Goal: Transaction & Acquisition: Purchase product/service

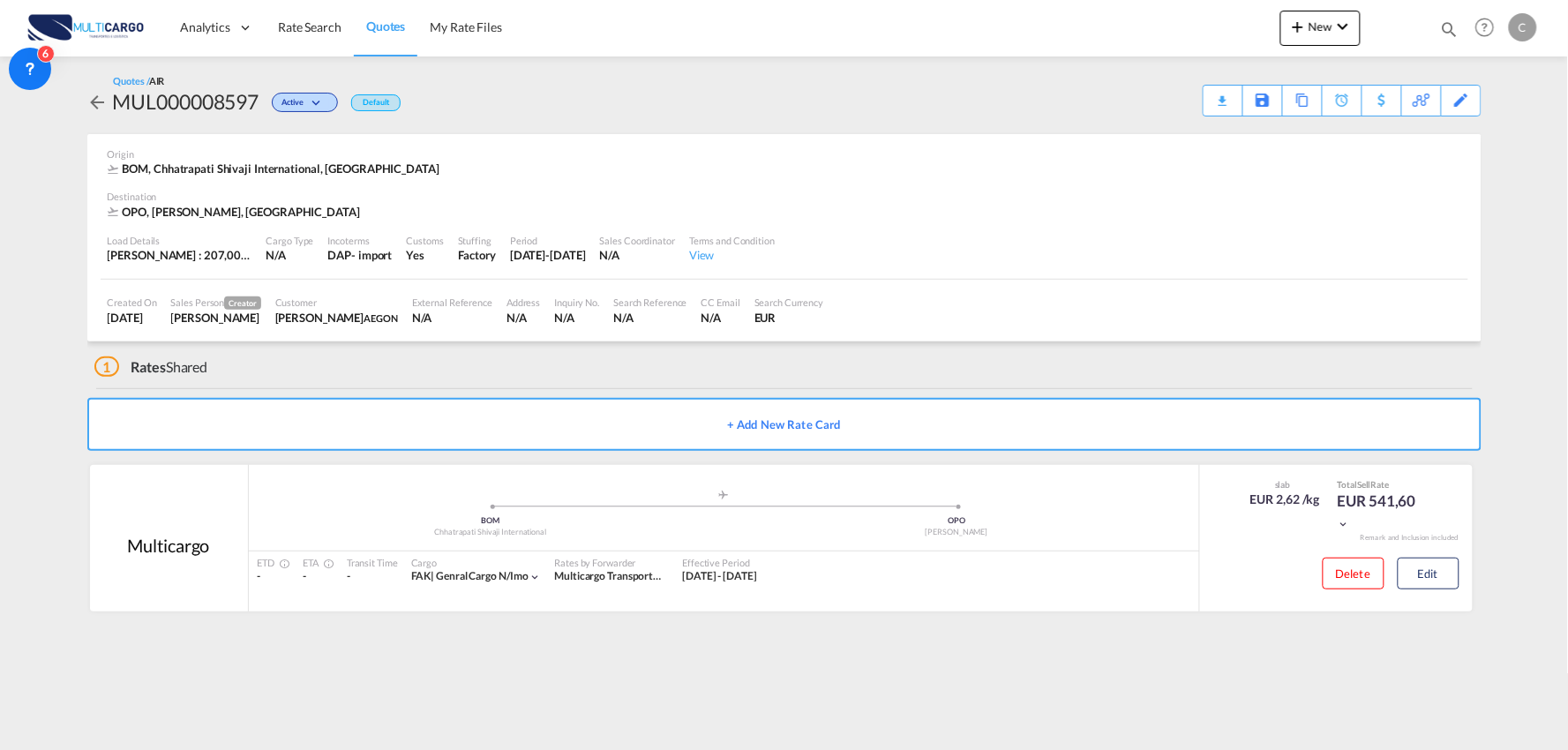
drag, startPoint x: 401, startPoint y: 632, endPoint x: 420, endPoint y: 632, distance: 19.0
click at [404, 633] on div "Quotes / AIR MUL000008597 Active Default Download Quote Save As Template Copy Q…" at bounding box center [784, 349] width 1394 height 586
click at [444, 356] on div "1 Rates Shared" at bounding box center [788, 363] width 1387 height 43
click at [1318, 36] on button "New" at bounding box center [1320, 28] width 80 height 36
click at [740, 81] on md-backdrop at bounding box center [784, 375] width 1568 height 750
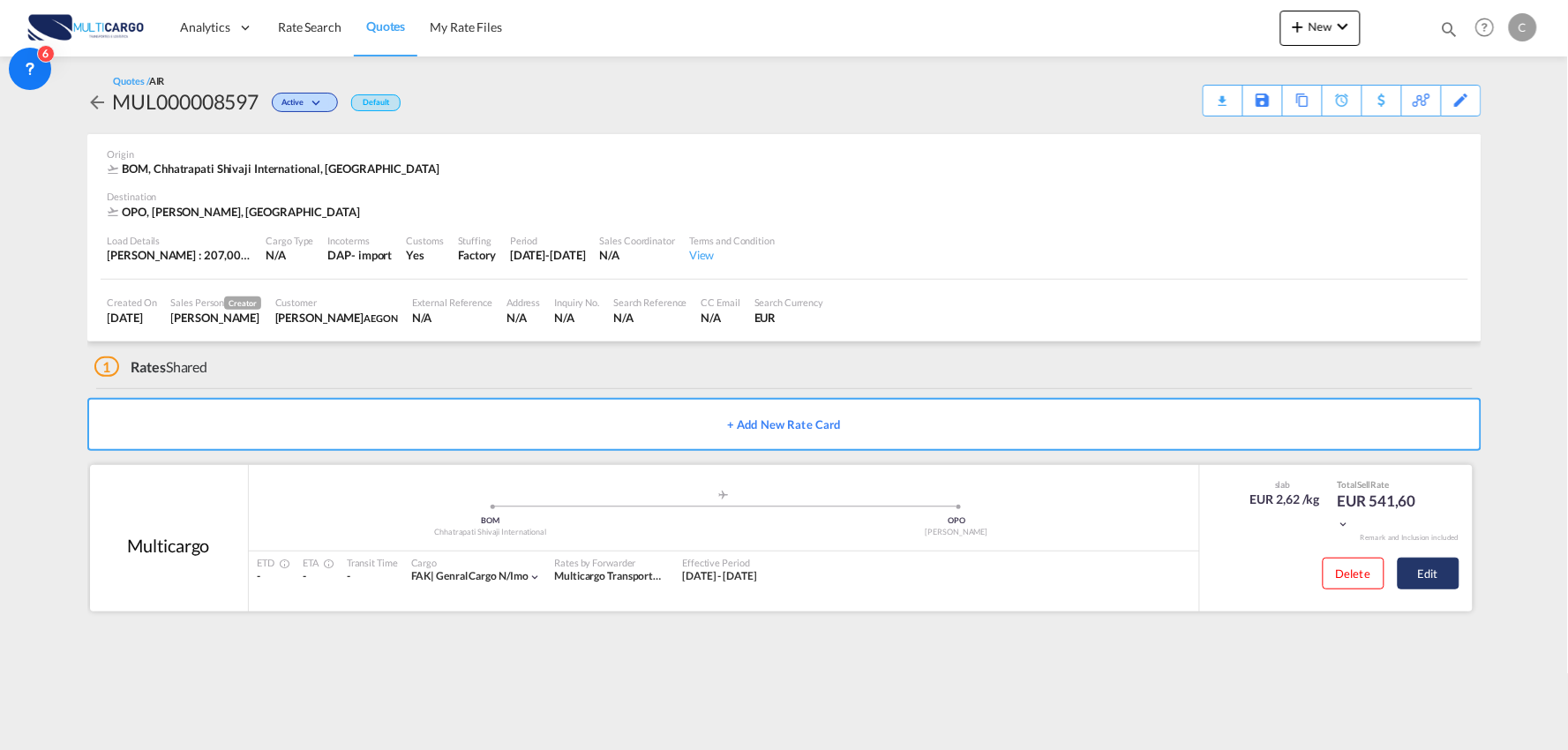
click at [1424, 568] on button "Edit" at bounding box center [1428, 573] width 61 height 32
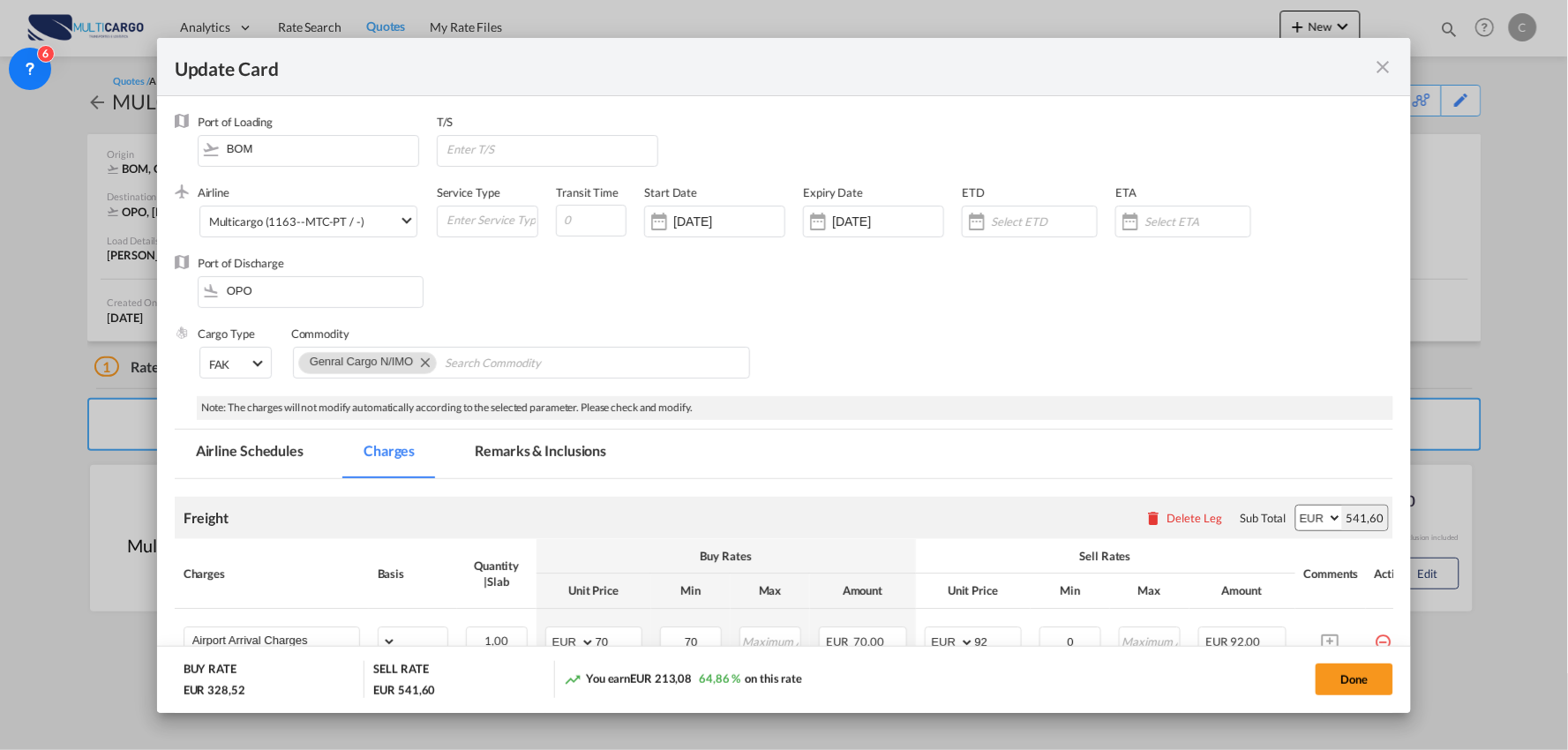
select select "per_bl"
select select "per_kg"
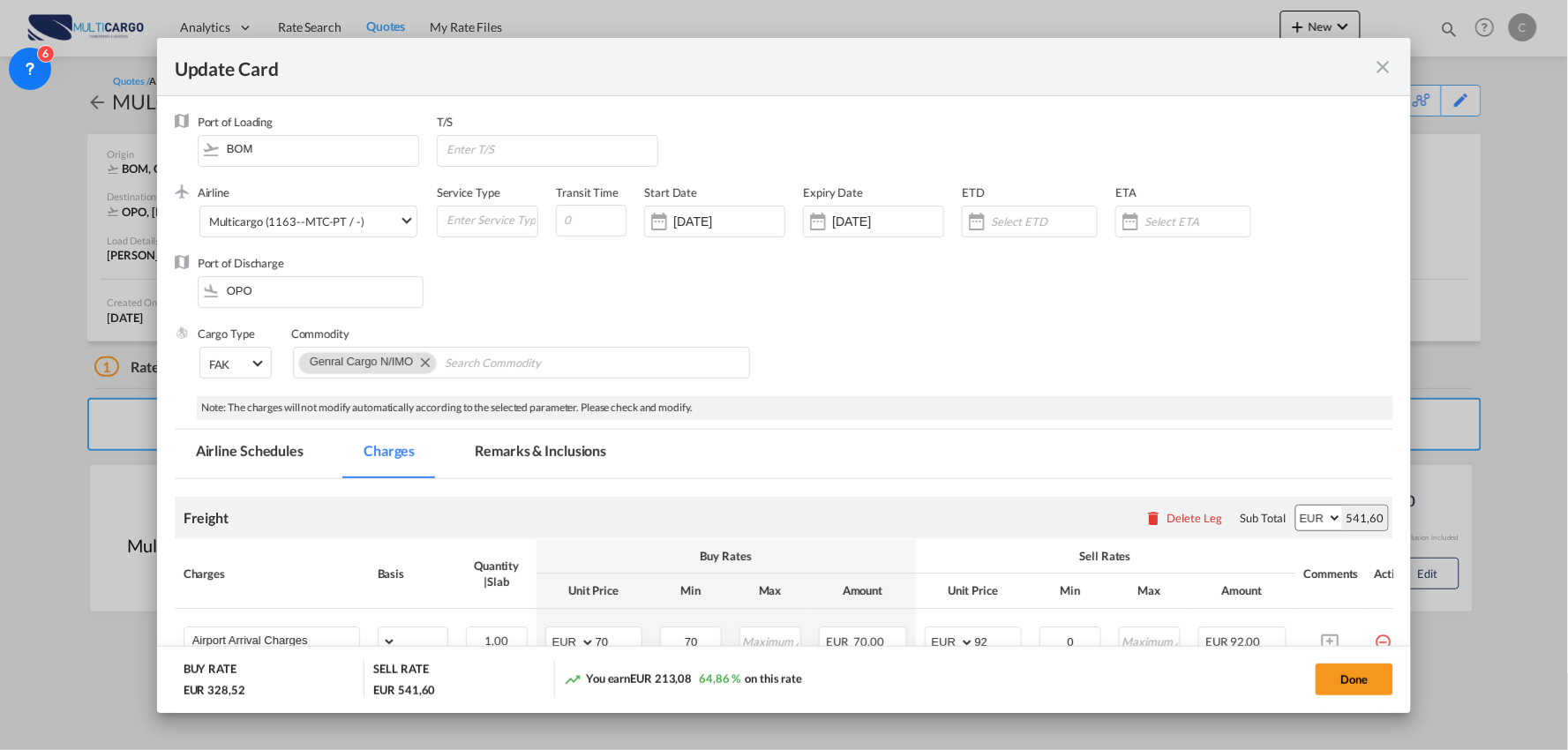
select select "per_shipment"
select select "per_bl"
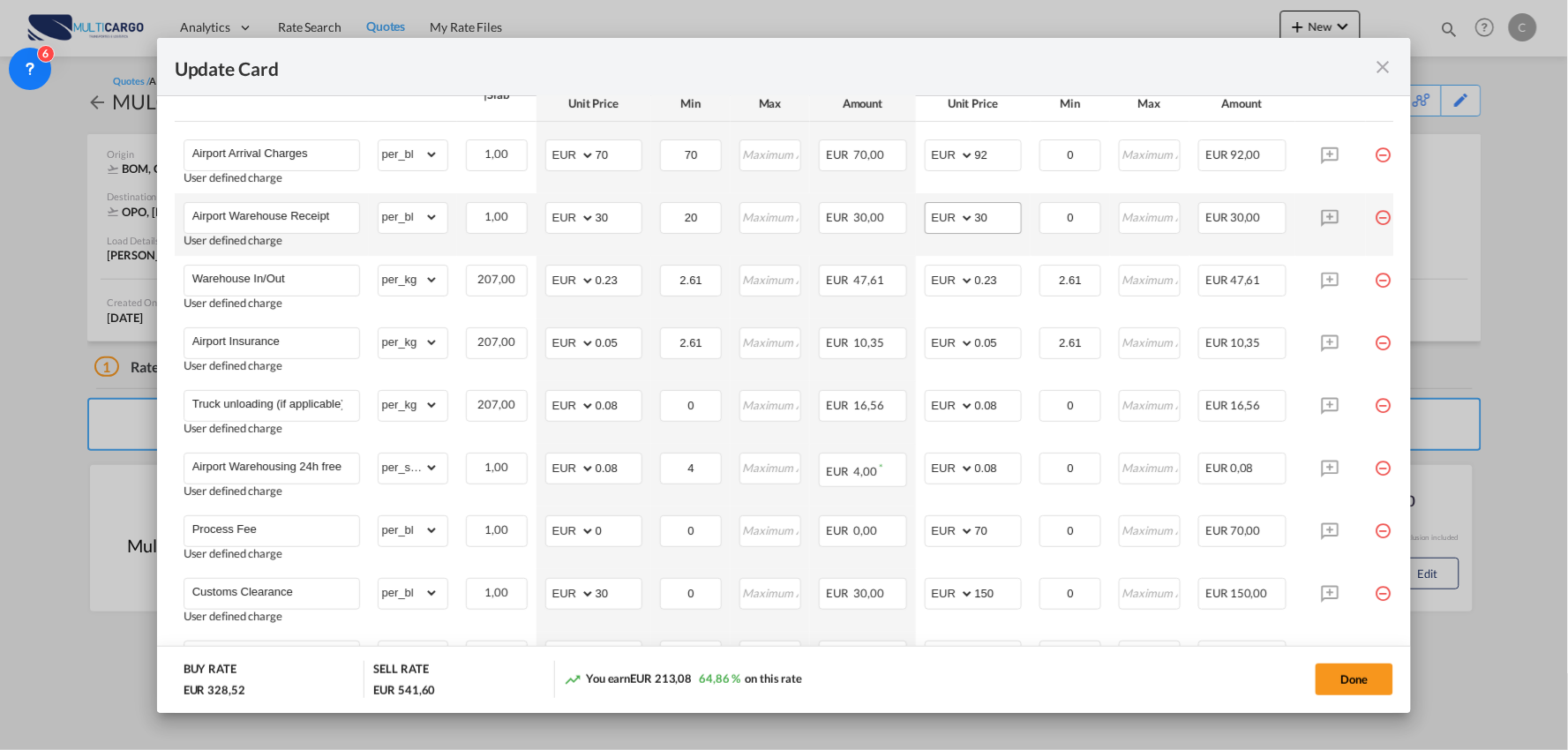
scroll to position [465, 0]
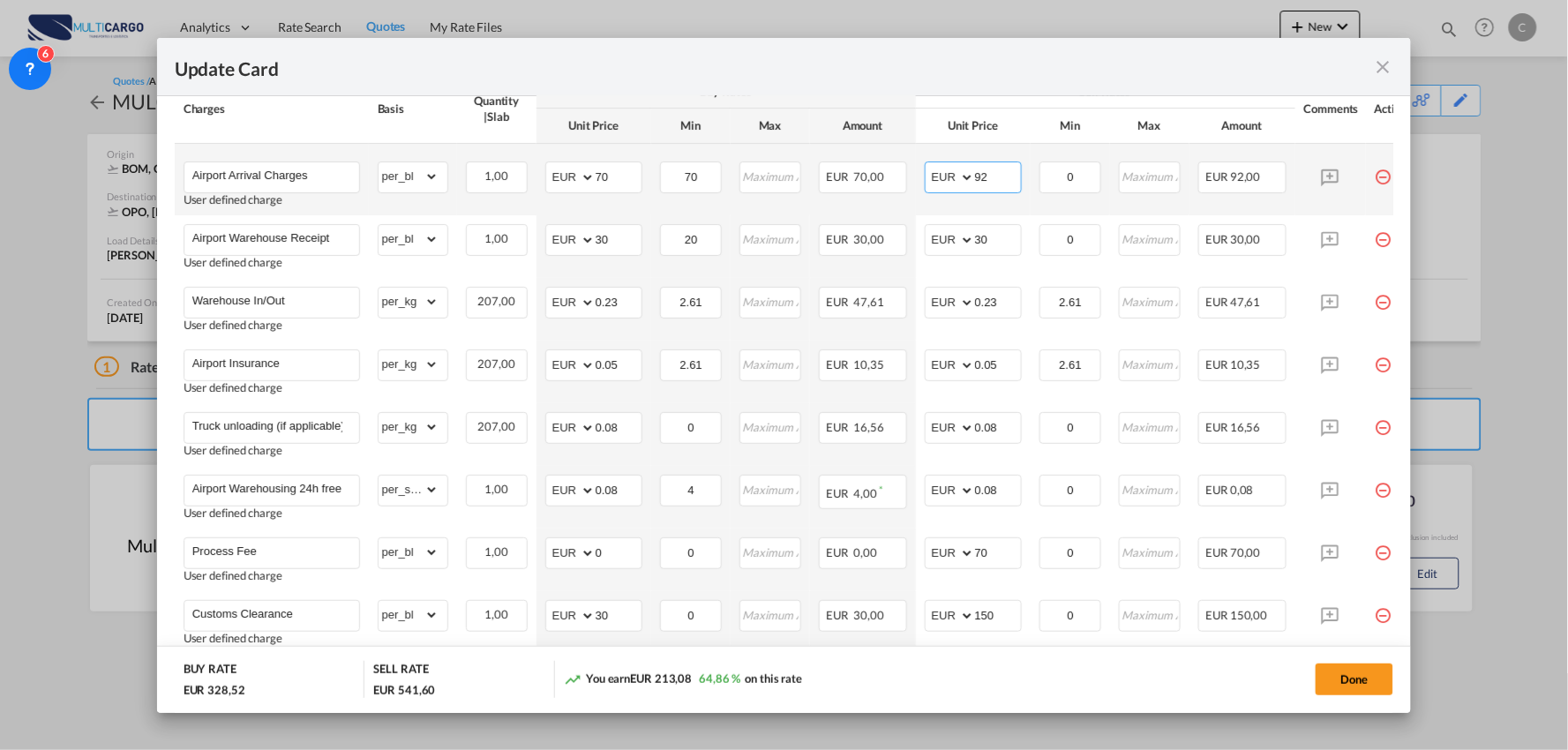
drag, startPoint x: 997, startPoint y: 172, endPoint x: 876, endPoint y: 146, distance: 123.8
click at [892, 150] on tr "Airport Arrival Charges User defined charge Please Enter Already Exists gross_w…" at bounding box center [800, 180] width 1251 height 71
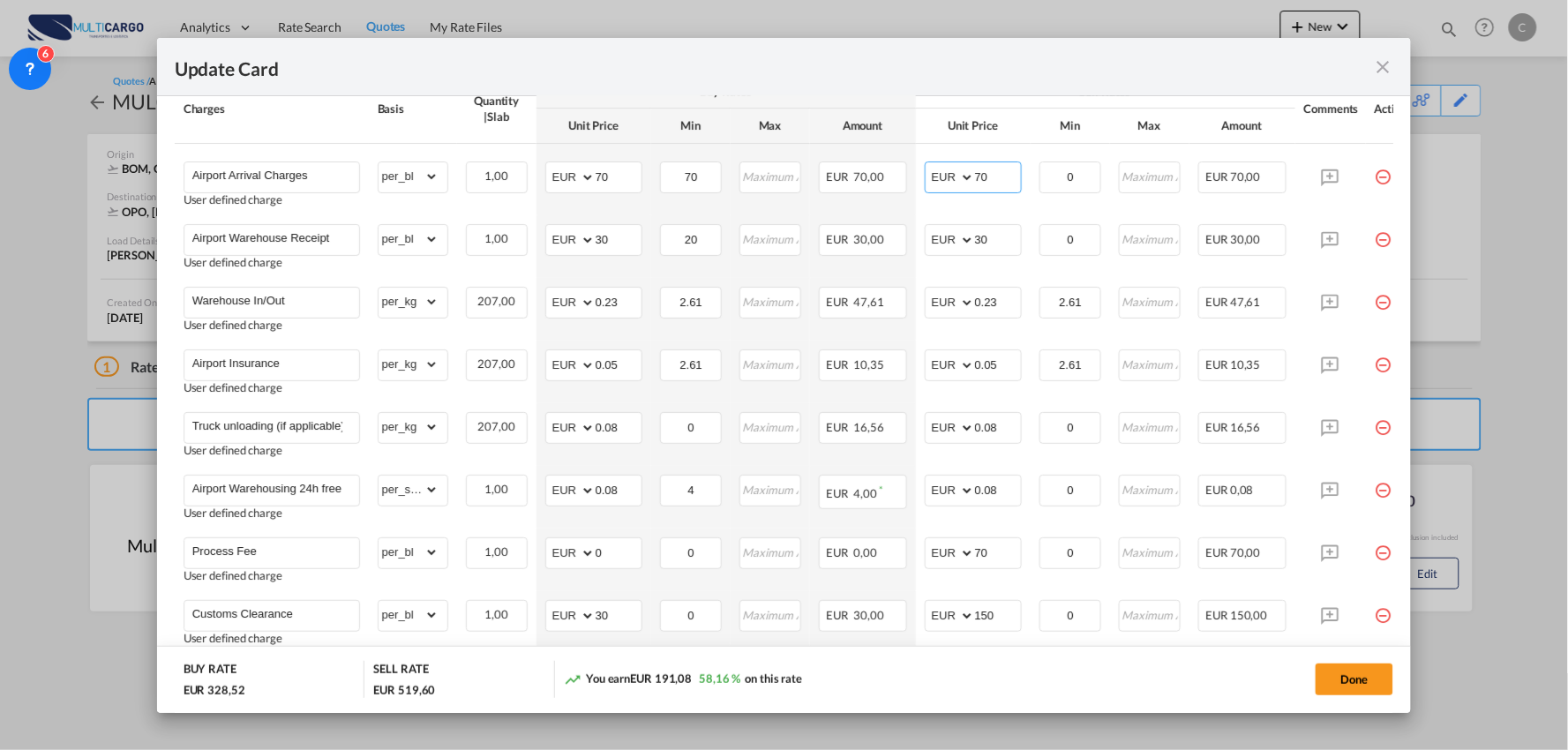
type input "70"
click at [905, 76] on div "Update Card" at bounding box center [784, 68] width 1254 height 59
drag, startPoint x: 997, startPoint y: 240, endPoint x: 883, endPoint y: 251, distance: 114.5
click at [904, 245] on tr "Airport Warehouse Receipt User defined charge Please Enter Already Exists gross…" at bounding box center [800, 246] width 1251 height 62
type input "50"
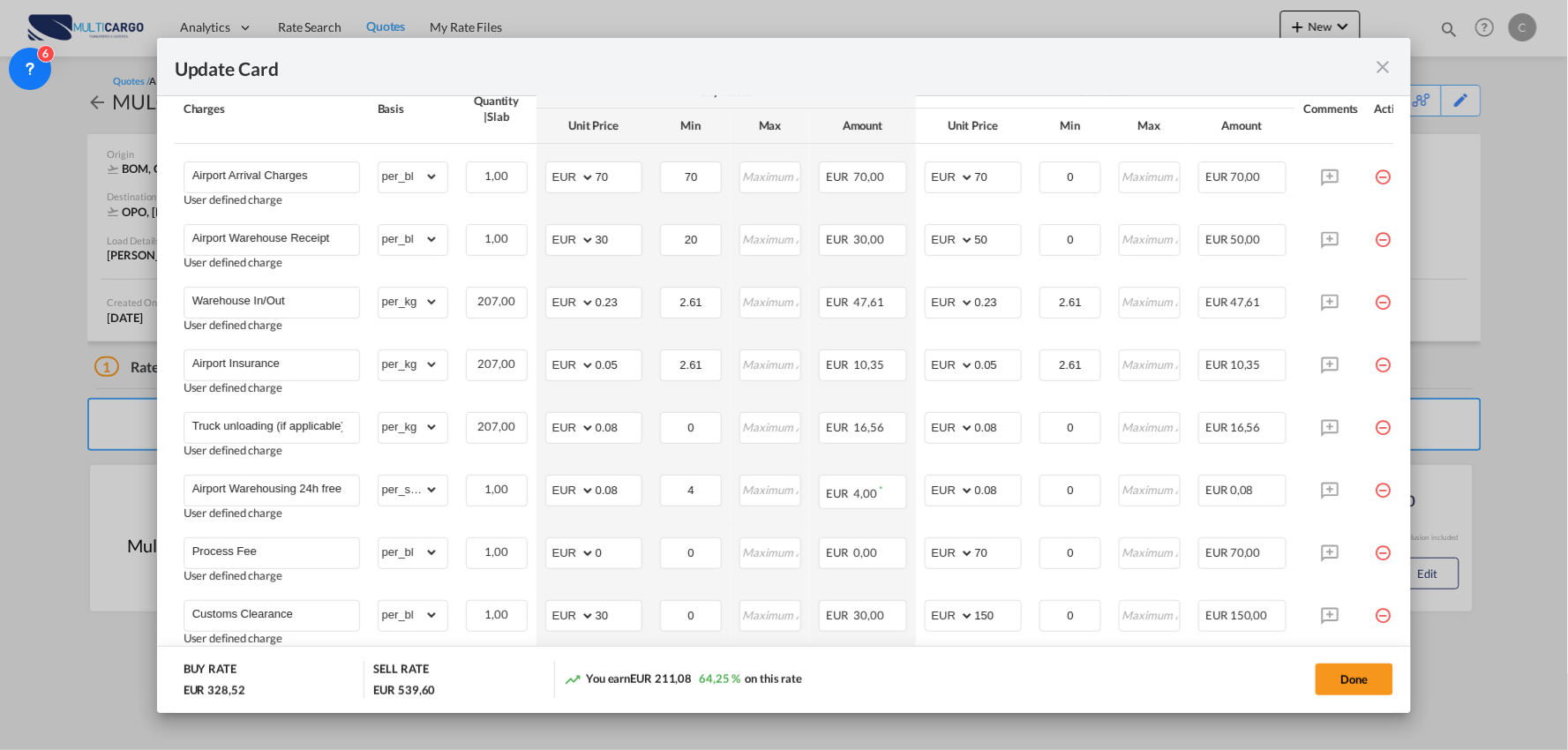
click at [851, 115] on th "Amount" at bounding box center [862, 125] width 106 height 35
click at [1004, 297] on input "0.23" at bounding box center [998, 301] width 46 height 27
type input "0.26"
drag, startPoint x: 945, startPoint y: 559, endPoint x: 840, endPoint y: 538, distance: 107.1
click at [847, 569] on tr "Process Fee User defined charge Please Enter Already Exists gross_weight volume…" at bounding box center [800, 560] width 1251 height 62
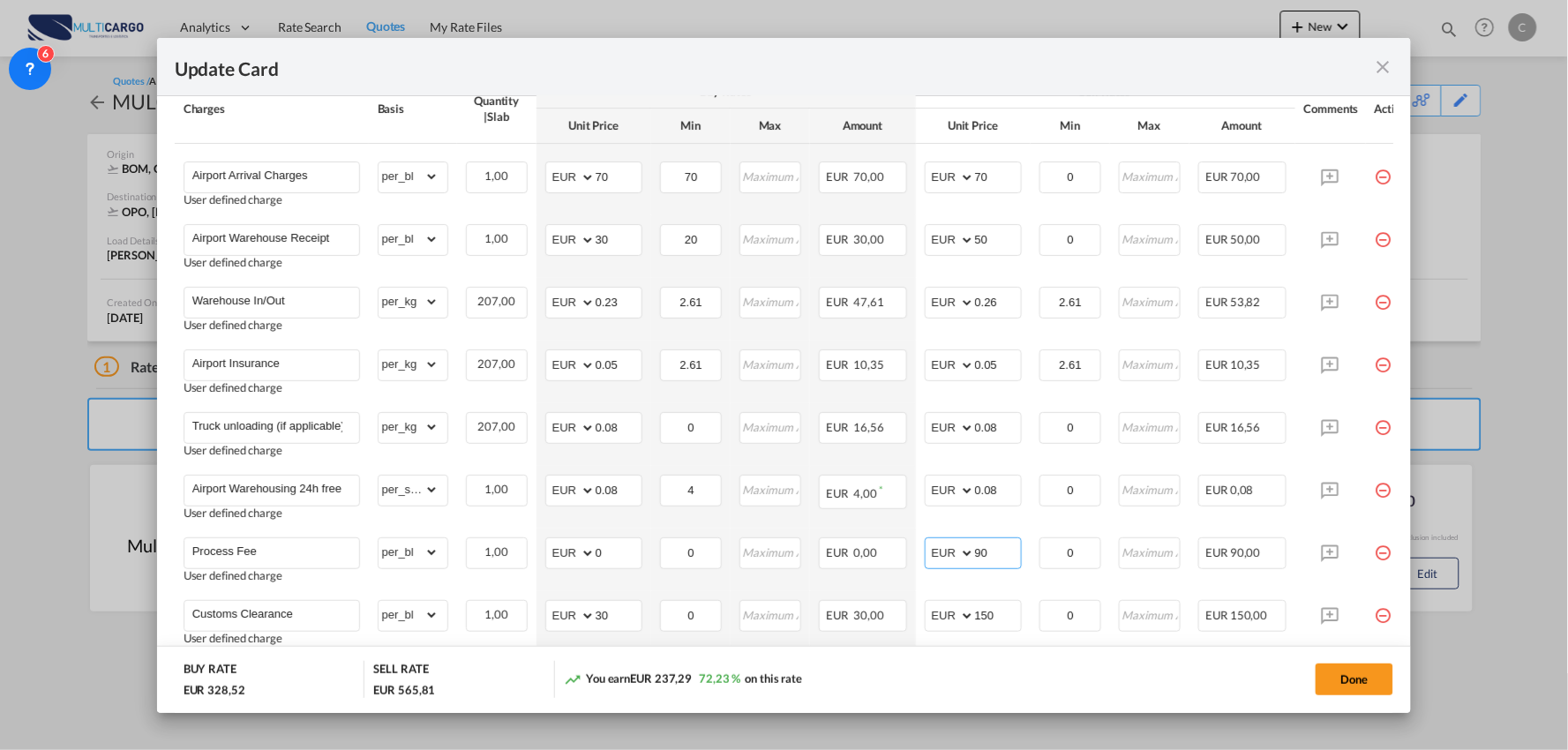
type input "90"
click at [1009, 68] on div "Update Card" at bounding box center [774, 67] width 1198 height 22
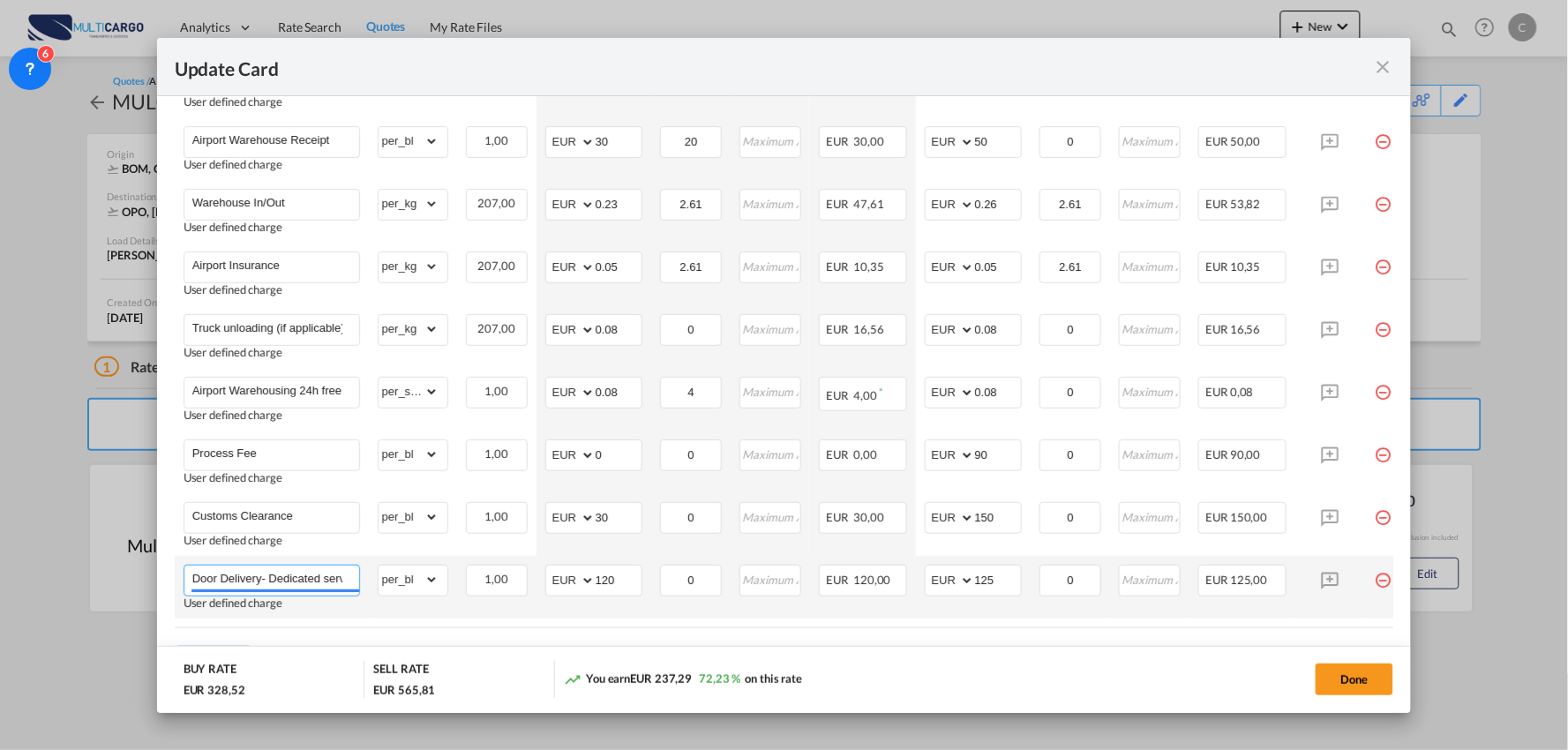
click at [280, 586] on input "Door Delivery- Dedicated service" at bounding box center [276, 578] width 167 height 27
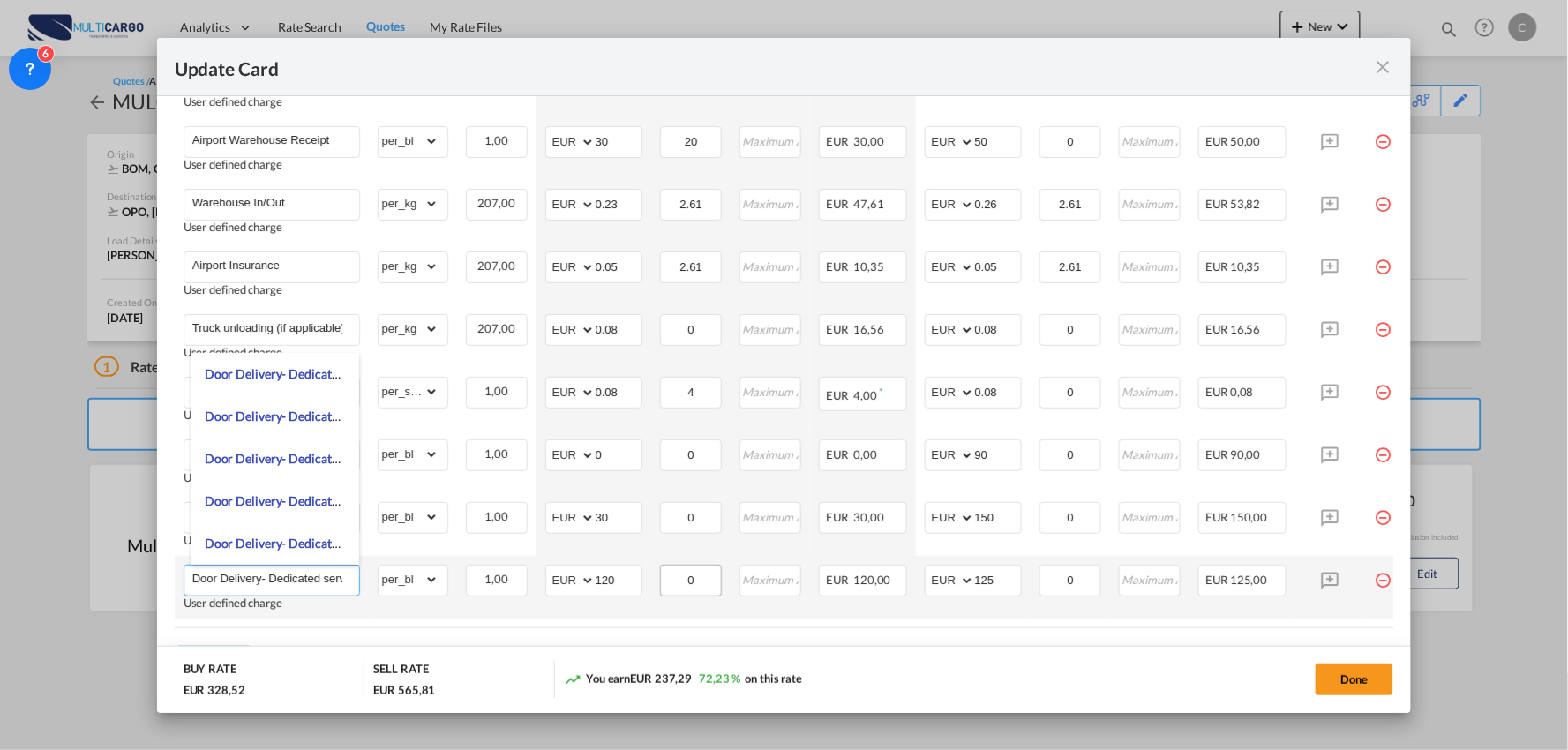
scroll to position [0, 15]
drag, startPoint x: 267, startPoint y: 578, endPoint x: 665, endPoint y: 579, distance: 398.0
click at [665, 579] on tr "Door Delivery- Dedicated service User defined charge Please Enter Already Exist…" at bounding box center [800, 586] width 1251 height 62
click at [665, 579] on input "0" at bounding box center [691, 578] width 60 height 27
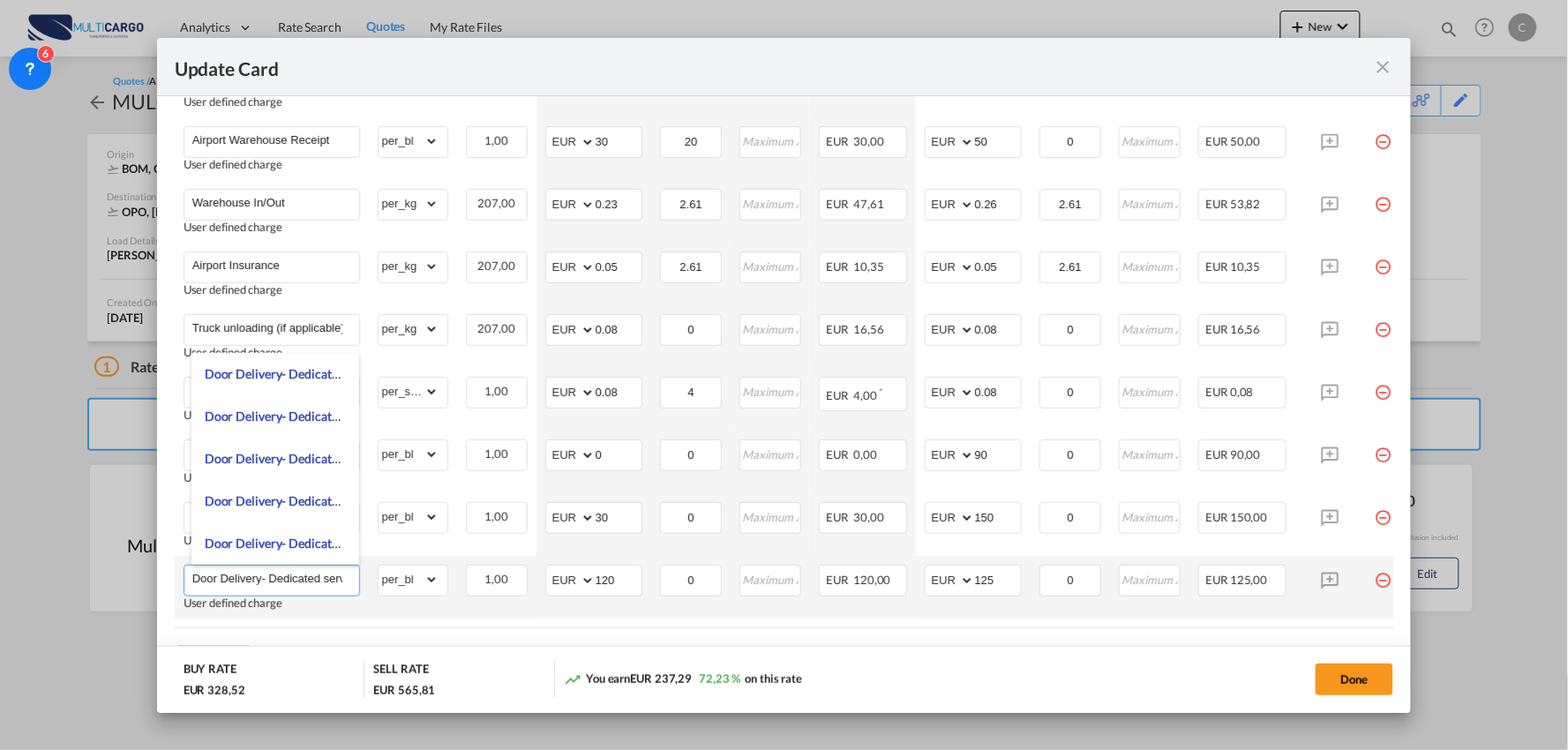
click at [290, 571] on input "Door Delivery- Dedicated service" at bounding box center [276, 578] width 167 height 27
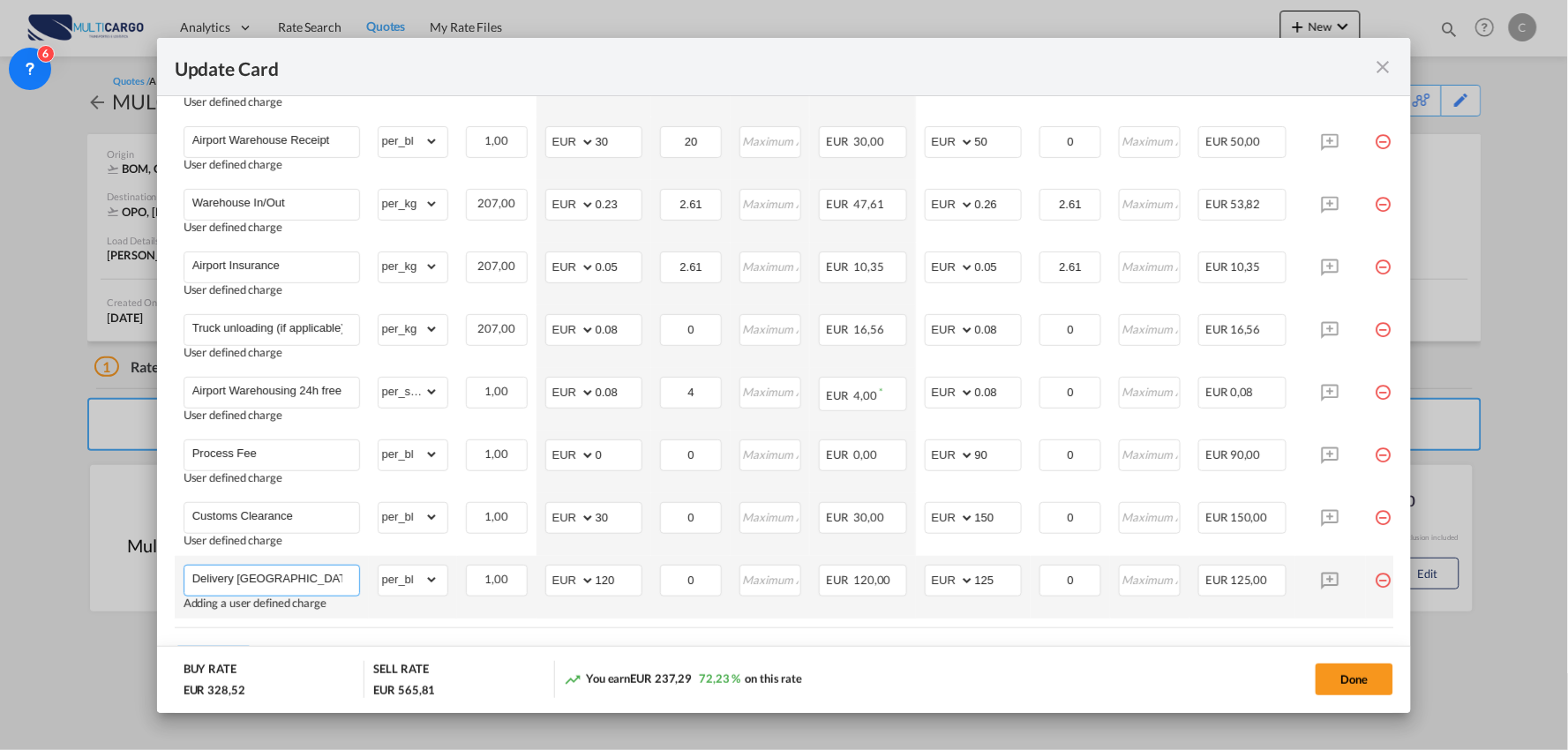
click at [233, 578] on input "Delivery Netherlands" at bounding box center [276, 578] width 167 height 27
type input "Delivery OPO - [GEOGRAPHIC_DATA]"
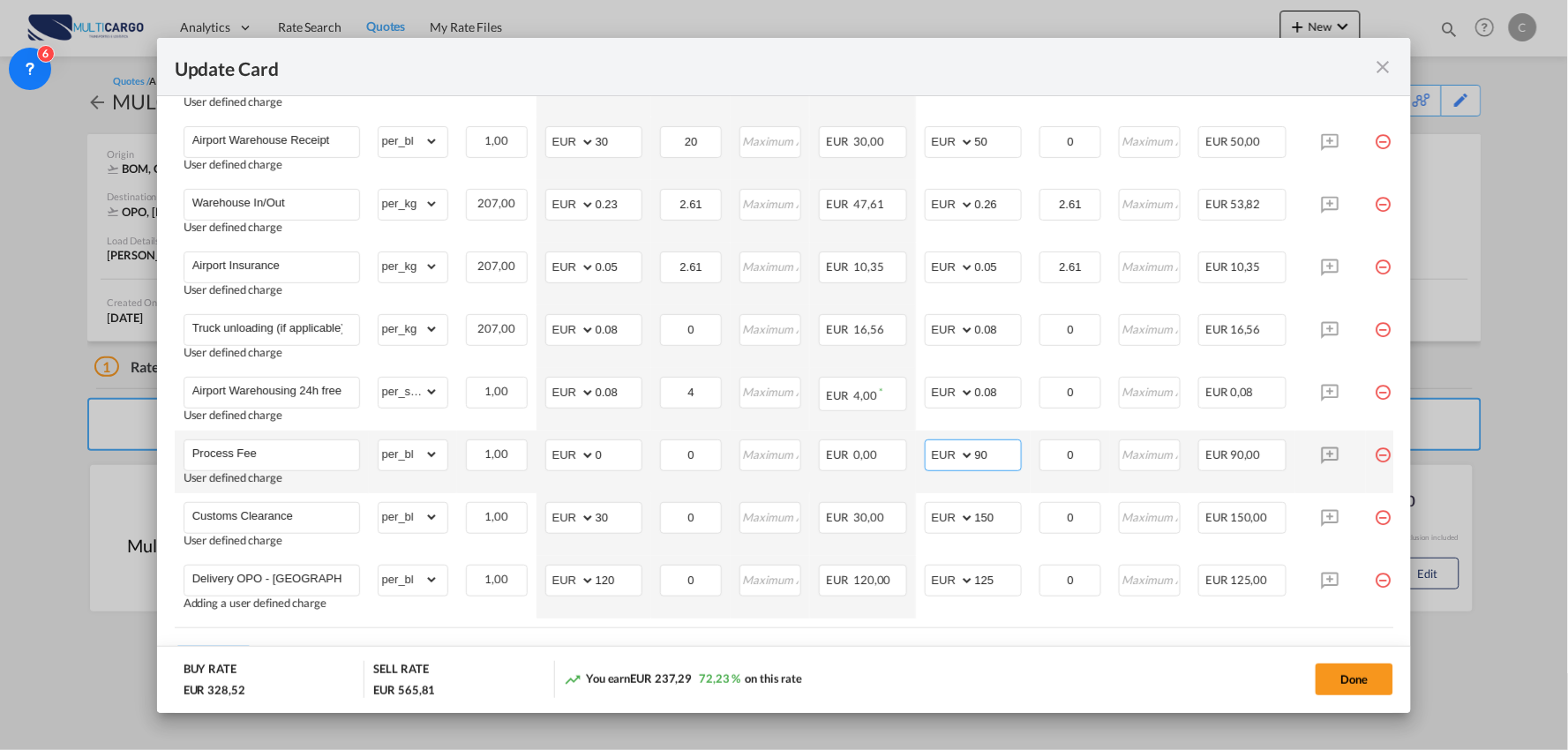
drag, startPoint x: 1003, startPoint y: 455, endPoint x: 958, endPoint y: 459, distance: 45.2
click at [960, 459] on md-input-container "AED AFN ALL AMD ANG AOA ARS AUD AWG AZN BAM BBD BDT BGN BHD BIF BMD BND BOB BRL…" at bounding box center [972, 455] width 97 height 32
type input "100"
click at [1082, 656] on md-dialog-actions "BUY RATE EUR 328,52 SELL RATE EUR 575,81 You earn EUR 247,29 75,27 % on this ra…" at bounding box center [784, 679] width 1254 height 67
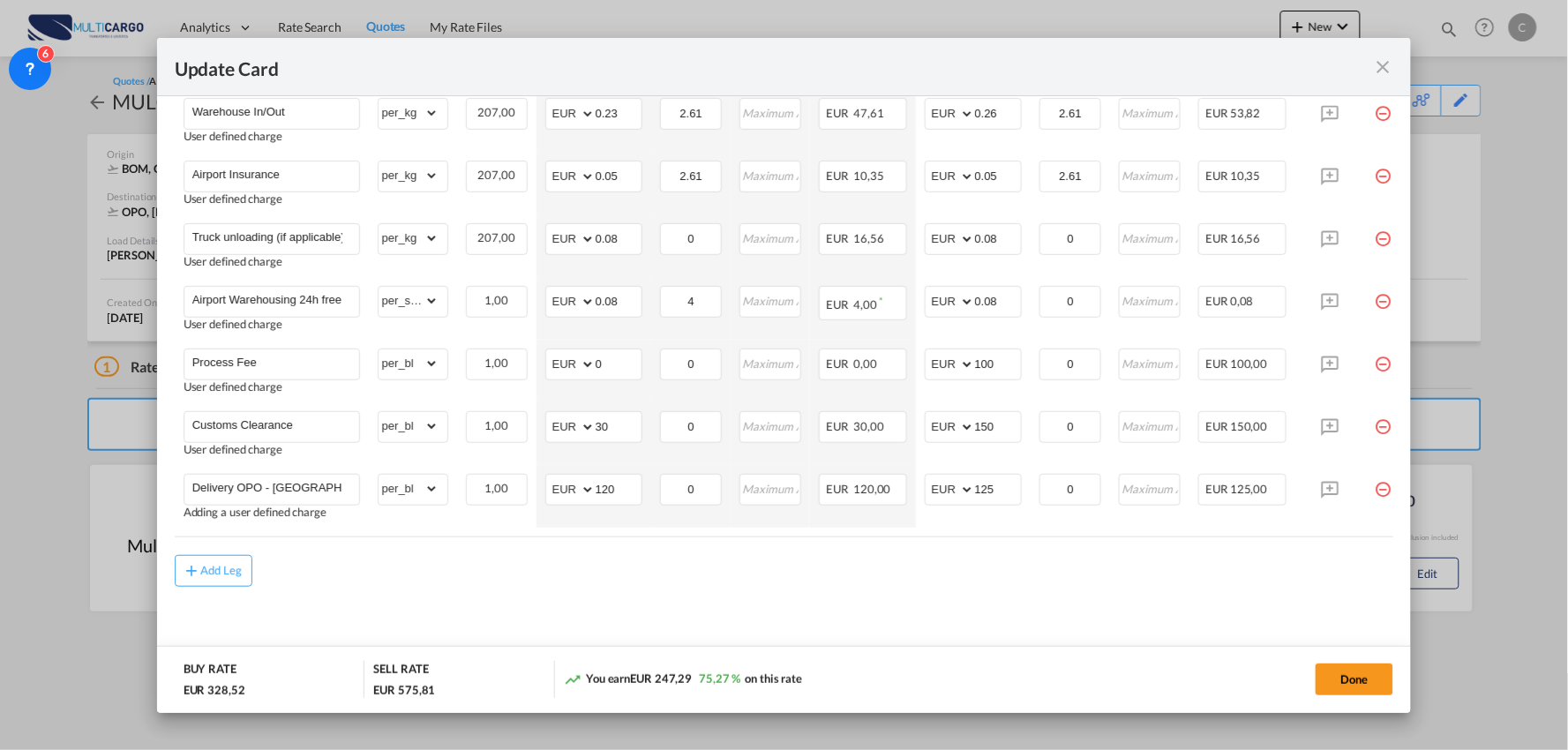
scroll to position [661, 0]
click at [1026, 574] on div "Add Leg" at bounding box center [785, 567] width 1220 height 32
click at [455, 609] on md-content "Freight Please enter leg name Leg Name Already Exists Delete Leg Sub Total AED …" at bounding box center [785, 244] width 1220 height 846
drag, startPoint x: 944, startPoint y: 485, endPoint x: 895, endPoint y: 485, distance: 49.0
click at [900, 485] on tr "Delivery OPO - [GEOGRAPHIC_DATA] Adding a user defined charge Please Enter Alre…" at bounding box center [800, 492] width 1251 height 62
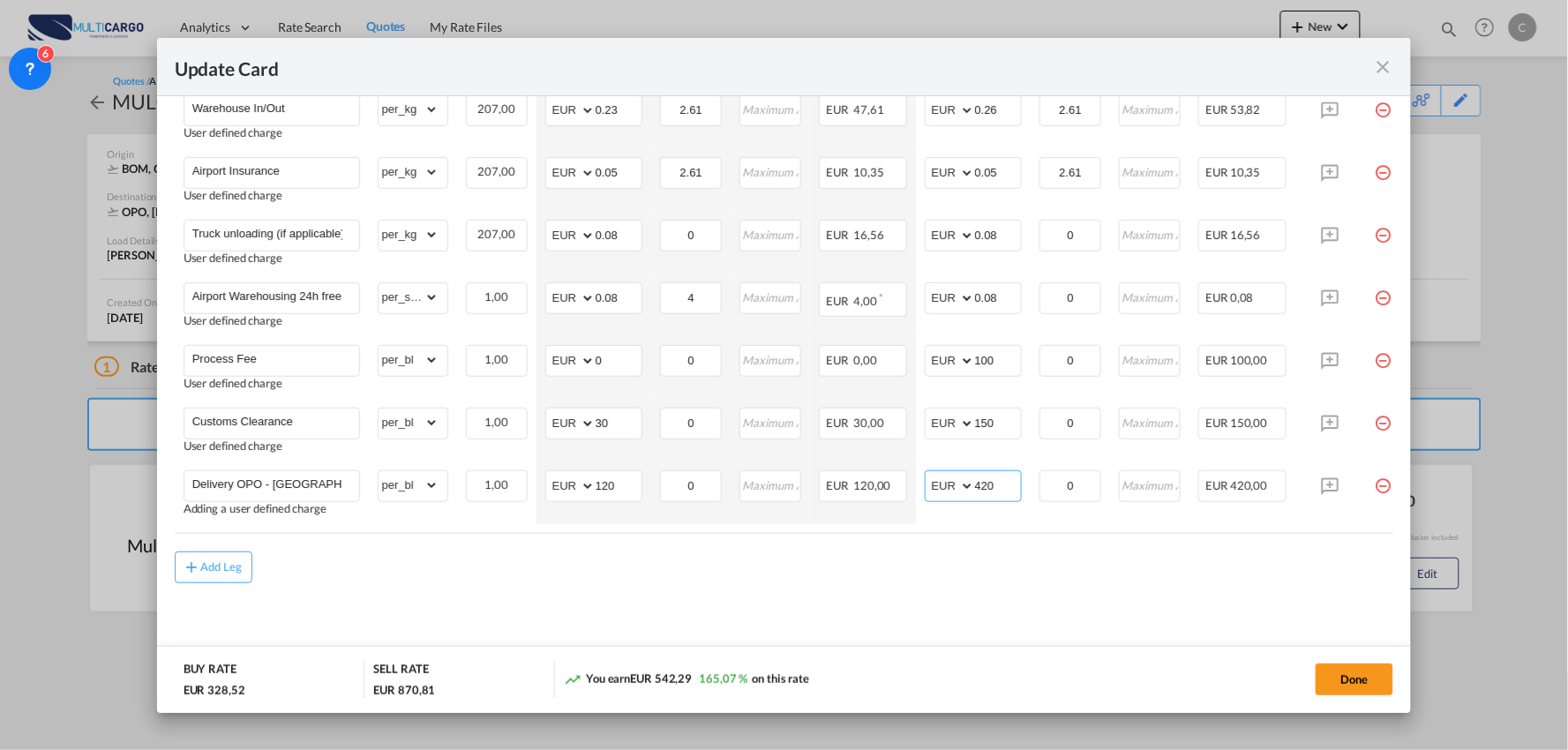
type input "420"
click at [972, 602] on md-content "Freight Please enter leg name Leg Name Already Exists Delete Leg Sub Total AED …" at bounding box center [785, 244] width 1220 height 846
drag, startPoint x: 627, startPoint y: 491, endPoint x: 488, endPoint y: 499, distance: 139.2
click at [492, 499] on tr "Delivery OPO - [GEOGRAPHIC_DATA] Adding a user defined charge Please Enter Alre…" at bounding box center [800, 492] width 1251 height 62
type input "320"
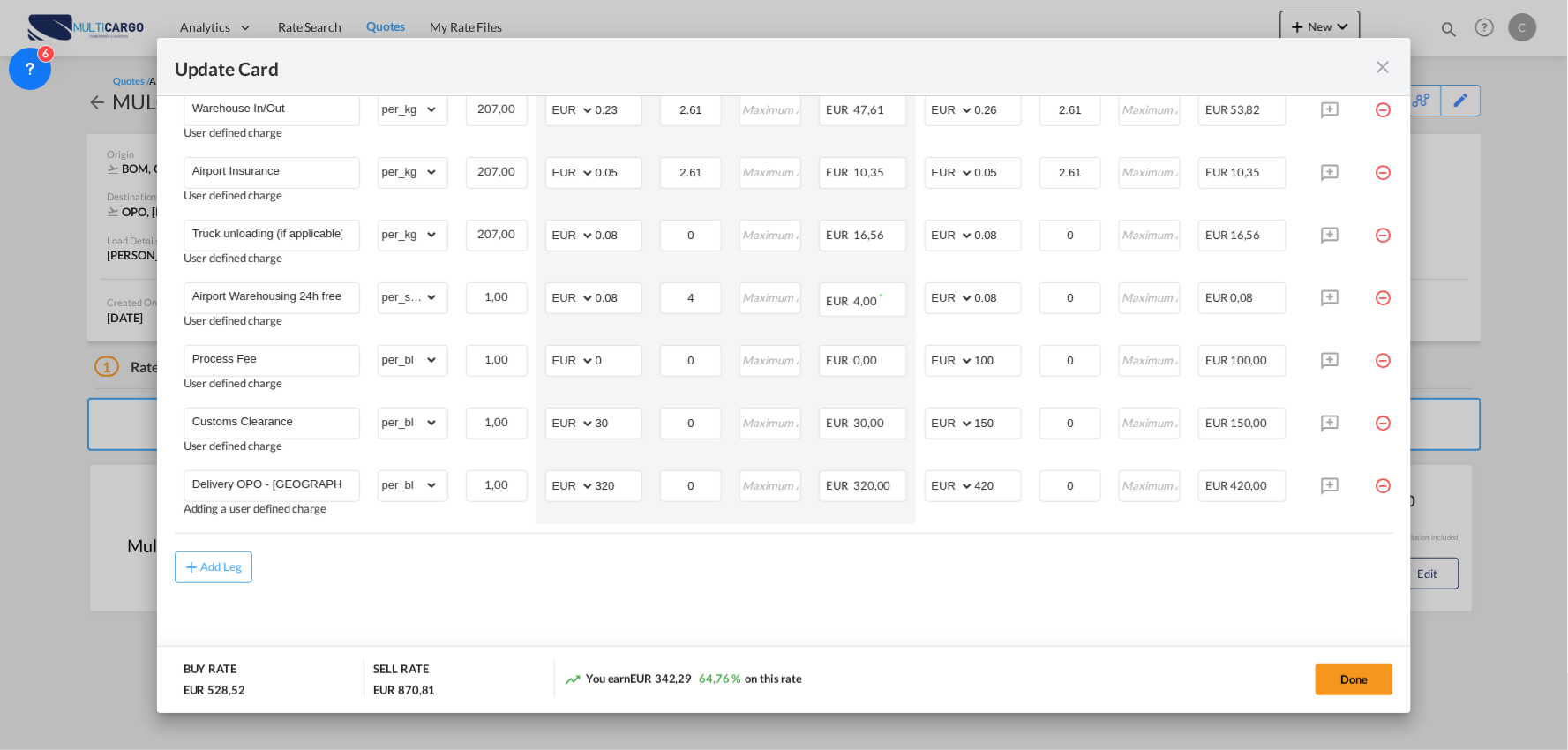
drag, startPoint x: 1247, startPoint y: 585, endPoint x: 1328, endPoint y: 534, distance: 95.7
click at [1252, 584] on md-content "Freight Please enter leg name Leg Name Already Exists Delete Leg Sub Total AED …" at bounding box center [785, 244] width 1220 height 846
click at [1413, 467] on div "Update Card Port of Loading BOM T/S .a{fill:#aaa8ad;} Airline Multicargo (1163-…" at bounding box center [784, 375] width 1568 height 750
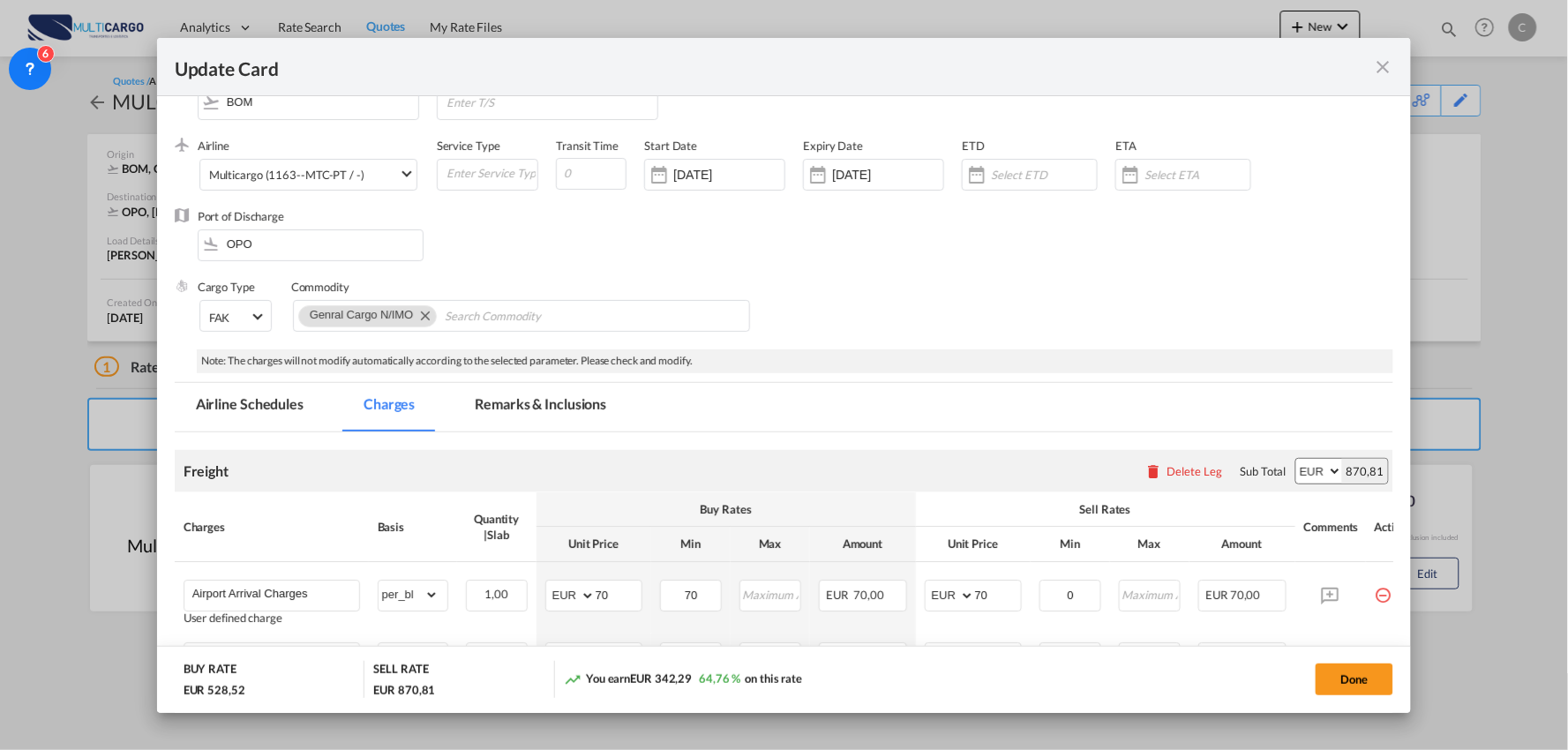
scroll to position [39, 0]
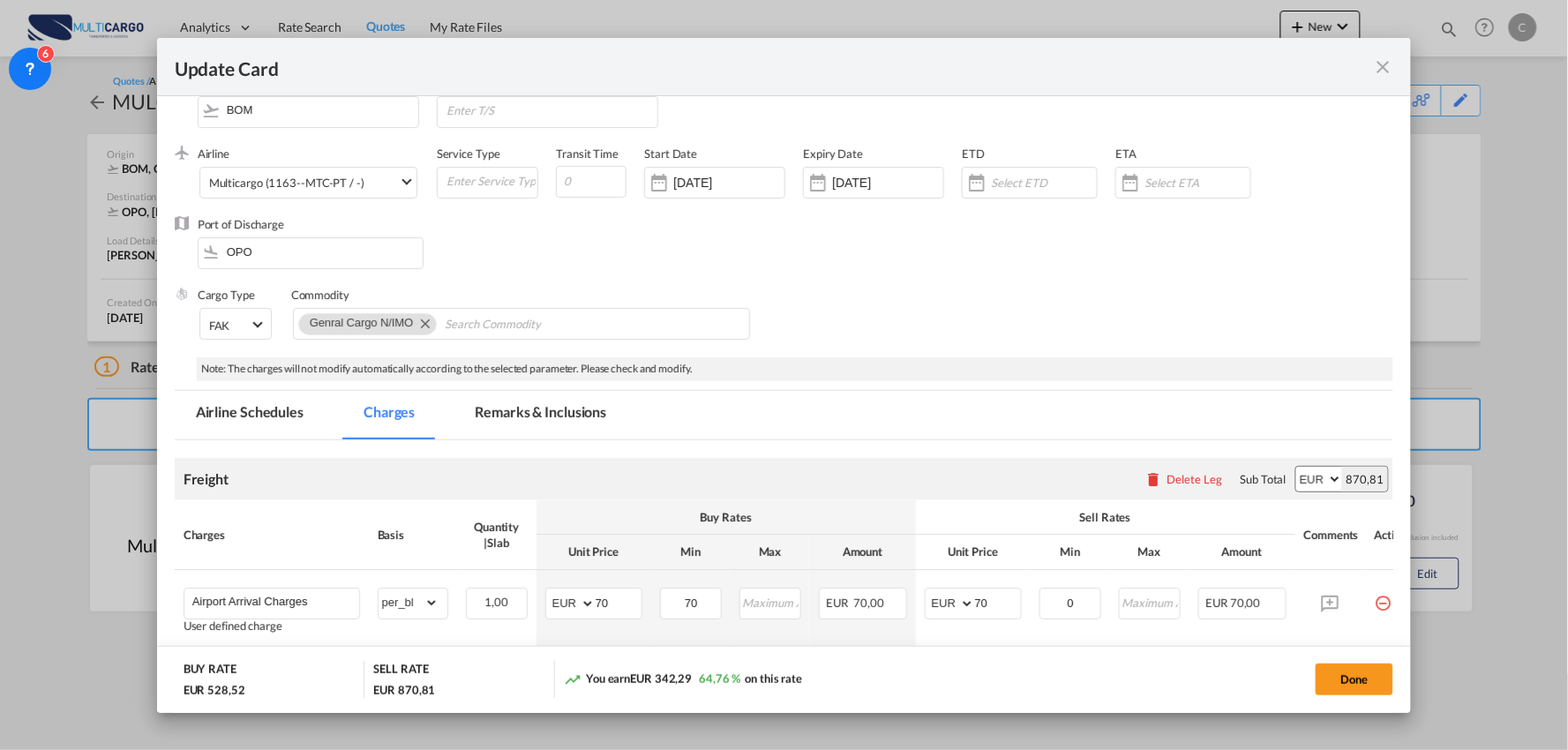
click at [522, 407] on md-tab-item "Remarks & Inclusions" at bounding box center [540, 415] width 174 height 49
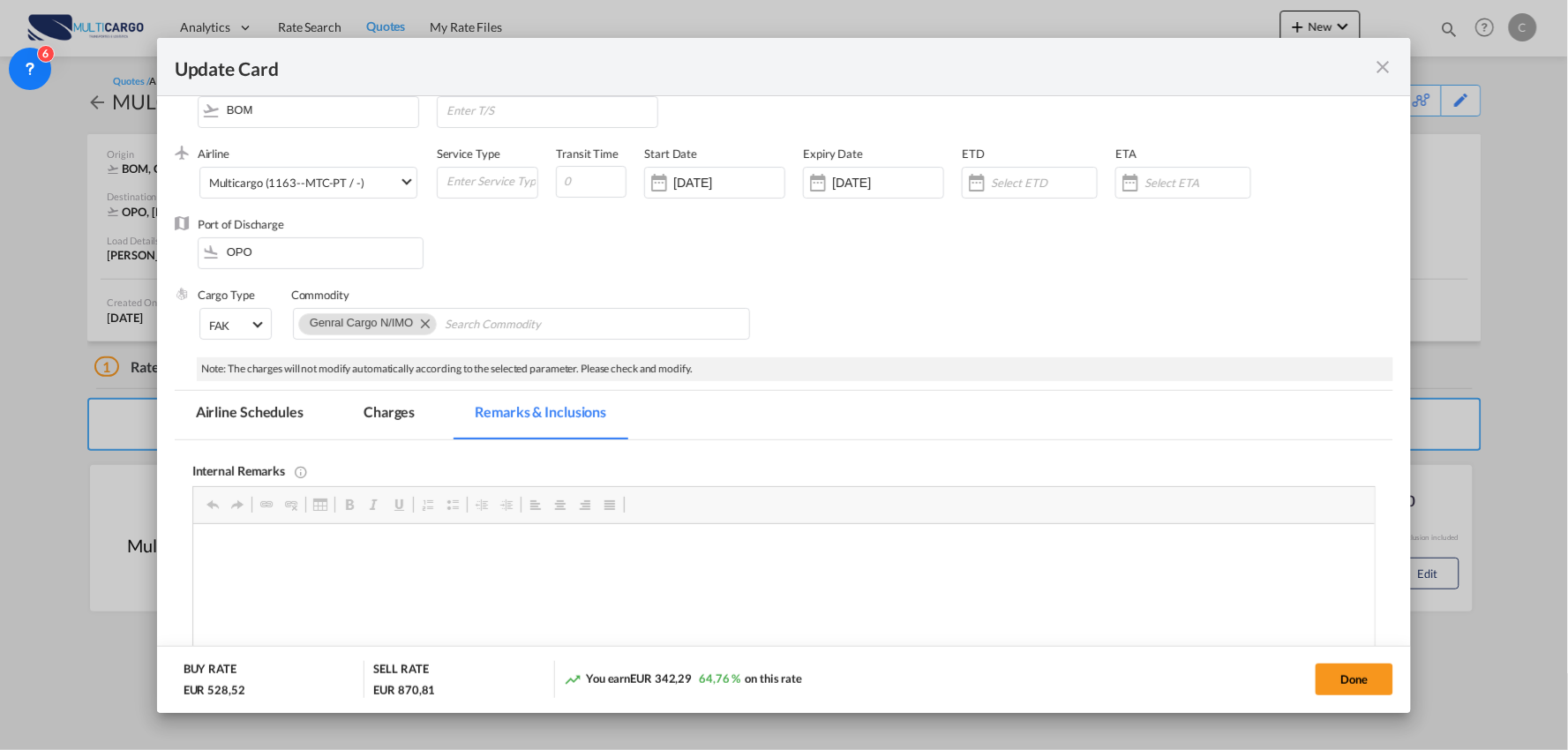
scroll to position [0, 0]
click at [282, 544] on p "Editor de texto enriquecido, editor4" at bounding box center [783, 549] width 1147 height 19
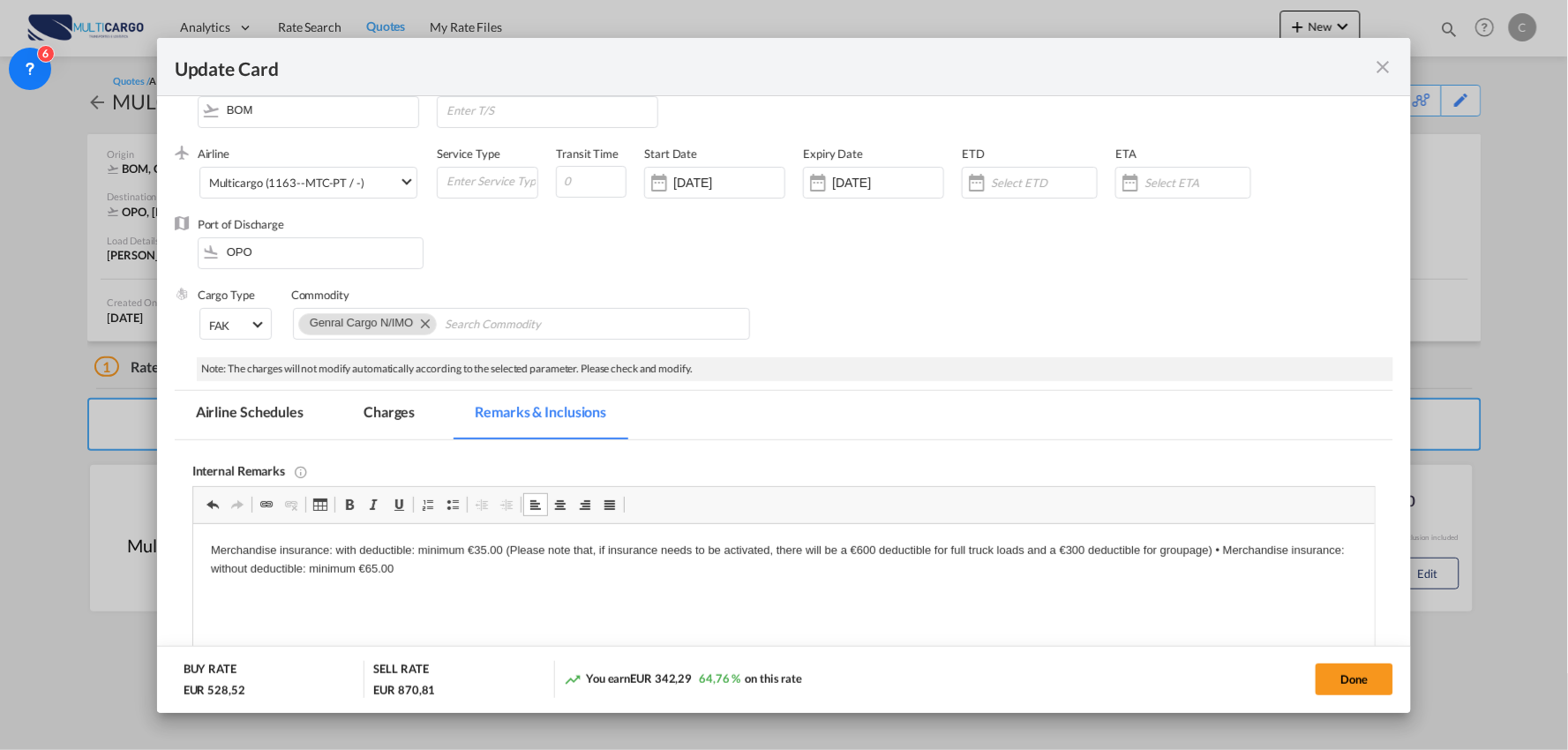
click at [481, 550] on p "Merchandise insurance: with deductible: minimum €35.00 (Please note that, if in…" at bounding box center [783, 559] width 1147 height 37
click at [1212, 546] on p "Merchandise insurance: with deductible: minimum €85.00 (Please note that, if in…" at bounding box center [783, 559] width 1147 height 37
click at [202, 547] on html "Merchandise insurance: with deductible: minimum €85.00 (Please note that, if in…" at bounding box center [783, 565] width 1182 height 84
click at [450, 510] on span "Update CardPort of ..." at bounding box center [452, 505] width 14 height 14
drag, startPoint x: 204, startPoint y: 576, endPoint x: 213, endPoint y: 591, distance: 17.5
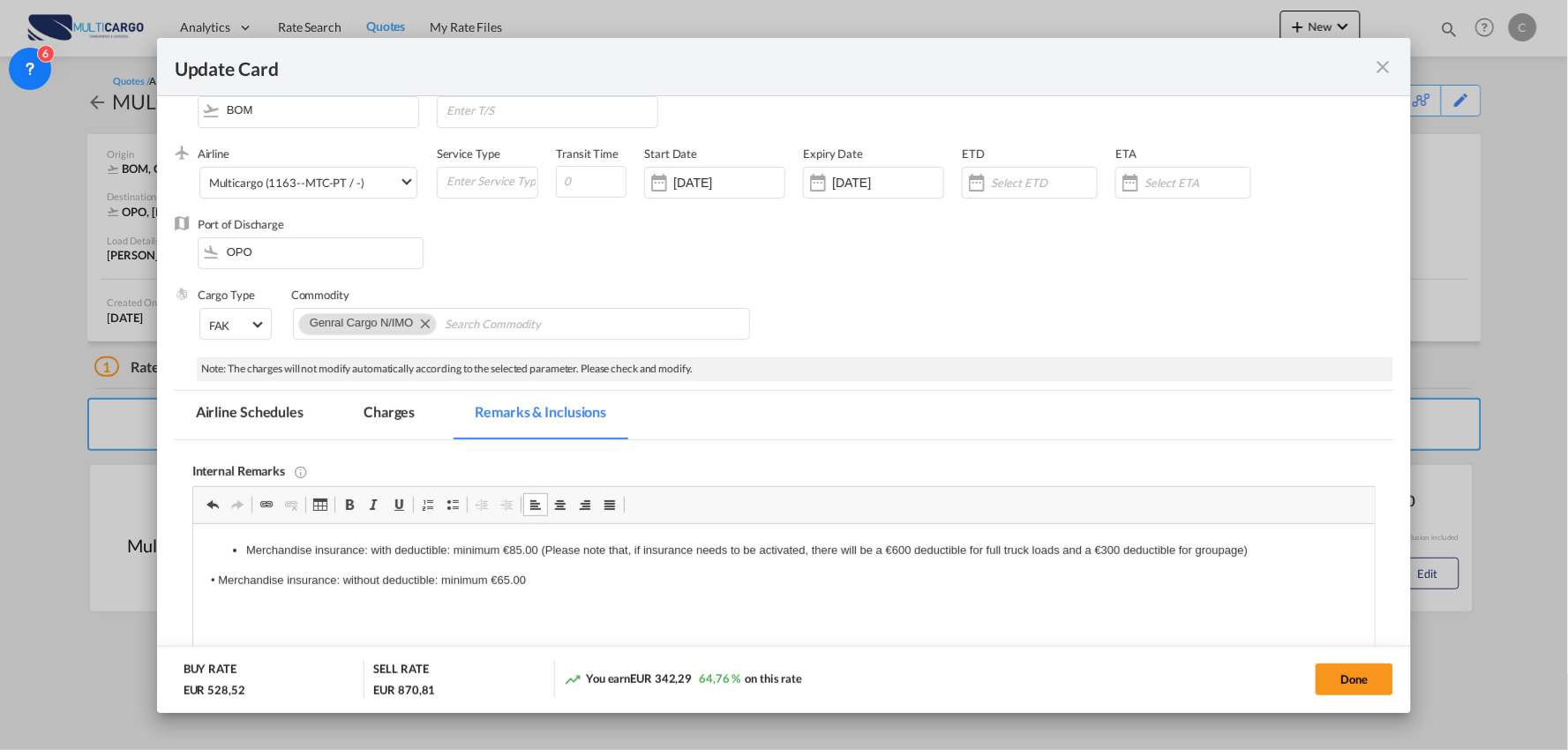
click at [204, 576] on html "Merchandise insurance: with deductible: minimum €85.00 (Please note that, if in…" at bounding box center [783, 565] width 1182 height 84
click at [586, 580] on p "• Merchandise insurance: without deductible: minimum €65.00" at bounding box center [783, 579] width 1147 height 19
click at [539, 576] on p "• Merchandise insurance: without deductible: minimum €65.00" at bounding box center [783, 579] width 1147 height 19
click at [605, 570] on p "• Merchandise insurance: without deductible: minimum €115.00" at bounding box center [783, 579] width 1147 height 19
click at [982, 573] on p "• Merchandise insurance: without deductible: minimum €115.00" at bounding box center [783, 579] width 1147 height 19
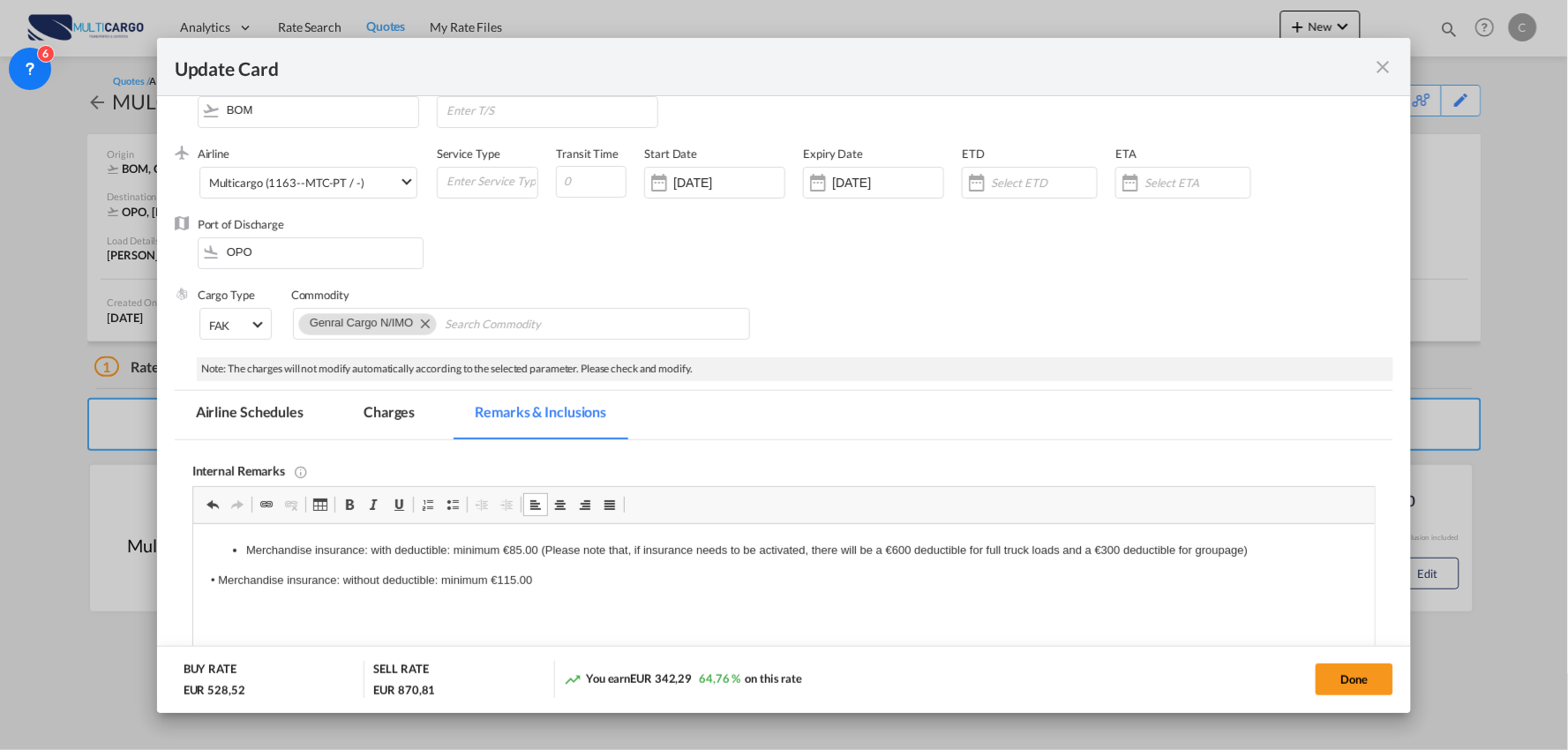
click at [1263, 546] on li "Merchandise insurance: with deductible: minimum €85.00 (Please note that, if in…" at bounding box center [783, 549] width 1076 height 19
click at [235, 572] on p "• Merchandise insurance: without deductible: minimum €115.00" at bounding box center [783, 579] width 1147 height 19
click at [575, 582] on p "• Merchandise insurance: without deductible: minimum €115.00" at bounding box center [783, 579] width 1147 height 19
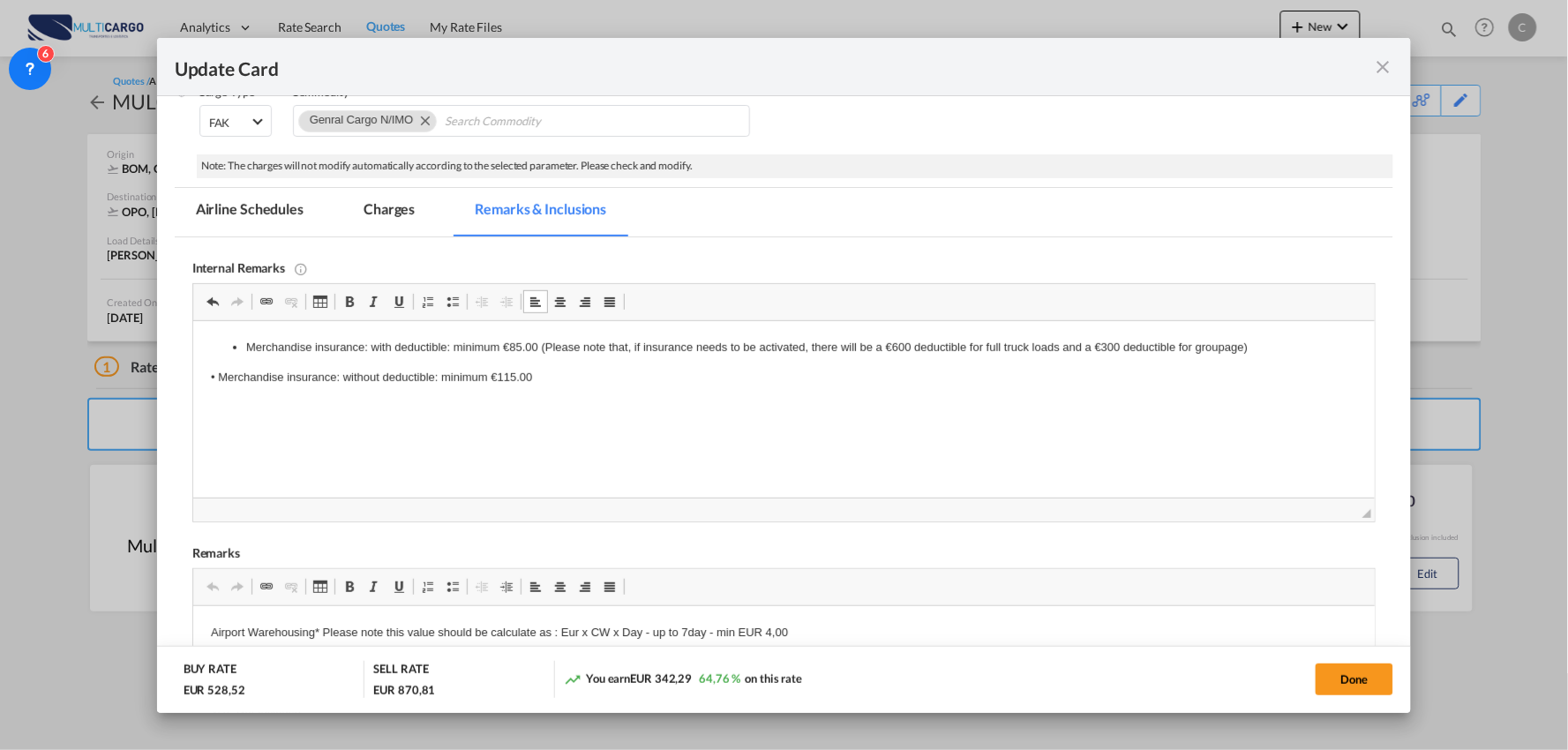
scroll to position [294, 0]
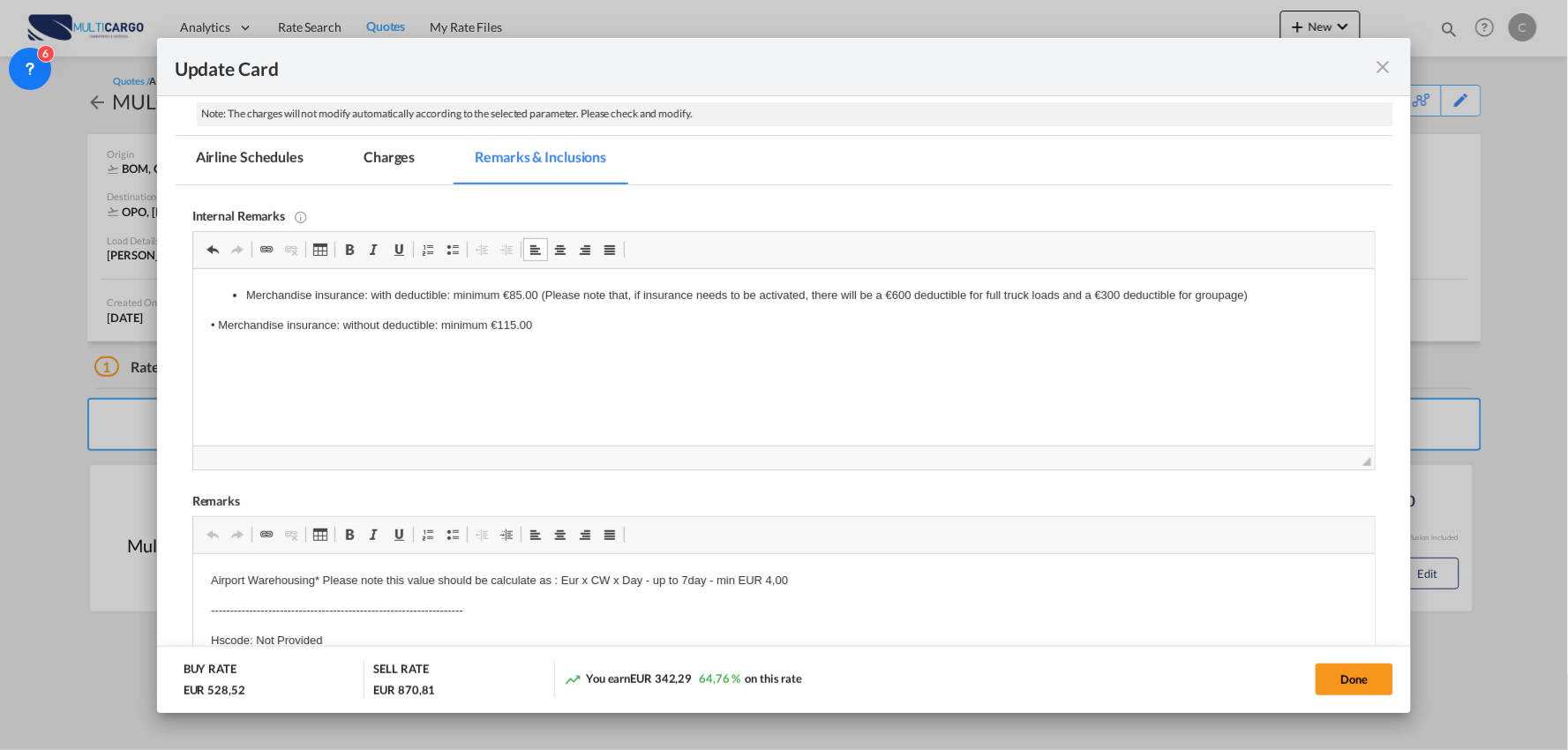
drag, startPoint x: 366, startPoint y: 327, endPoint x: 176, endPoint y: 286, distance: 194.4
click at [192, 286] on html "Merchandise insurance: with deductible: minimum €85.00 (Please note that, if in…" at bounding box center [783, 339] width 1182 height 143
copy body "Merchandise insurance: with deductible: minimum €85.00 (Please note that, if in…"
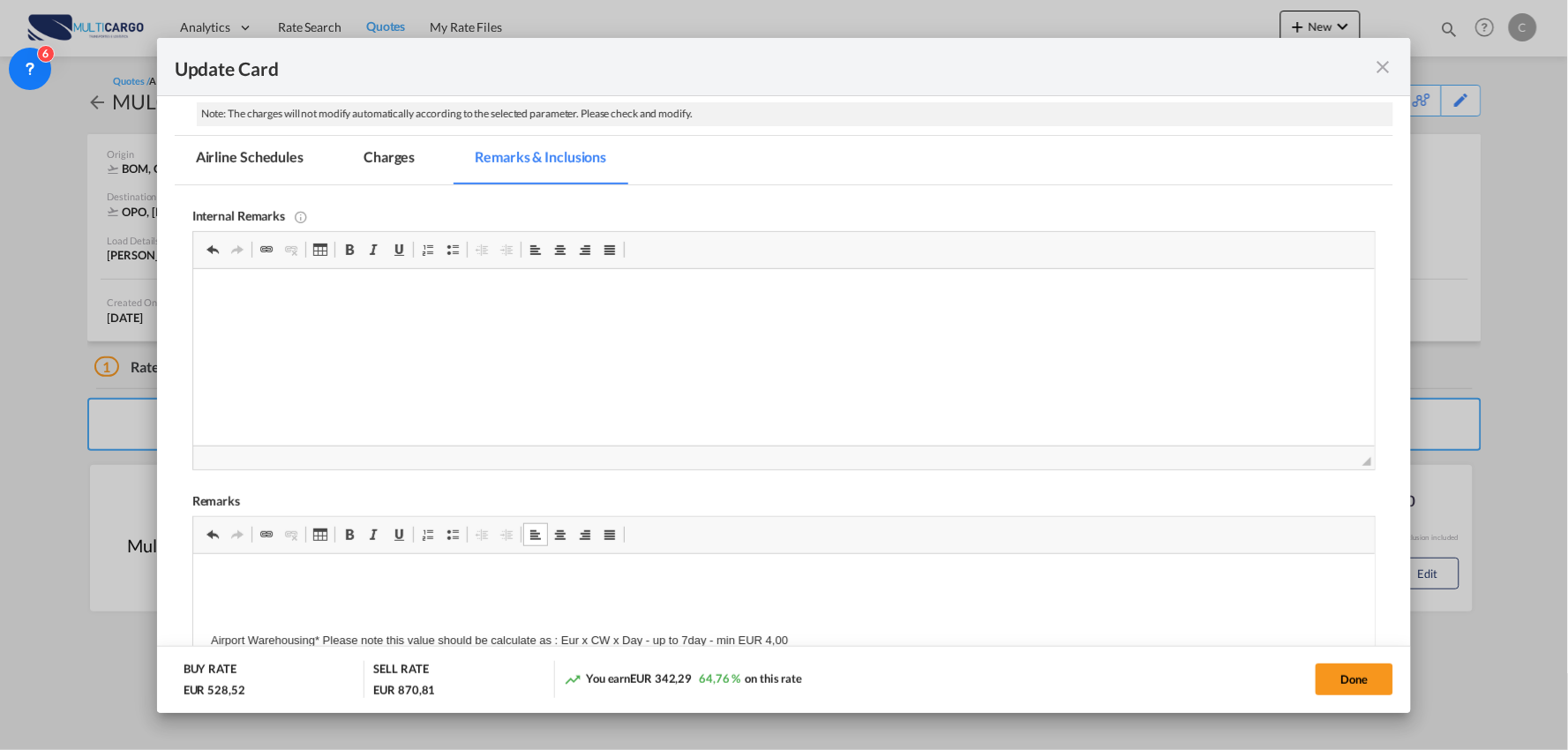
click at [228, 575] on p "Editor de texto enriquecido, editor5" at bounding box center [783, 579] width 1147 height 19
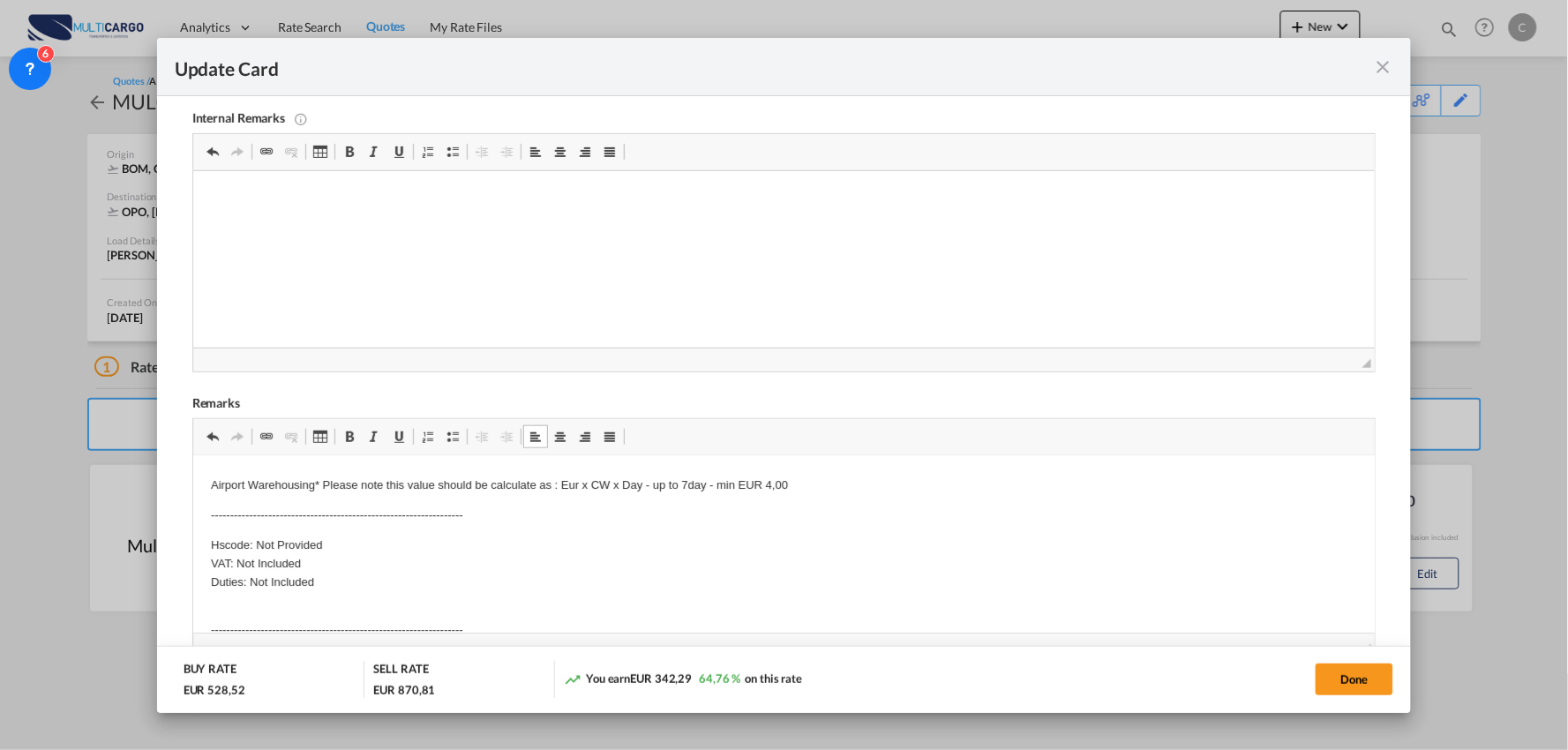
scroll to position [0, 0]
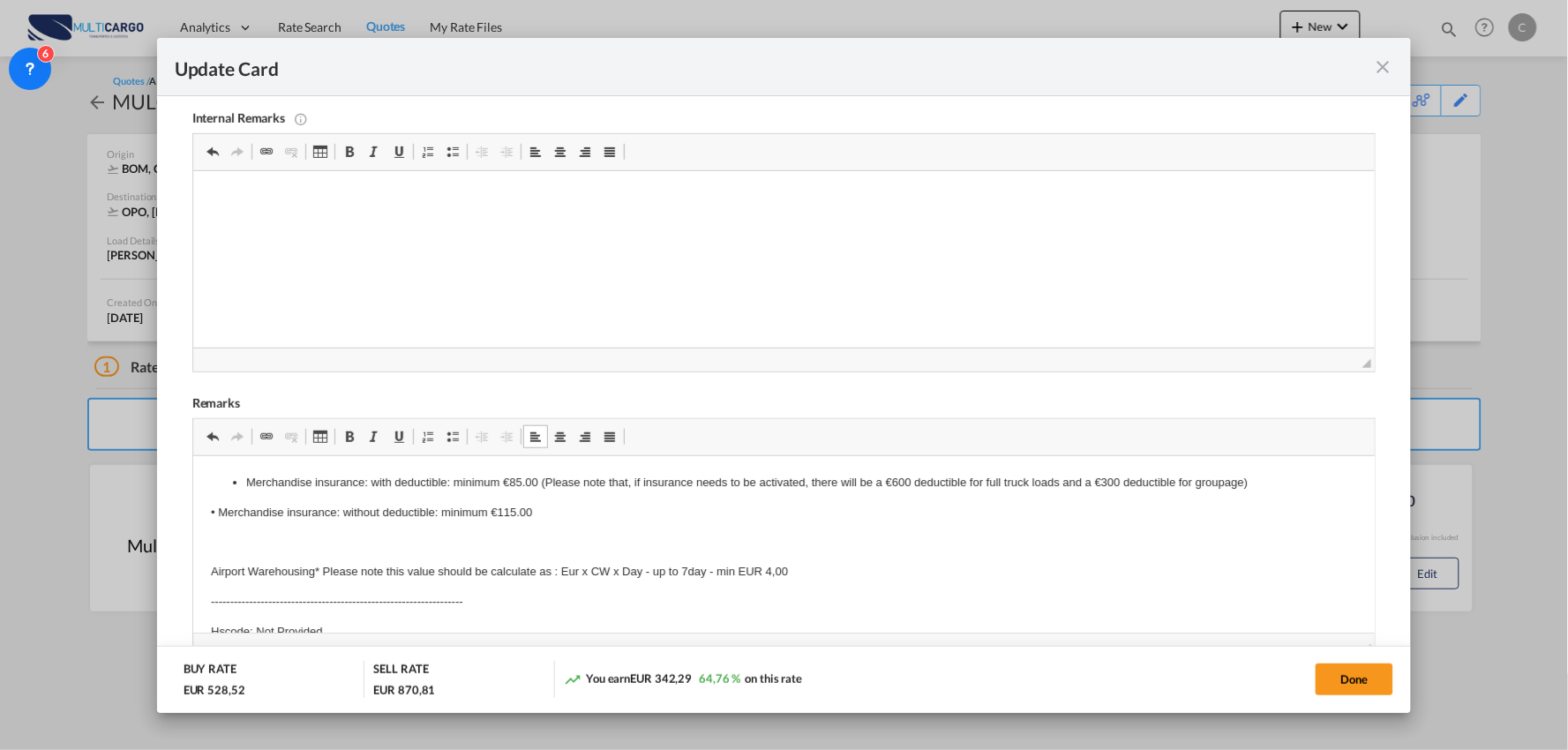
click at [208, 568] on html "Merchandise insurance: with deductible: minimum €85.00 (Please note that, if in…" at bounding box center [783, 641] width 1182 height 372
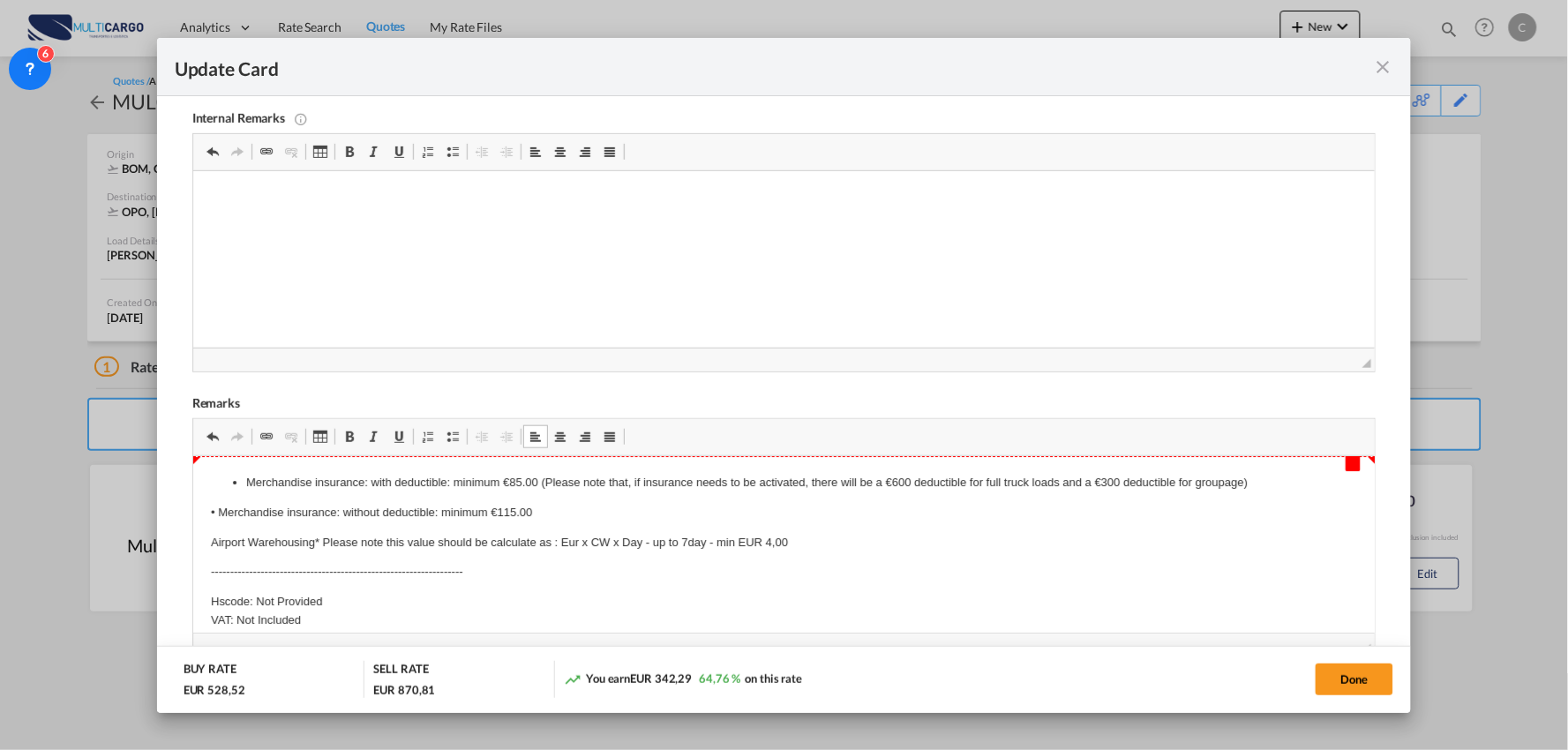
click at [223, 475] on ul "Merchandise insurance: with deductible: minimum €85.00 (Please note that, if in…" at bounding box center [783, 482] width 1147 height 19
click at [873, 547] on p "Airport Warehousing* Please note this value should be calculate as : Eur x CW x…" at bounding box center [783, 542] width 1147 height 19
click at [716, 515] on p "• Merchandise insurance: without deductible: minimum €115.00" at bounding box center [783, 512] width 1147 height 19
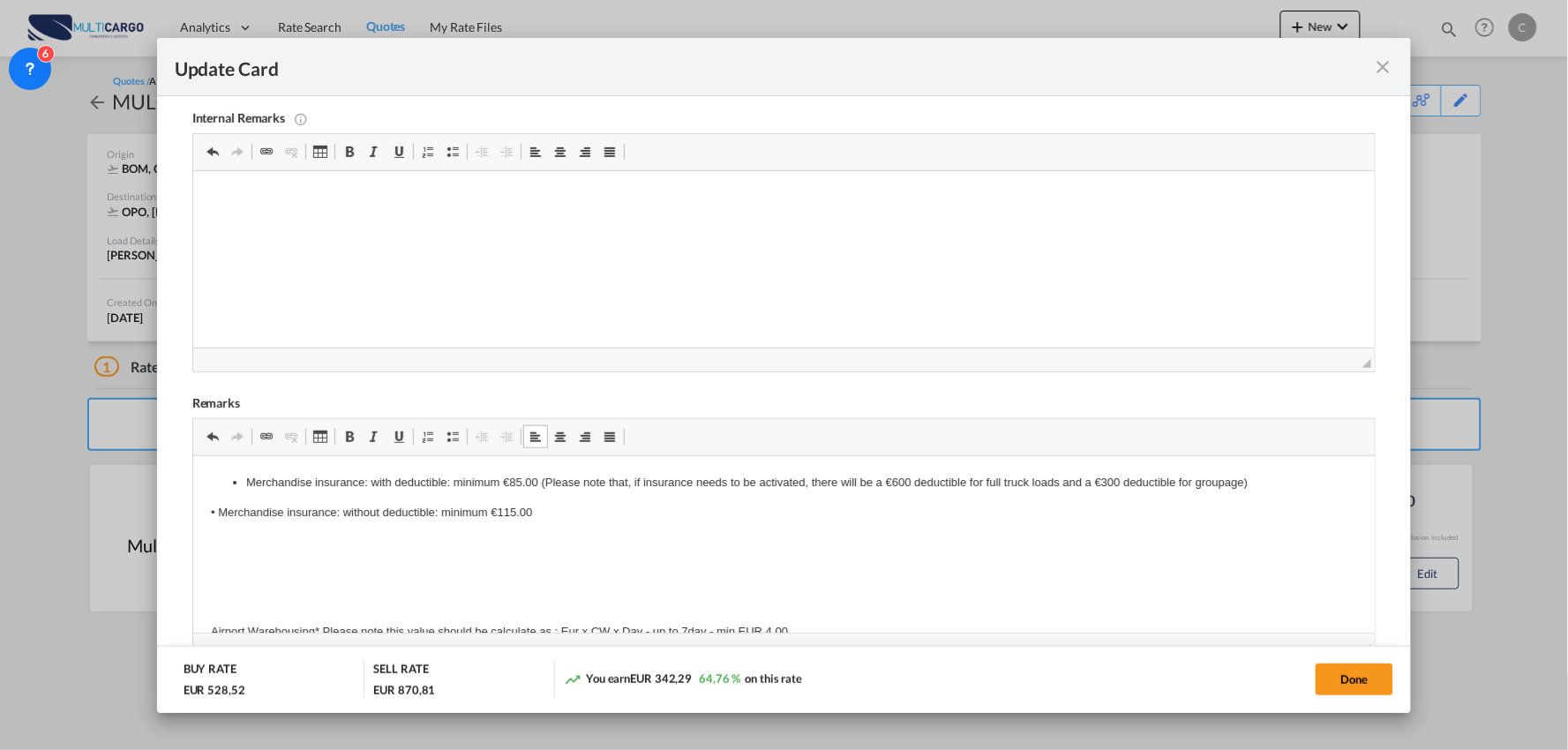
click at [264, 558] on body "Merchandise insurance: with deductible: minimum €85.00 (Please note that, if in…" at bounding box center [783, 671] width 1147 height 397
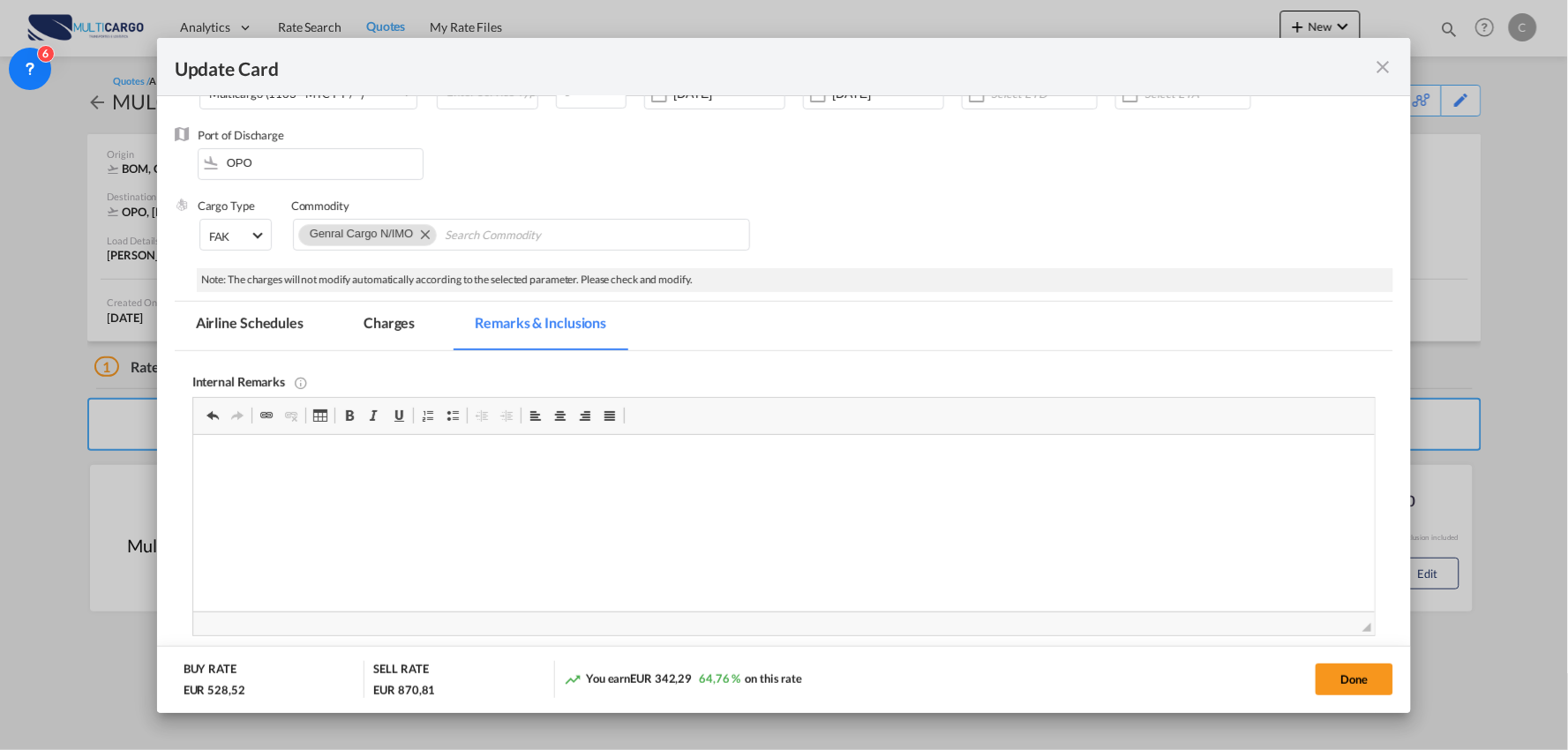
scroll to position [93, 0]
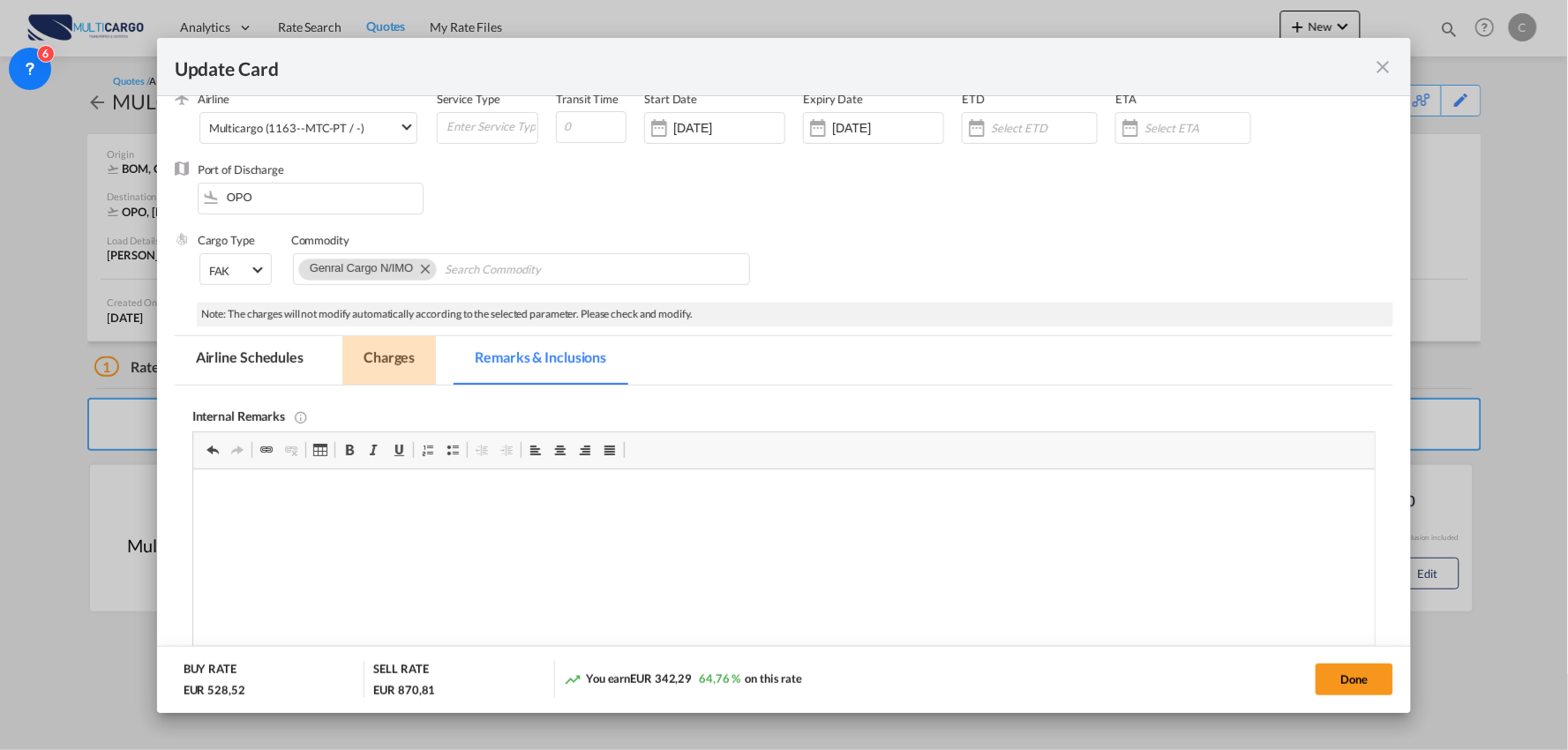
click at [424, 349] on md-tab-item "Charges" at bounding box center [388, 360] width 93 height 49
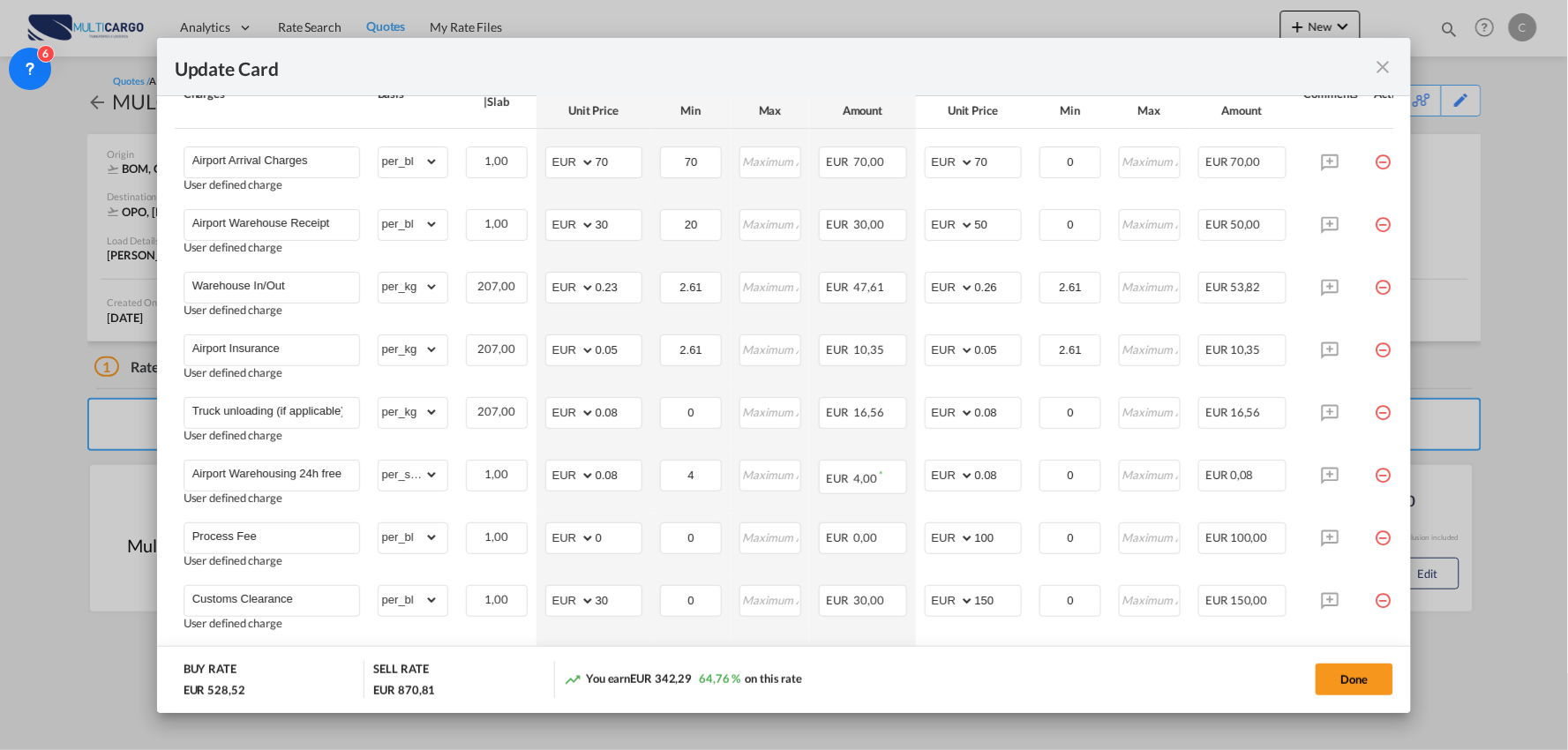
scroll to position [497, 0]
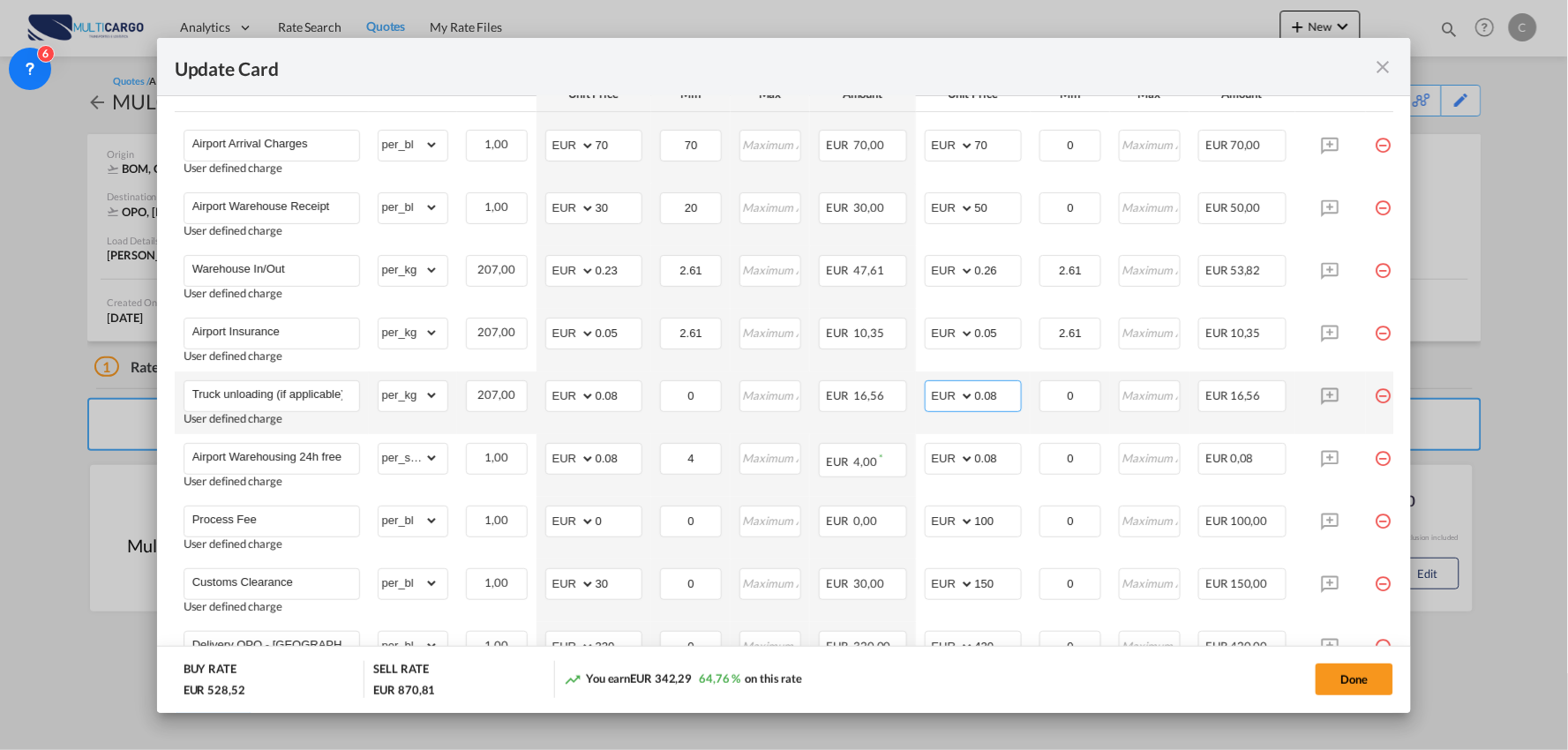
click at [1012, 393] on input "0.08" at bounding box center [998, 395] width 46 height 27
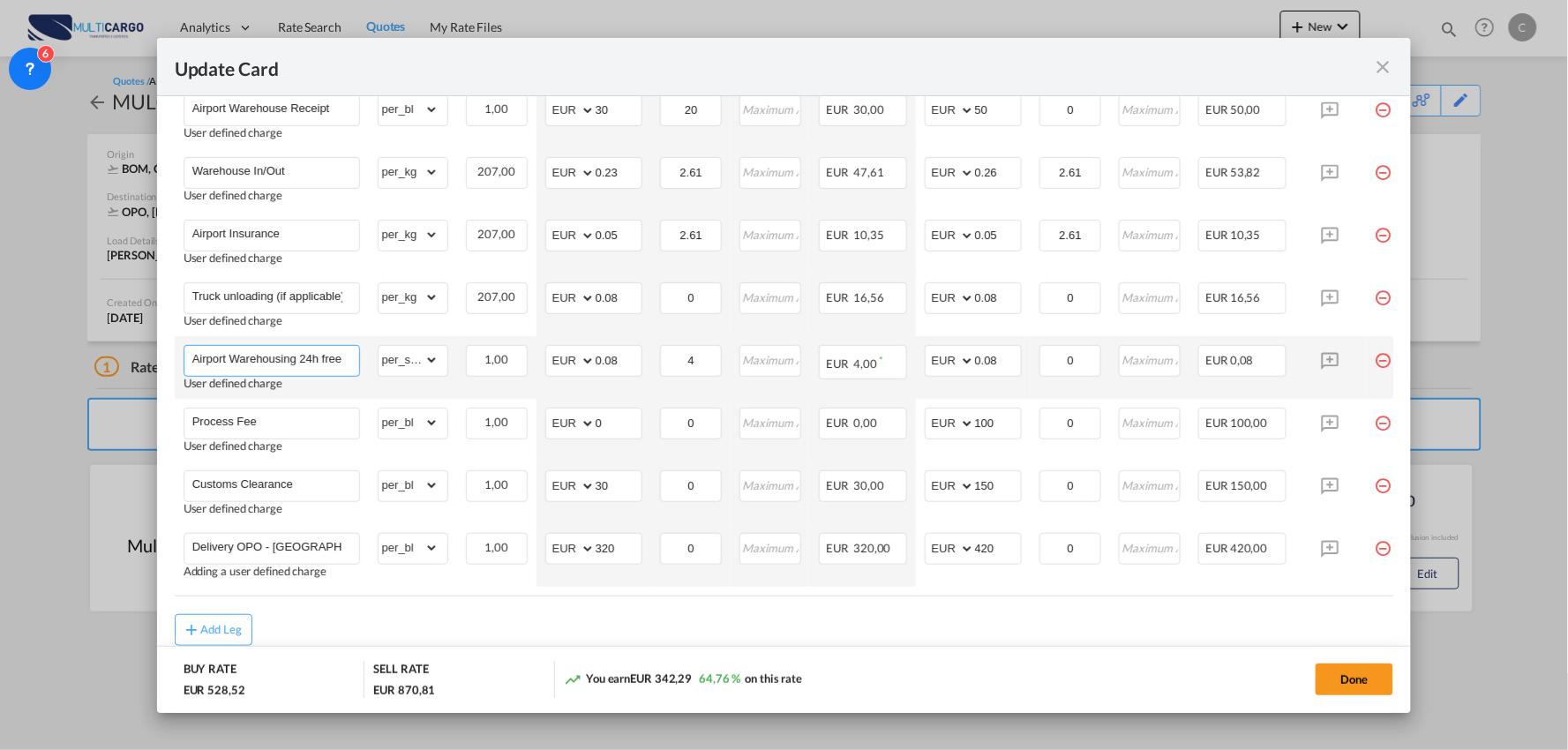
click at [332, 356] on input "Airport Warehousing 24h free *Eur x CW x Day - up to 7day - min EUR 4,00" at bounding box center [276, 359] width 167 height 27
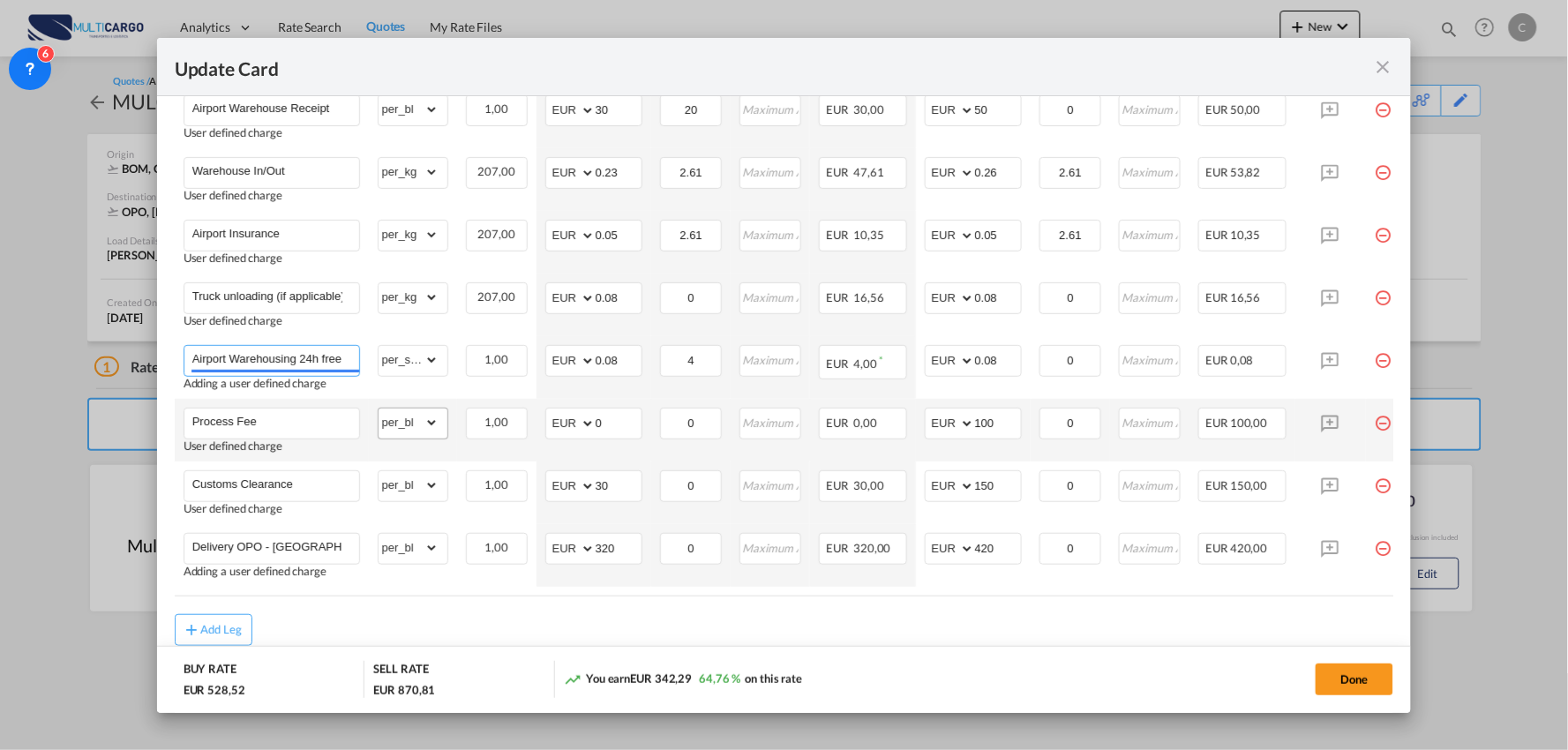
scroll to position [0, 2]
type input "Airport Warehousing *Eur x CW x Day - up to 7day - min EUR 4,00"
click at [295, 420] on input "Process Fee" at bounding box center [276, 422] width 167 height 27
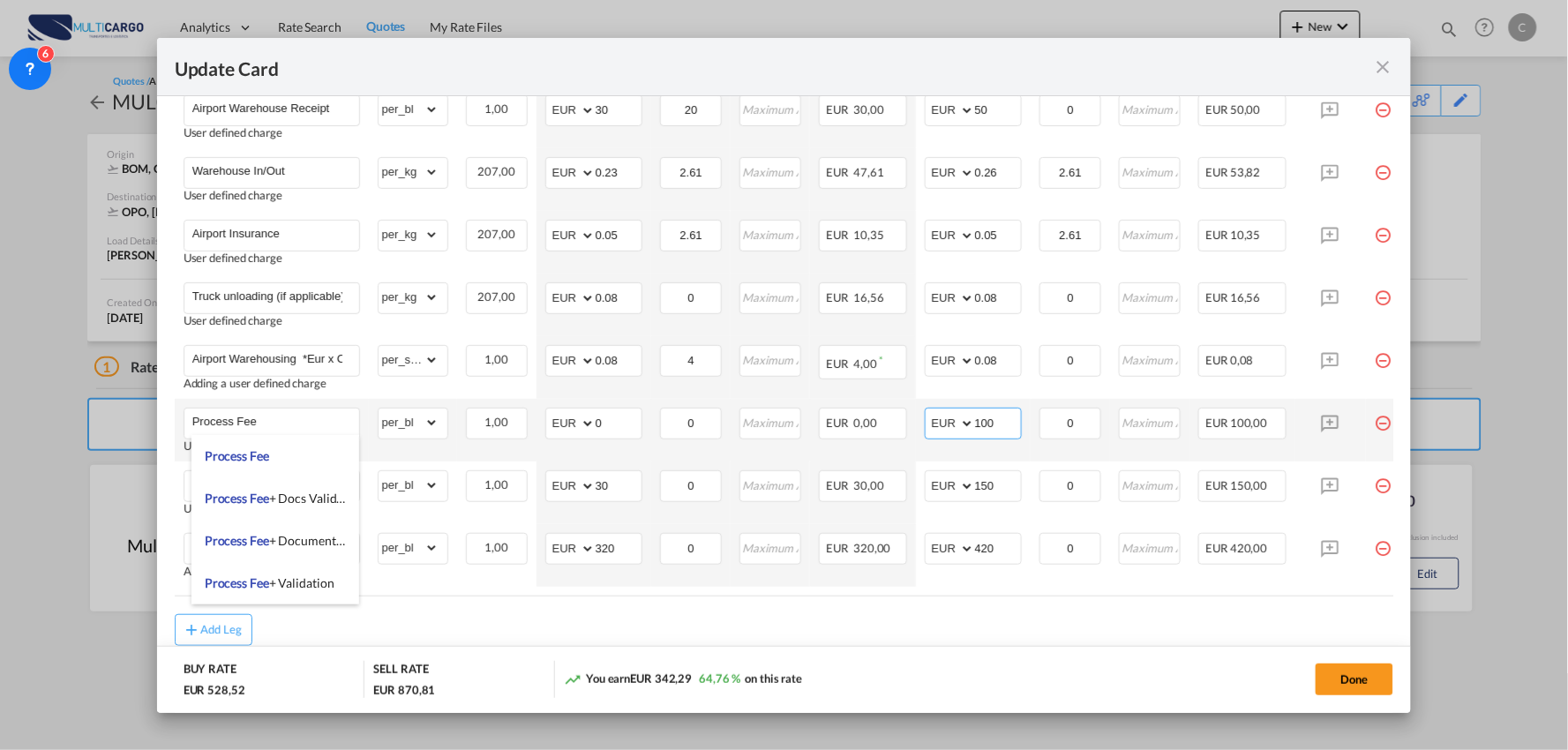
drag, startPoint x: 1010, startPoint y: 421, endPoint x: 906, endPoint y: 421, distance: 104.0
click at [906, 421] on tr "Process Fee User defined charge Please Enter Already Exists gross_weight volume…" at bounding box center [800, 430] width 1251 height 62
type input "120"
click at [280, 425] on input "Process Fee" at bounding box center [276, 422] width 167 height 27
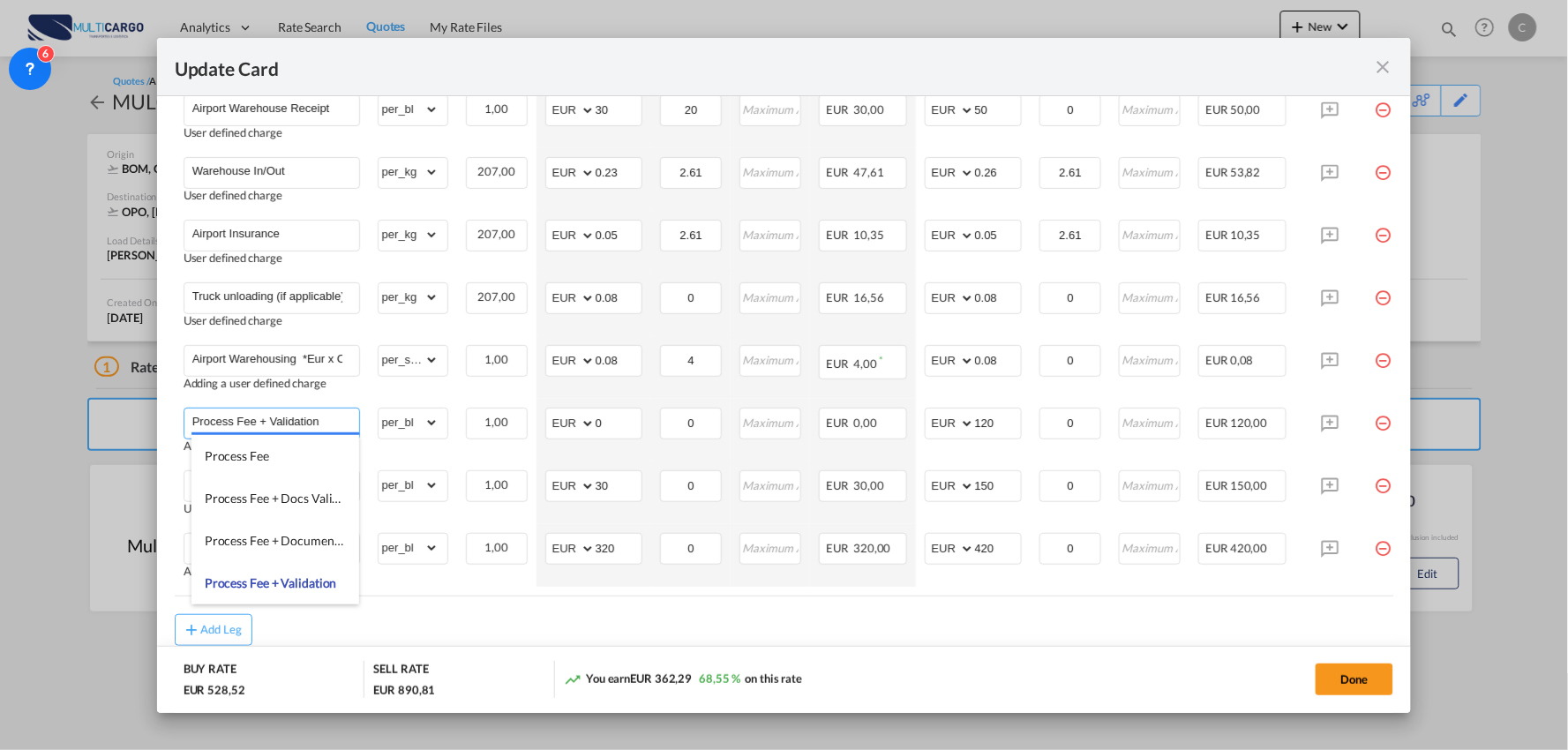
type input "Process Fee + Validation"
click at [1030, 629] on div "Add Leg" at bounding box center [785, 630] width 1220 height 32
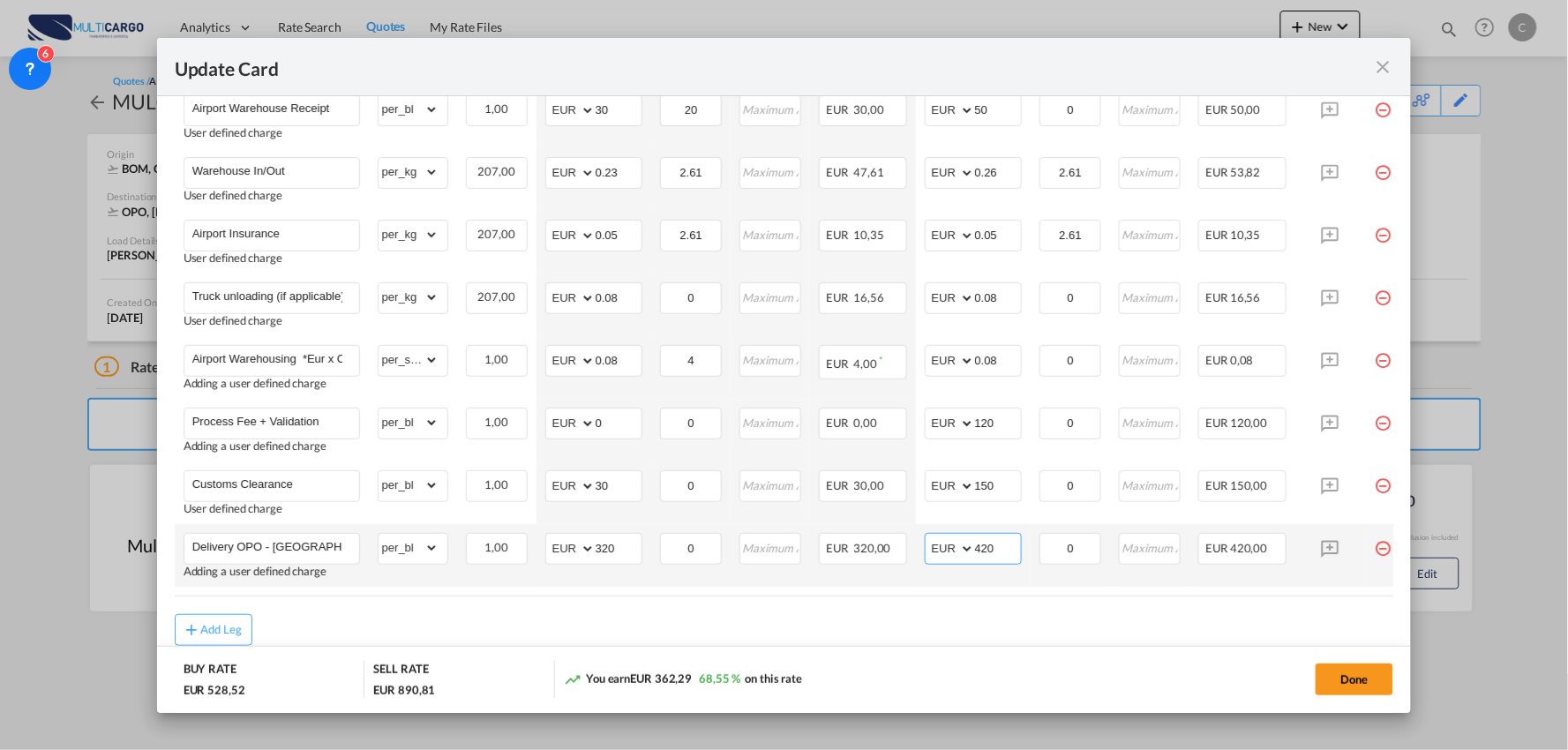
click at [1010, 544] on input "420" at bounding box center [998, 547] width 46 height 27
type input "430"
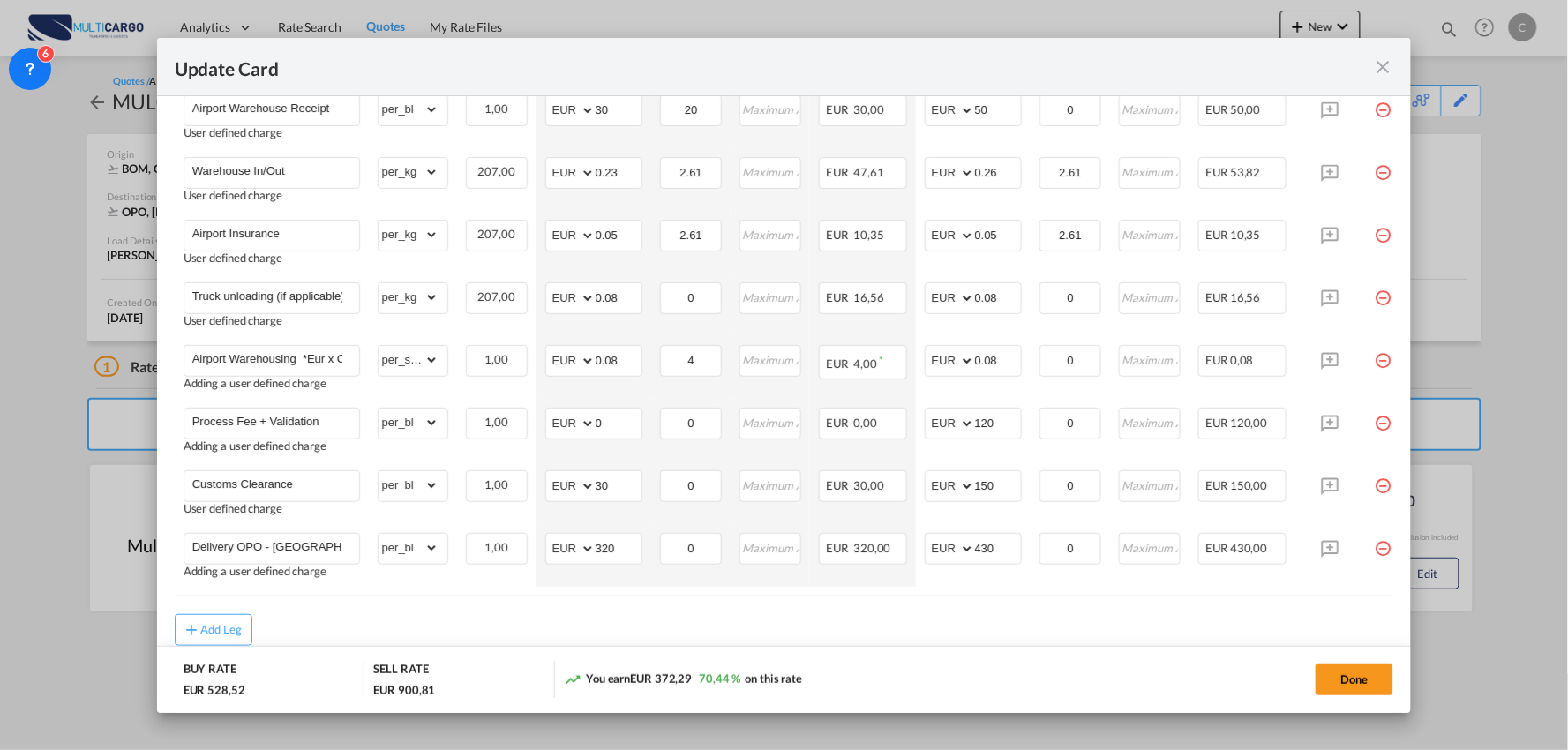
drag, startPoint x: 476, startPoint y: 614, endPoint x: 260, endPoint y: 527, distance: 232.9
click at [473, 613] on air-lcl-rate-modification "Freight Please enter leg name Leg Name Already Exists Delete Leg Sub Total AED …" at bounding box center [785, 265] width 1220 height 762
click at [1356, 683] on button "Done" at bounding box center [1354, 679] width 77 height 32
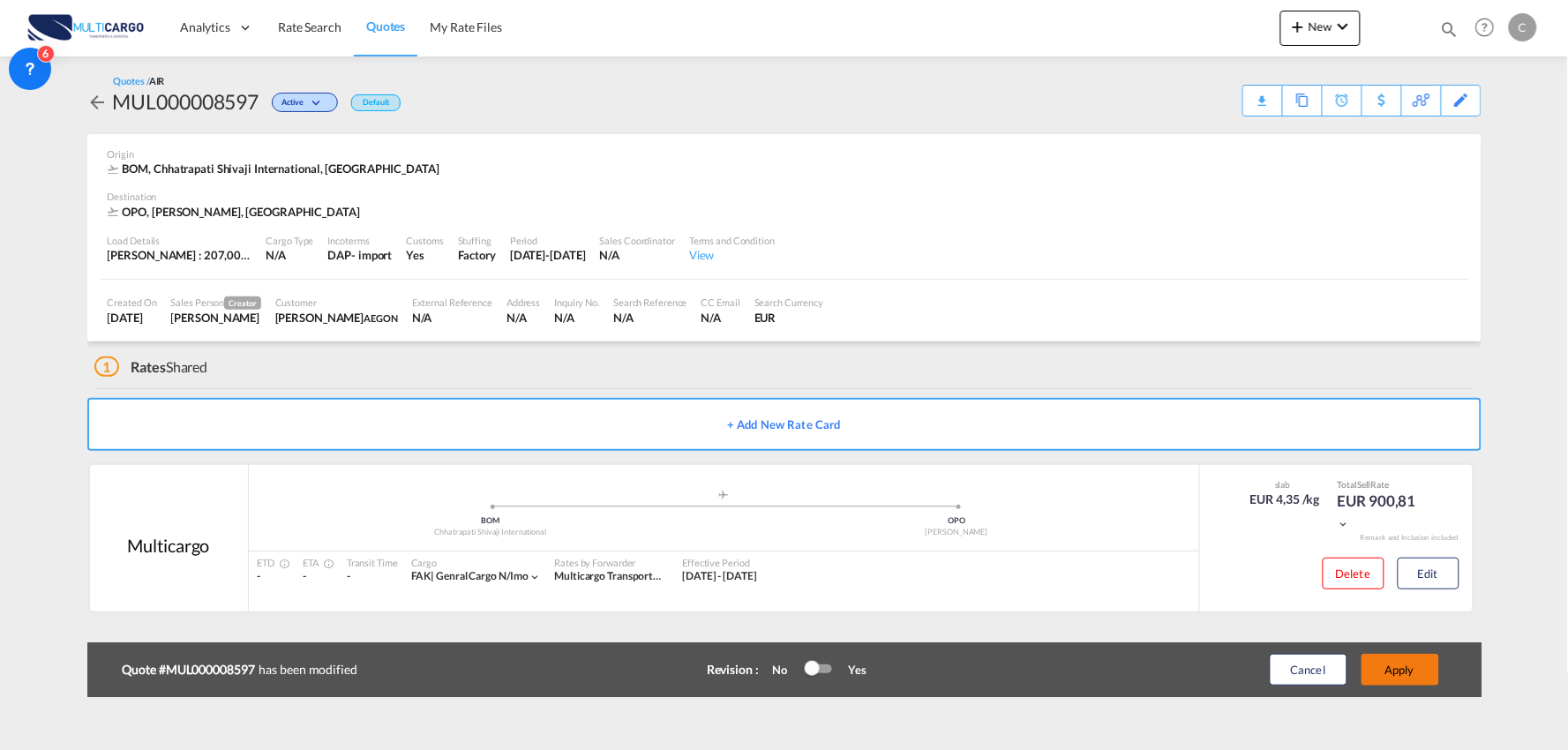
click at [1415, 666] on button "Apply" at bounding box center [1400, 670] width 77 height 32
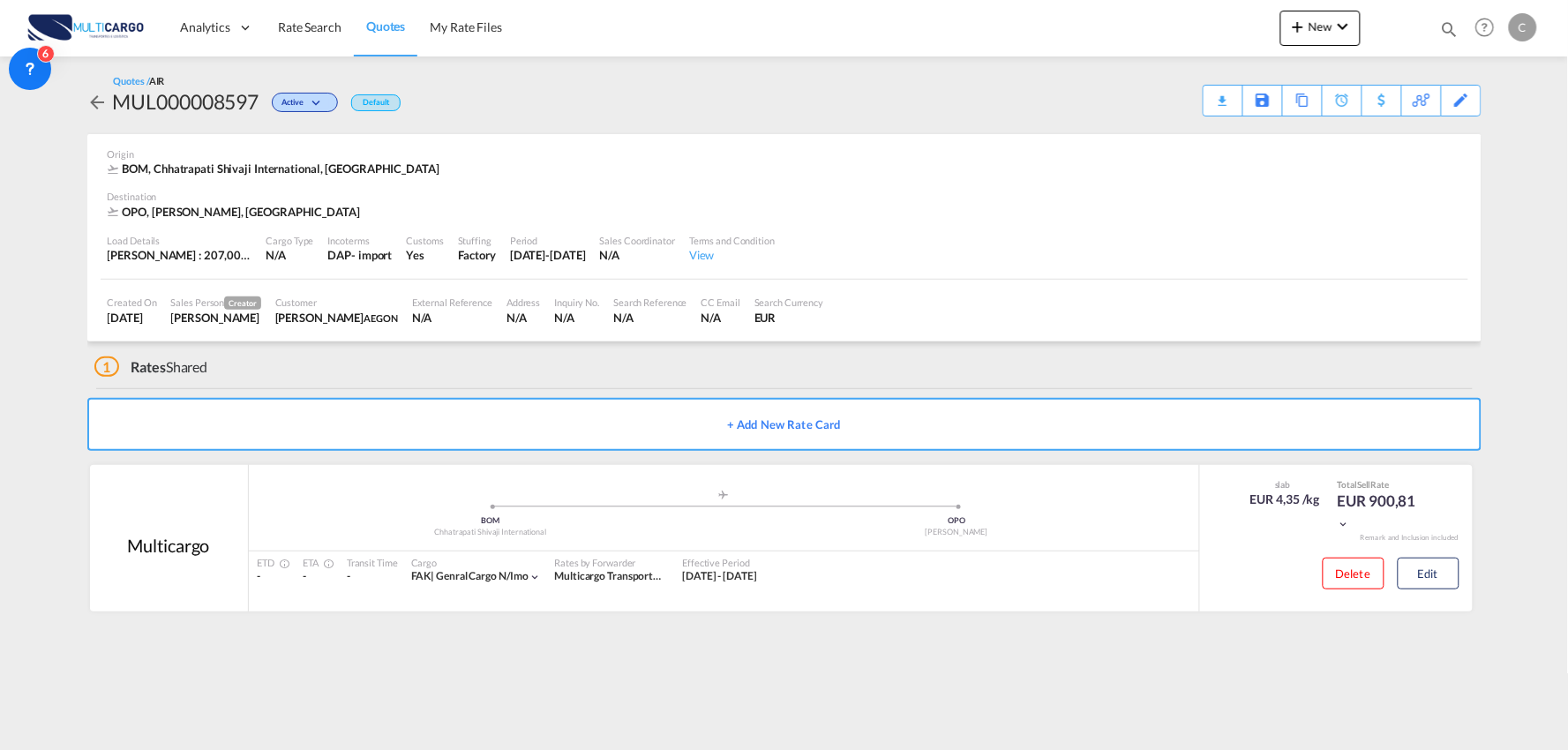
click at [500, 357] on div "1 Rates Shared" at bounding box center [788, 363] width 1387 height 43
click at [1444, 573] on button "Edit" at bounding box center [1428, 573] width 61 height 32
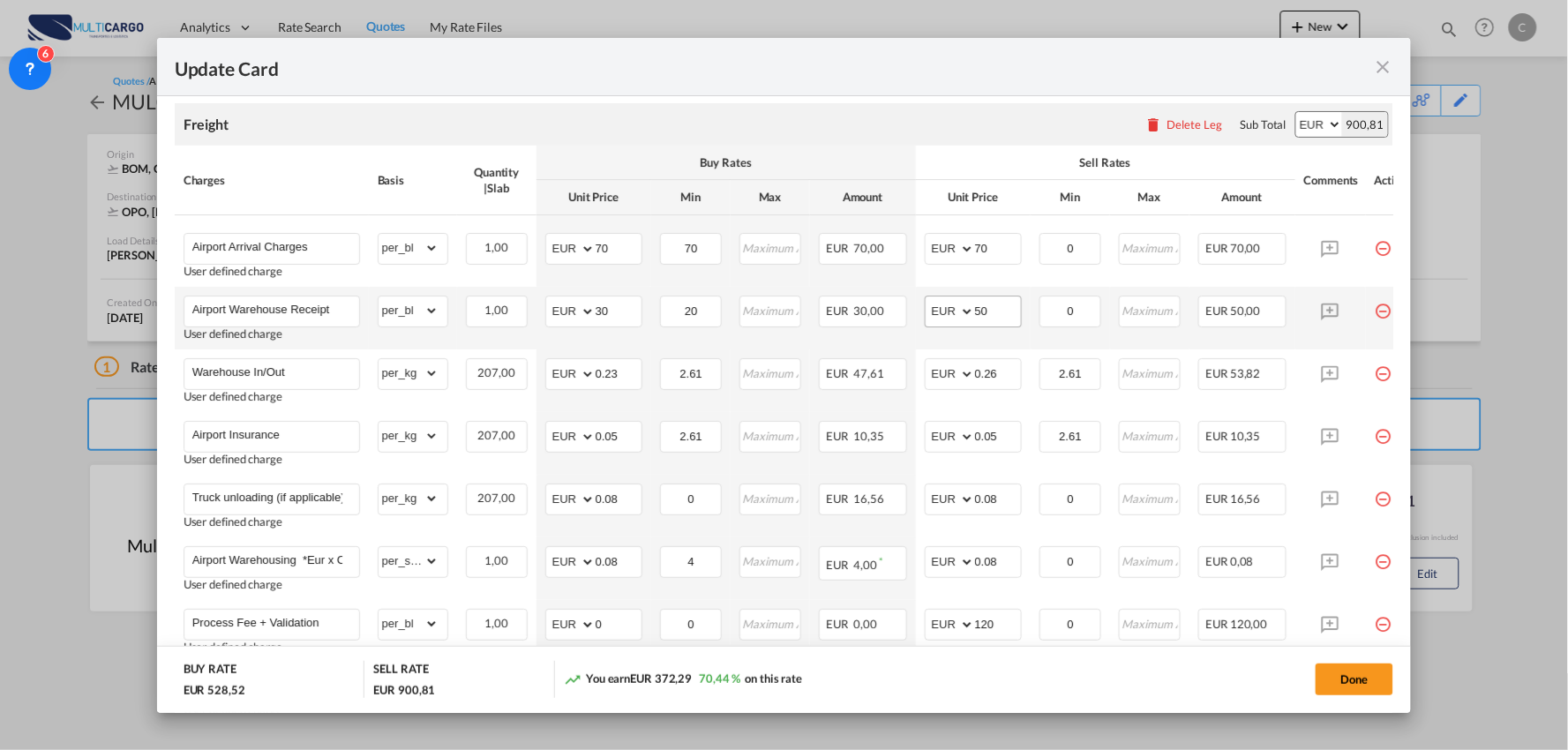
scroll to position [392, 0]
drag, startPoint x: 1007, startPoint y: 315, endPoint x: 904, endPoint y: 317, distance: 103.0
click at [932, 317] on md-input-container "AED AFN ALL AMD ANG AOA ARS AUD AWG AZN BAM BBD BDT BGN BHD BIF BMD BND BOB BRL…" at bounding box center [972, 314] width 97 height 32
drag, startPoint x: 916, startPoint y: 131, endPoint x: 946, endPoint y: 130, distance: 30.0
click at [916, 131] on div "Freight Please enter leg name Leg Name Already Exists Delete Leg Sub Total AED …" at bounding box center [785, 126] width 1220 height 43
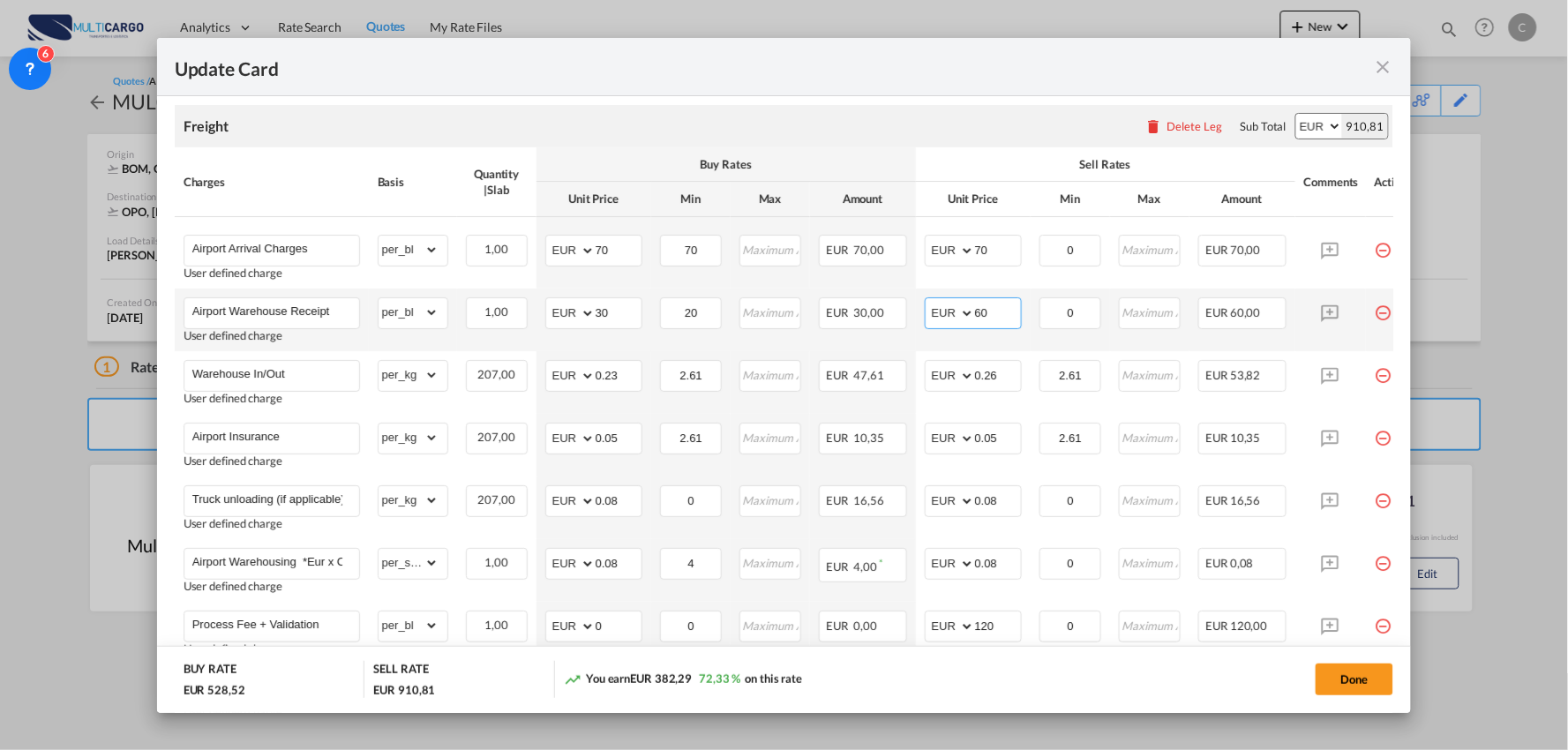
drag, startPoint x: 998, startPoint y: 312, endPoint x: 915, endPoint y: 320, distance: 83.4
click at [916, 320] on td "AED AFN ALL AMD ANG AOA ARS AUD AWG AZN BAM BBD BDT BGN BHD BIF BMD BND BOB BRL…" at bounding box center [972, 320] width 115 height 62
type input "50"
click at [945, 119] on div "Freight Please enter leg name Leg Name Already Exists Delete Leg Sub Total AED …" at bounding box center [785, 126] width 1220 height 43
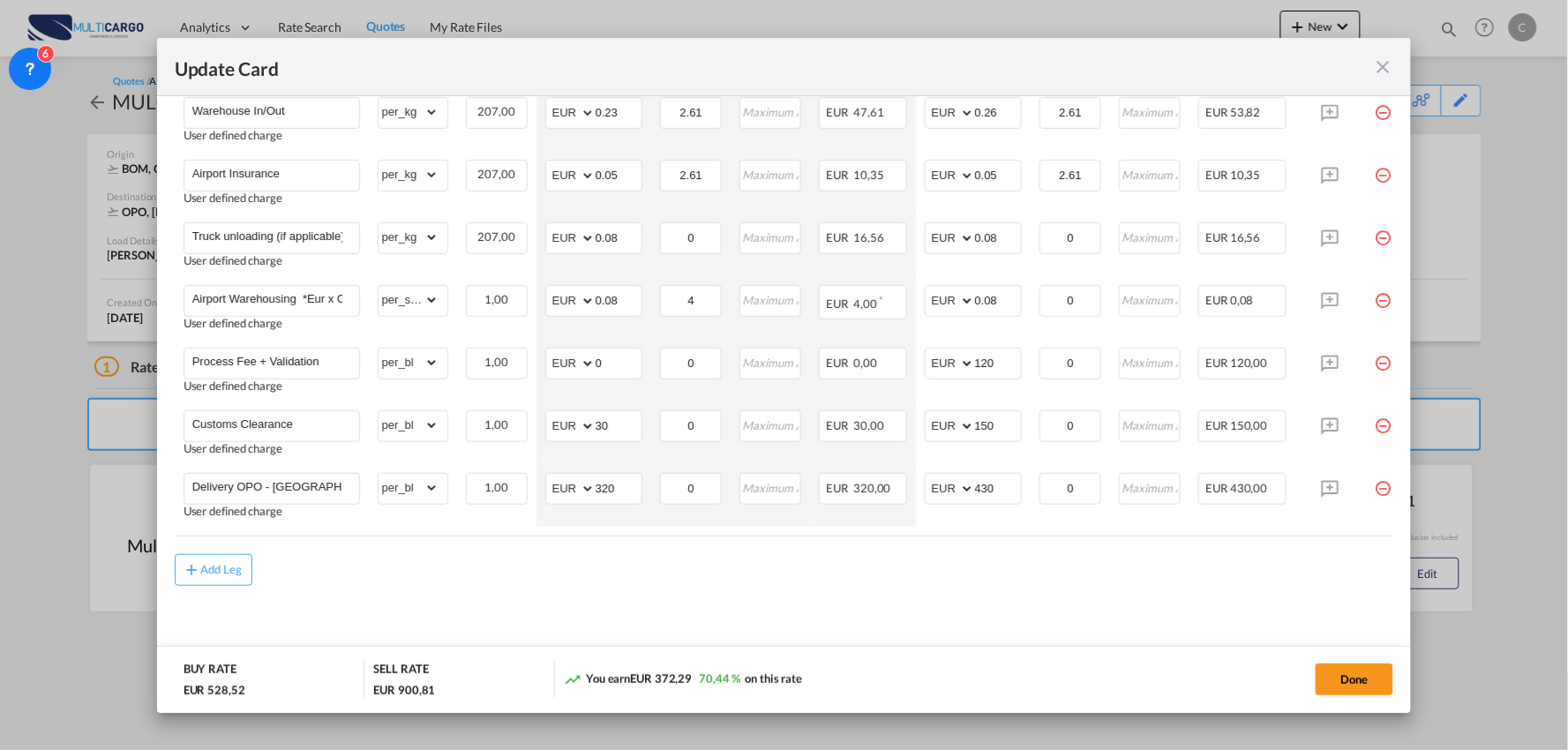
scroll to position [661, 0]
drag, startPoint x: 622, startPoint y: 419, endPoint x: 562, endPoint y: 417, distance: 60.0
click at [566, 418] on md-input-container "AED AFN ALL AMD ANG AOA ARS AUD AWG AZN BAM BBD BDT BGN BHD BIF BMD BND BOB BRL…" at bounding box center [593, 424] width 97 height 32
type input "80"
click at [691, 584] on md-content "Freight Please enter leg name Leg Name Already Exists Delete Leg Sub Total AED …" at bounding box center [785, 244] width 1220 height 846
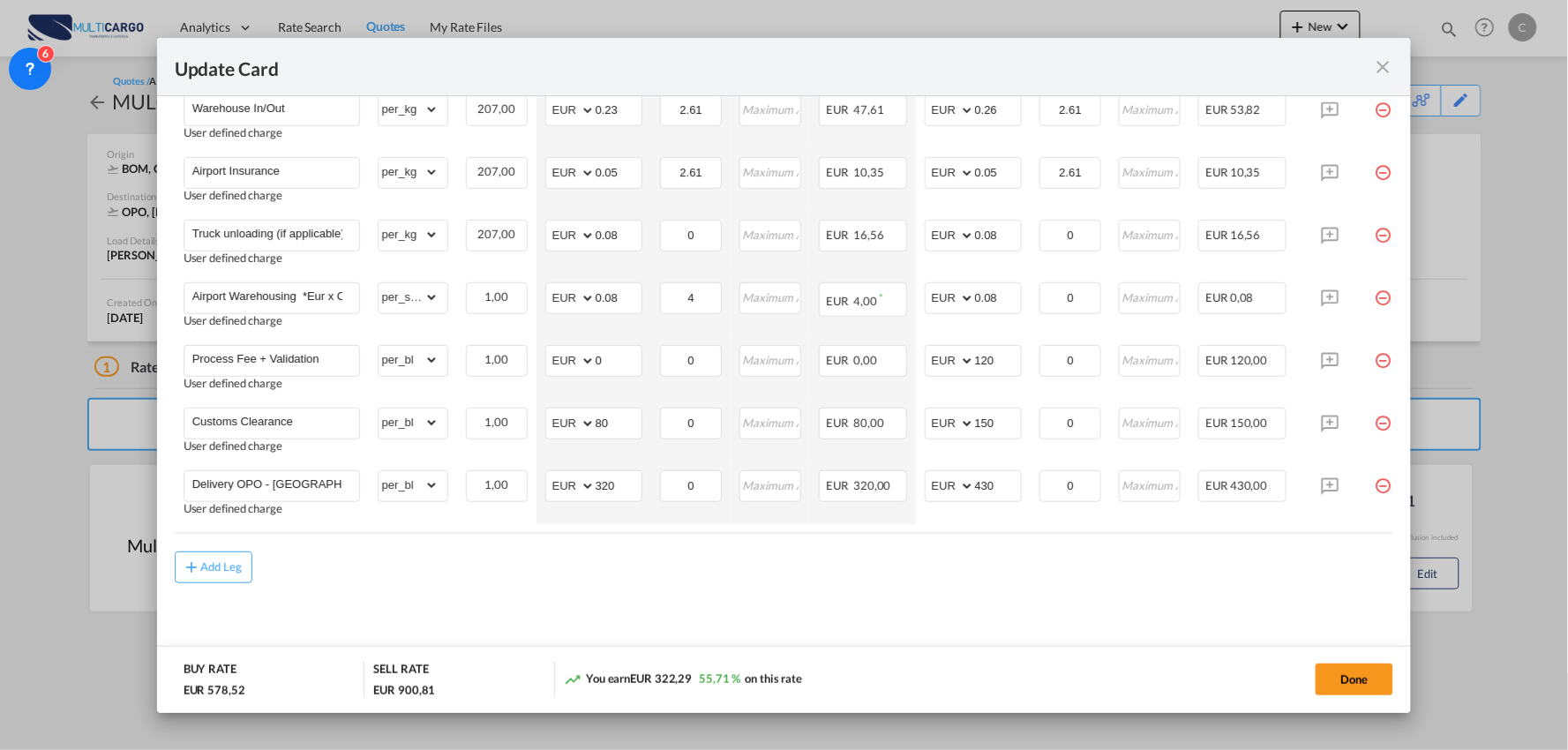
click at [663, 624] on md-content "Freight Please enter leg name Leg Name Already Exists Delete Leg Sub Total AED …" at bounding box center [785, 244] width 1220 height 846
click at [1345, 682] on button "Done" at bounding box center [1354, 679] width 77 height 32
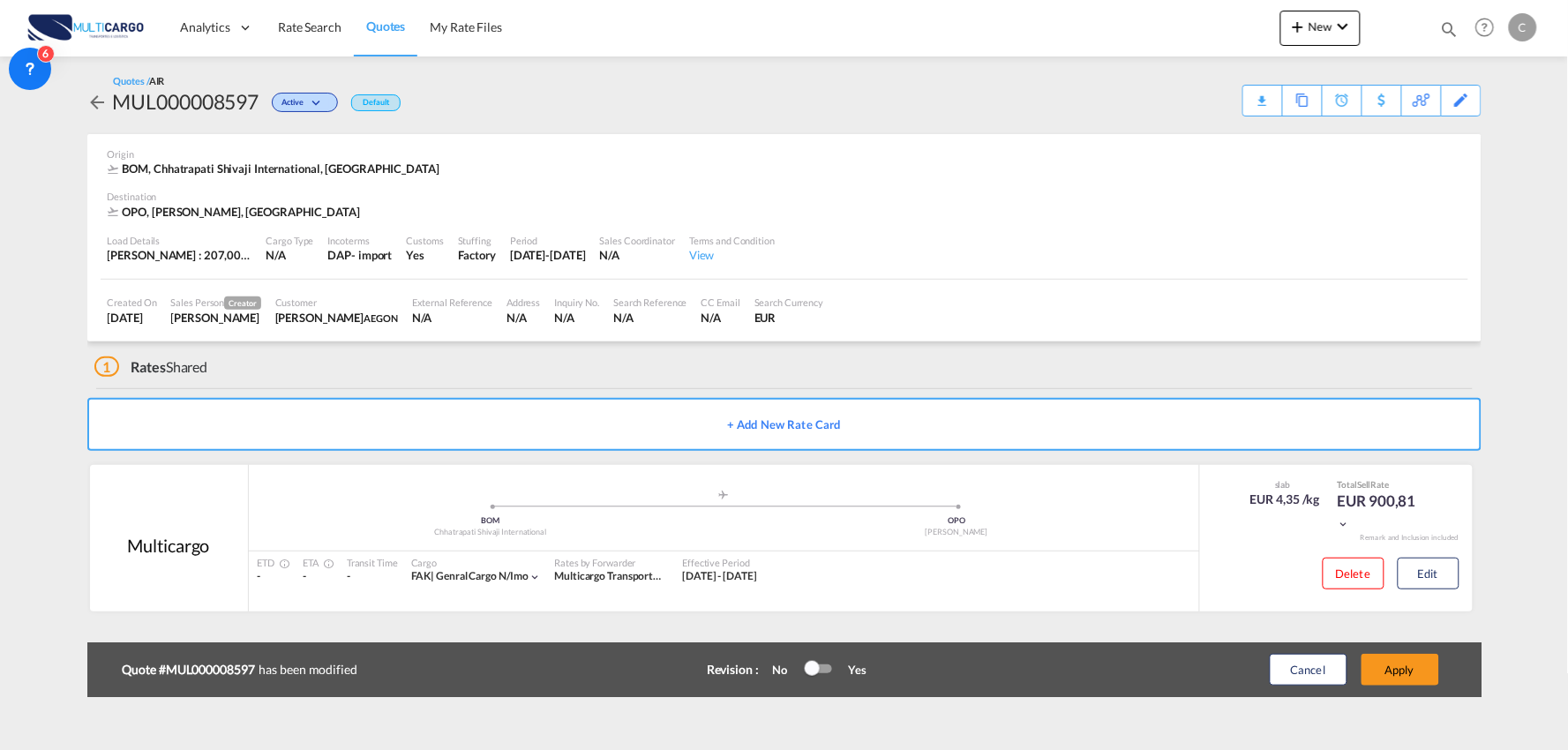
click at [1398, 675] on div "Update Card Port of Loading BOM T/S .a{fill:#aaa8ad;} Airline Multicargo (1163-…" at bounding box center [784, 375] width 1568 height 750
click at [1400, 667] on button "Apply" at bounding box center [1400, 670] width 77 height 32
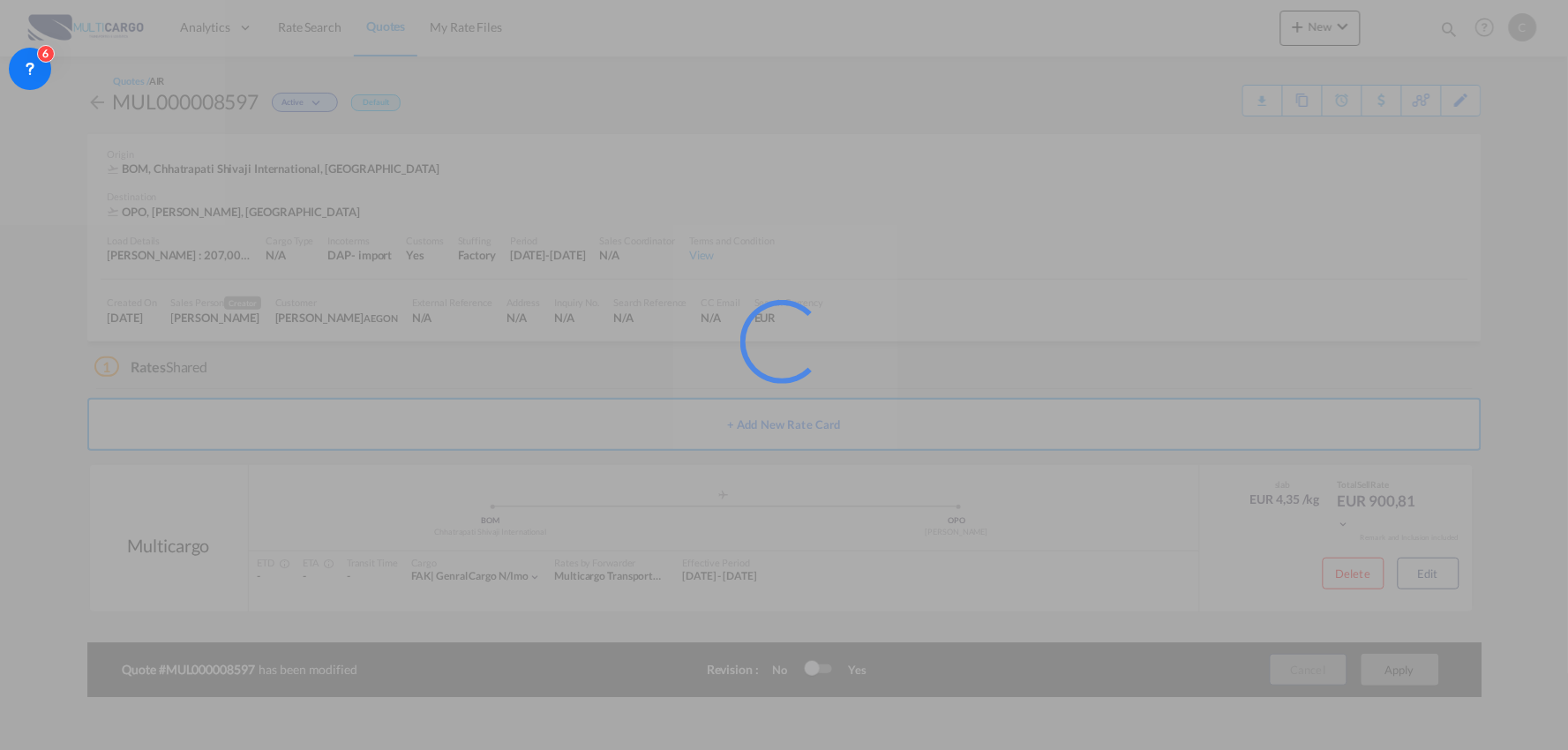
click at [1442, 640] on div at bounding box center [784, 375] width 1568 height 750
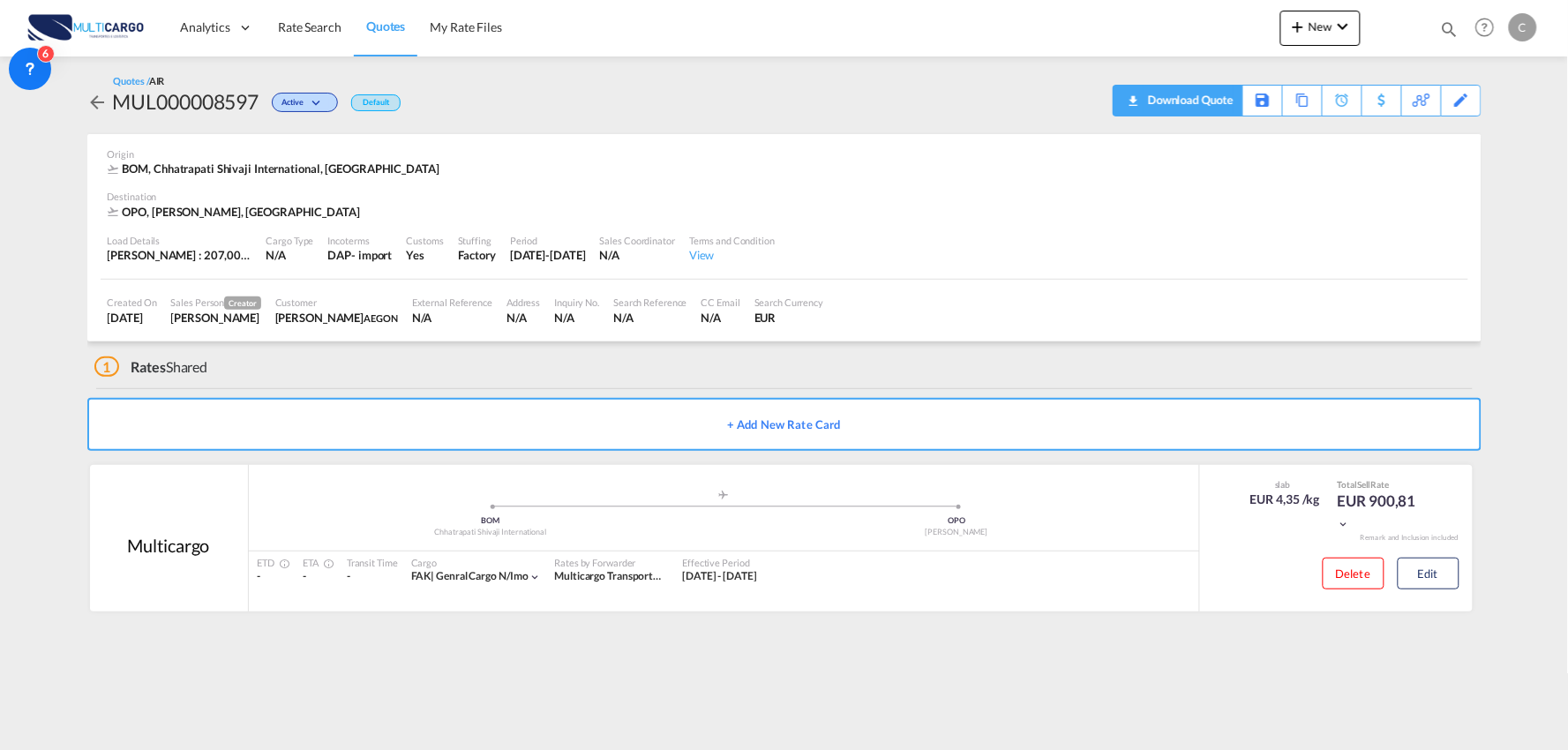
click at [1228, 98] on div "Download Quote" at bounding box center [1188, 100] width 90 height 28
click at [457, 377] on div "1 Rates Shared" at bounding box center [788, 363] width 1387 height 43
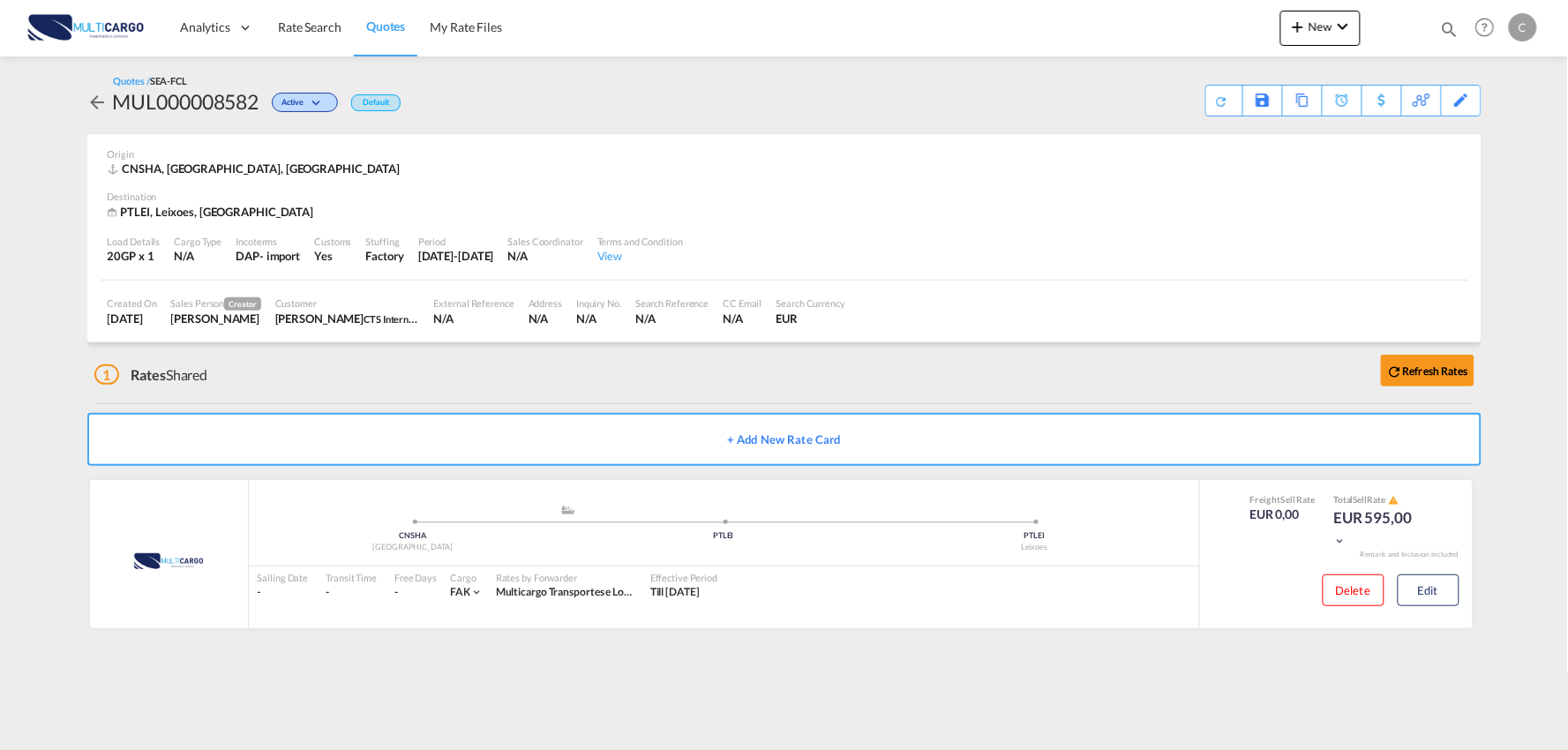
click at [522, 399] on div "1 Rates Shared Refresh Rates" at bounding box center [788, 371] width 1387 height 57
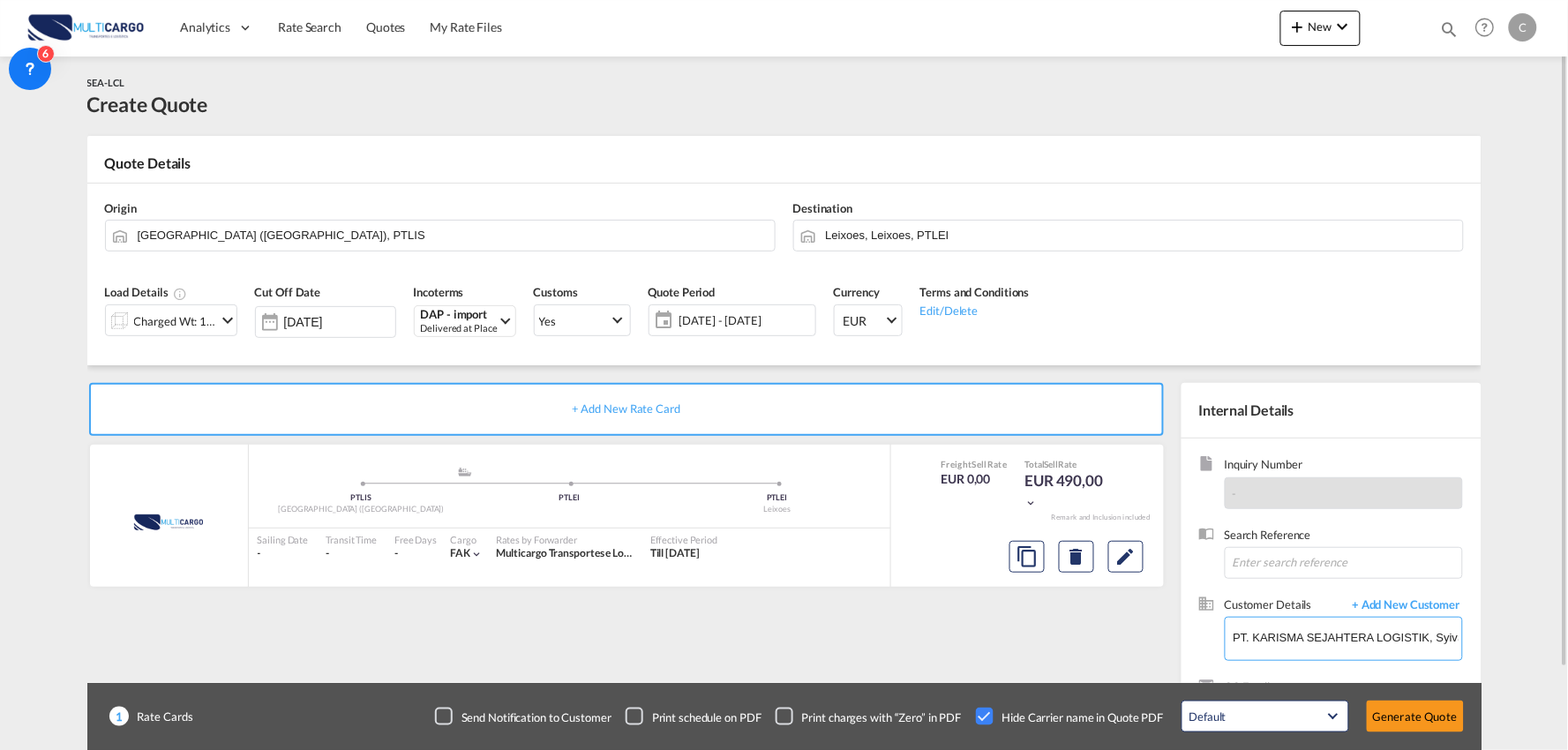
drag, startPoint x: 1302, startPoint y: 635, endPoint x: 1222, endPoint y: 634, distance: 80.0
click at [1222, 634] on div "Customer Details + Add New Customer Enter Customer Details PT. KARISMA SEJAHTER…" at bounding box center [1341, 628] width 243 height 64
click at [1333, 645] on input "PT. KARISMA SEJAHTERA LOGISTIK, Syiva Setya Ningrum, sales11@ksl-logistics.co.id" at bounding box center [1348, 637] width 228 height 40
drag, startPoint x: 1303, startPoint y: 645, endPoint x: 1567, endPoint y: 651, distance: 264.1
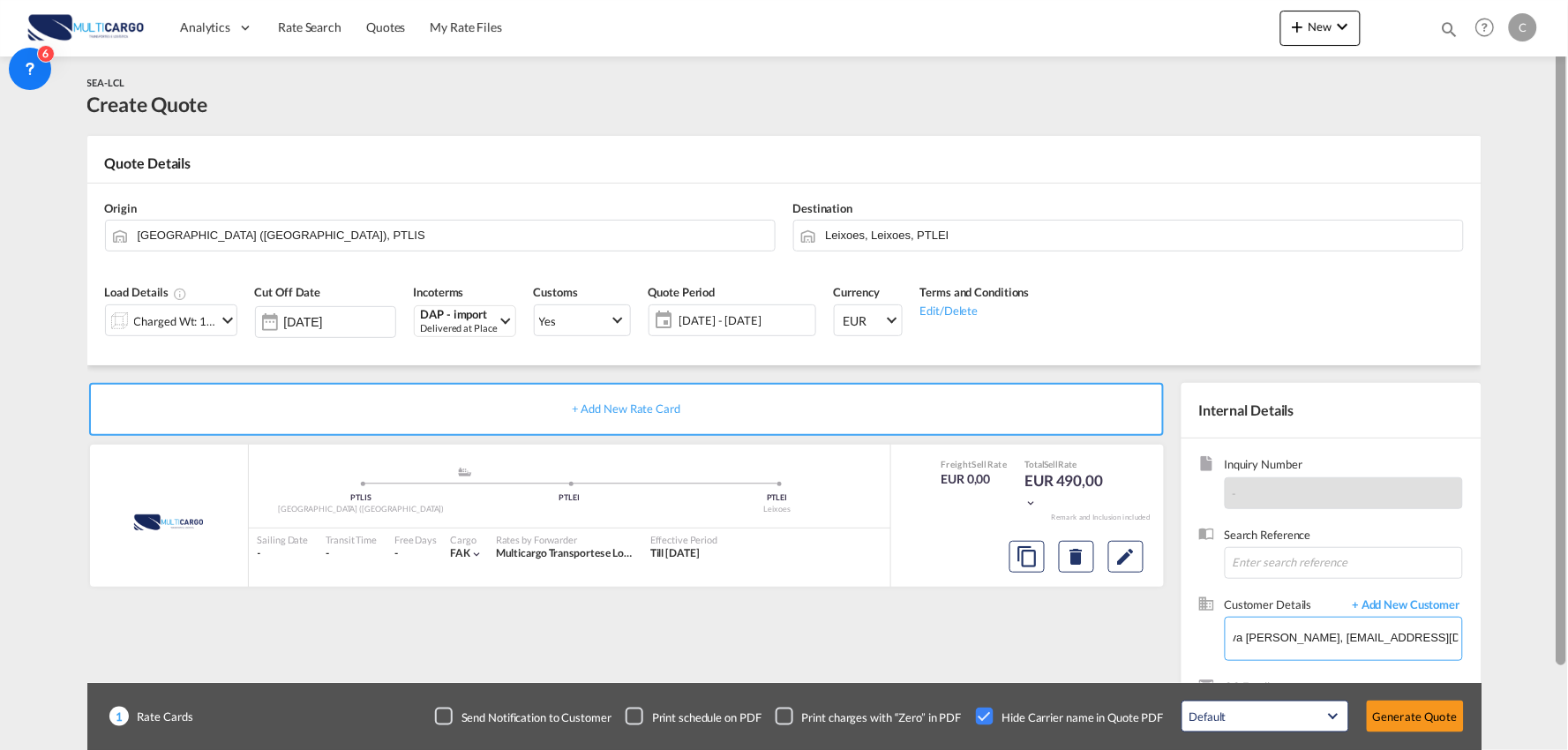
click at [1567, 651] on md-content "Analytics Reports Dashboard Rate Search Quotes My Rate Files New Quotes" at bounding box center [784, 375] width 1568 height 750
click at [1016, 635] on div "+ Add New Rate Card MultiCargo added by you .a{fill:#aaa8ad;} .a{fill:#aaa8ad;}…" at bounding box center [629, 567] width 1085 height 369
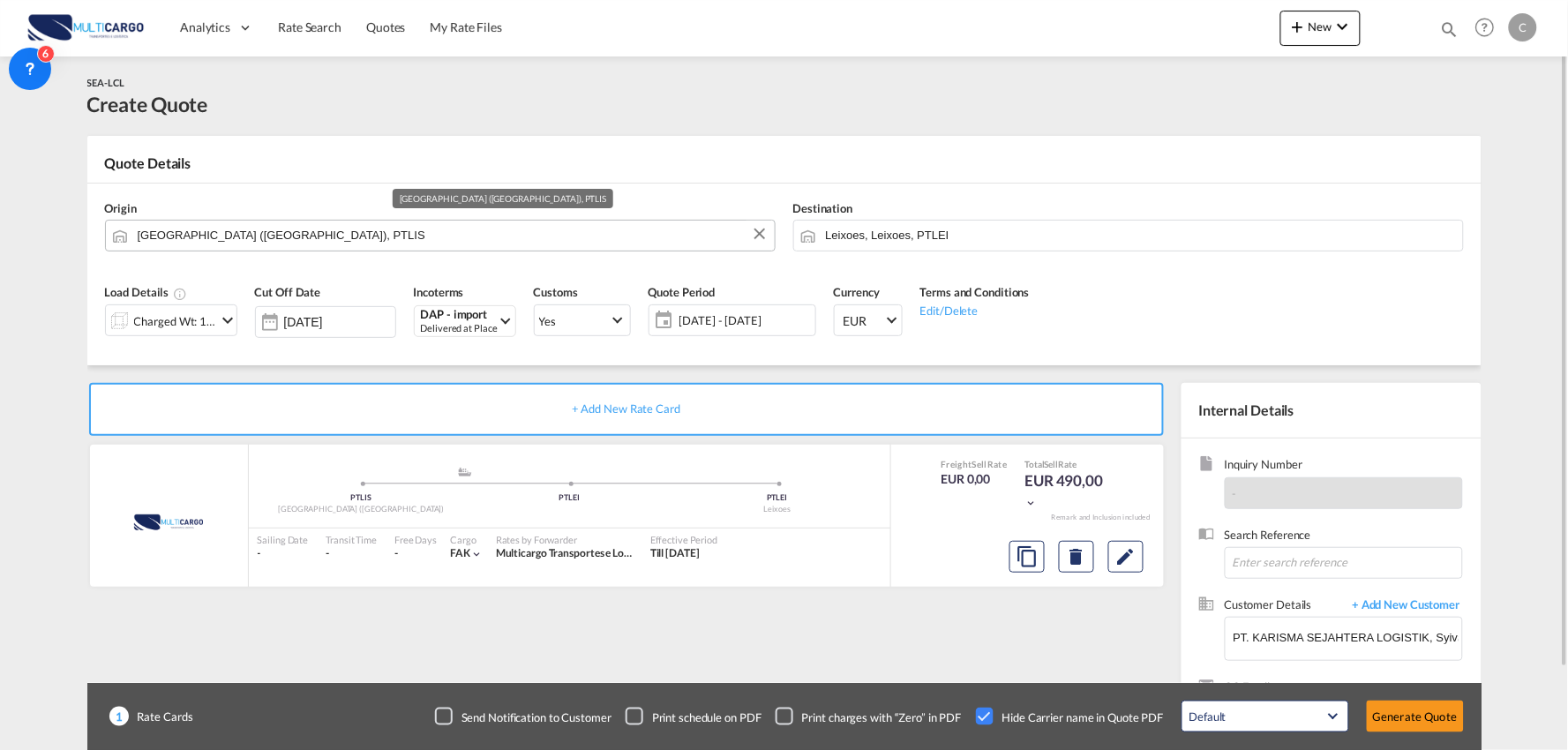
click at [191, 234] on input "[GEOGRAPHIC_DATA] ([GEOGRAPHIC_DATA]), PTLIS" at bounding box center [452, 235] width 628 height 31
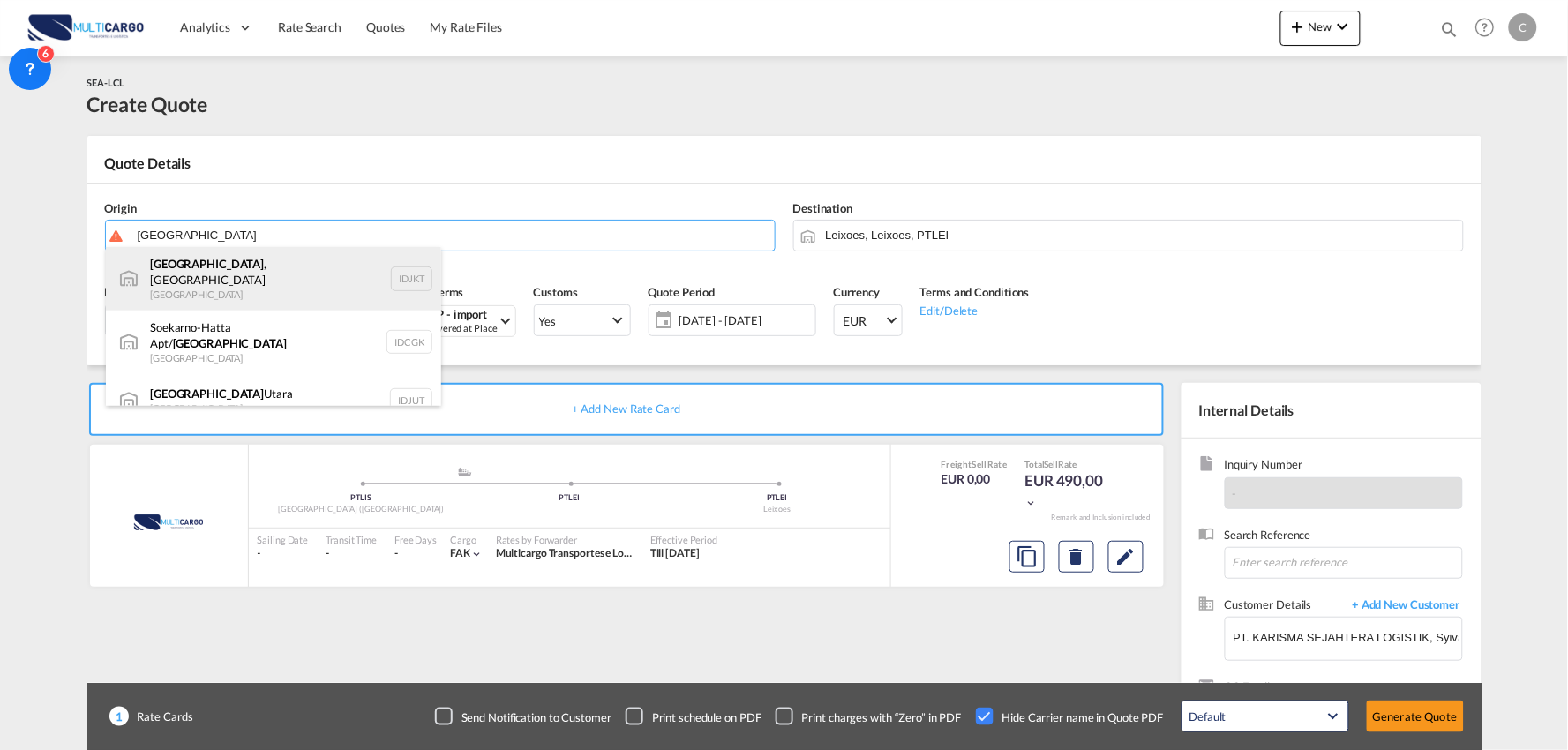
click at [226, 267] on div "Jakarta , Java Indonesia IDJKT" at bounding box center [273, 278] width 335 height 63
type input "Jakarta, Java, IDJKT"
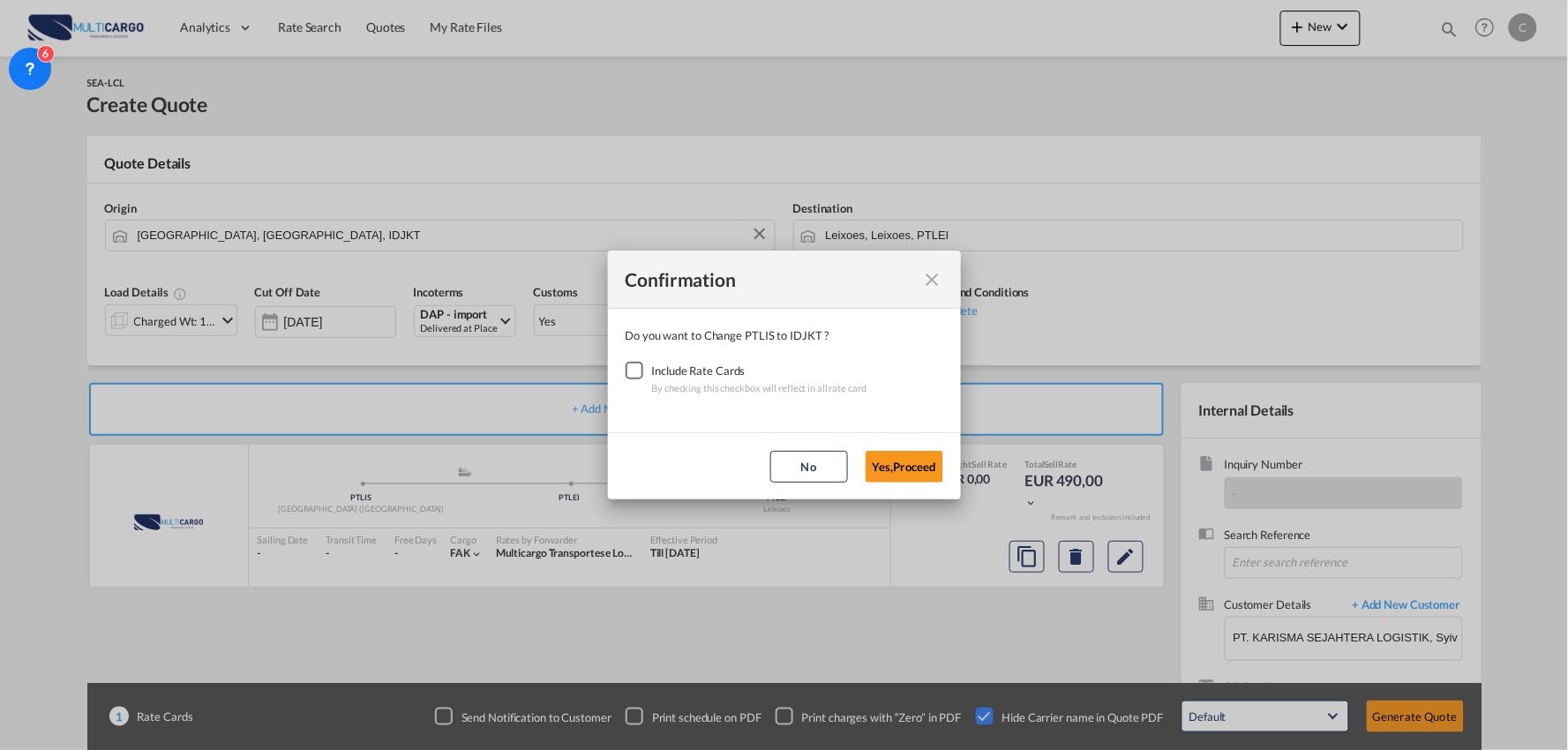
drag, startPoint x: 628, startPoint y: 372, endPoint x: 684, endPoint y: 389, distance: 58.5
click at [627, 372] on div "Checkbox No Ink" at bounding box center [635, 371] width 18 height 18
click at [887, 472] on button "Yes,Proceed" at bounding box center [904, 467] width 77 height 32
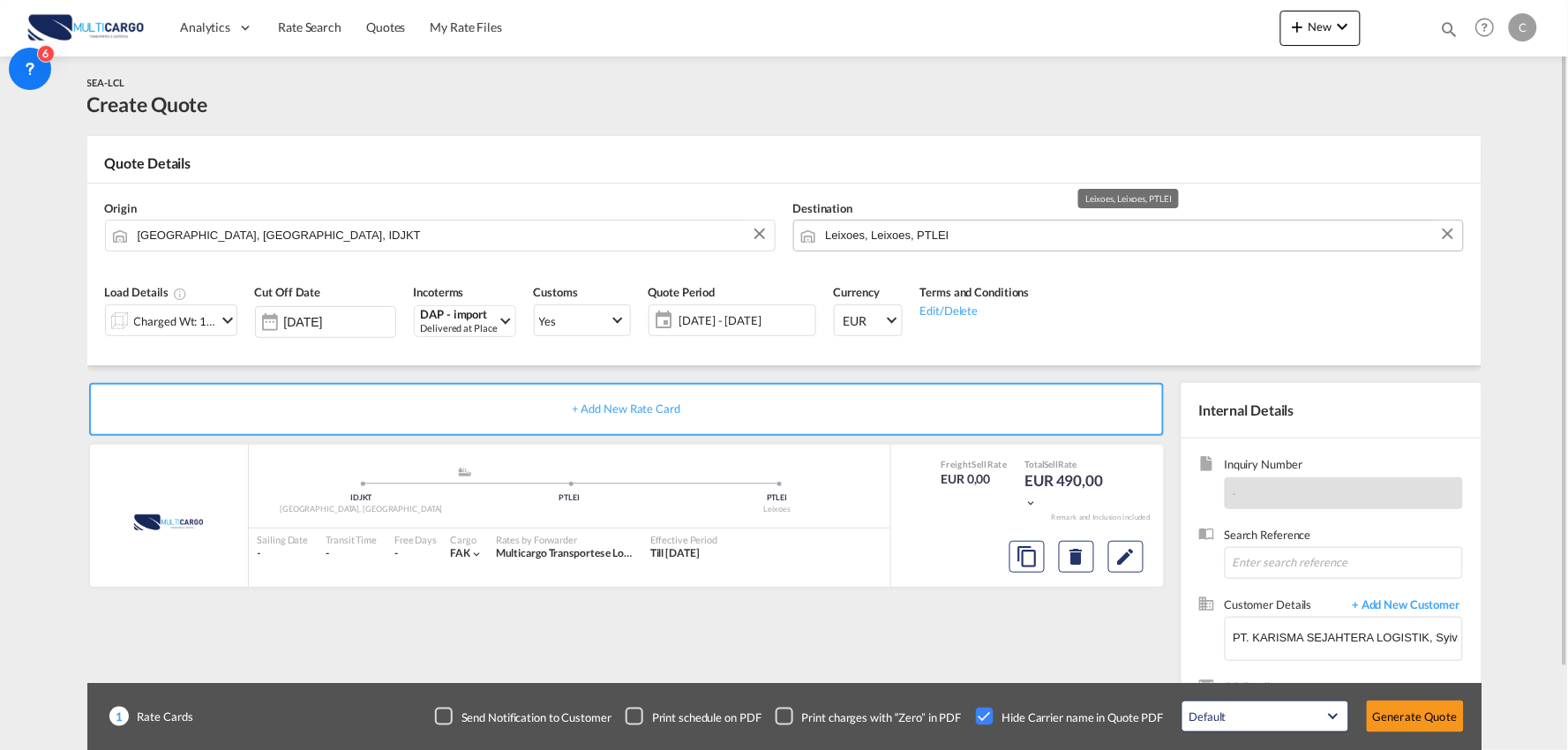
click at [991, 236] on input "Leixoes, Leixoes, PTLEI" at bounding box center [1140, 235] width 628 height 31
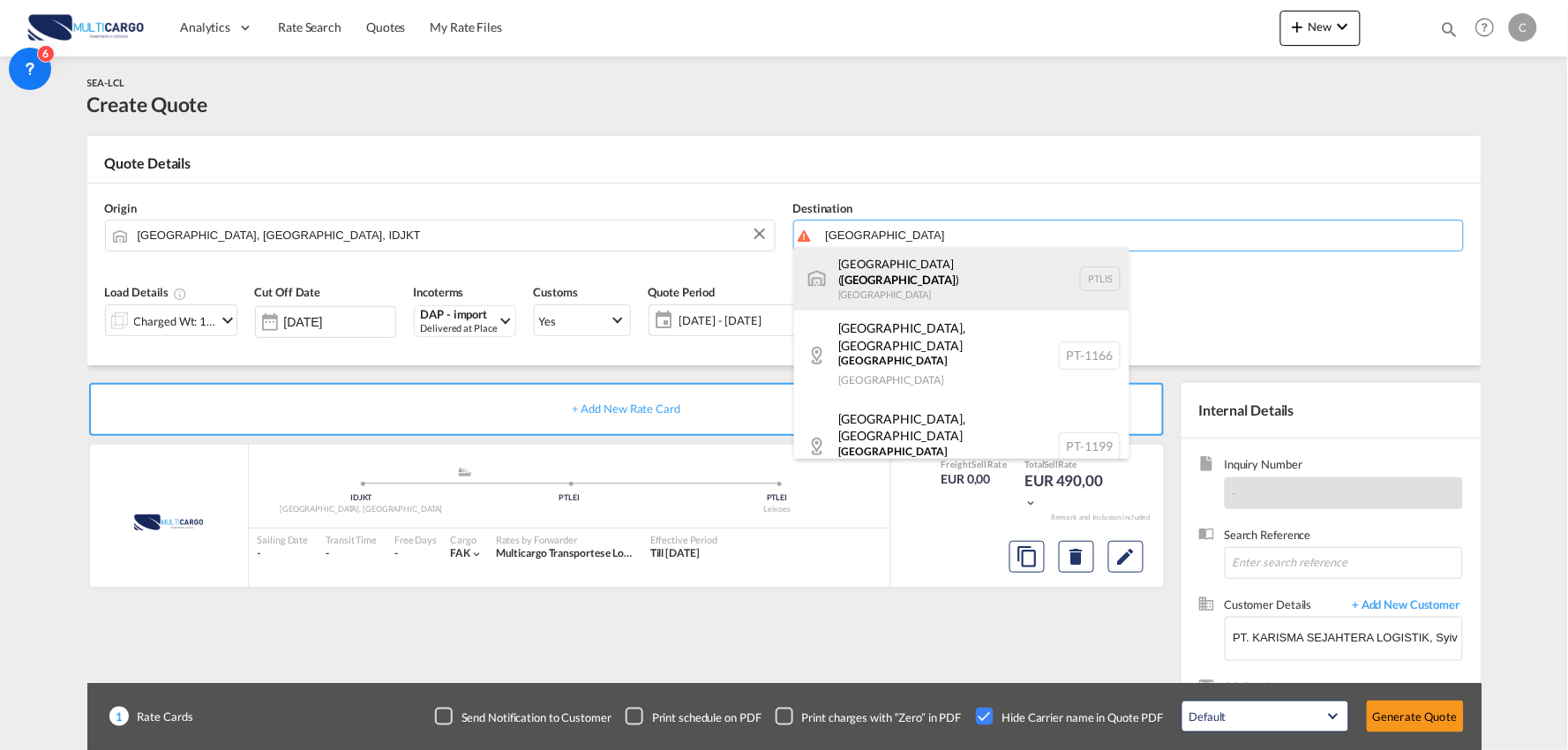
click at [874, 279] on div "Lisbon ( Lisboa ) Portugal PTLIS" at bounding box center [961, 278] width 335 height 63
type input "[GEOGRAPHIC_DATA] ([GEOGRAPHIC_DATA]), PTLIS"
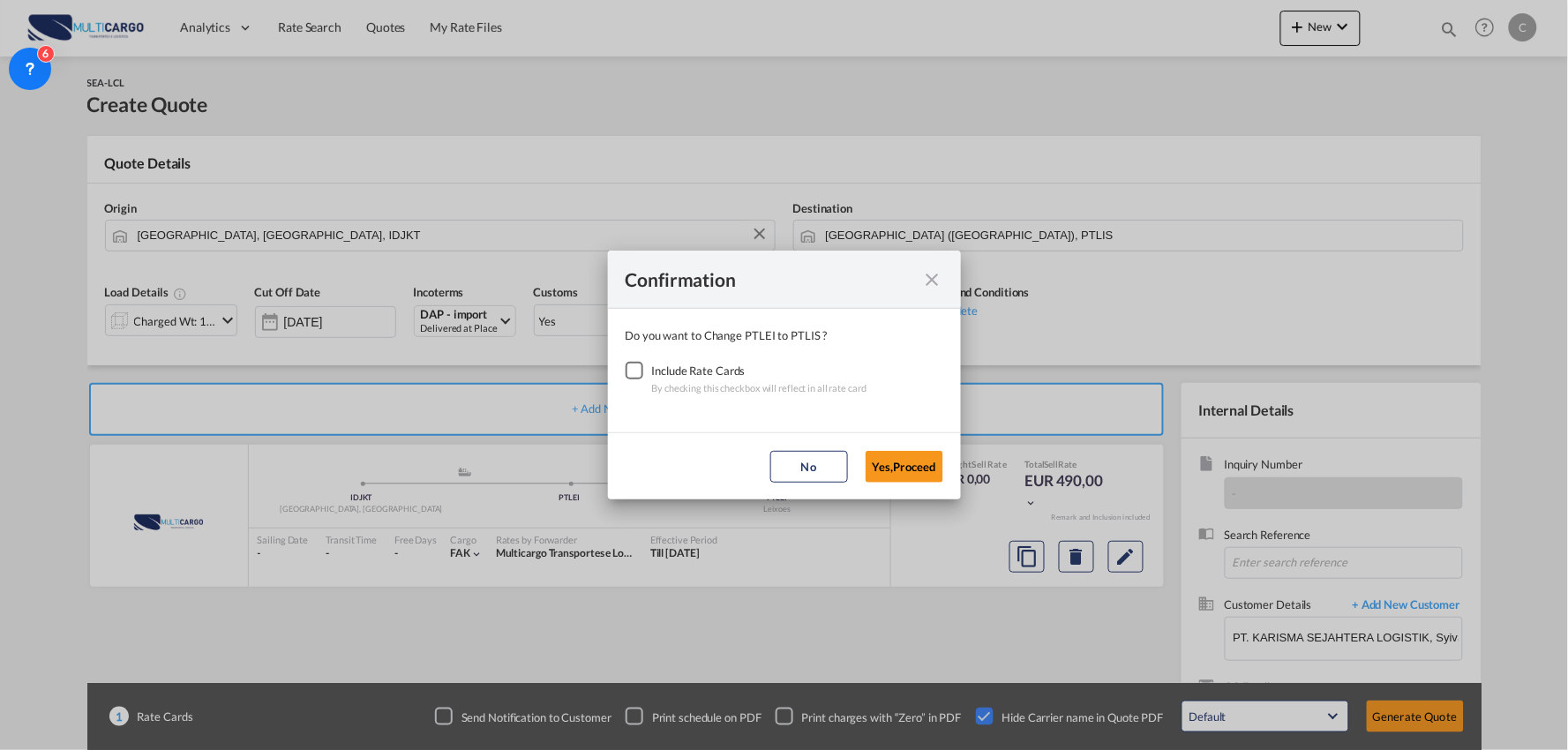
click at [628, 364] on div "Checkbox No Ink" at bounding box center [635, 371] width 18 height 18
click at [890, 457] on button "Yes,Proceed" at bounding box center [904, 467] width 77 height 32
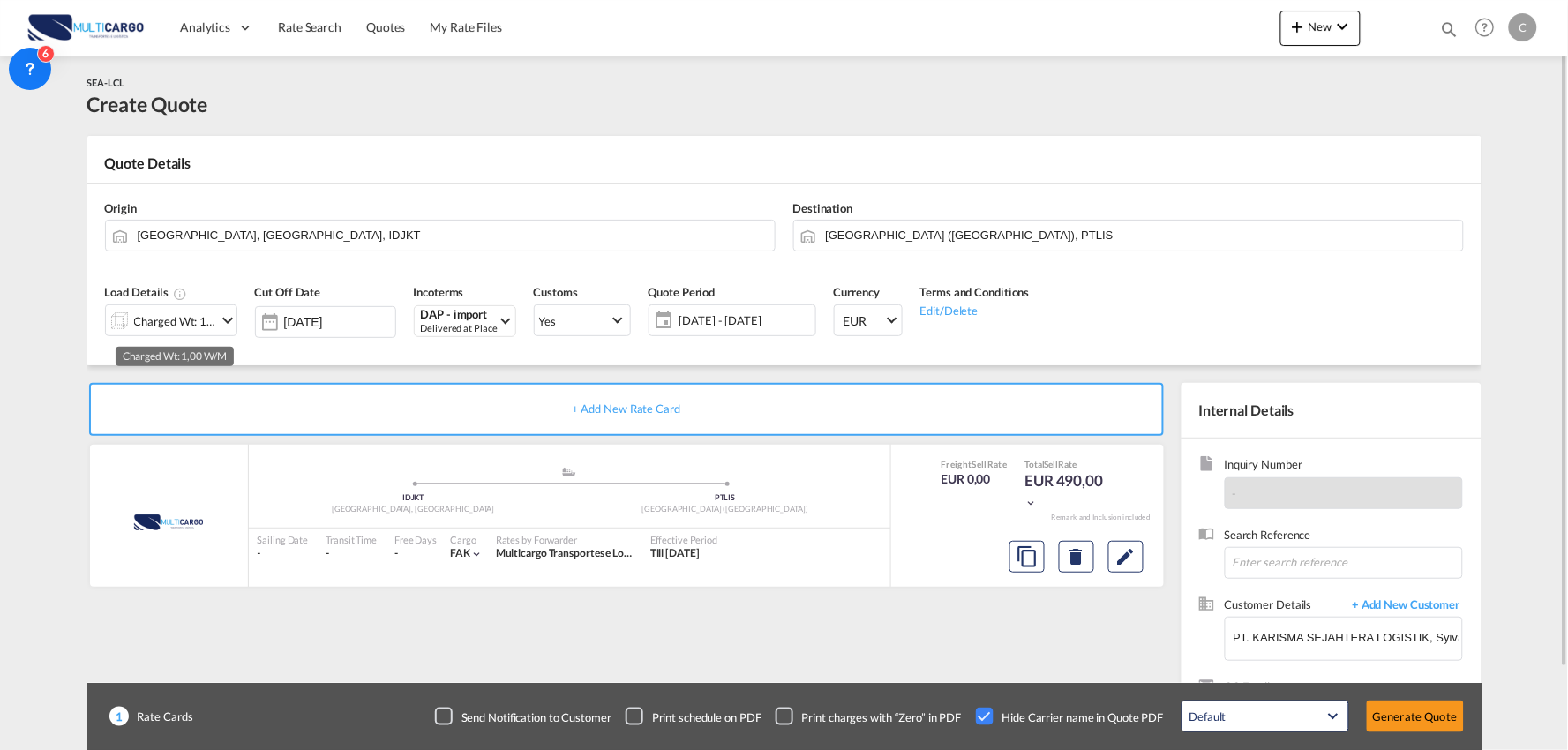
click at [183, 327] on div "Charged Wt: 1,00 W/M" at bounding box center [175, 321] width 83 height 25
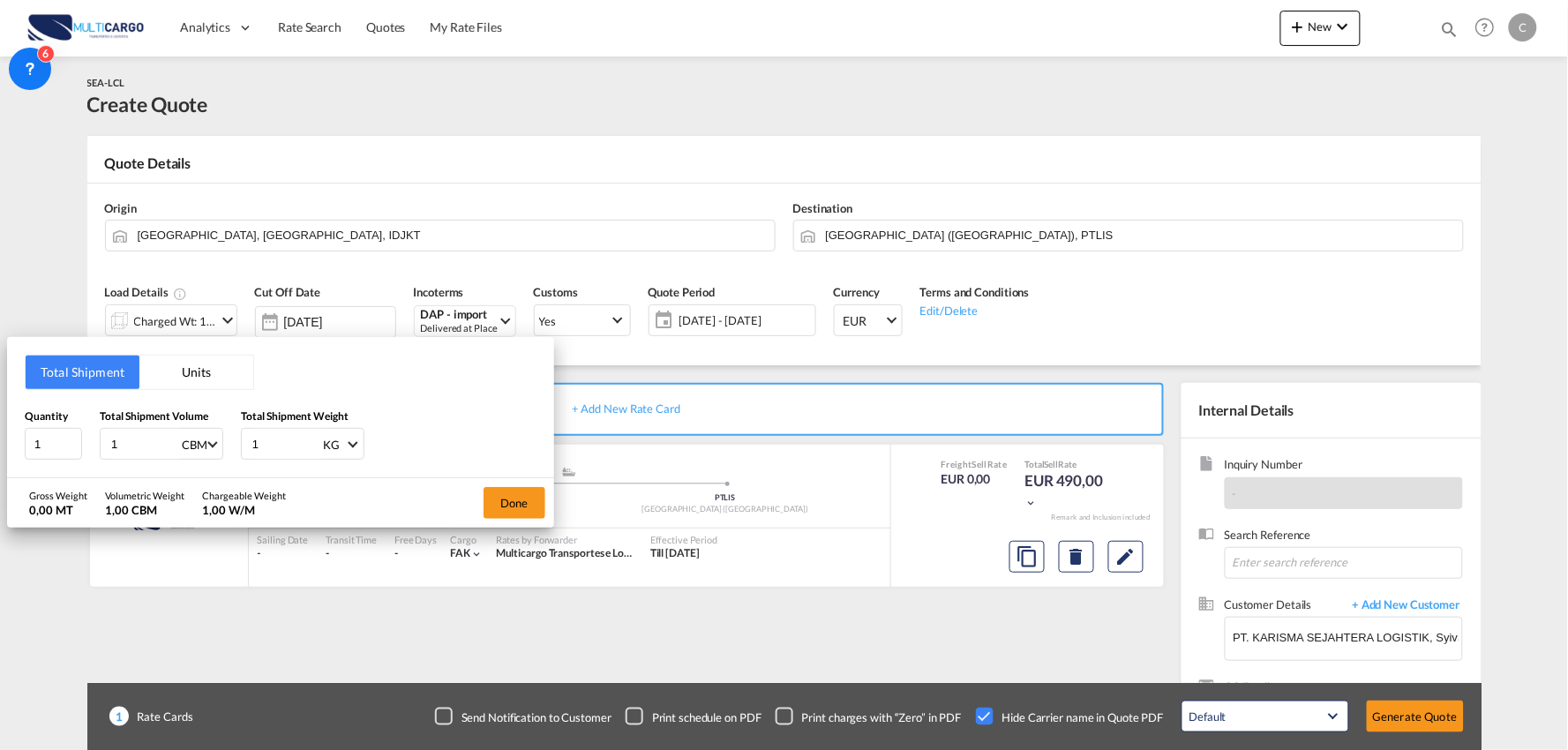
drag, startPoint x: 250, startPoint y: 451, endPoint x: 210, endPoint y: 454, distance: 40.1
click at [212, 454] on div "Quantity 1 Total Shipment Volume 1 CBM CBM CFT Total Shipment Weight 1 KG KG LB" at bounding box center [281, 435] width 512 height 53
type input "46480"
drag, startPoint x: 127, startPoint y: 447, endPoint x: 75, endPoint y: 451, distance: 52.2
click at [75, 451] on div "Quantity 1 Total Shipment Volume 1 CBM CBM CFT Total Shipment Weight 46480 KG K…" at bounding box center [281, 435] width 512 height 53
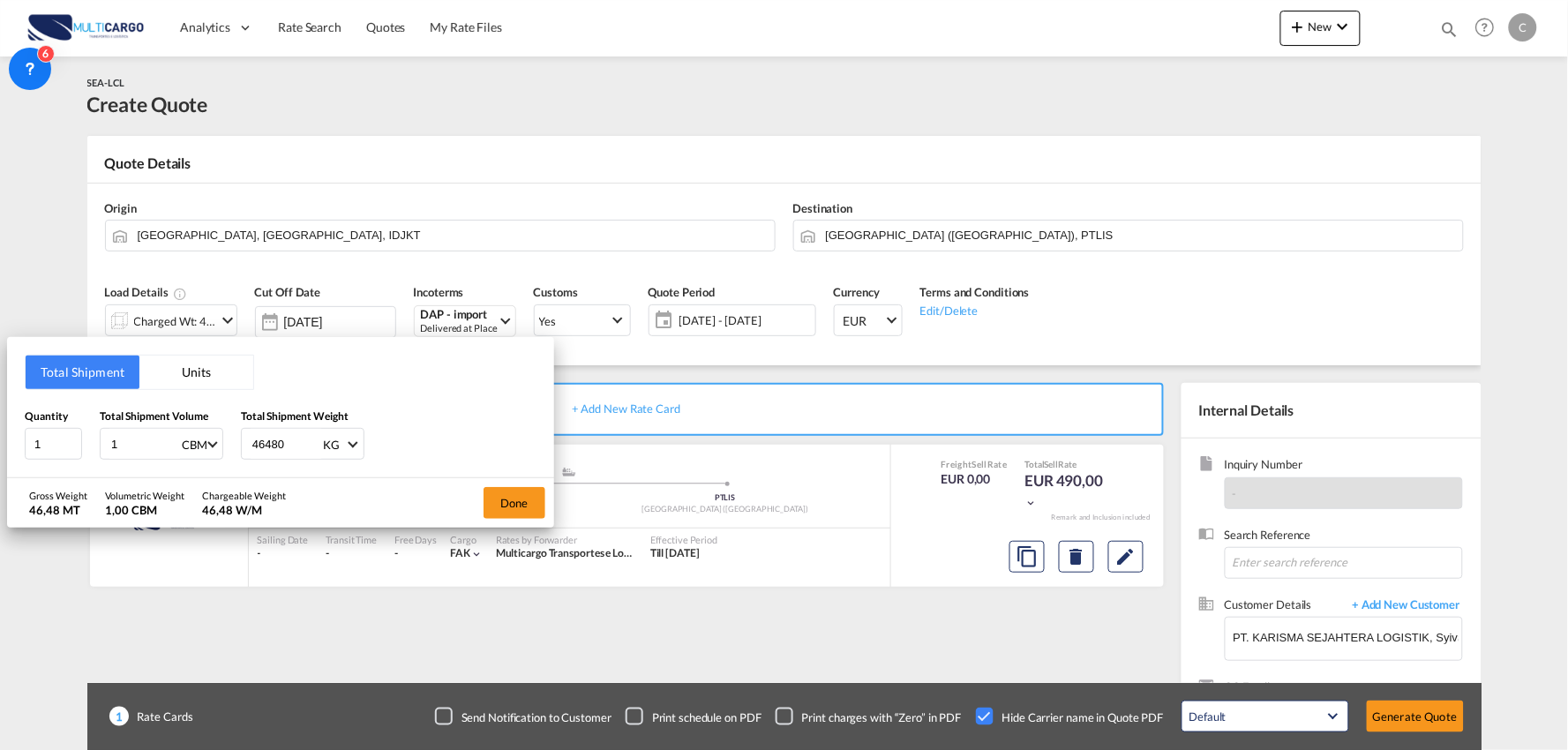
click at [535, 419] on div "Quantity 1 Total Shipment Volume 1 CBM CBM CFT Total Shipment Weight 46480 KG K…" at bounding box center [281, 435] width 512 height 53
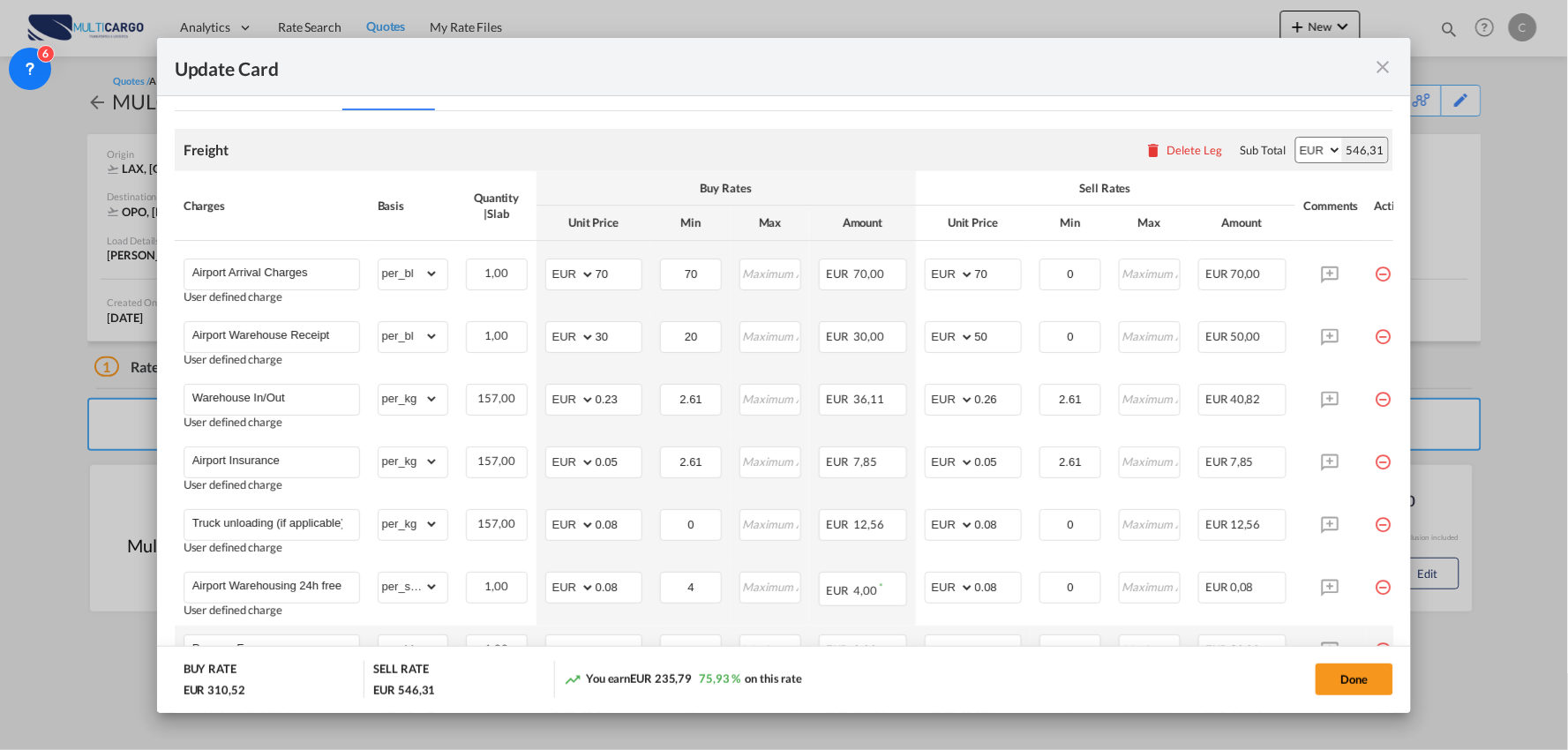
scroll to position [367, 0]
click at [1362, 675] on button "Done" at bounding box center [1354, 679] width 77 height 32
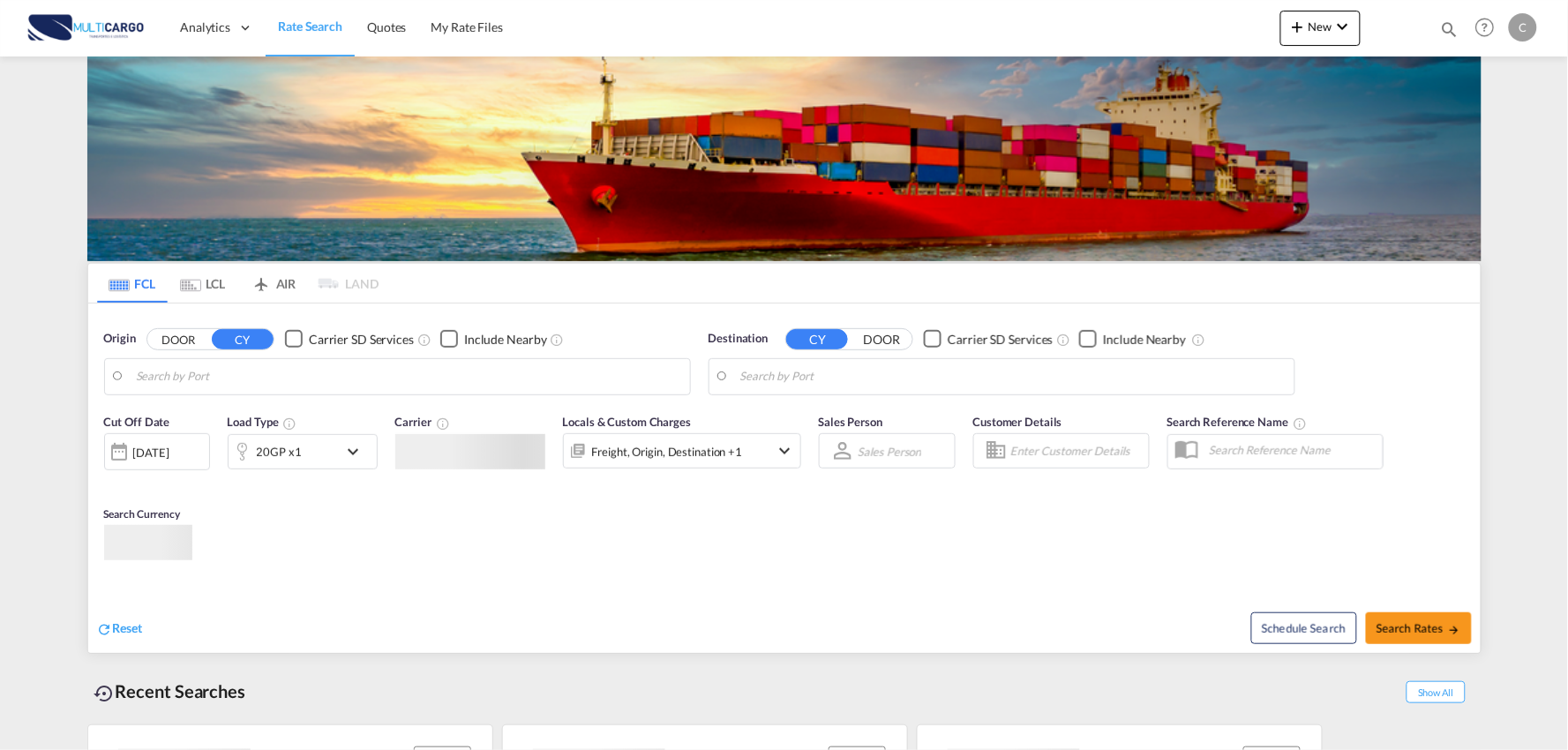
type input "Port of [GEOGRAPHIC_DATA], [GEOGRAPHIC_DATA], [GEOGRAPHIC_DATA]"
type input "Leixoes, Leixoes, PTLEI"
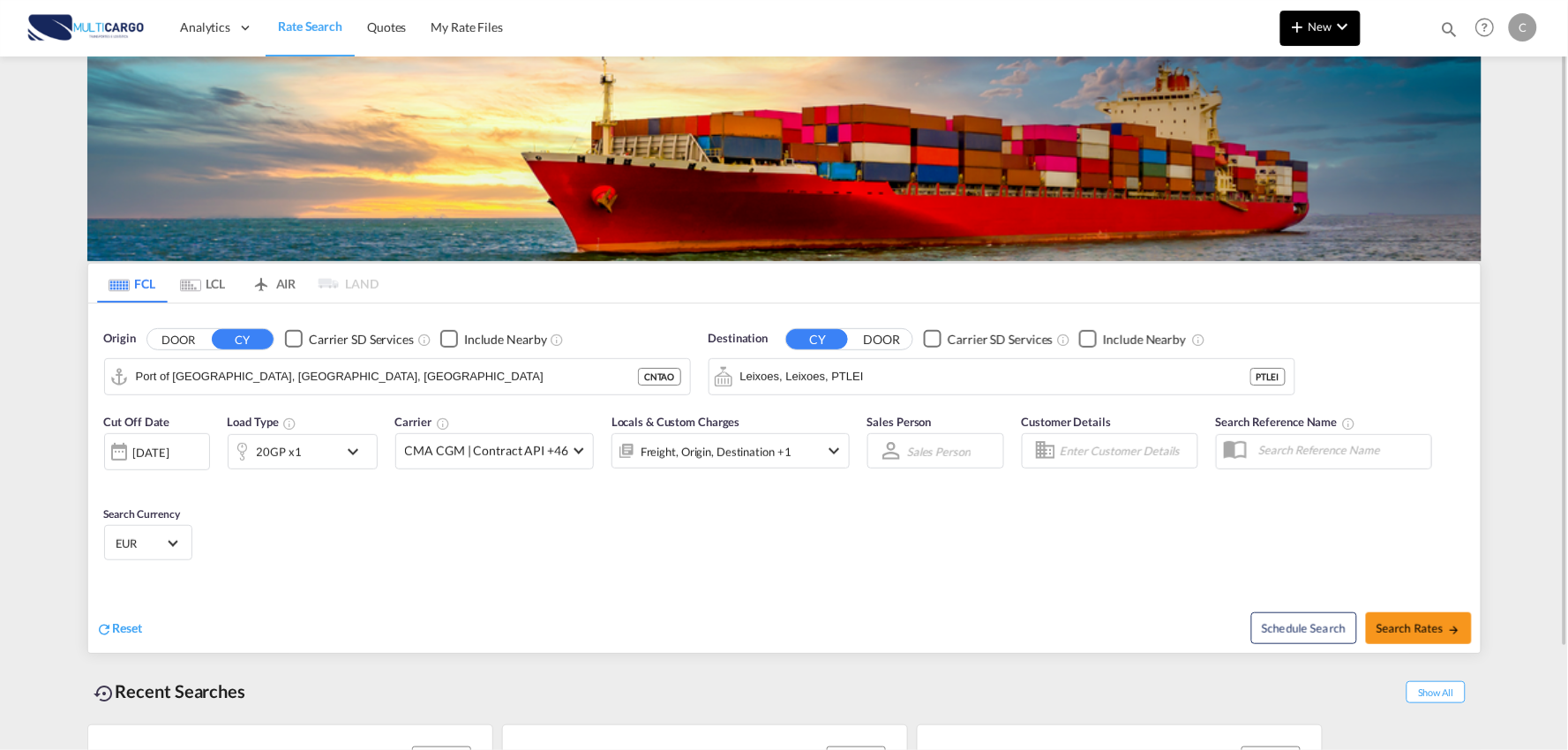
click at [1307, 28] on md-icon "icon-plus 400-fg" at bounding box center [1298, 27] width 21 height 21
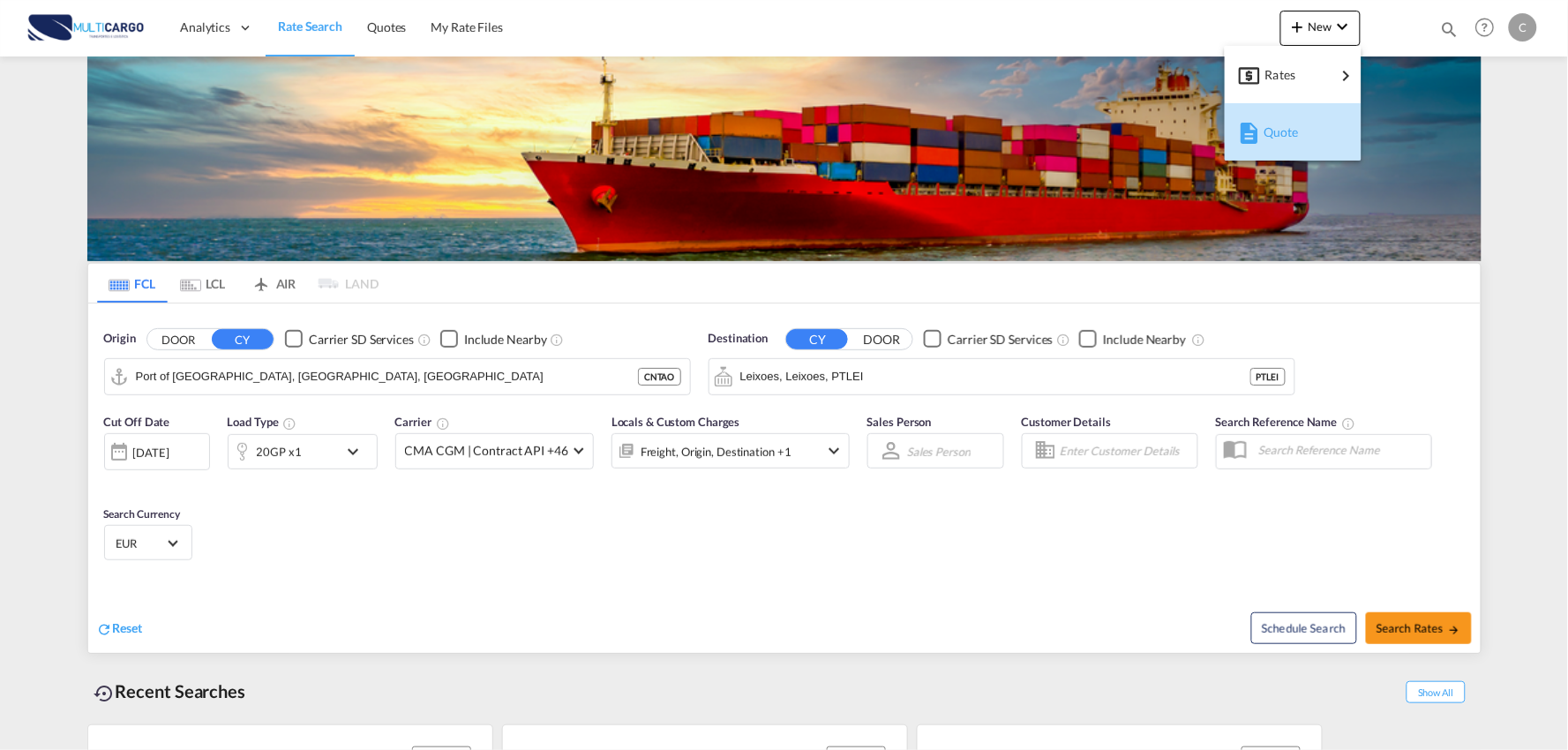
click at [1283, 134] on span "Quote" at bounding box center [1273, 132] width 20 height 36
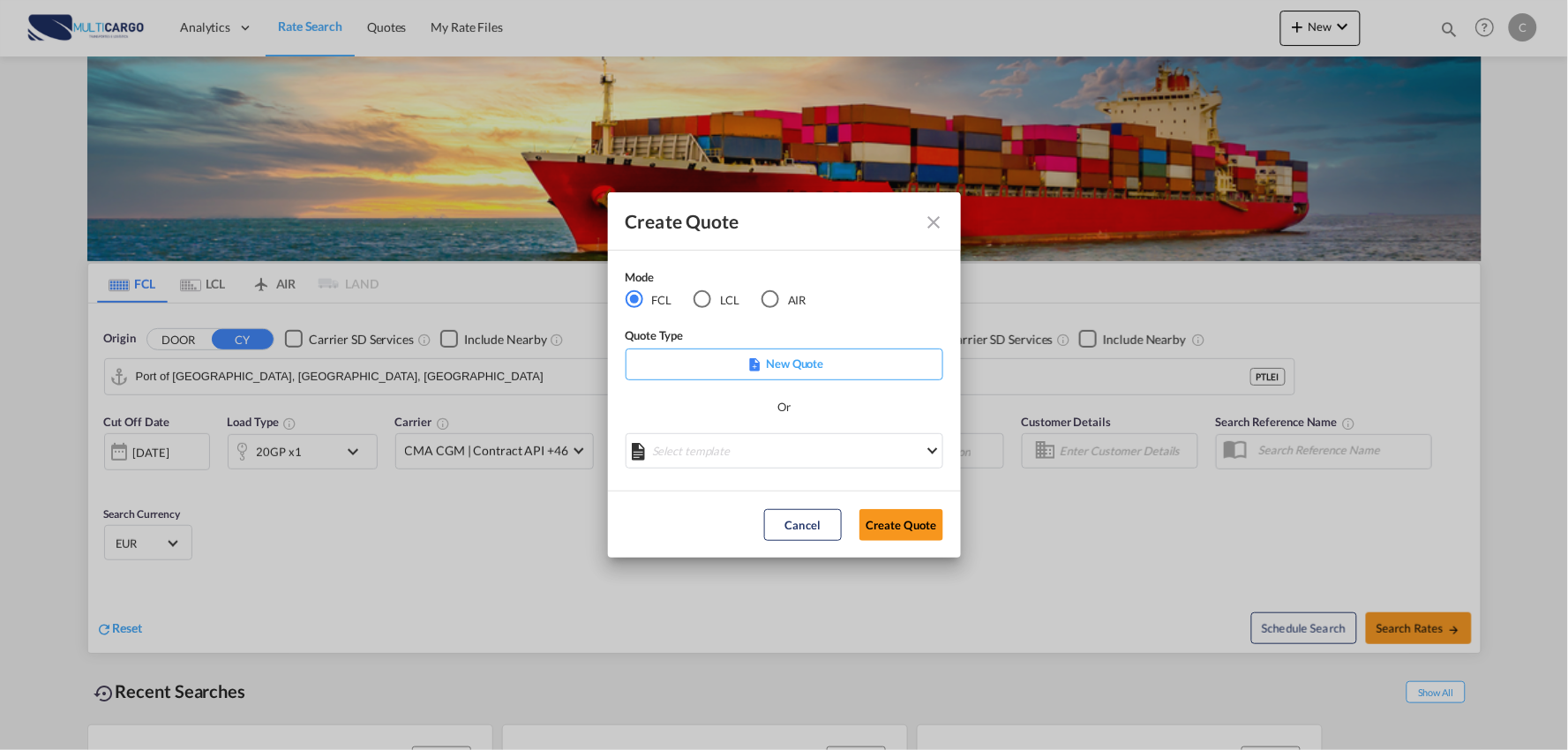
click at [769, 301] on div "AIR" at bounding box center [771, 299] width 18 height 18
click at [788, 450] on md-select "Select template EXP EXW AIR 09/2025 Patricia Barroso | 12 Sep 2025 IMP_DAP_AIR …" at bounding box center [784, 451] width 317 height 36
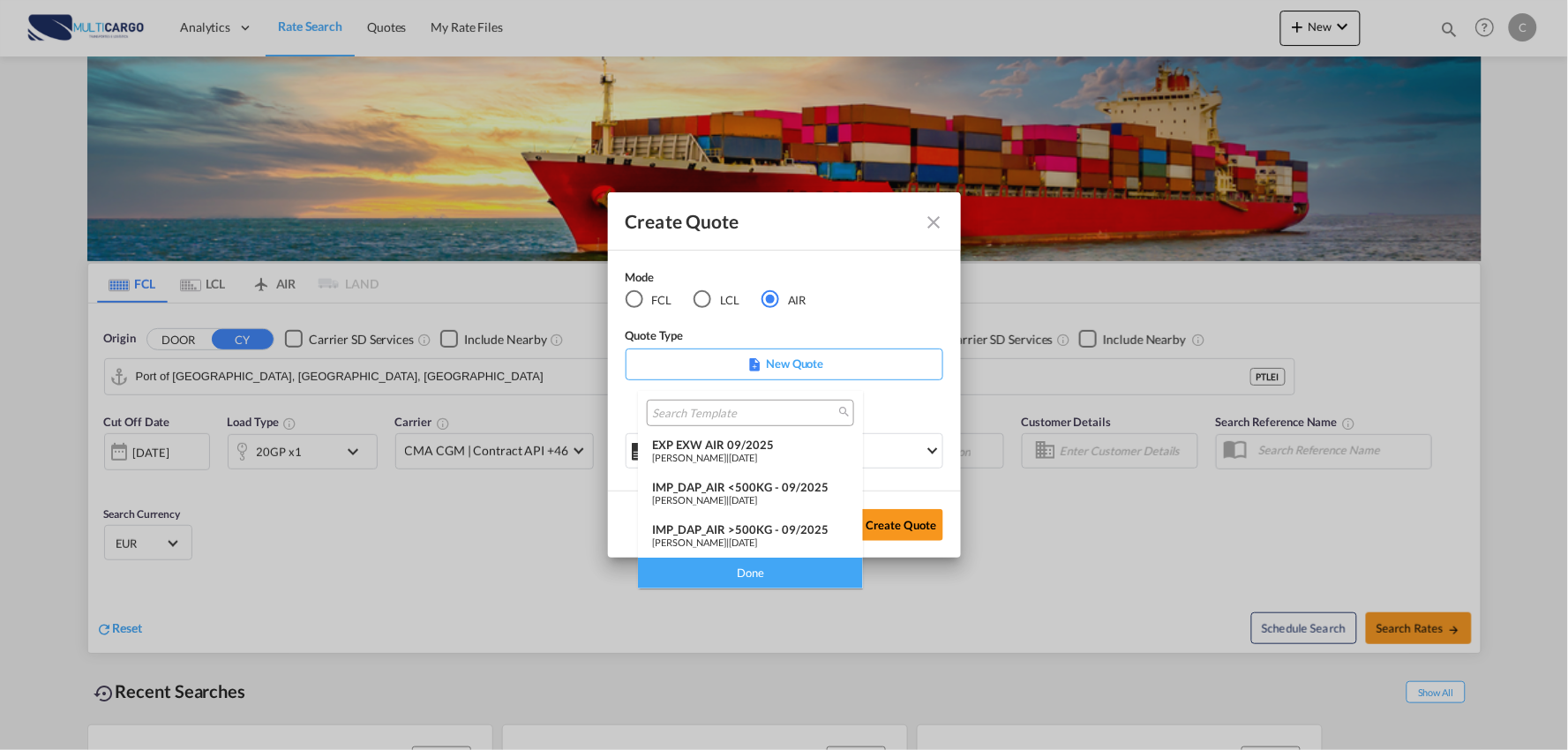
click at [785, 531] on div "IMP_DAP_AIR >500KG - 09/2025" at bounding box center [750, 530] width 196 height 14
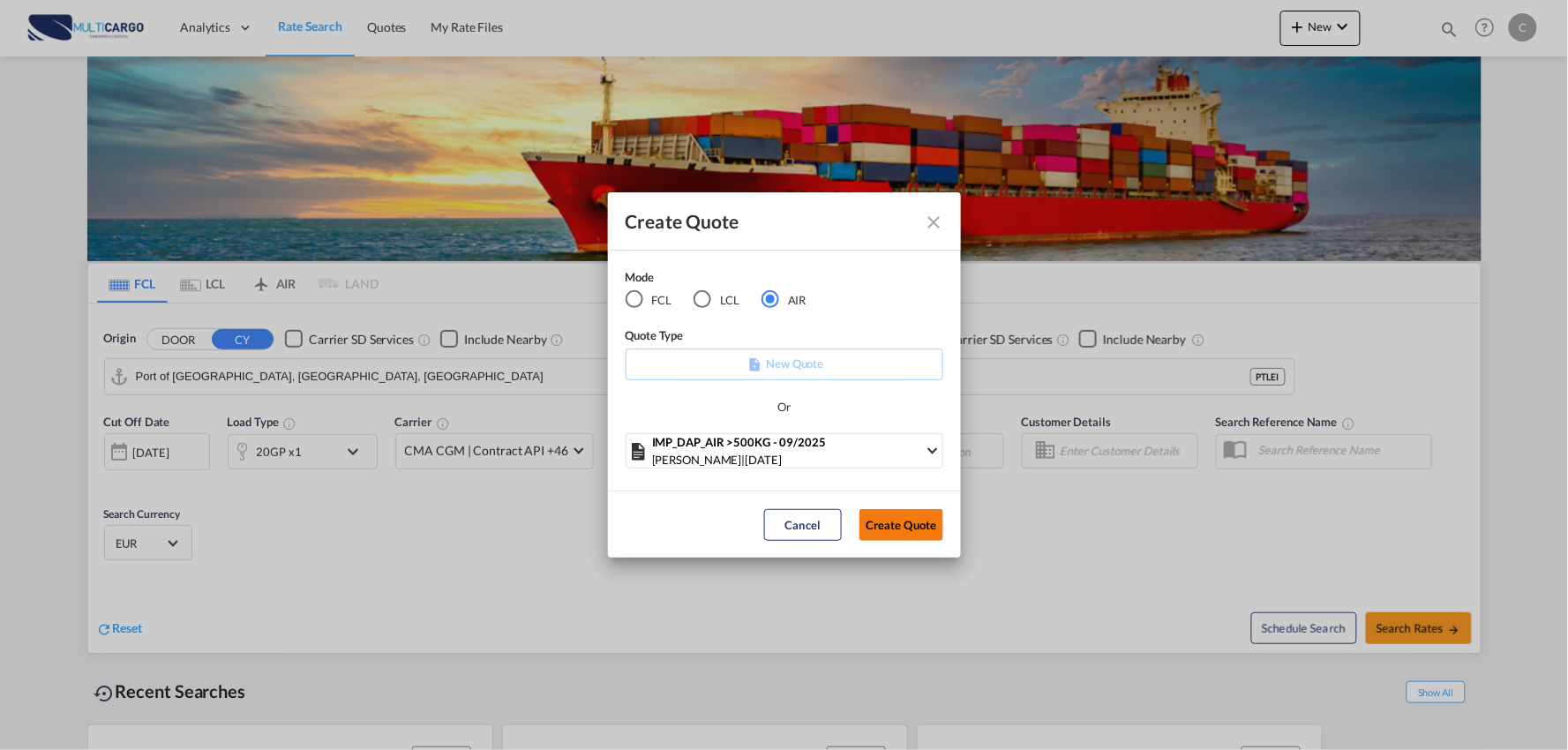
click at [902, 526] on button "Create Quote" at bounding box center [901, 525] width 84 height 32
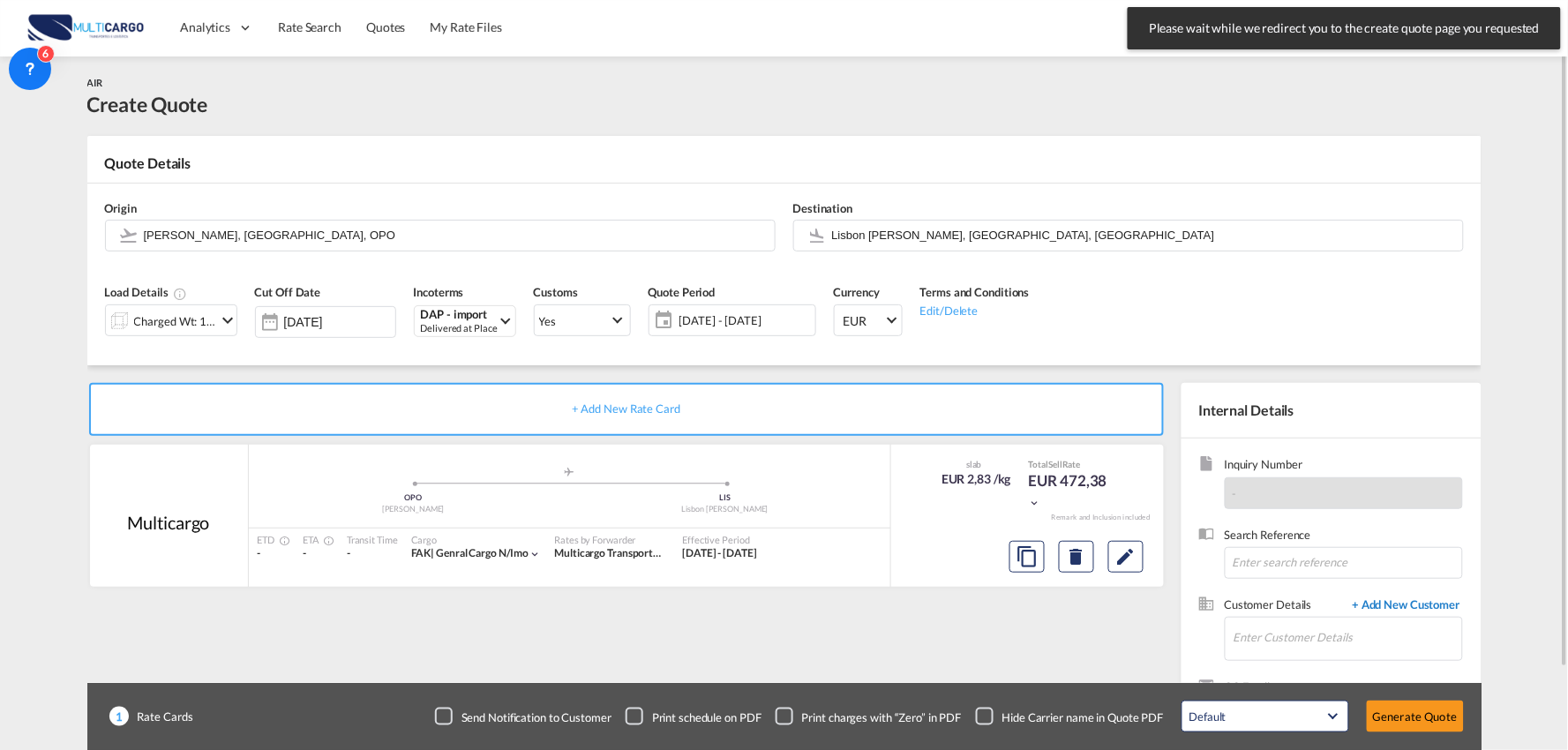
click at [1383, 605] on span "+ Add New Customer" at bounding box center [1404, 606] width 119 height 20
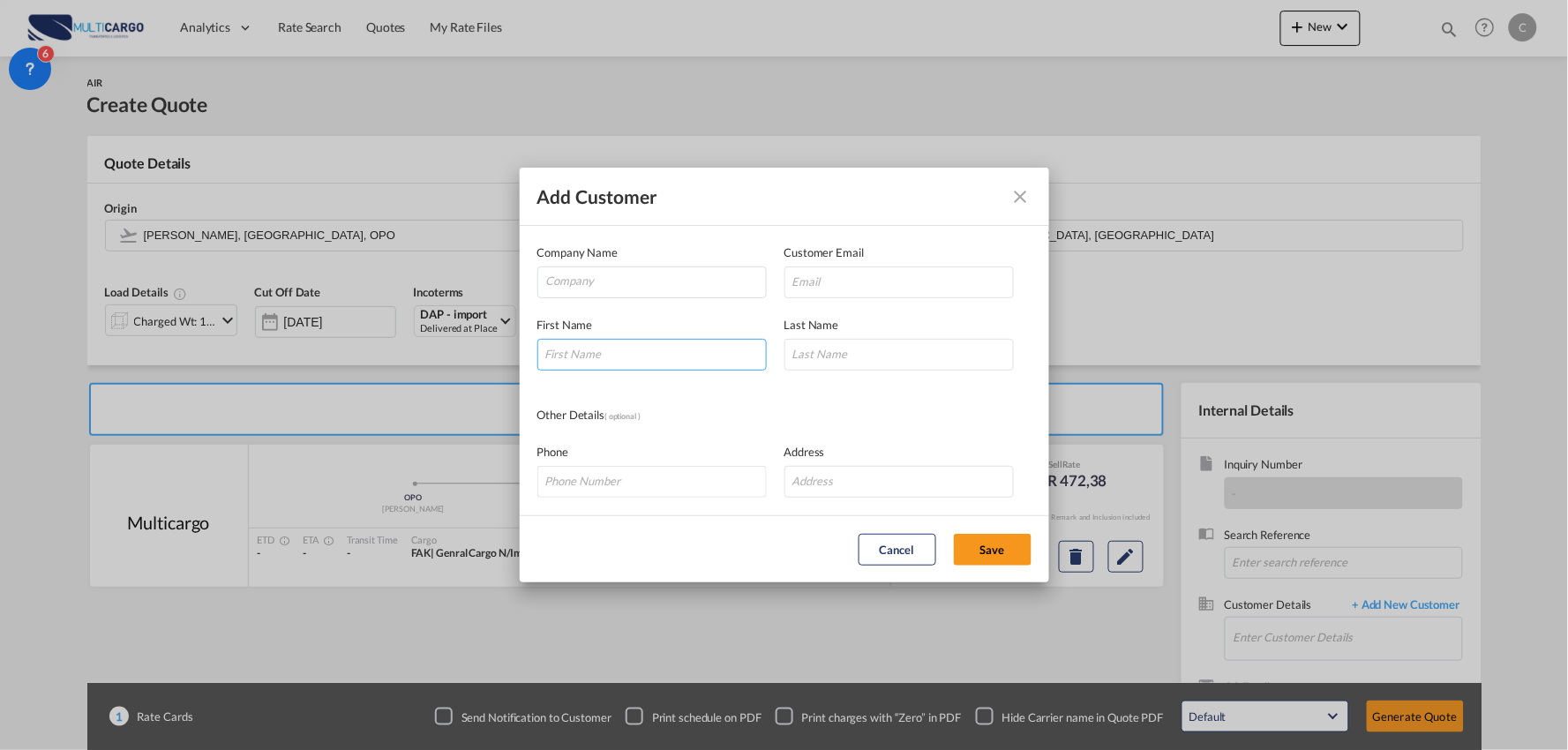
click at [588, 366] on input "Add Customer Company ..." at bounding box center [652, 355] width 229 height 32
type input "p"
type input "PANKAJ"
type input "SINGH"
click at [942, 285] on input "cmideldocs@cargomarketingintl.com" at bounding box center [899, 283] width 229 height 32
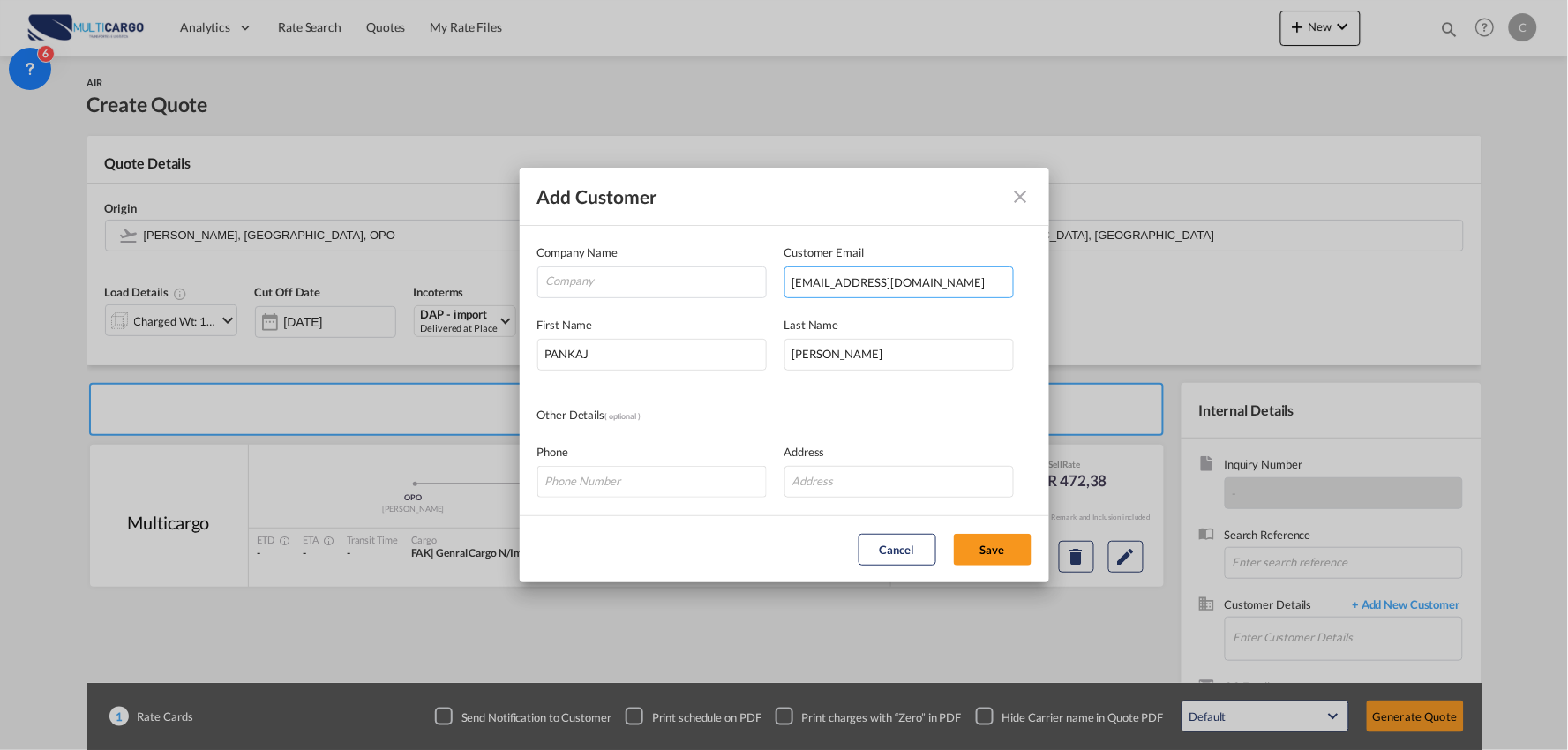
type input "cmideldocs@cargomarketingintl.com"
click at [609, 259] on span "Company Name" at bounding box center [577, 252] width 81 height 14
click at [716, 279] on input "Company" at bounding box center [655, 281] width 220 height 27
type input "CARGO MARKETING INTERNATIONAL PRIVATE LIMITED"
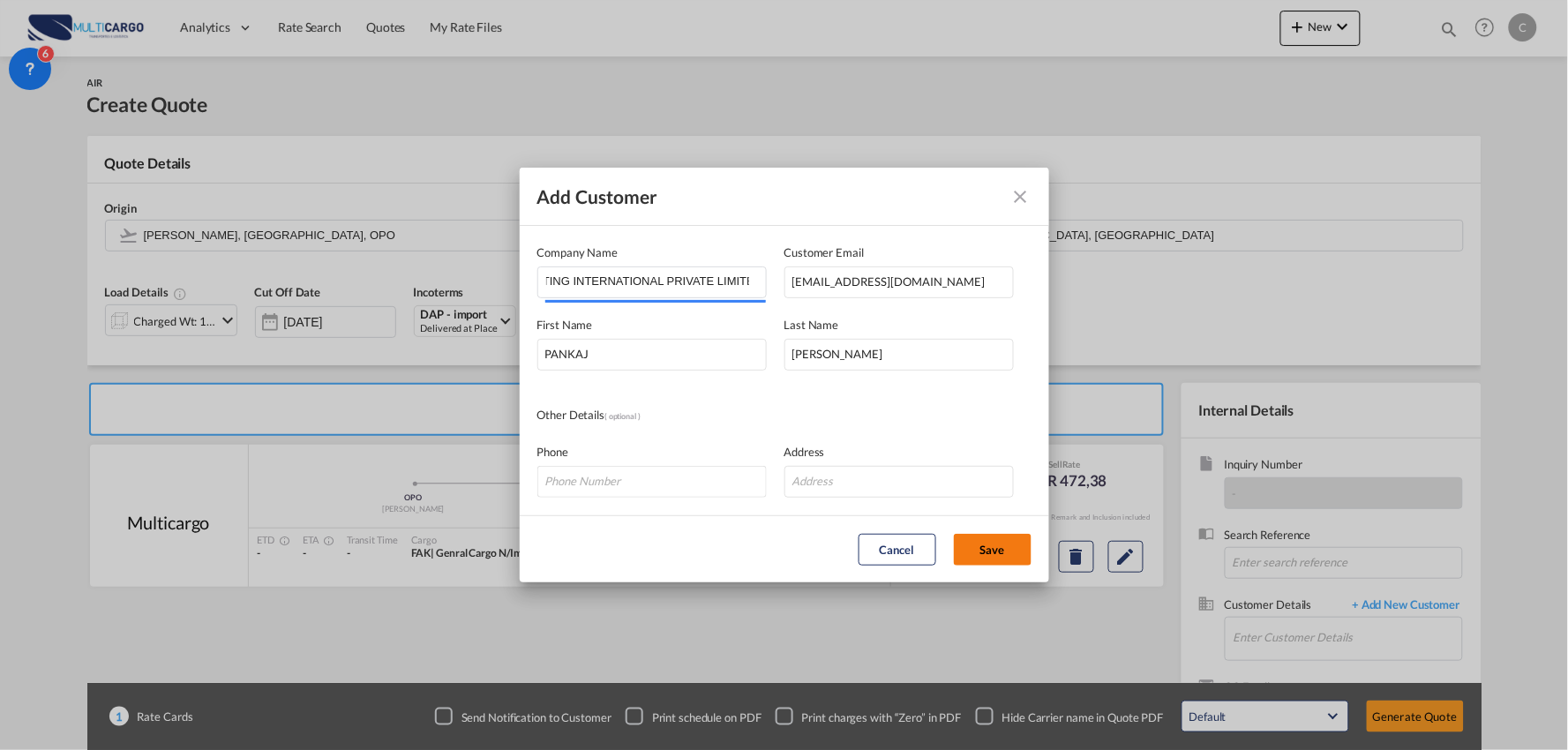
click at [1015, 553] on button "Save" at bounding box center [992, 550] width 77 height 32
type input "CARGO MARKETING INTERNATIONAL PRIVATE LIMITED, PANKAJ SINGH, cmideldocs@cargoma…"
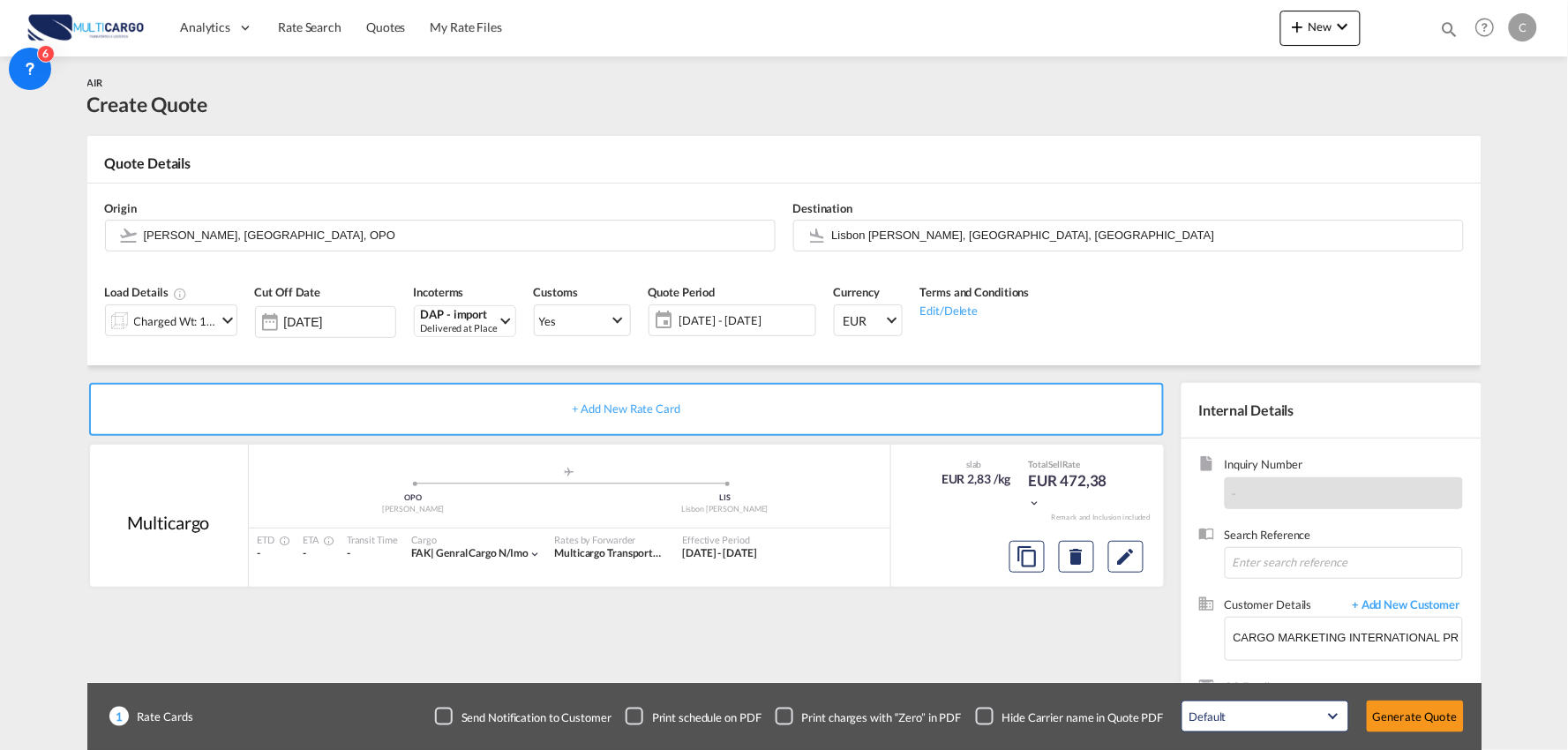
scroll to position [0, 0]
click at [985, 710] on div "Checkbox No Ink" at bounding box center [985, 716] width 18 height 18
click at [991, 653] on div "+ Add New Rate Card Multicargo added by you .a{fill:#aaa8ad;} .a{fill:#aaa8ad;}…" at bounding box center [629, 567] width 1085 height 369
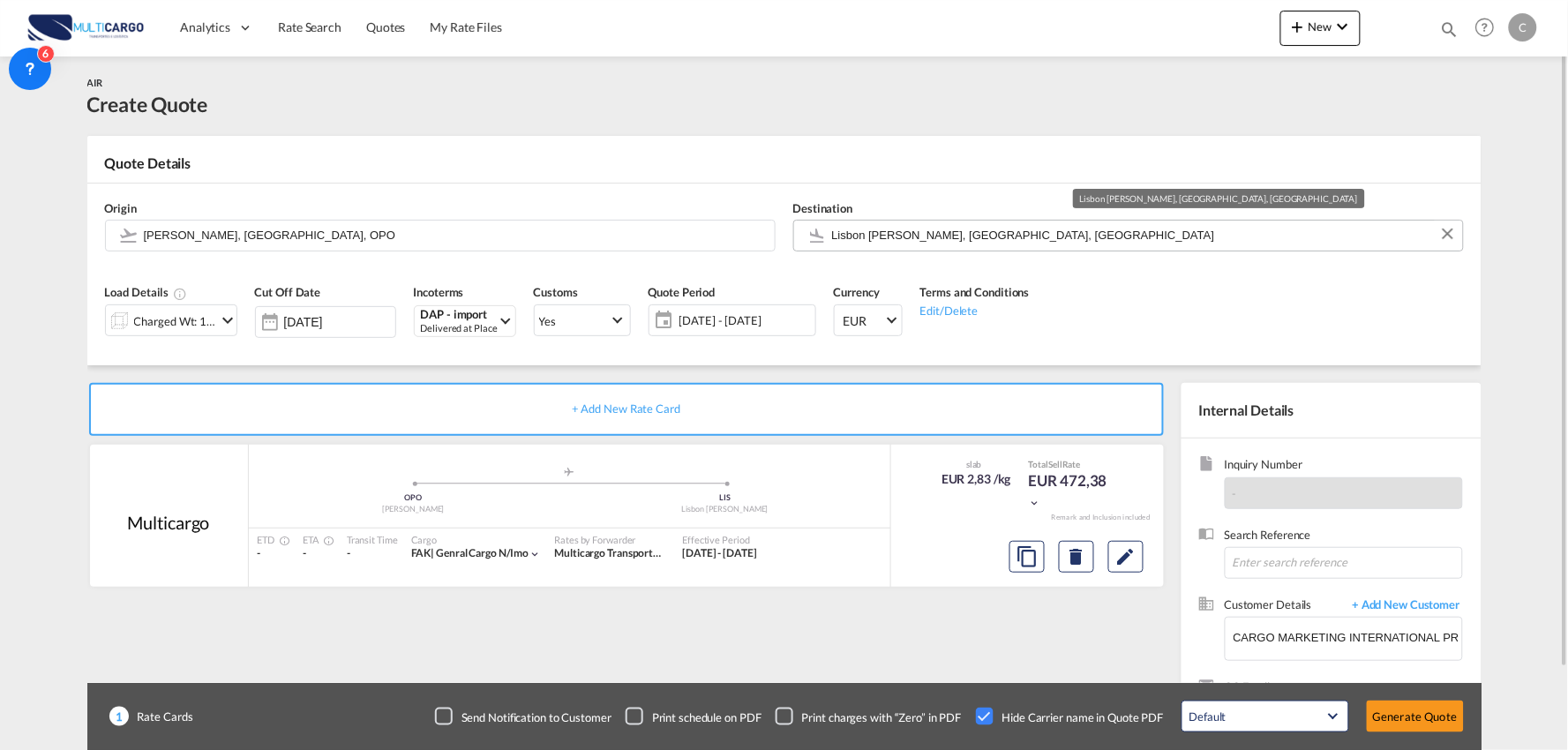
click at [900, 224] on input "Lisbon Portela, Lisbon, LIS" at bounding box center [1143, 235] width 622 height 31
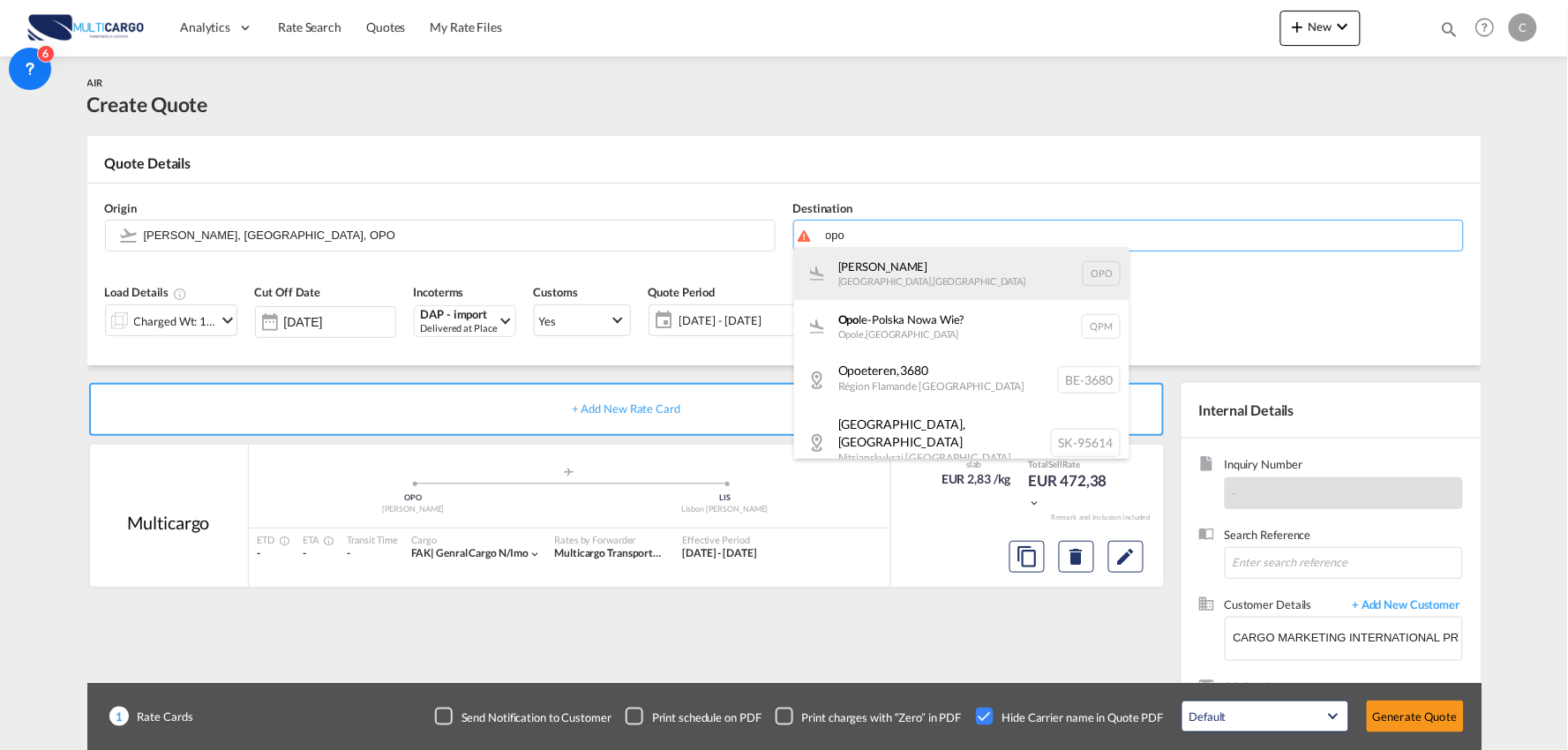
click at [900, 278] on div "Francisco de Sá Carneiro Porto , Portugal OPO" at bounding box center [961, 274] width 335 height 53
type input "Francisco de Sá Carneiro, Porto, OPO"
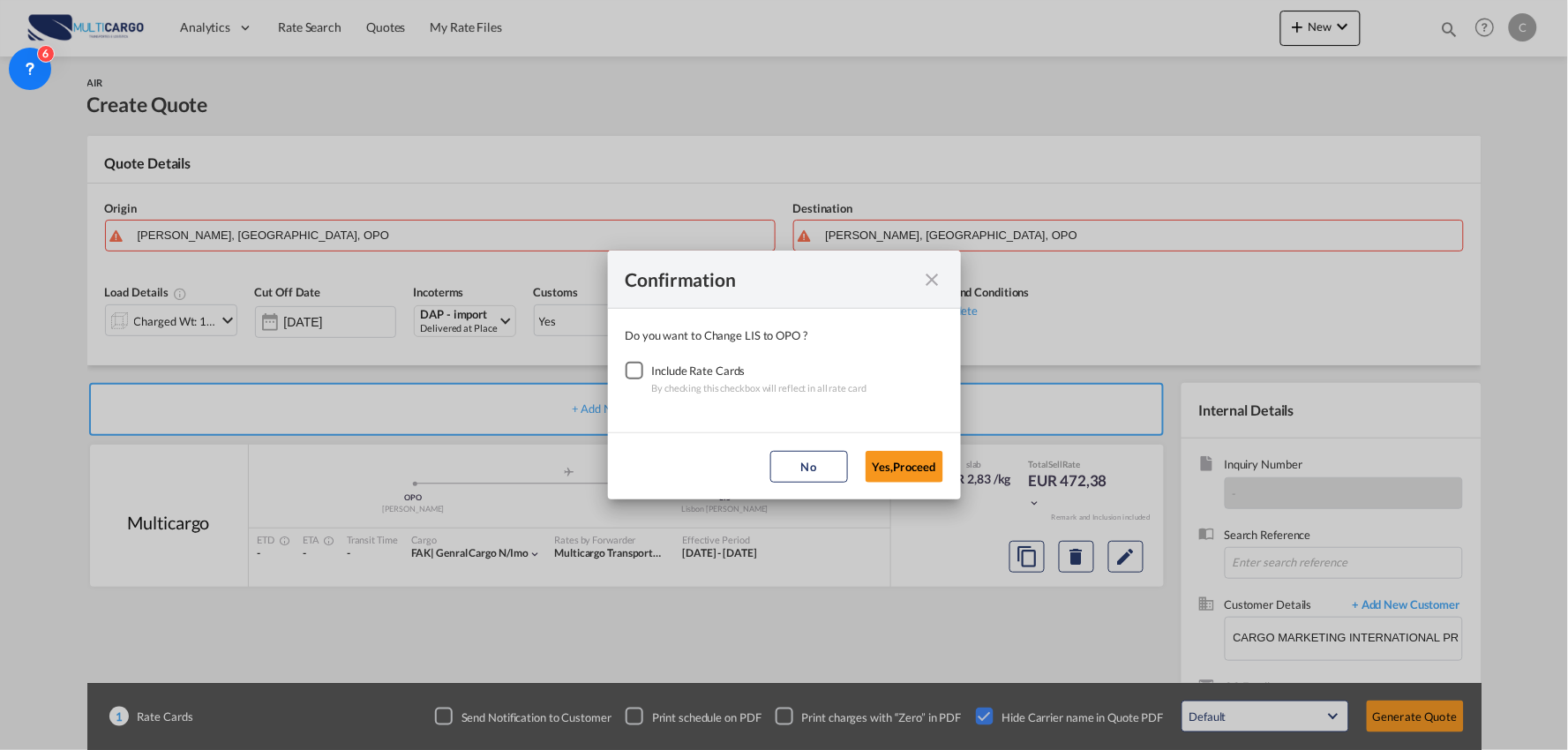
click at [632, 375] on div "Checkbox No Ink" at bounding box center [635, 371] width 18 height 18
drag, startPoint x: 947, startPoint y: 467, endPoint x: 929, endPoint y: 459, distance: 19.7
click at [940, 467] on md-dialog-actions "No Yes,Proceed" at bounding box center [784, 465] width 353 height 67
click at [927, 463] on button "Yes,Proceed" at bounding box center [904, 467] width 77 height 32
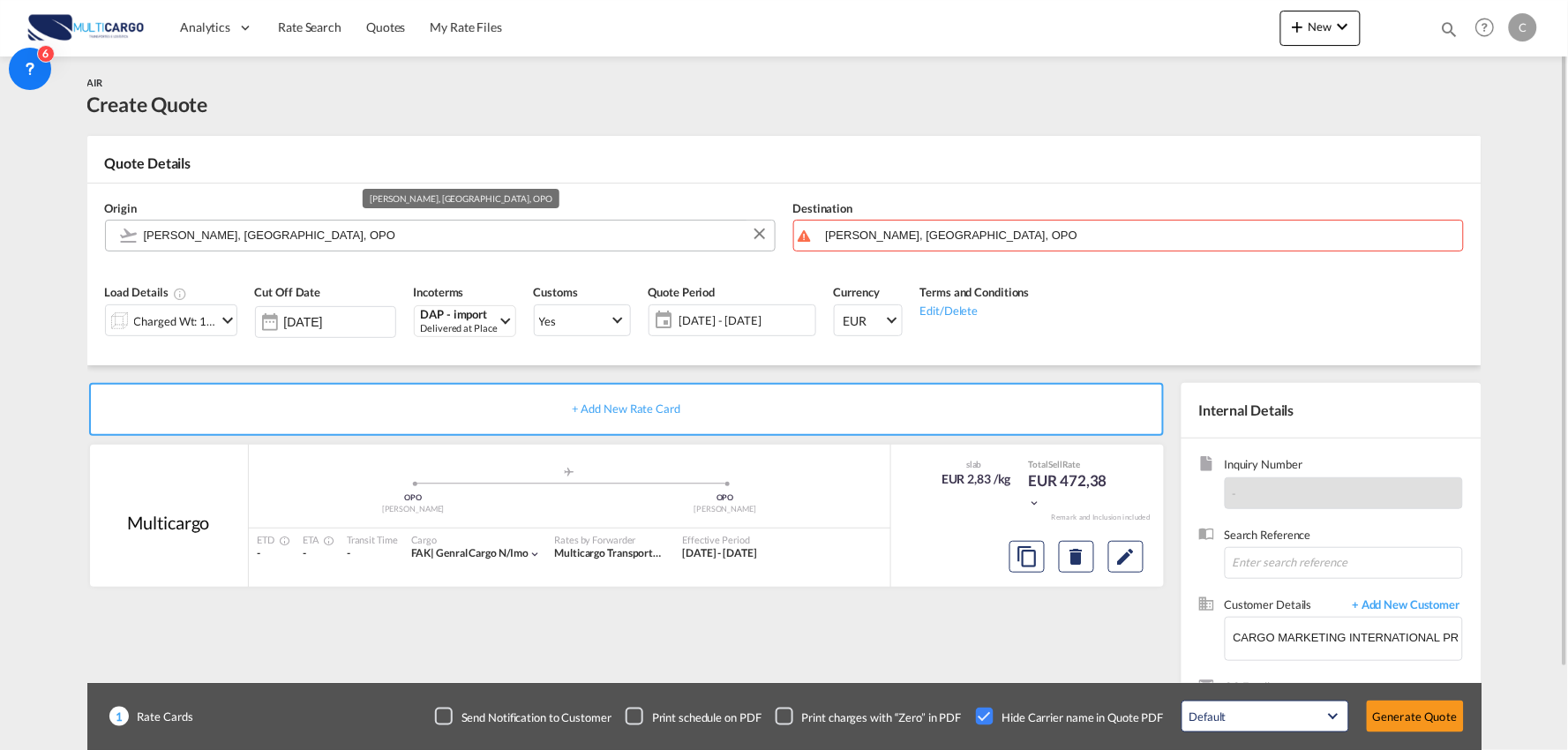
click at [299, 235] on input "Francisco de Sá Carneiro, Porto, OPO" at bounding box center [455, 235] width 622 height 31
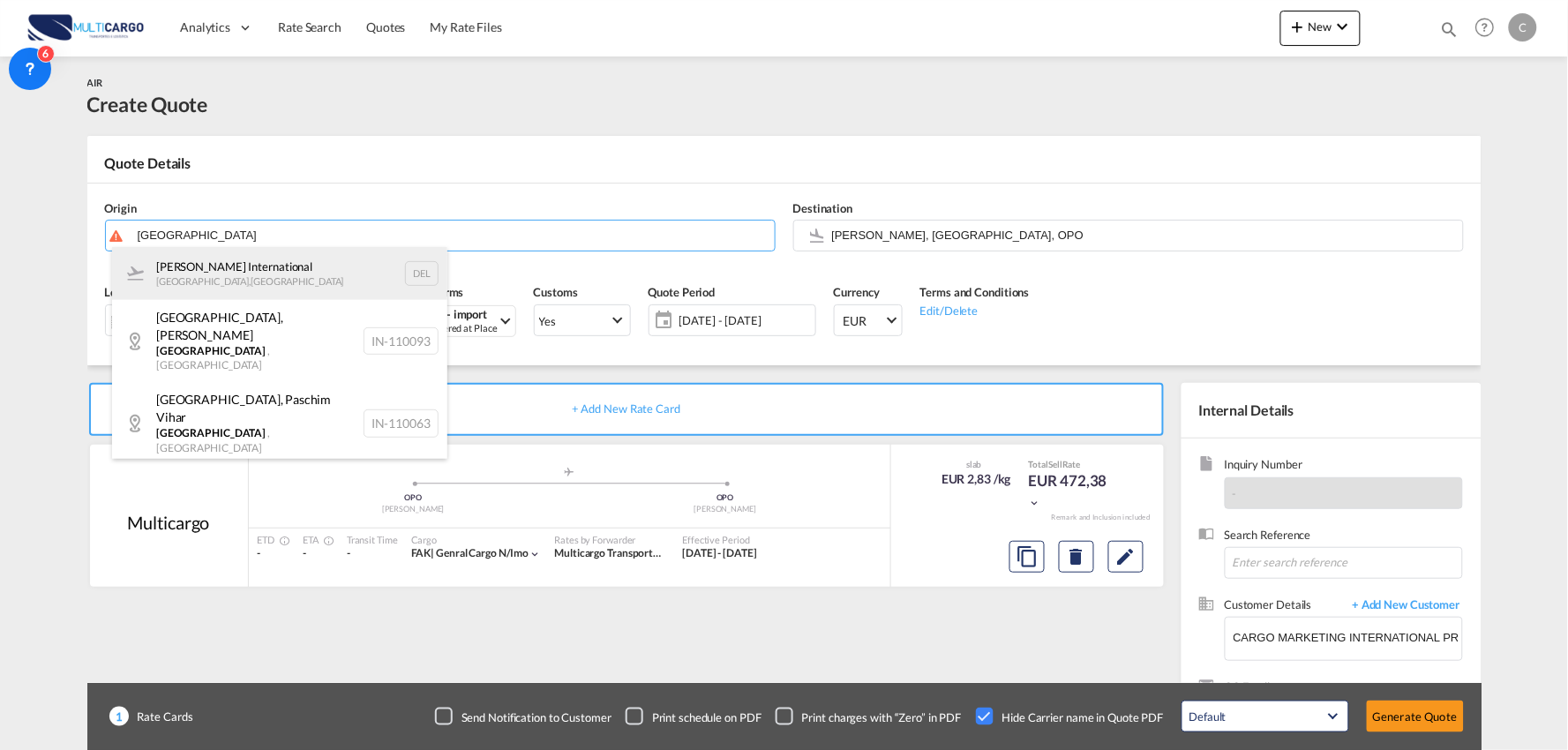
click at [294, 267] on div "Indira Gandhi International New Delhi , India DEL" at bounding box center [279, 274] width 335 height 53
type input "Indira Gandhi International, New Delhi, DEL"
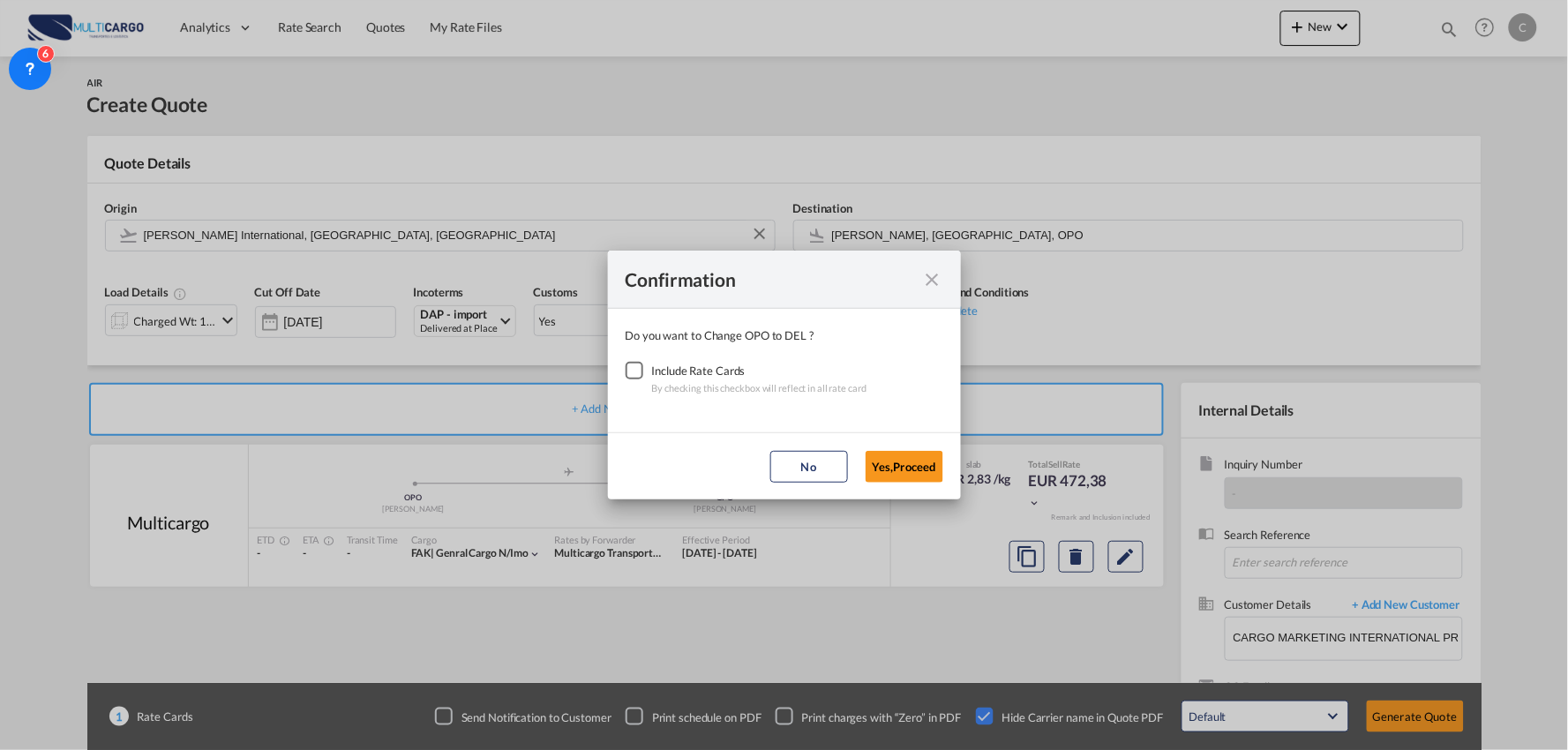
click at [636, 368] on div "Checkbox No Ink" at bounding box center [635, 371] width 18 height 18
click at [975, 486] on div "Confirmation Do you want to Change OPO to DEL ? Include Rate Cards By checking …" at bounding box center [784, 375] width 1568 height 750
click at [932, 467] on button "Yes,Proceed" at bounding box center [904, 467] width 77 height 32
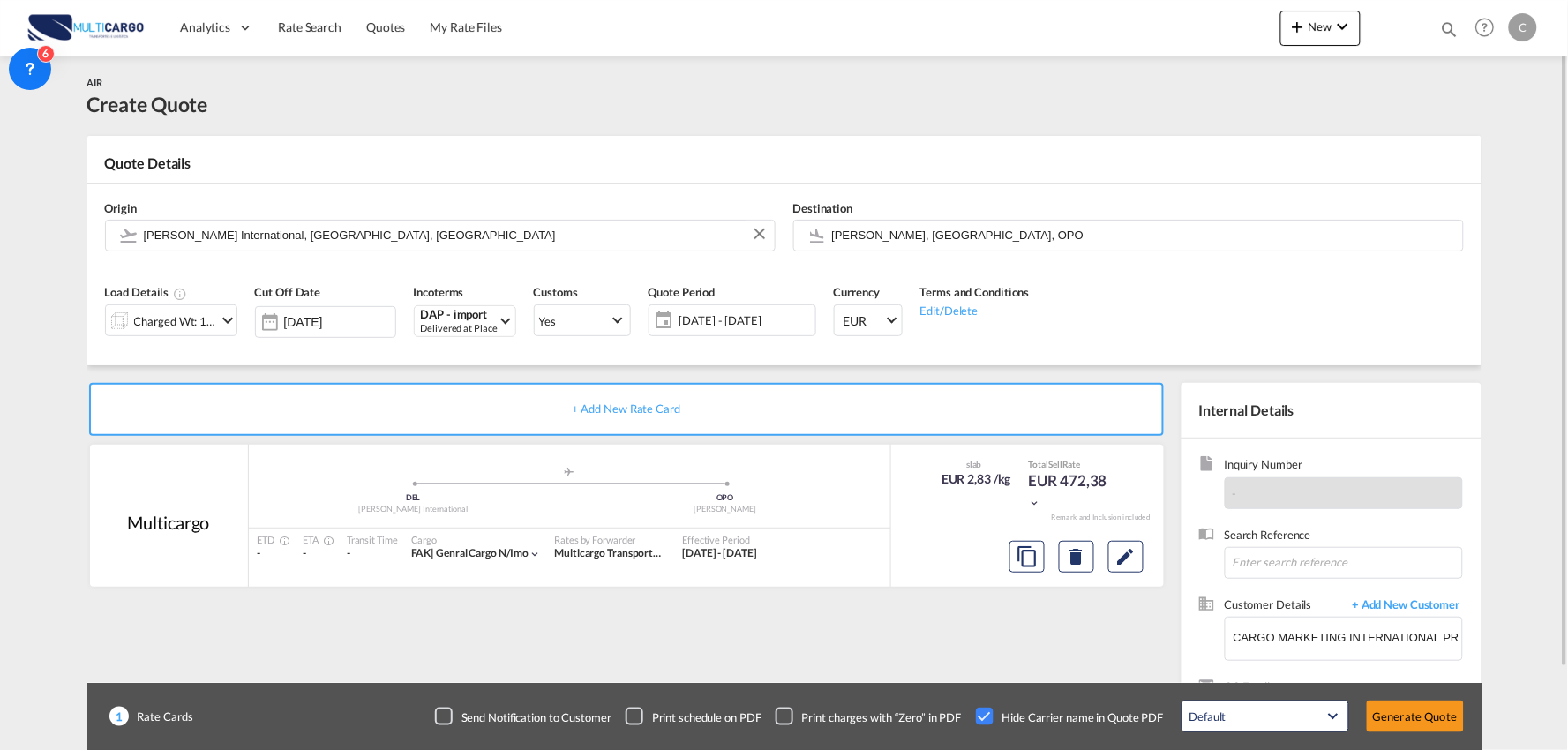
click at [187, 313] on div "Charged Wt: 166,67 KG" at bounding box center [175, 321] width 83 height 25
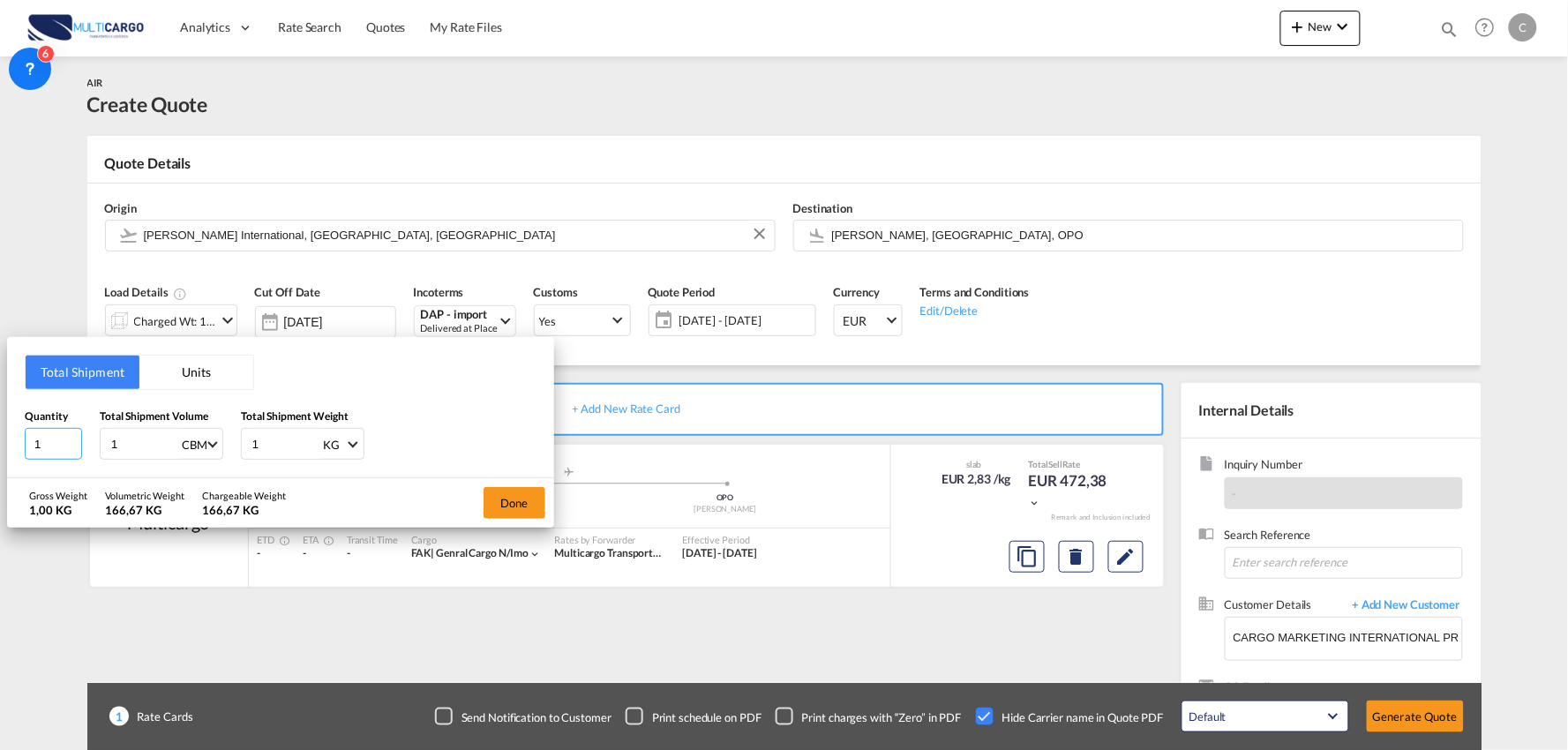
click at [58, 443] on input "1" at bounding box center [53, 443] width 58 height 32
type input "237"
type input "38"
type input "38.29"
drag, startPoint x: 247, startPoint y: 446, endPoint x: 231, endPoint y: 444, distance: 16.1
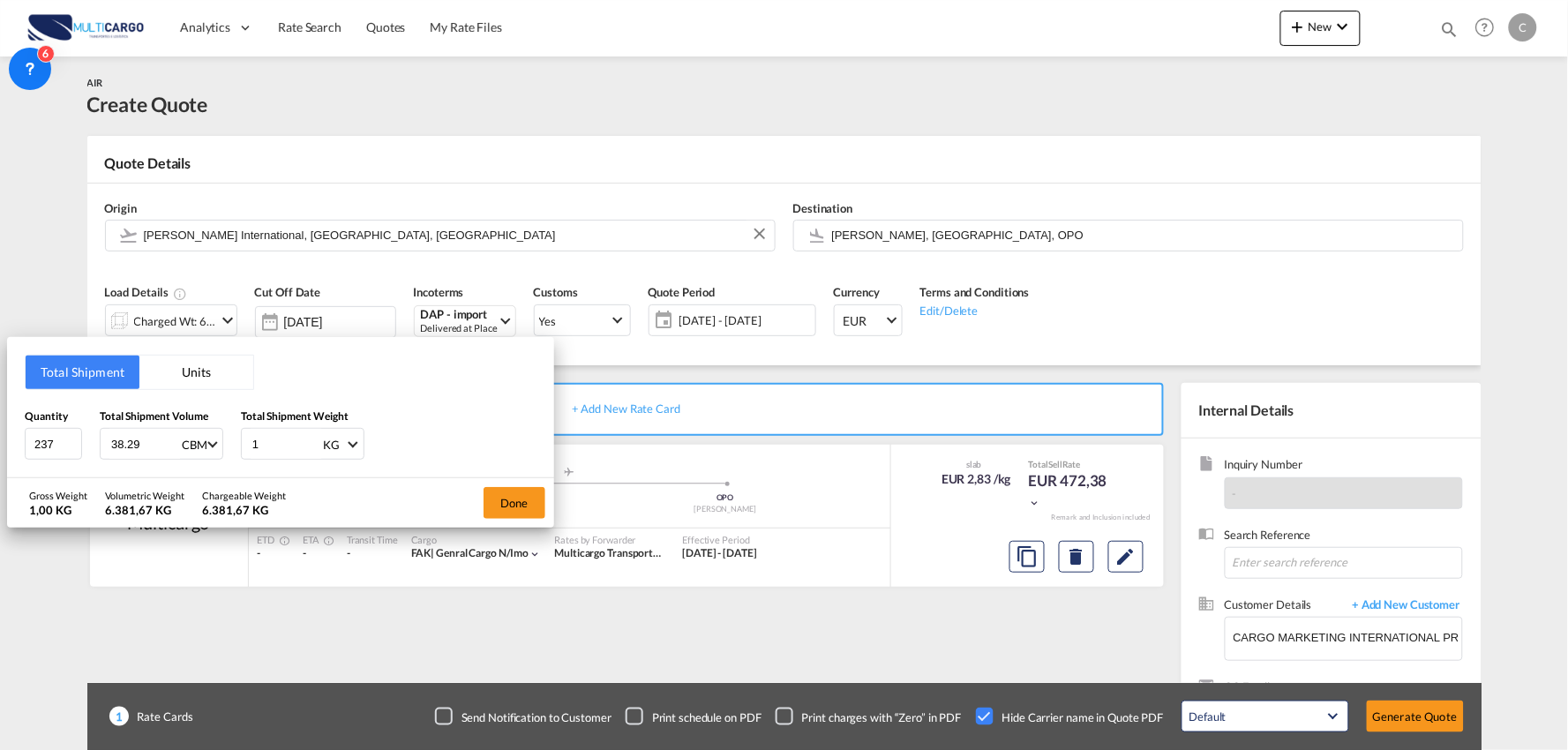
click at [231, 444] on div "Quantity 237 Total Shipment Volume 38.29 CBM CBM CFT KG LB Total Shipment Weigh…" at bounding box center [281, 435] width 512 height 53
click at [266, 446] on input "1" at bounding box center [285, 443] width 70 height 30
drag, startPoint x: 272, startPoint y: 443, endPoint x: 245, endPoint y: 443, distance: 27.0
click at [245, 443] on div "1 KG KG LB" at bounding box center [302, 443] width 124 height 32
type input "6381.33"
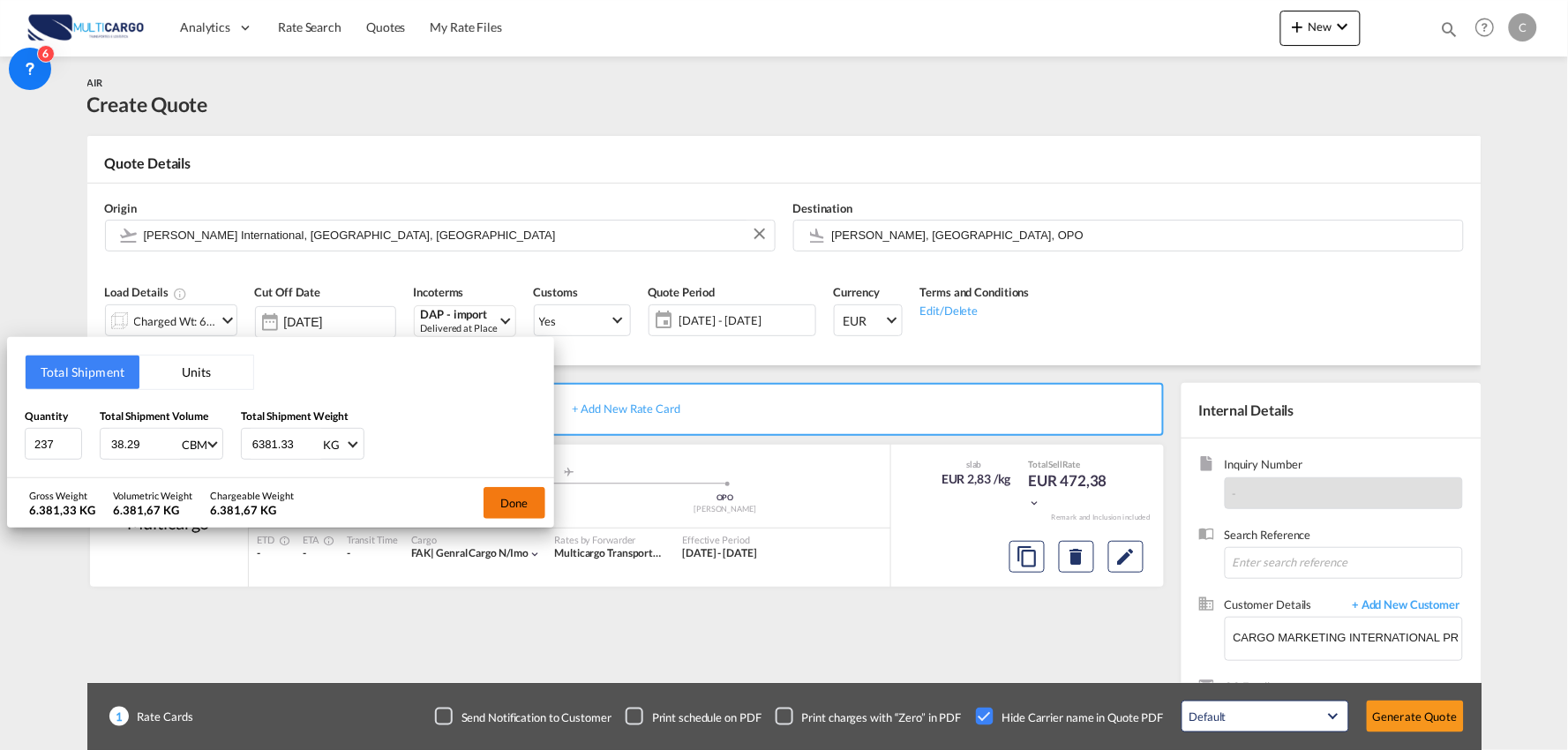
click at [510, 496] on button "Done" at bounding box center [514, 503] width 61 height 32
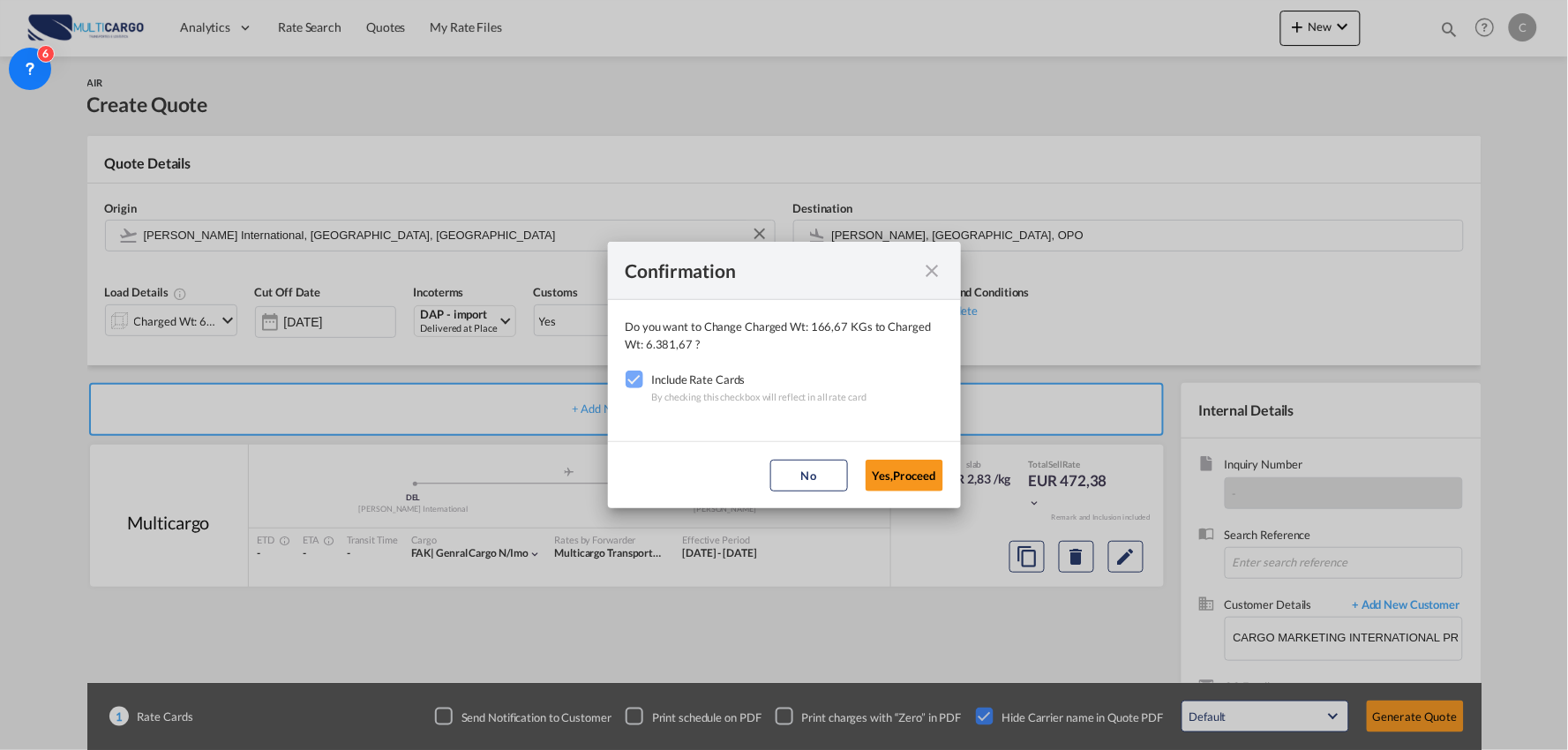
drag, startPoint x: 923, startPoint y: 463, endPoint x: 788, endPoint y: 469, distance: 135.1
click at [923, 464] on button "Yes,Proceed" at bounding box center [904, 475] width 77 height 32
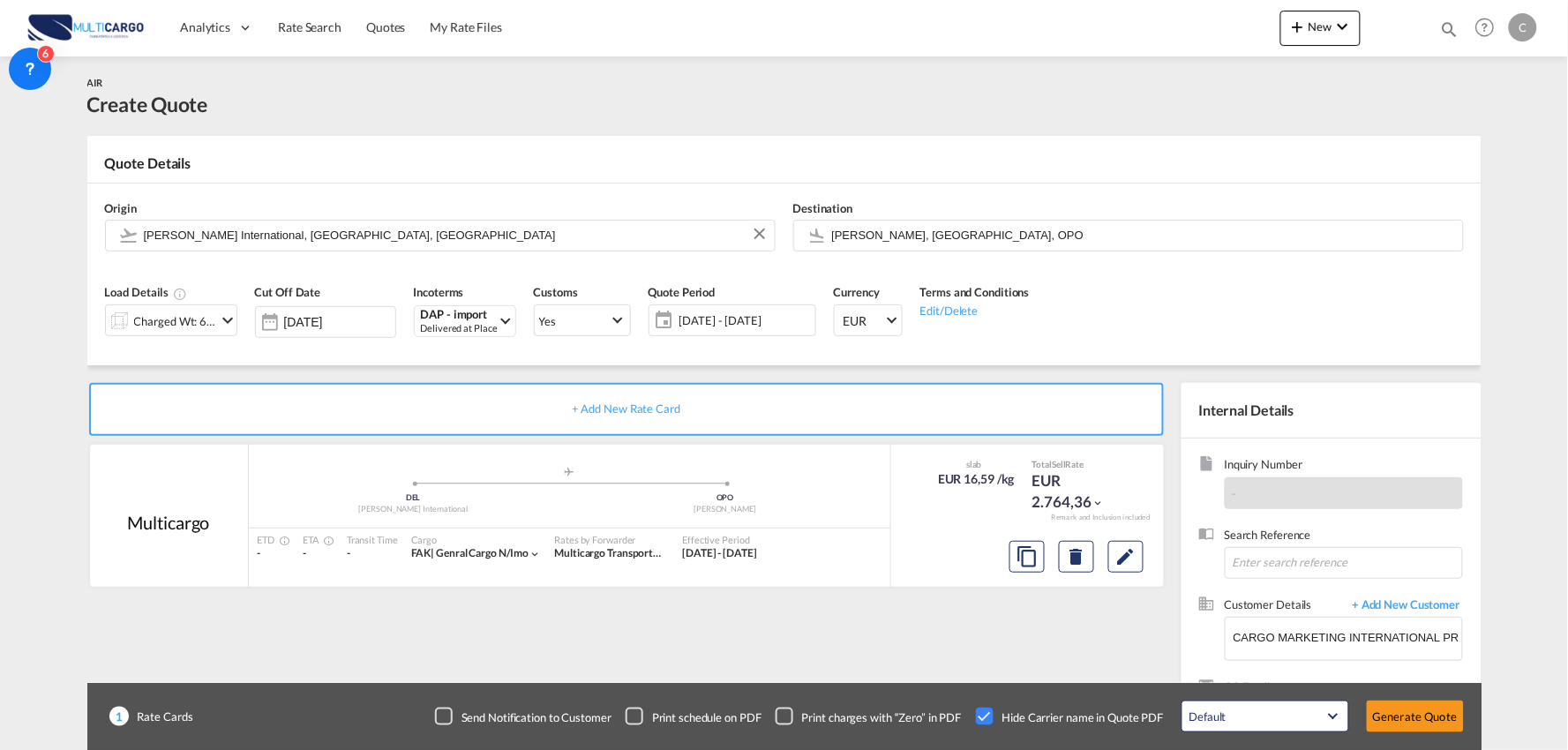
click at [199, 326] on div "Charged Wt: 6.381,67 KG" at bounding box center [175, 321] width 83 height 25
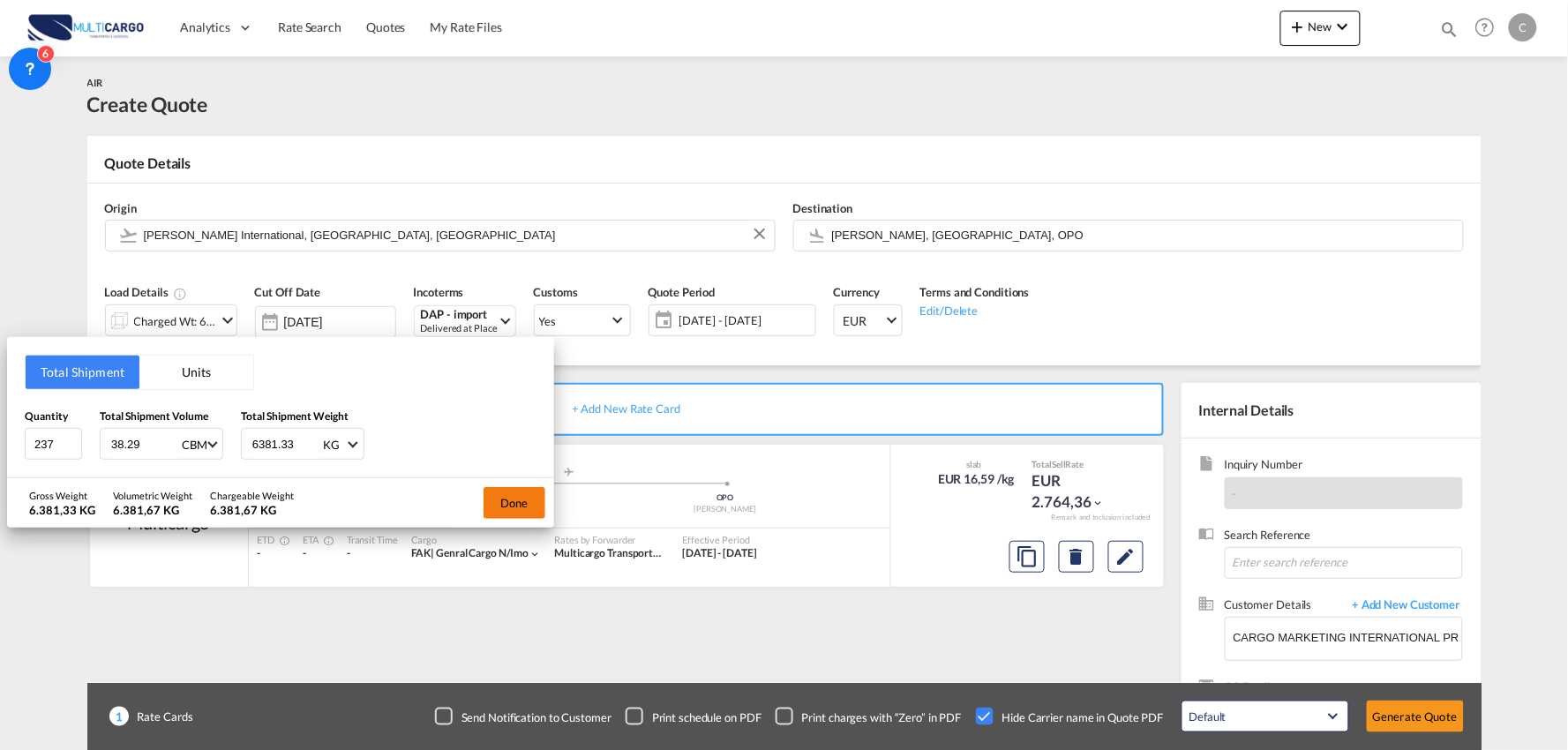
click at [504, 495] on button "Done" at bounding box center [514, 503] width 61 height 32
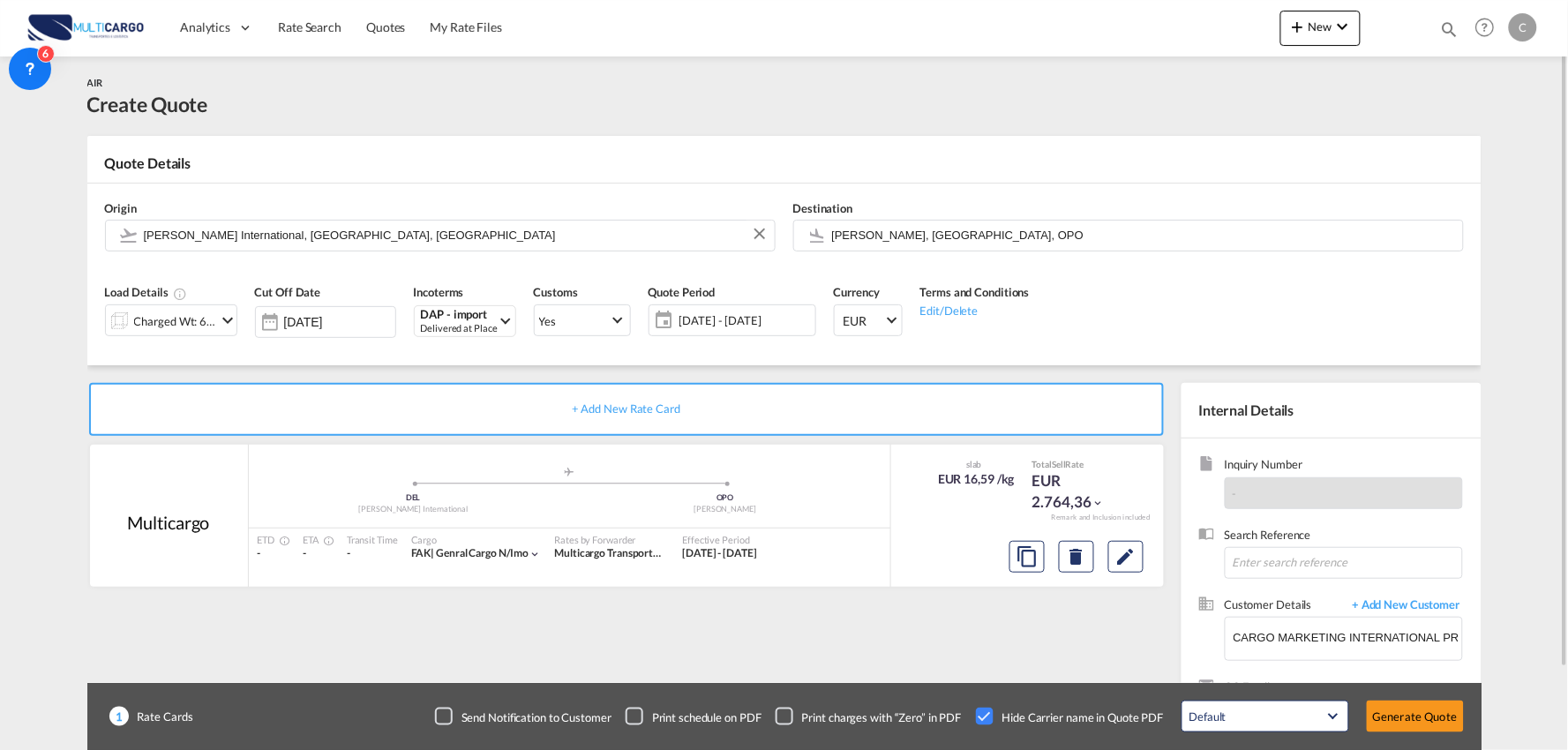
click at [475, 373] on div "+ Add New Rate Card Multicargo added by you .a{fill:#aaa8ad;} .a{fill:#aaa8ad;}…" at bounding box center [784, 562] width 1394 height 395
click at [475, 371] on div "+ Add New Rate Card Multicargo added by you .a{fill:#aaa8ad;} .a{fill:#aaa8ad;}…" at bounding box center [784, 562] width 1394 height 395
click at [1417, 708] on button "Generate Quote" at bounding box center [1415, 716] width 97 height 32
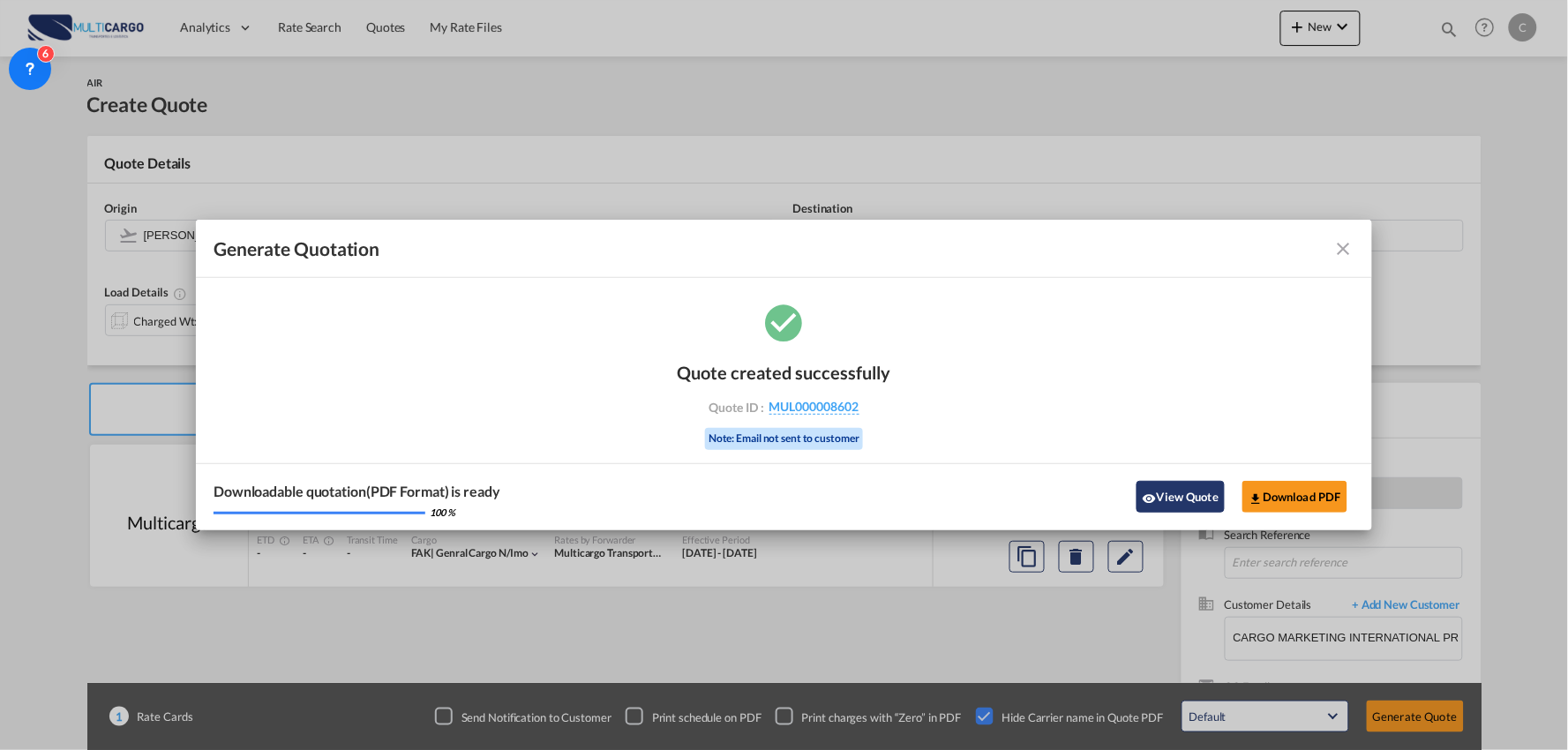
click at [1205, 492] on button "View Quote" at bounding box center [1180, 497] width 88 height 32
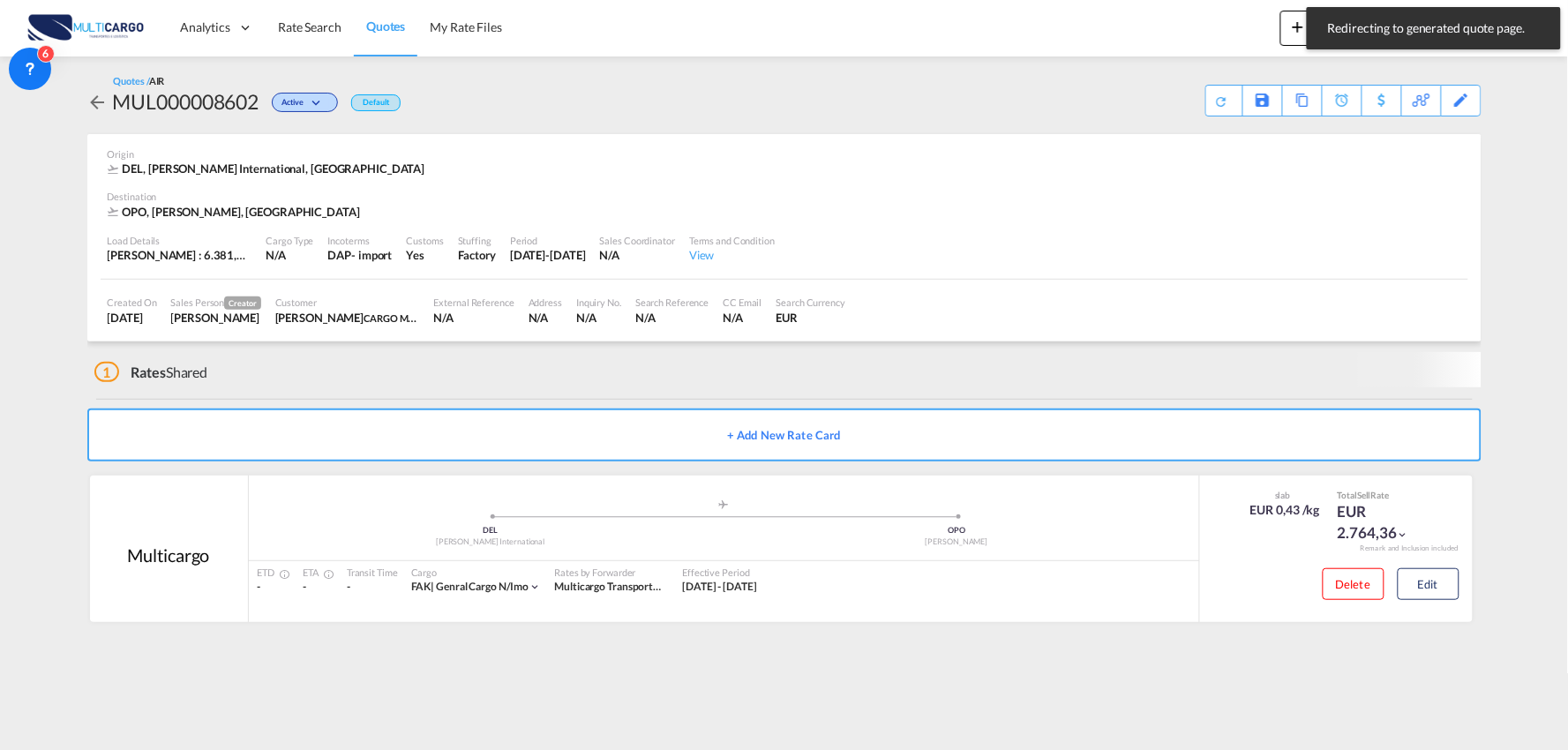
click at [1125, 673] on md-content "Analytics Reports Dashboard Rate Search Quotes My Rate Files New Quotes" at bounding box center [784, 375] width 1568 height 750
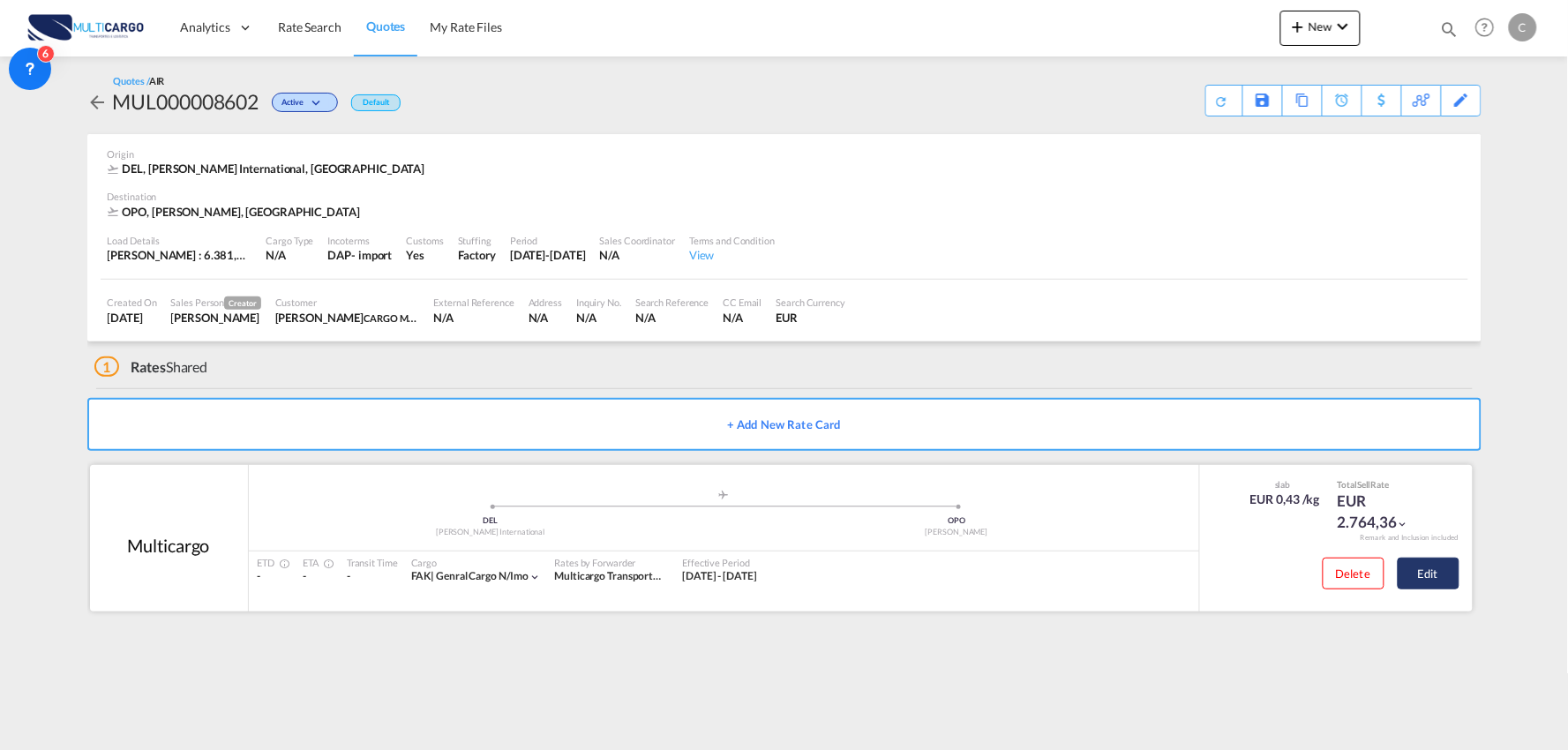
click at [1433, 576] on button "Edit" at bounding box center [1428, 573] width 61 height 32
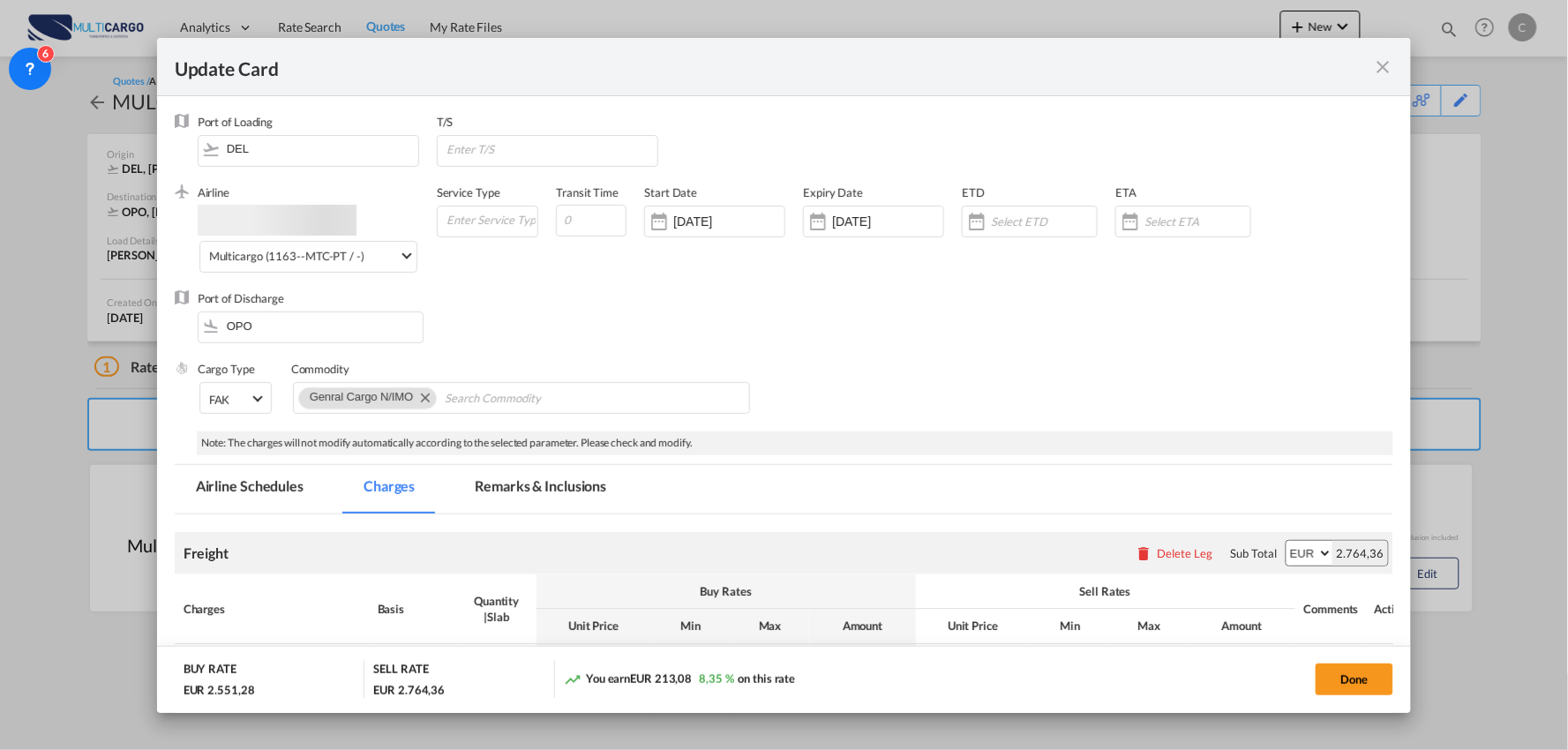
select select "per_bl"
select select "per_kg"
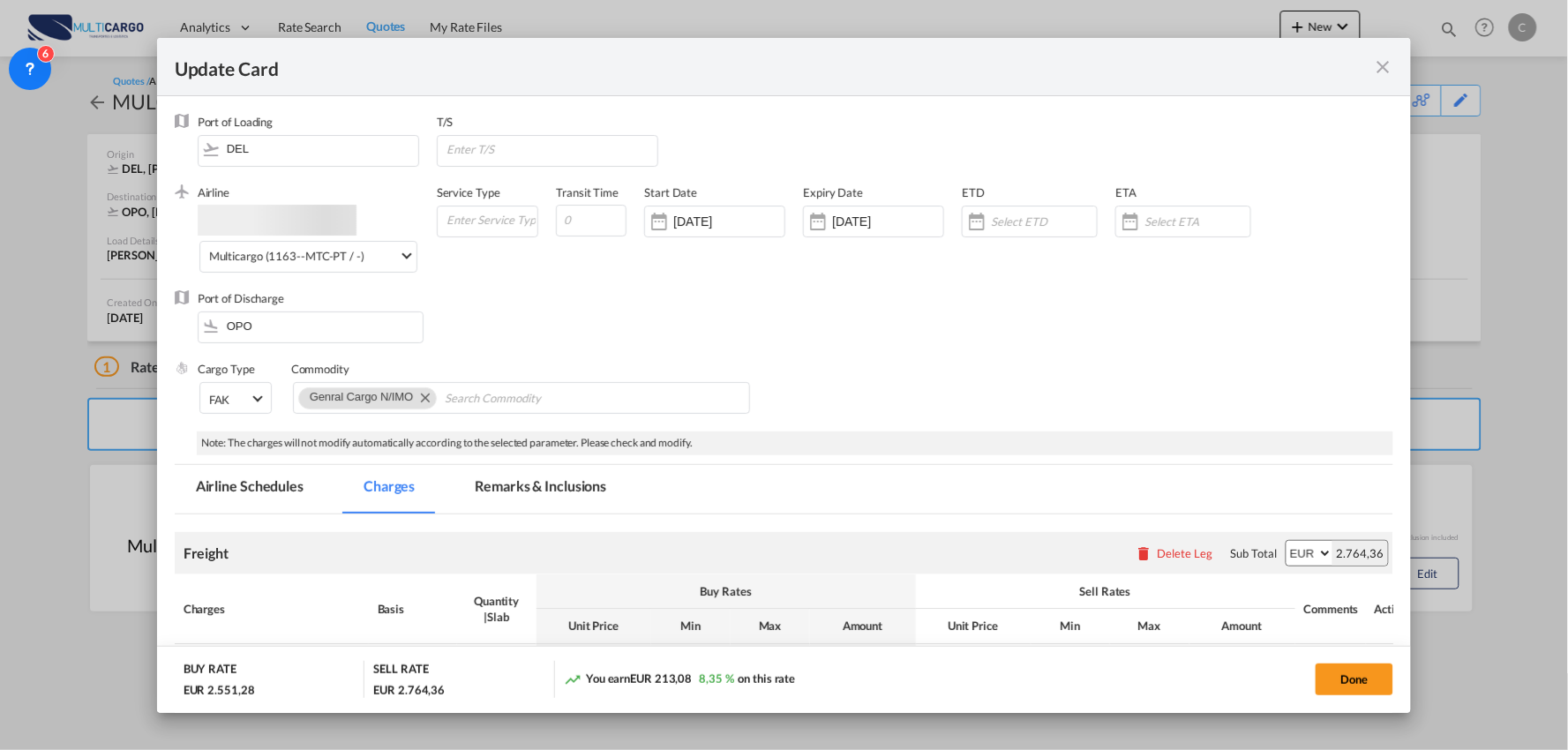
select select "per_shipment"
select select "per_bl"
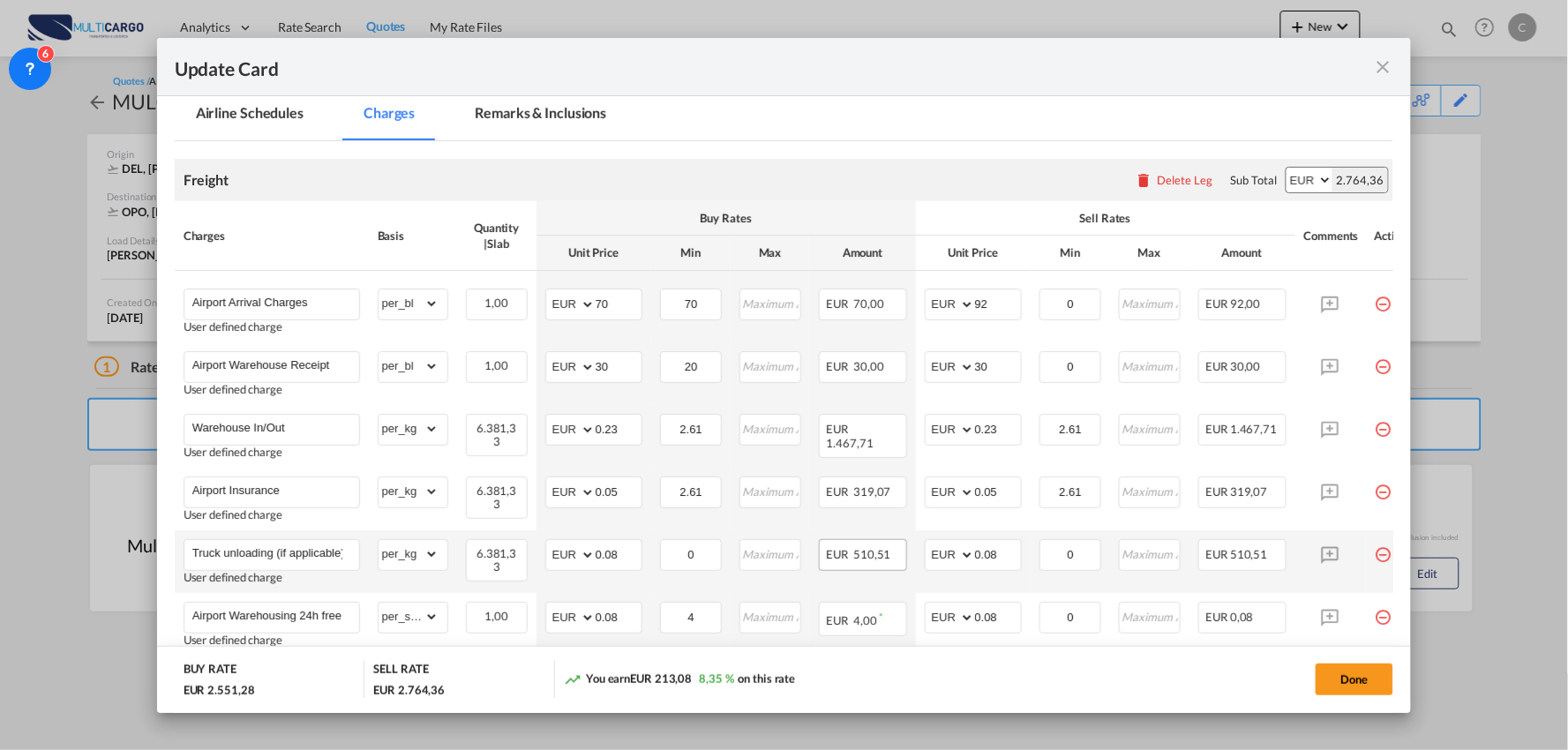
scroll to position [294, 0]
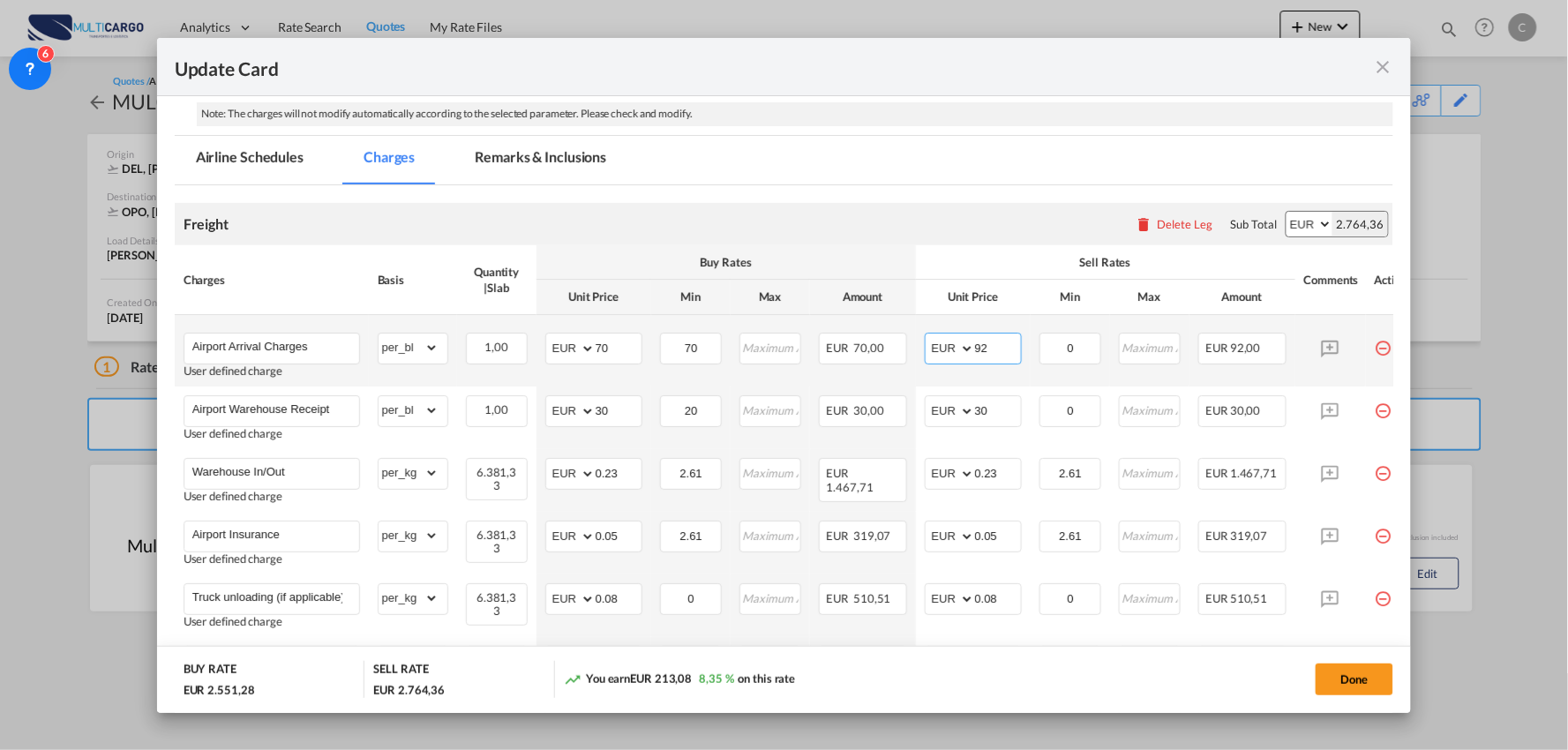
drag, startPoint x: 986, startPoint y: 348, endPoint x: 918, endPoint y: 347, distance: 68.0
click at [920, 348] on td "AED AFN ALL AMD ANG AOA ARS AUD AWG AZN BAM BBD BDT BGN BHD BIF BMD BND BOB BRL…" at bounding box center [972, 350] width 115 height 71
type input "70"
click at [986, 224] on div "Freight Please enter leg name Leg Name Already Exists Delete Leg Sub Total AED …" at bounding box center [785, 224] width 1220 height 43
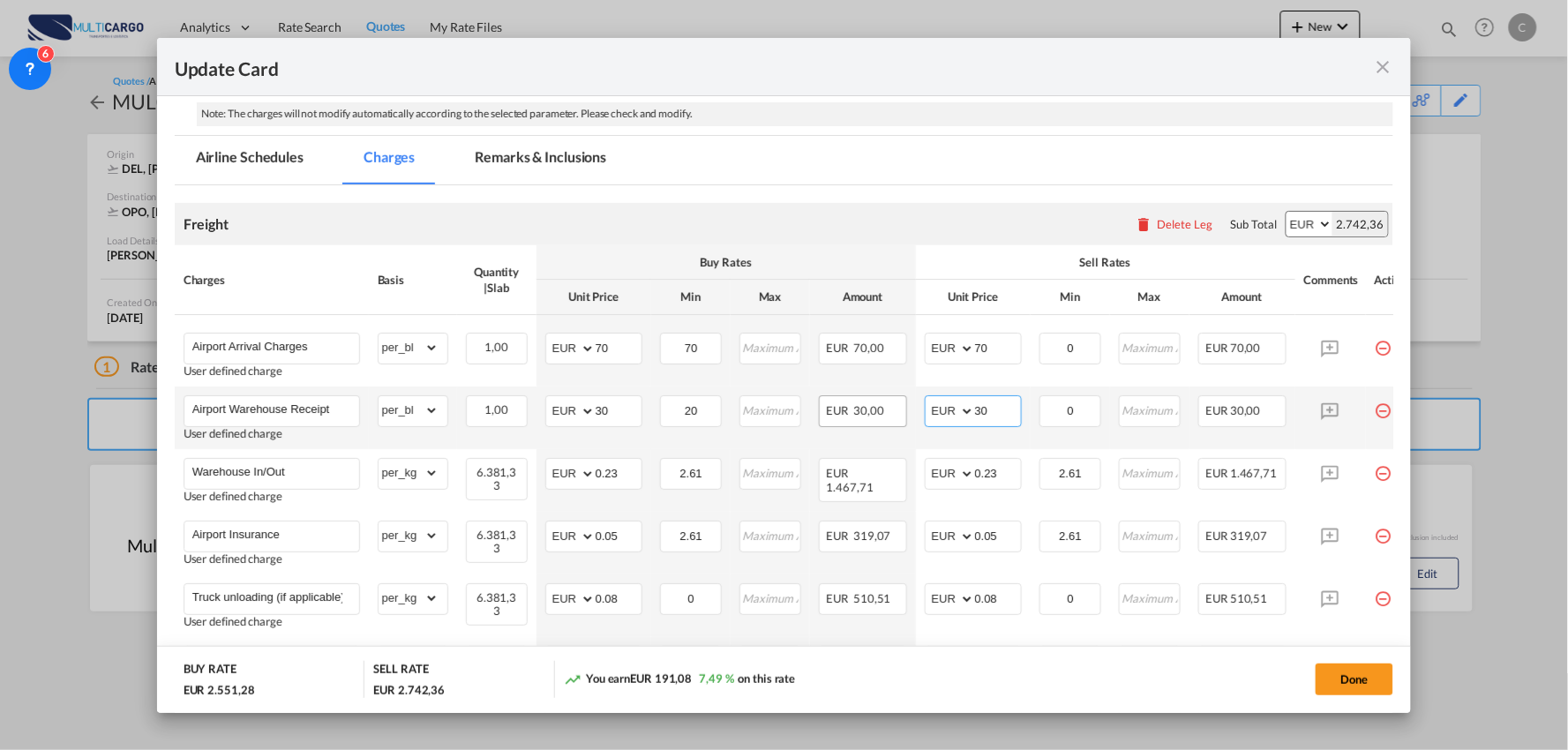
drag, startPoint x: 992, startPoint y: 411, endPoint x: 875, endPoint y: 407, distance: 117.1
click at [875, 407] on tr "Airport Warehouse Receipt User defined charge Please Enter Already Exists gross…" at bounding box center [800, 418] width 1251 height 62
type input "50"
click at [901, 258] on div "Buy Rates" at bounding box center [725, 262] width 362 height 16
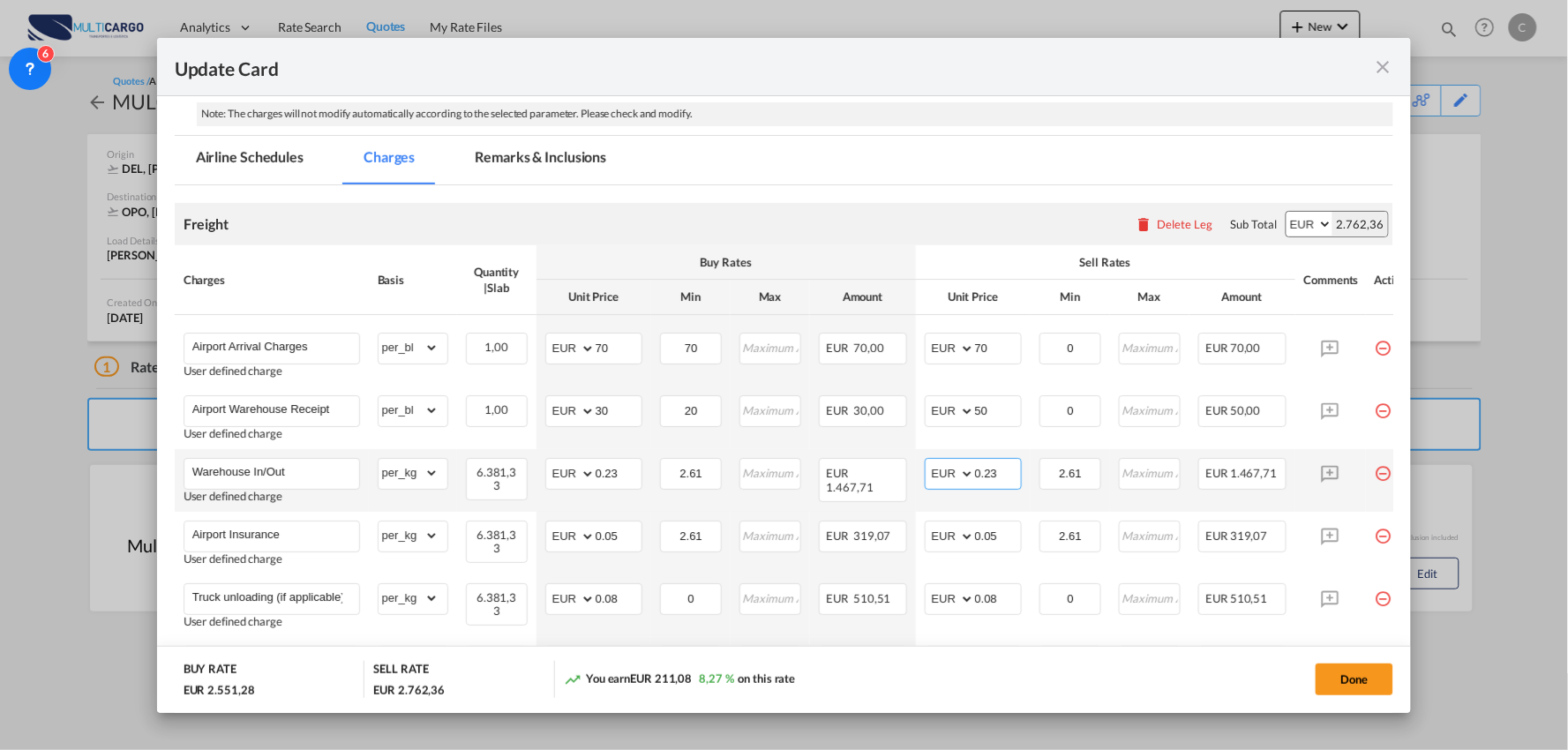
click at [1008, 474] on input "0.23" at bounding box center [998, 472] width 46 height 27
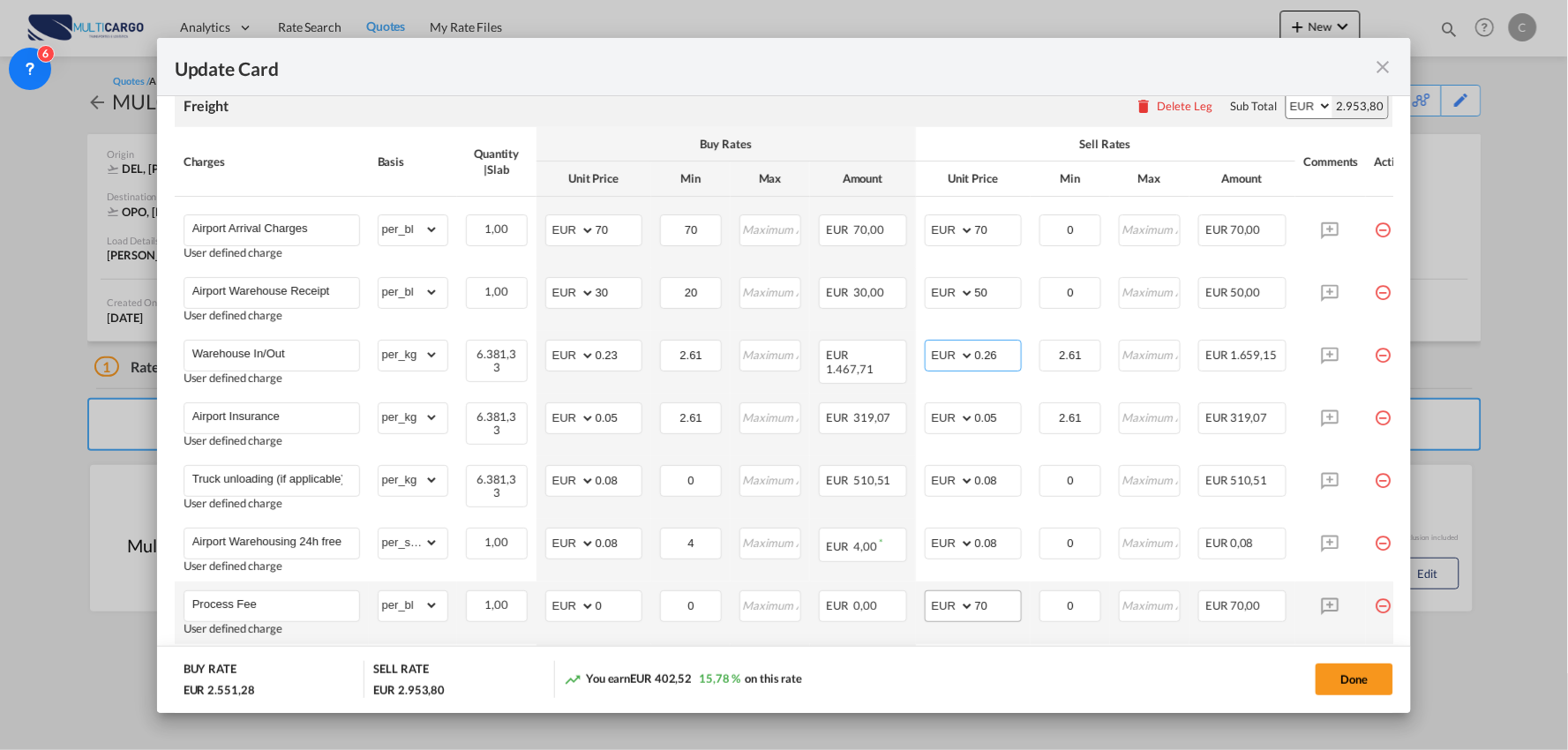
scroll to position [587, 0]
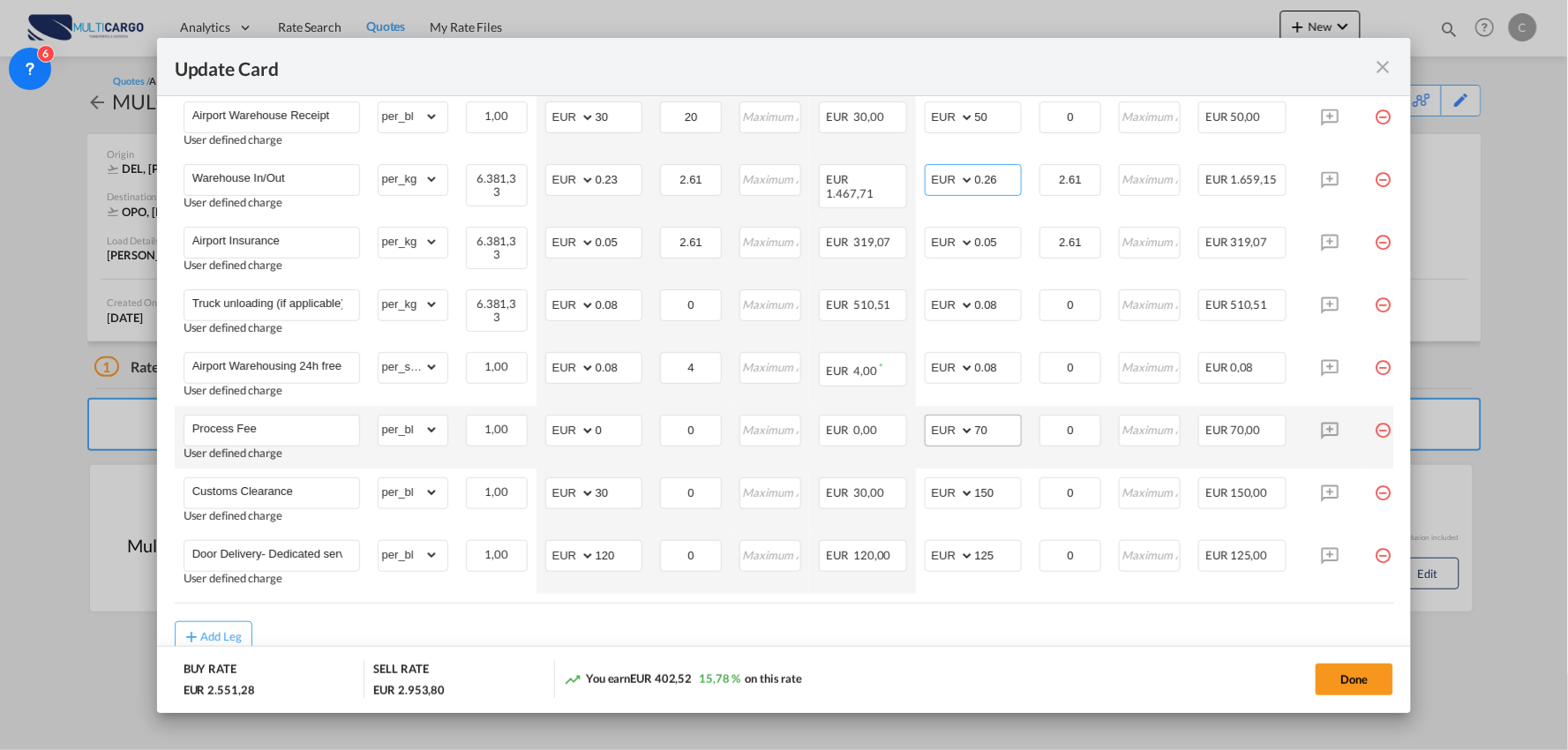
type input "0.26"
drag, startPoint x: 998, startPoint y: 429, endPoint x: 959, endPoint y: 428, distance: 39.0
click at [959, 428] on md-input-container "AED AFN ALL AMD ANG AOA ARS AUD AWG AZN BAM BBD BDT BGN BHD BIF BMD BND BOB BRL…" at bounding box center [972, 431] width 97 height 32
type input "90"
click at [1010, 647] on md-dialog-actions "BUY RATE EUR 2.551,28 SELL RATE EUR 2.973,80 You earn EUR 422,52 16,56 % on thi…" at bounding box center [784, 679] width 1254 height 67
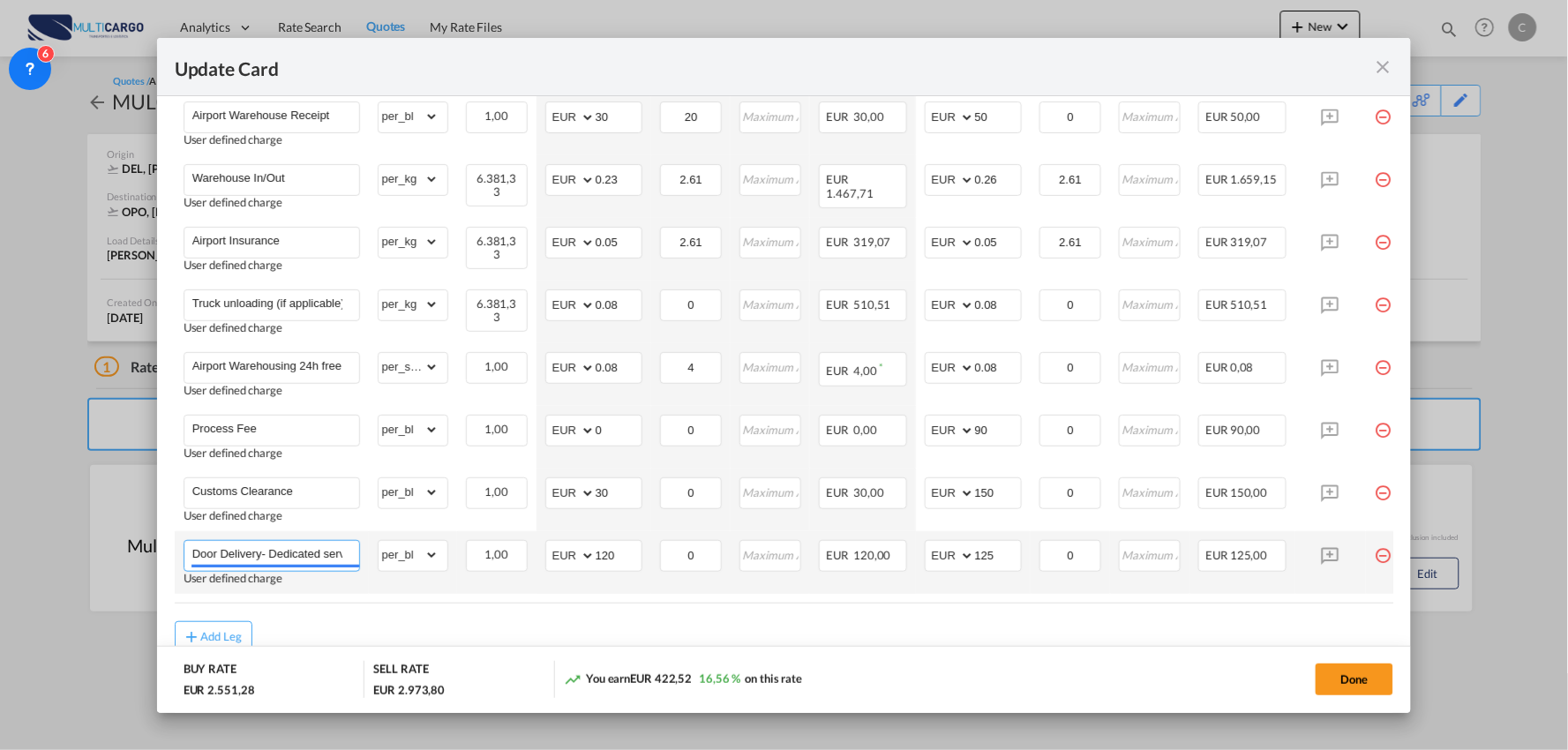
scroll to position [0, 15]
drag, startPoint x: 260, startPoint y: 553, endPoint x: 694, endPoint y: 592, distance: 435.7
click at [693, 593] on tr "Door Delivery- Dedicated service User defined charge Please Enter Already Exist…" at bounding box center [800, 562] width 1251 height 62
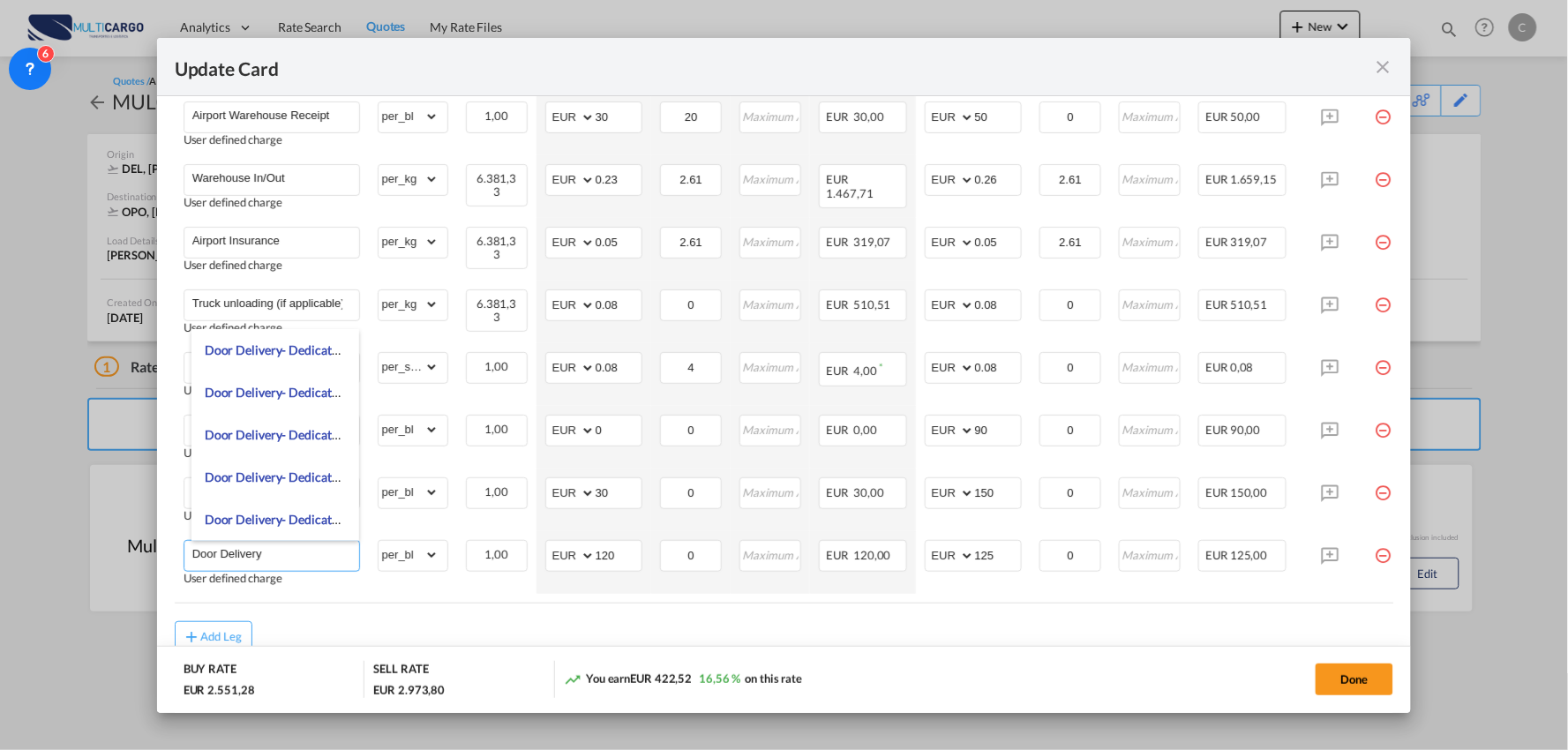
scroll to position [0, 0]
type input "Door Delivery"
click at [586, 624] on air-lcl-rate-modification "Freight Please enter leg name Leg Name Already Exists Delete Leg Sub Total AED …" at bounding box center [785, 272] width 1220 height 762
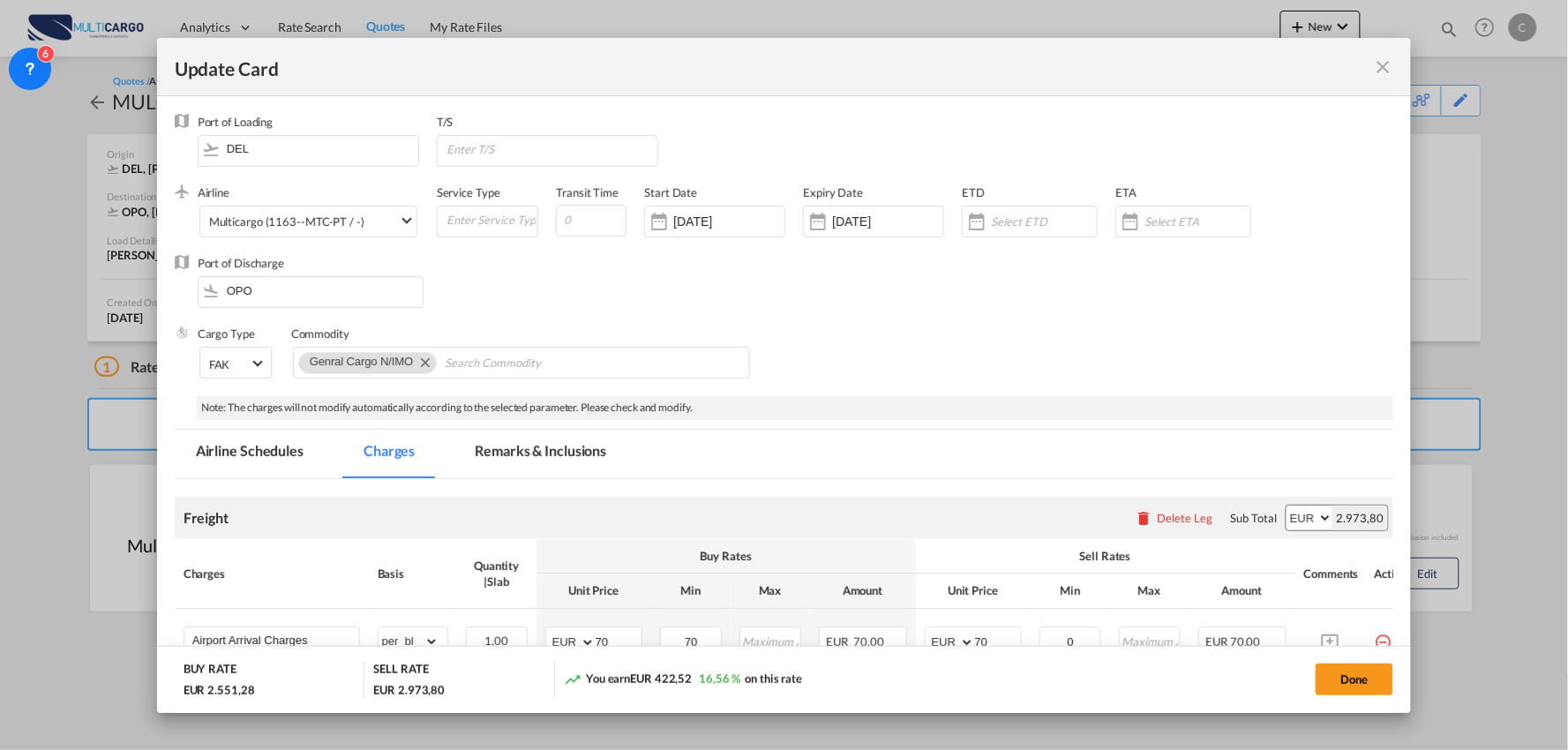
click at [532, 468] on md-tab-item "Remarks & Inclusions" at bounding box center [540, 453] width 174 height 49
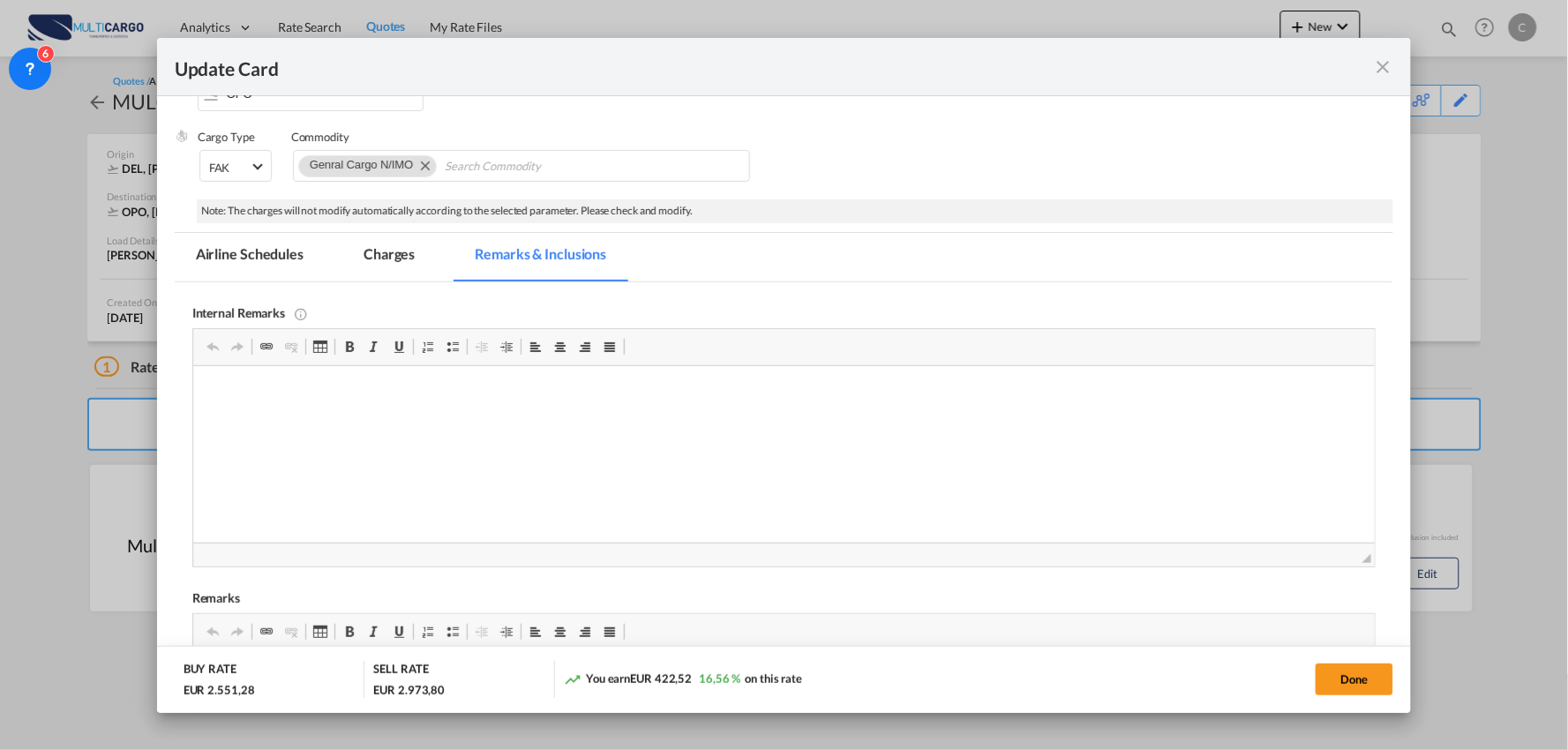
scroll to position [195, 0]
drag, startPoint x: 384, startPoint y: 258, endPoint x: 587, endPoint y: 315, distance: 210.9
click at [384, 258] on md-tab-item "Charges" at bounding box center [388, 258] width 93 height 49
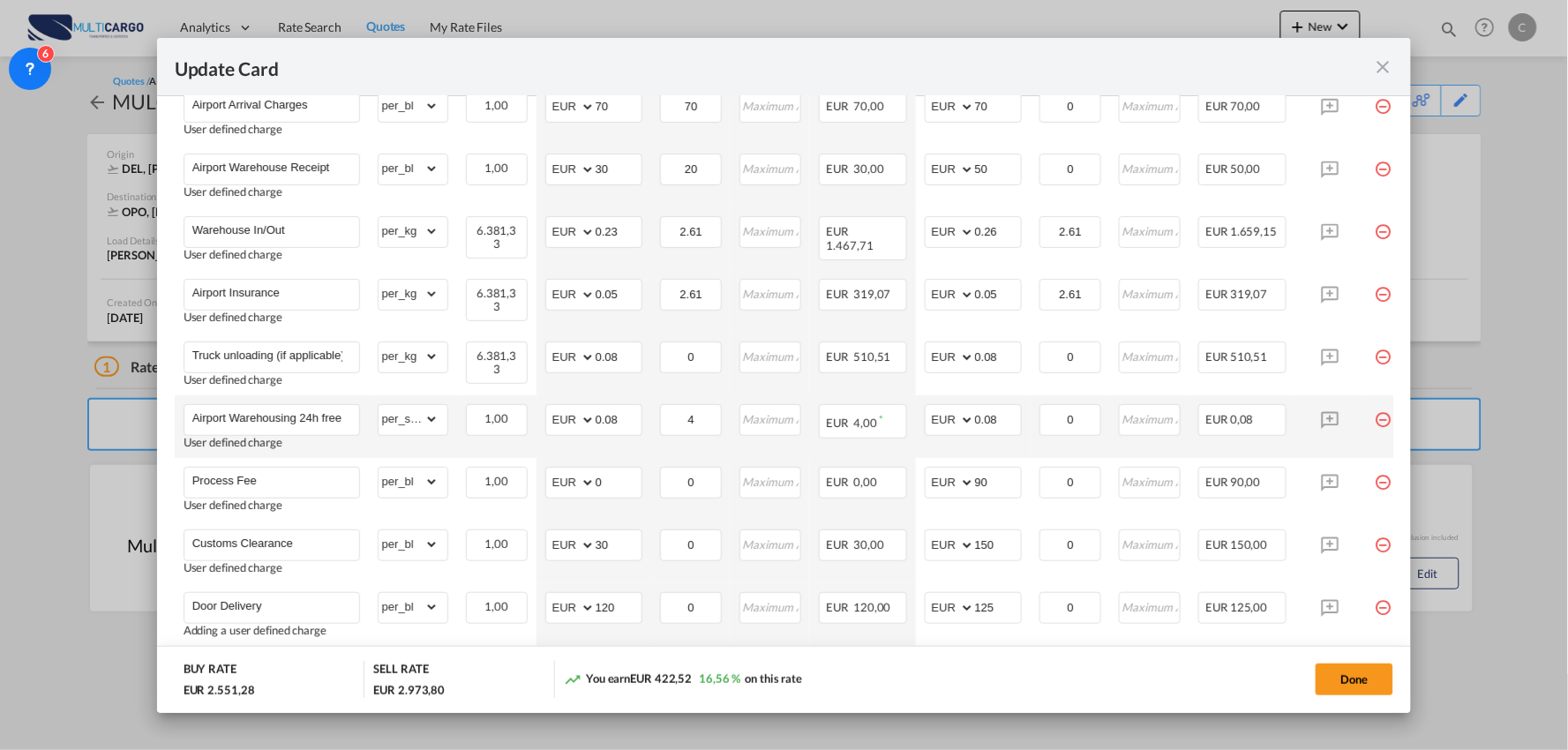
scroll to position [587, 0]
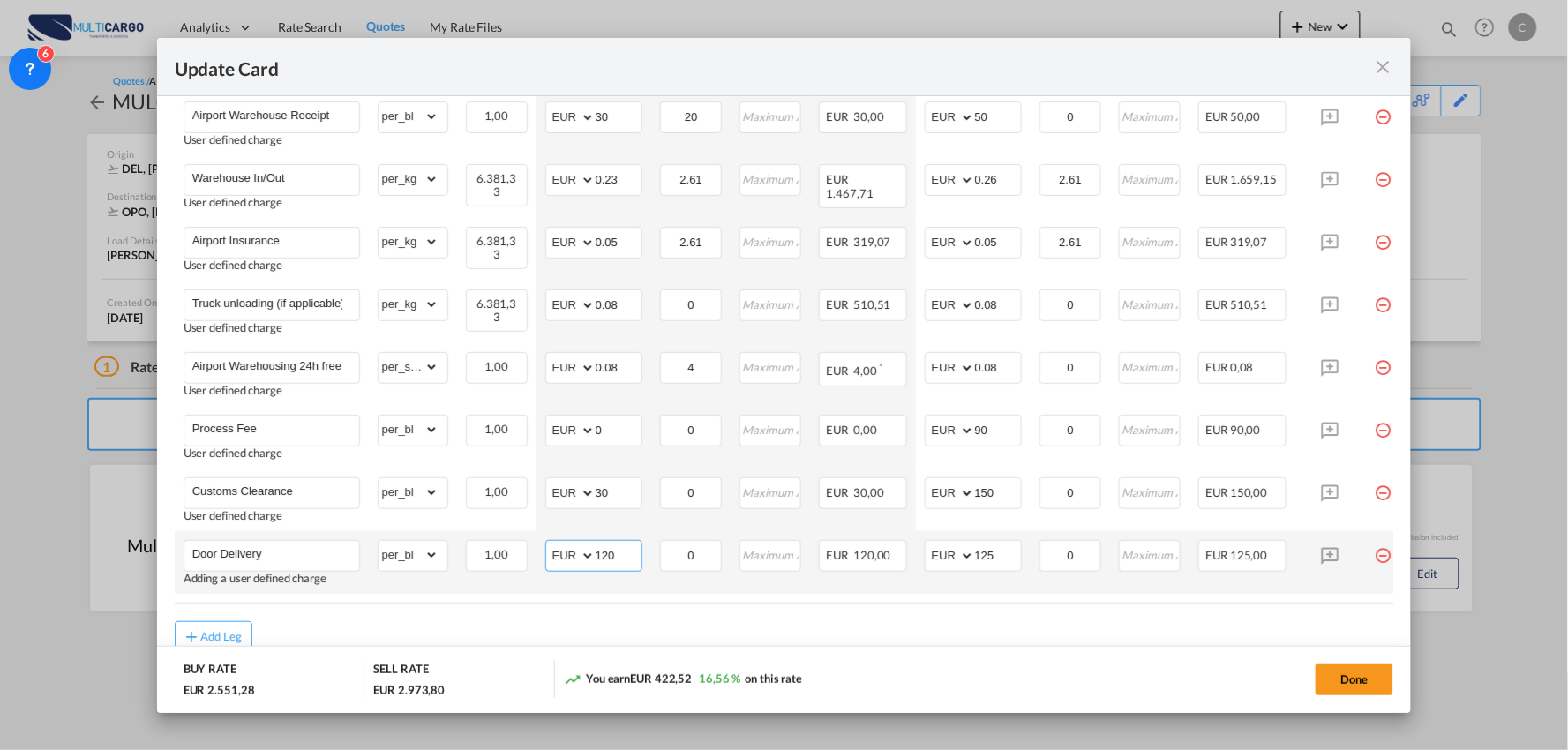
drag, startPoint x: 628, startPoint y: 558, endPoint x: 507, endPoint y: 573, distance: 121.9
click at [559, 566] on md-input-container "AED AFN ALL AMD ANG AOA ARS AUD AWG AZN BAM BBD BDT BGN BHD BIF BMD BND BOB BRL…" at bounding box center [593, 555] width 97 height 32
type input "220"
click at [1018, 629] on div "Add Leg" at bounding box center [785, 637] width 1220 height 32
drag, startPoint x: 1000, startPoint y: 547, endPoint x: 919, endPoint y: 554, distance: 81.3
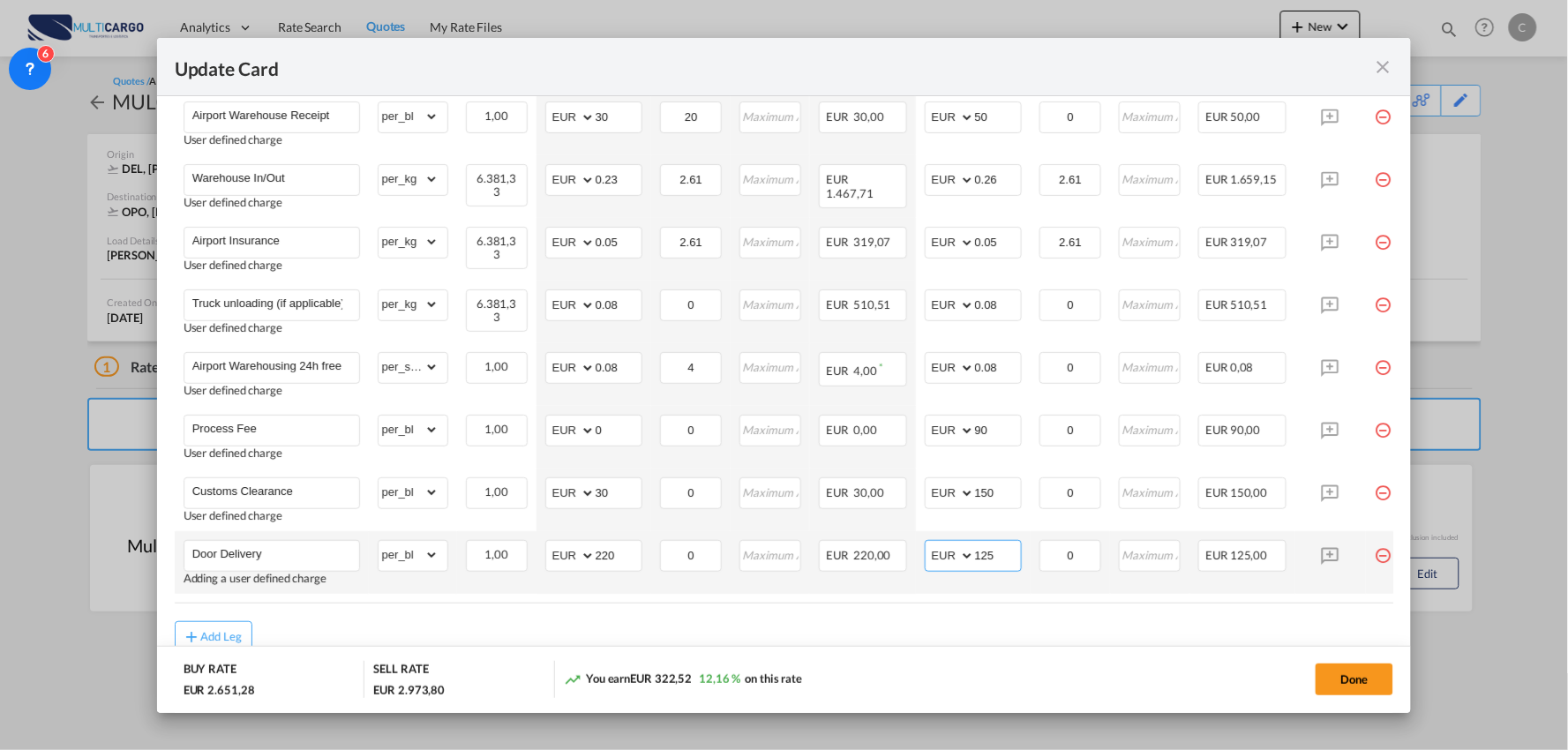
click at [919, 554] on td "AED AFN ALL AMD ANG AOA ARS AUD AWG AZN BAM BBD BDT BGN BHD BIF BMD BND BOB BRL…" at bounding box center [972, 562] width 115 height 62
type input "290"
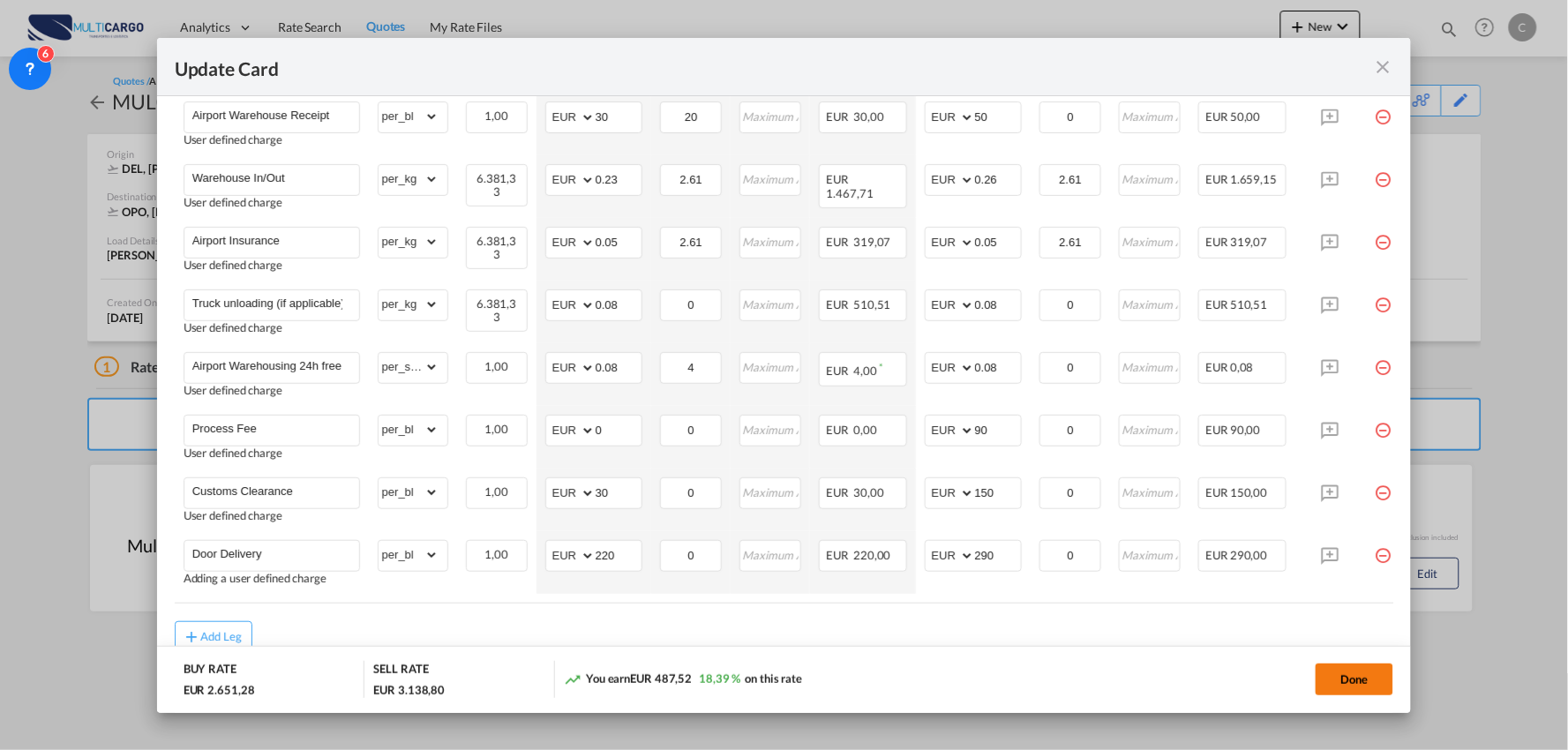
click at [1355, 680] on button "Done" at bounding box center [1354, 679] width 77 height 32
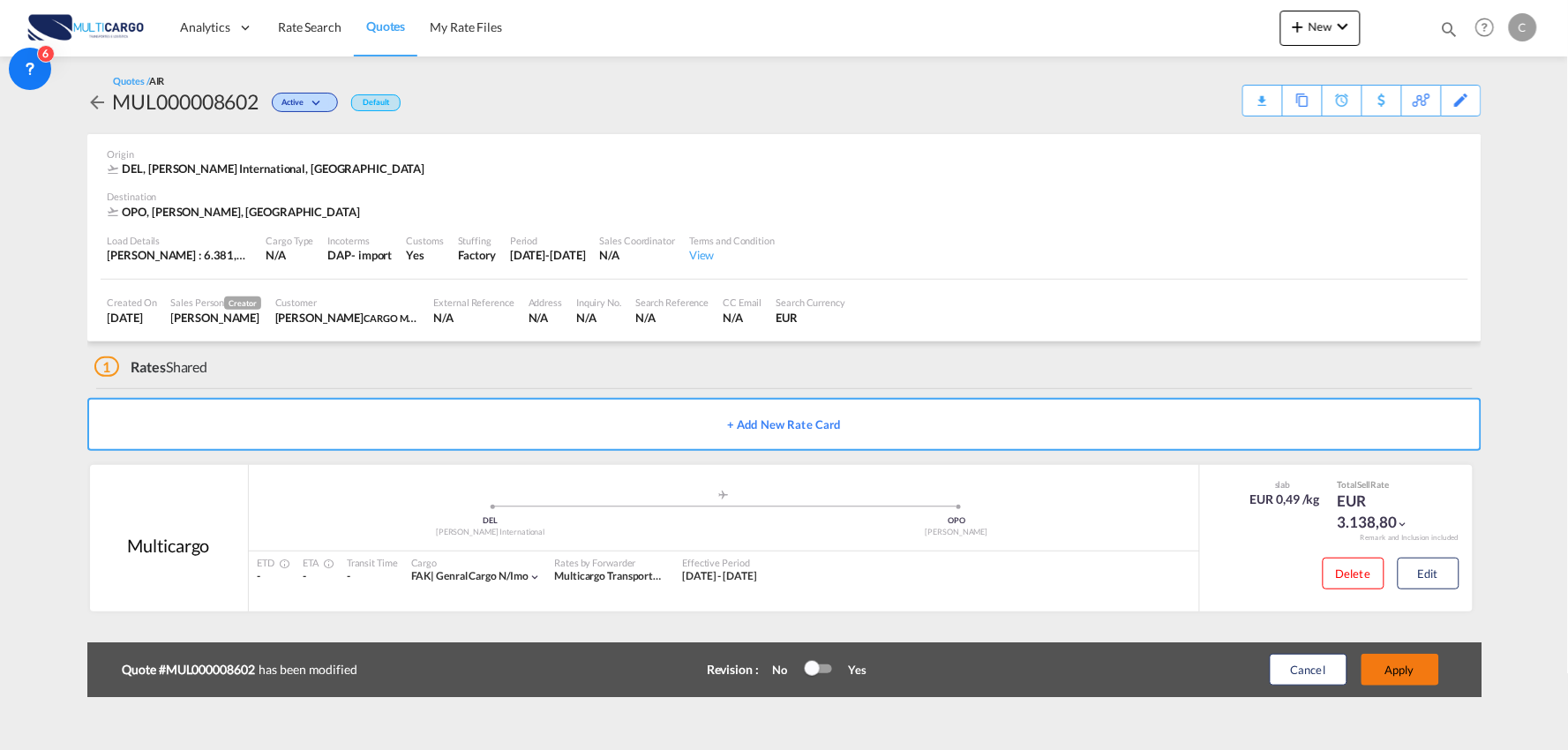
click at [1416, 659] on button "Apply" at bounding box center [1400, 670] width 77 height 32
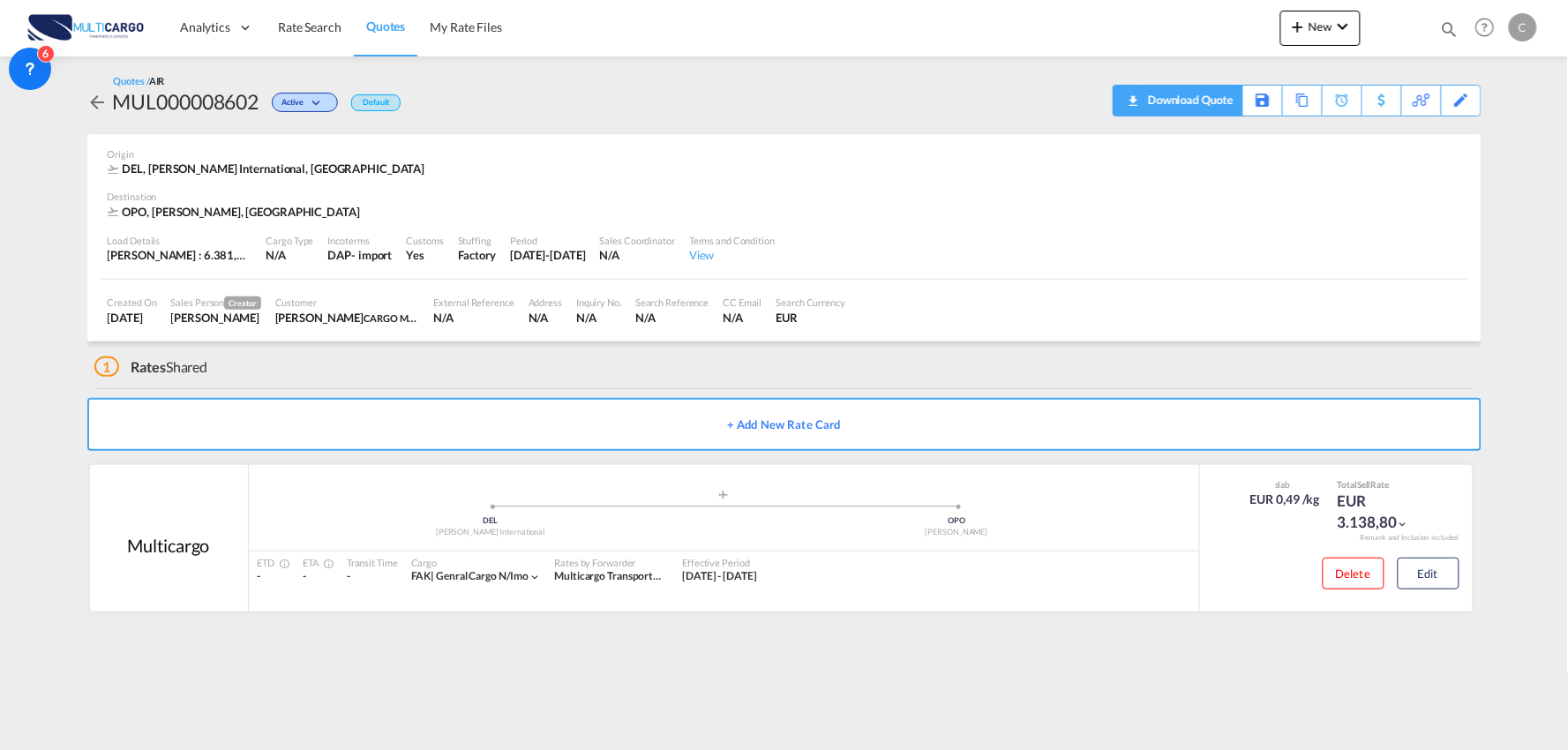
click at [1212, 108] on div "Download Quote" at bounding box center [1188, 100] width 90 height 28
click at [1333, 37] on button "New" at bounding box center [1320, 28] width 80 height 36
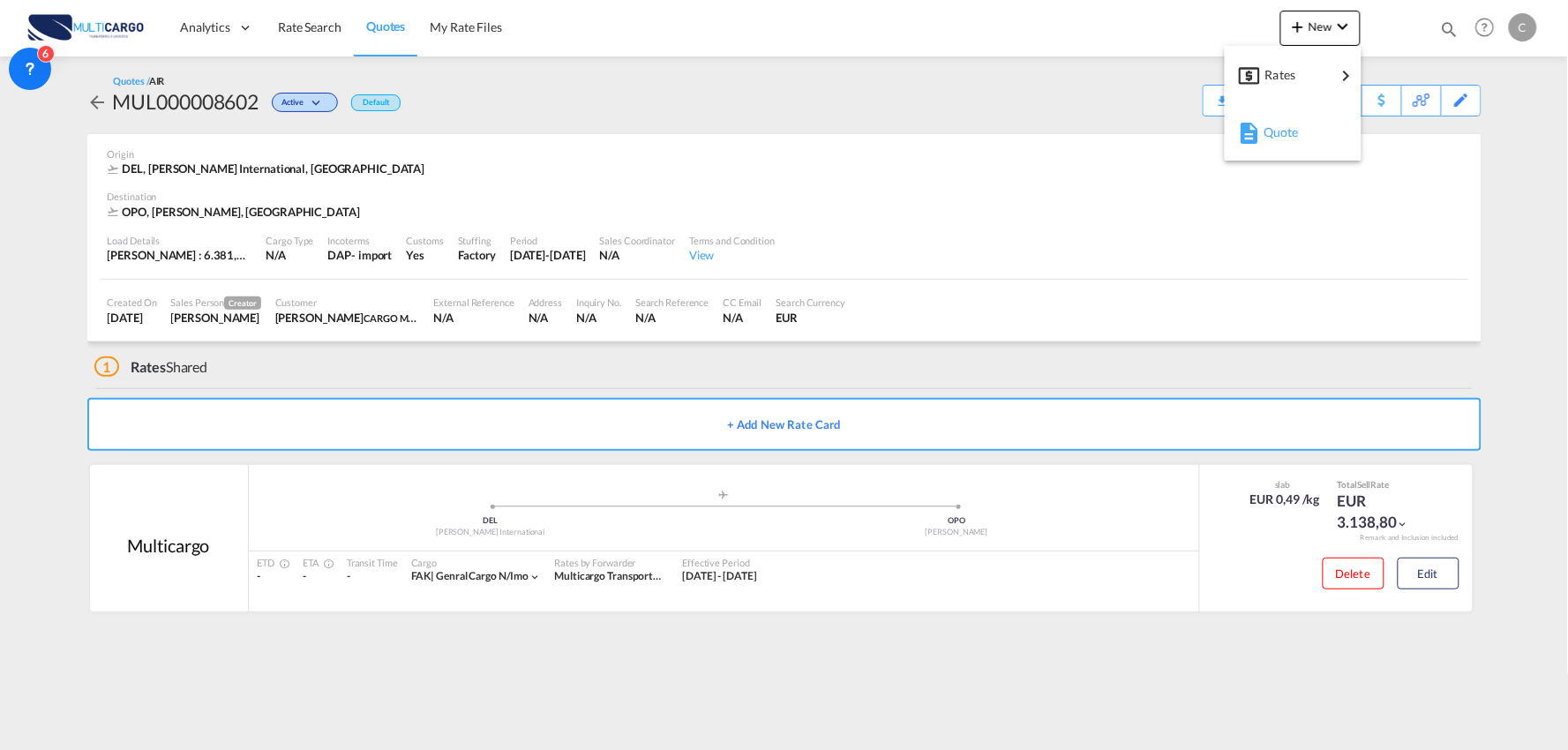
click at [1279, 130] on span "Quote" at bounding box center [1273, 132] width 20 height 36
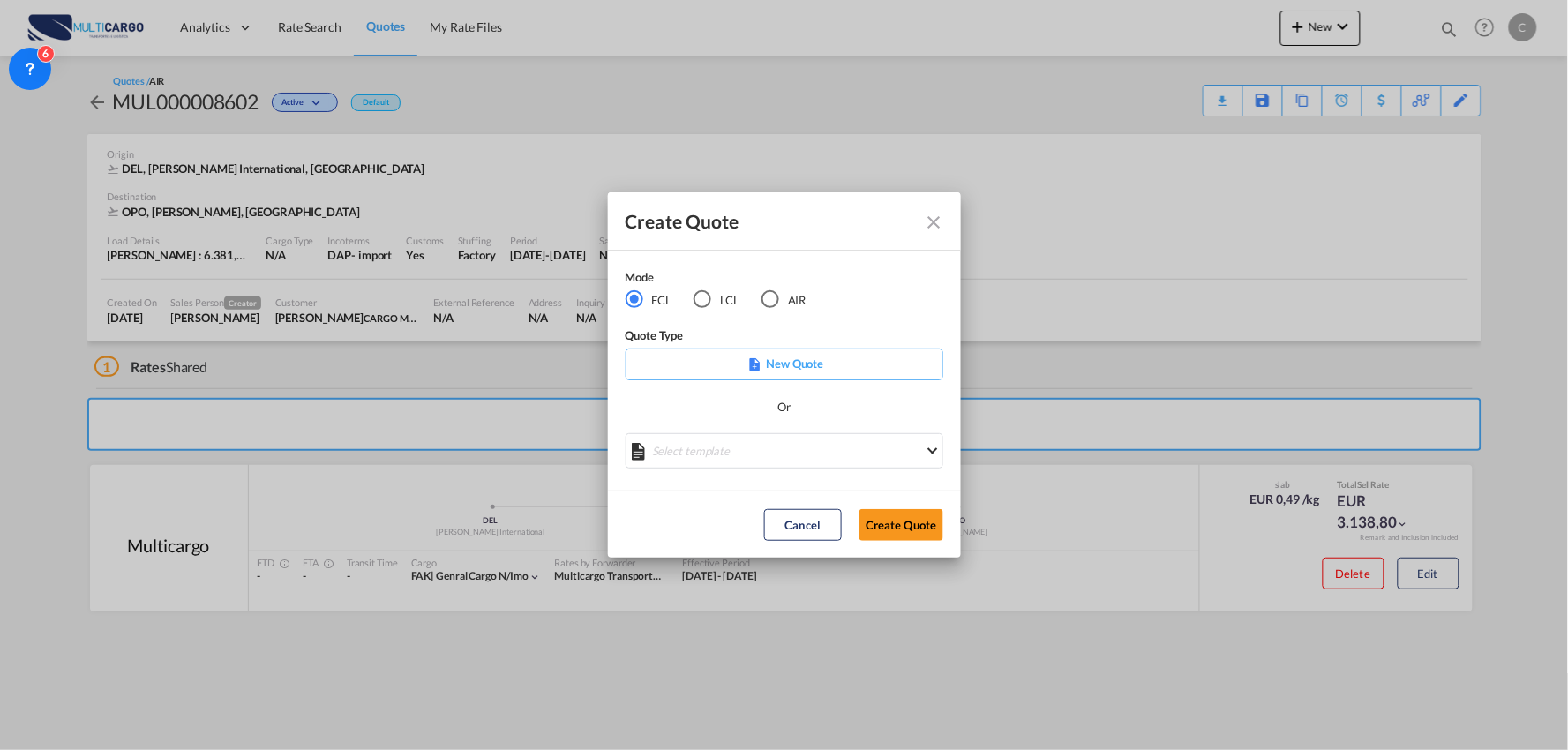
click at [704, 297] on div "LCL" at bounding box center [702, 299] width 18 height 18
click at [878, 460] on md-select "Select template EXP LCL Globelink 09/2025 Patricia Barroso | 12 Sep 2025 EXP UK…" at bounding box center [784, 451] width 317 height 36
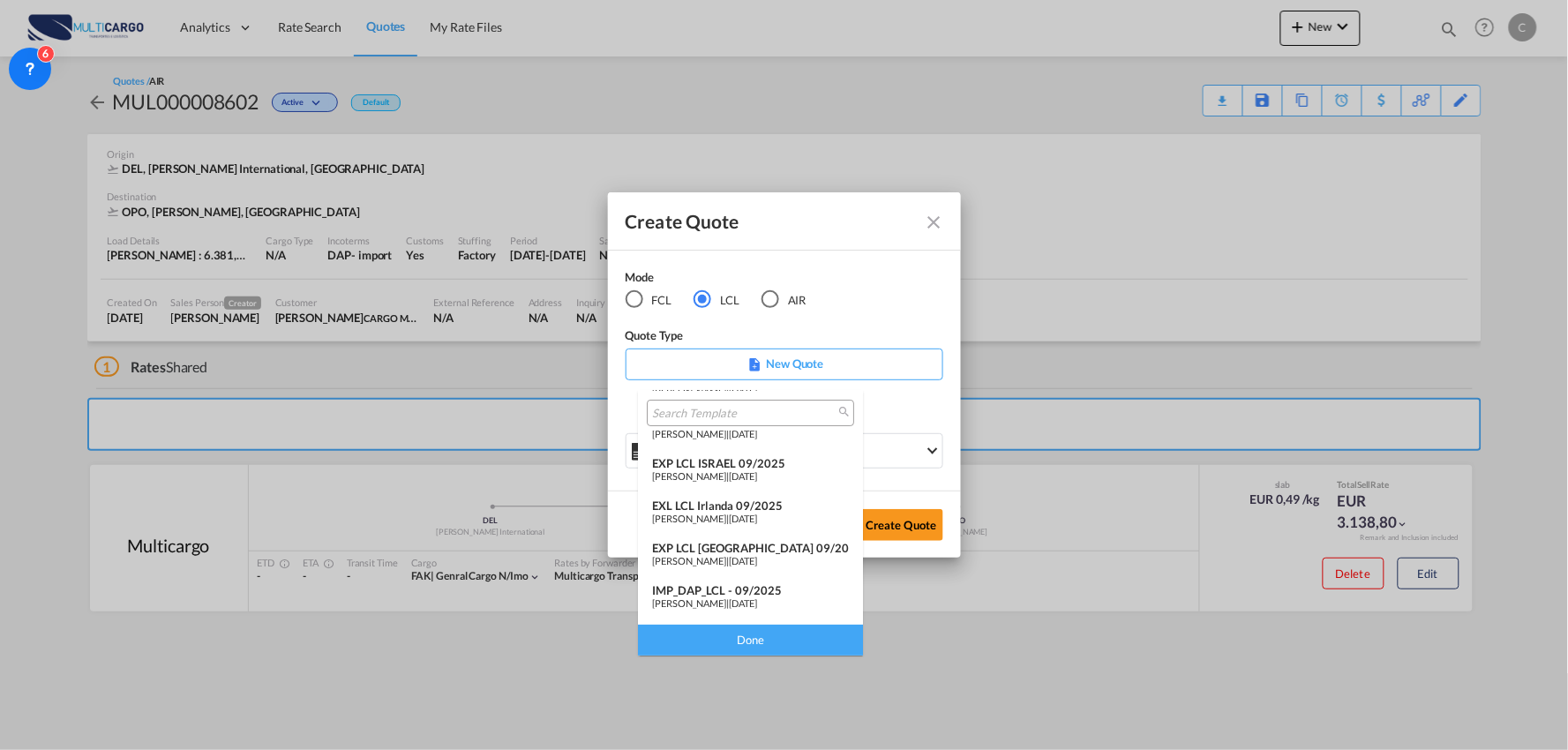
scroll to position [98, 0]
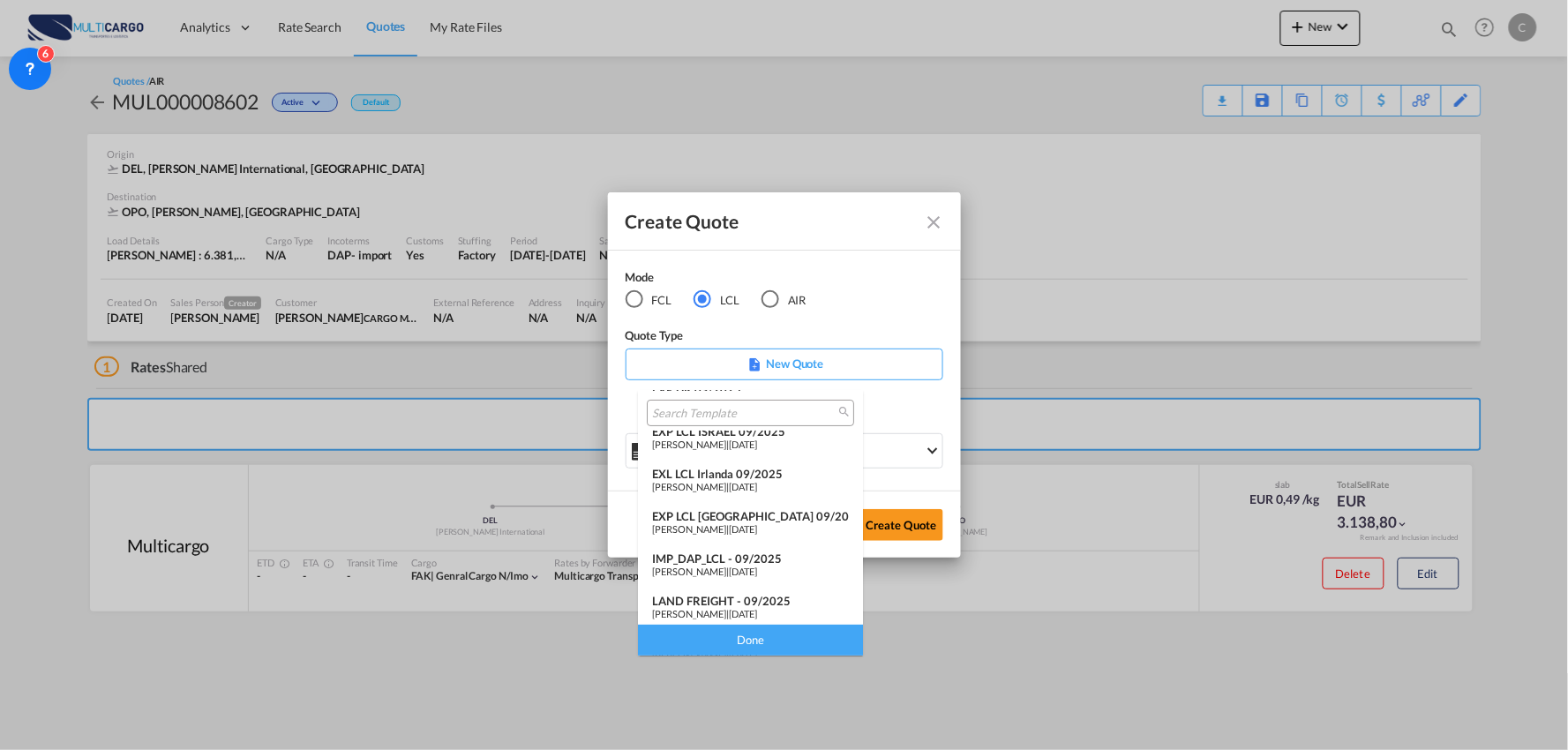
click at [750, 556] on div "IMP_DAP_LCL - 09/2025" at bounding box center [750, 558] width 196 height 14
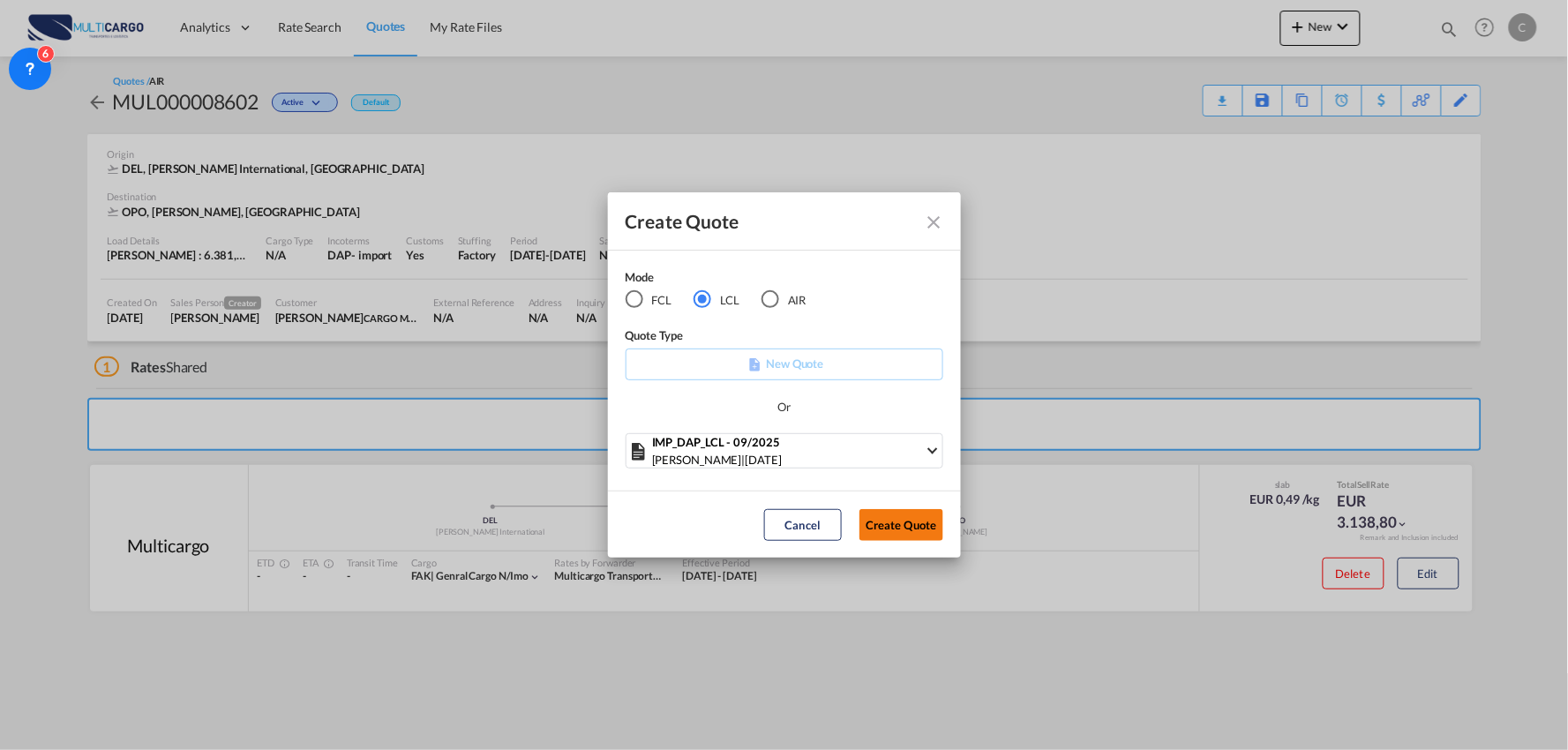
click at [912, 526] on button "Create Quote" at bounding box center [901, 525] width 84 height 32
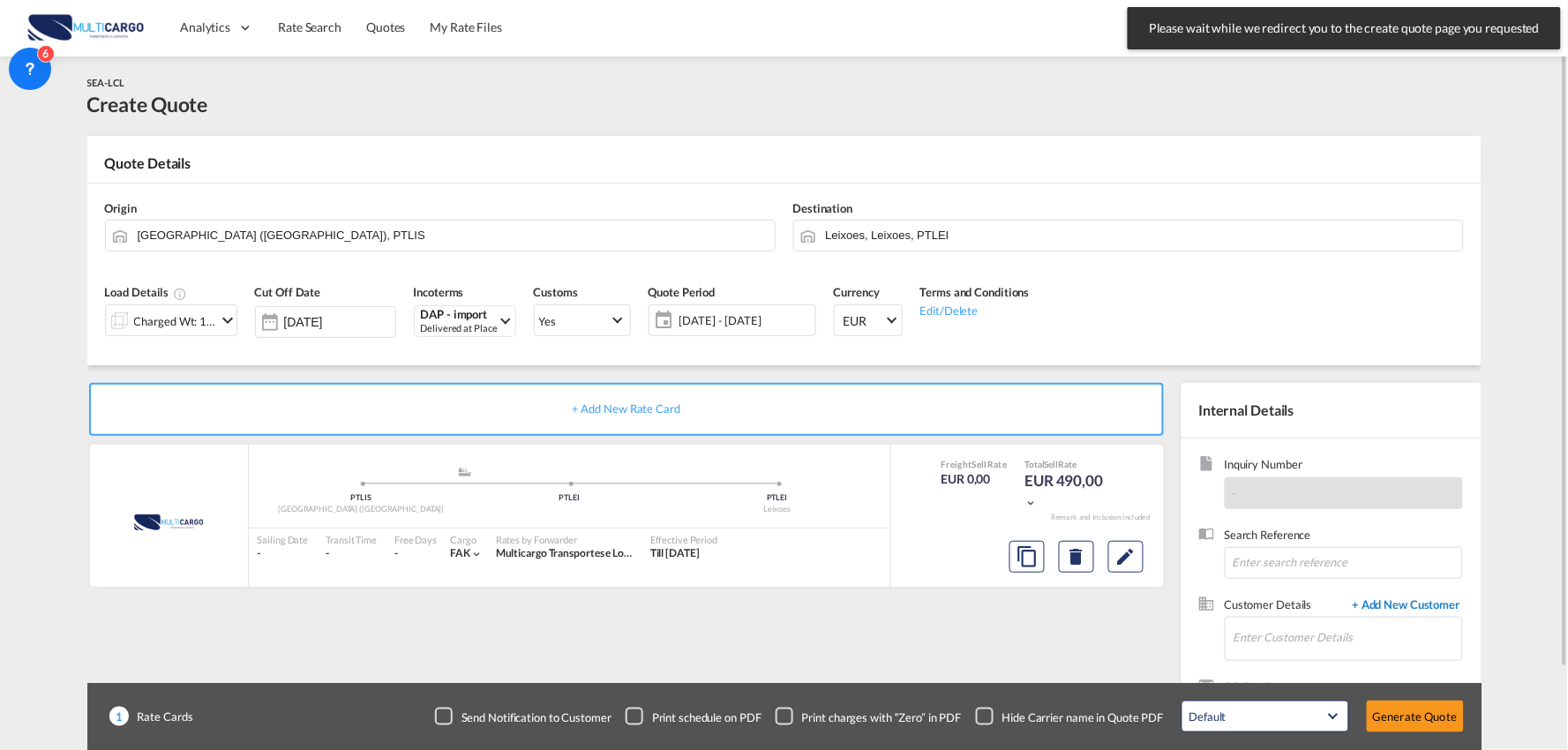
click at [1377, 603] on span "+ Add New Customer" at bounding box center [1404, 606] width 119 height 20
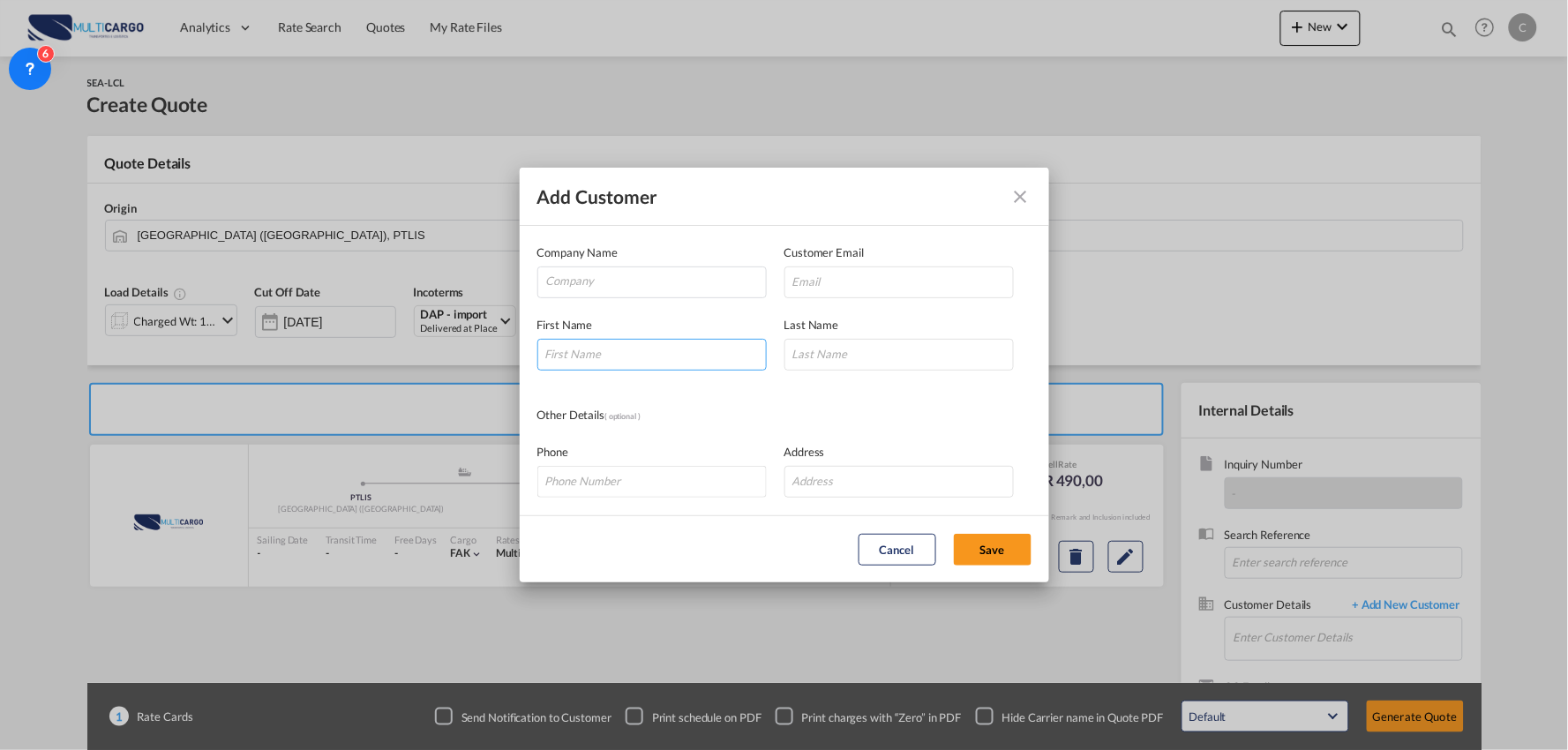
click at [632, 349] on input "Add Customer Company ..." at bounding box center [652, 355] width 229 height 32
type input "sYIVA"
click at [1026, 187] on md-icon "icon-close" at bounding box center [1021, 196] width 21 height 21
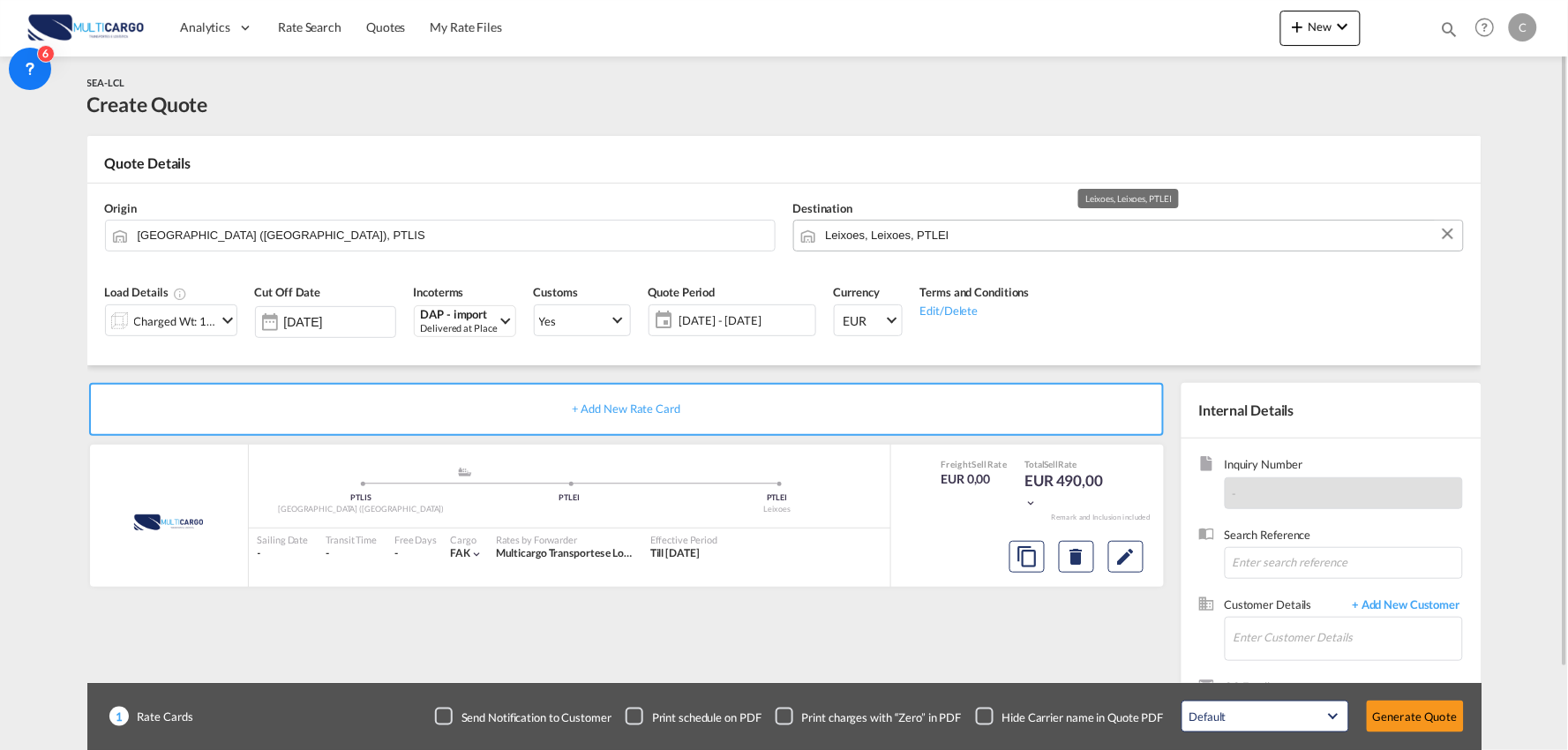
click at [945, 240] on input "Leixoes, Leixoes, PTLEI" at bounding box center [1140, 235] width 628 height 31
click at [1386, 610] on span "+ Add New Customer" at bounding box center [1404, 606] width 119 height 20
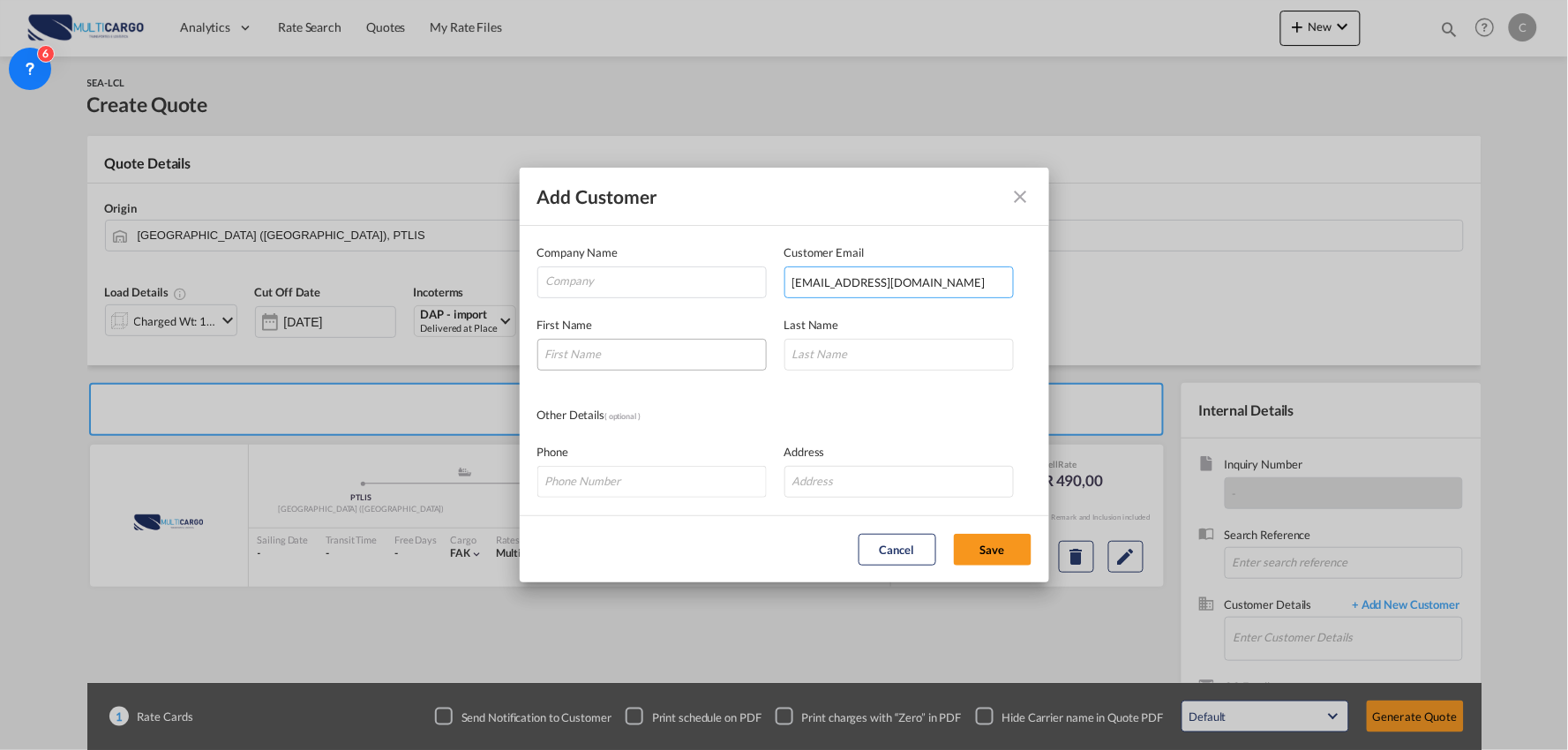
type input "cs@seal-dg.com"
click at [636, 357] on input "Add Customer Company ..." at bounding box center [652, 355] width 229 height 32
type input "Ms"
type input "Laura"
click at [610, 256] on span "Company Name" at bounding box center [577, 252] width 81 height 14
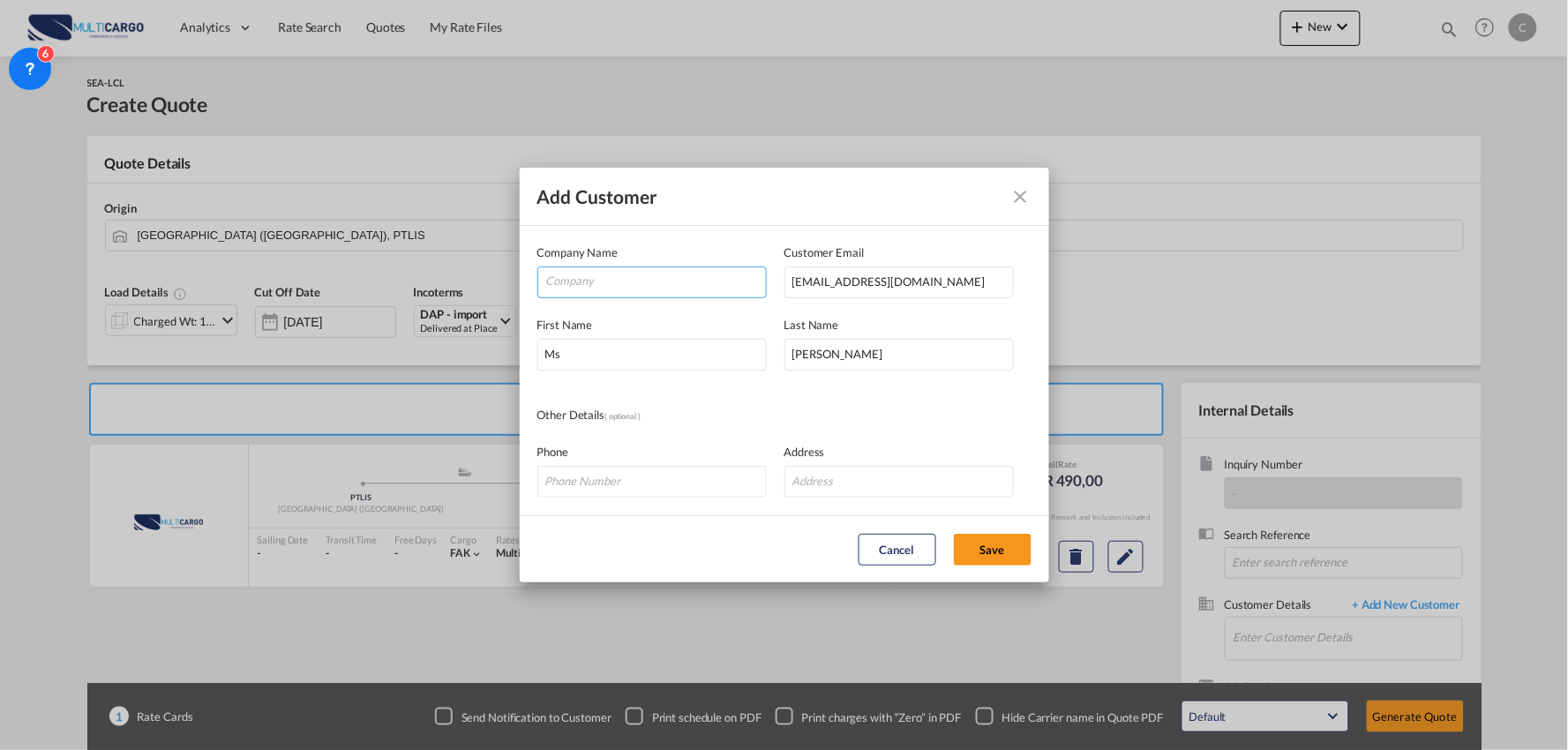
click at [607, 271] on input "Company" at bounding box center [655, 281] width 220 height 27
type input "SEAL GLOBAL LOGISTICS CO., LTD"
click at [997, 552] on button "Save" at bounding box center [992, 550] width 77 height 32
type input "SEAL GLOBAL LOGISTICS CO., LTD, Ms Laura, cs@seal-dg.com"
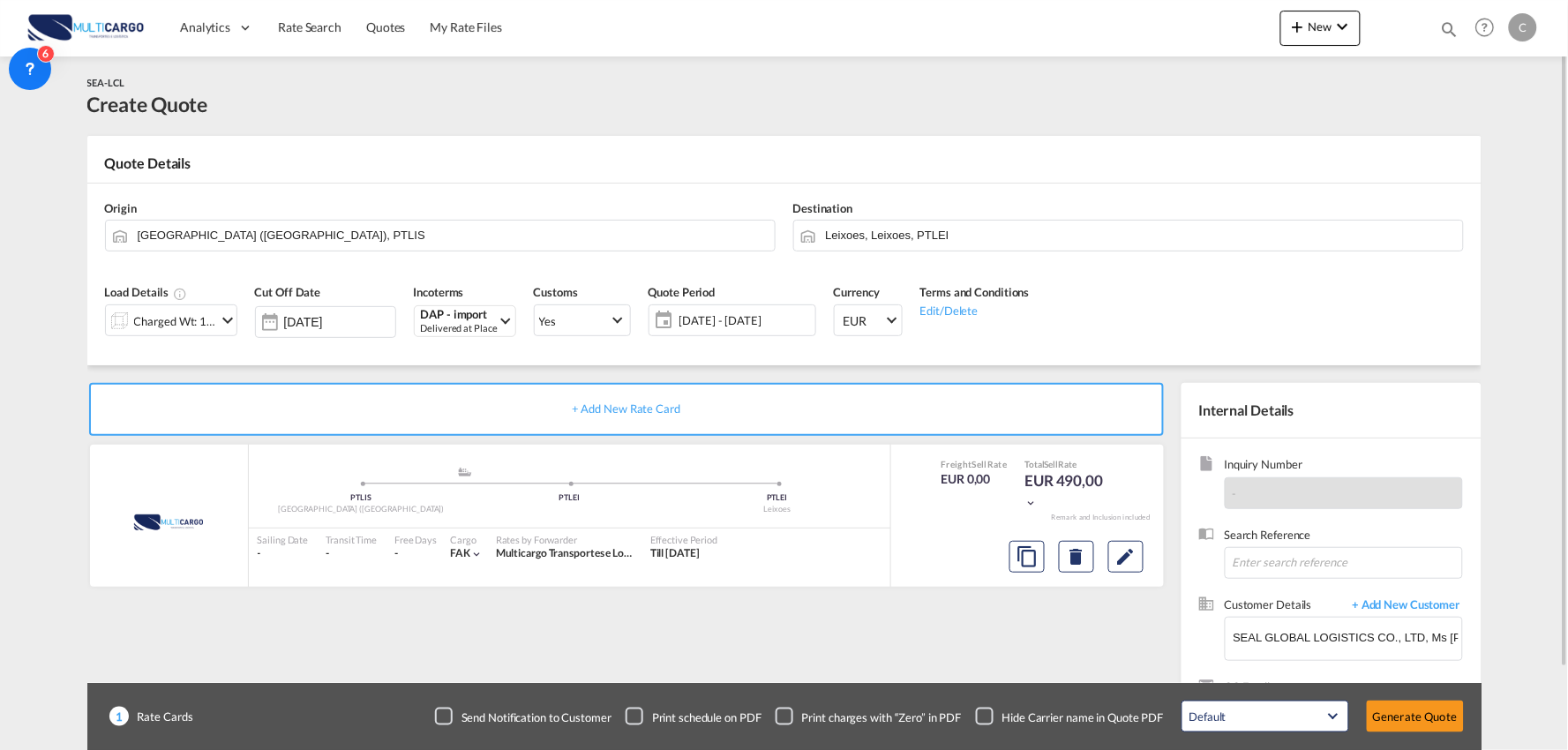
click at [878, 655] on div "+ Add New Rate Card MultiCargo added by you .a{fill:#aaa8ad;} .a{fill:#aaa8ad;}…" at bounding box center [629, 567] width 1085 height 369
click at [987, 714] on div "Checkbox No Ink" at bounding box center [985, 716] width 18 height 18
click at [911, 656] on div "+ Add New Rate Card MultiCargo added by you .a{fill:#aaa8ad;} .a{fill:#aaa8ad;}…" at bounding box center [629, 567] width 1085 height 369
click at [191, 329] on div "Charged Wt: 1,00 W/M" at bounding box center [175, 321] width 83 height 25
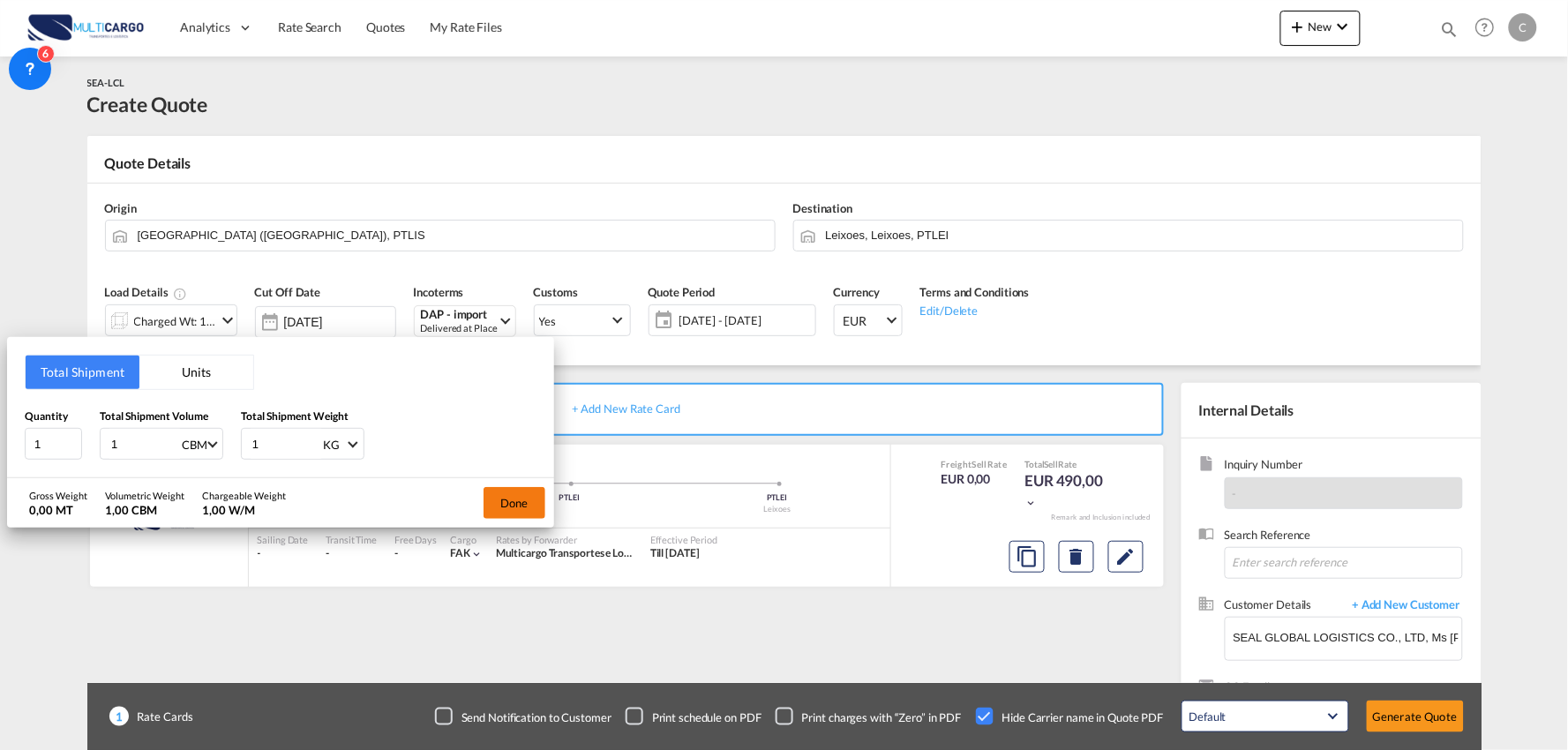
click at [510, 503] on button "Done" at bounding box center [514, 503] width 61 height 32
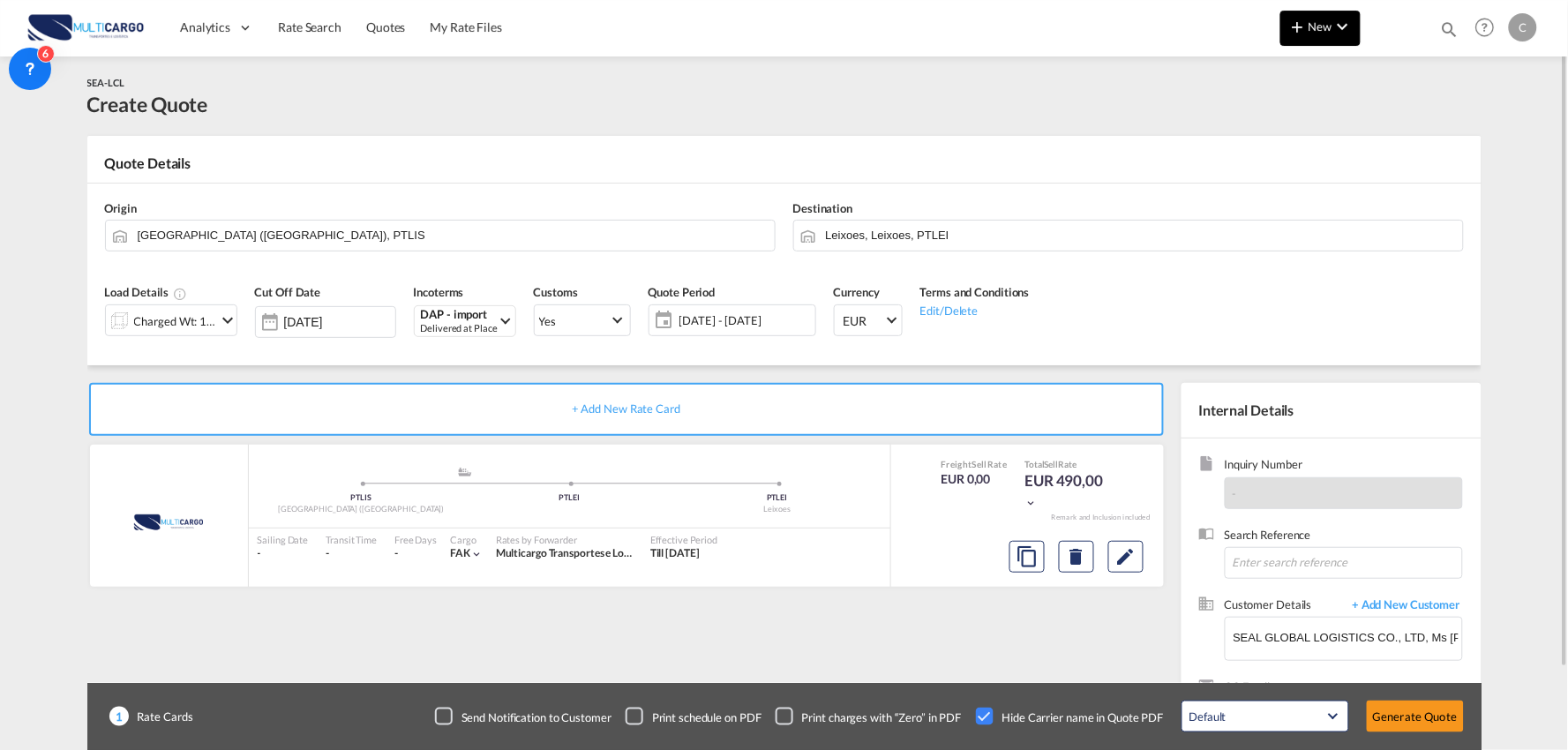
click at [1333, 32] on md-icon "icon-chevron-down" at bounding box center [1343, 27] width 21 height 21
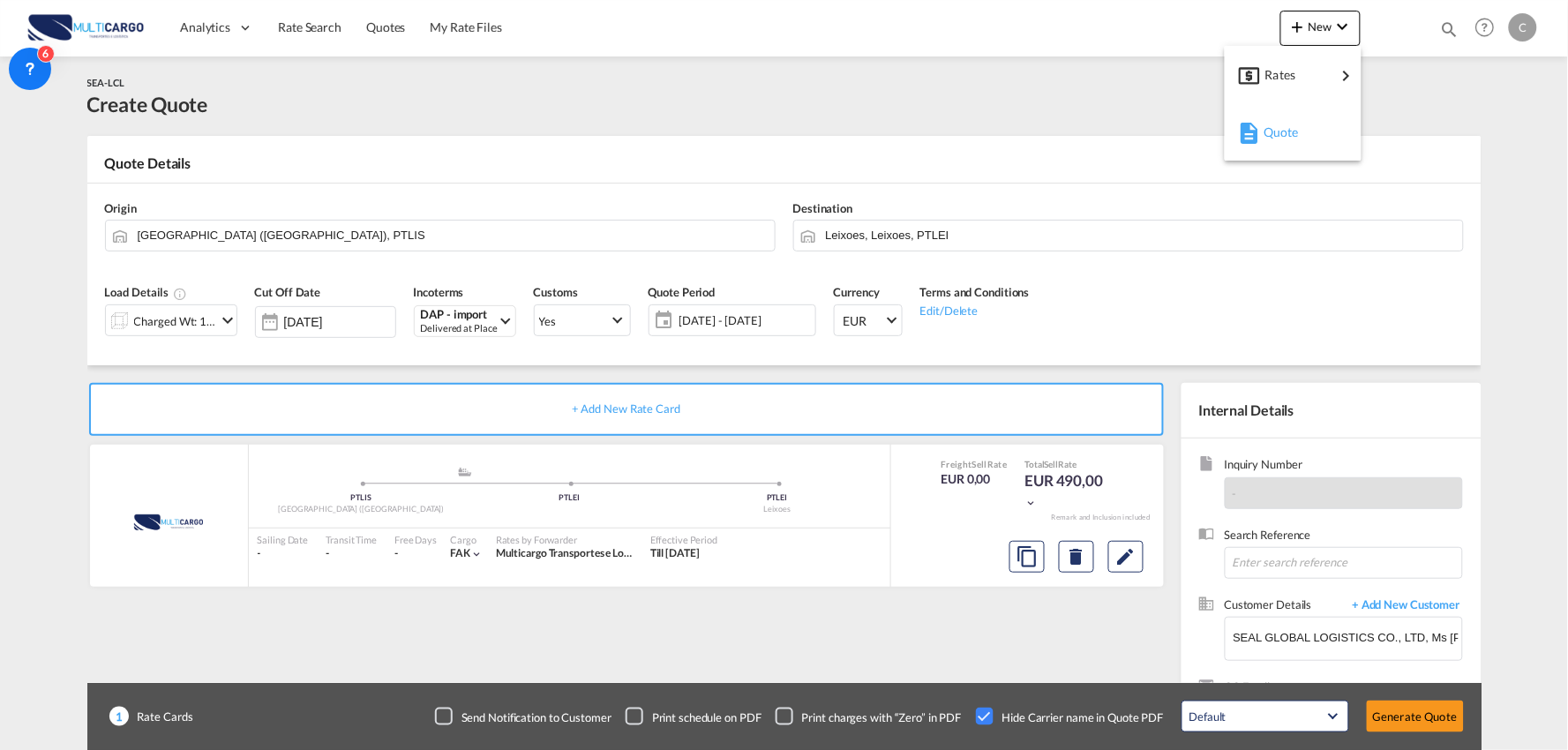
click at [1276, 136] on span "Quote" at bounding box center [1273, 132] width 20 height 36
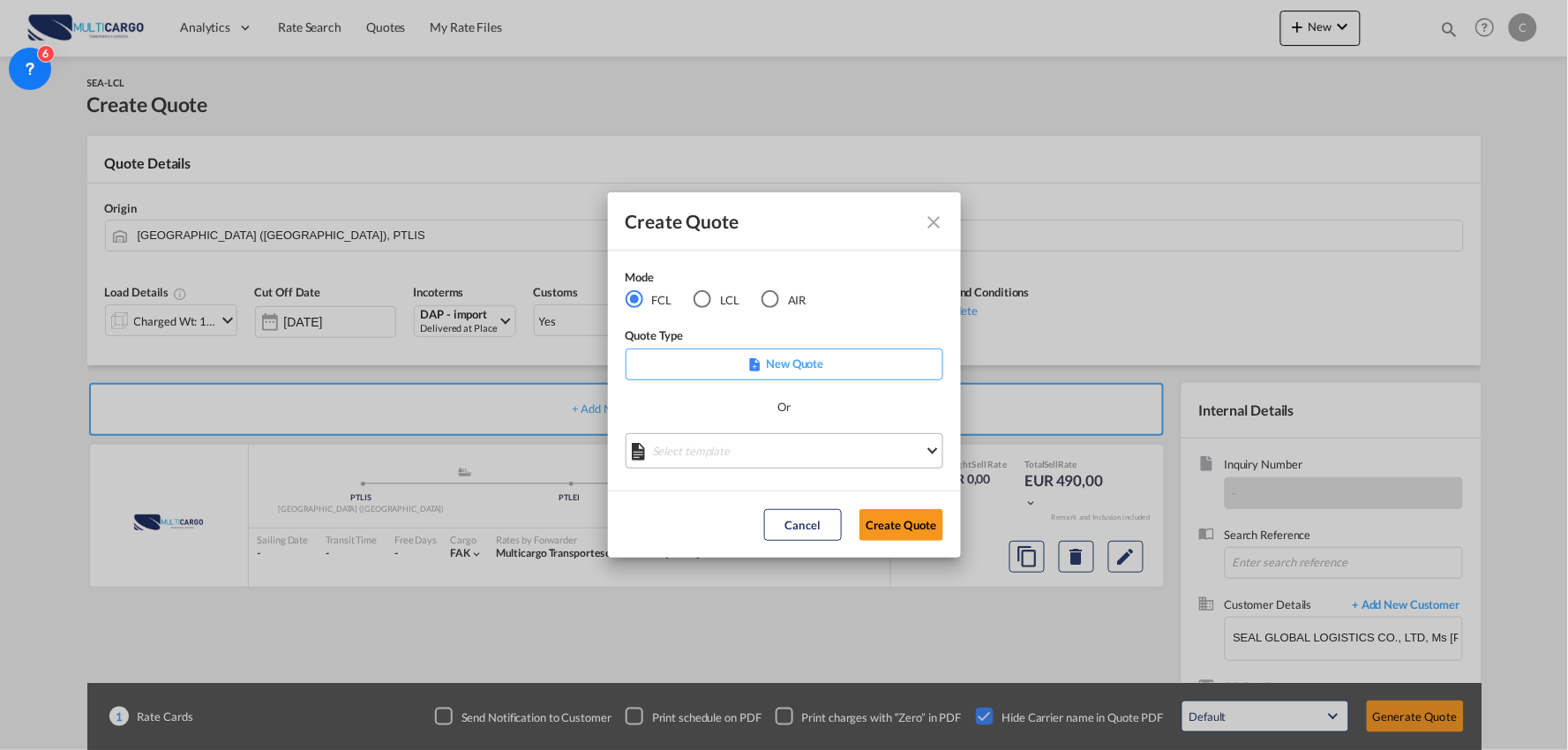
click at [858, 445] on md-select "Select template EXP EXW MERC.Nacional 09/2025 Patricia Barroso | 12 Sep 2025 IM…" at bounding box center [784, 451] width 317 height 36
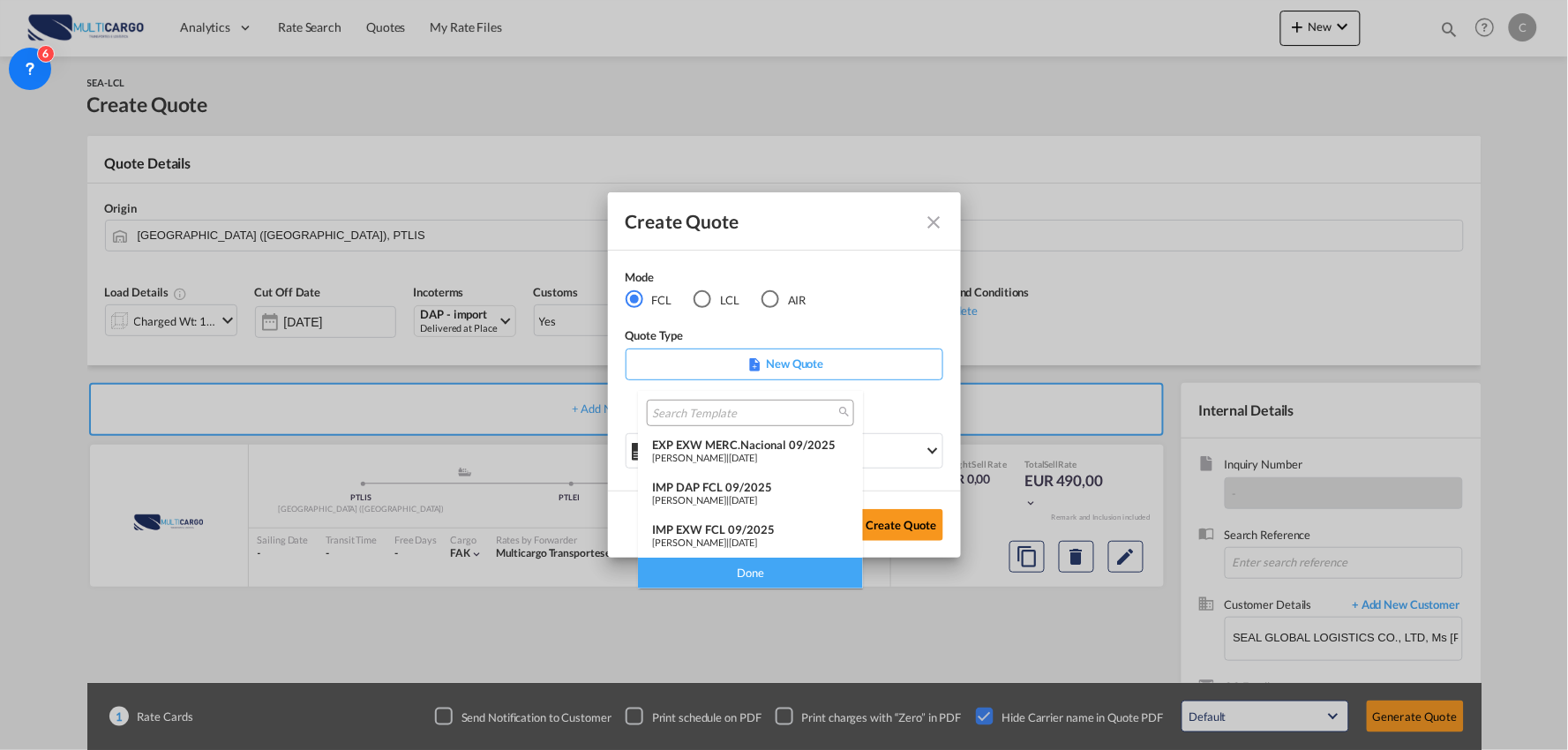
click at [739, 491] on div "IMP DAP FCL 09/2025" at bounding box center [750, 487] width 196 height 14
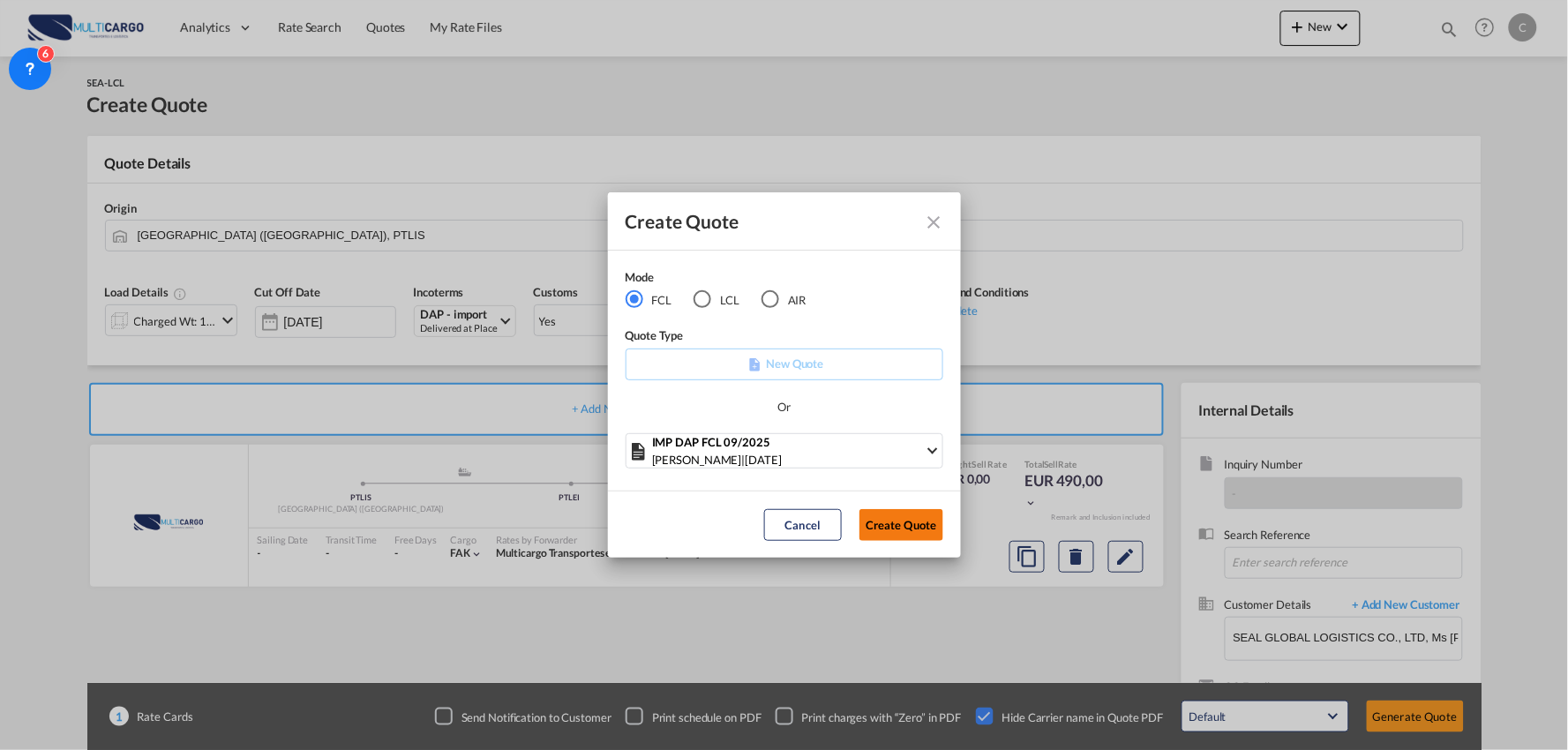
click at [892, 516] on button "Create Quote" at bounding box center [901, 525] width 84 height 32
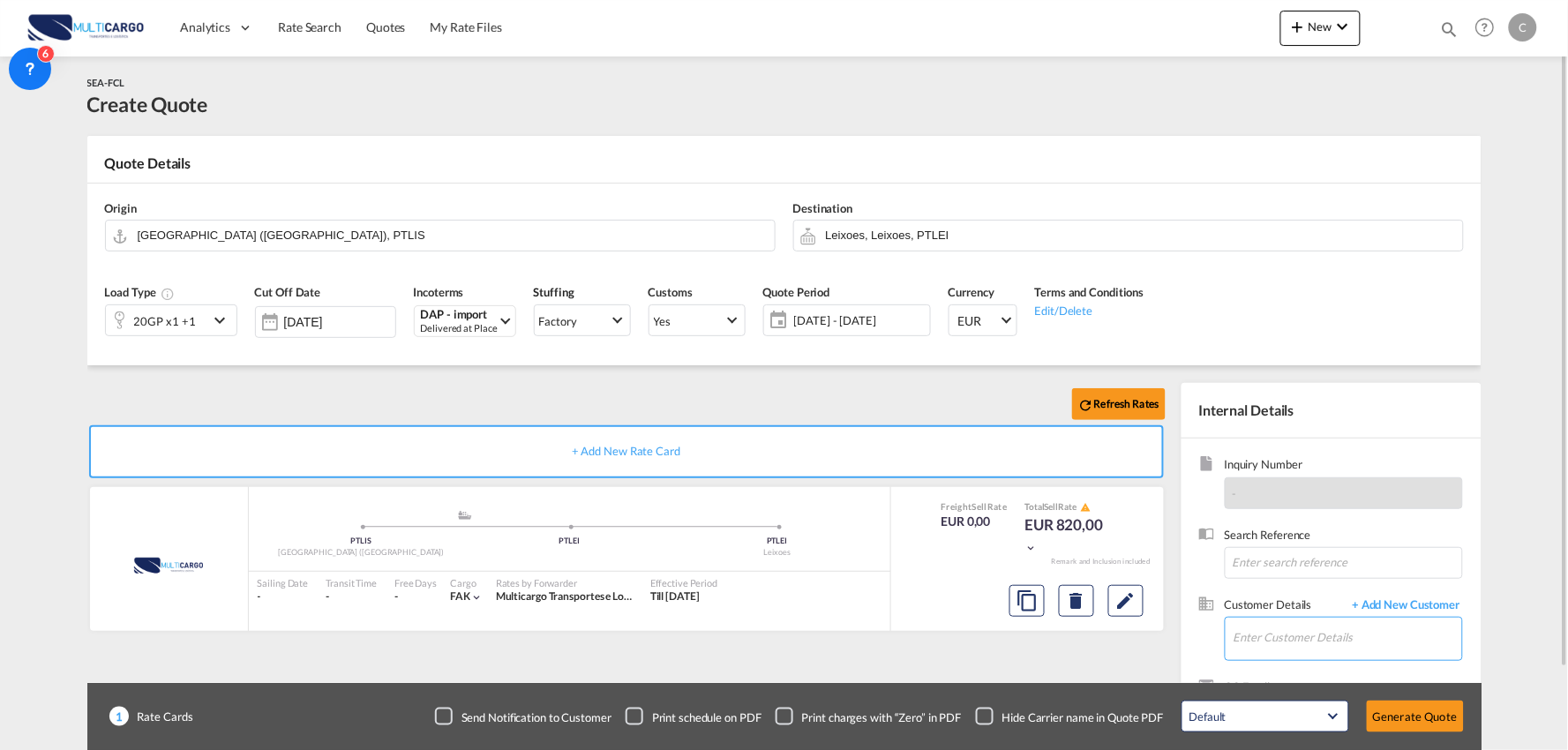
click at [1321, 638] on input "Enter Customer Details" at bounding box center [1348, 637] width 228 height 40
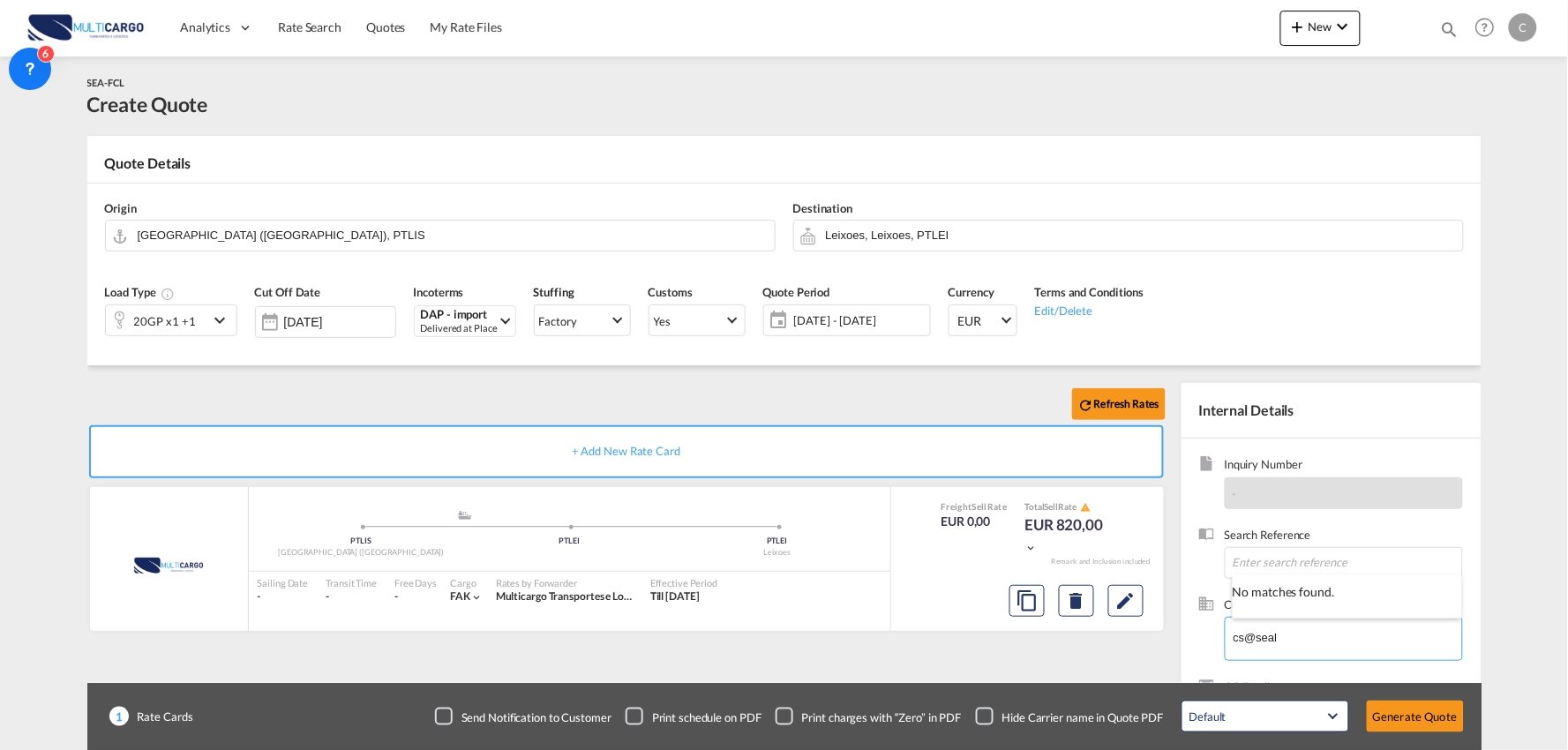
type input "cs@seal"
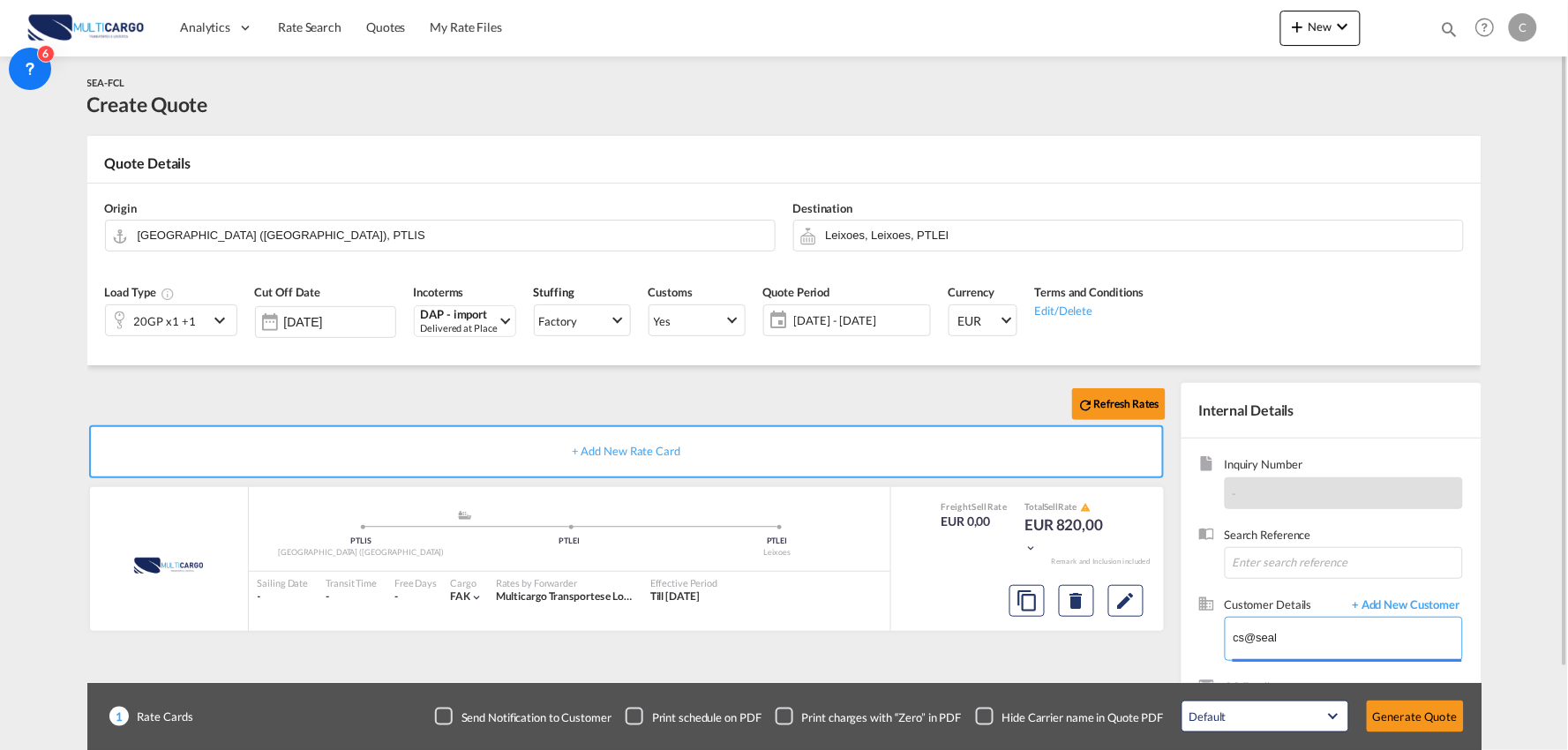
drag, startPoint x: 1310, startPoint y: 636, endPoint x: 1444, endPoint y: 616, distance: 135.5
click at [1169, 632] on div "Refresh Rates + Add New Rate Card MultiCargo added by you .a{fill:#aaa8ad;} .a{…" at bounding box center [784, 562] width 1394 height 395
click at [1423, 600] on span "+ Add New Customer" at bounding box center [1404, 606] width 119 height 20
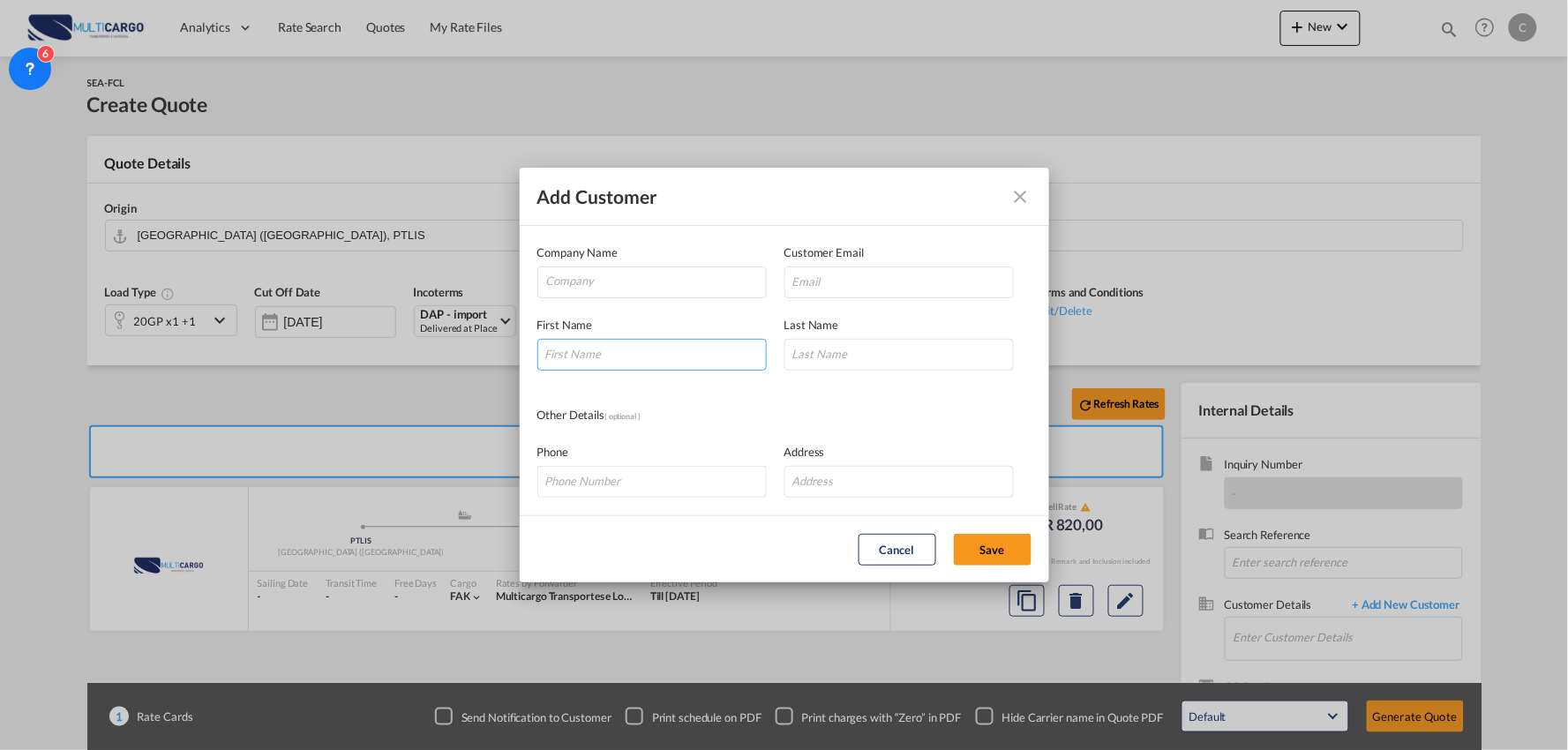
click at [621, 357] on input "Add Customer Company ..." at bounding box center [652, 355] width 229 height 32
type input "MS"
type input "LAURA"
type input "cs@seal-dg.com"
click at [605, 279] on input "Company" at bounding box center [655, 281] width 220 height 27
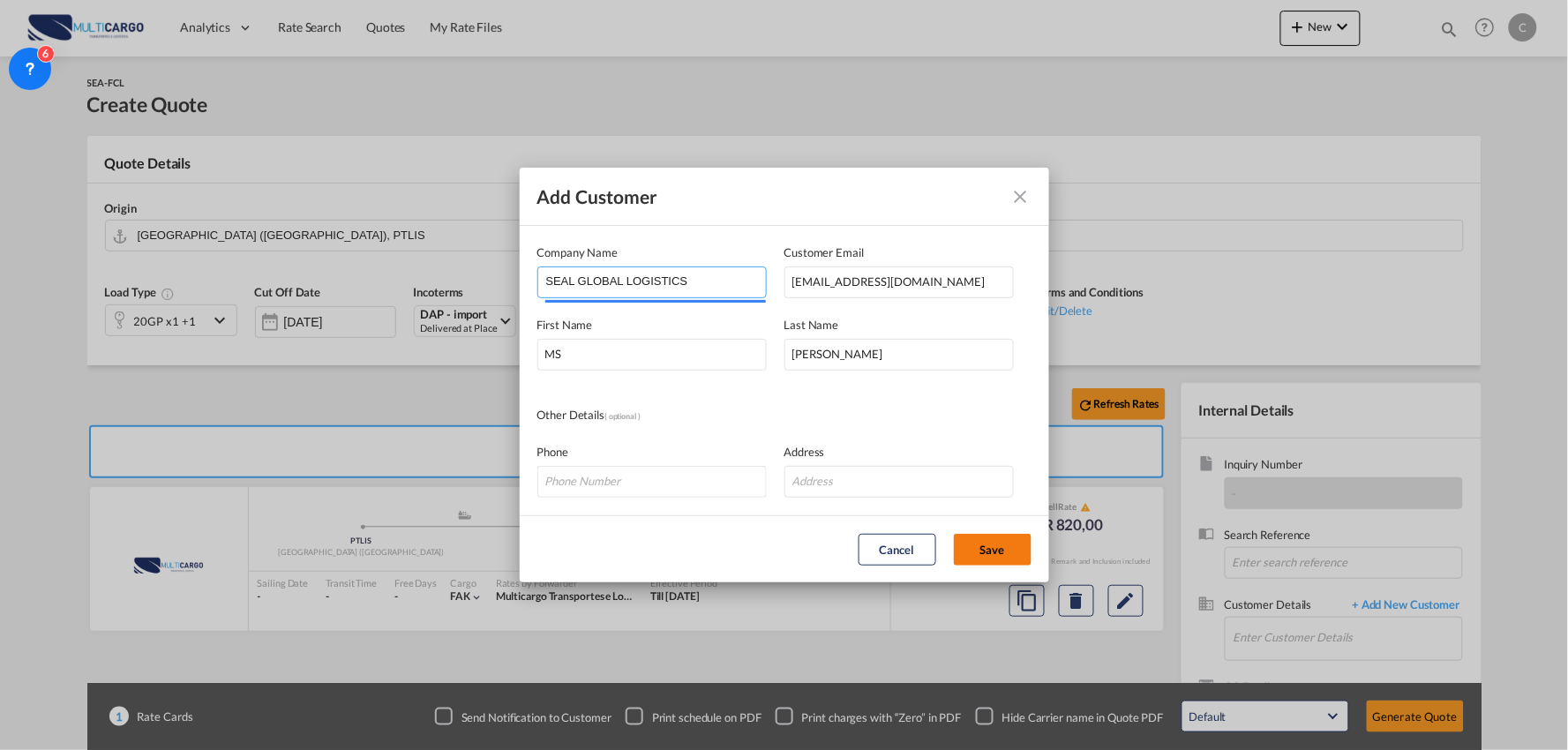
type input "SEAL GLOBAL LOGISTICS"
click at [986, 536] on button "Save" at bounding box center [992, 550] width 77 height 32
type input "SEAL GLOBAL LOGISTICS, MS LAURA, cs@seal-dg.com"
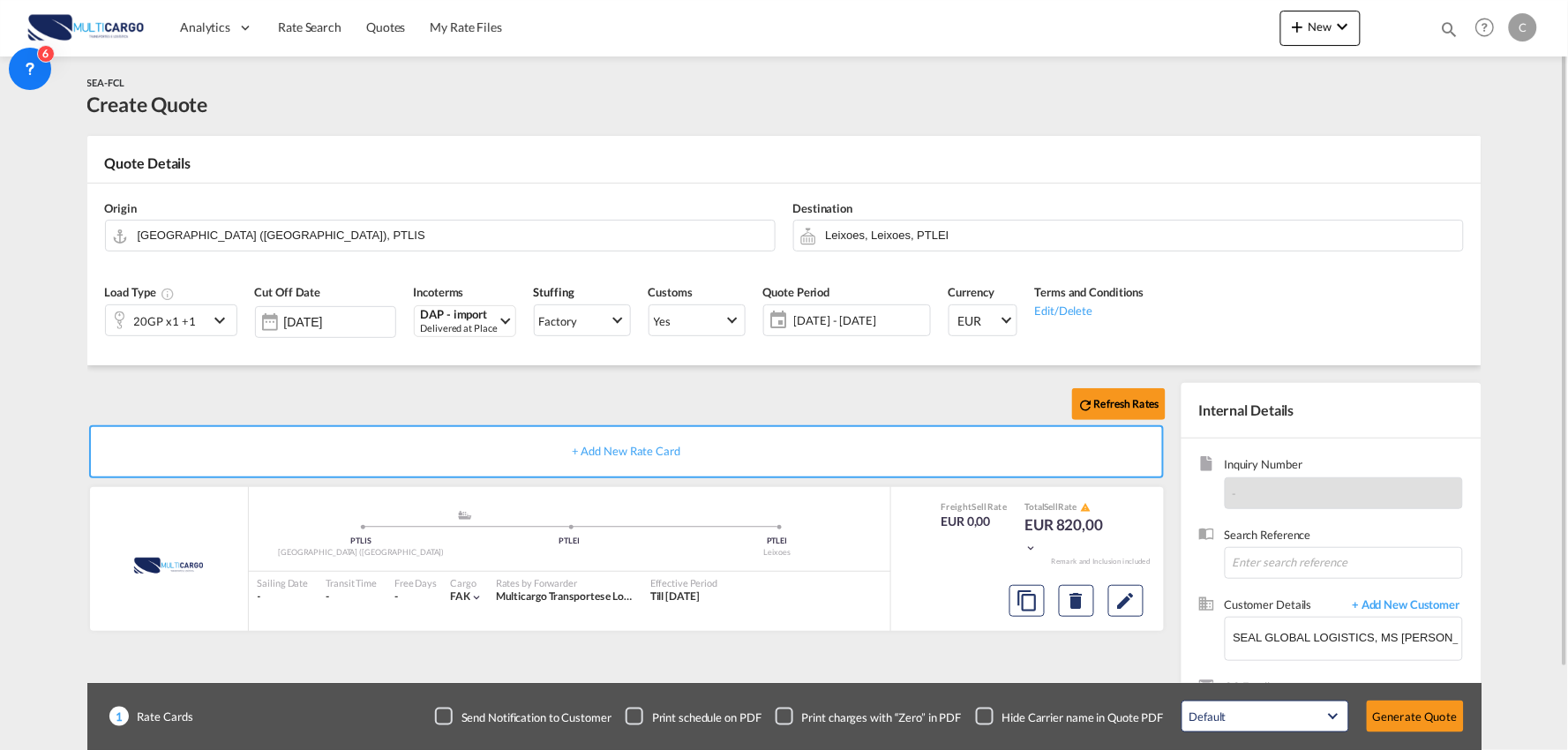
click at [985, 723] on div "Checkbox No Ink" at bounding box center [985, 716] width 18 height 18
drag, startPoint x: 564, startPoint y: 397, endPoint x: 259, endPoint y: 309, distance: 317.4
click at [542, 394] on div "Refresh Rates" at bounding box center [629, 404] width 1085 height 43
click at [239, 236] on input "[GEOGRAPHIC_DATA] ([GEOGRAPHIC_DATA]), PTLIS" at bounding box center [452, 235] width 628 height 31
click at [278, 231] on input "[GEOGRAPHIC_DATA] ([GEOGRAPHIC_DATA]), PTLIS" at bounding box center [452, 235] width 628 height 31
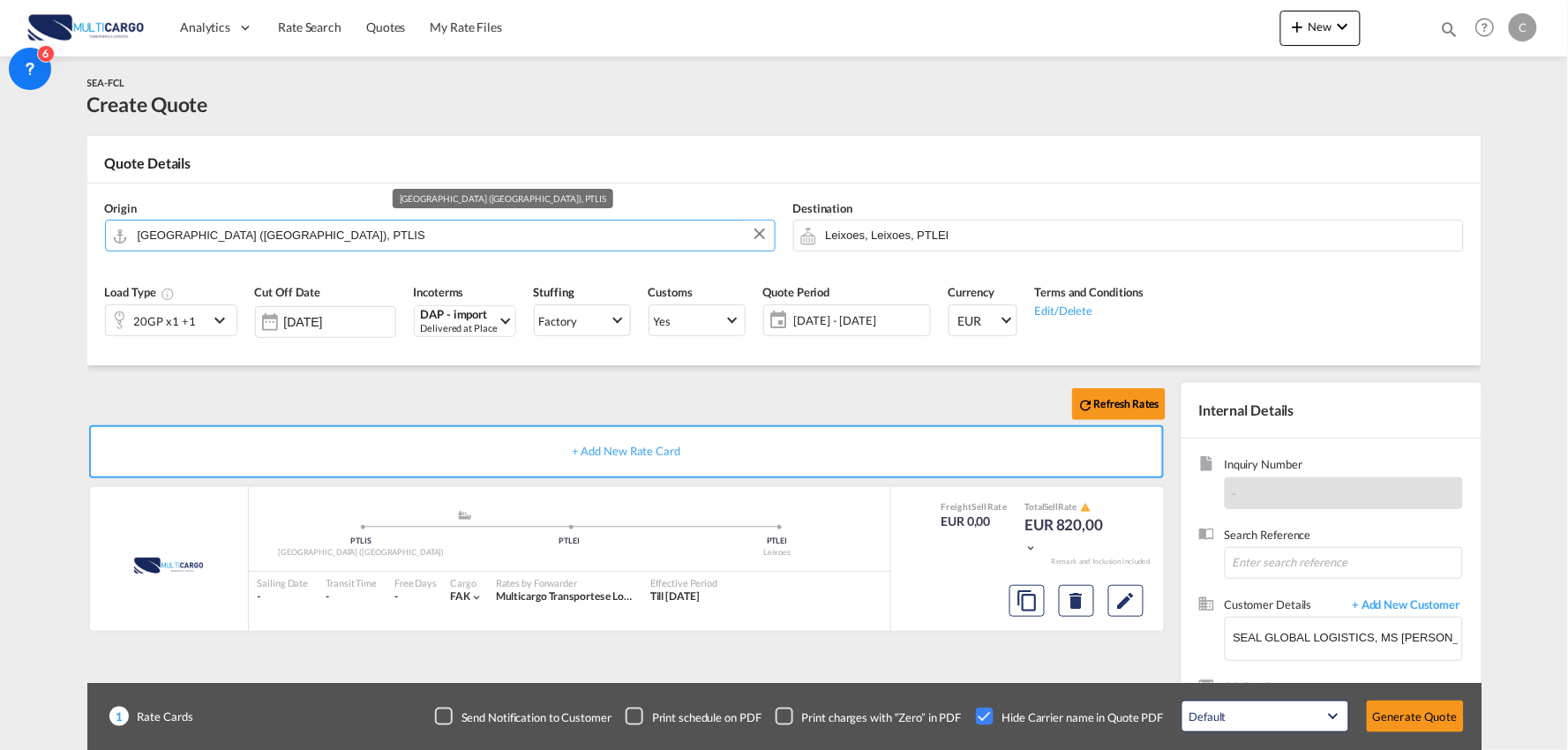
drag, startPoint x: -87, startPoint y: 227, endPoint x: -120, endPoint y: 226, distance: 33.0
click at [0, 226] on html "Analytics Reports Dashboard Rate Search Quotes My Rate Files" at bounding box center [784, 375] width 1568 height 750
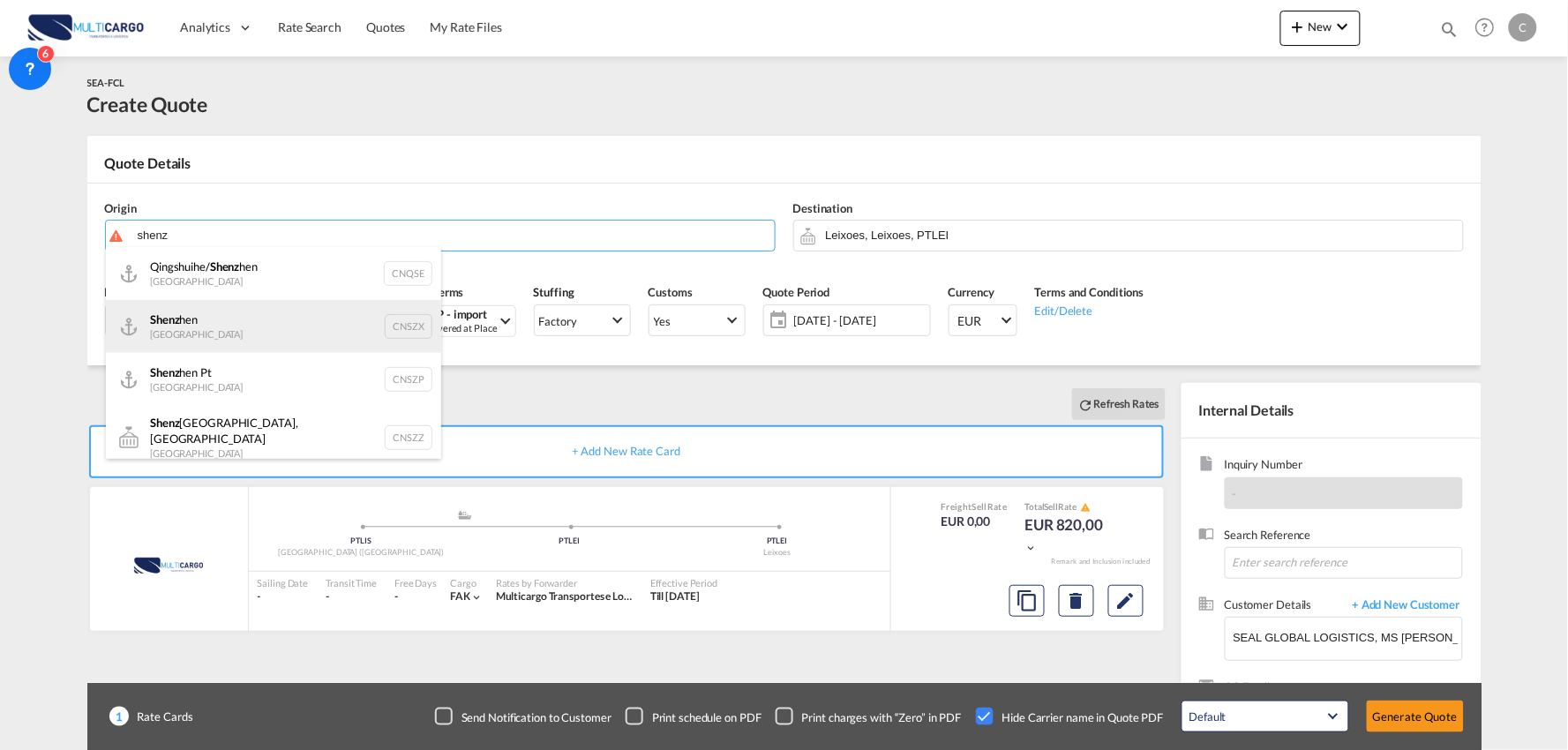
click at [212, 315] on div "Shenz hen China CNSZX" at bounding box center [273, 326] width 335 height 53
type input "Shenzhen, CNSZX"
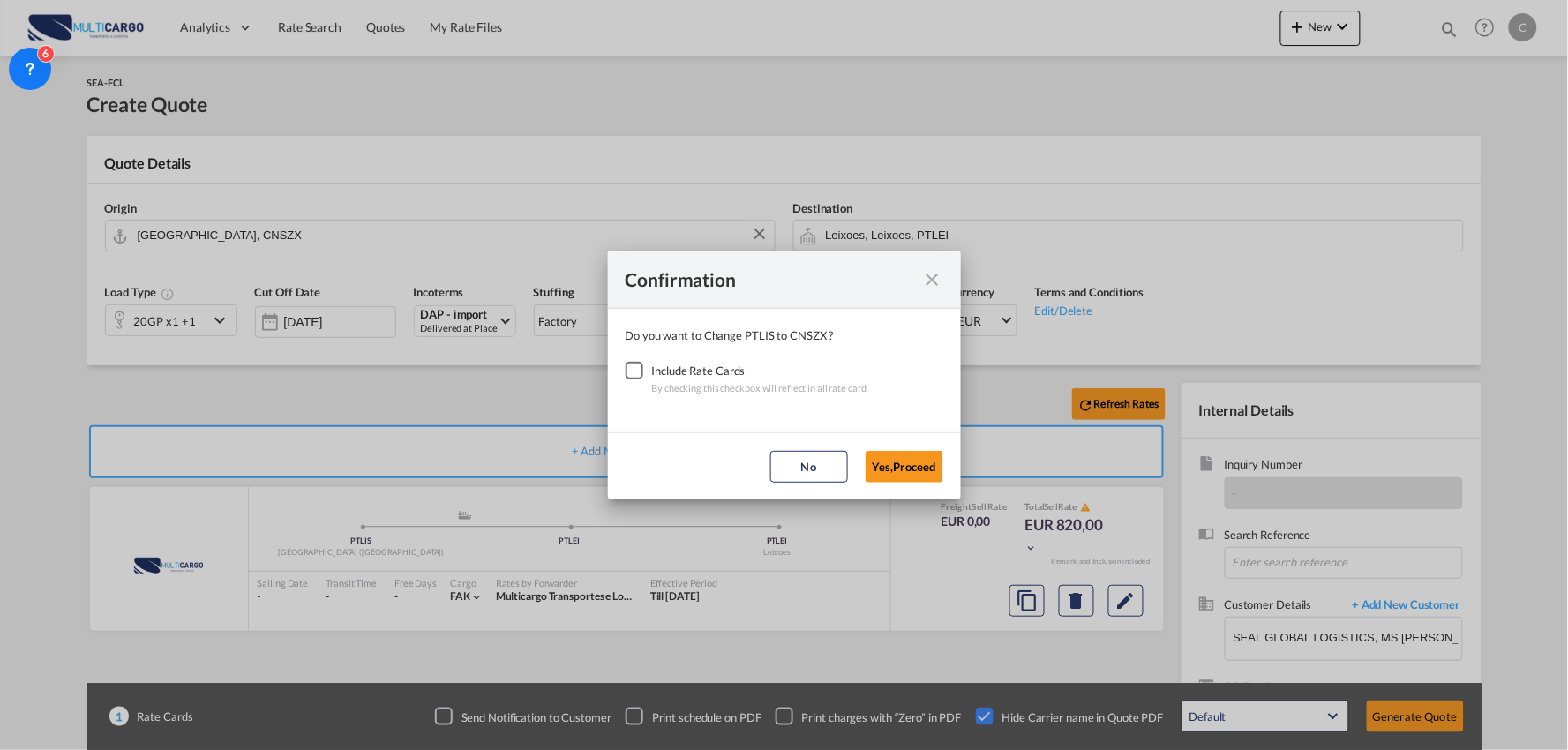
click at [639, 368] on div "Checkbox No Ink" at bounding box center [635, 371] width 18 height 18
click at [912, 479] on button "Yes,Proceed" at bounding box center [904, 467] width 77 height 32
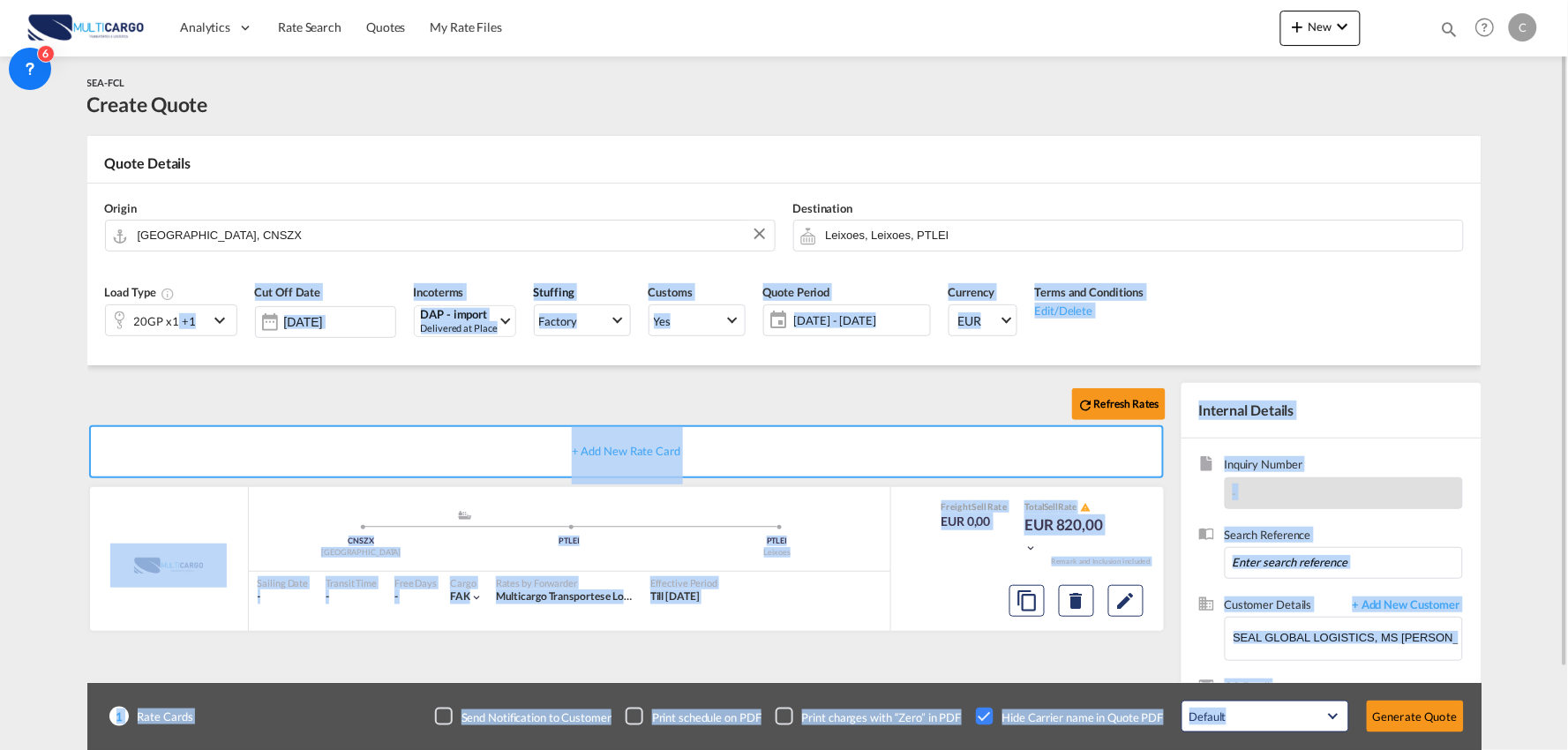
drag, startPoint x: 185, startPoint y: 377, endPoint x: 179, endPoint y: 346, distance: 31.6
click at [186, 377] on div "Refresh Rates + Add New Rate Card MultiCargo added by you .a{fill:#aaa8ad;} .a{…" at bounding box center [784, 562] width 1394 height 395
click at [204, 315] on div "20GP x1 +1" at bounding box center [156, 320] width 102 height 30
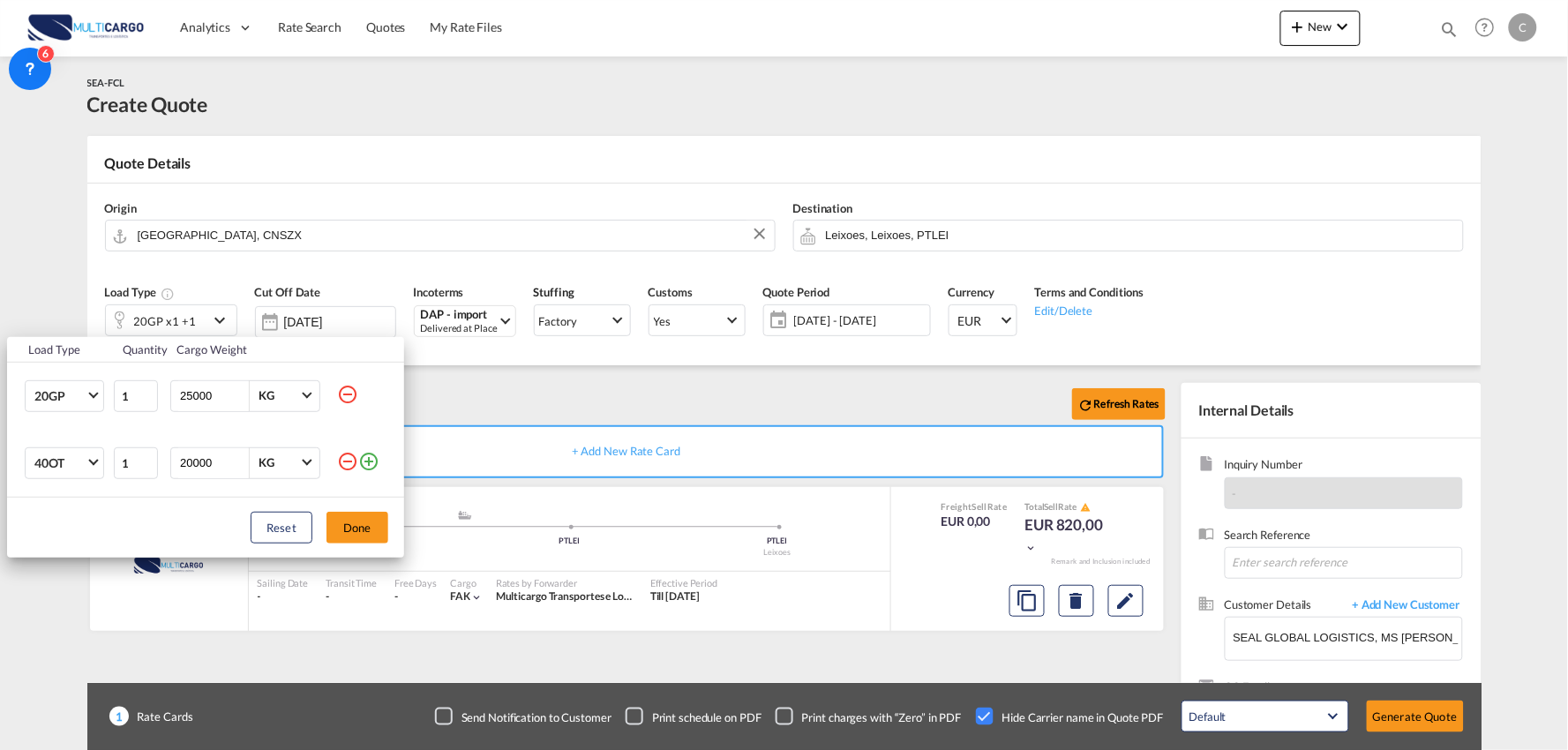
click at [348, 459] on md-icon "icon-minus-circle-outline" at bounding box center [348, 461] width 21 height 21
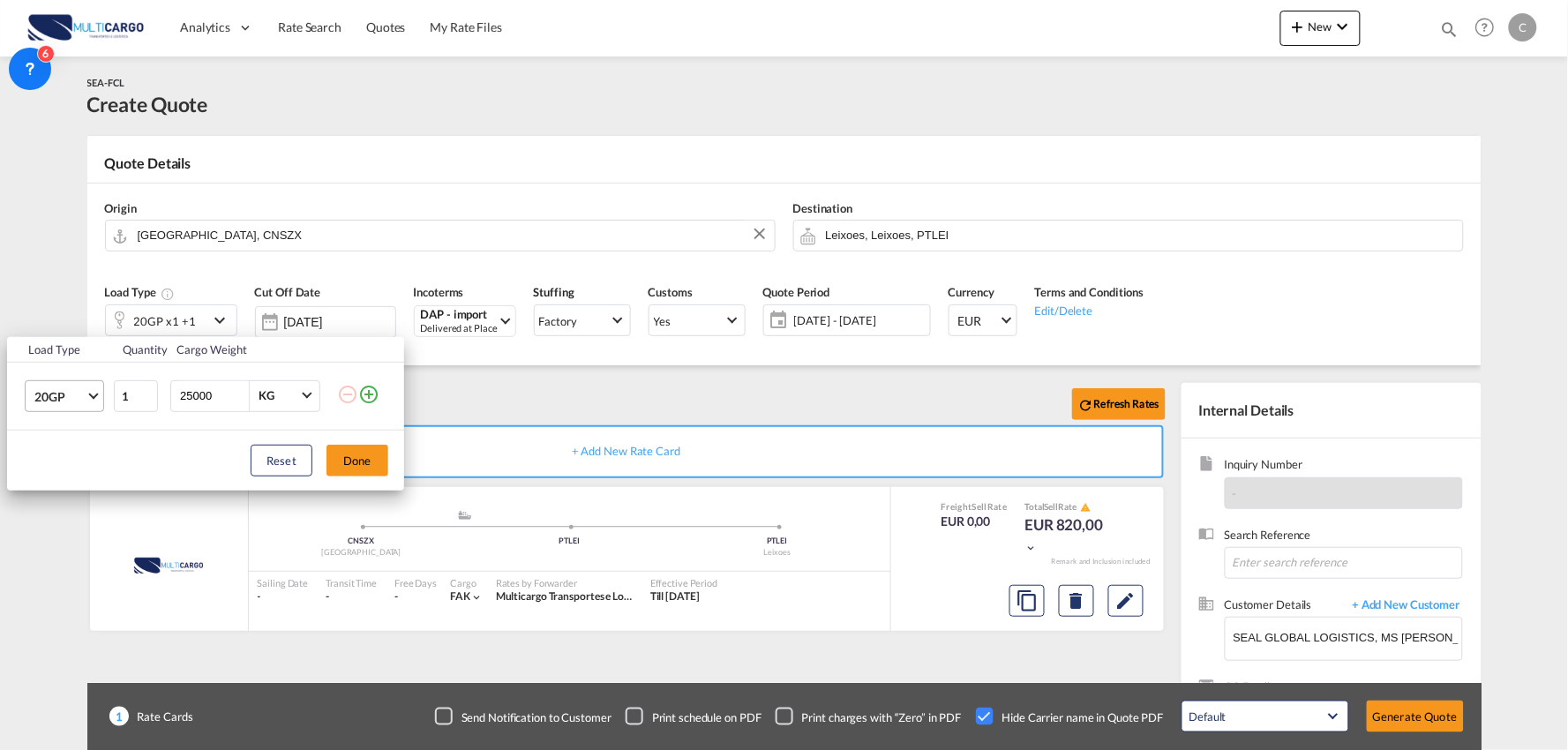
click at [82, 397] on span "20GP" at bounding box center [60, 397] width 52 height 18
click at [73, 477] on md-option "40HC" at bounding box center [80, 481] width 120 height 43
click at [364, 460] on button "Done" at bounding box center [356, 460] width 61 height 32
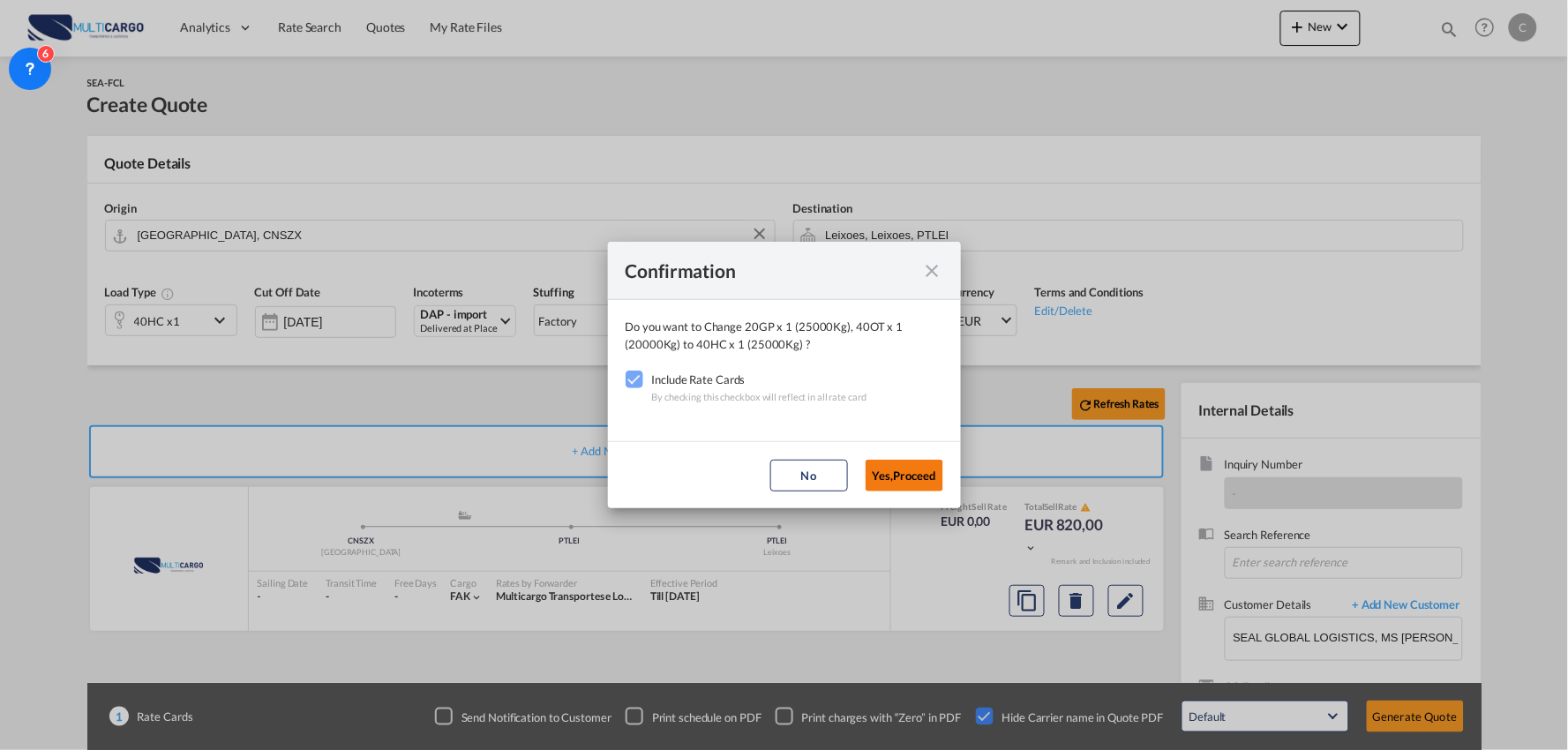
click at [911, 469] on button "Yes,Proceed" at bounding box center [904, 475] width 77 height 32
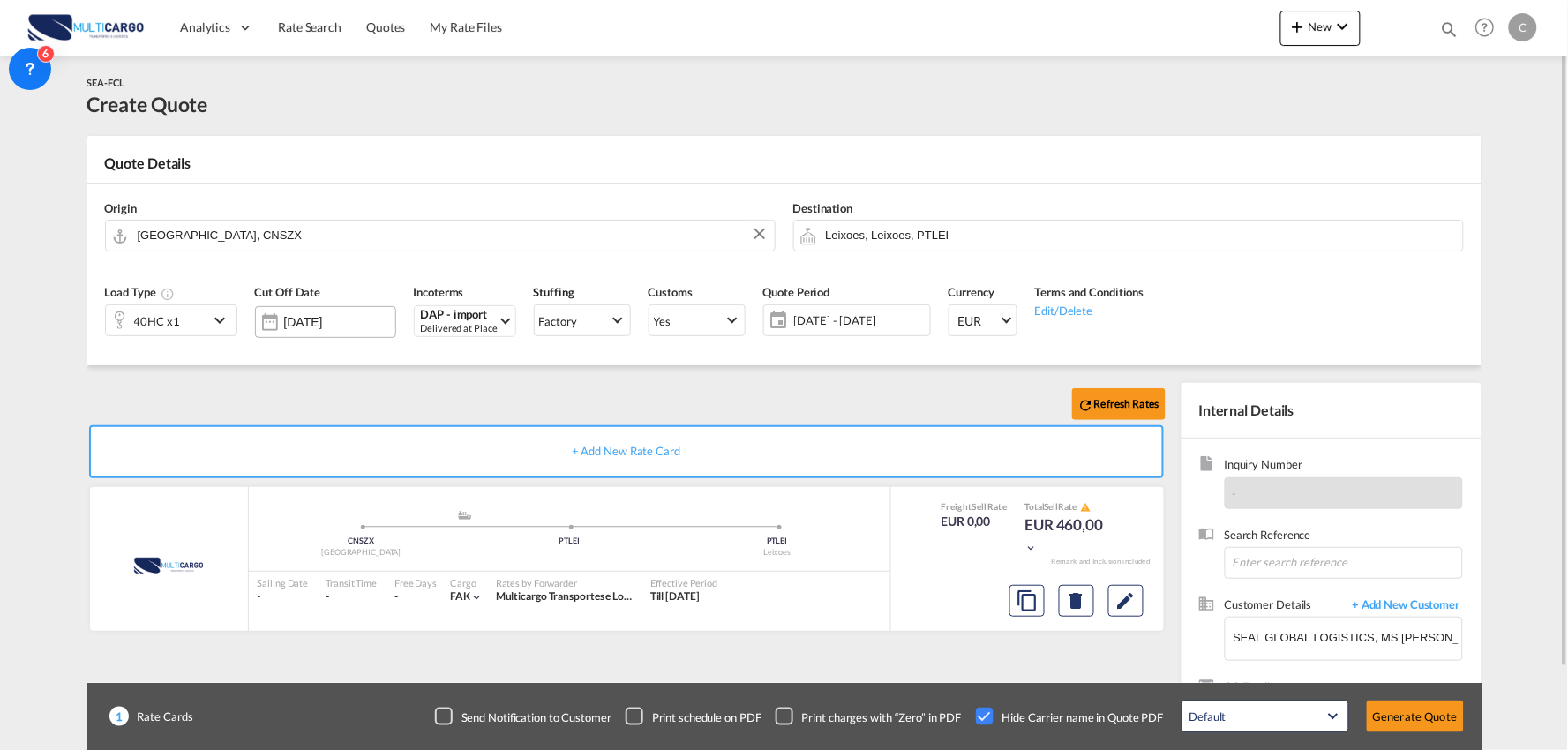
click at [521, 399] on div "Confirmation Do you want to Change 40HC x 1 (25000Kg) to 40HC x 1 (25000Kg) ? I…" at bounding box center [784, 375] width 1568 height 750
click at [1427, 716] on button "Generate Quote" at bounding box center [1415, 716] width 97 height 32
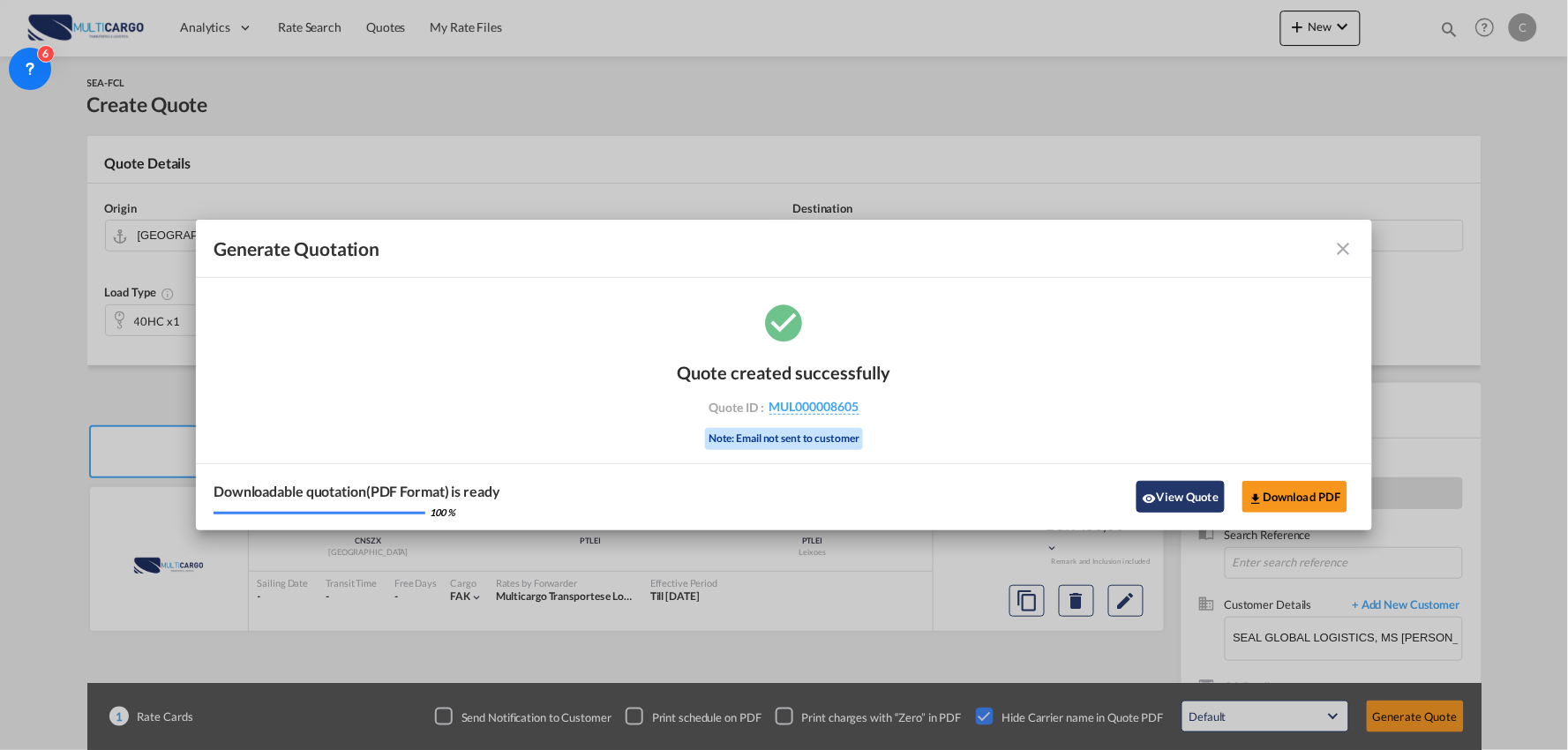
click at [1209, 496] on button "View Quote" at bounding box center [1180, 497] width 88 height 32
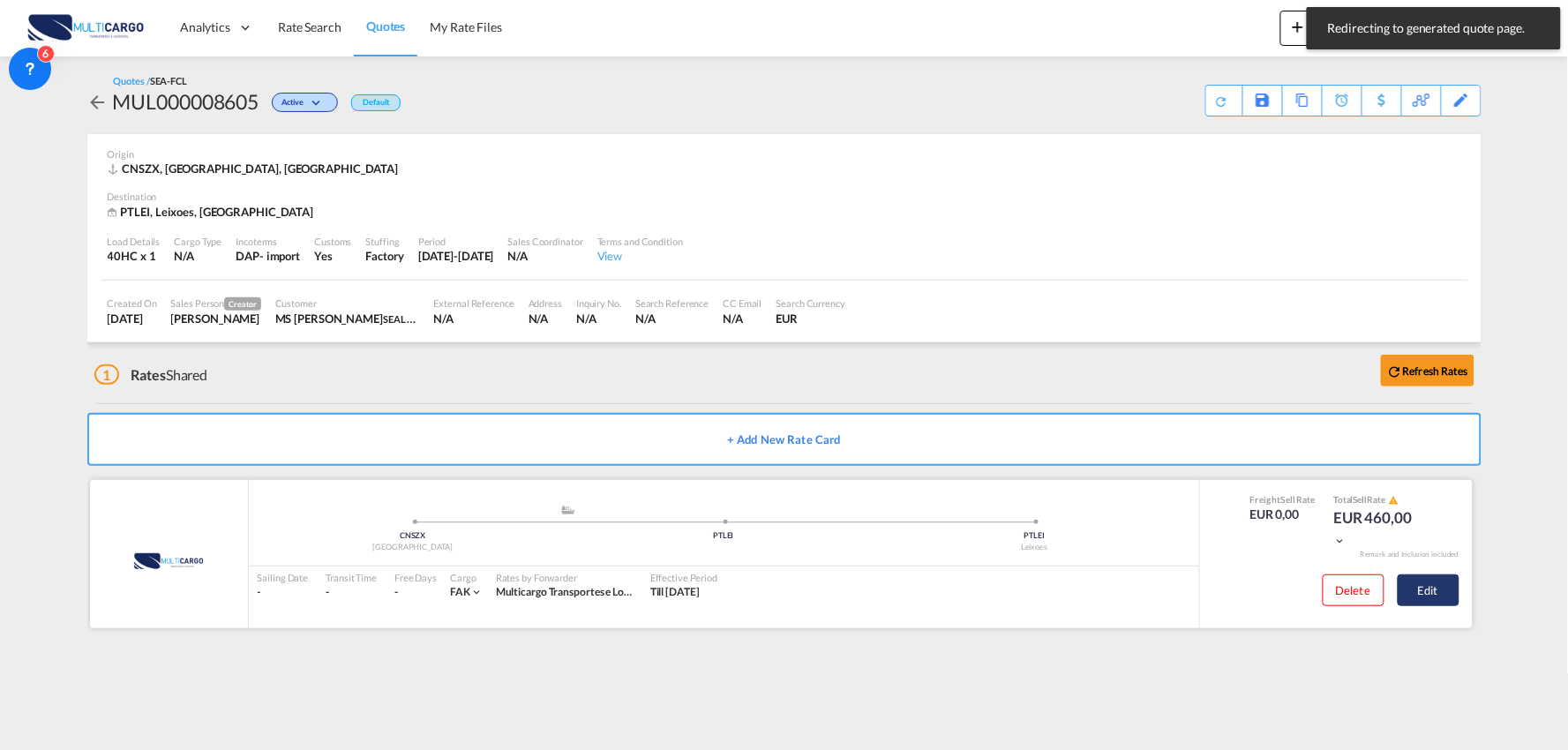
click at [1432, 592] on button "Edit" at bounding box center [1428, 590] width 61 height 32
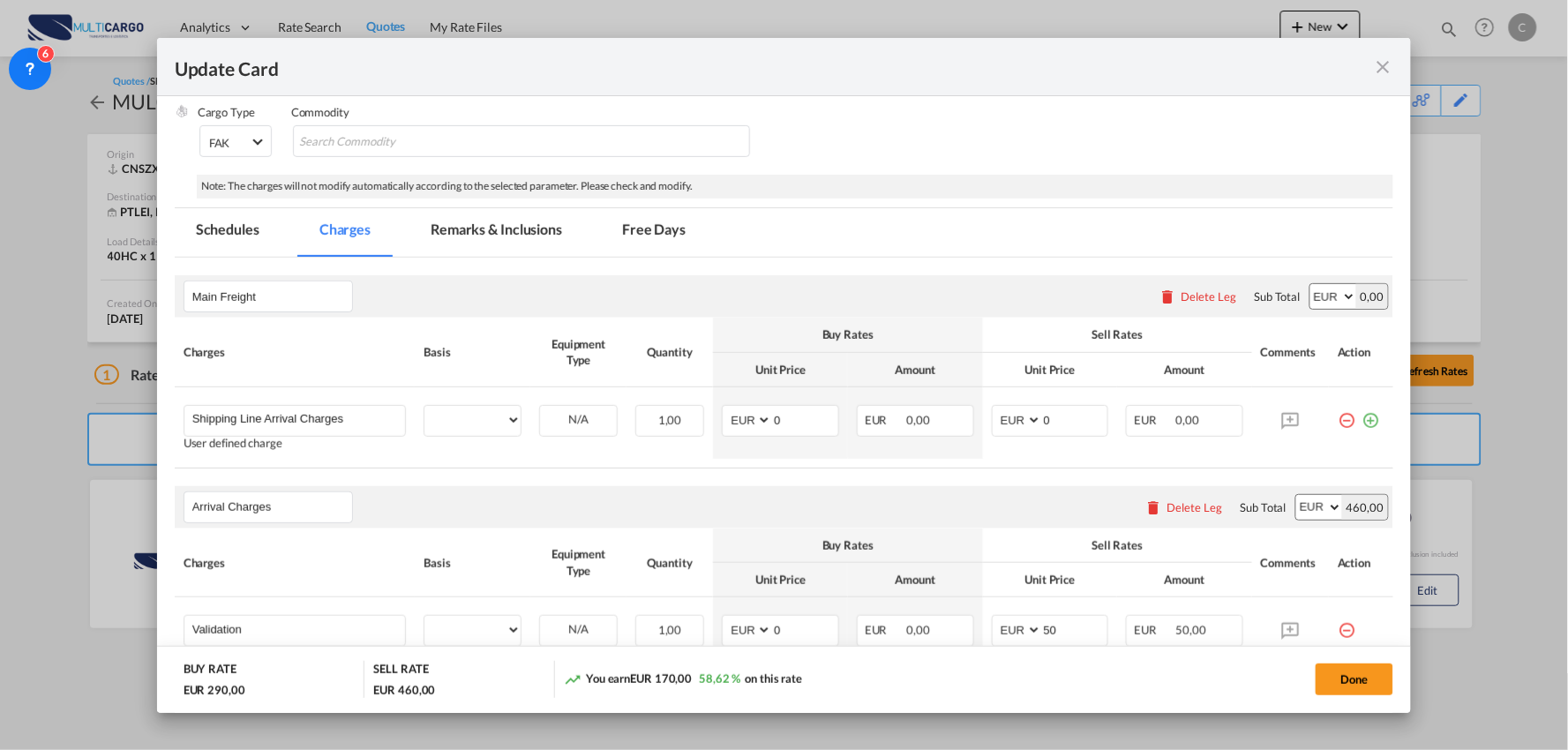
select select "per container"
select select "per B/L"
select select "per container"
select select "per B/L"
select select "per container"
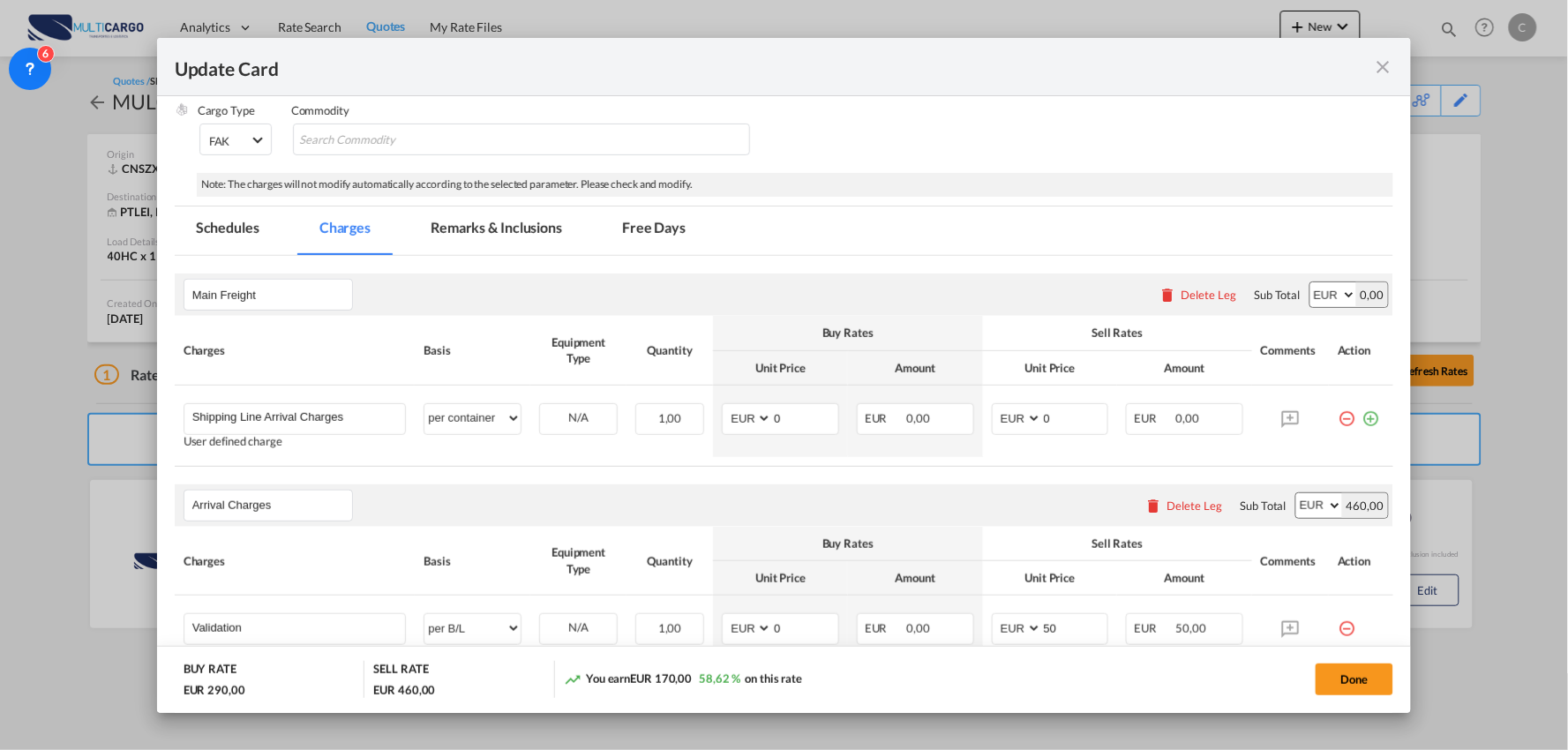
scroll to position [490, 0]
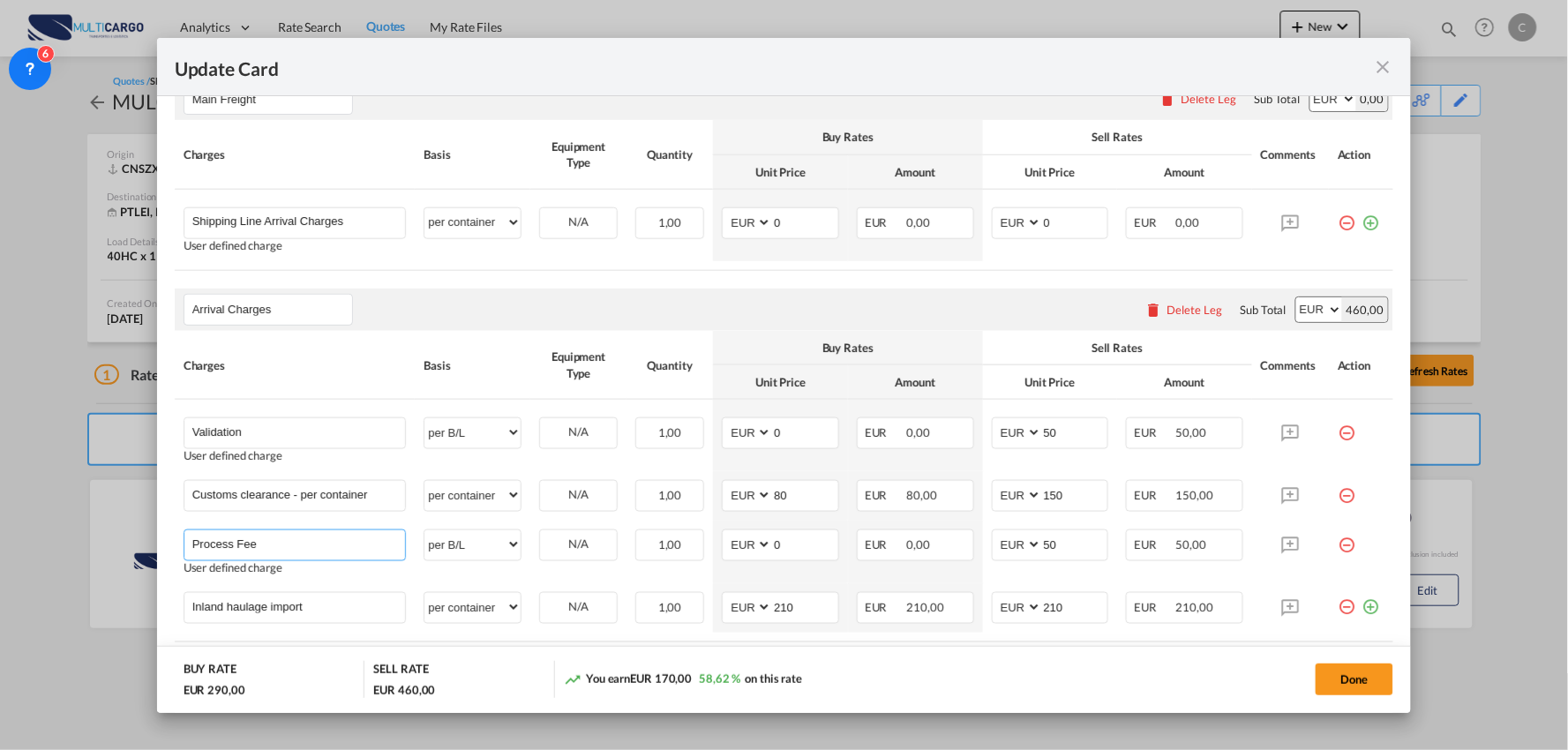
drag, startPoint x: 104, startPoint y: 539, endPoint x: 94, endPoint y: 539, distance: 10.0
click at [94, 539] on div "Update Card Port of Loading CNSZX T/S Liner/Carrier MultiCargo Atlantic Contain…" at bounding box center [784, 375] width 1568 height 750
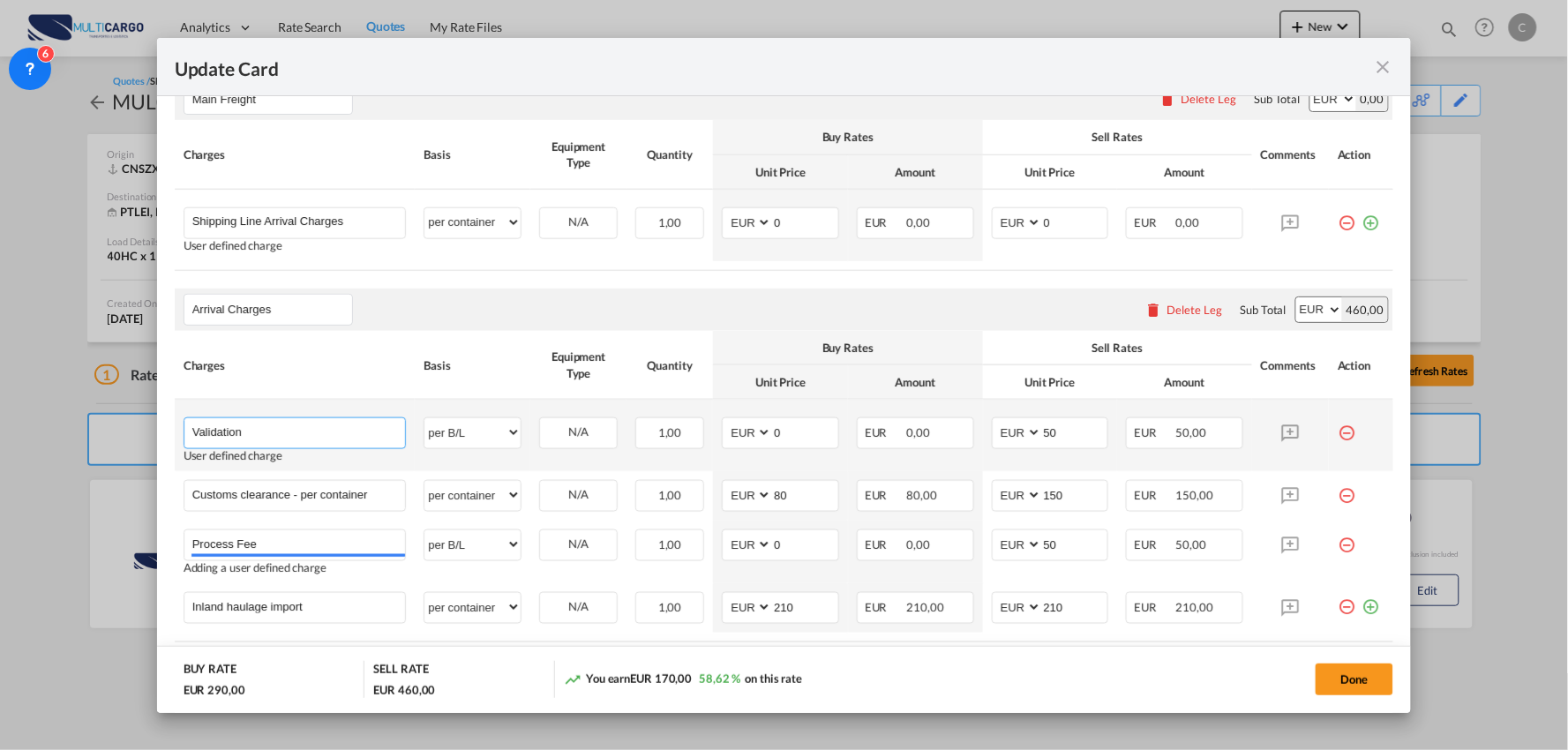
click at [318, 435] on input "Validation" at bounding box center [299, 431] width 213 height 27
paste input "Process Fee"
type input "Validation + Process Fee"
drag, startPoint x: 1071, startPoint y: 434, endPoint x: 993, endPoint y: 434, distance: 78.0
click at [993, 434] on md-input-container "AED AFN ALL AMD ANG AOA ARS AUD AWG AZN BAM BBD BDT BGN BHD BIF BMD BND BOB BRL…" at bounding box center [1051, 434] width 117 height 32
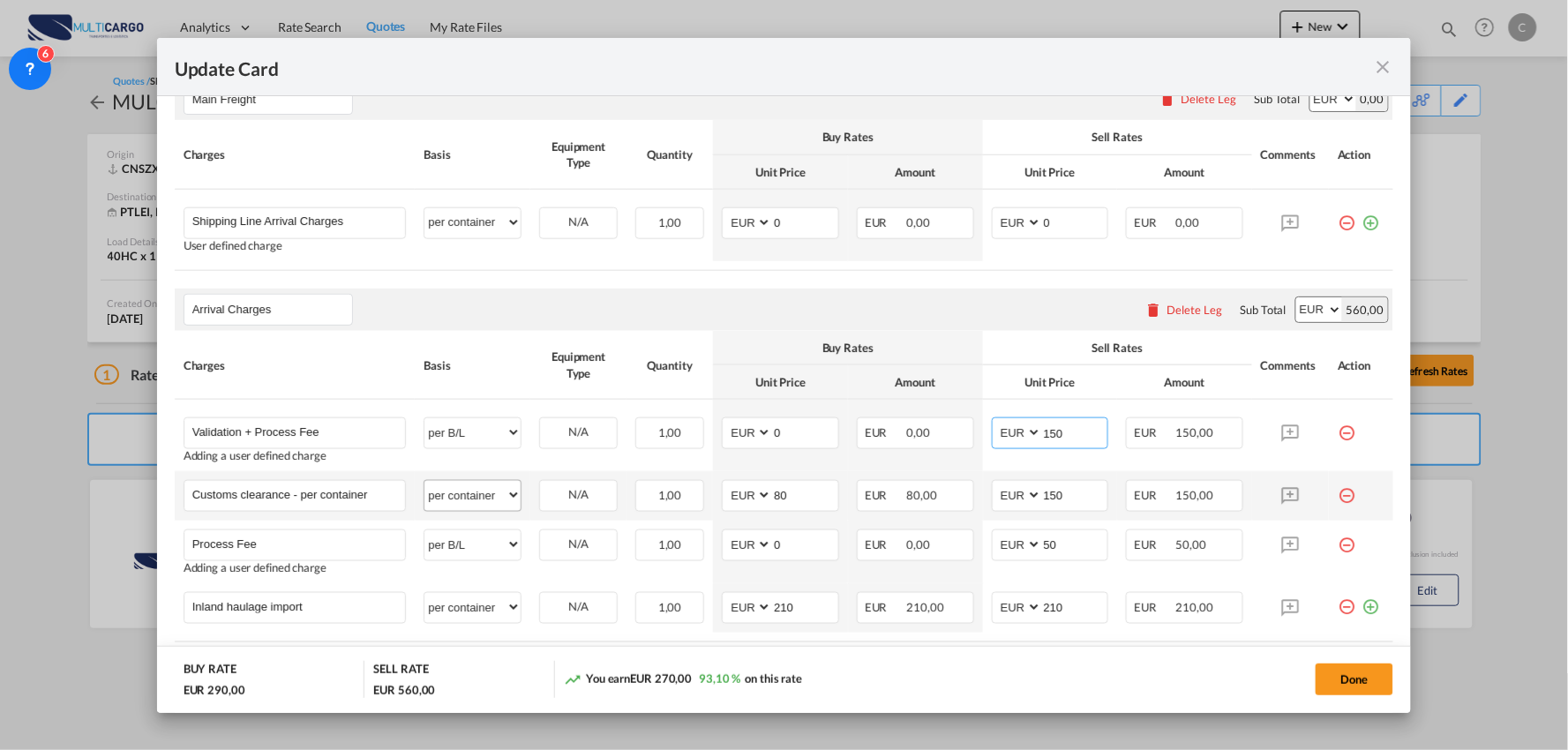
type input "150"
drag, startPoint x: 436, startPoint y: 504, endPoint x: 485, endPoint y: 503, distance: 49.0
click at [436, 504] on select "per equipment per container per B/L per shipping bill per shipment per pallet p…" at bounding box center [472, 495] width 96 height 28
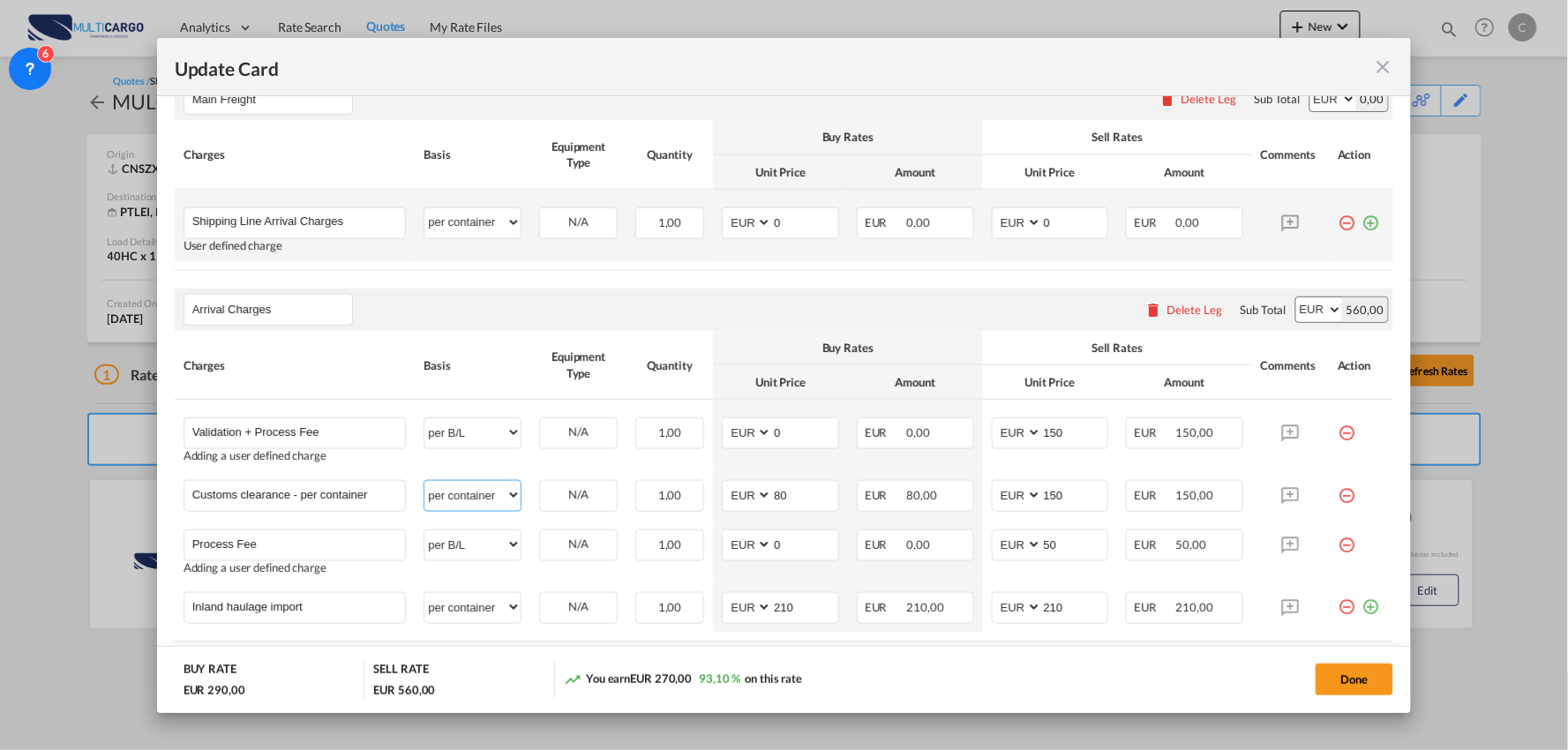
select select "per_document"
click at [424, 481] on select "per equipment per container per B/L per shipping bill per shipment per pallet p…" at bounding box center [472, 495] width 96 height 28
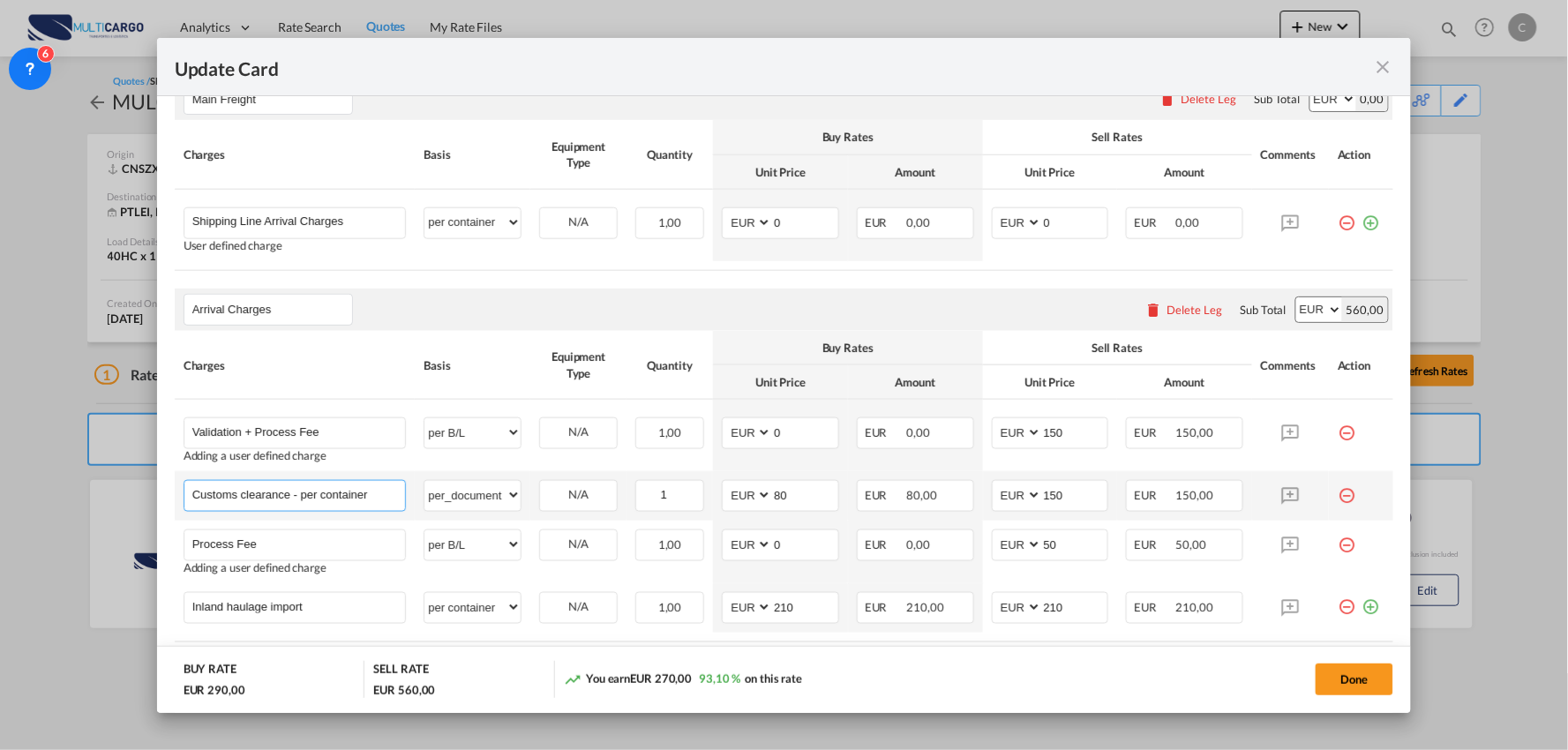
click at [314, 500] on input "Customs clearance - per container" at bounding box center [299, 494] width 213 height 27
drag, startPoint x: 299, startPoint y: 496, endPoint x: 809, endPoint y: 522, distance: 510.7
click at [790, 531] on tbody "Validation + Process Fee Please Enter User Defined Charges Cannot Be Published …" at bounding box center [785, 516] width 1220 height 233
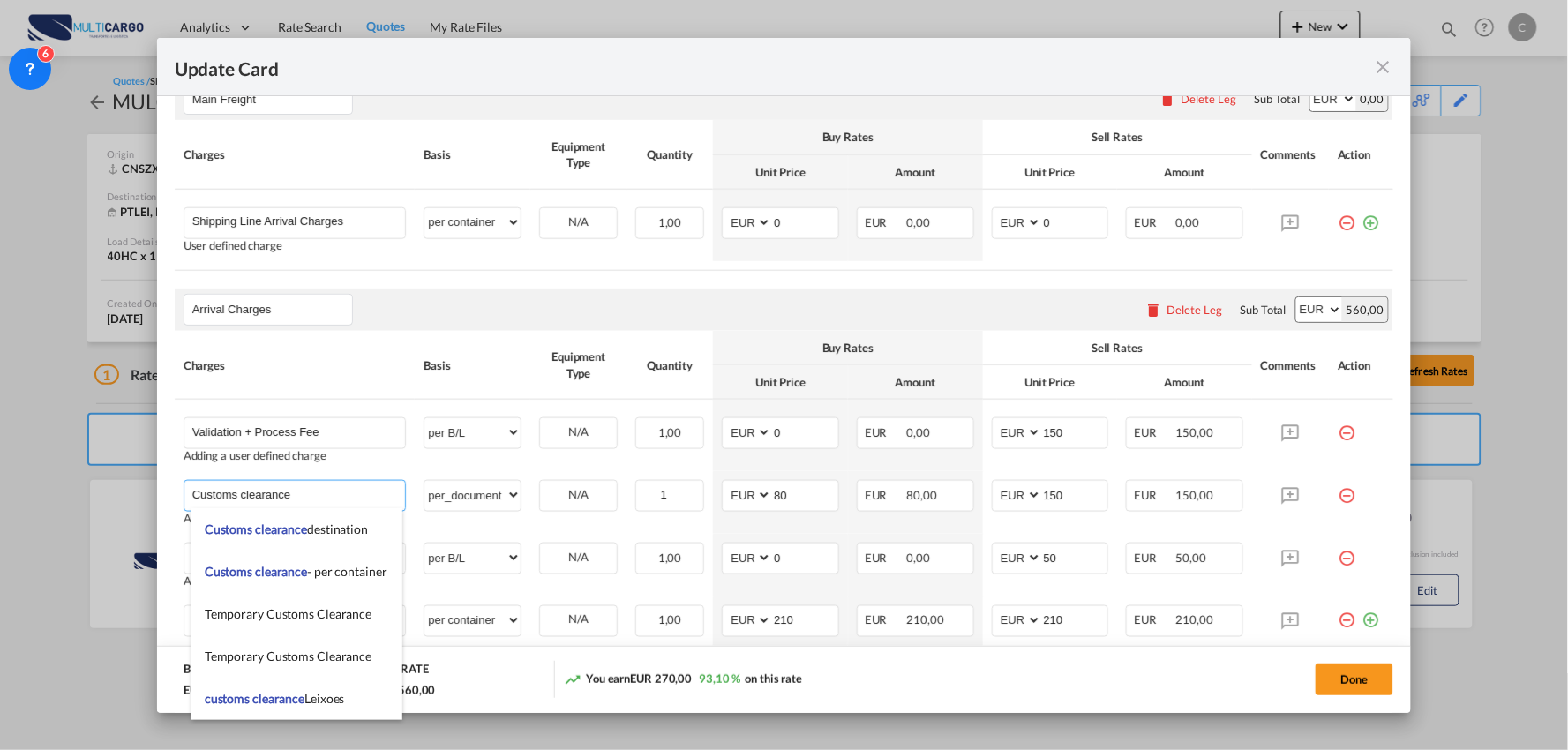
type input "Customs clearance"
click at [525, 326] on div "Arrival Charges Please enter leg name Leg Name Already Exists Delete Leg Sub To…" at bounding box center [785, 310] width 1220 height 43
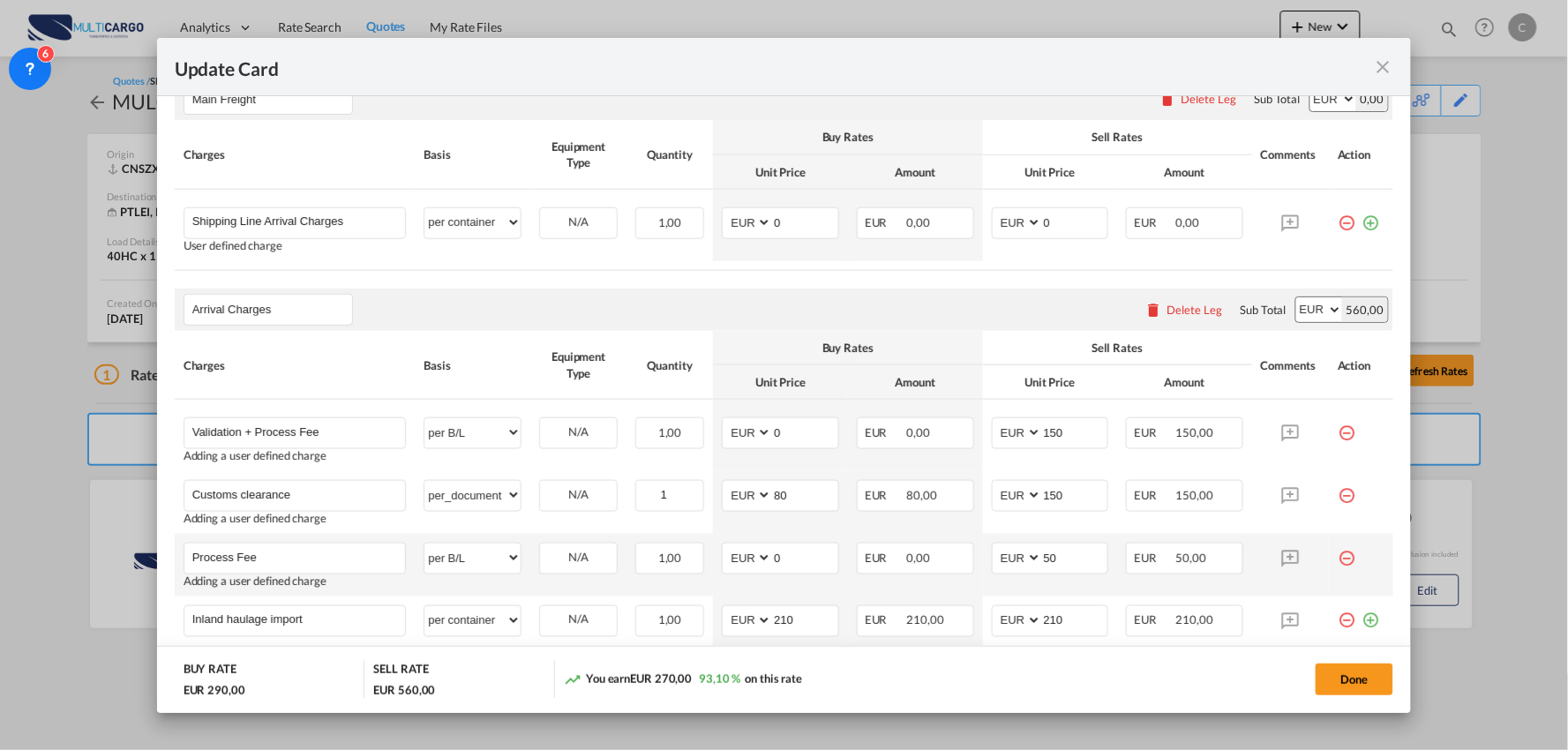
click at [1338, 558] on md-icon "icon-minus-circle-outline red-400-fg" at bounding box center [1347, 551] width 18 height 18
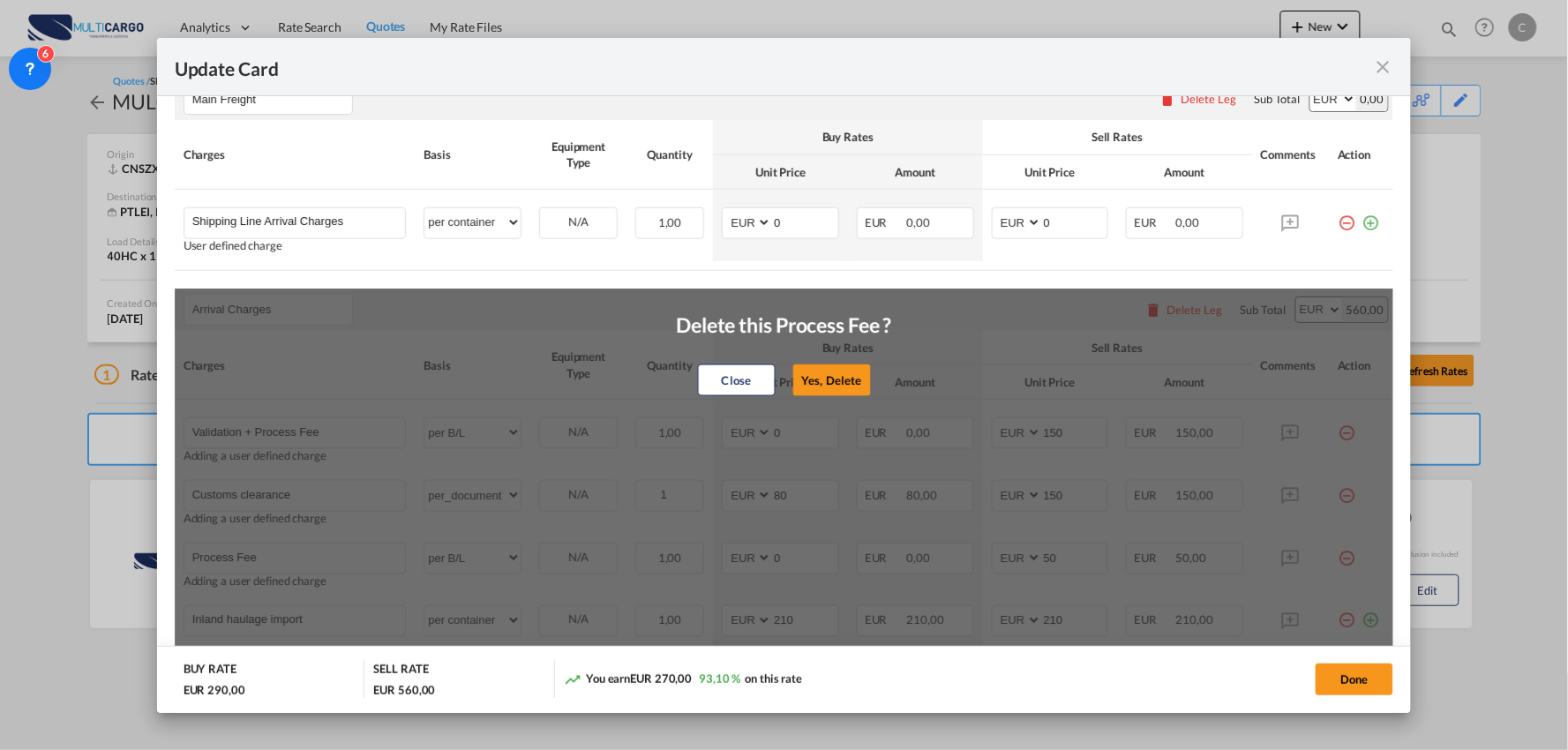
click at [841, 383] on button "Yes, Delete" at bounding box center [830, 380] width 77 height 32
type input "Inland haulage import"
select select "per container"
type input "210"
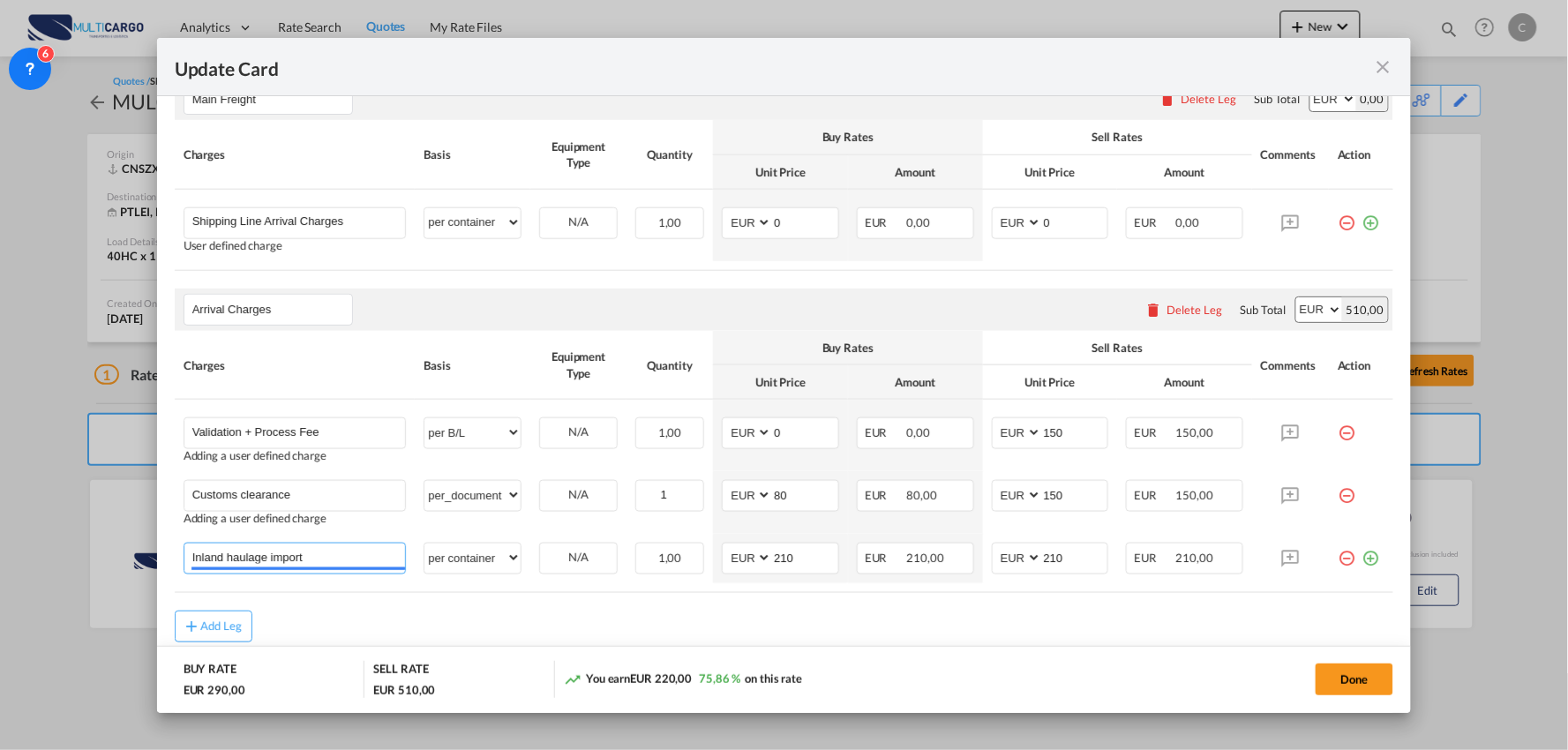
drag, startPoint x: 234, startPoint y: 556, endPoint x: 16, endPoint y: 547, distance: 218.2
click at [16, 547] on div "Update Card Port of Loading CNSZX T/S Liner/Carrier MultiCargo Atlantic Contain…" at bounding box center [784, 375] width 1568 height 750
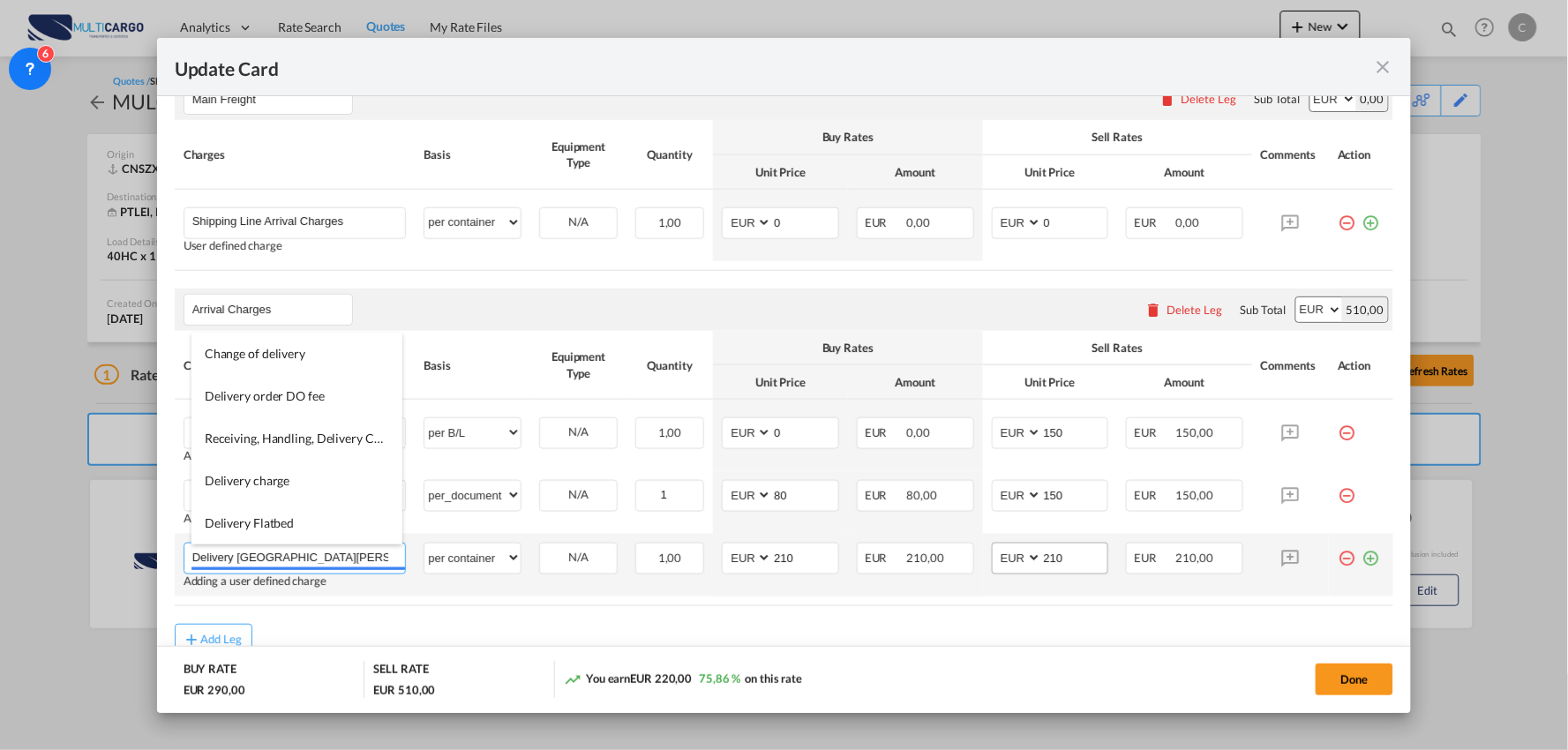
type input "Delivery Vale de Cambra"
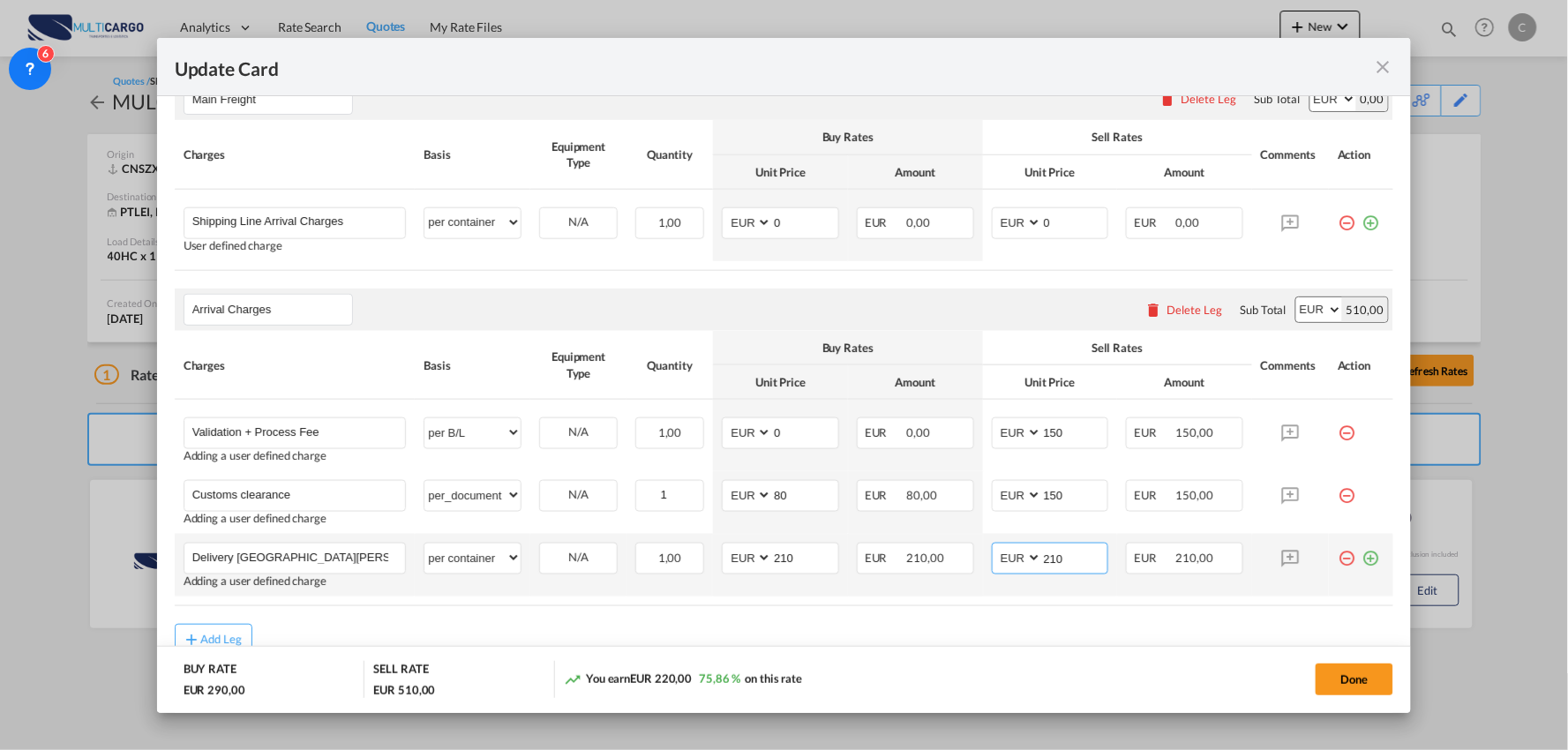
drag, startPoint x: 1014, startPoint y: 565, endPoint x: 964, endPoint y: 565, distance: 50.0
click at [983, 565] on td "AED AFN ALL AMD ANG AOA ARS AUD AWG AZN BAM BBD BDT BGN BHD BIF BMD BND BOB BRL…" at bounding box center [1051, 565] width 135 height 62
type input "320"
drag, startPoint x: 804, startPoint y: 555, endPoint x: 619, endPoint y: 562, distance: 185.1
click at [622, 577] on tr "Delivery Vale de Cambra Please Enter User Defined Charges Cannot Be Published A…" at bounding box center [785, 565] width 1220 height 62
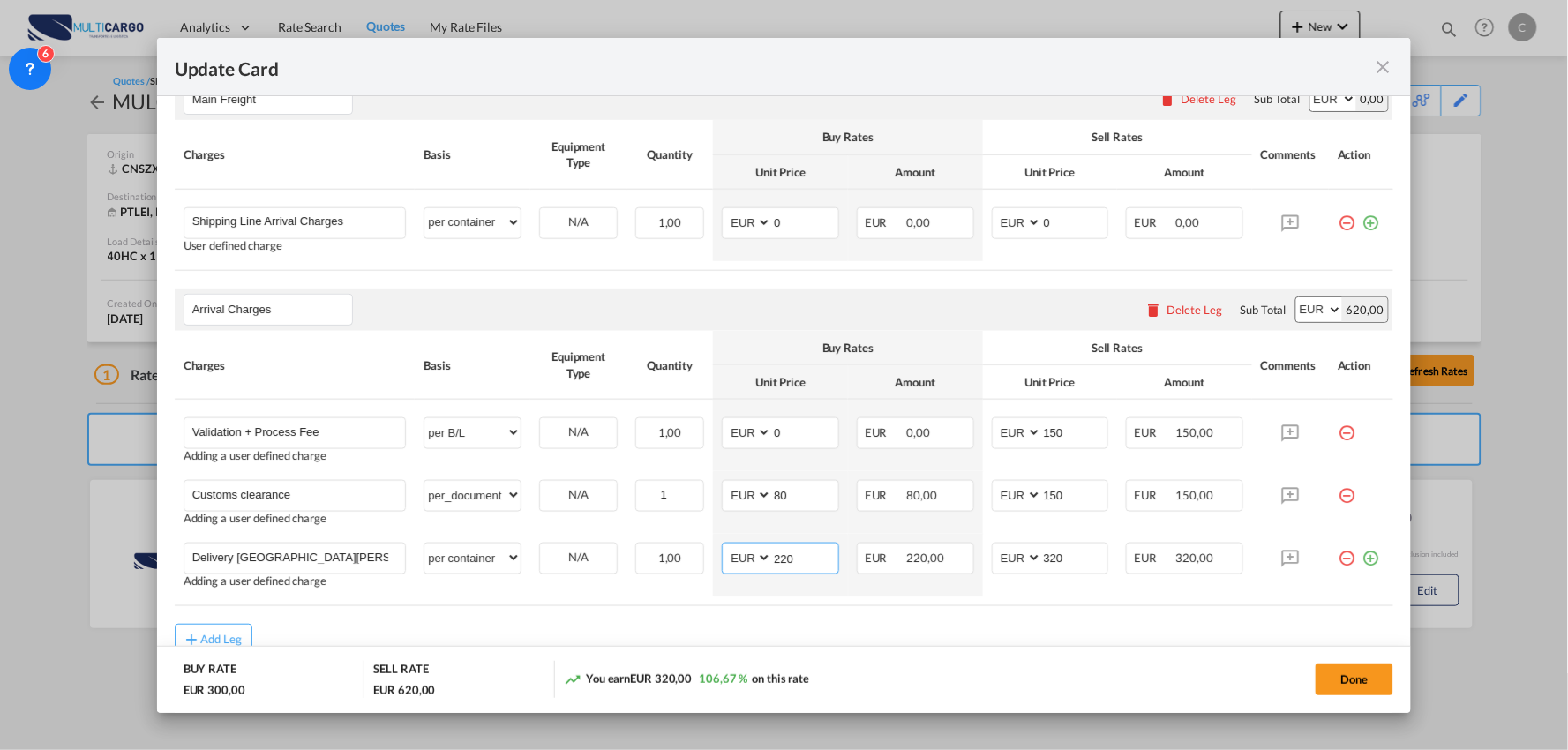
type input "220"
drag, startPoint x: 1057, startPoint y: 625, endPoint x: 1364, endPoint y: 651, distance: 308.1
click at [1057, 625] on div "Add Leg" at bounding box center [785, 640] width 1220 height 32
click at [1365, 681] on button "Done" at bounding box center [1354, 679] width 77 height 32
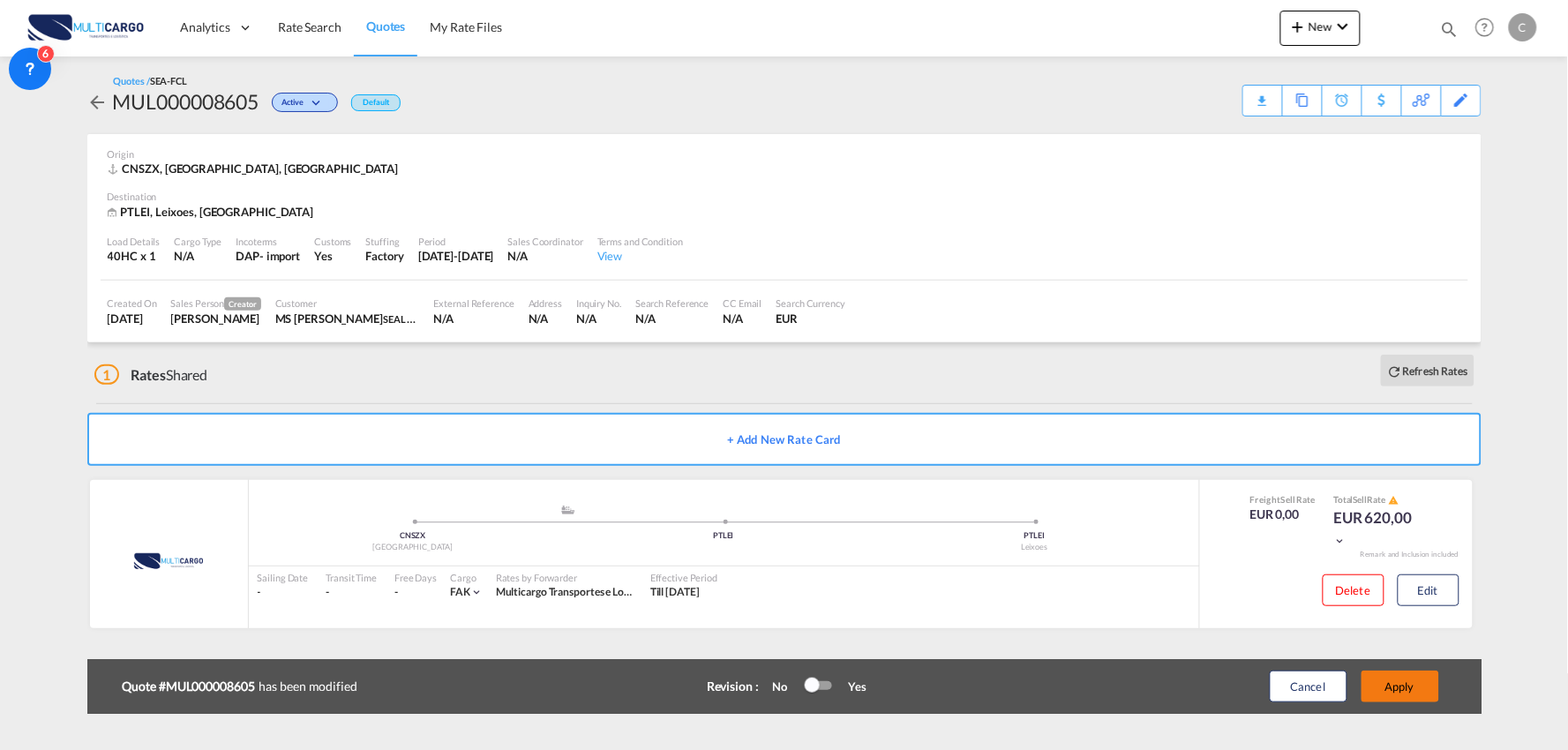
click at [1404, 677] on button "Apply" at bounding box center [1400, 686] width 77 height 32
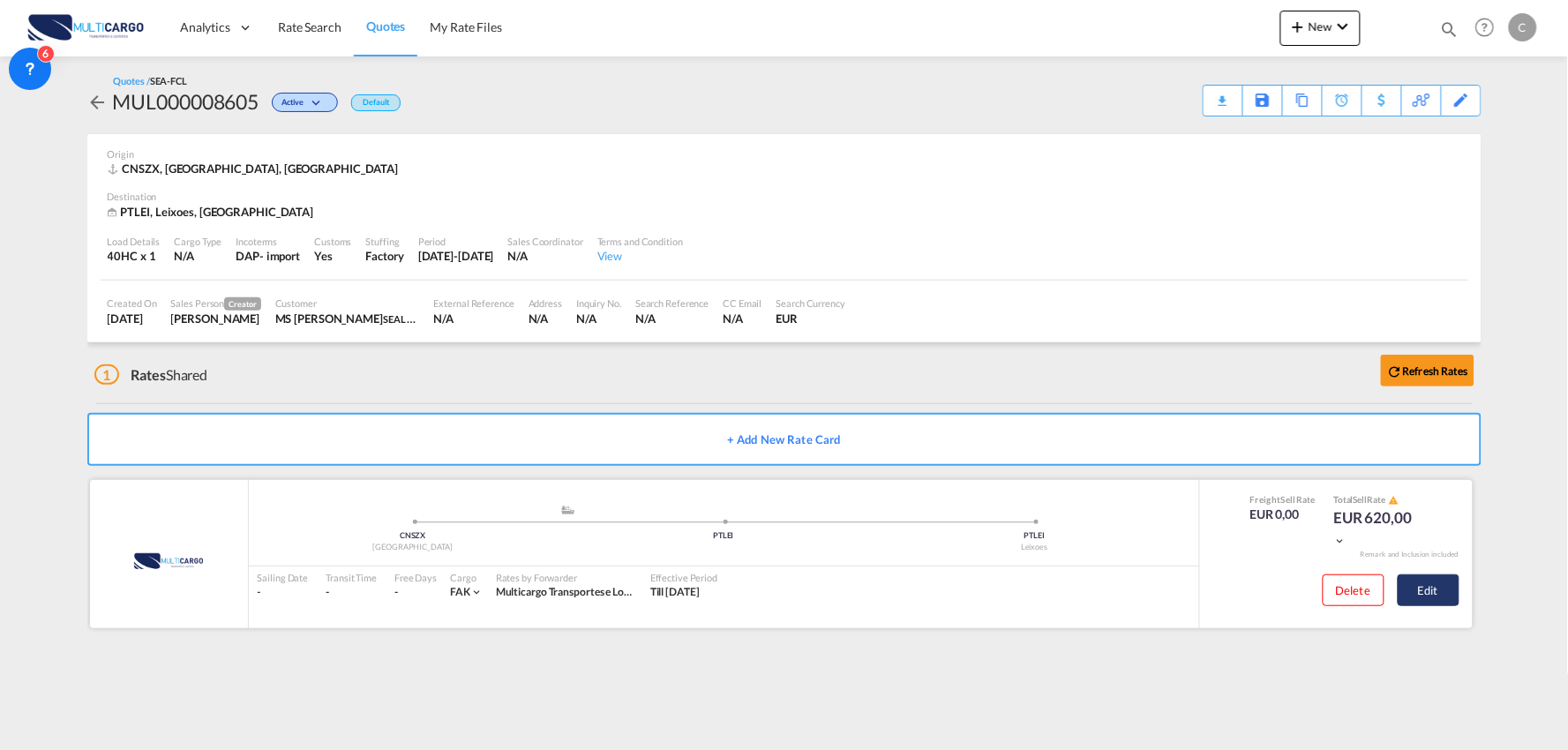
click at [1441, 582] on button "Edit" at bounding box center [1428, 590] width 61 height 32
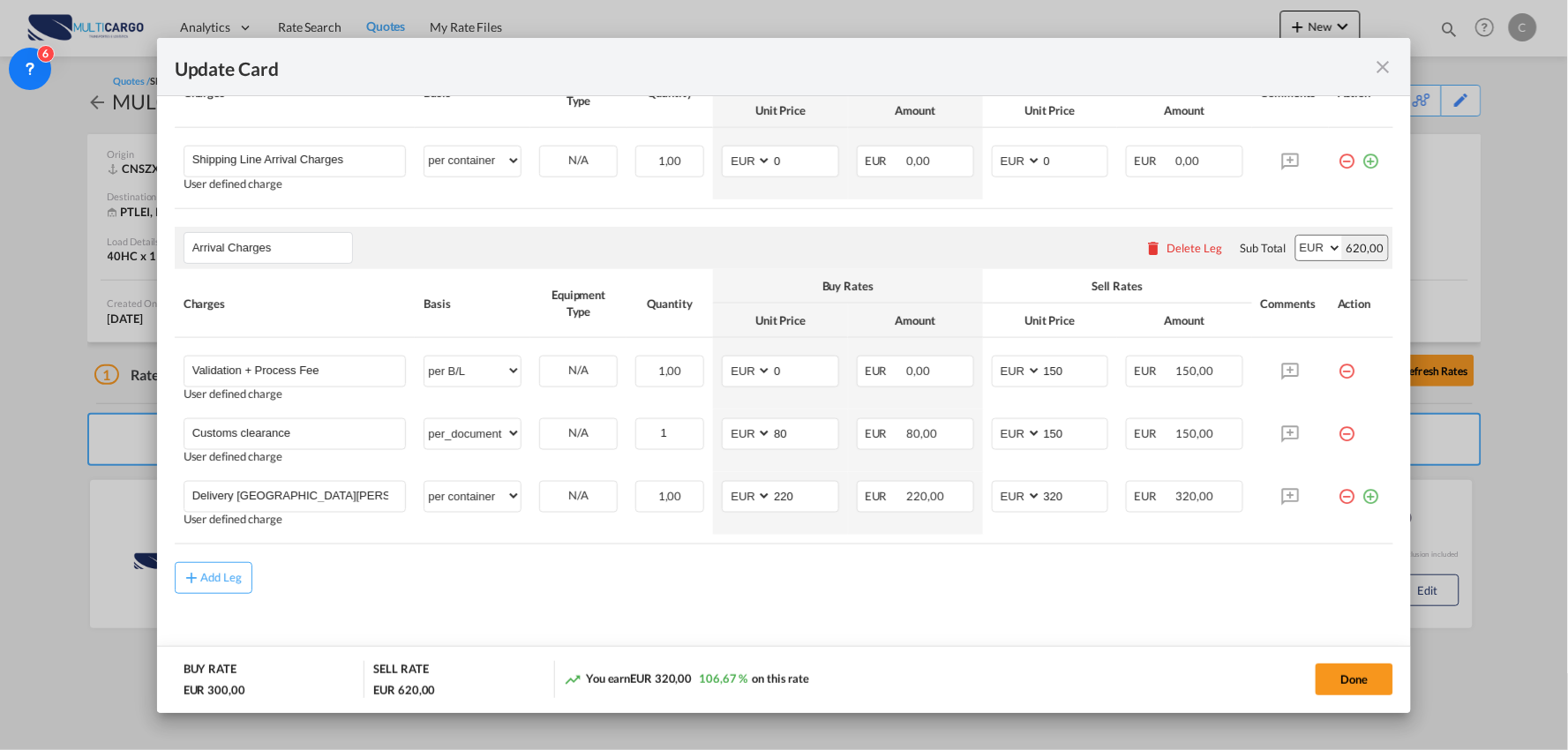
scroll to position [561, 0]
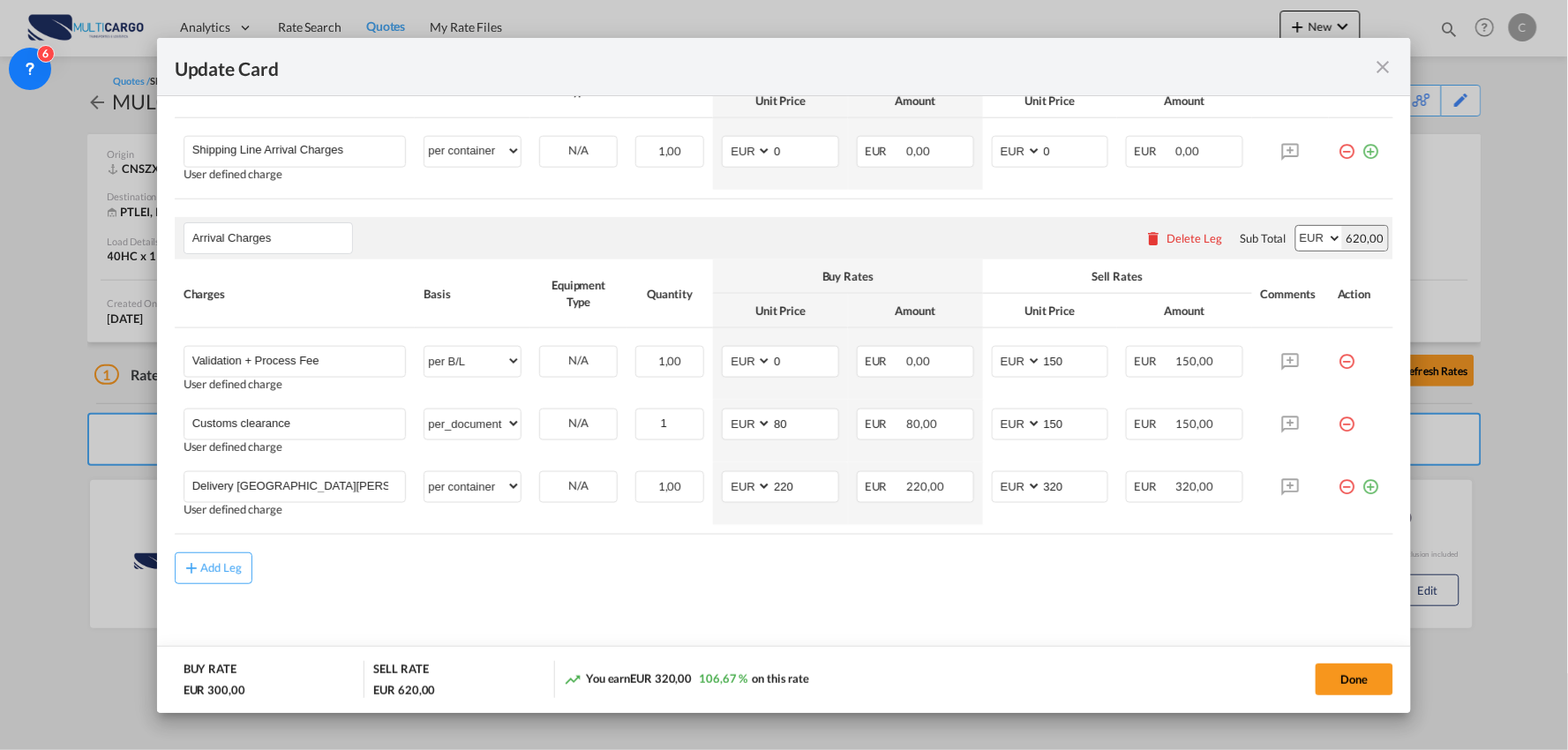
click at [717, 626] on md-content "Main Freight Please enter leg name Leg Name Already Exists Delete Leg Sub Total…" at bounding box center [785, 329] width 1220 height 681
click at [1360, 667] on button "Done" at bounding box center [1354, 679] width 77 height 32
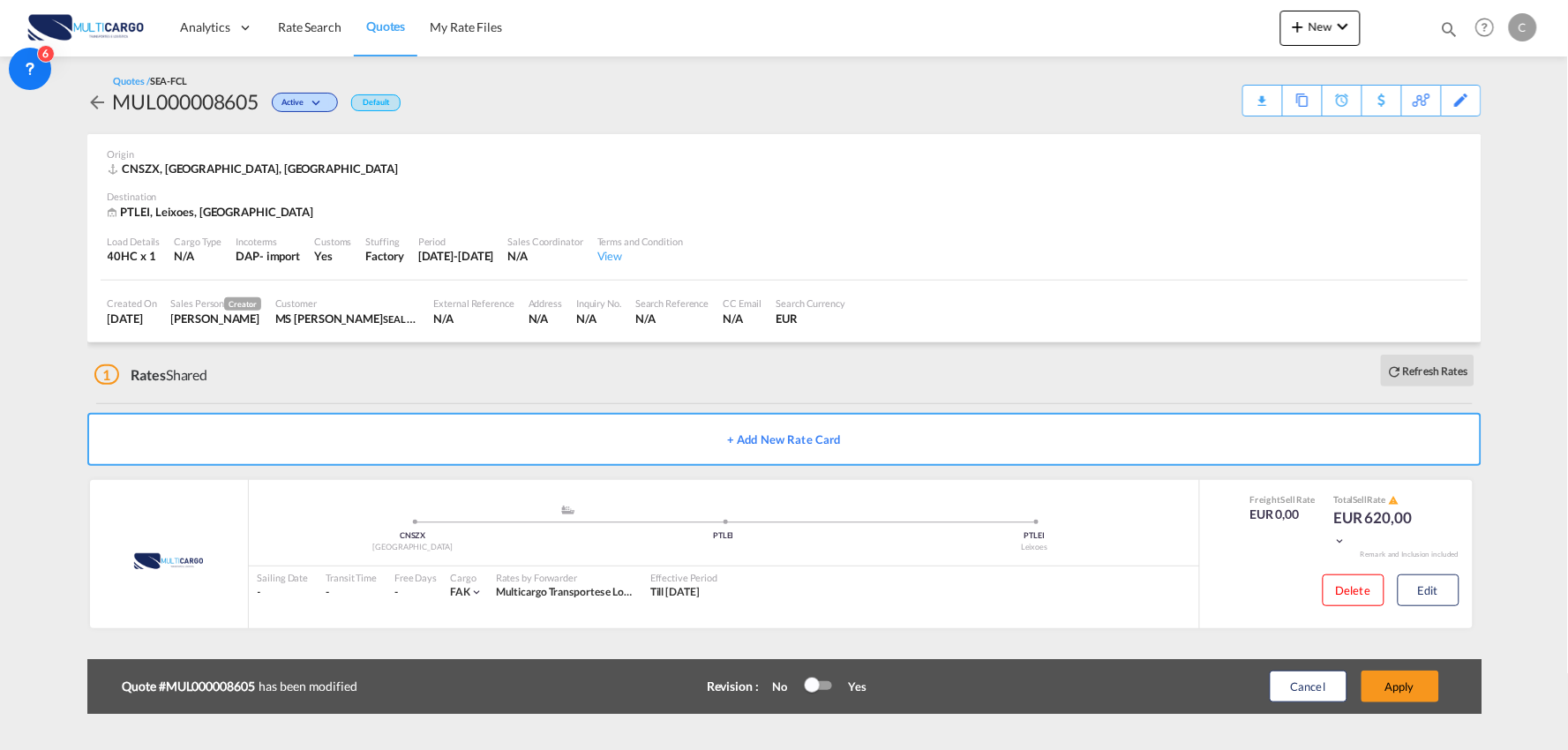
click at [1366, 681] on div "Update Card Port of Loading CNSZX T/S Liner/Carrier MultiCargo Atlantic Contain…" at bounding box center [784, 375] width 1568 height 750
click at [1413, 682] on button "Apply" at bounding box center [1400, 686] width 77 height 32
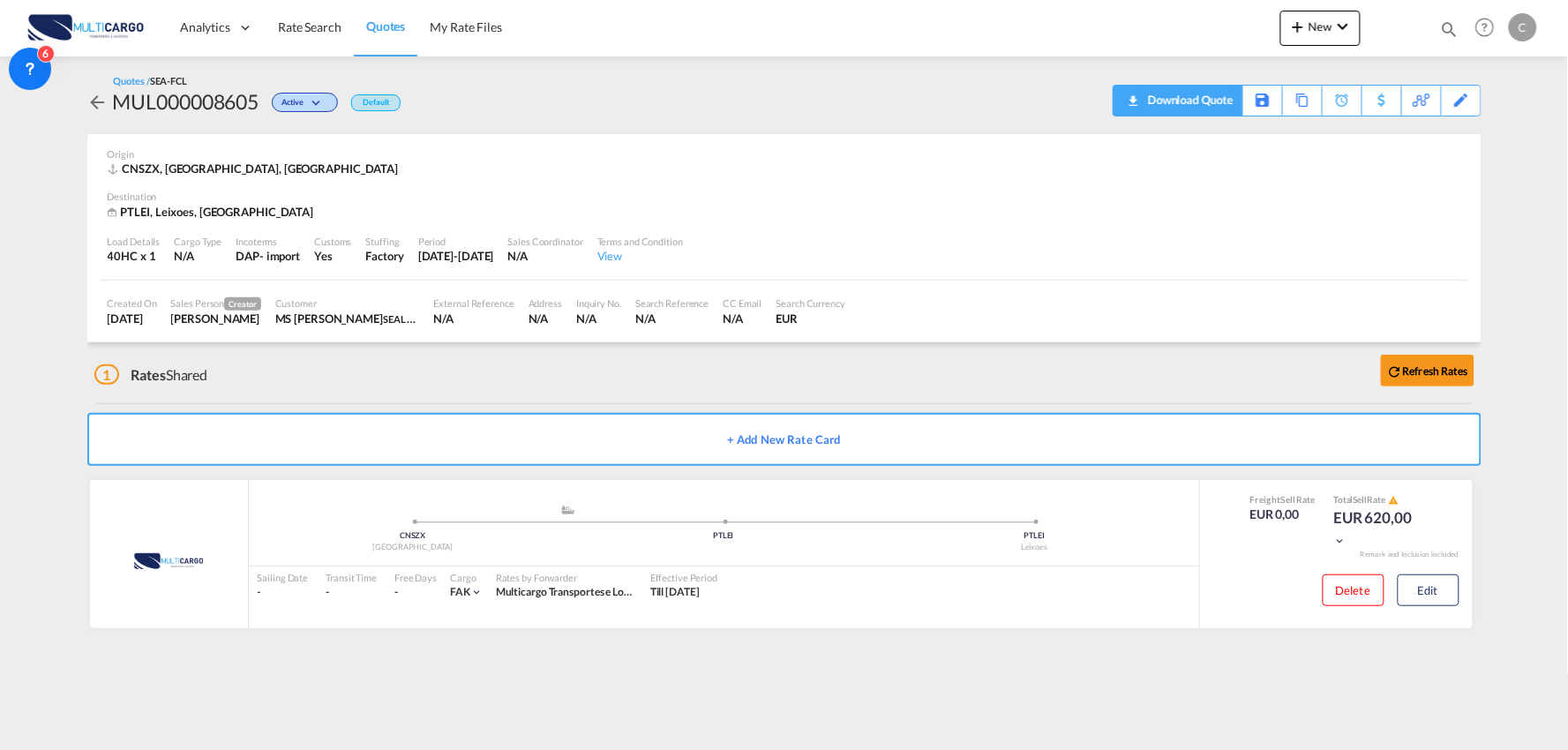
click at [1210, 94] on div "Download Quote" at bounding box center [1188, 100] width 90 height 28
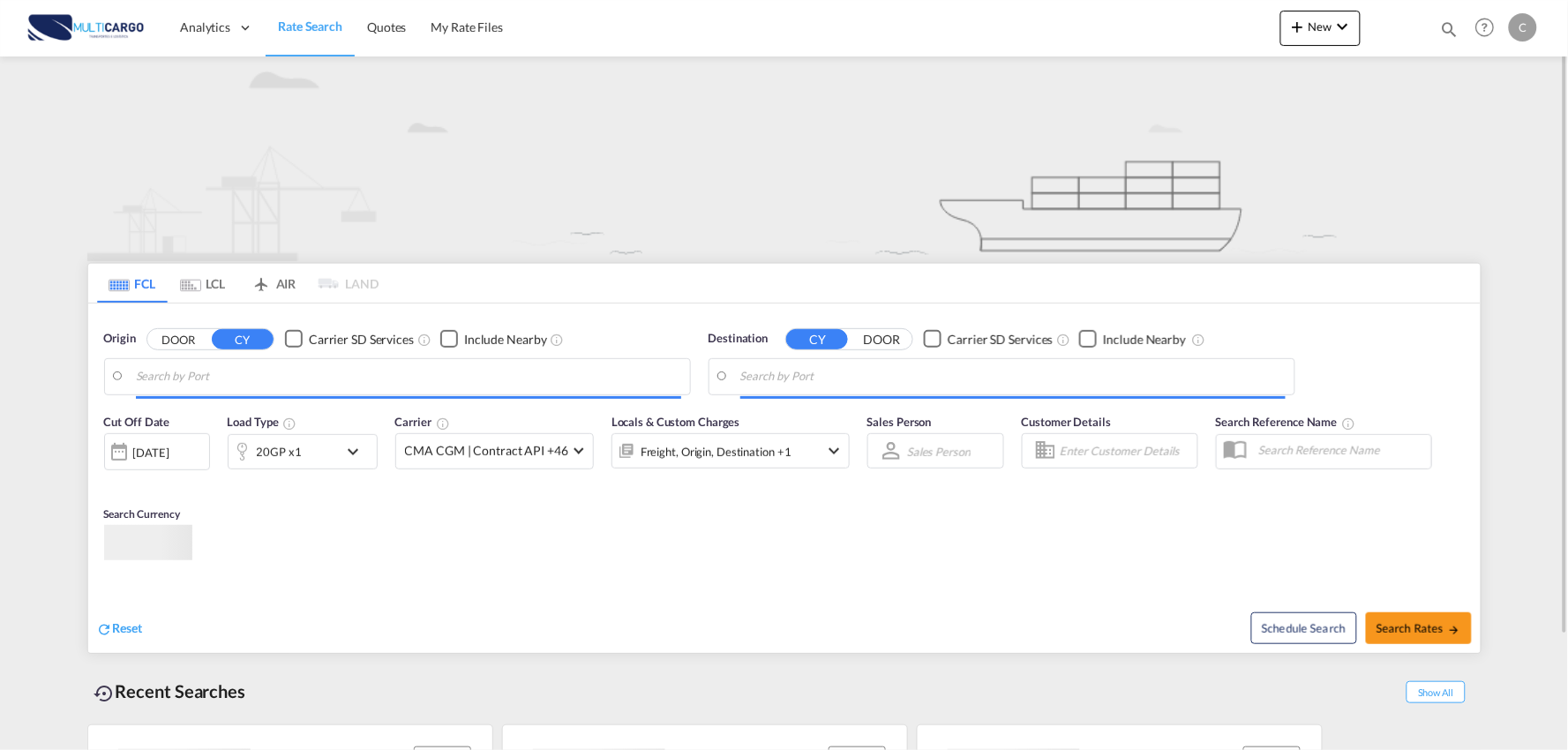
type input "Port of [GEOGRAPHIC_DATA], [GEOGRAPHIC_DATA], [GEOGRAPHIC_DATA]"
type input "Leixoes, Leixoes, PTLEI"
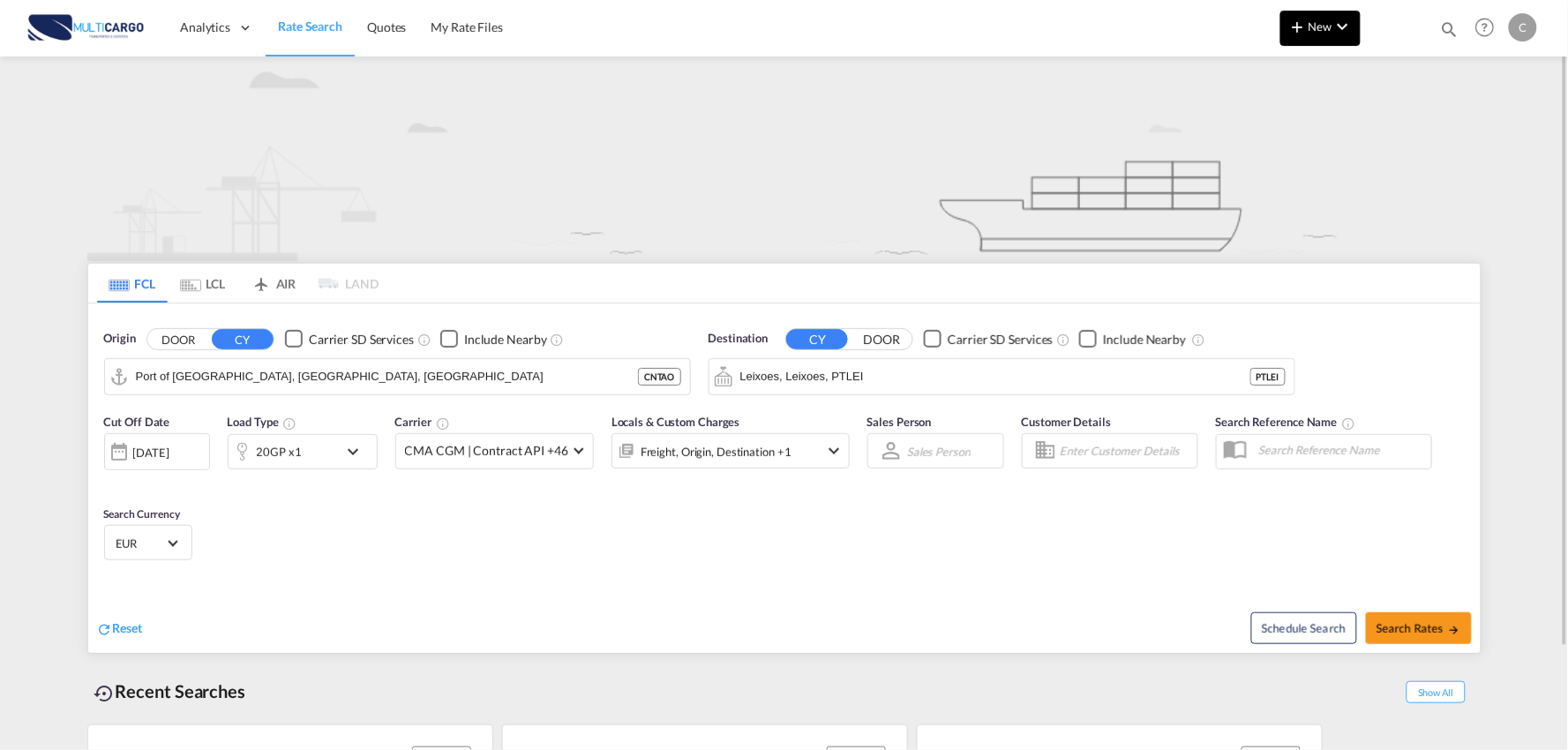
click at [1307, 33] on md-icon "icon-plus 400-fg" at bounding box center [1298, 27] width 21 height 21
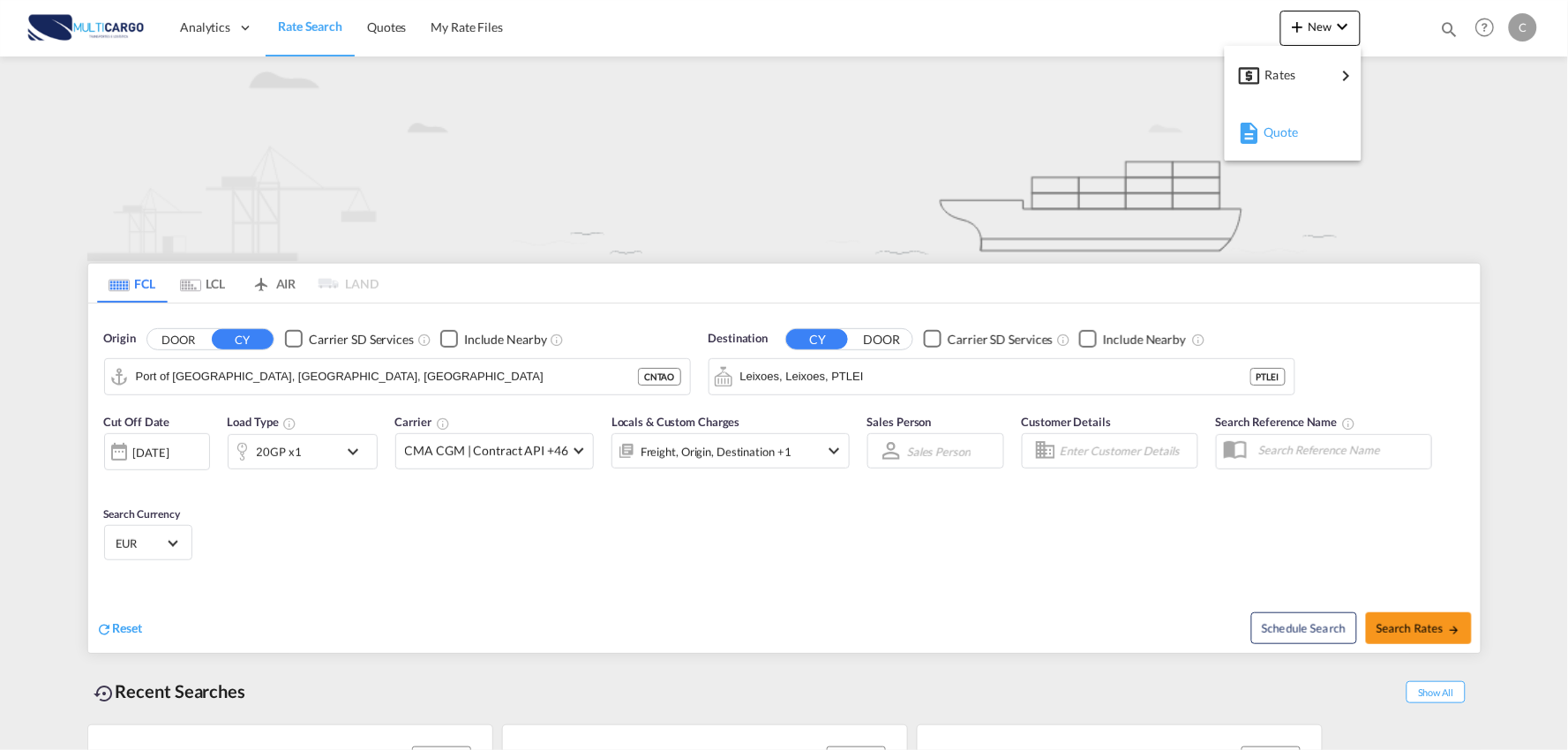
click at [1300, 132] on div "Quote" at bounding box center [1295, 132] width 65 height 44
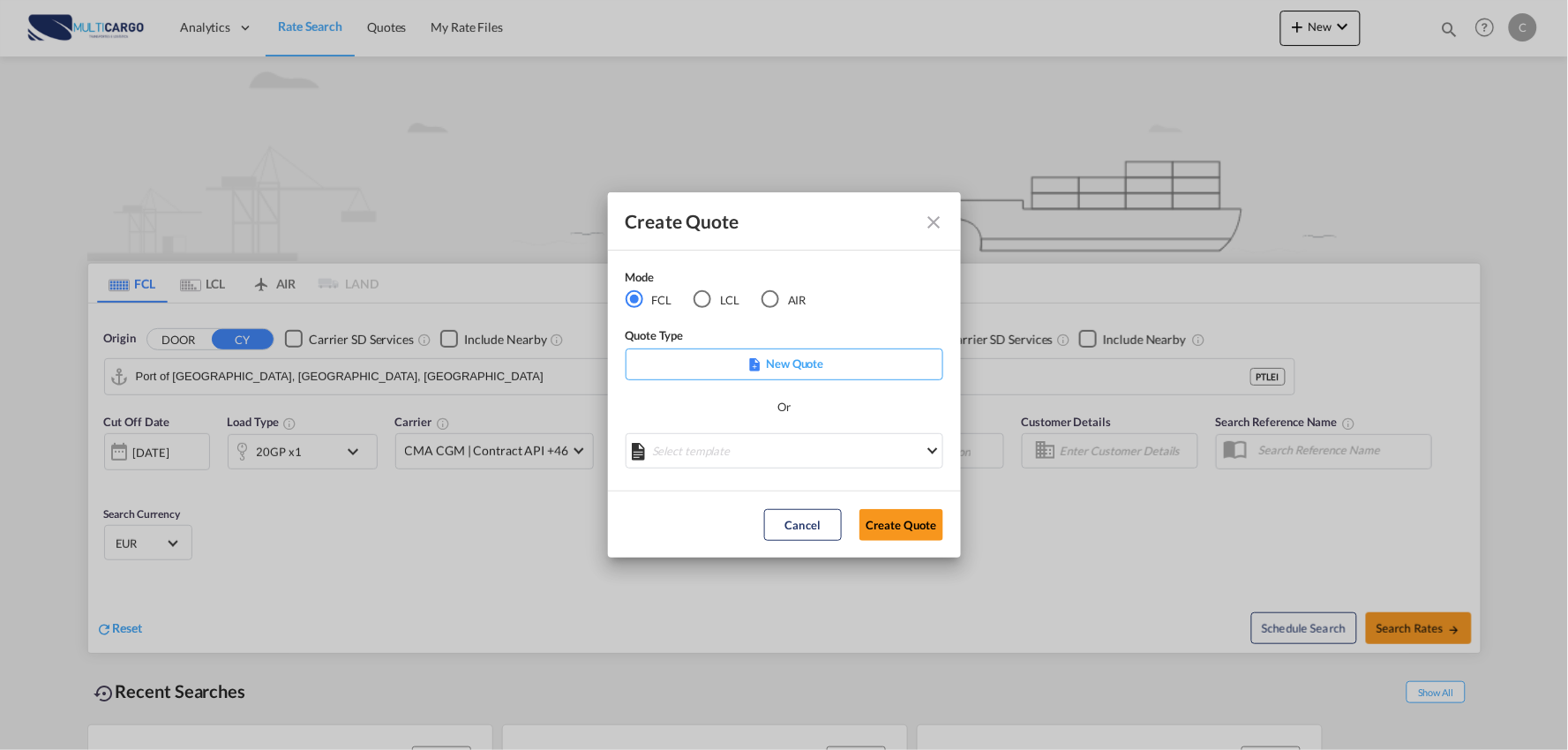
click at [700, 303] on div "LCL" at bounding box center [702, 299] width 18 height 18
click at [740, 453] on md-select "Select template EXP LCL Globelink 09/2025 [PERSON_NAME] | [DATE] EXP [GEOGRAPHI…" at bounding box center [784, 451] width 317 height 36
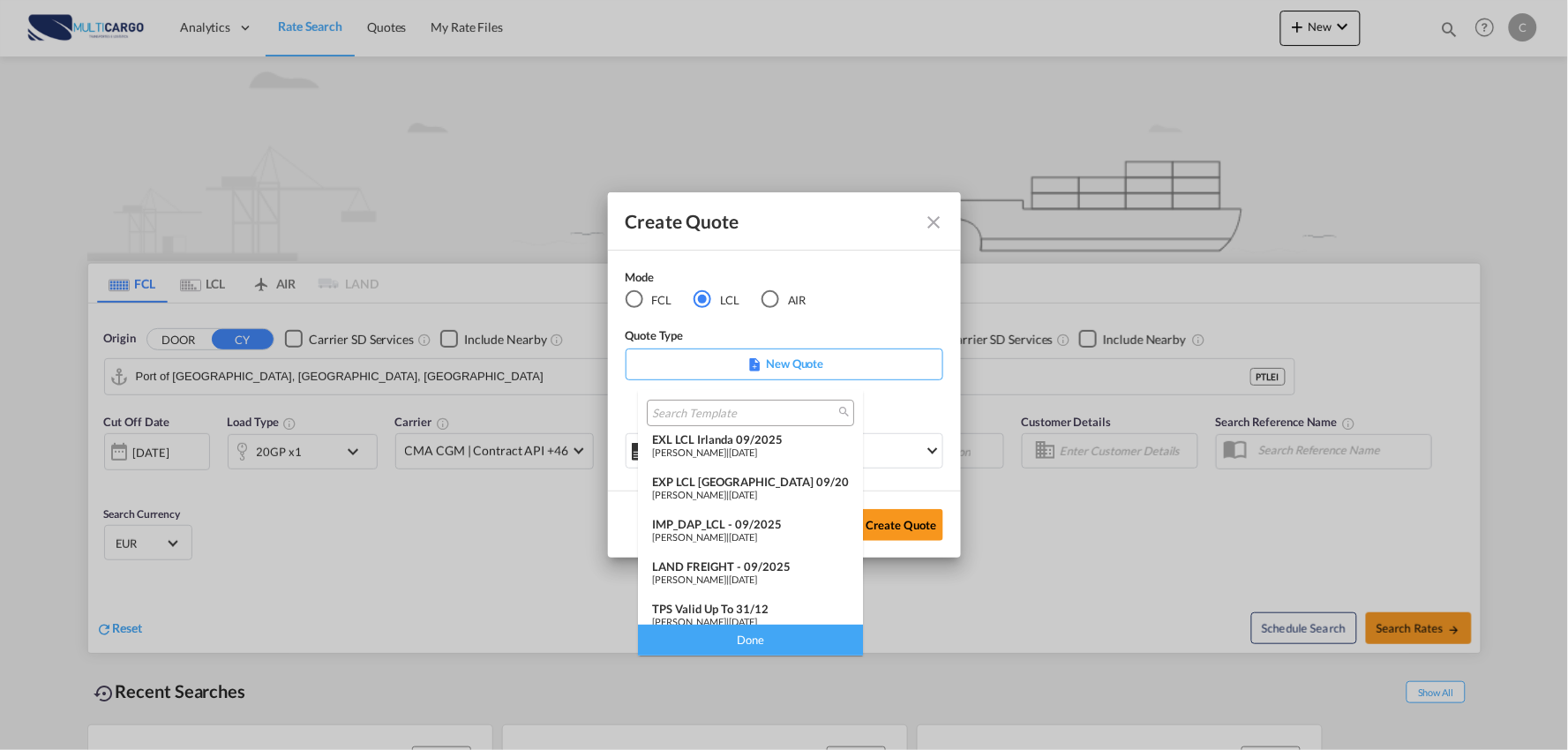
scroll to position [144, 0]
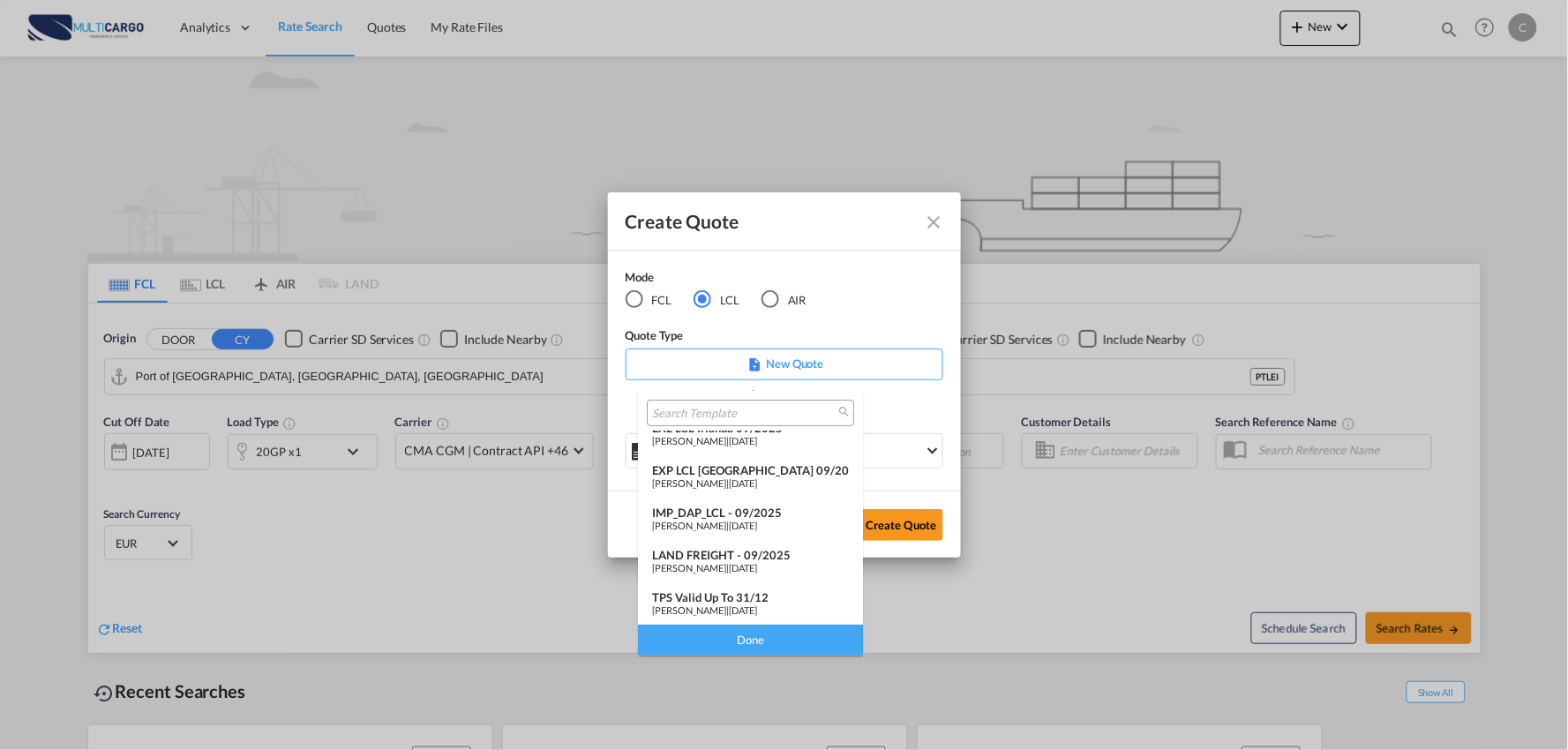
click at [724, 514] on div "IMP_DAP_LCL - 09/2025" at bounding box center [750, 513] width 196 height 14
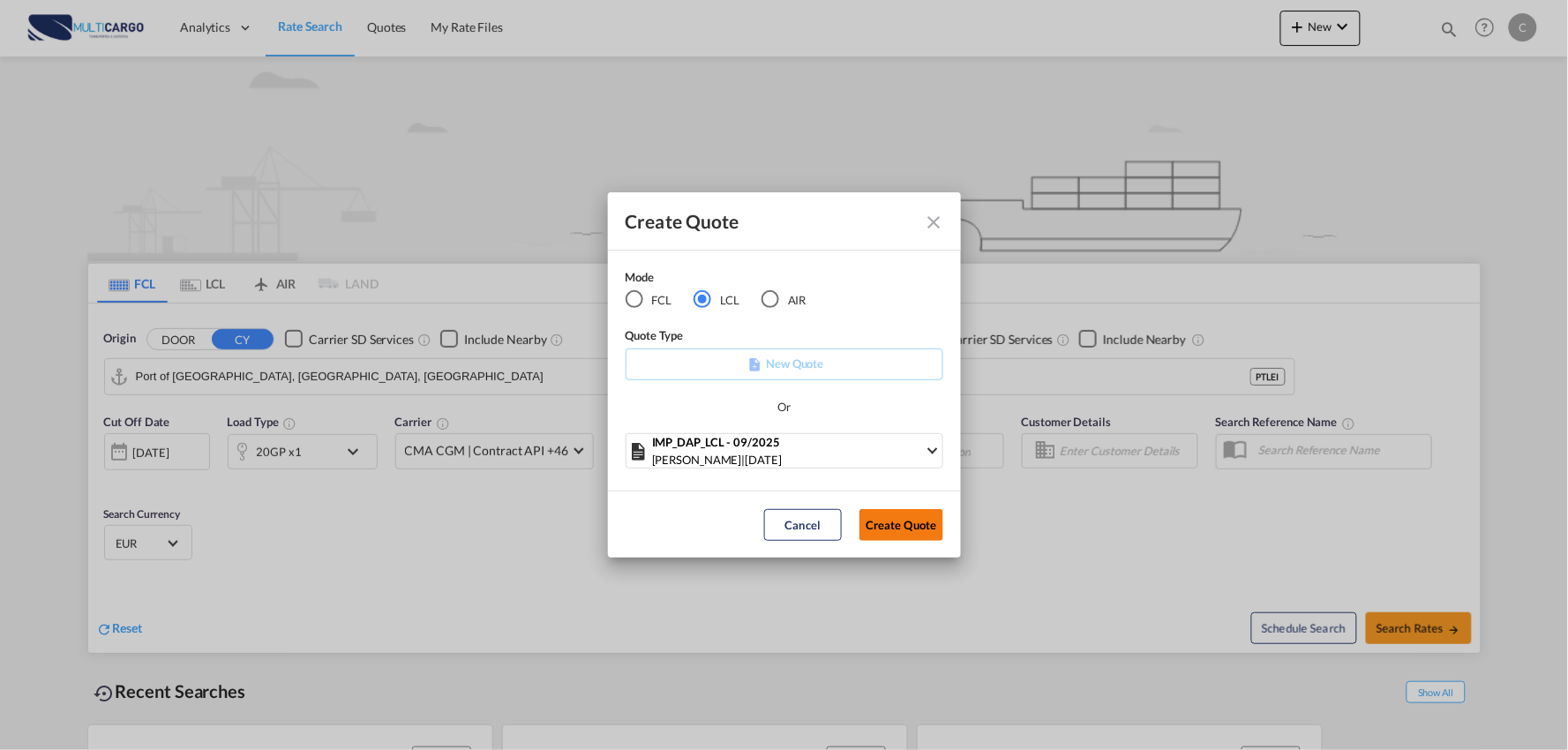
click at [900, 523] on button "Create Quote" at bounding box center [901, 525] width 84 height 32
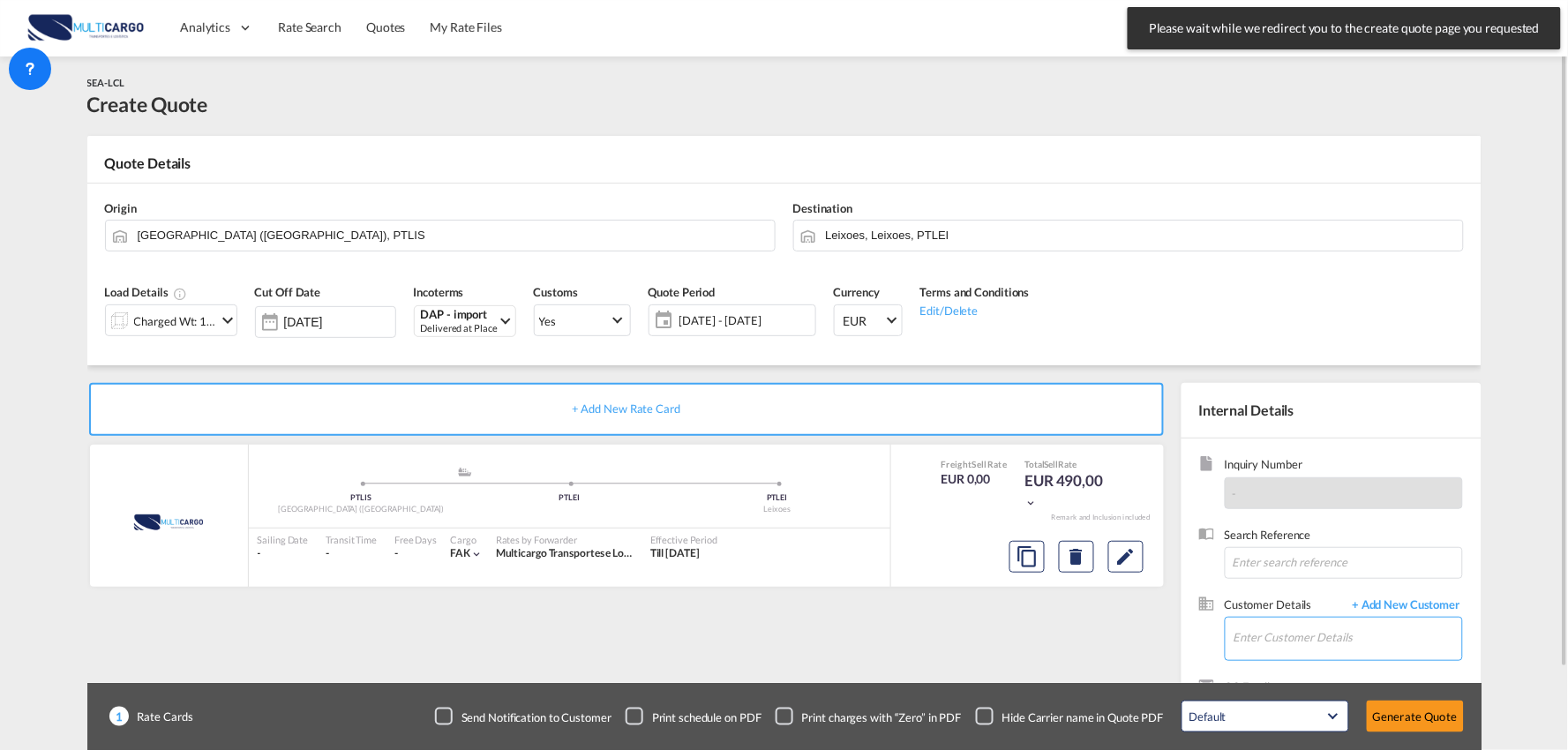
drag, startPoint x: 1340, startPoint y: 637, endPoint x: 1348, endPoint y: 630, distance: 10.6
click at [1340, 637] on input "Enter Customer Details" at bounding box center [1348, 637] width 228 height 40
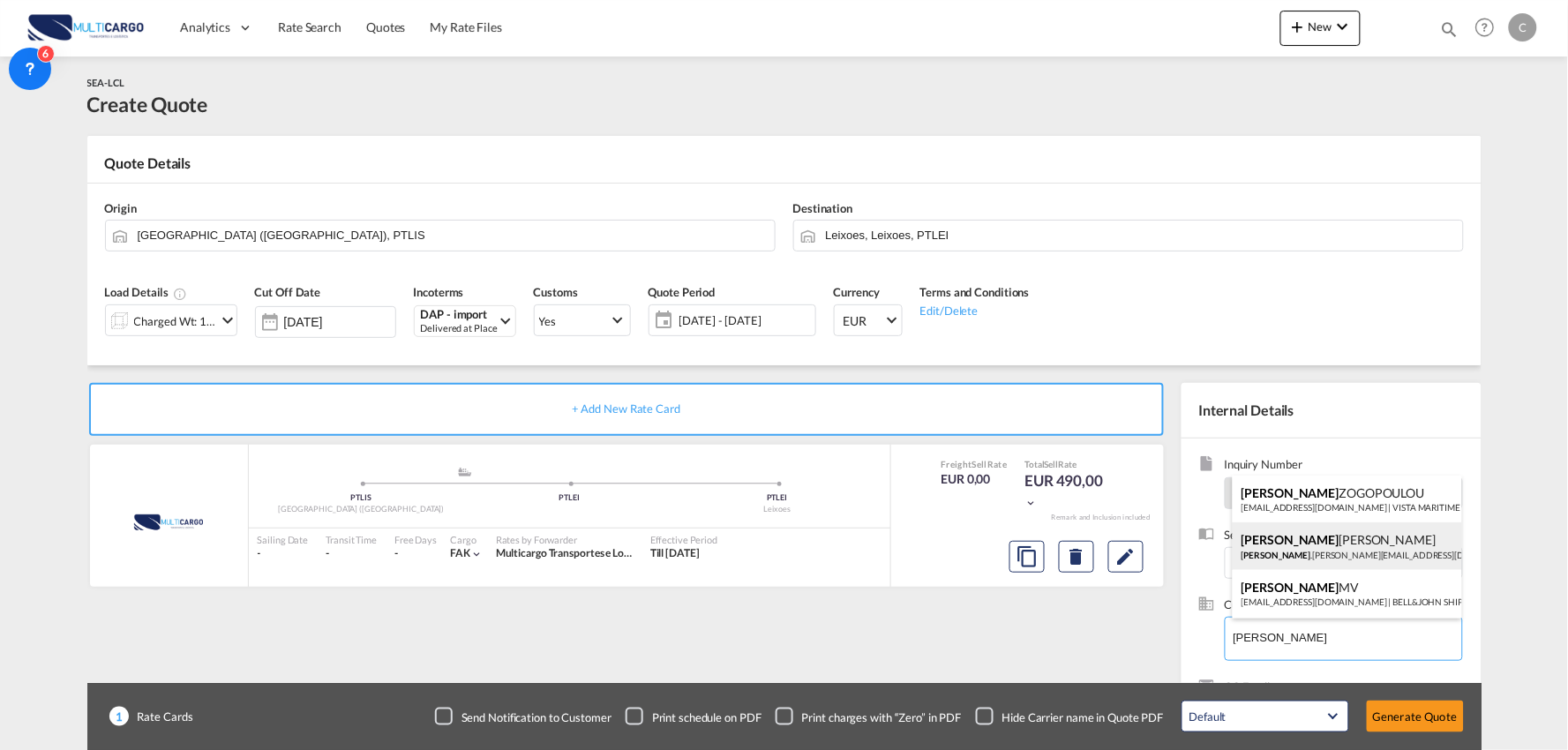
click at [1325, 538] on div "[PERSON_NAME] [PERSON_NAME] .[PERSON_NAME][EMAIL_ADDRESS][DOMAIN_NAME] | CTS In…" at bounding box center [1348, 547] width 229 height 48
type input "CTS International Freight ([GEOGRAPHIC_DATA]) S. L., [PERSON_NAME], [PERSON_NAM…"
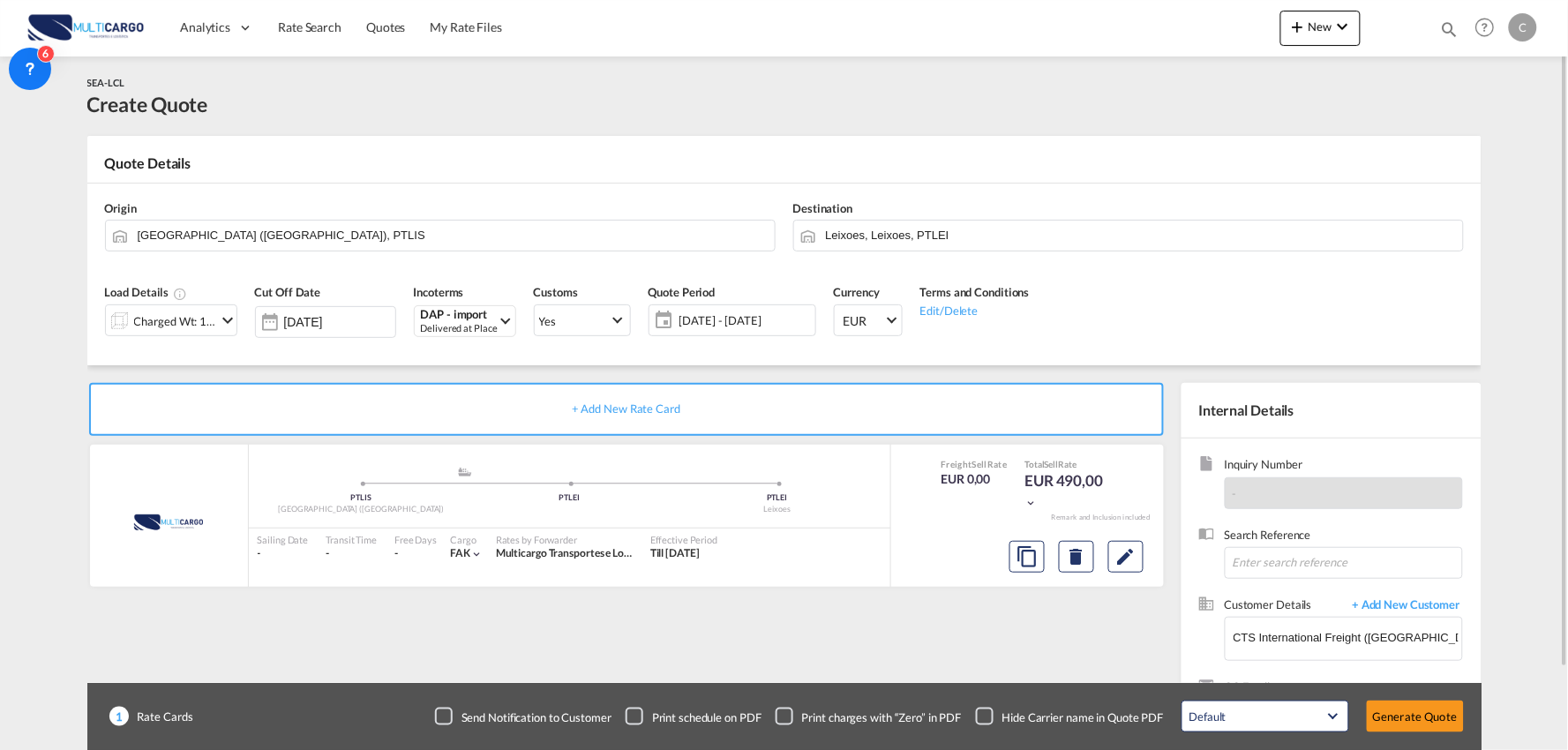
click at [985, 713] on div "Checkbox No Ink" at bounding box center [985, 716] width 18 height 18
click at [824, 647] on div "+ Add New Rate Card MultiCargo added by you .a{fill:#aaa8ad;} .a{fill:#aaa8ad;}…" at bounding box center [629, 567] width 1085 height 369
click at [391, 125] on div "SEA-LCL Create Quote" at bounding box center [784, 96] width 1394 height 79
click at [165, 326] on div "Charged Wt: 1,00 W/M" at bounding box center [175, 321] width 83 height 25
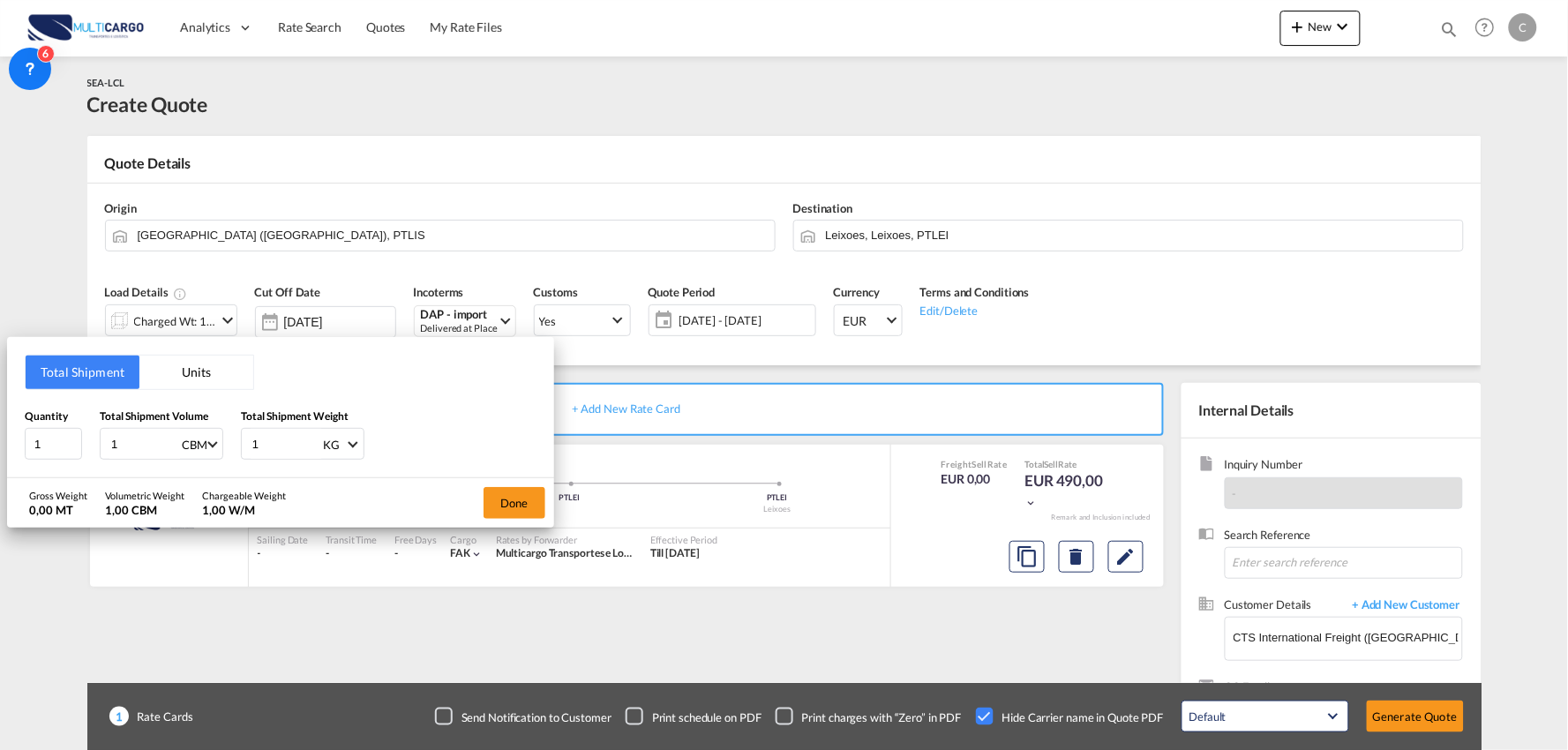
click at [270, 443] on input "1" at bounding box center [285, 443] width 70 height 30
click at [537, 505] on button "Done" at bounding box center [514, 503] width 61 height 32
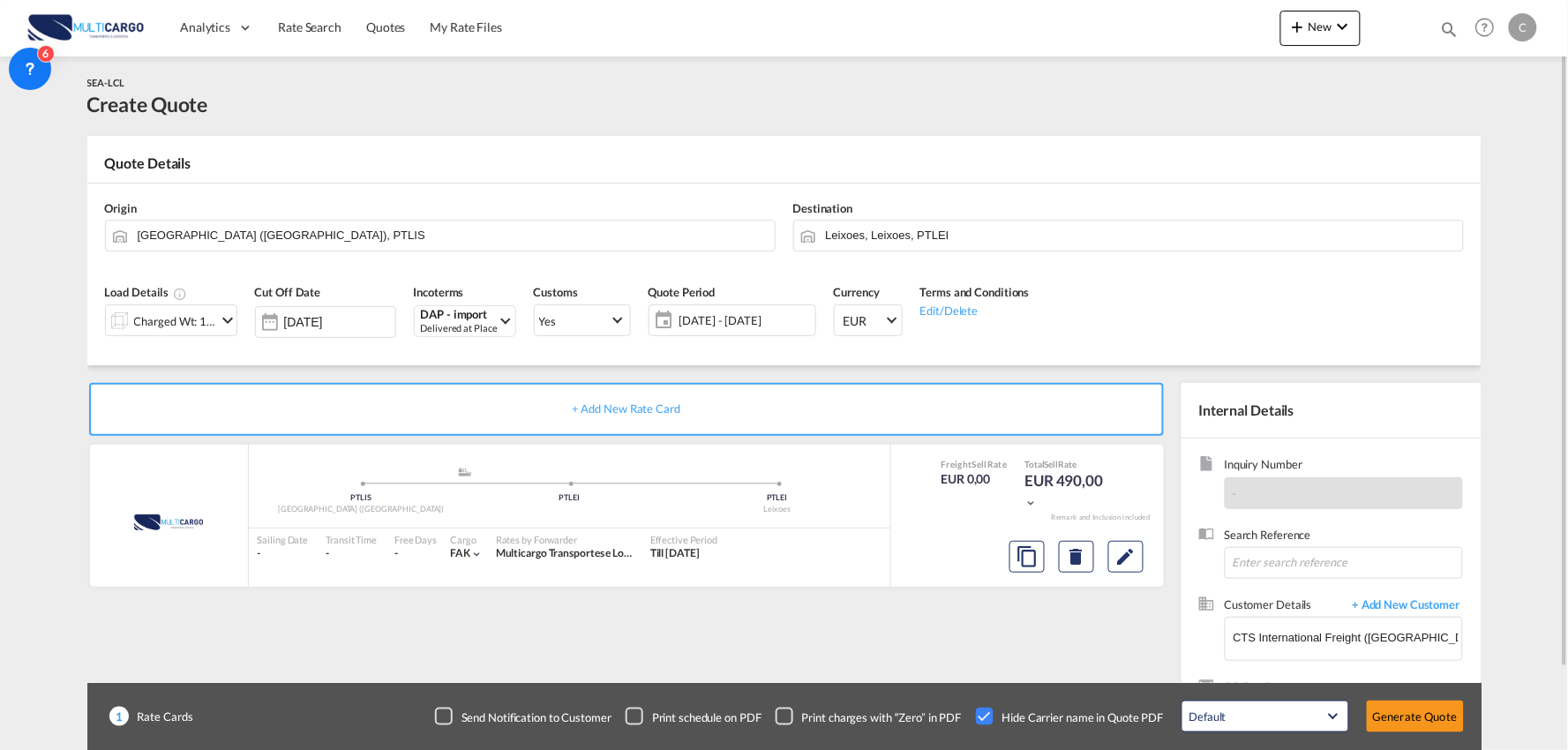
click at [260, 356] on div "Cut Off Date [DATE]" at bounding box center [325, 316] width 159 height 84
click at [1423, 720] on button "Generate Quote" at bounding box center [1415, 716] width 97 height 32
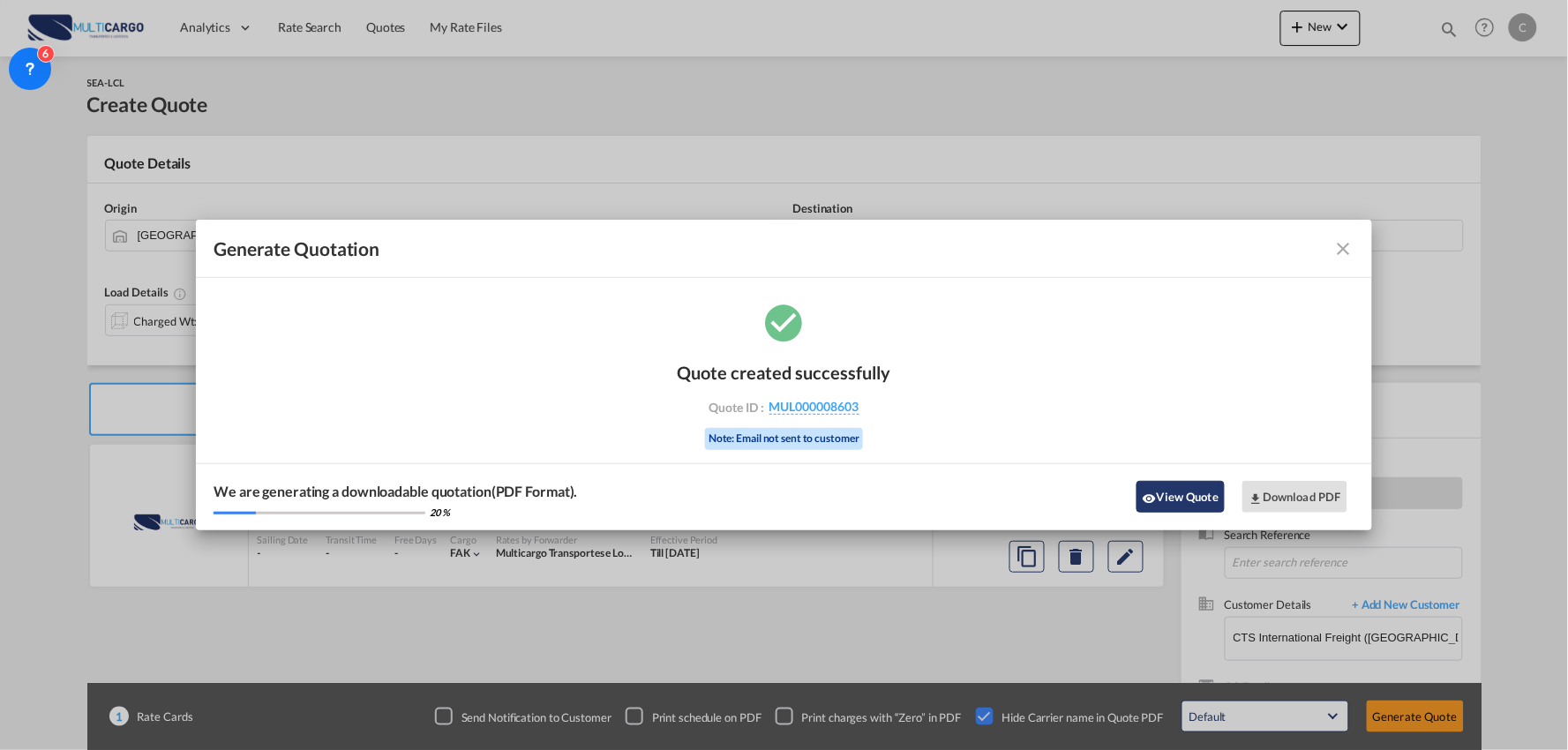
click at [1168, 485] on button "View Quote" at bounding box center [1180, 497] width 88 height 32
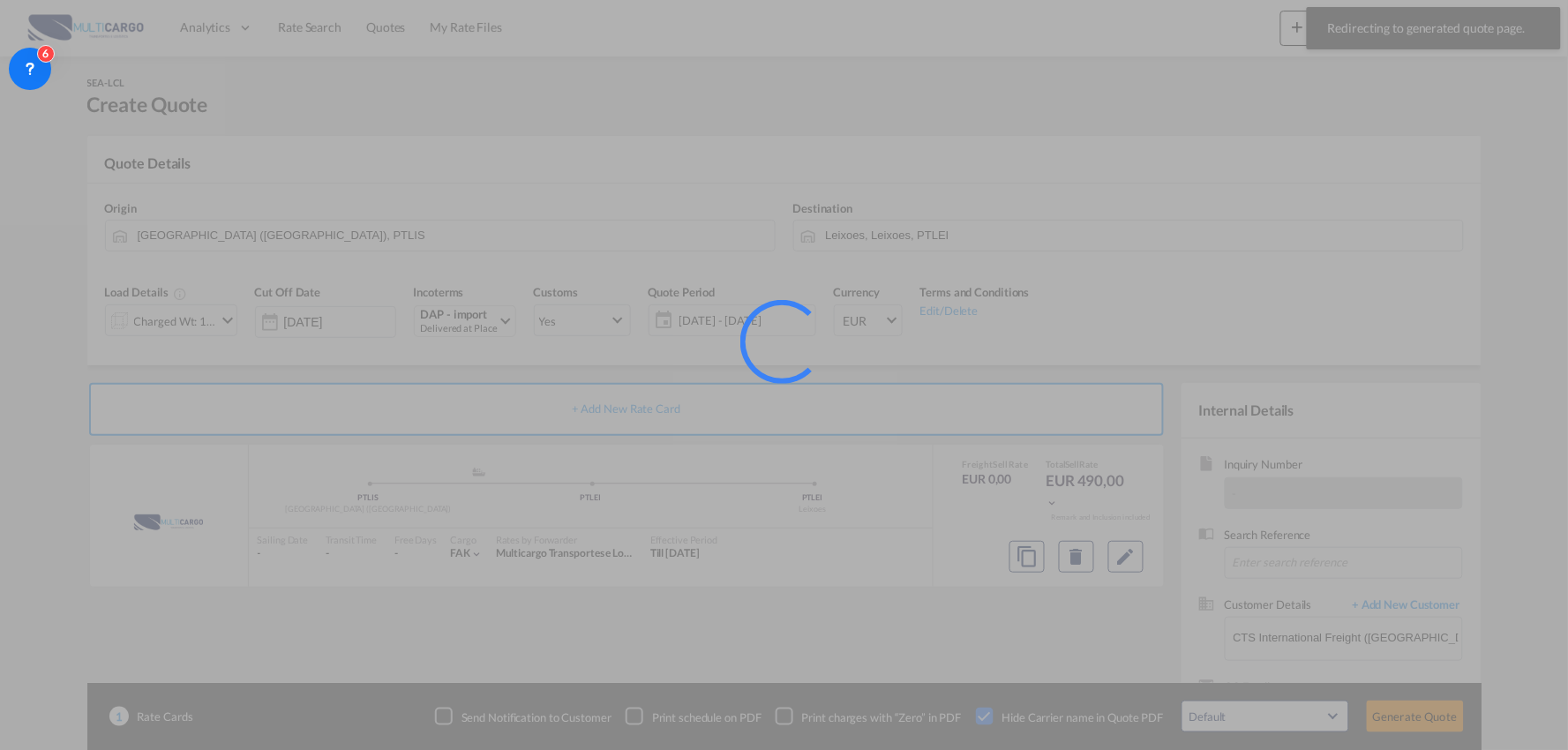
click at [1412, 710] on div at bounding box center [784, 375] width 1568 height 750
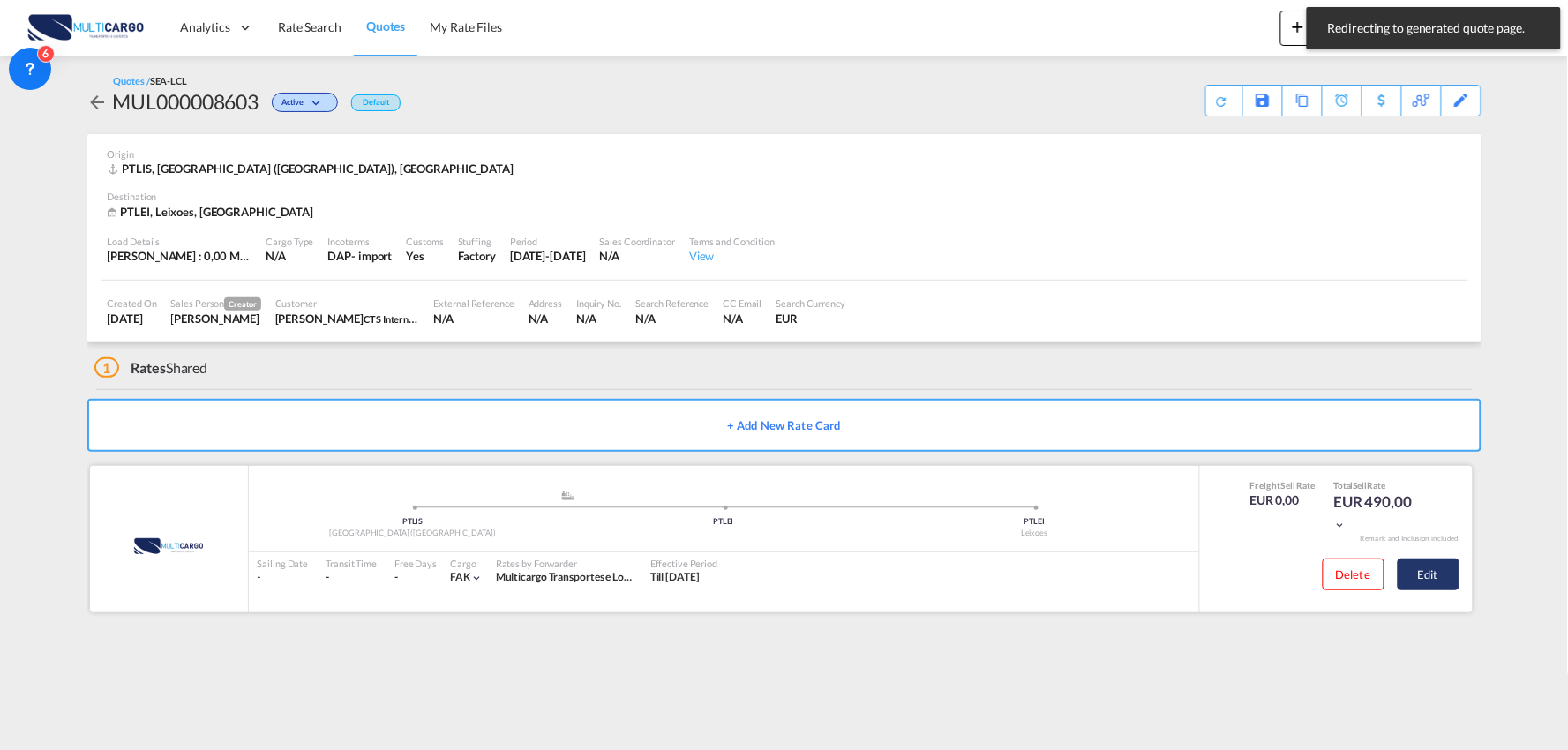
click at [1442, 568] on button "Edit" at bounding box center [1428, 574] width 61 height 32
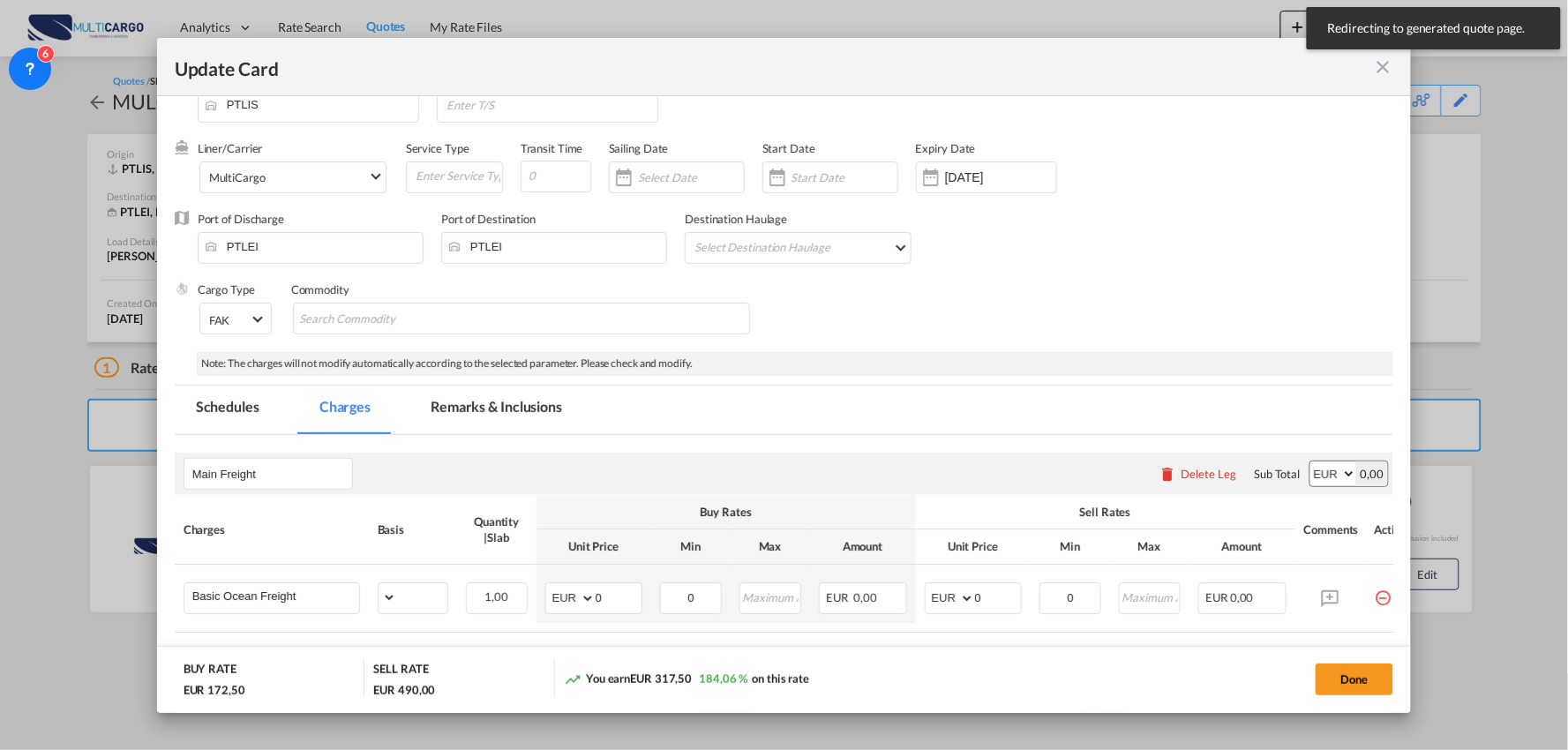
select select "per_shipment"
select select "per_bl"
select select "per_shipment"
select select "per_doc"
select select "per_shipment"
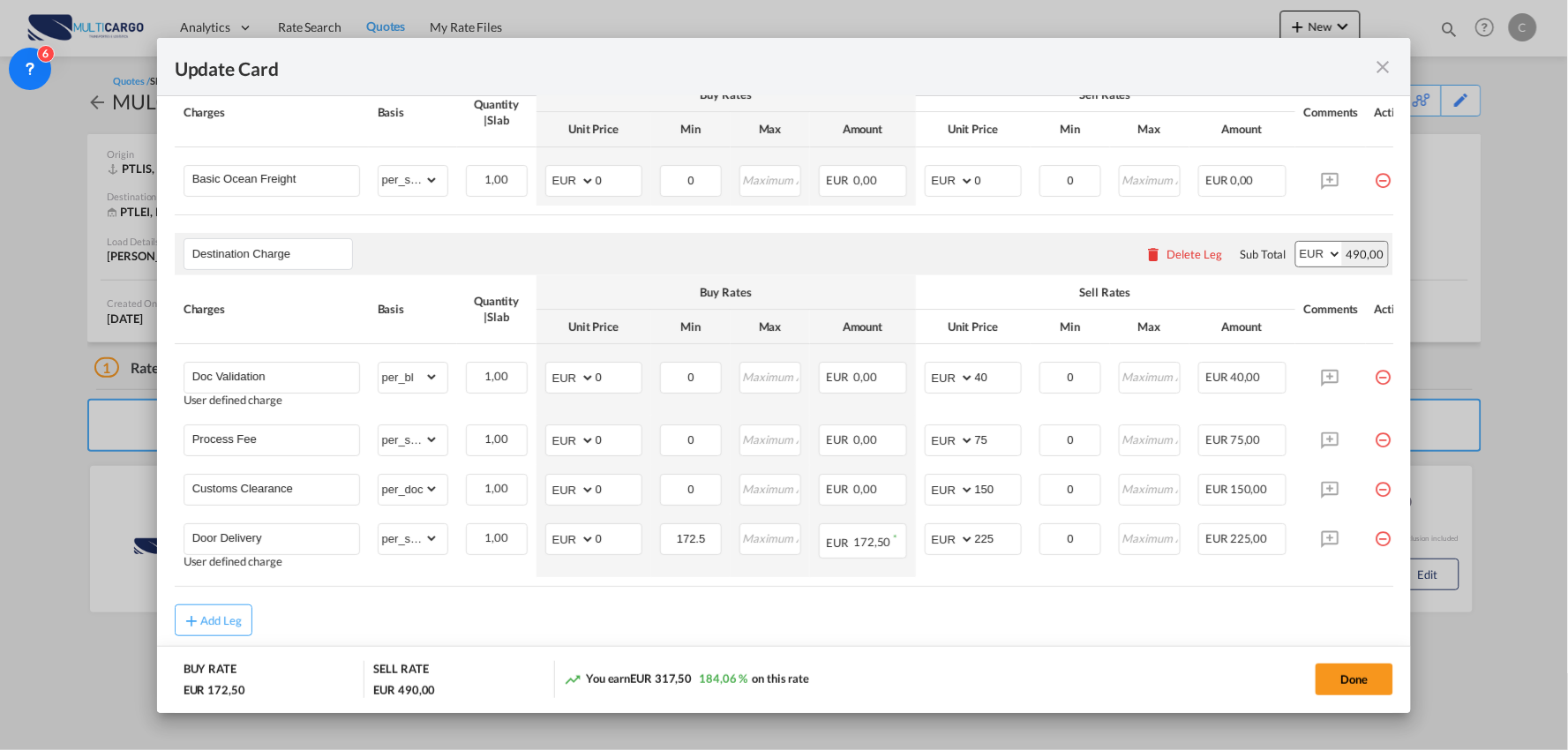
scroll to position [490, 0]
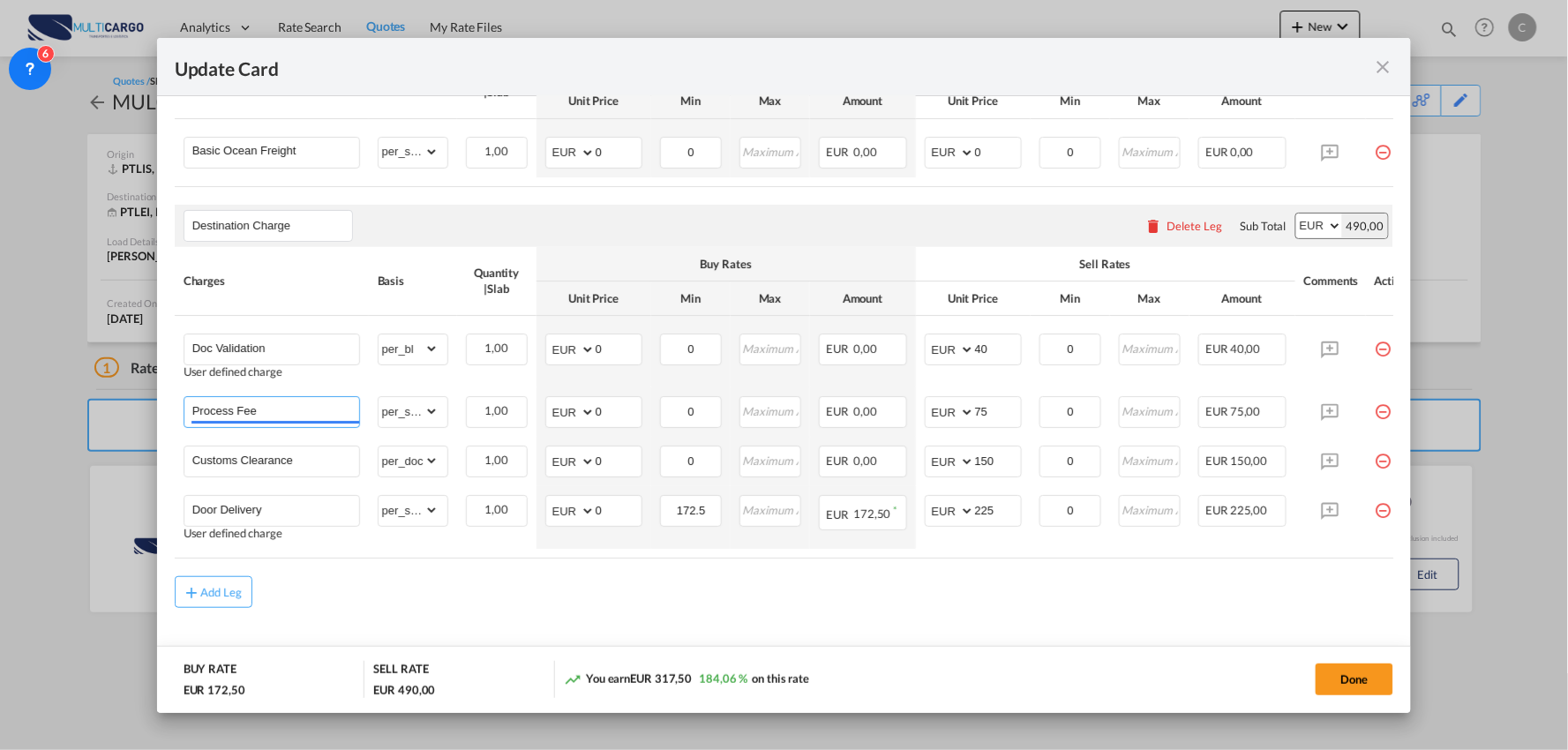
drag, startPoint x: 168, startPoint y: 412, endPoint x: 122, endPoint y: 403, distance: 46.9
click at [127, 403] on div "Update Card Port of Loading PTLIS T/S Liner/Carrier MultiCargo Atlantic Contain…" at bounding box center [784, 375] width 1568 height 750
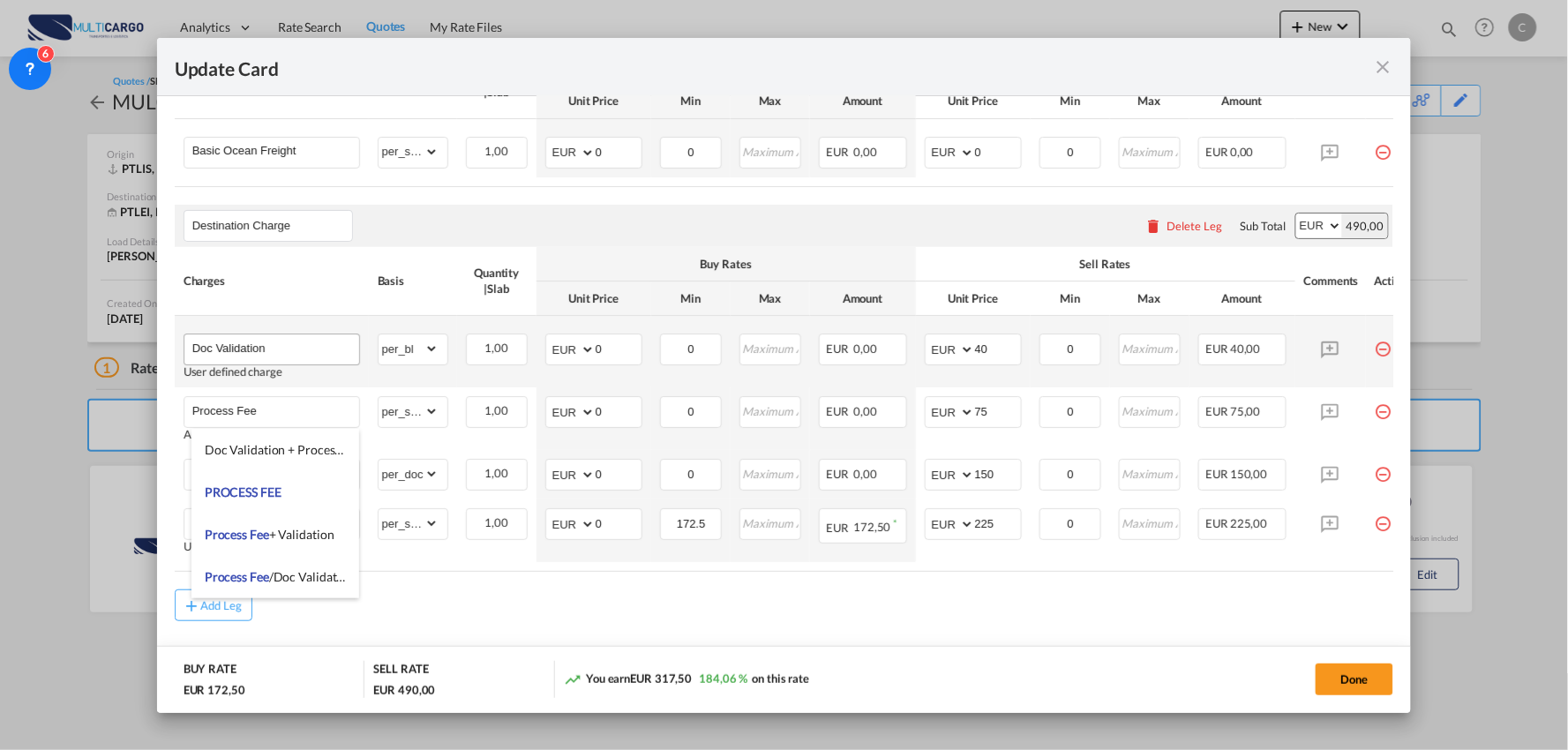
click at [300, 365] on div "Doc Validation" at bounding box center [271, 349] width 177 height 32
click at [302, 357] on input "Doc Validation" at bounding box center [276, 347] width 167 height 27
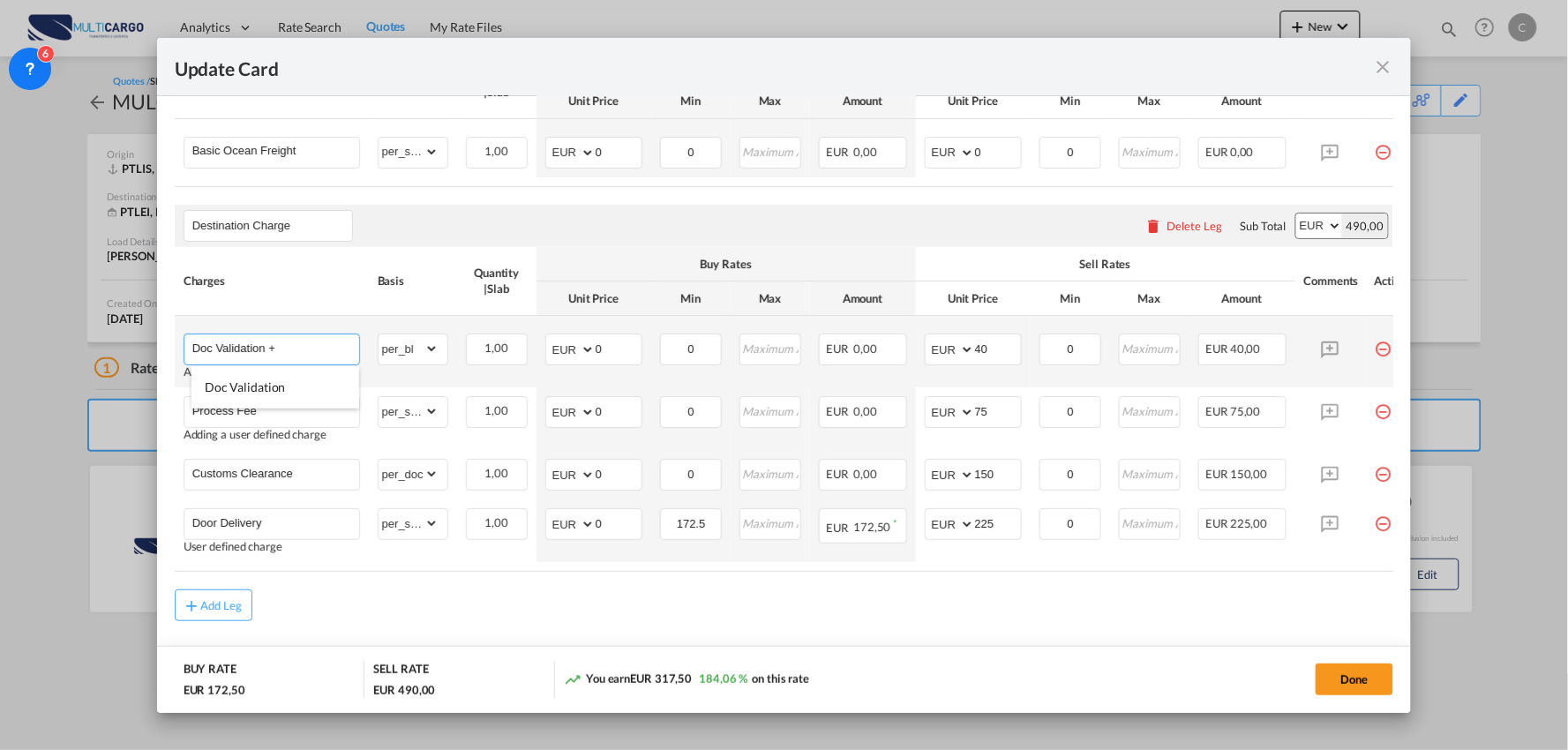
paste input "Process Fee"
type input "Doc Validation + Process Fee"
drag, startPoint x: 990, startPoint y: 355, endPoint x: 933, endPoint y: 363, distance: 57.6
click at [936, 360] on md-input-container "AED AFN ALL AMD ANG AOA ARS AUD AWG AZN BAM BBD BDT BGN BHD BIF BMD BND BOB BRL…" at bounding box center [972, 349] width 97 height 32
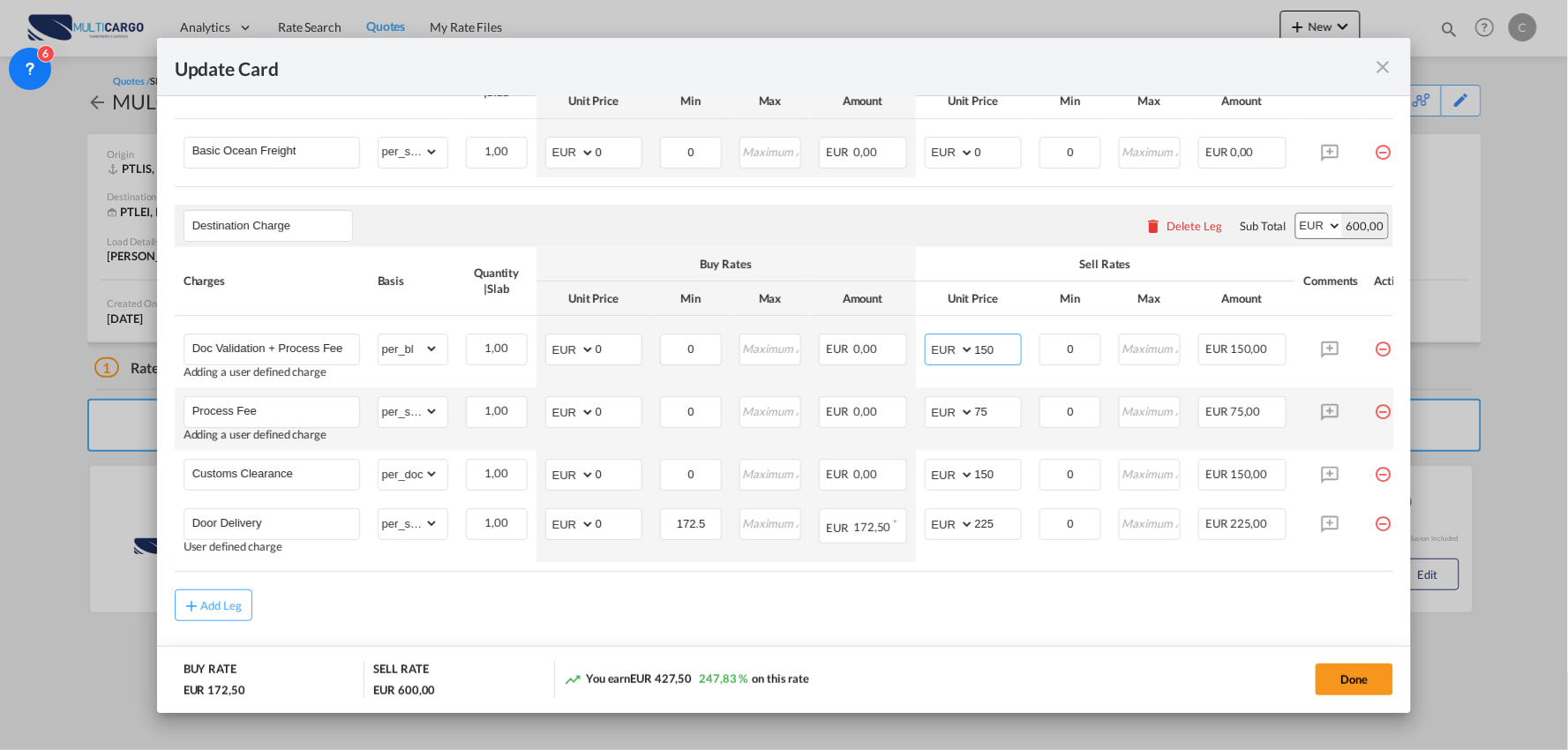
type input "150"
click at [1374, 414] on md-icon "icon-minus-circle-outline red-400-fg pt-7" at bounding box center [1383, 405] width 18 height 18
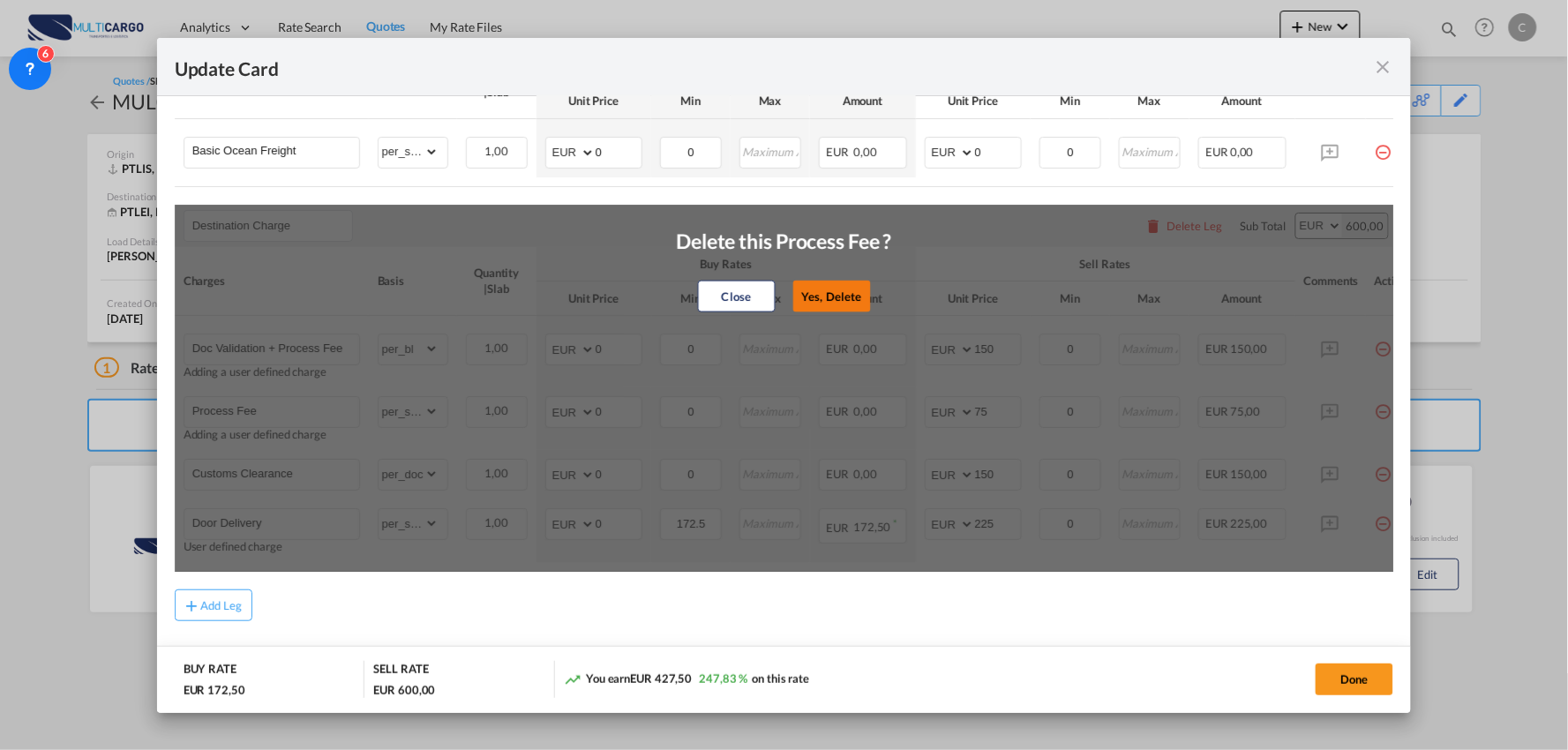
click at [841, 305] on button "Yes, Delete" at bounding box center [830, 297] width 77 height 32
type input "Customs Clearance"
select select "per_doc"
type input "150"
type input "Door Delivery"
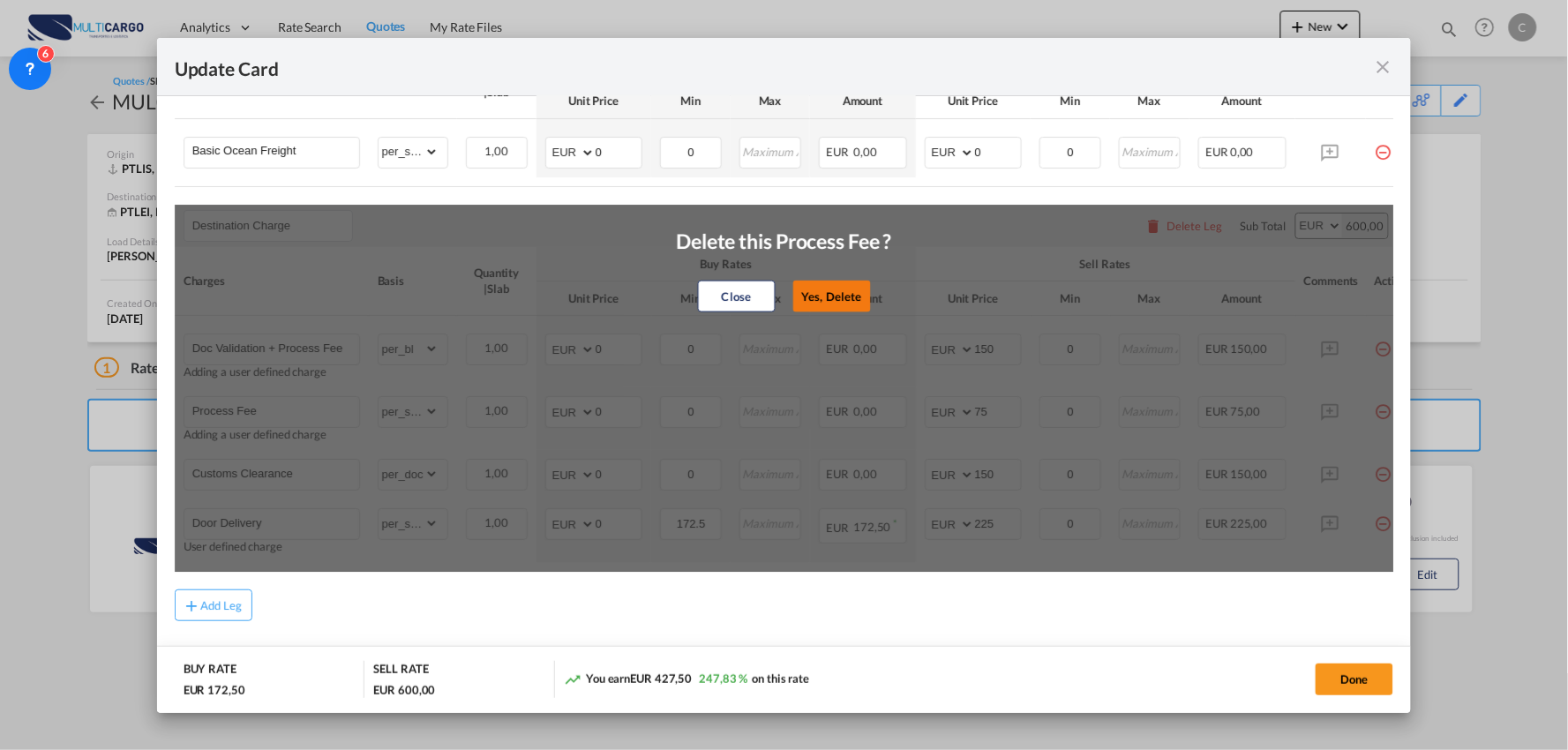
select select "per_shipment"
type input "172.5"
type input "225"
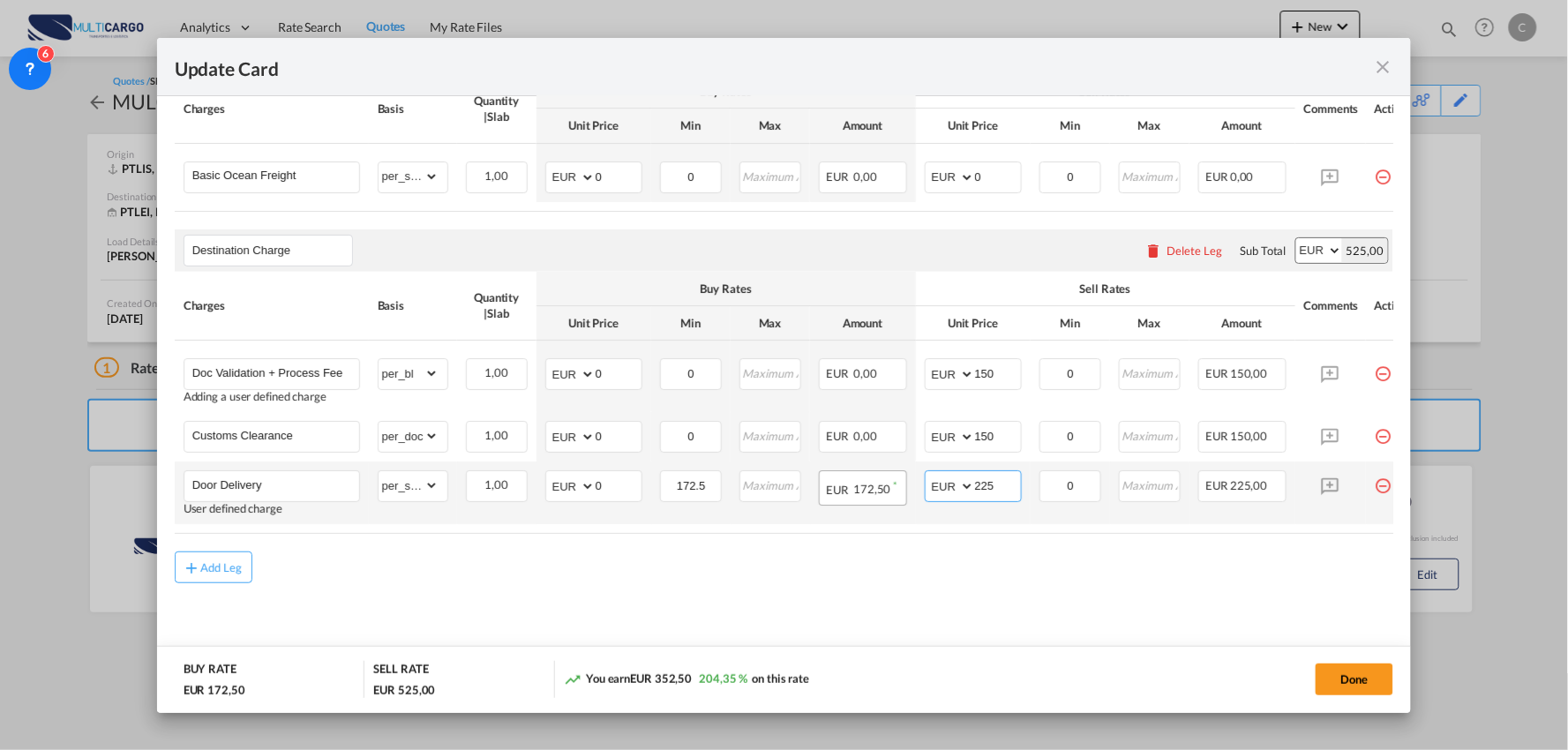
drag, startPoint x: 1004, startPoint y: 479, endPoint x: 876, endPoint y: 480, distance: 128.0
click at [878, 480] on tr "Door Delivery User defined charge Please Enter Already Exists gross_weight volu…" at bounding box center [800, 492] width 1251 height 62
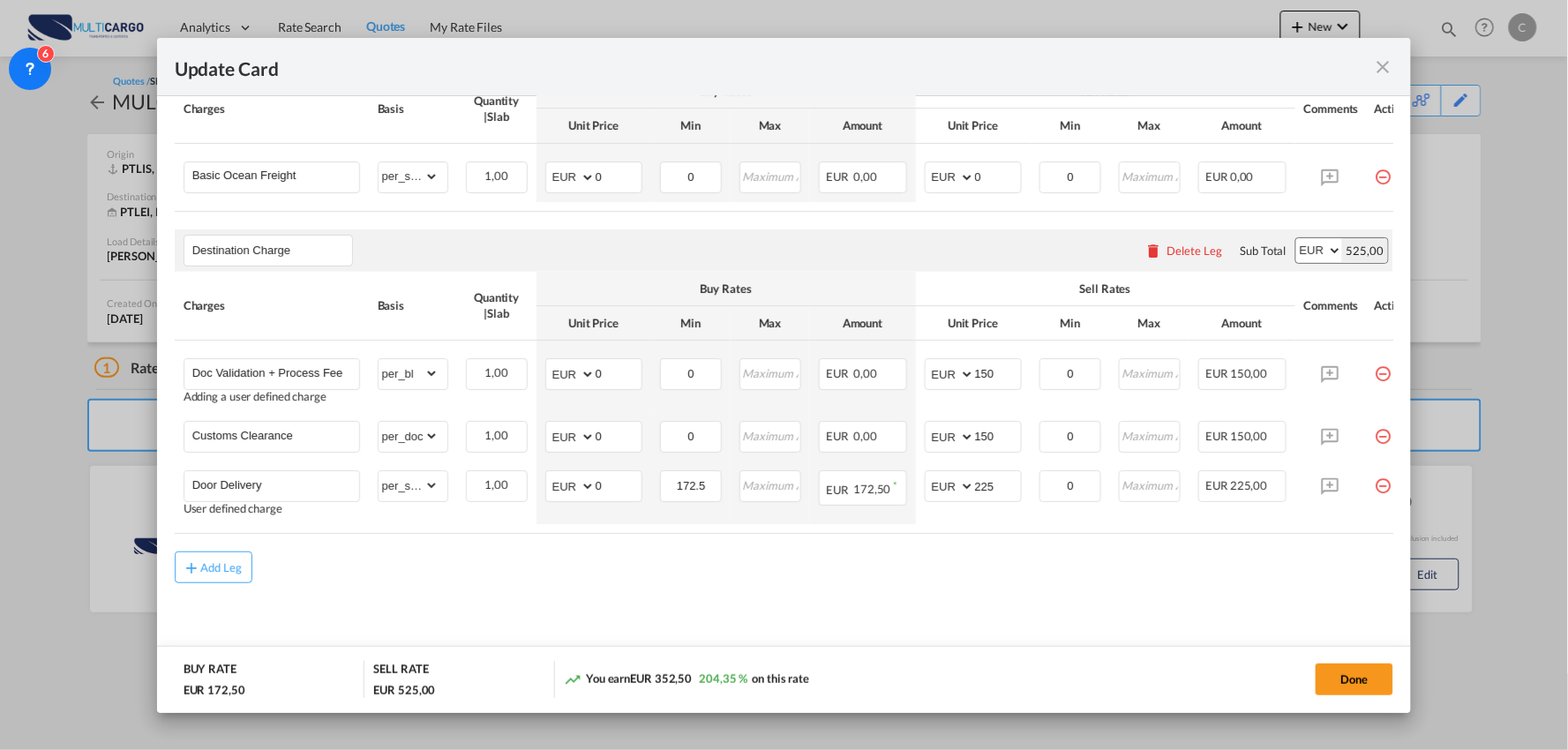
click at [460, 568] on div "Add Leg" at bounding box center [785, 567] width 1220 height 32
click at [509, 602] on md-content "Main Freight Please enter leg name Leg Name Already Exists Delete Leg Sub Total…" at bounding box center [785, 341] width 1220 height 655
click at [1347, 681] on button "Done" at bounding box center [1354, 679] width 77 height 32
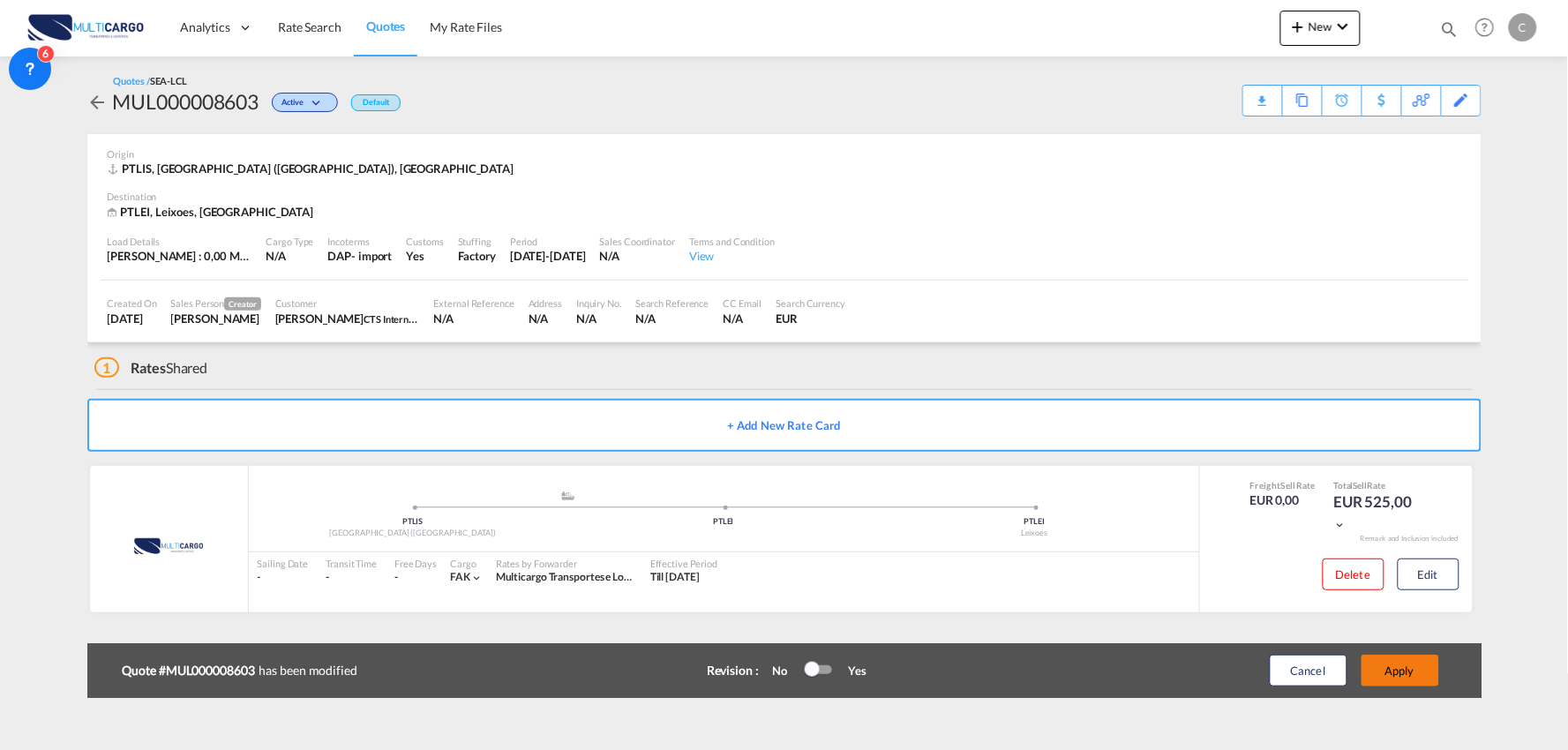
click at [1419, 676] on button "Apply" at bounding box center [1400, 671] width 77 height 32
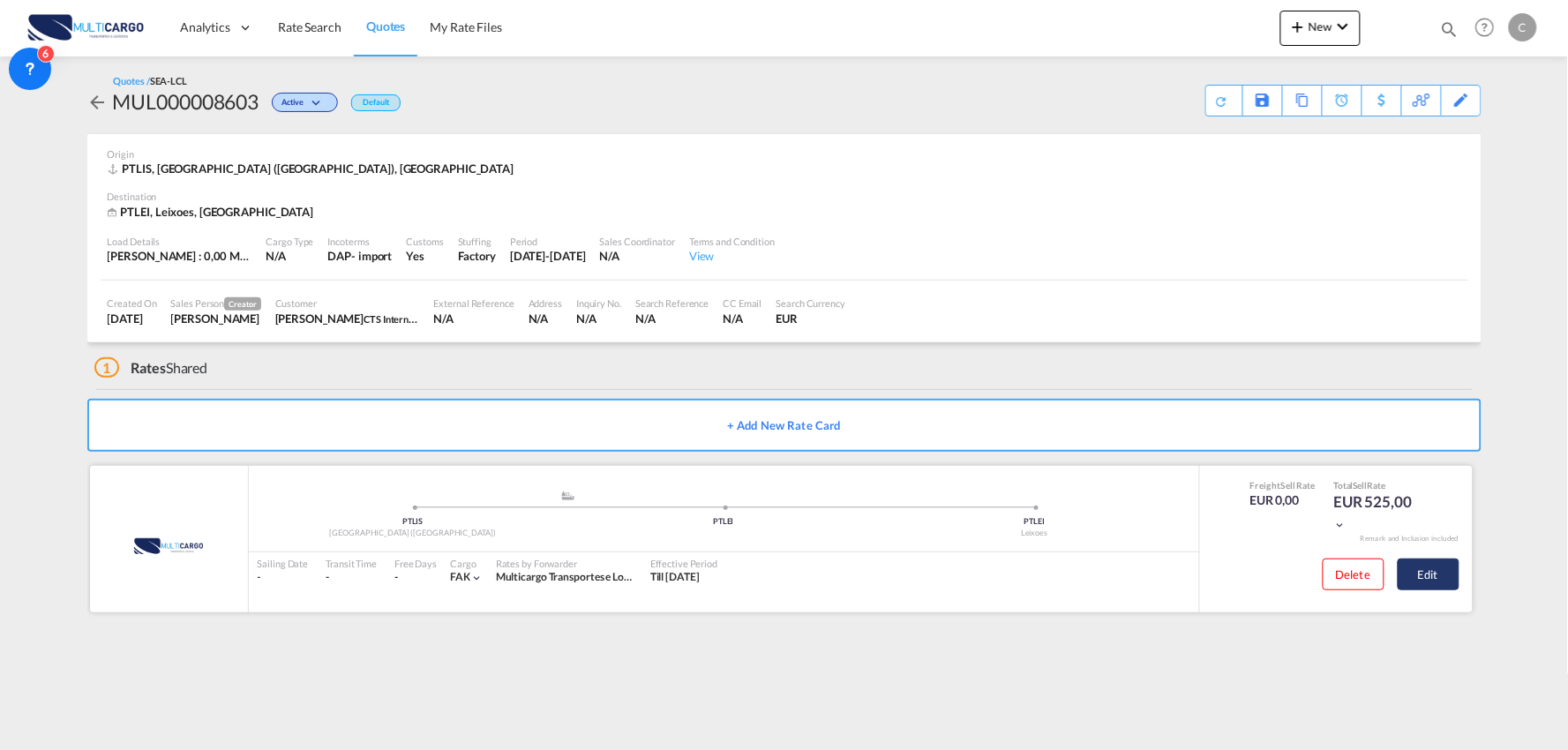
click at [1432, 574] on button "Edit" at bounding box center [1428, 574] width 61 height 32
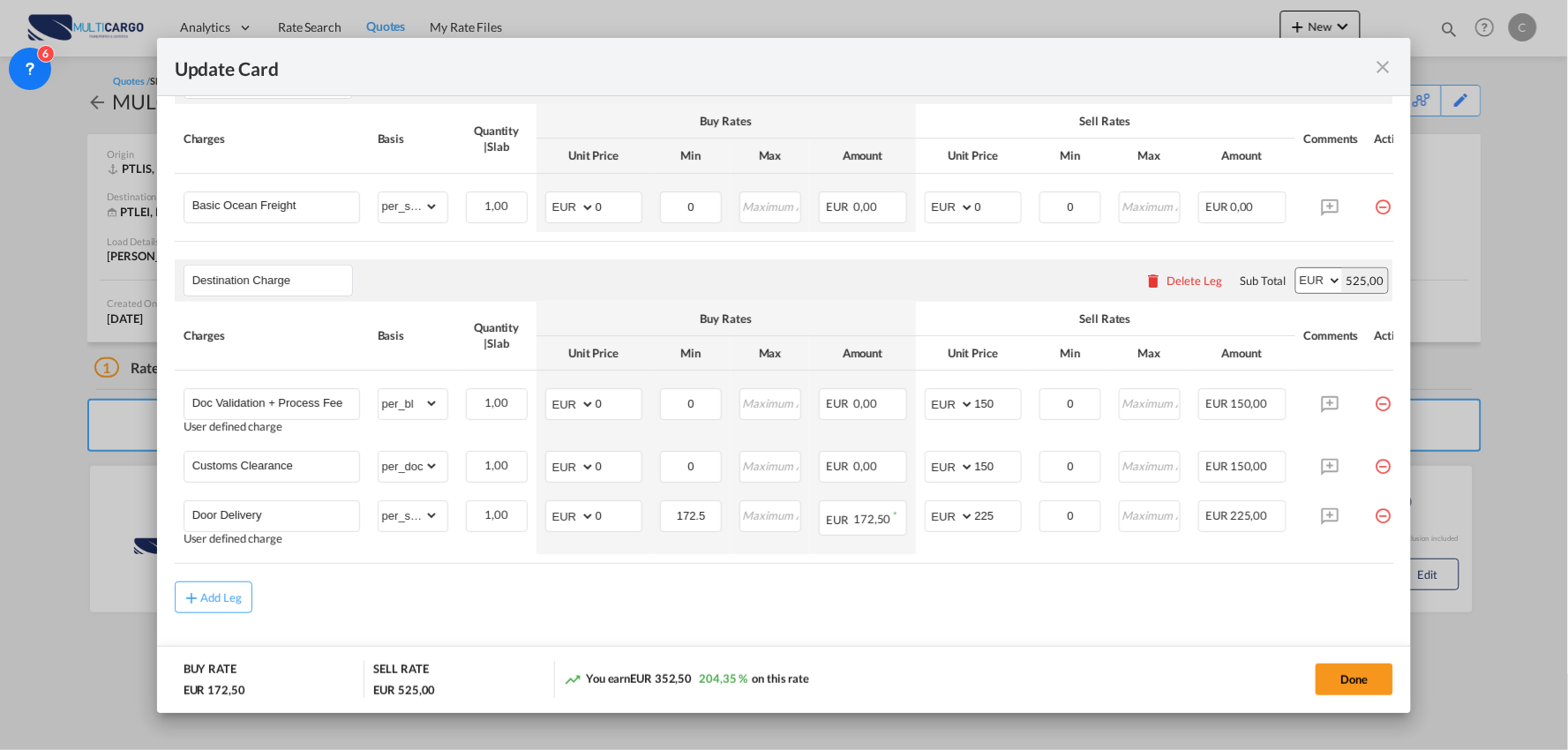
scroll to position [474, 0]
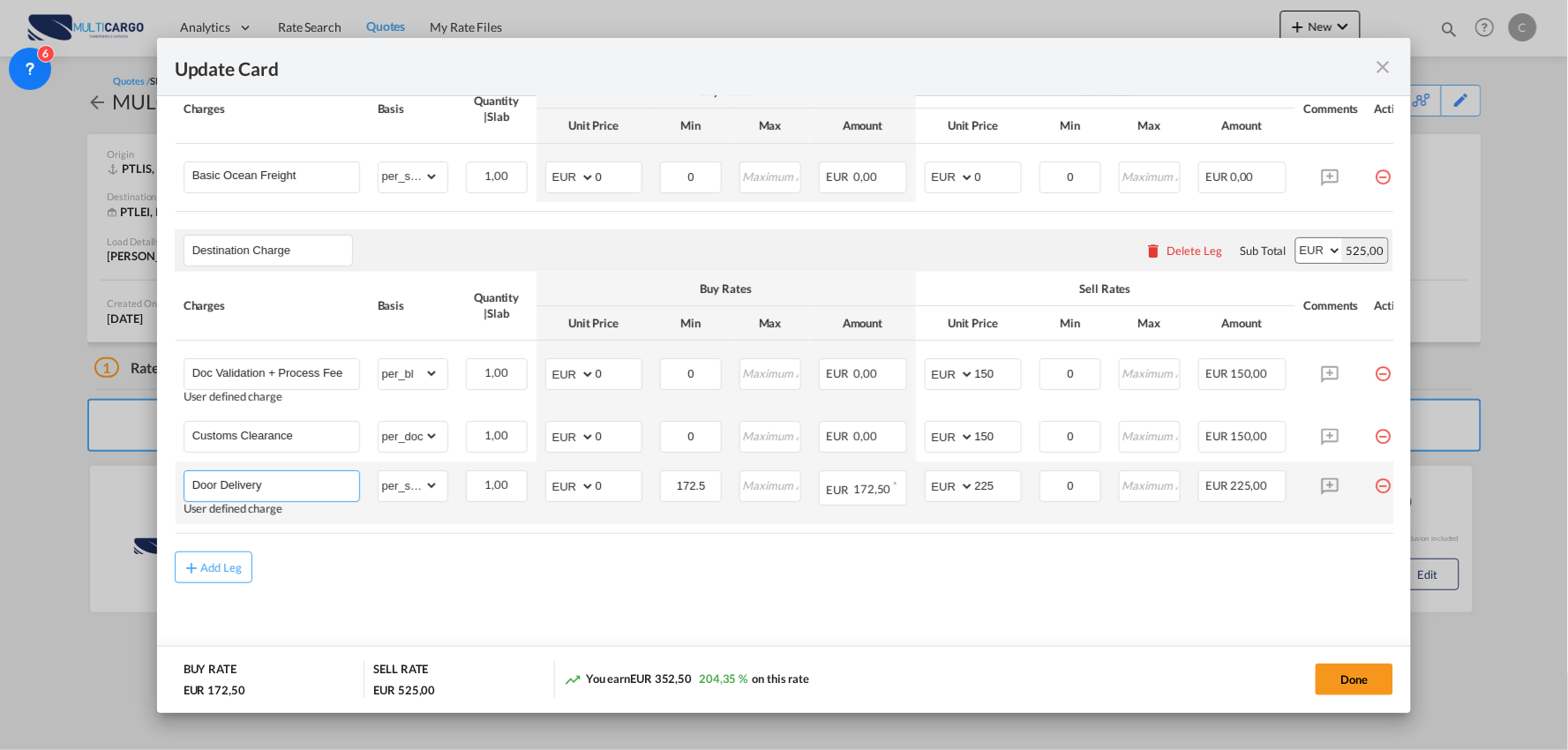
click at [286, 487] on input "Door Delivery" at bounding box center [276, 484] width 167 height 27
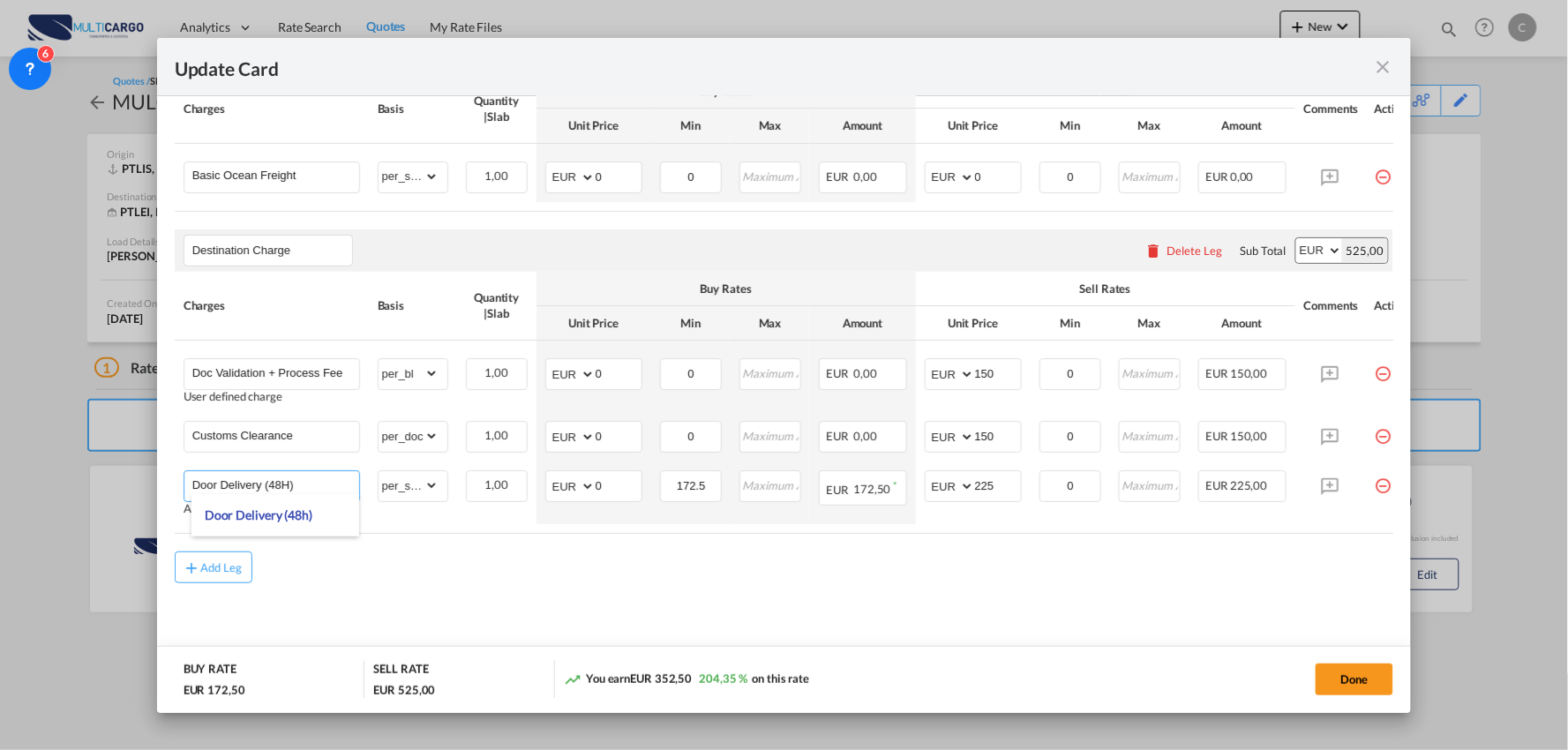
type input "Door Delivery (48H)"
drag, startPoint x: 692, startPoint y: 621, endPoint x: 1104, endPoint y: 544, distance: 419.1
click at [694, 621] on md-content "Main Freight Please enter leg name Leg Name Already Exists Delete Leg Sub Total…" at bounding box center [785, 341] width 1220 height 655
click at [1373, 686] on button "Done" at bounding box center [1354, 679] width 77 height 32
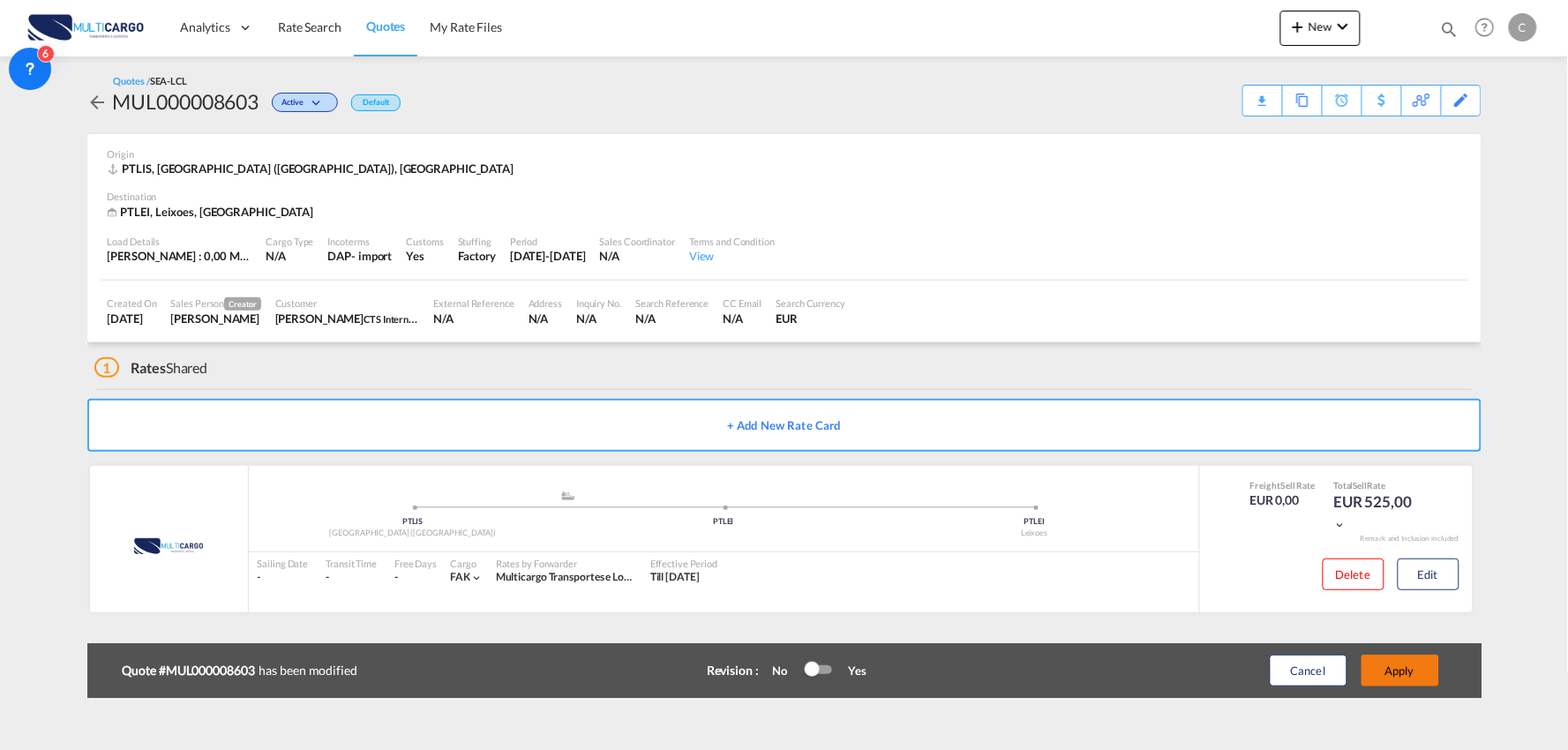
click at [1424, 670] on button "Apply" at bounding box center [1400, 671] width 77 height 32
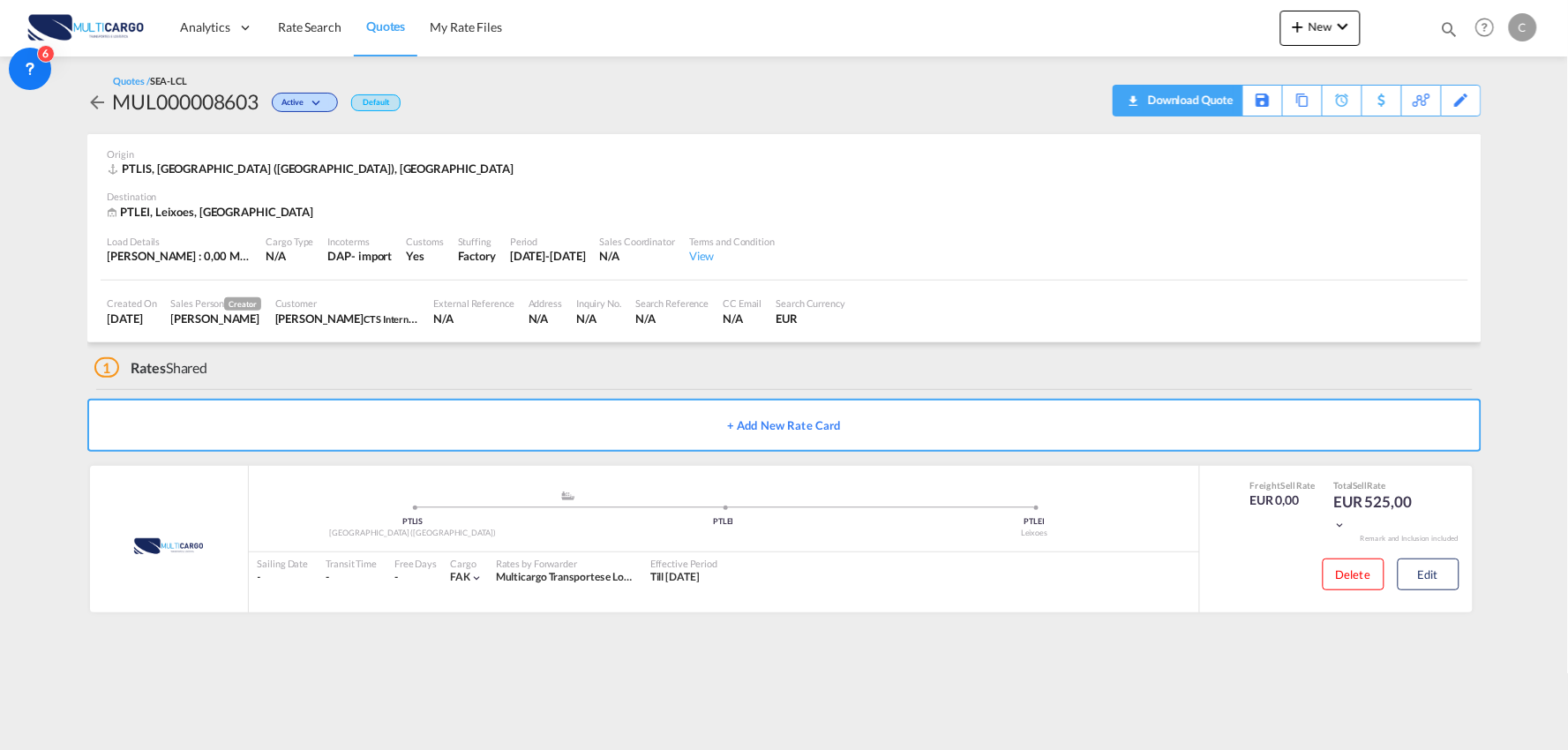
click at [1205, 97] on div "Download Quote" at bounding box center [1188, 100] width 90 height 28
click at [1312, 34] on button "New" at bounding box center [1320, 28] width 80 height 36
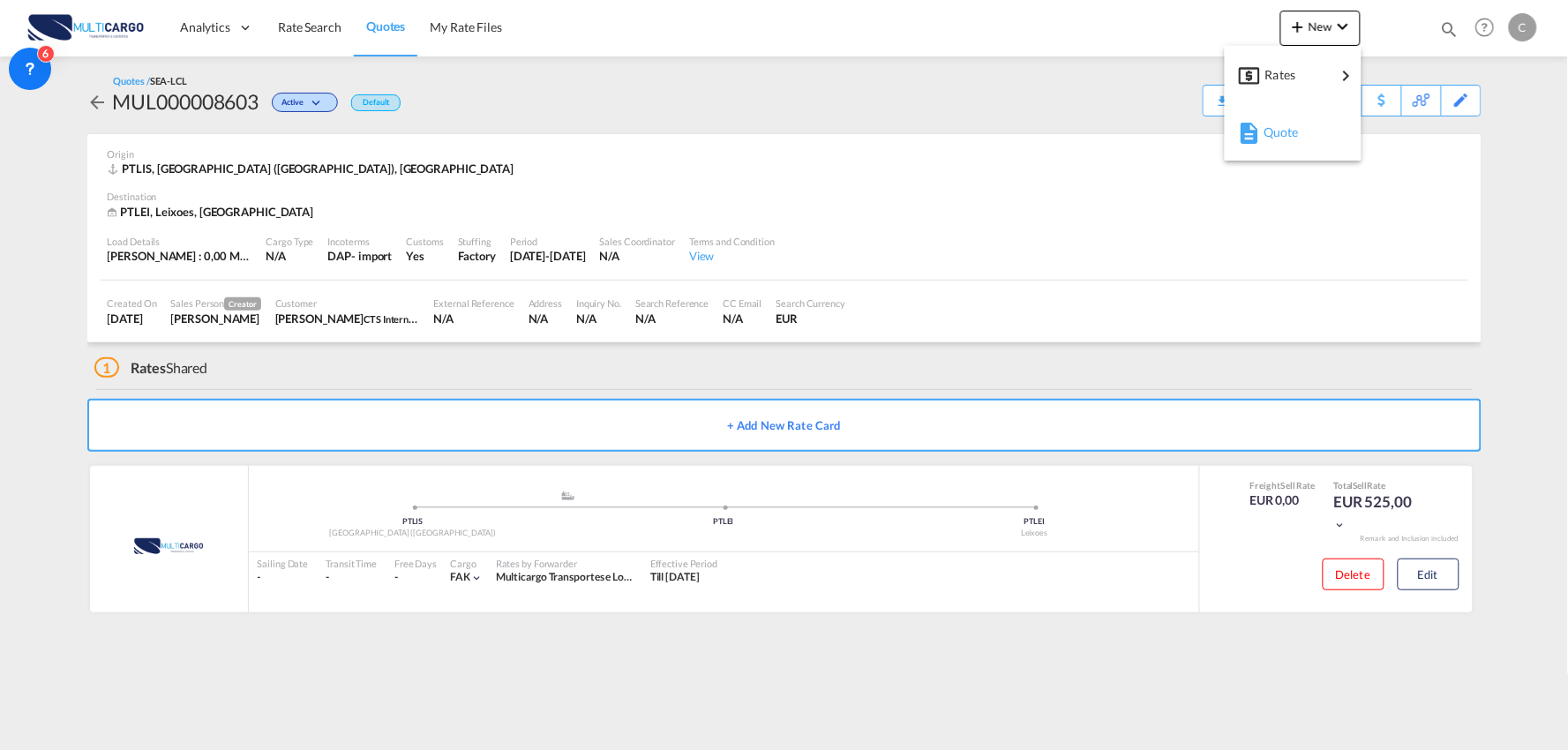
click at [1265, 131] on span "Quote" at bounding box center [1273, 132] width 20 height 36
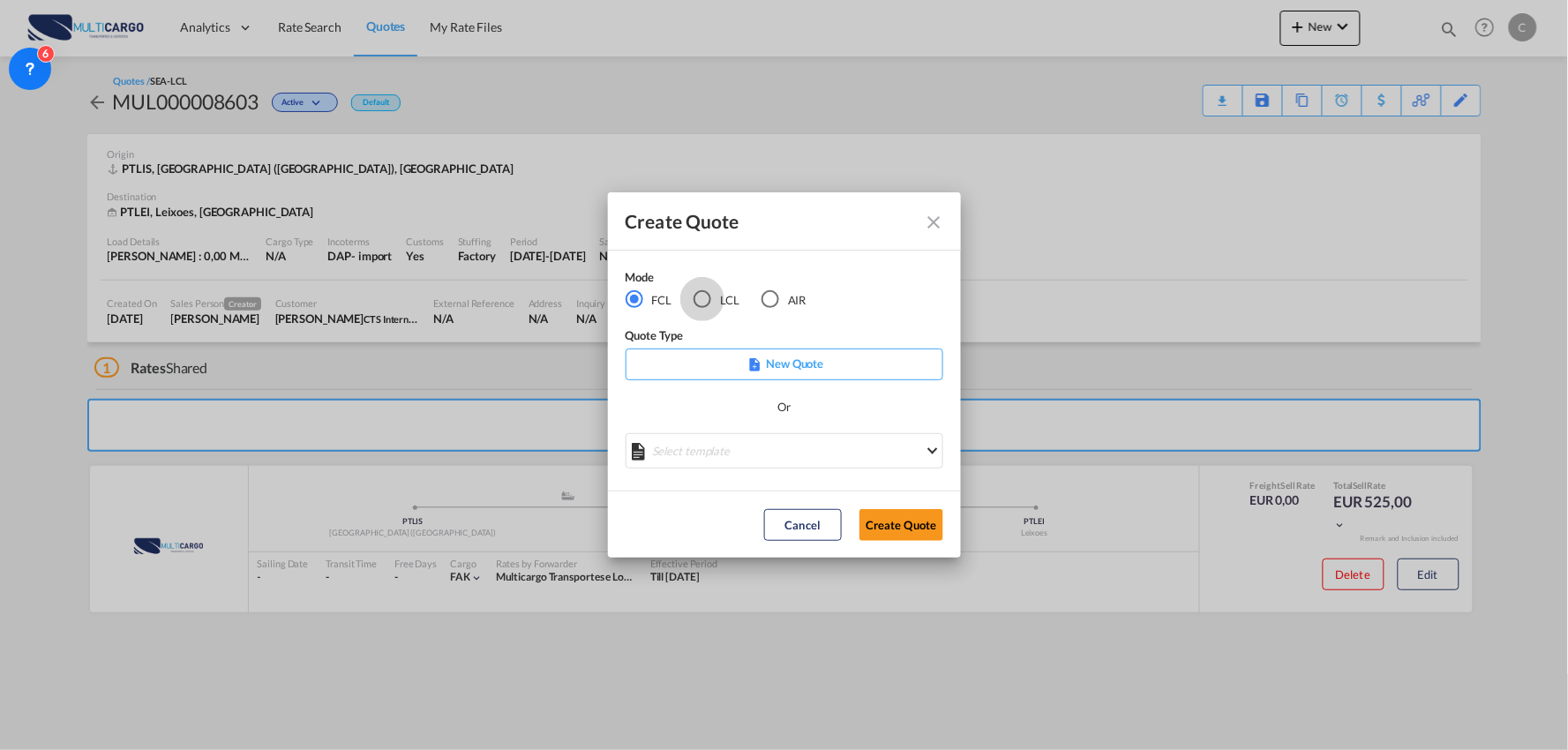
click at [709, 302] on div "LCL" at bounding box center [702, 299] width 18 height 18
click at [806, 453] on md-select "Select template EXP LCL Globelink 09/2025 [PERSON_NAME] | [DATE] EXP [GEOGRAPHI…" at bounding box center [784, 451] width 317 height 36
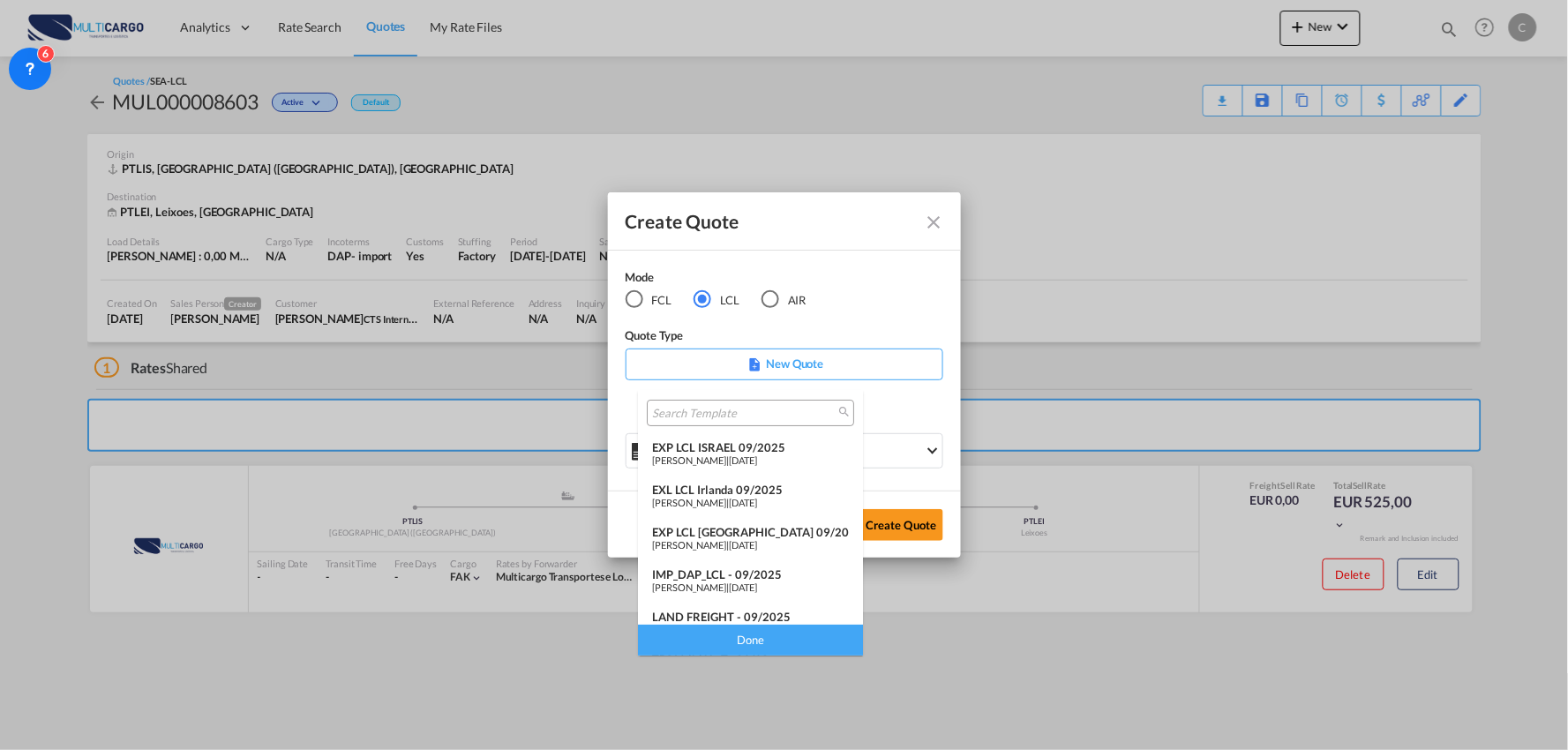
scroll to position [98, 0]
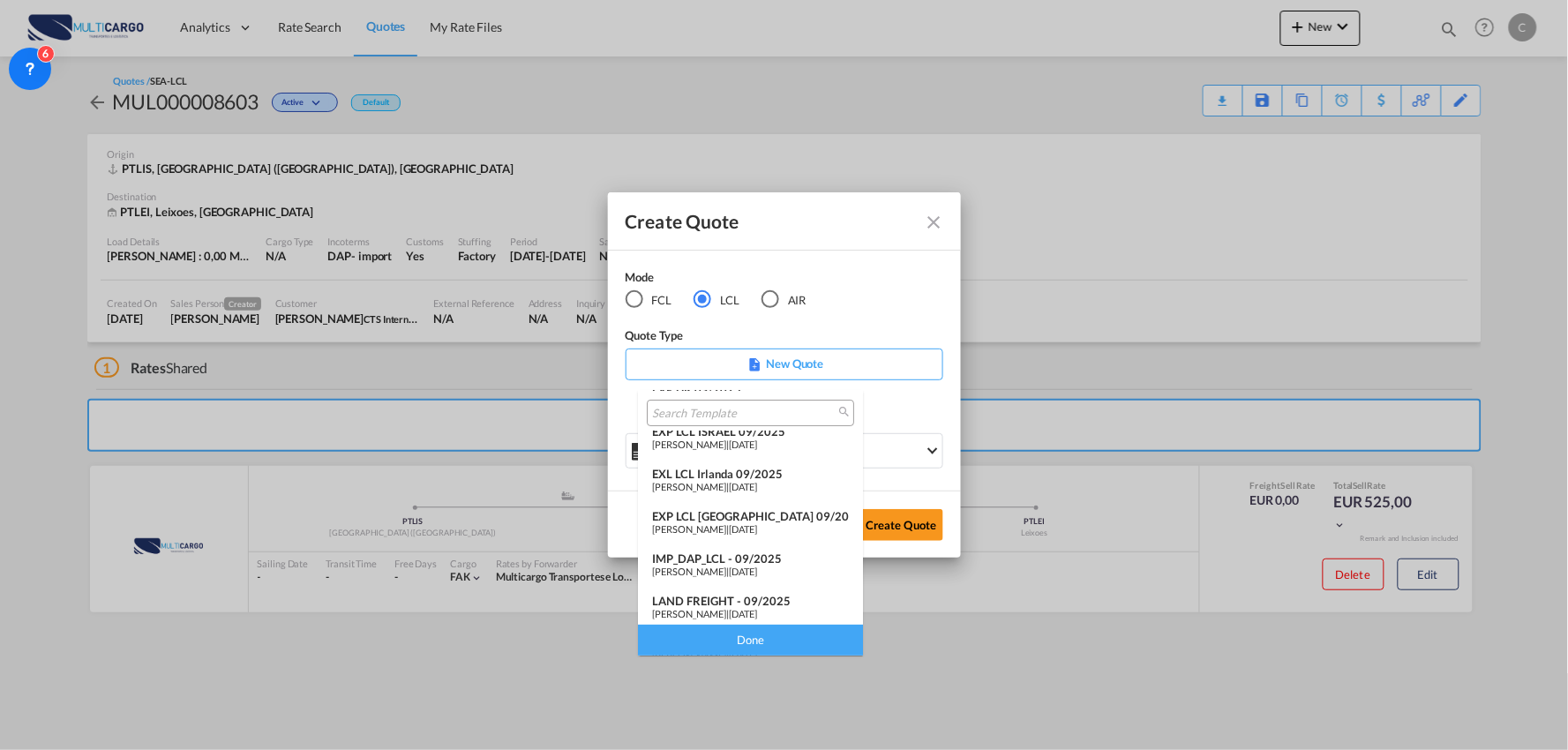
click at [747, 565] on span "[DATE]" at bounding box center [743, 570] width 28 height 12
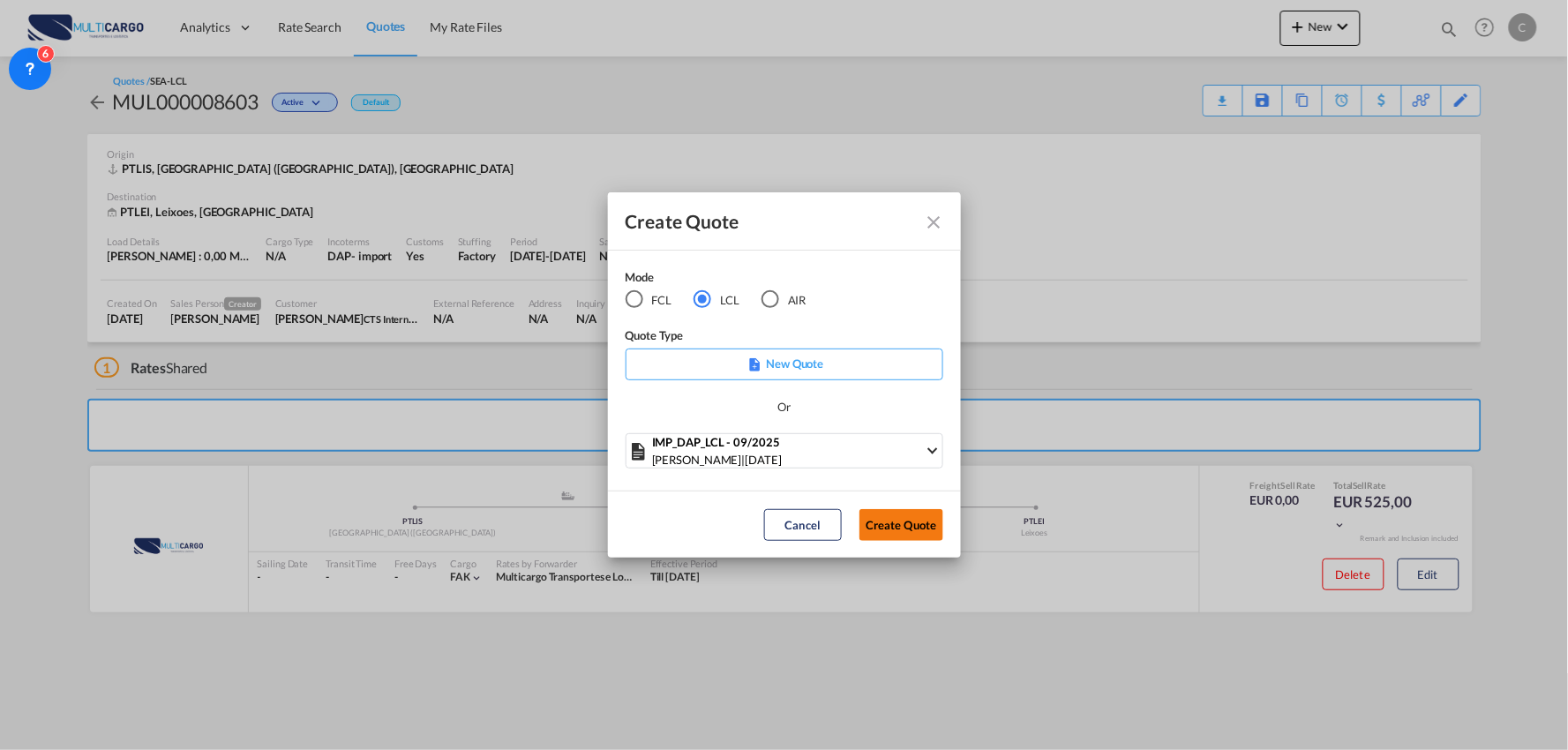
click at [897, 517] on button "Create Quote" at bounding box center [901, 525] width 84 height 32
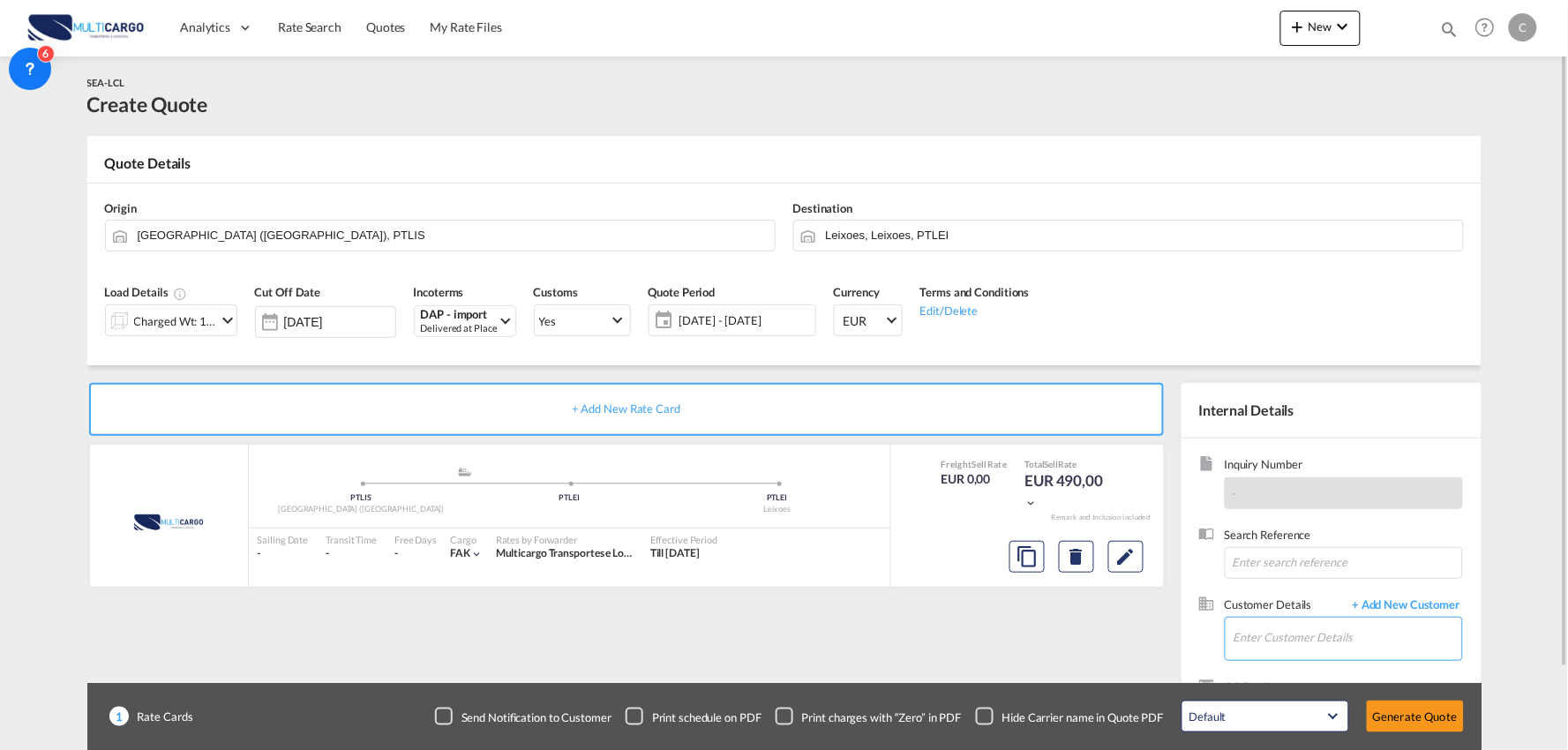
click at [1344, 629] on input "Enter Customer Details" at bounding box center [1348, 637] width 228 height 40
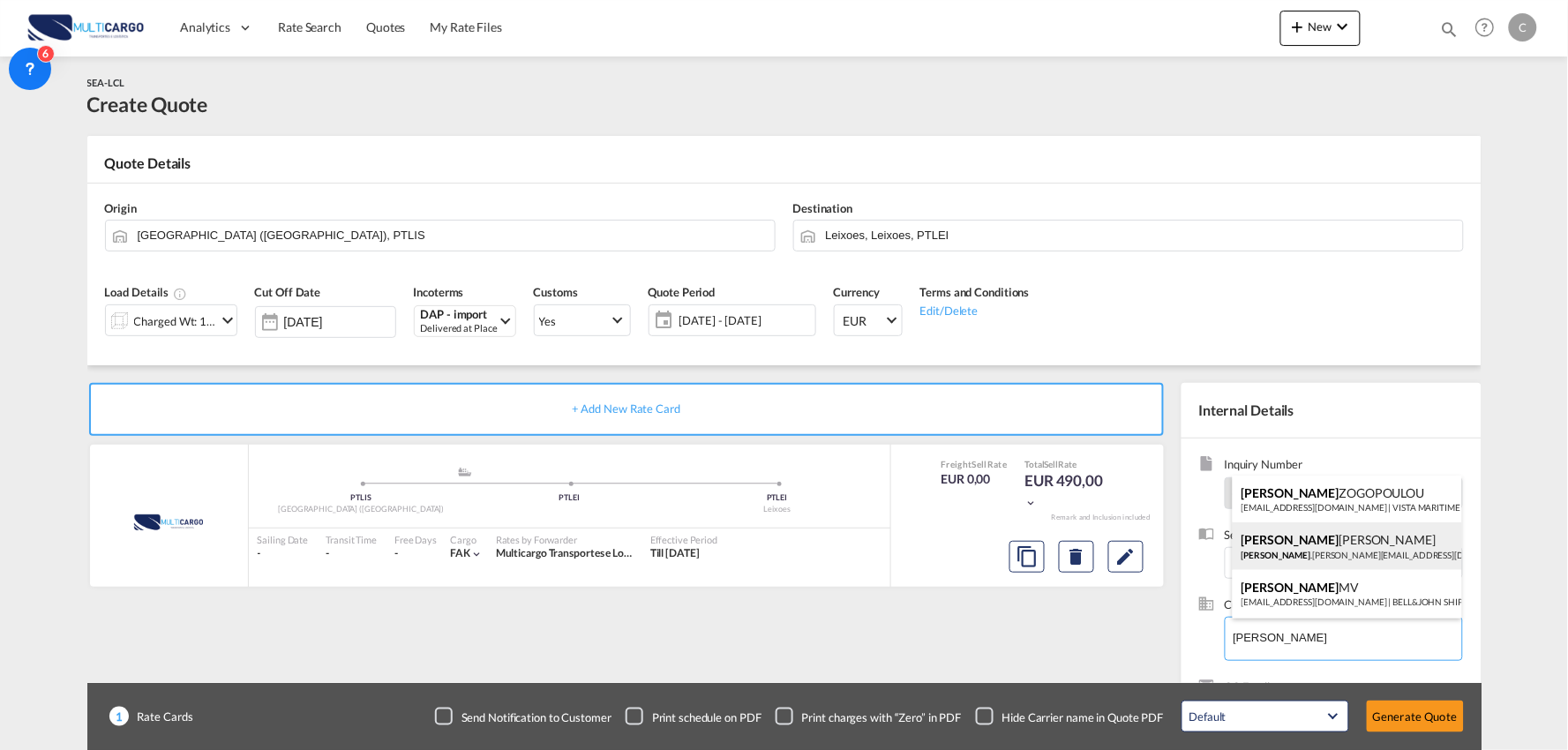
click at [1340, 544] on div "Christina Zhang Christina .Zhang@ctsfreight.com | CTS International Freight (Sp…" at bounding box center [1348, 547] width 229 height 48
type input "CTS International Freight (Spain) S. L., Christina Zhang, Christina.Zhang@ctsfr…"
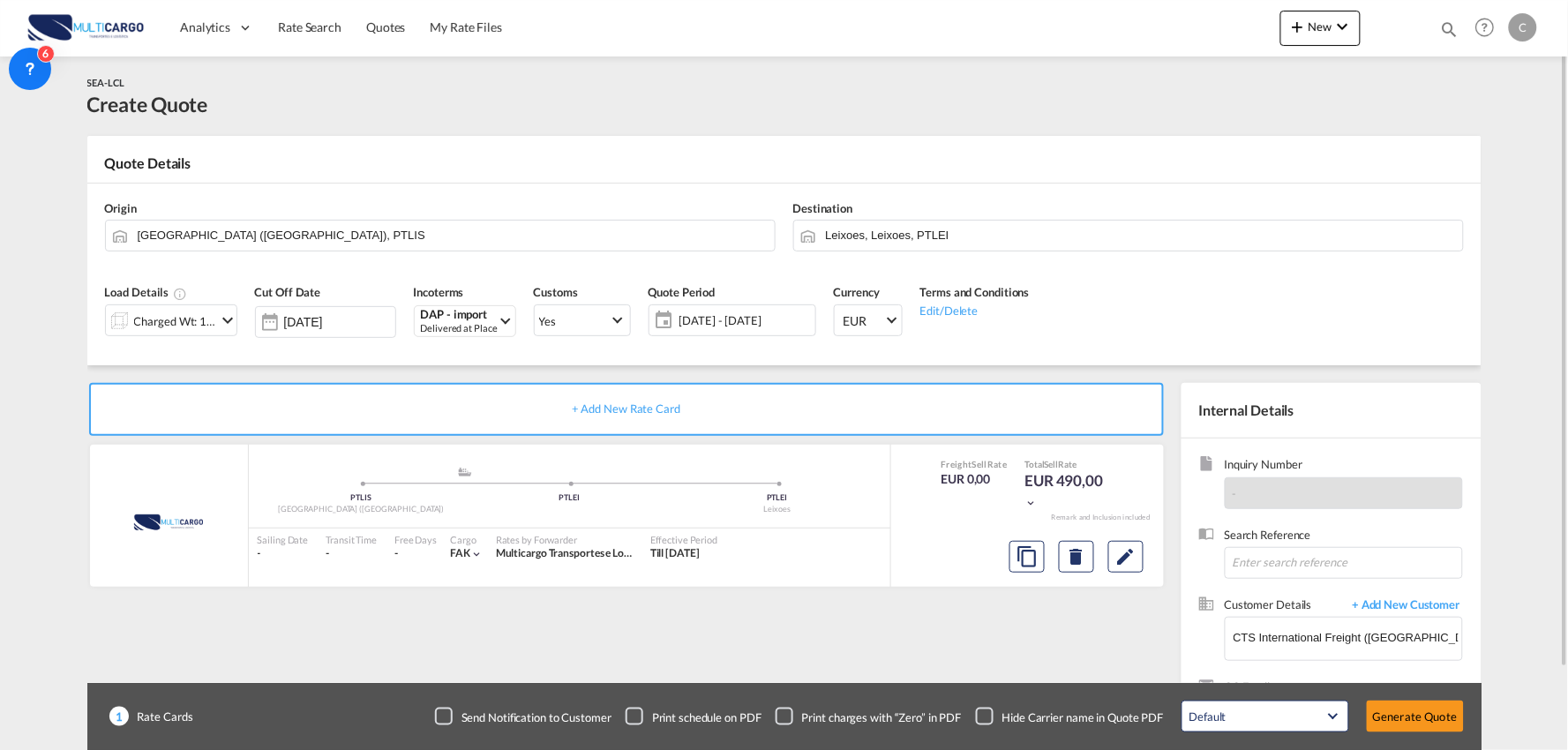
click at [988, 717] on div "Checkbox No Ink" at bounding box center [985, 716] width 18 height 18
click at [980, 662] on div "+ Add New Rate Card MultiCargo added by you .a{fill:#aaa8ad;} .a{fill:#aaa8ad;}…" at bounding box center [629, 567] width 1085 height 369
click at [190, 227] on input "[GEOGRAPHIC_DATA] ([GEOGRAPHIC_DATA]), PTLIS" at bounding box center [452, 235] width 628 height 31
click at [214, 235] on body "Analytics Reports Dashboard Rate Search Quotes My Rate Files Analytics" at bounding box center [784, 375] width 1568 height 750
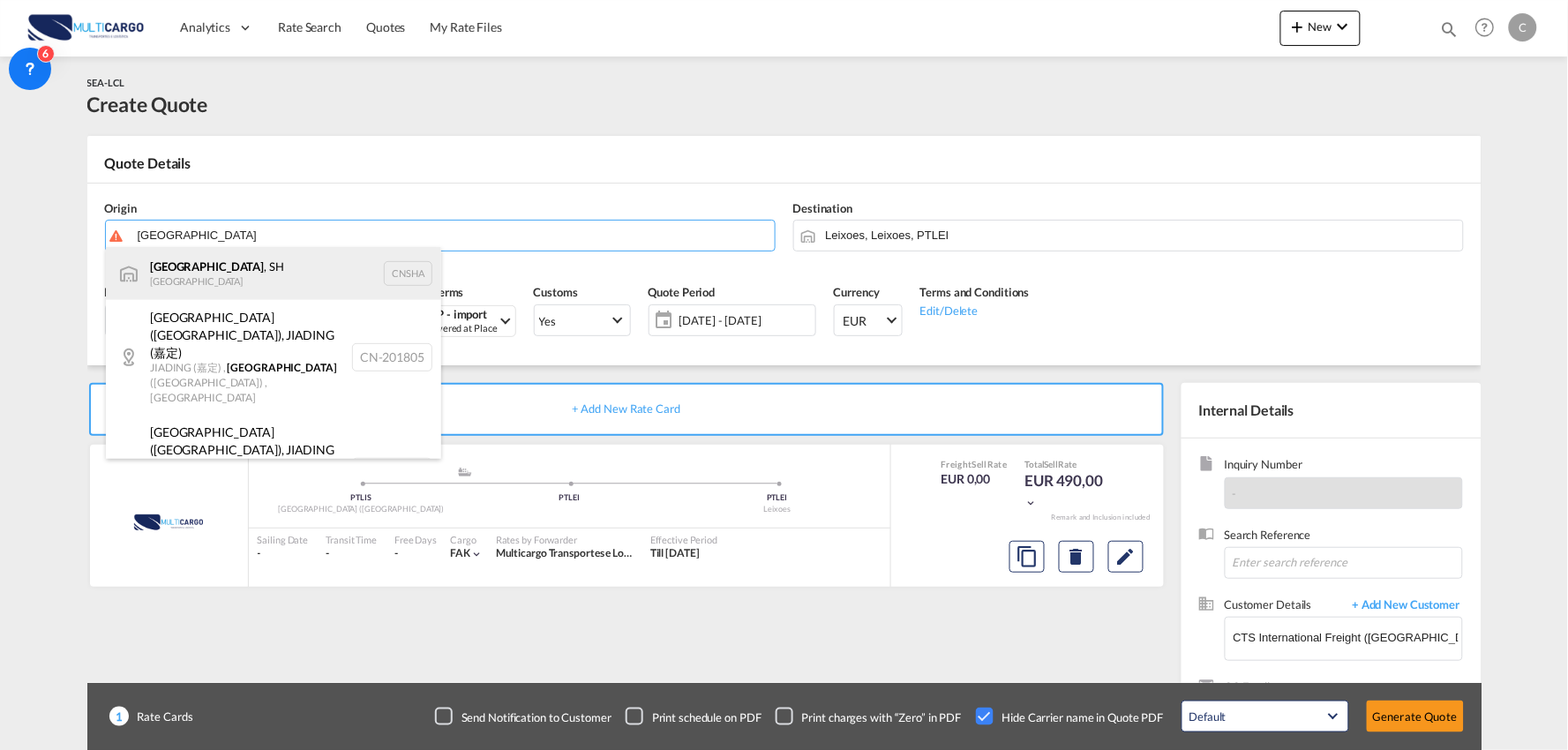
click at [204, 260] on div "Shanghai , SH China CNSHA" at bounding box center [273, 274] width 335 height 53
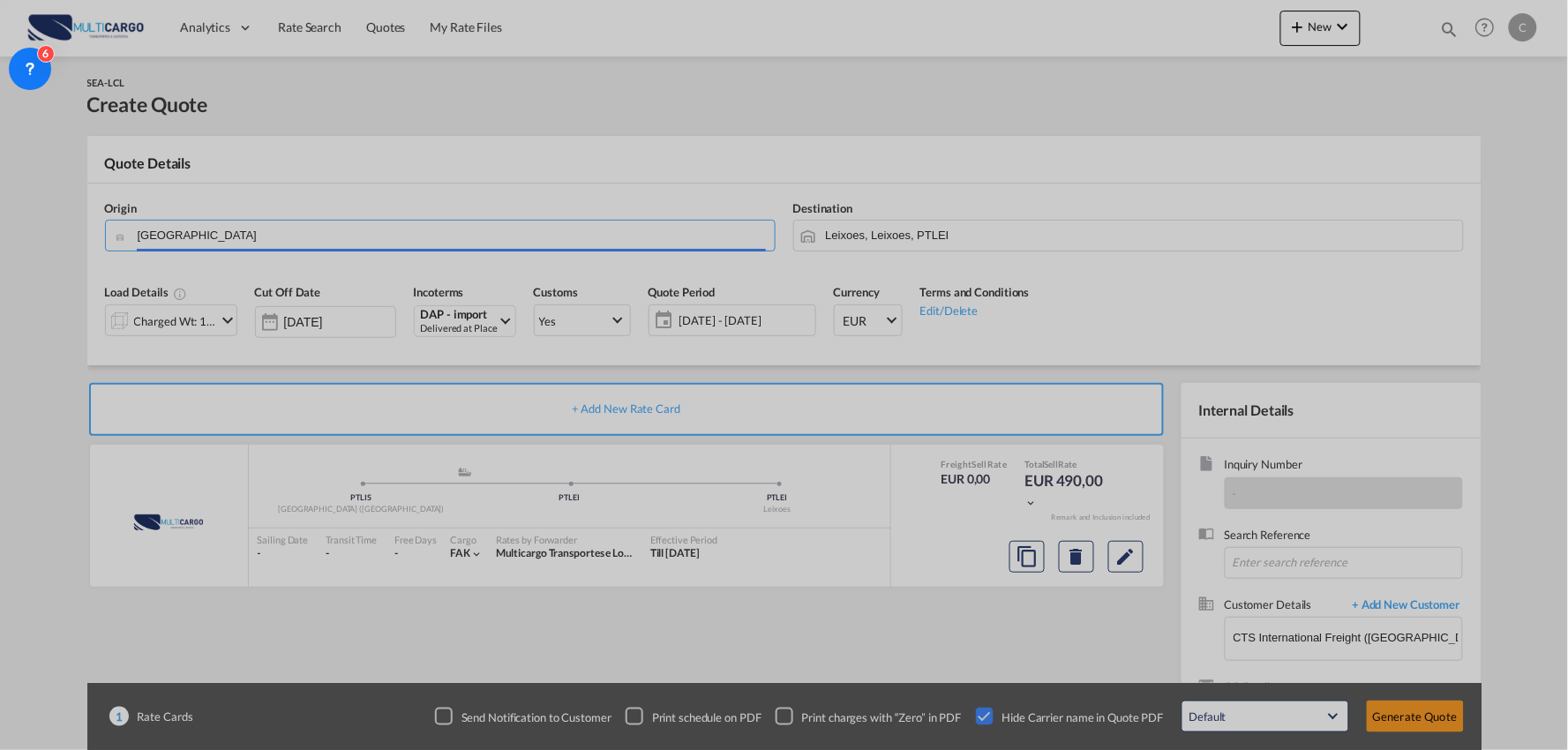
type input "Shanghai, SH, CNSHA"
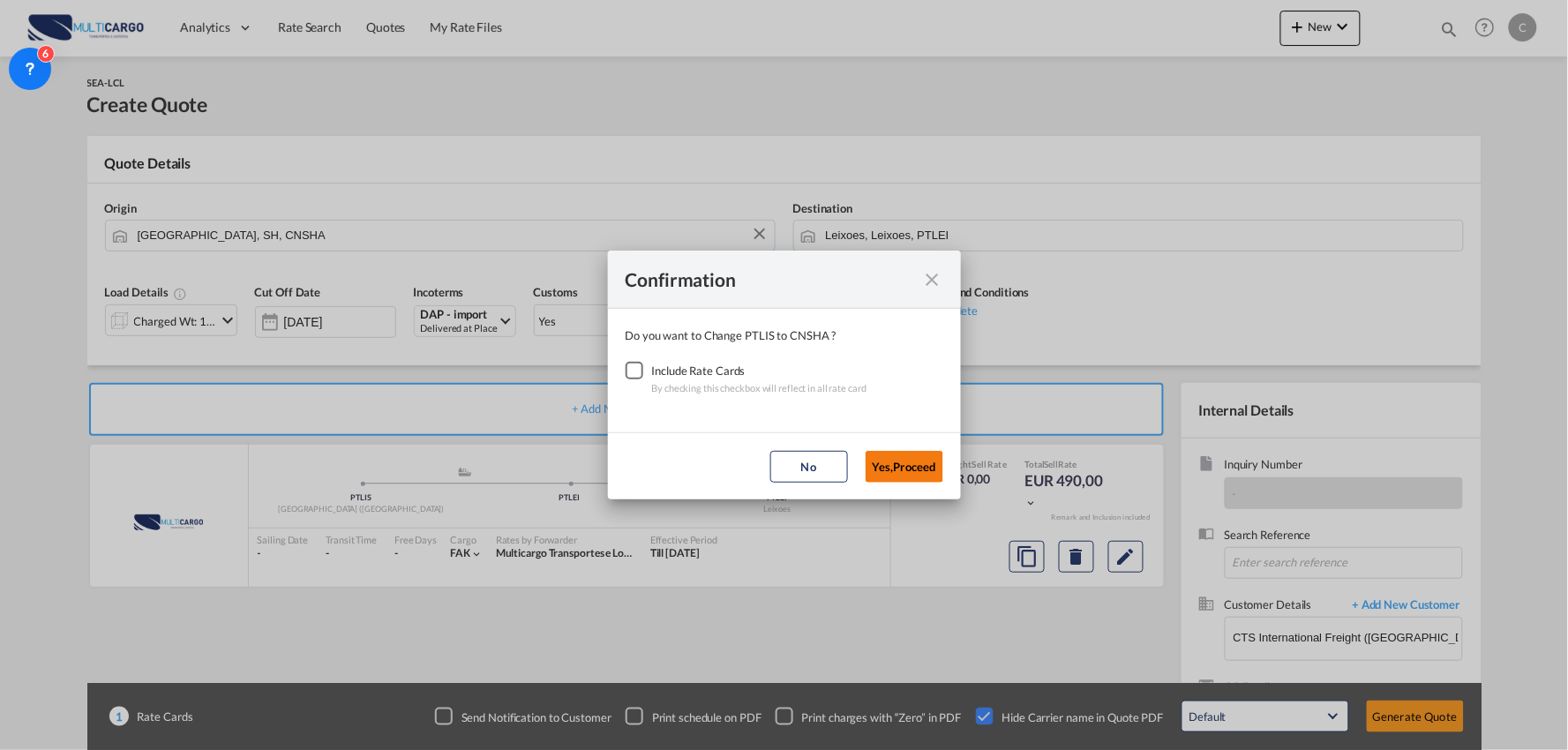
click at [895, 460] on button "Yes,Proceed" at bounding box center [904, 467] width 77 height 32
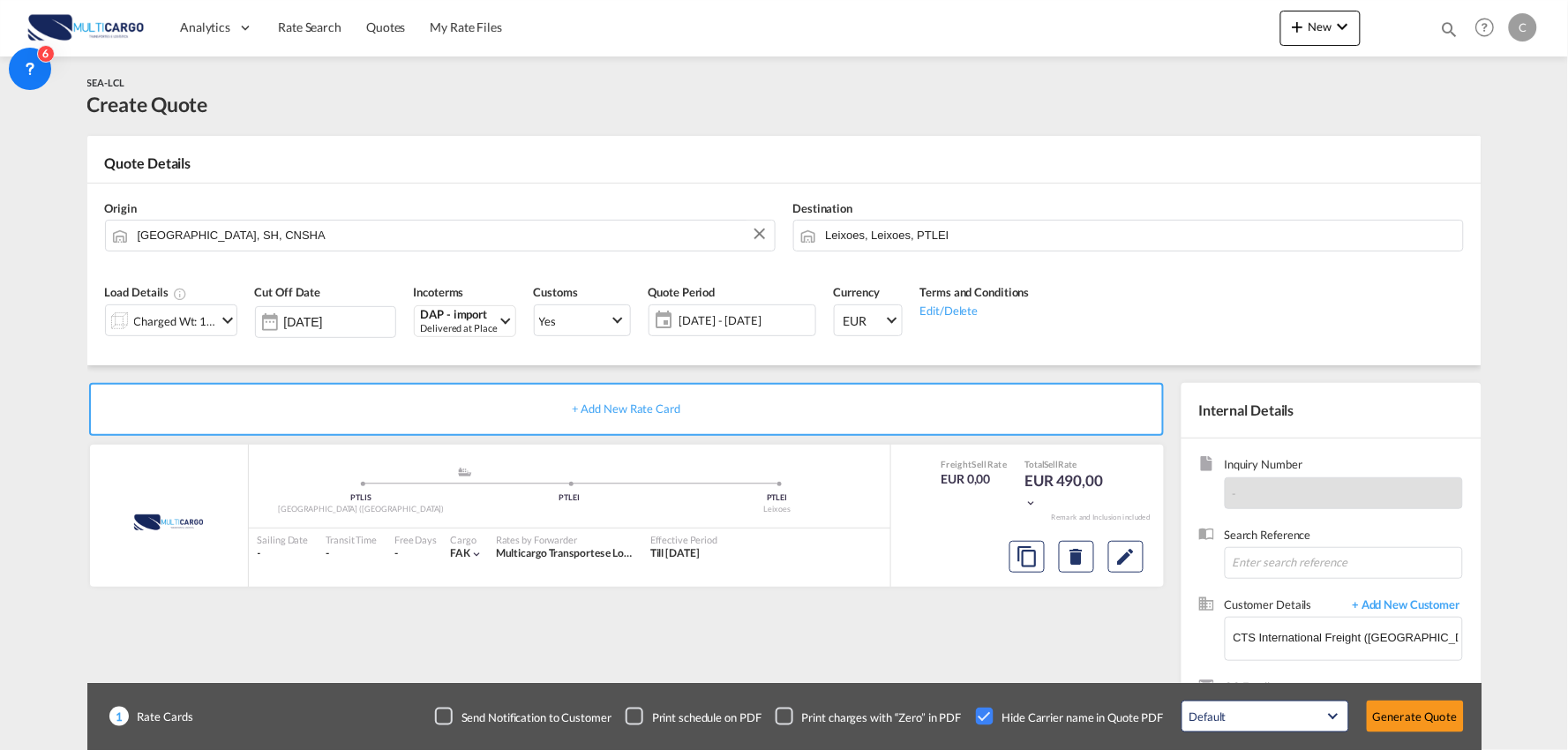
click at [319, 375] on div "+ Add New Rate Card MultiCargo added by you .a{fill:#aaa8ad;} .a{fill:#aaa8ad;}…" at bounding box center [784, 562] width 1394 height 395
click at [1412, 708] on button "Generate Quote" at bounding box center [1415, 716] width 97 height 32
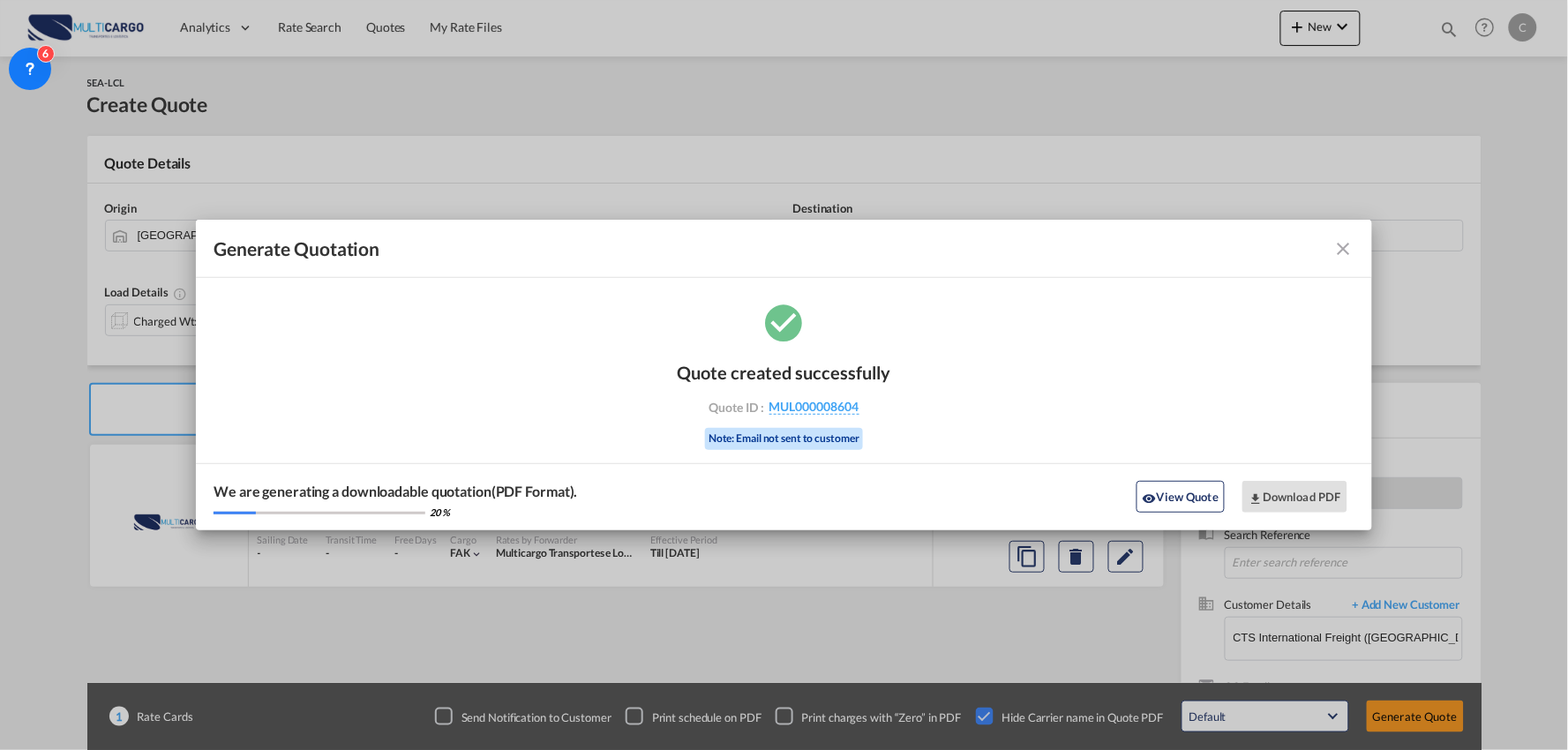
drag, startPoint x: 1147, startPoint y: 496, endPoint x: 1167, endPoint y: 514, distance: 26.9
click at [1147, 496] on md-icon "icon-eye" at bounding box center [1149, 499] width 14 height 14
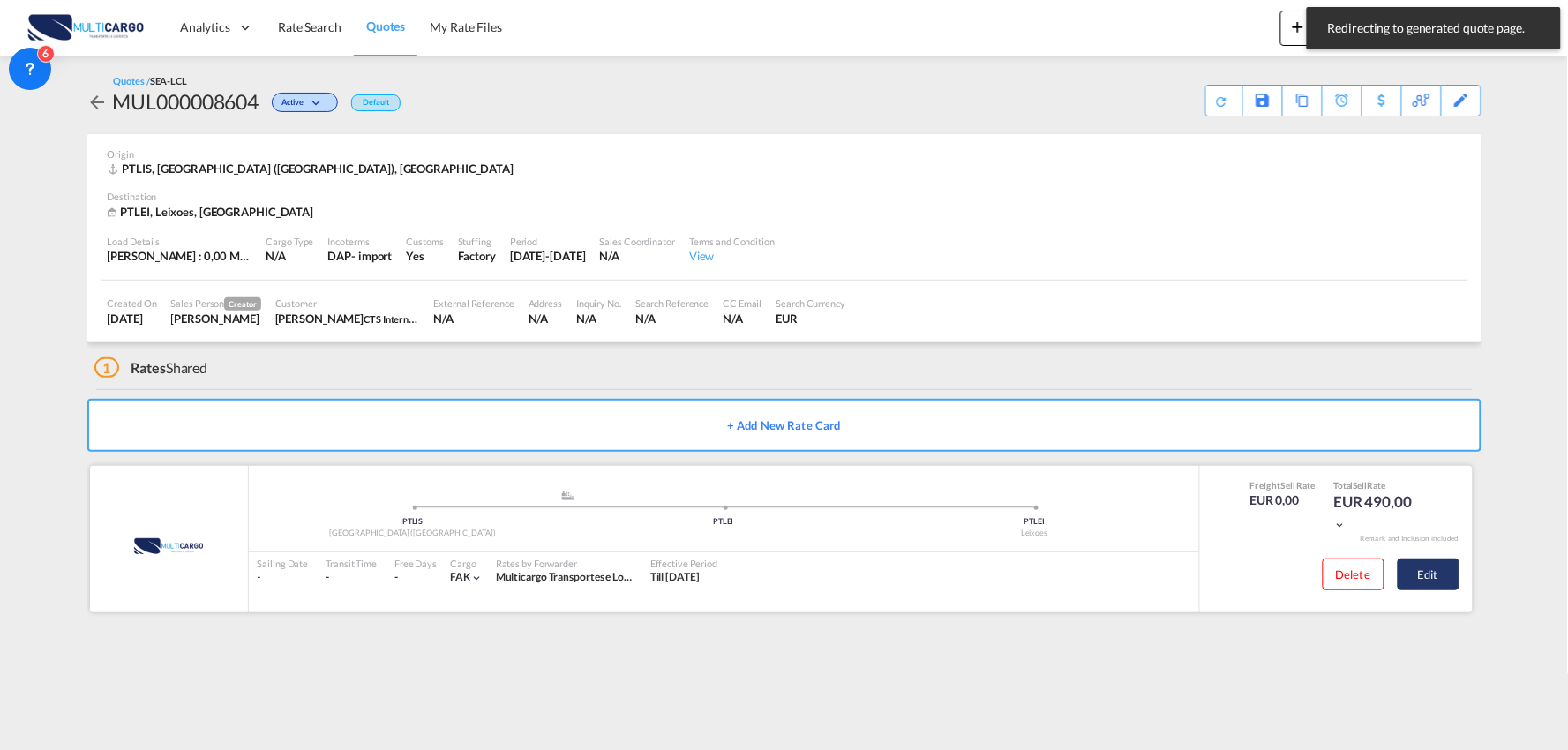
click at [1427, 562] on button "Edit" at bounding box center [1428, 574] width 61 height 32
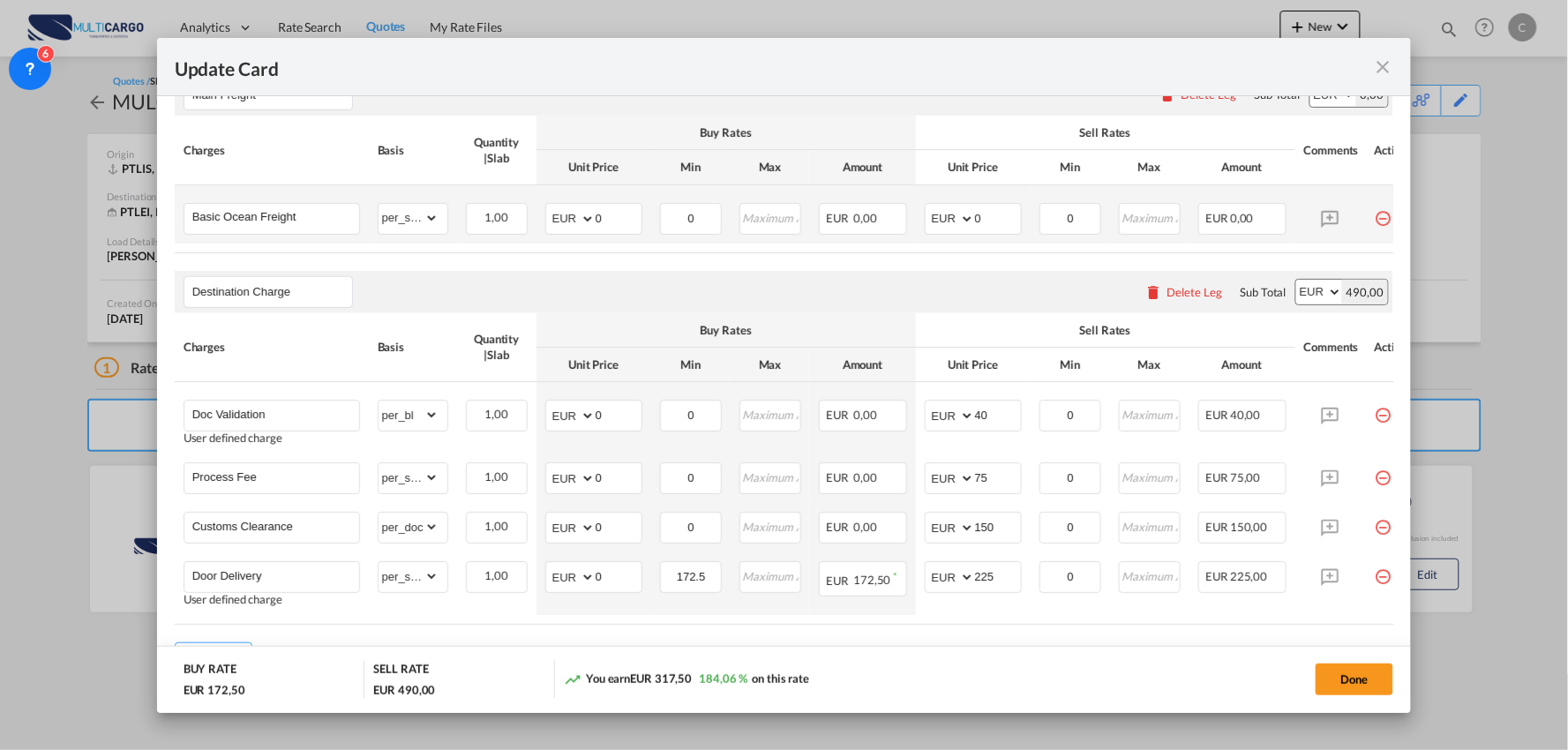
scroll to position [524, 0]
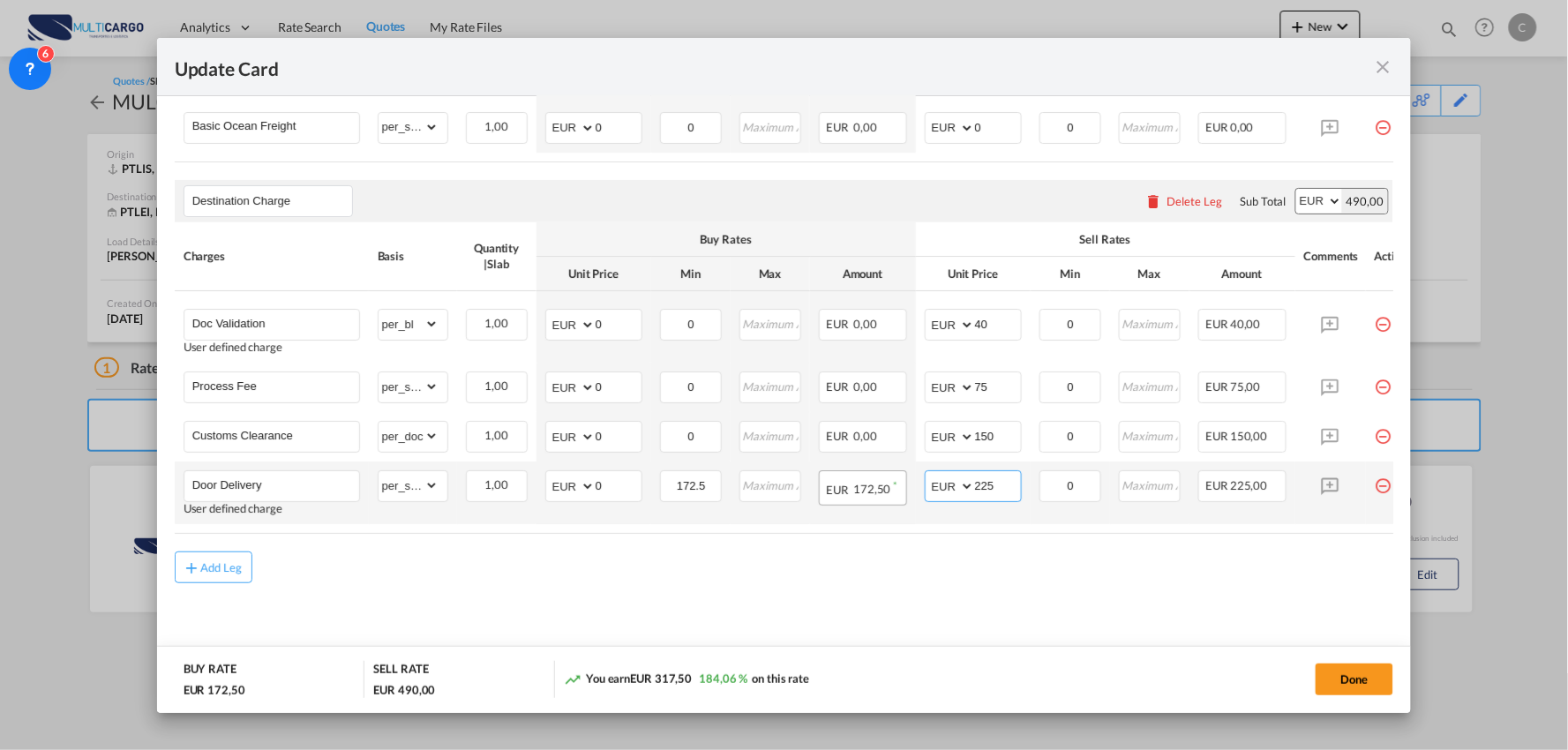
click at [860, 482] on tr "Door Delivery User defined charge Please Enter Already Exists gross_weight volu…" at bounding box center [800, 492] width 1251 height 62
type input "120"
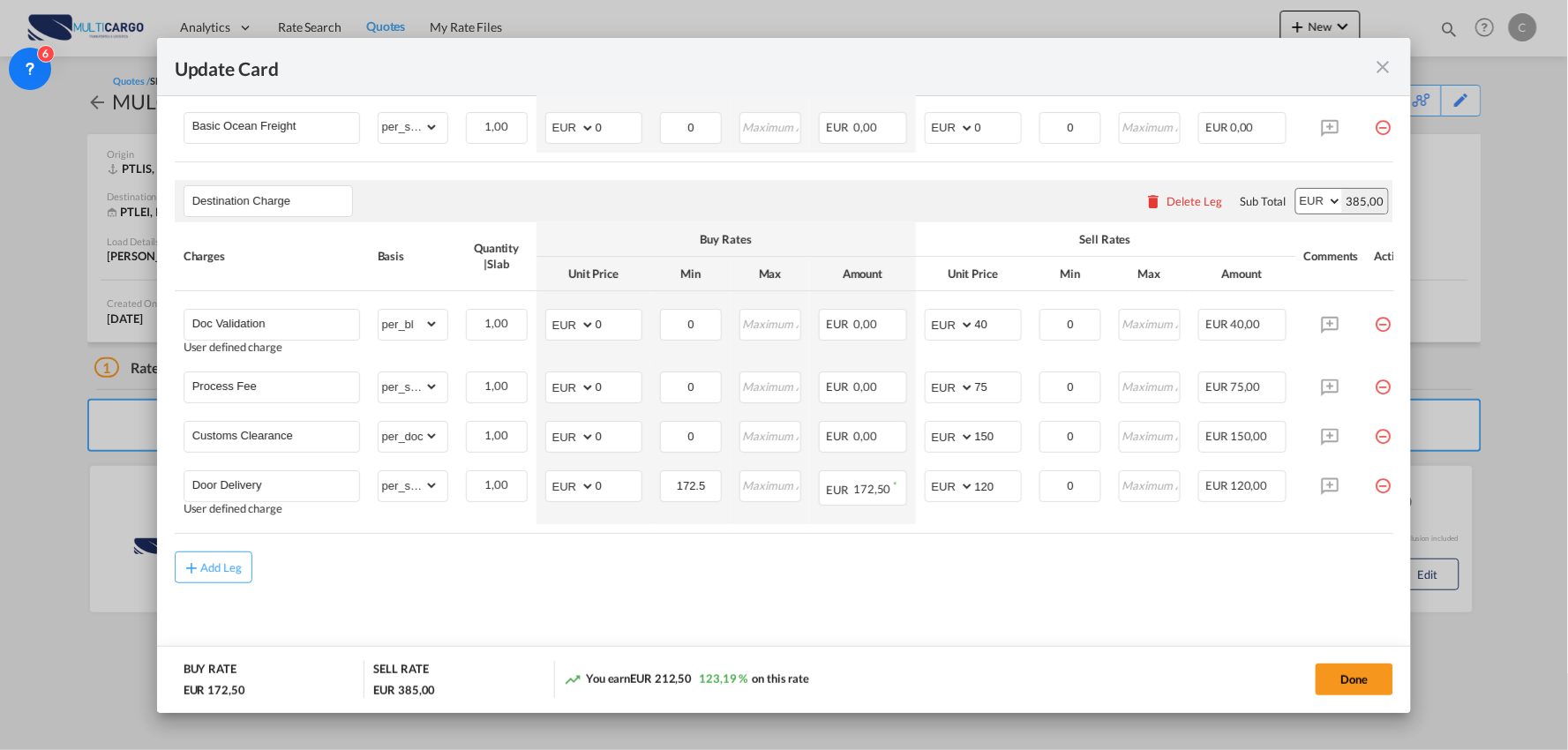
click at [914, 568] on div "Add Leg" at bounding box center [785, 567] width 1220 height 32
drag, startPoint x: 280, startPoint y: 383, endPoint x: -51, endPoint y: 324, distance: 336.2
click at [0, 324] on html "Analytics Reports Dashboard Rate Search Quotes My Rate Files" at bounding box center [784, 375] width 1568 height 750
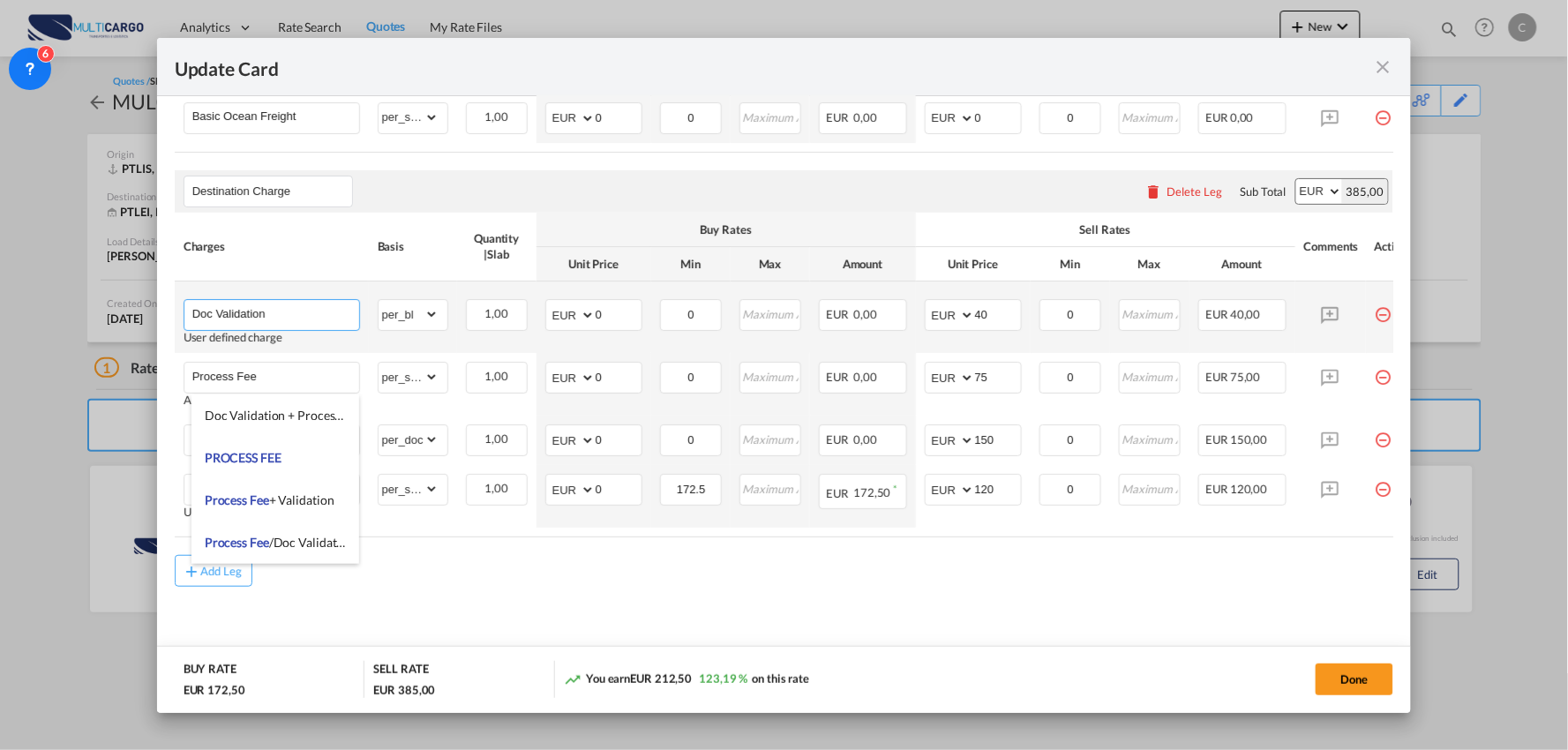
click at [303, 321] on input "Doc Validation" at bounding box center [276, 313] width 167 height 27
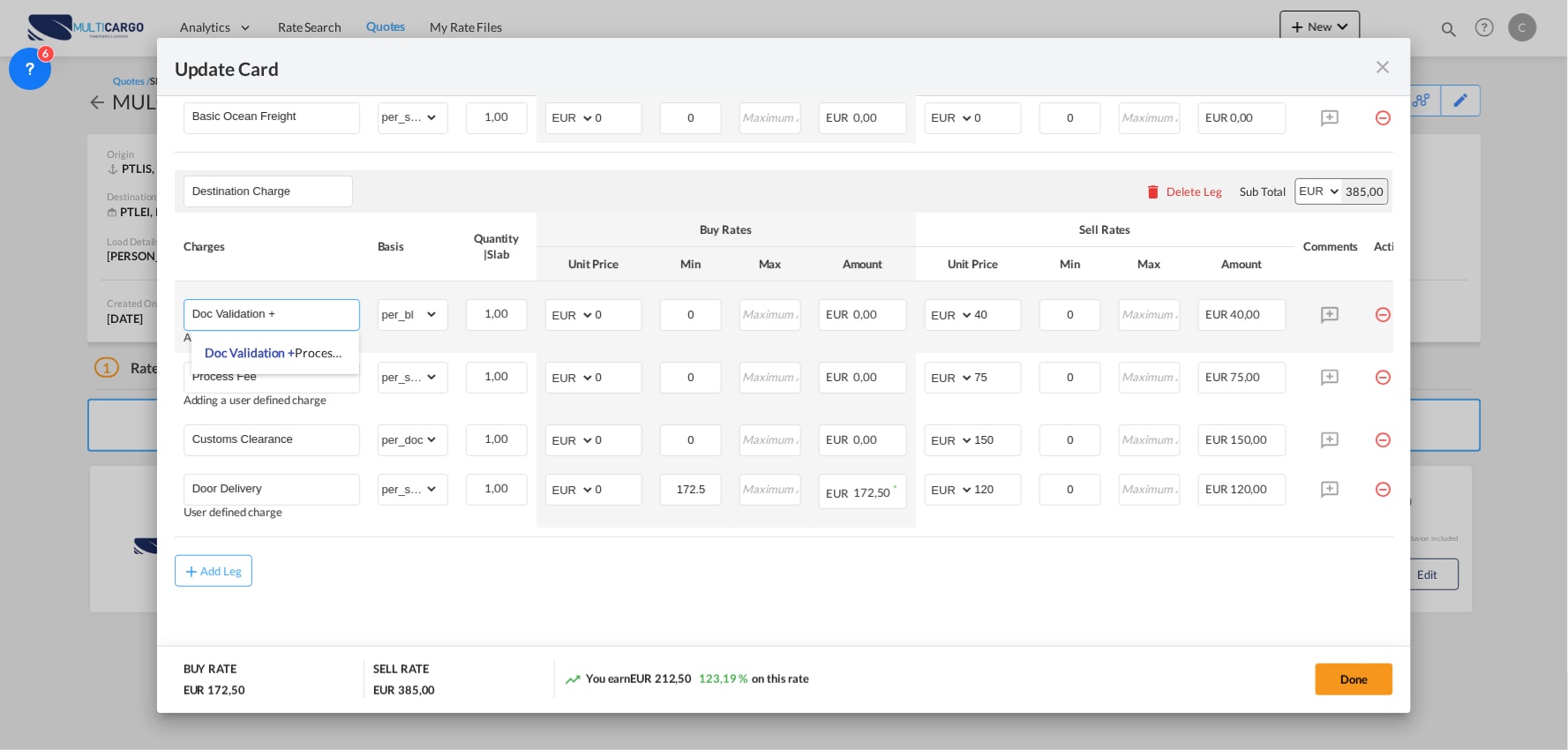
paste input "Process Fee"
type input "Doc Validation + Process Fee"
click at [285, 372] on li "Doc Validation + Process Fee" at bounding box center [275, 353] width 168 height 43
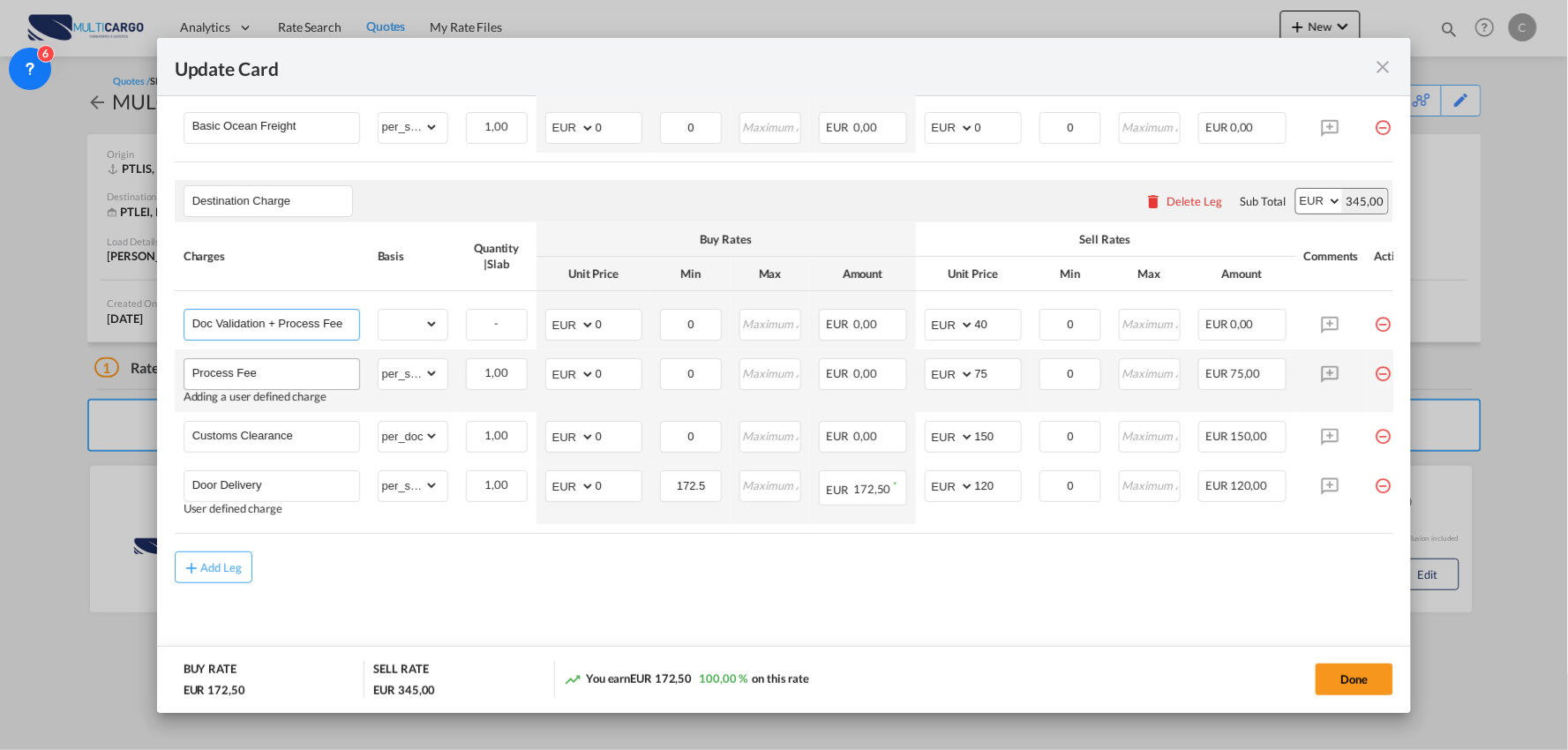
select select "? object:null ?"
type input "0"
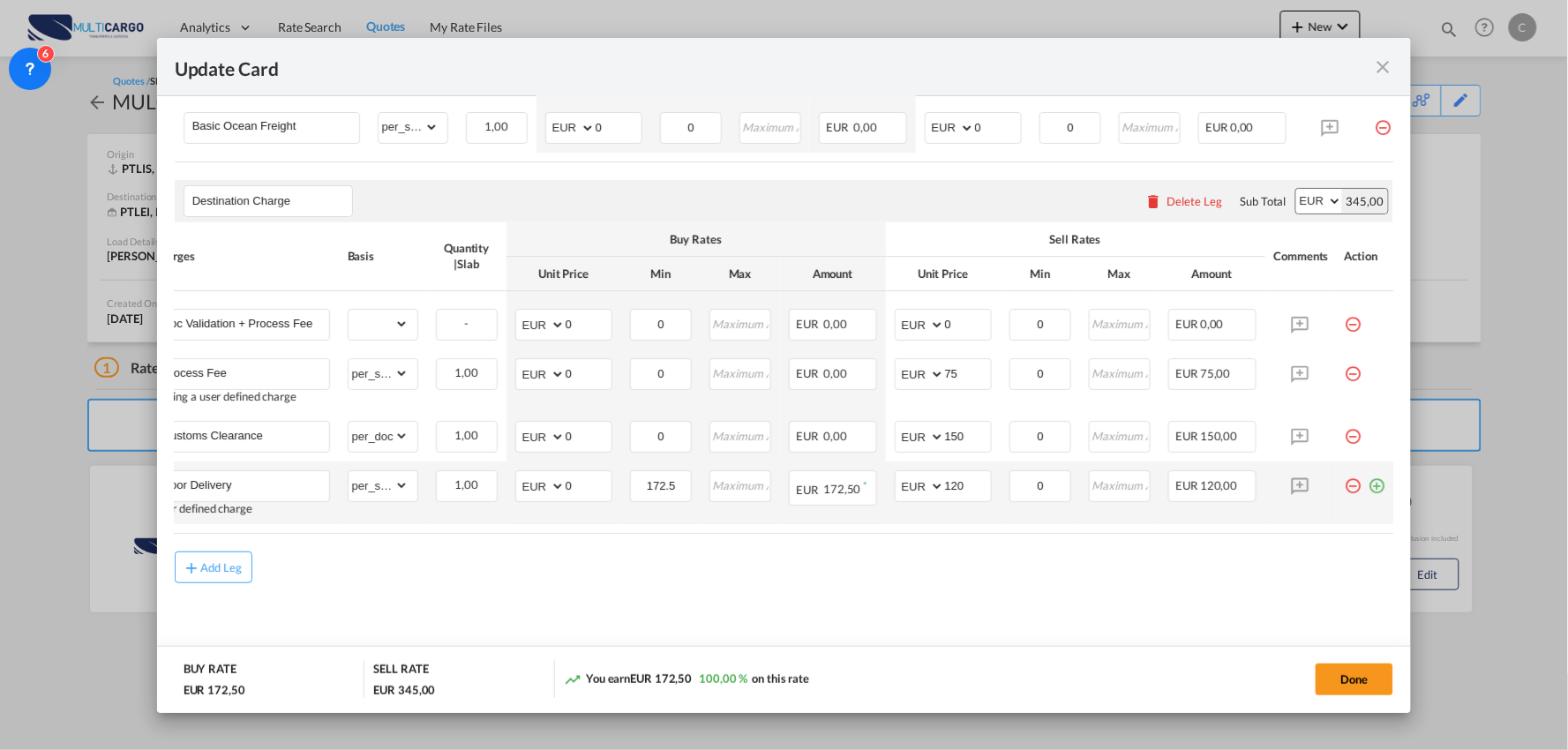
scroll to position [0, 32]
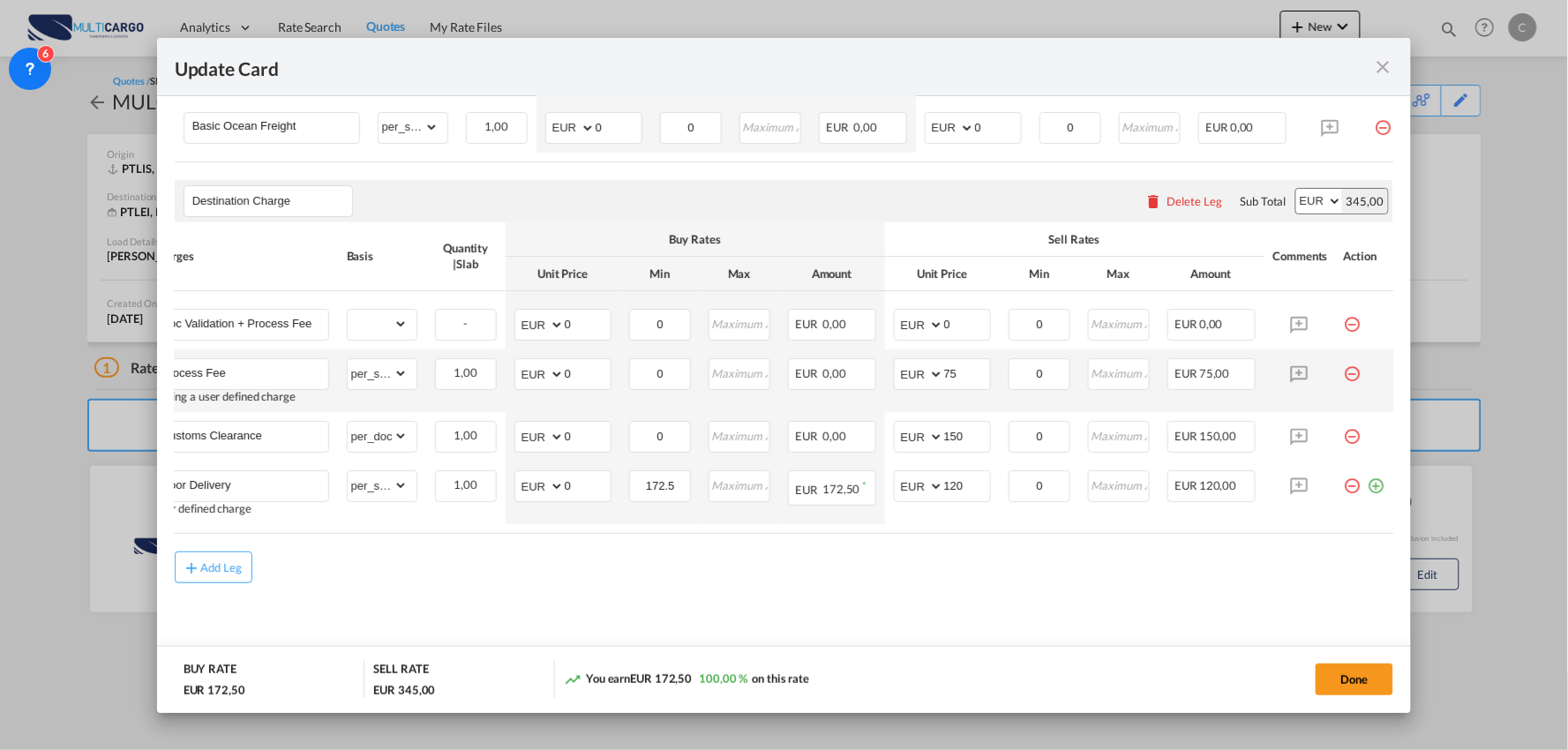
click at [1354, 365] on md-icon "icon-minus-circle-outline red-400-fg pt-7" at bounding box center [1353, 367] width 18 height 18
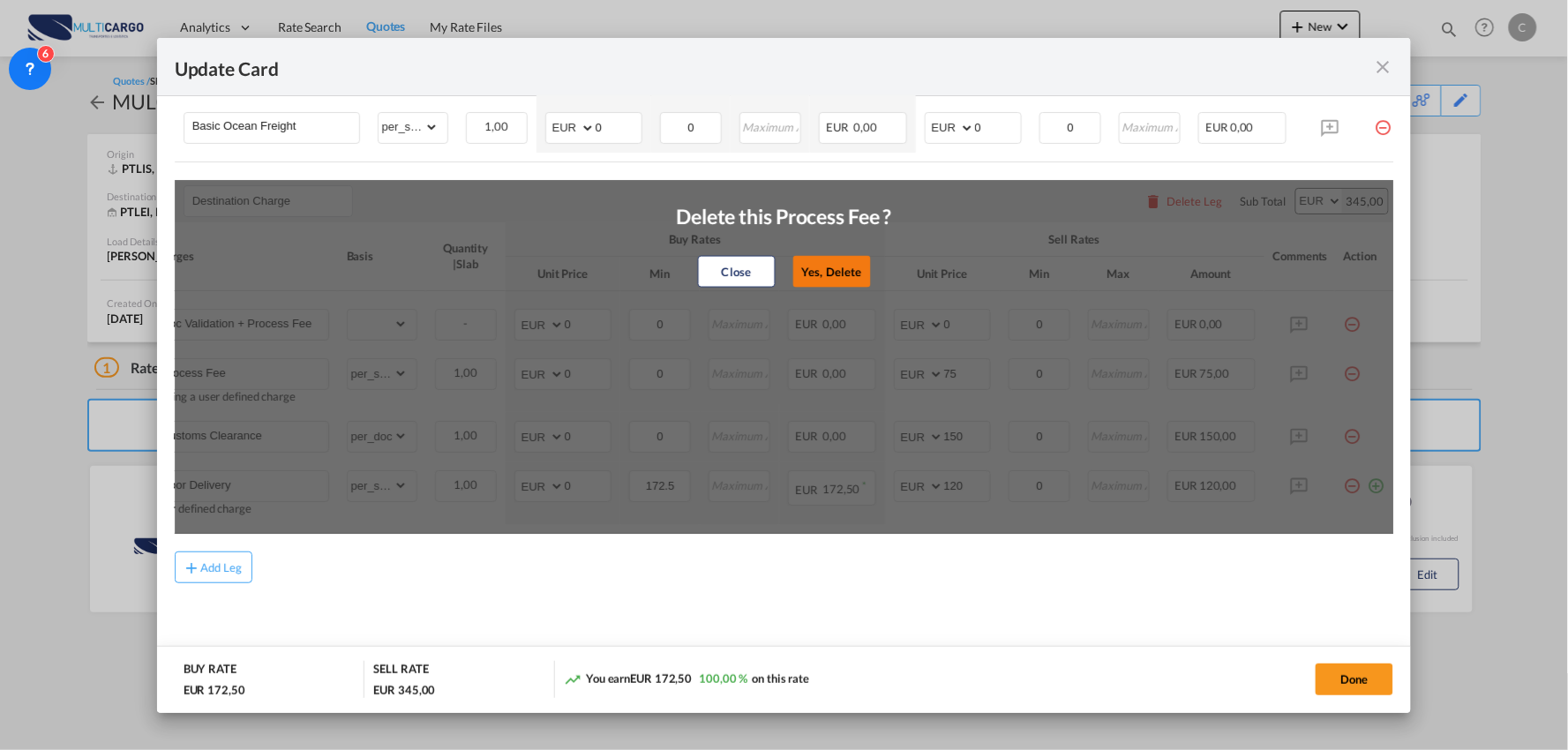
click at [856, 270] on button "Yes, Delete" at bounding box center [830, 272] width 77 height 32
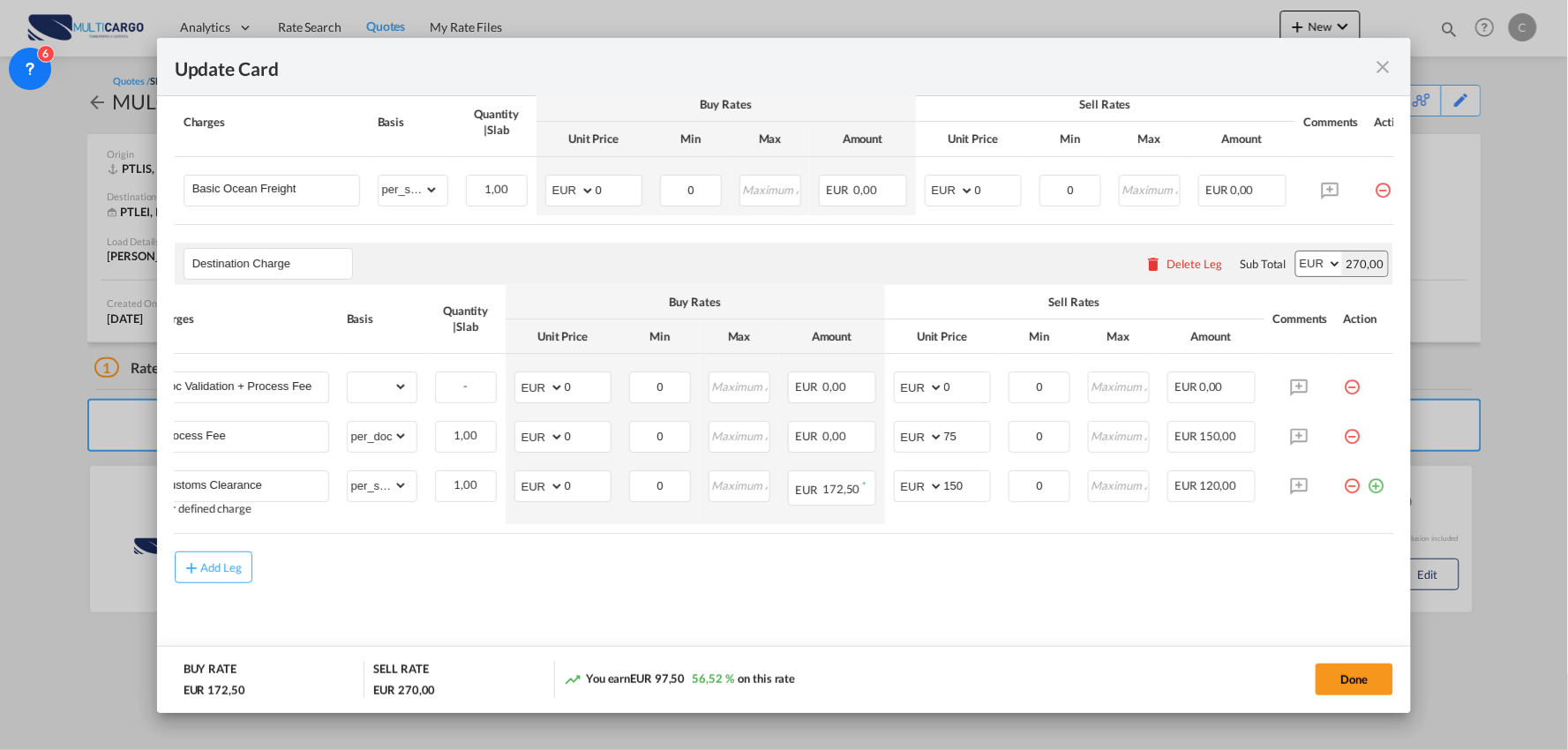
type input "Customs Clearance"
select select "per_doc"
type input "150"
type input "Door Delivery"
select select "per_shipment"
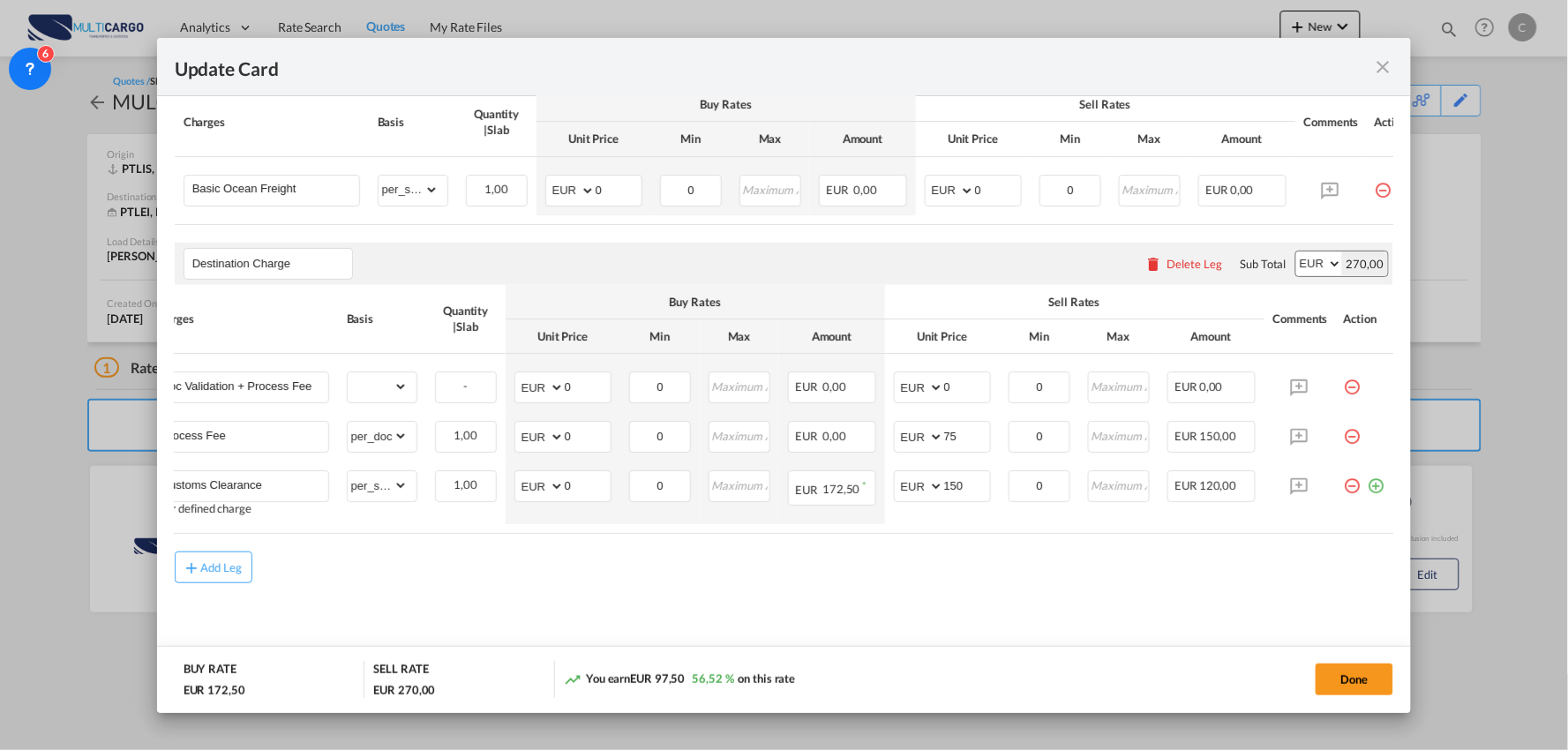
type input "172.5"
type input "120"
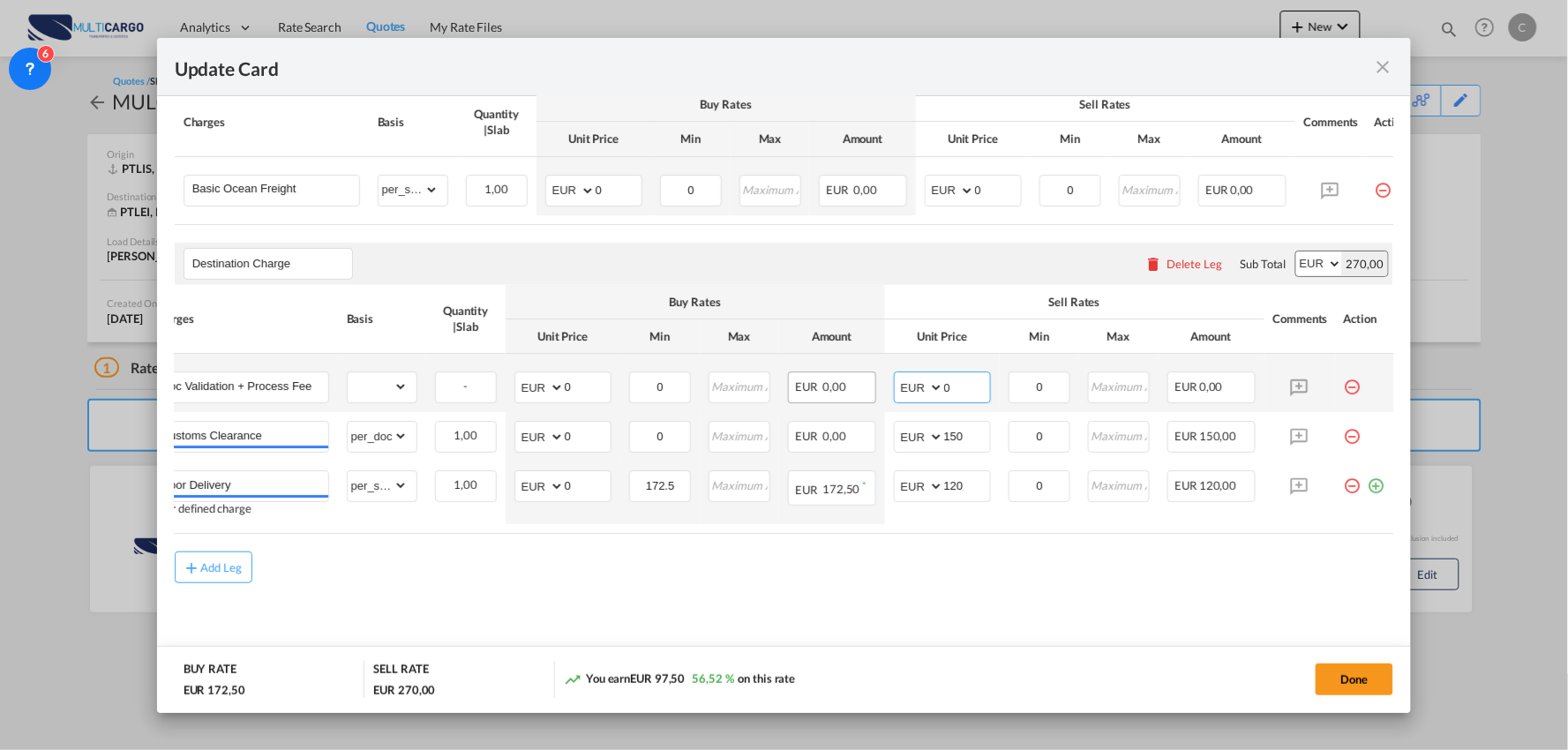
drag, startPoint x: 968, startPoint y: 383, endPoint x: 844, endPoint y: 391, distance: 124.3
click at [844, 391] on tr "Doc Validation + Process Fee Please Enter Already Exists gross_weight volumetri…" at bounding box center [769, 383] width 1251 height 59
type input "150"
click at [1019, 631] on md-content "Main Freight Please enter leg name Leg Name Already Exists Delete Leg Sub Total…" at bounding box center [785, 348] width 1220 height 642
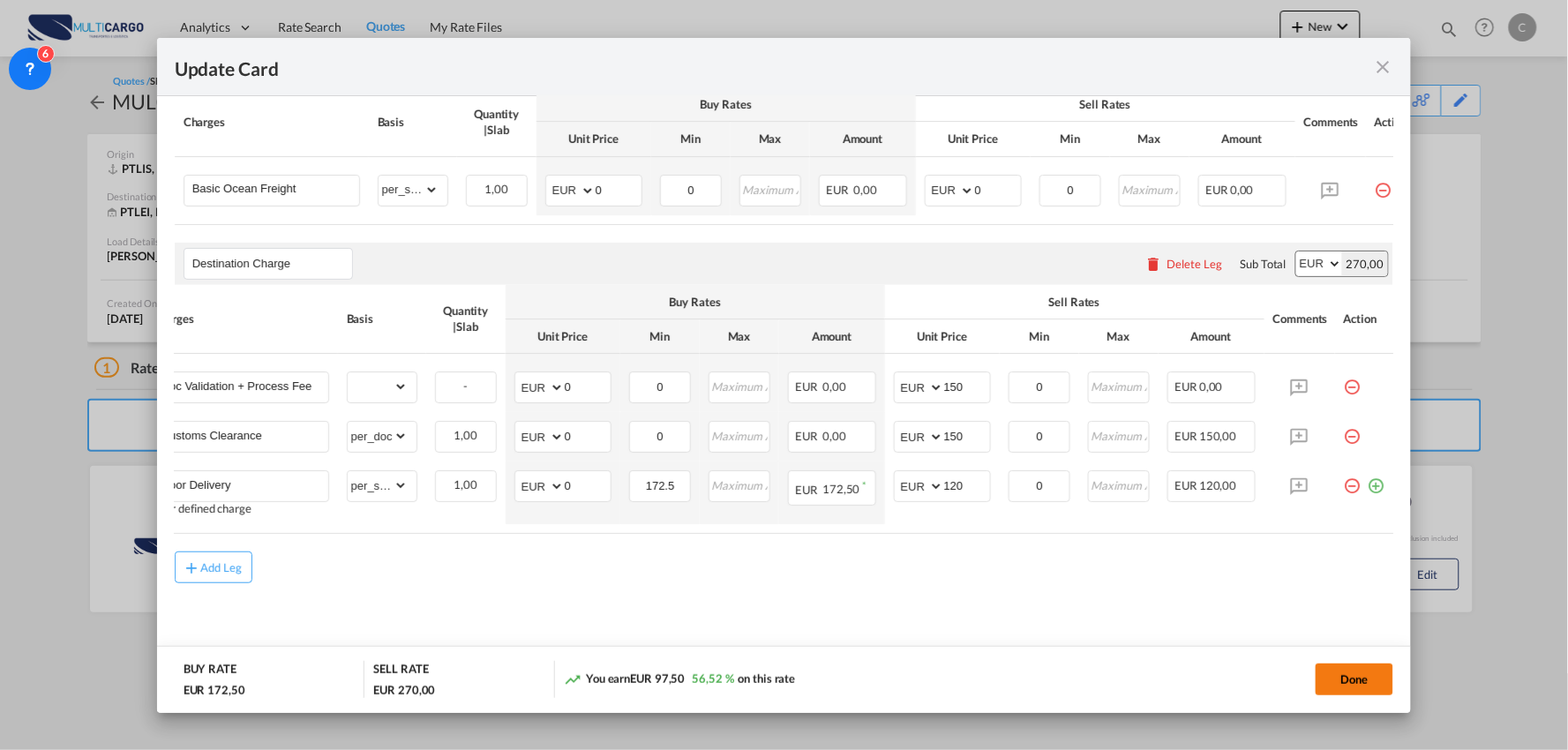
click at [1348, 679] on button "Done" at bounding box center [1354, 679] width 77 height 32
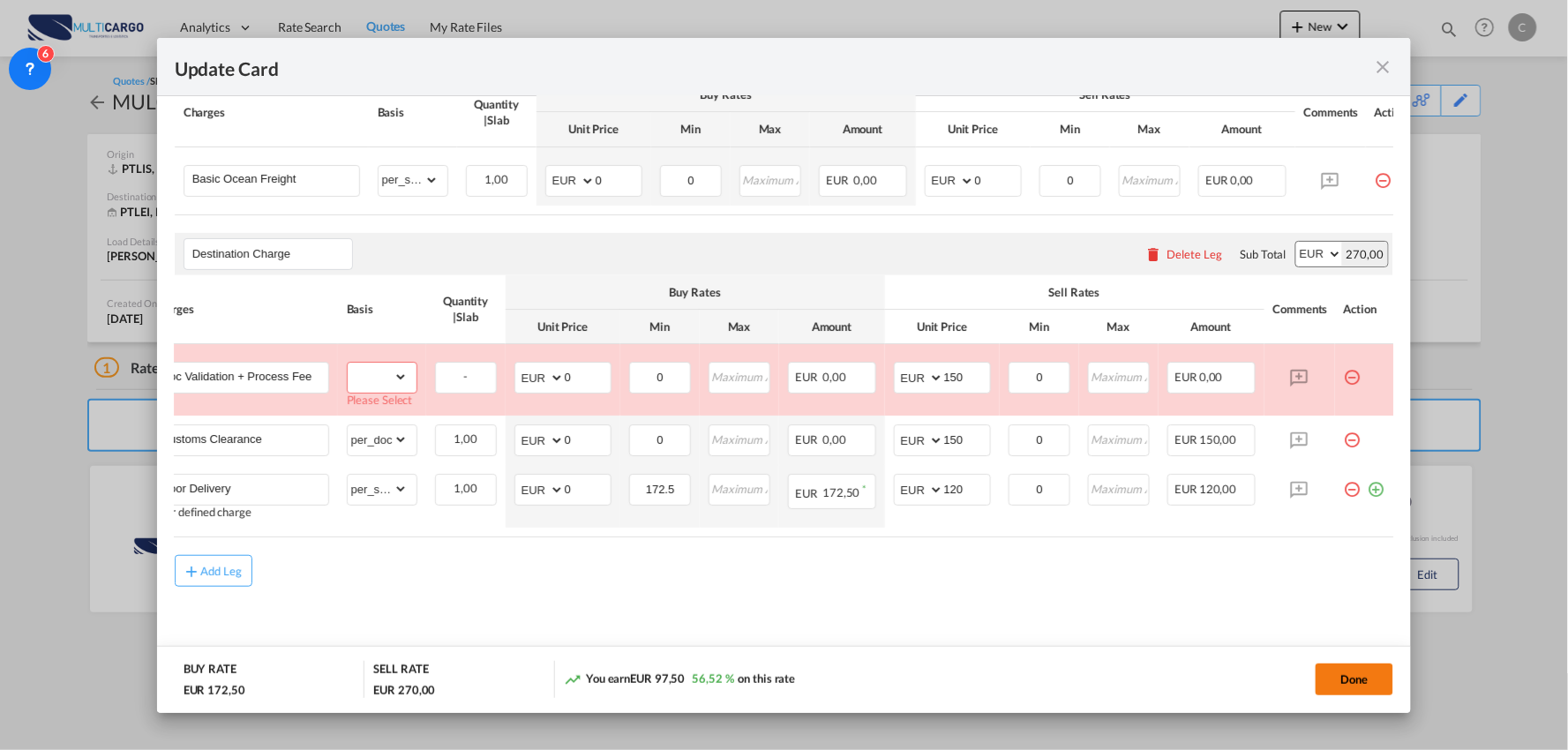
scroll to position [441, 0]
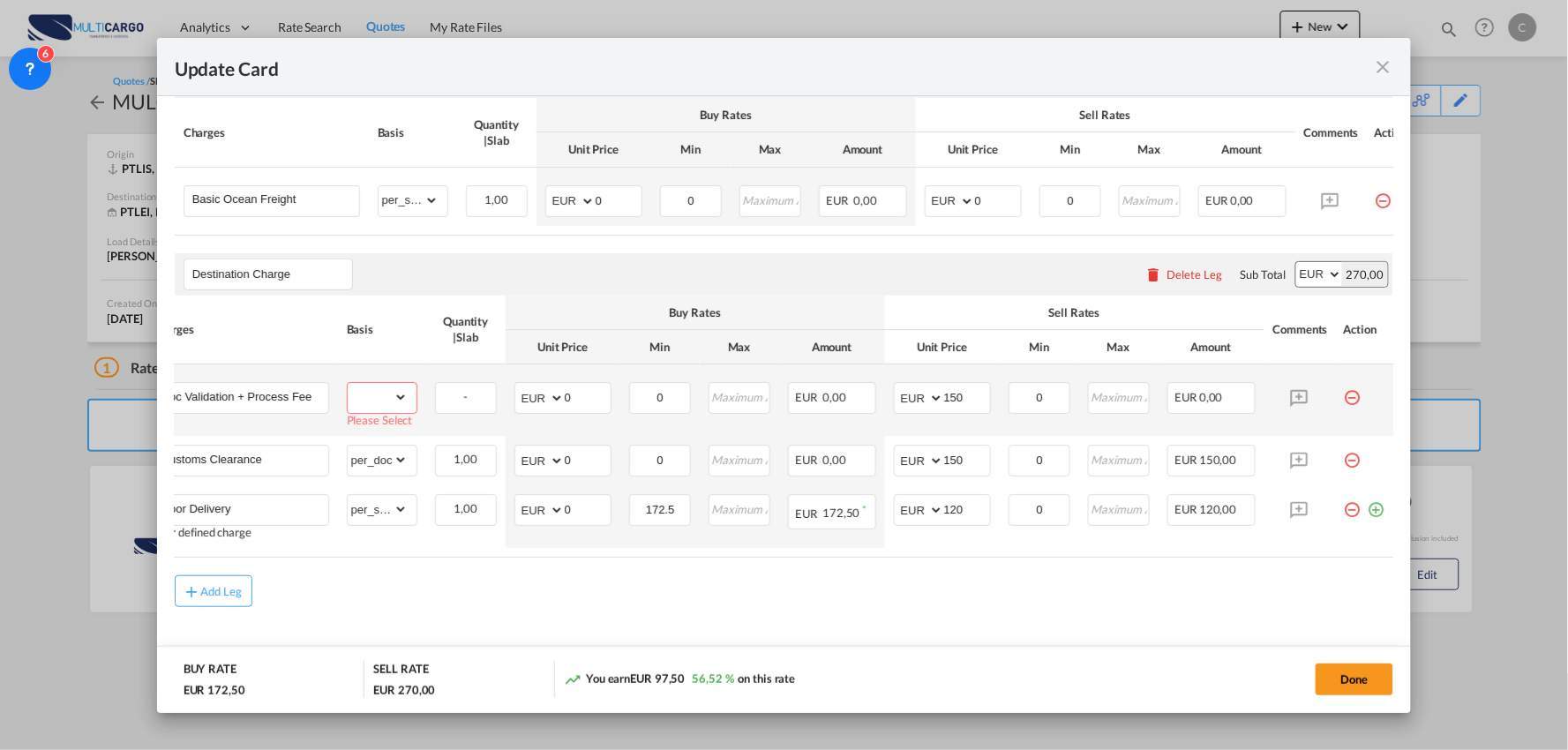
drag, startPoint x: 365, startPoint y: 407, endPoint x: 418, endPoint y: 408, distance: 53.0
click at [365, 407] on select "gross_weight volumetric_weight per_shipment per_bl per_km per_hawb per_kg flat …" at bounding box center [377, 397] width 60 height 28
select select "per_bl"
click at [348, 388] on select "gross_weight volumetric_weight per_shipment per_bl per_km per_hawb per_kg flat …" at bounding box center [377, 397] width 60 height 28
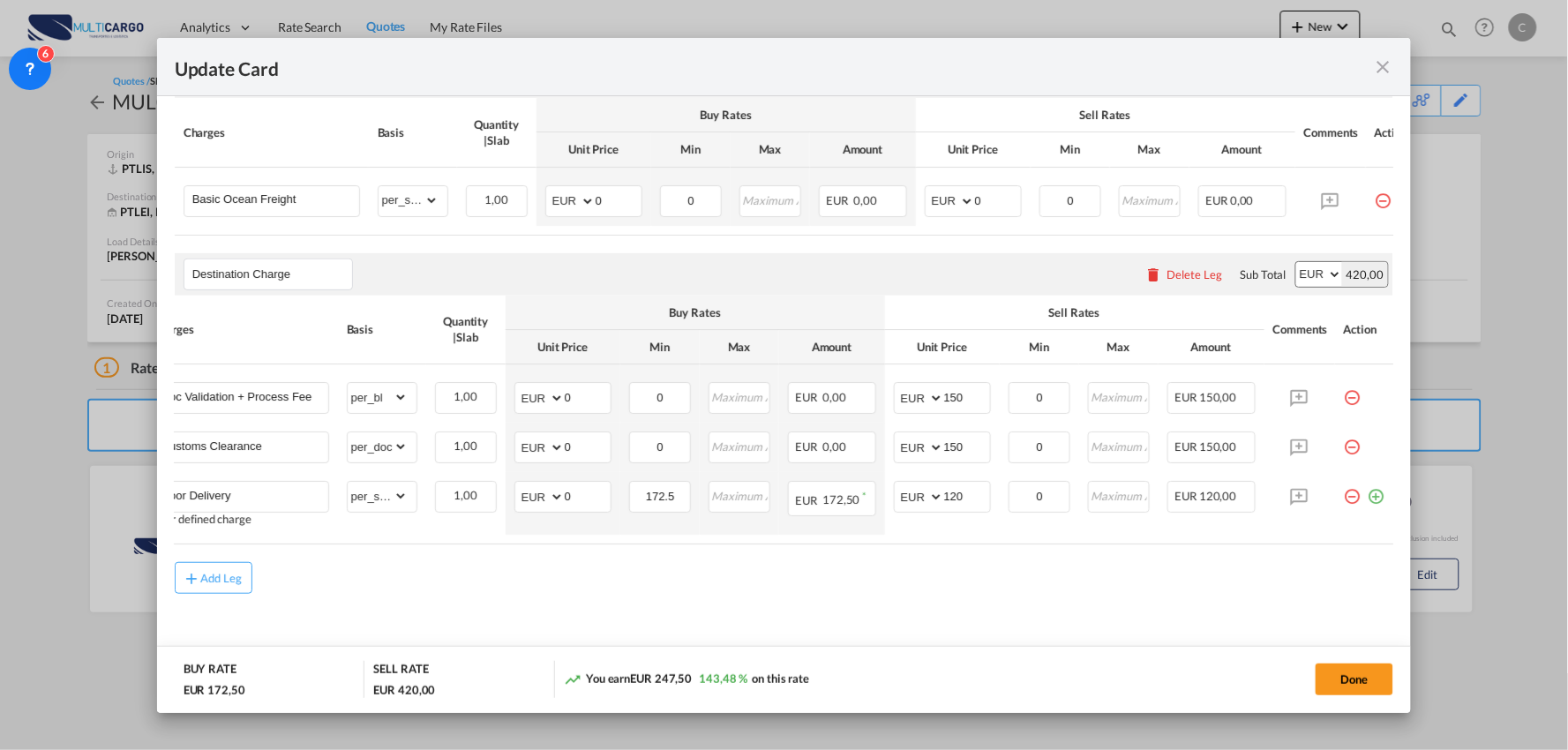
scroll to position [0, 0]
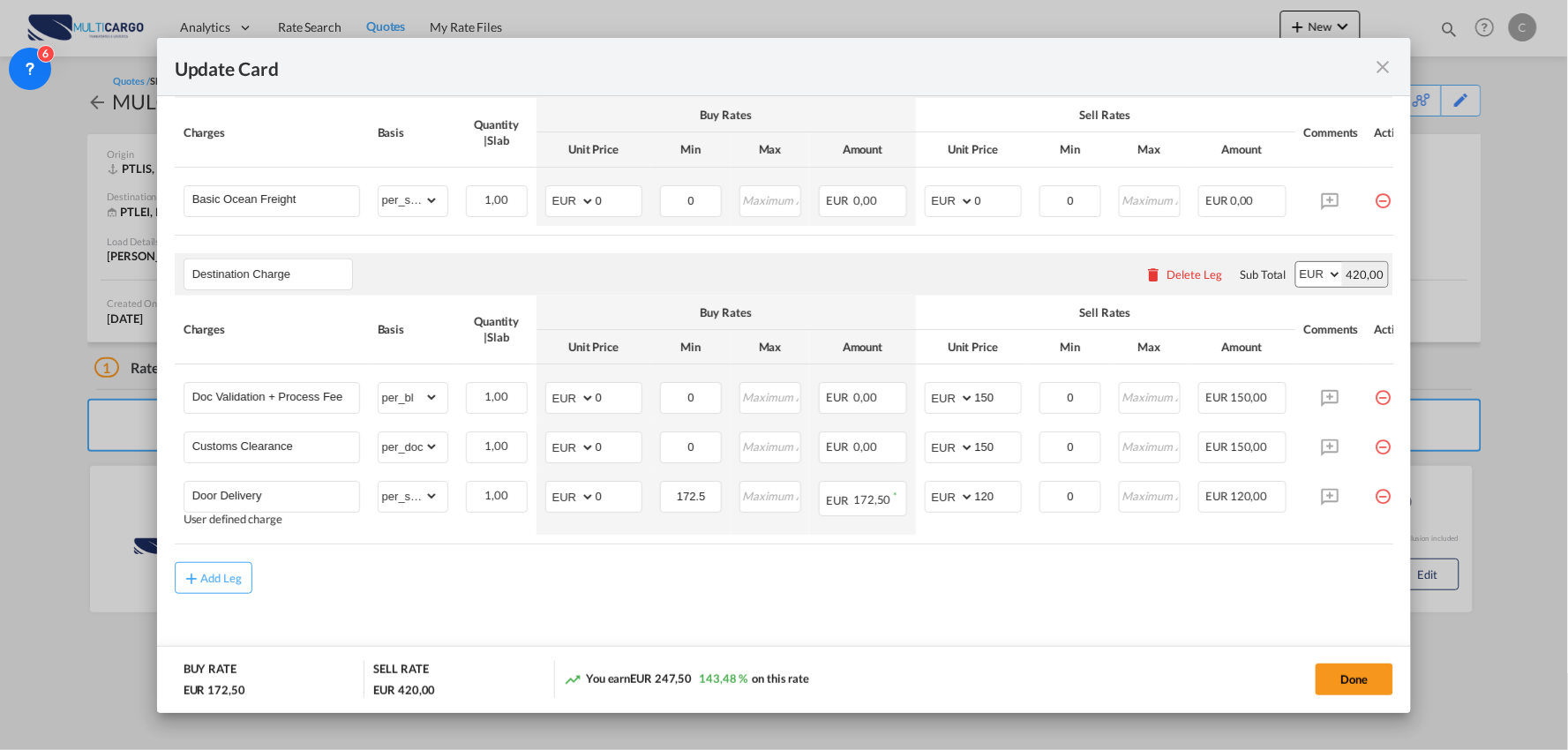
click at [540, 574] on div "Add Leg" at bounding box center [785, 578] width 1220 height 32
click at [1364, 674] on button "Done" at bounding box center [1354, 679] width 77 height 32
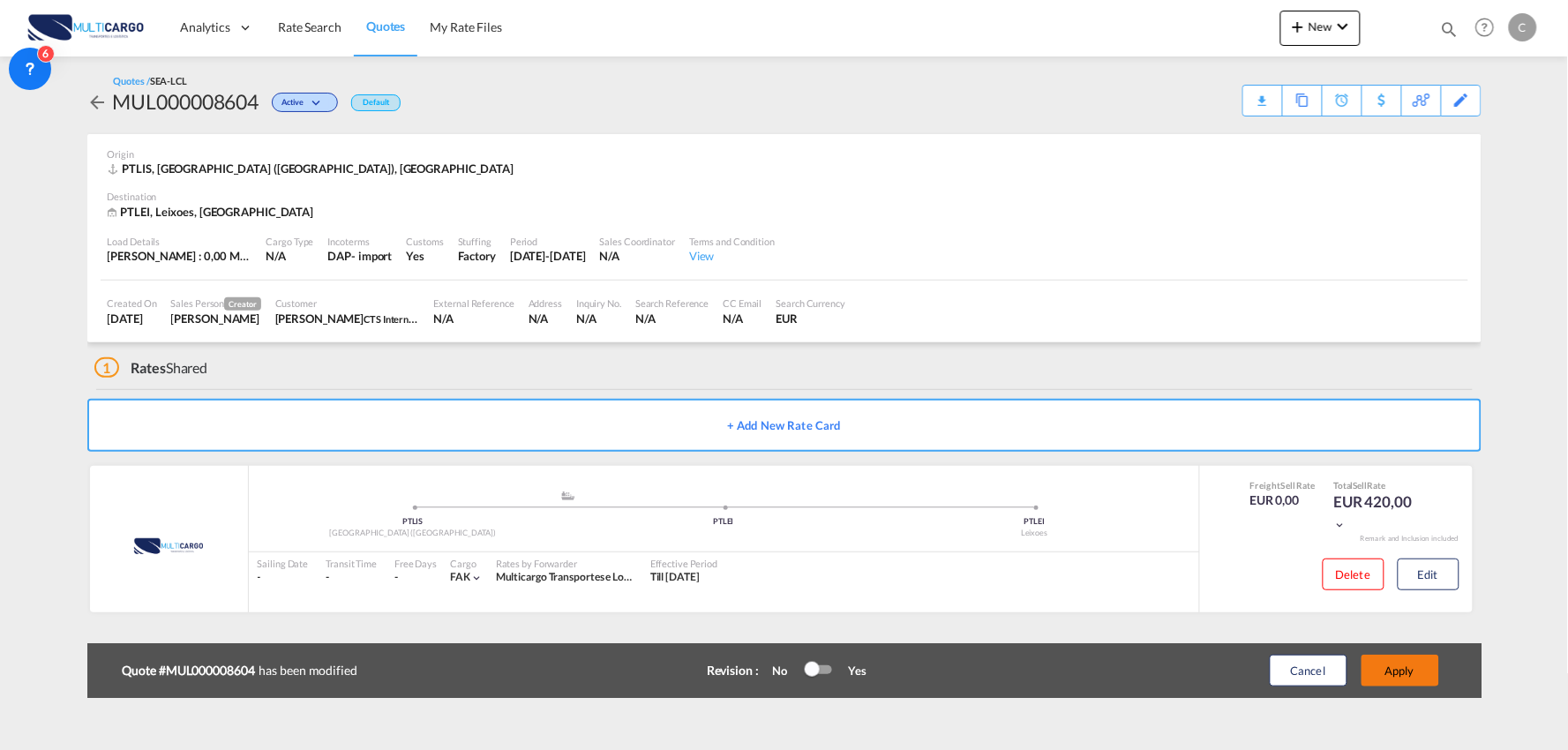
click at [1417, 665] on button "Apply" at bounding box center [1400, 671] width 77 height 32
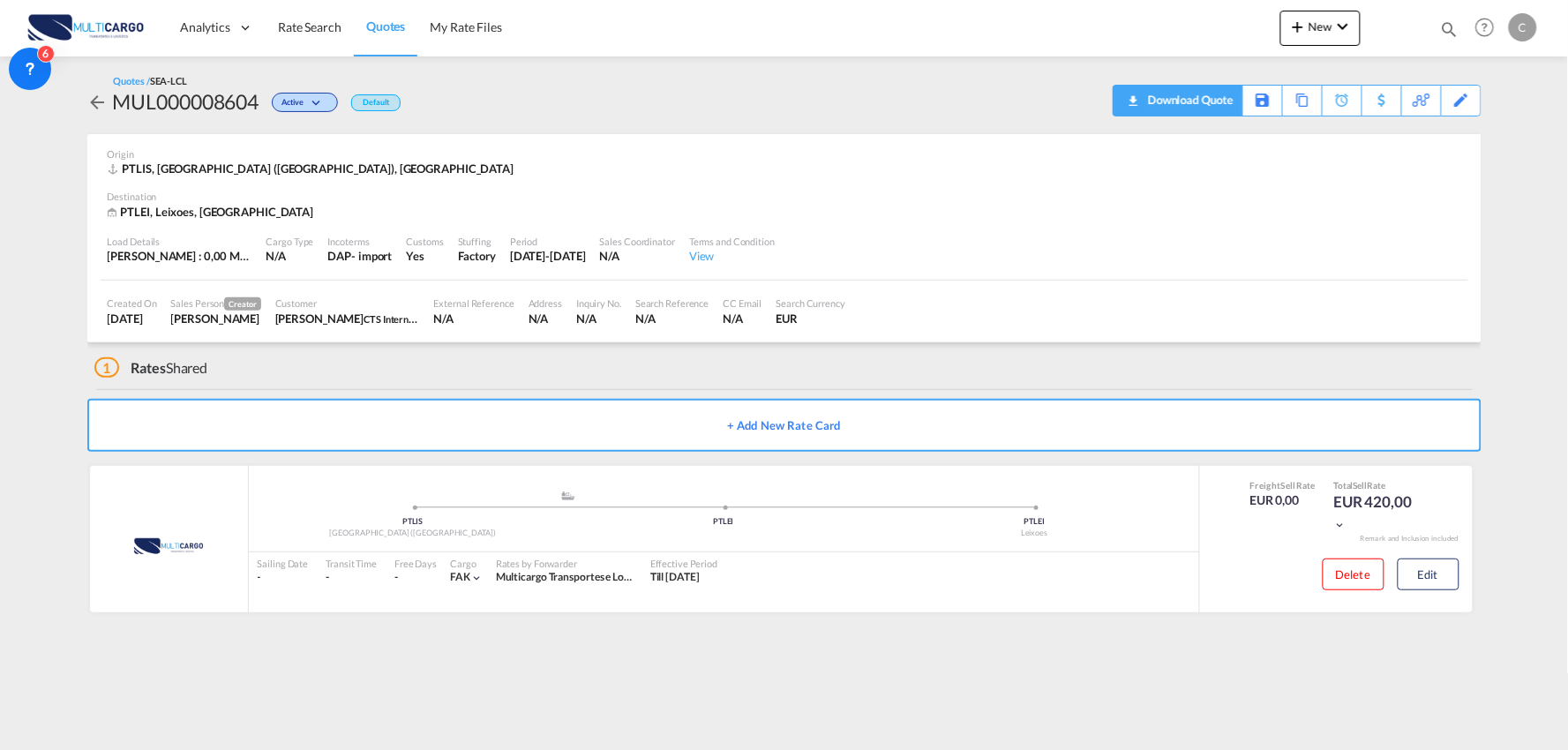
click at [1223, 100] on div "Download Quote" at bounding box center [1188, 100] width 90 height 28
click at [1444, 564] on button "Edit" at bounding box center [1428, 574] width 61 height 32
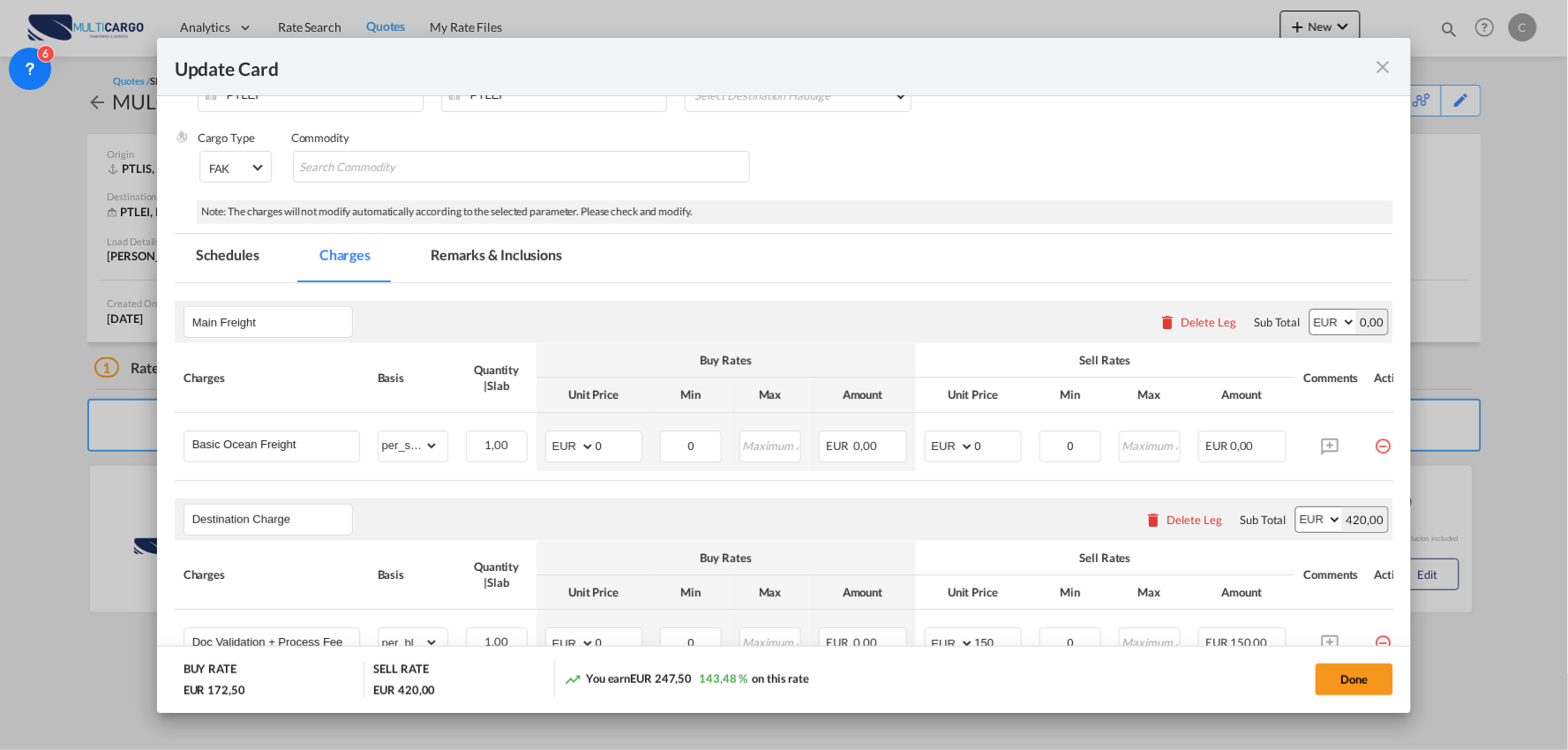
scroll to position [461, 0]
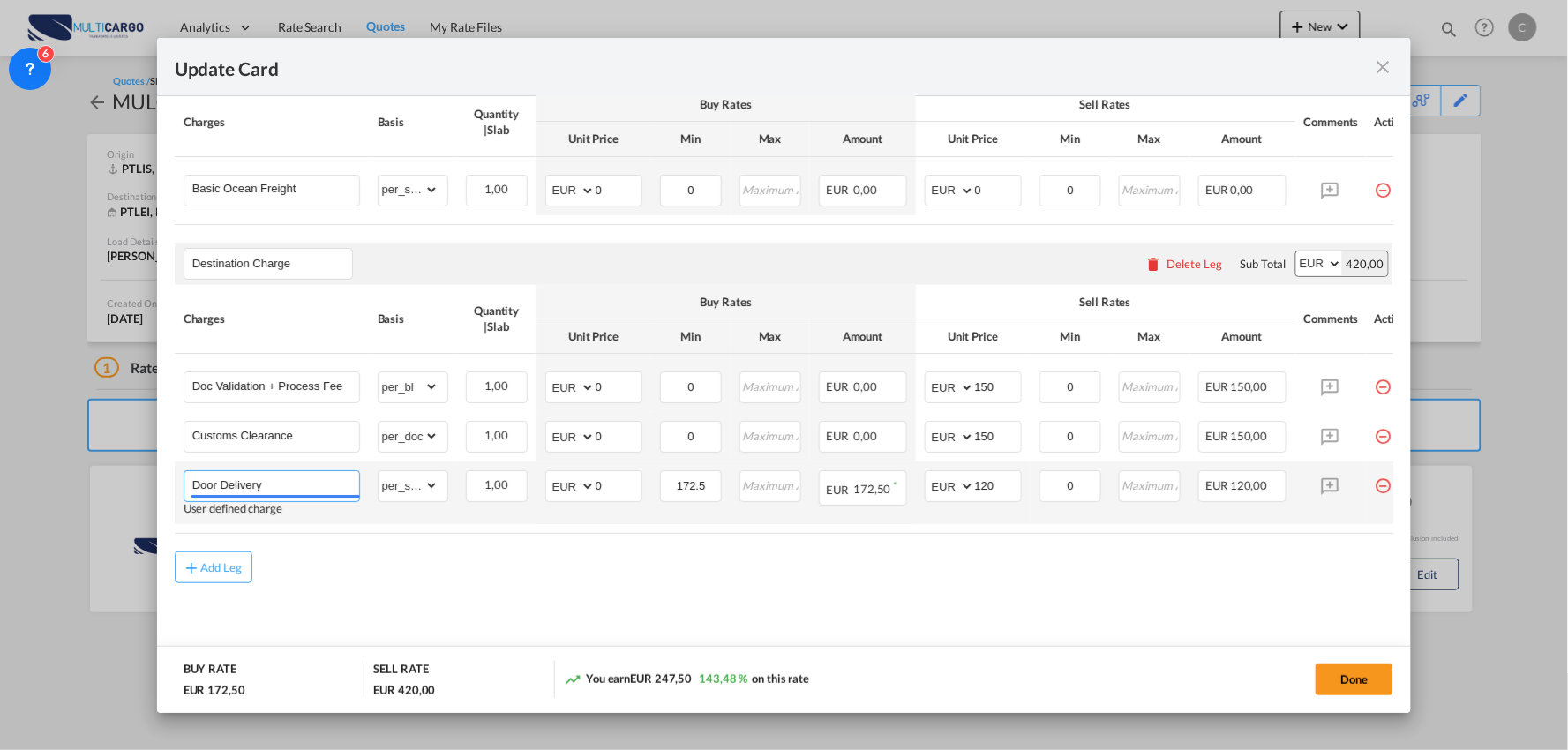
click at [330, 475] on input "Door Delivery" at bounding box center [276, 484] width 167 height 27
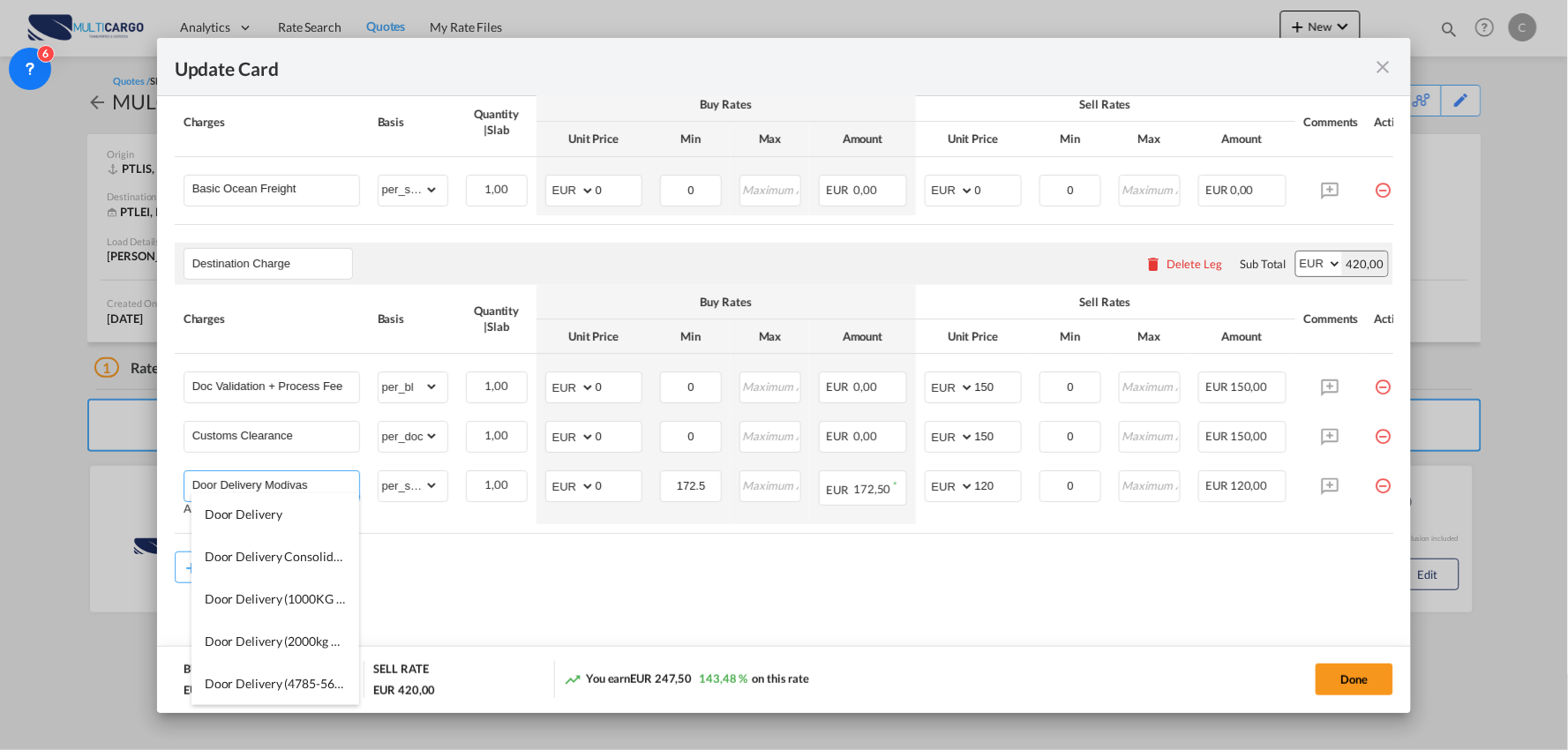
type input "Door Delivery Modivas"
click at [535, 584] on md-content "Main Freight Please enter leg name Leg Name Already Exists Delete Leg Sub Total…" at bounding box center [785, 348] width 1220 height 642
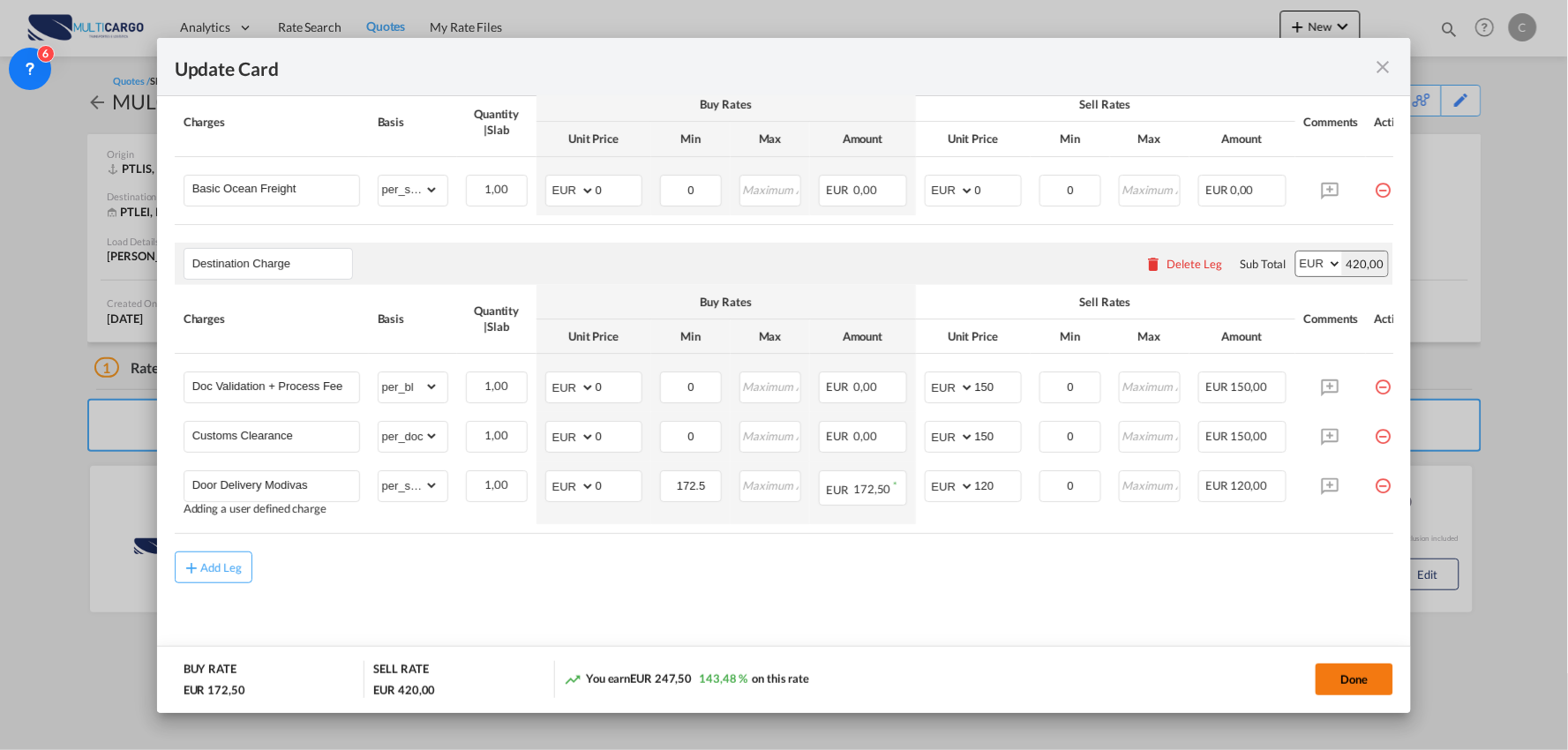
click at [1352, 683] on button "Done" at bounding box center [1354, 679] width 77 height 32
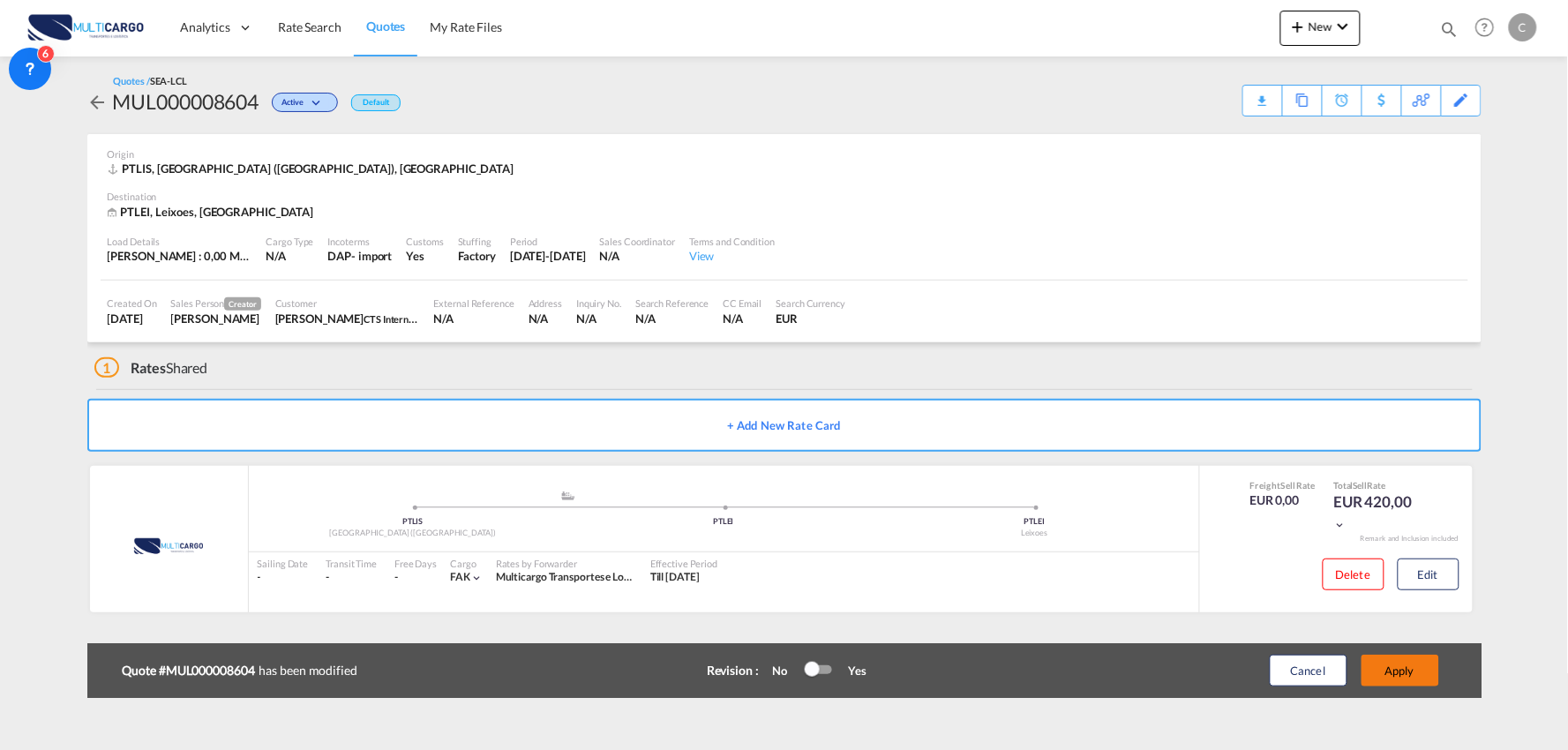
click at [1417, 673] on button "Apply" at bounding box center [1400, 671] width 77 height 32
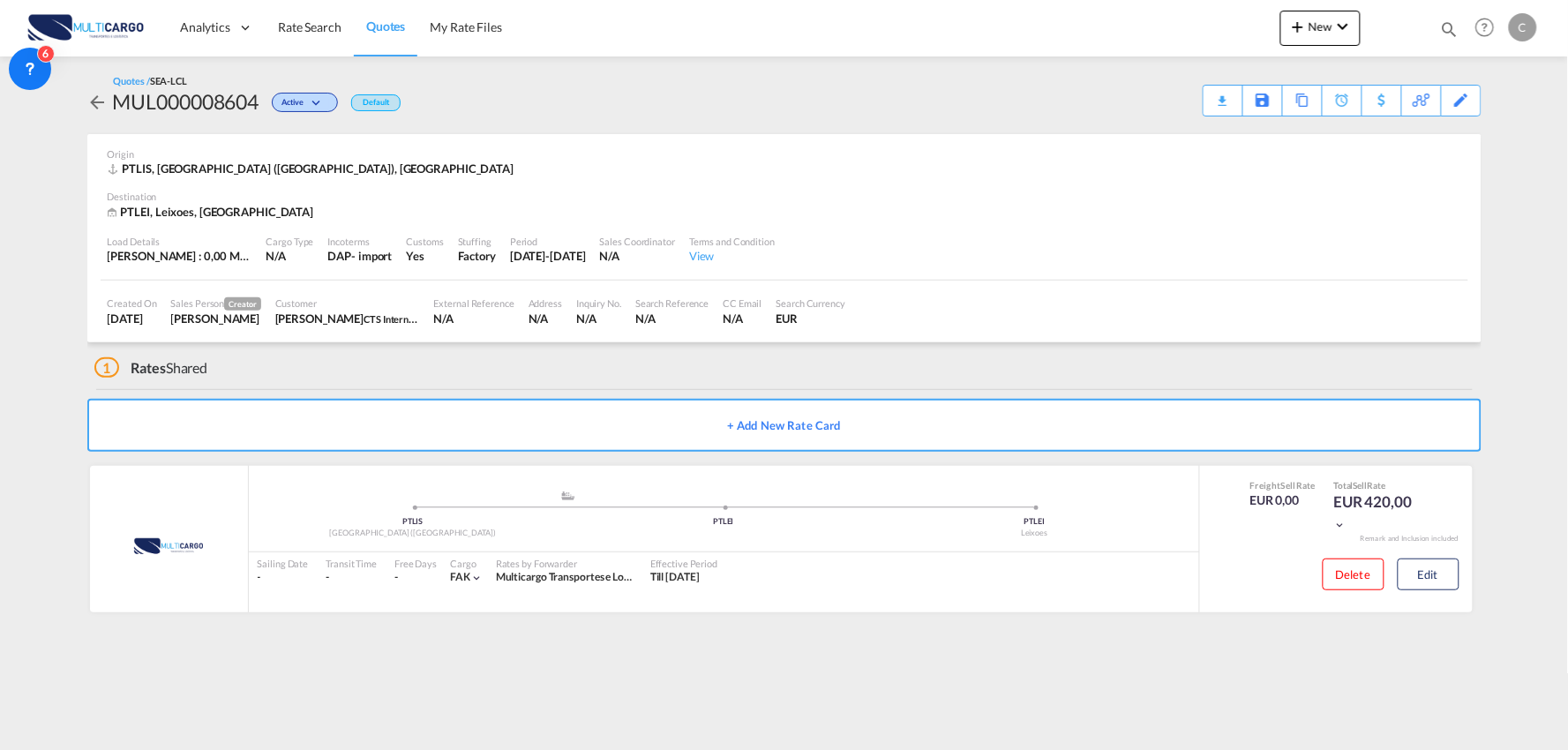
click at [912, 366] on div "1 Rates Shared" at bounding box center [788, 363] width 1387 height 43
click at [1219, 98] on div "Download Quote" at bounding box center [1188, 100] width 90 height 28
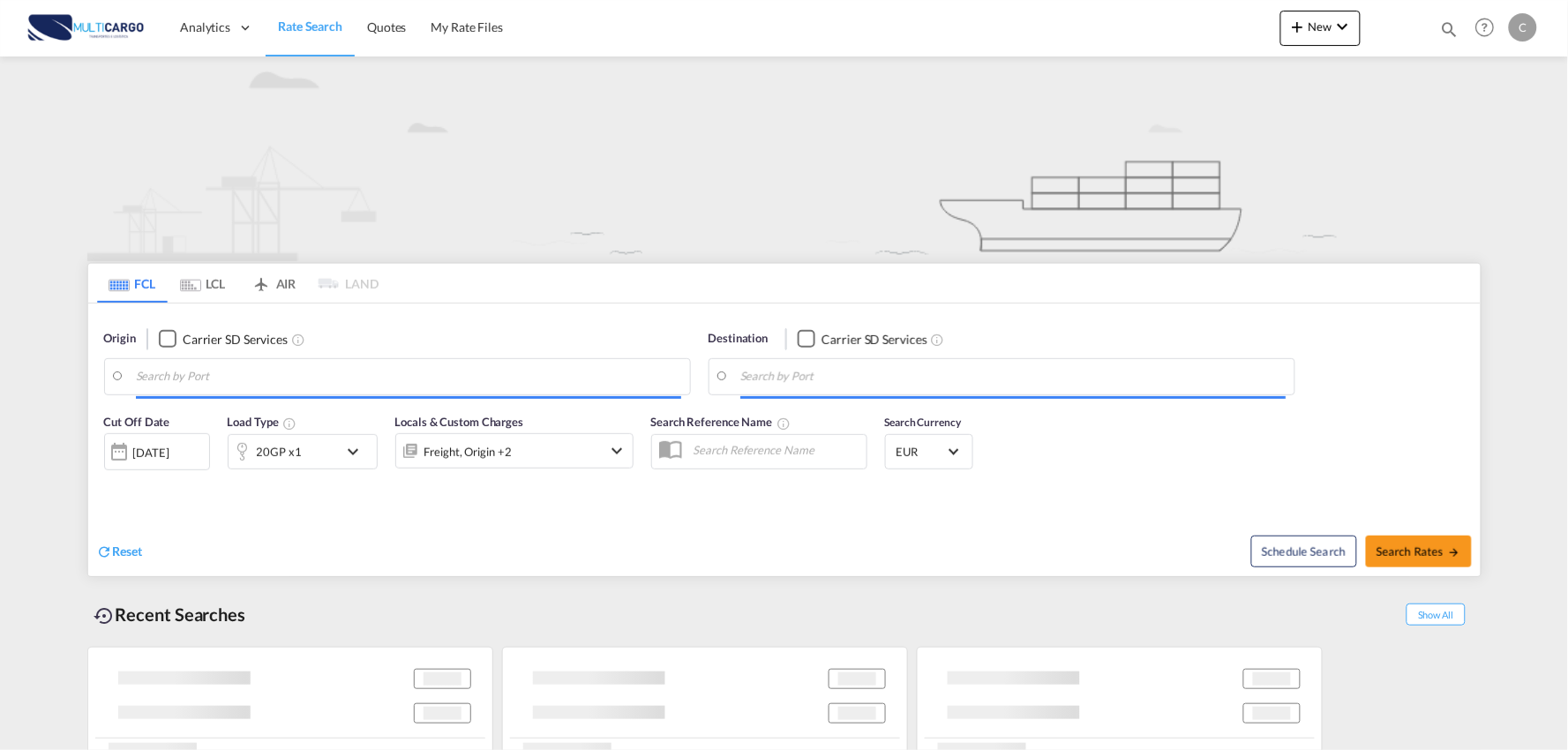
type input "Port of [GEOGRAPHIC_DATA], [GEOGRAPHIC_DATA], [GEOGRAPHIC_DATA]"
type input "Leixoes, Leixoes, PTLEI"
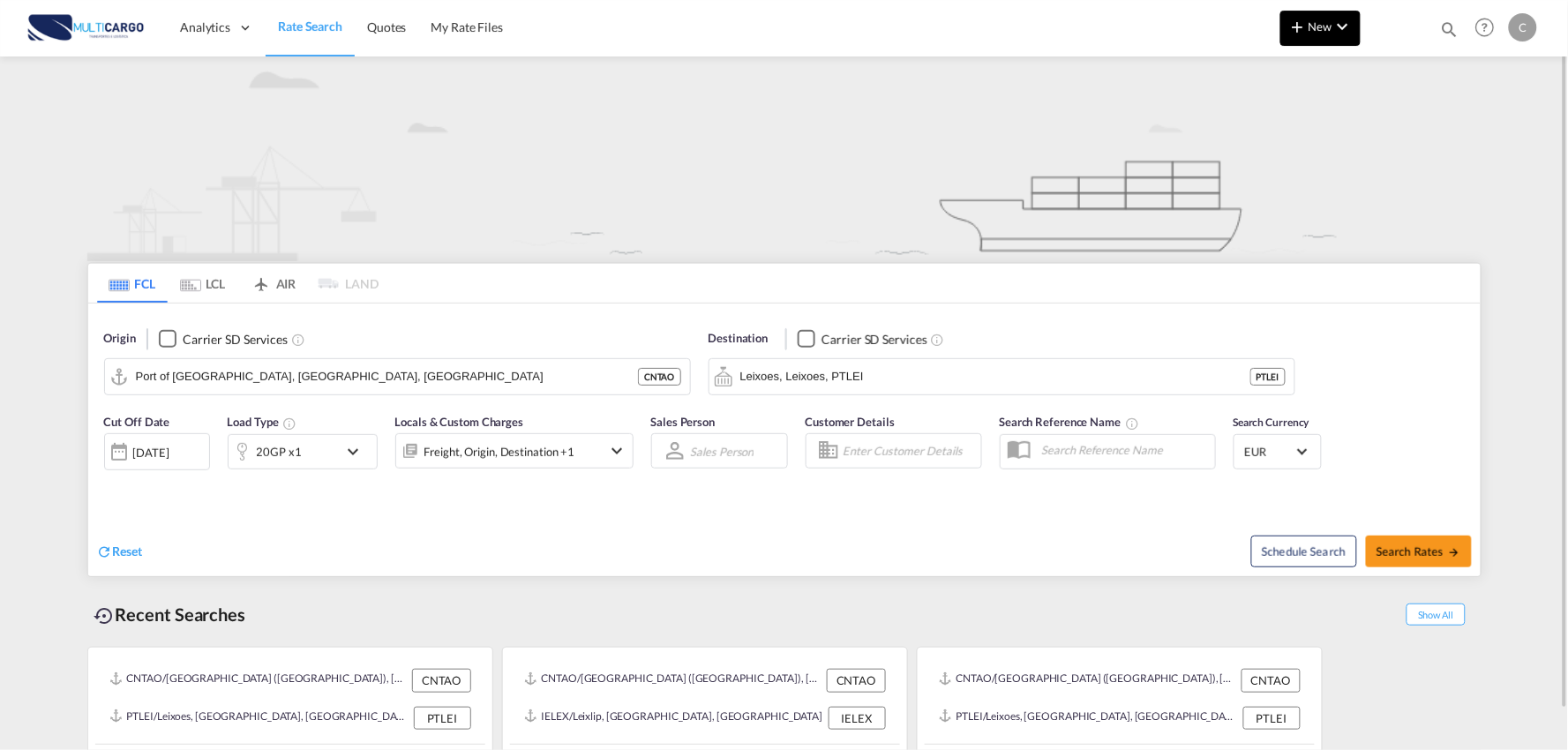
click at [1308, 41] on button "New" at bounding box center [1320, 28] width 80 height 36
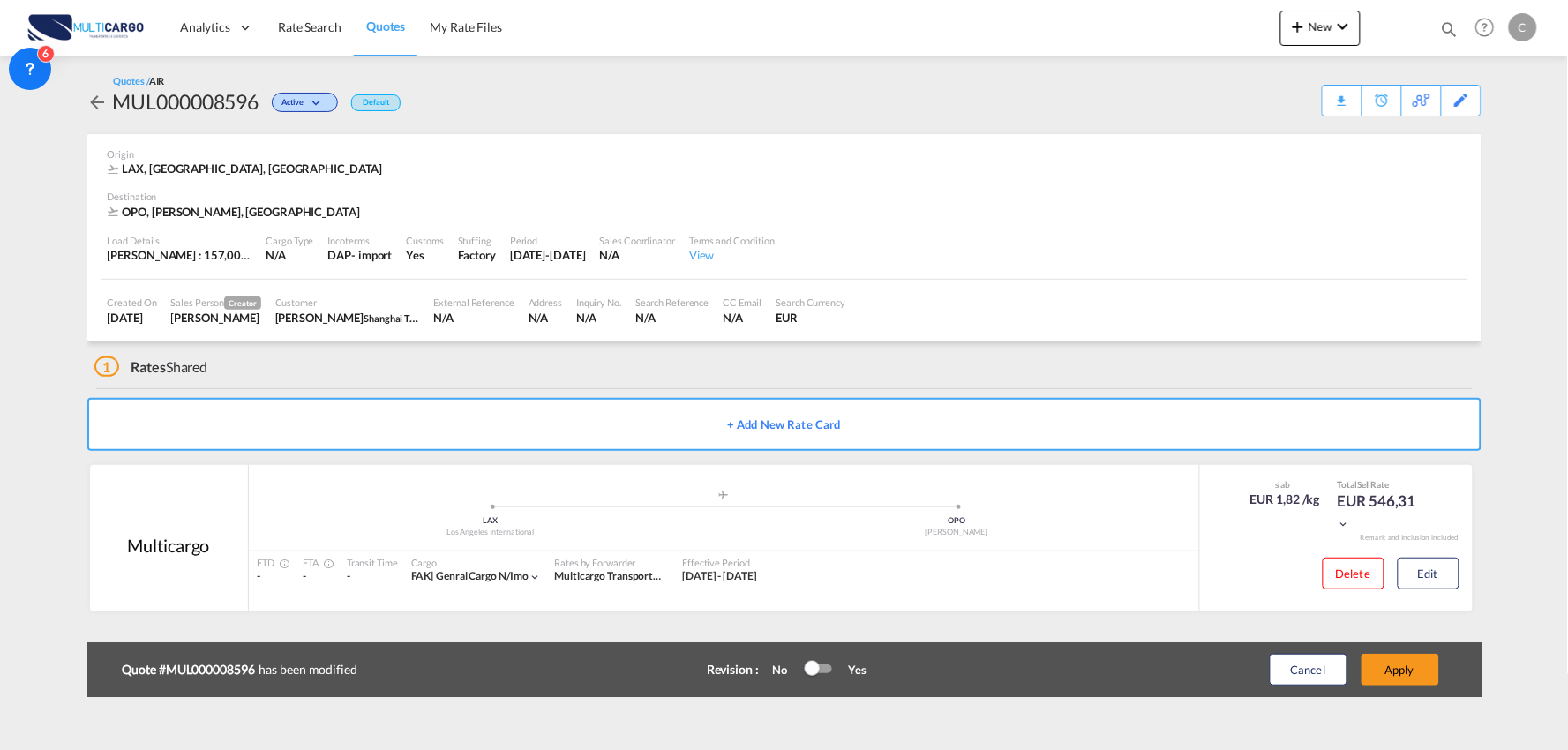
click at [647, 376] on div "1 Rates Shared" at bounding box center [788, 363] width 1387 height 43
click at [1424, 571] on button "Edit" at bounding box center [1428, 573] width 61 height 32
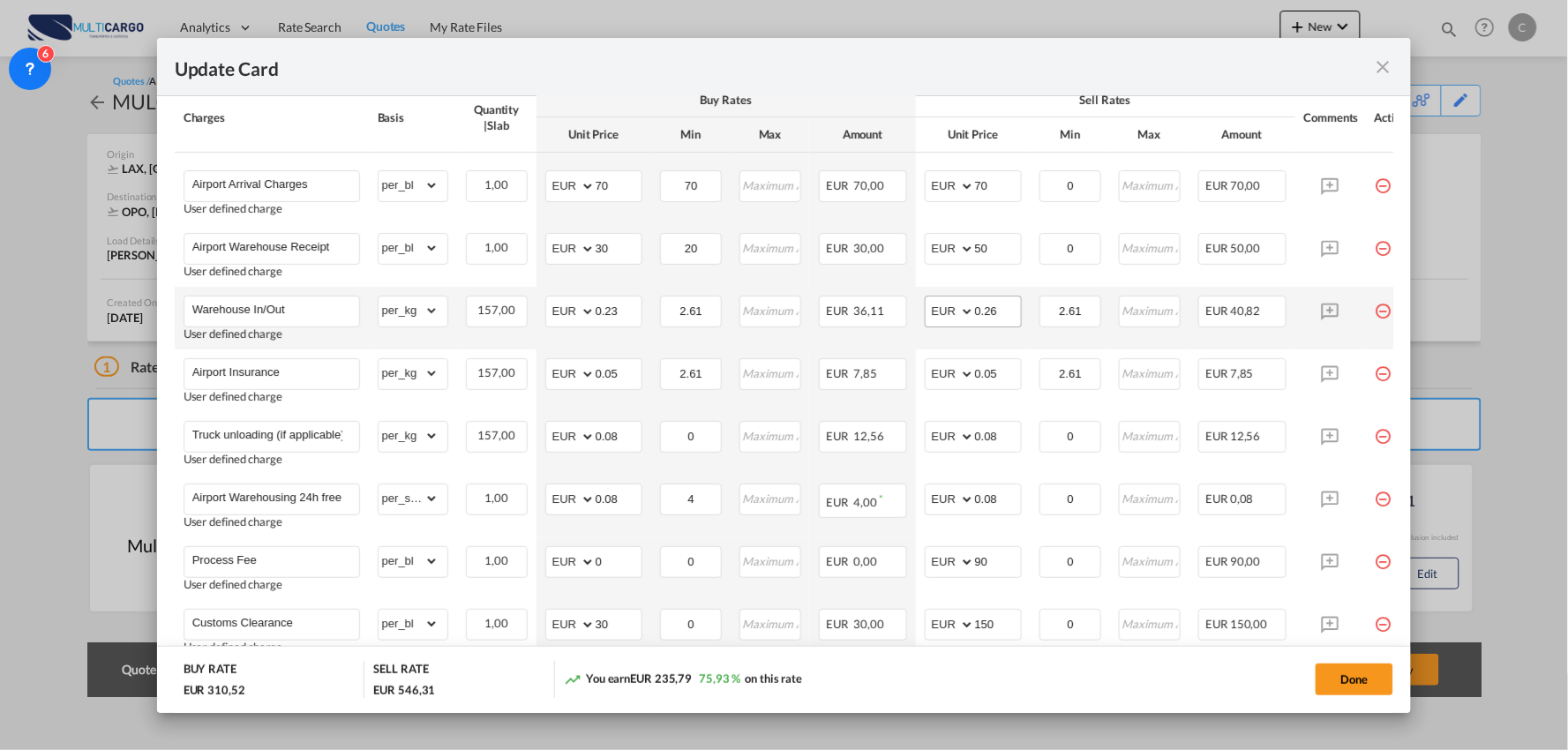
scroll to position [490, 0]
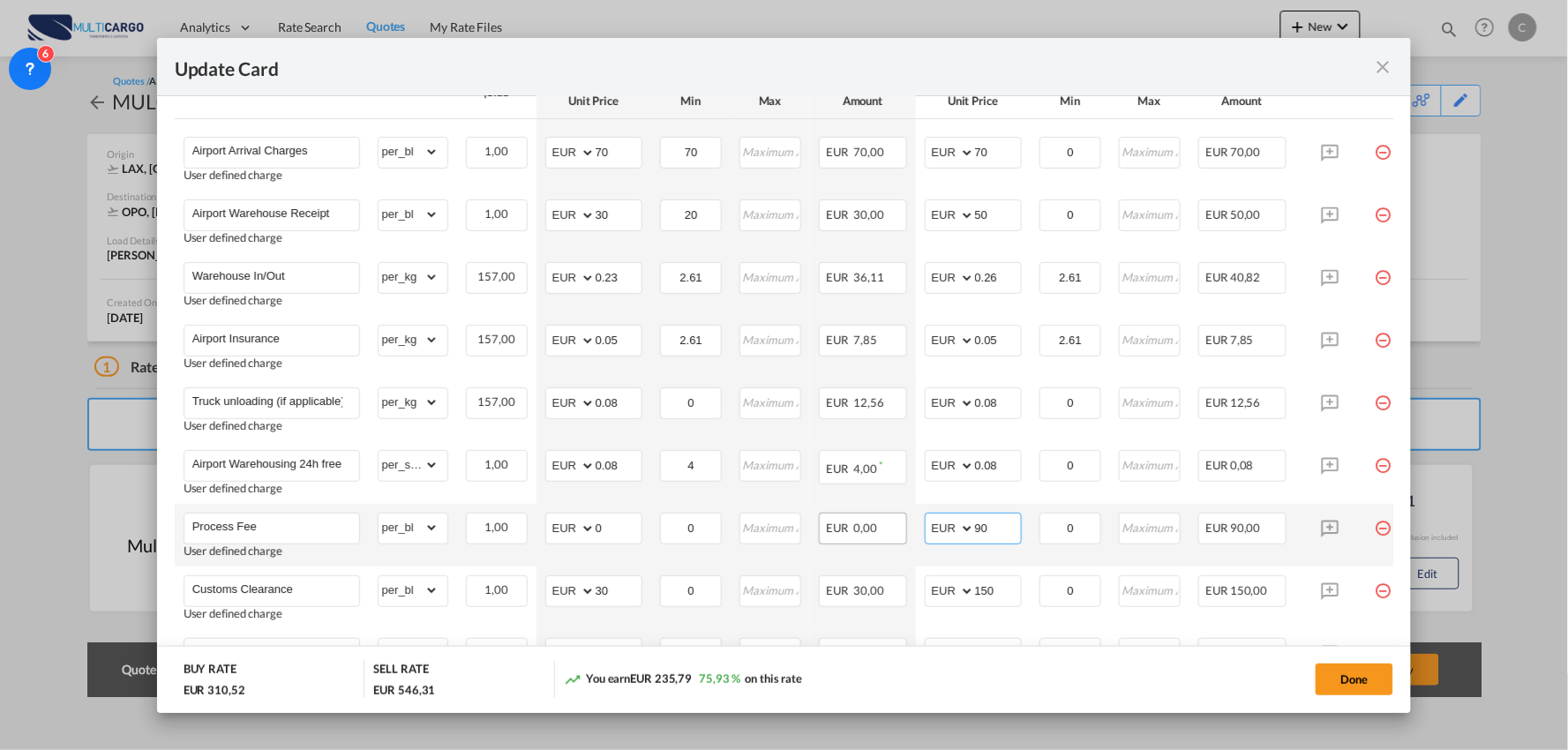
drag, startPoint x: 1004, startPoint y: 531, endPoint x: 872, endPoint y: 531, distance: 132.0
click at [872, 531] on tr "Process Fee User defined charge Please Enter Already Exists gross_weight volume…" at bounding box center [800, 535] width 1251 height 62
type input "120"
click at [327, 531] on input "Process Fee" at bounding box center [276, 527] width 167 height 27
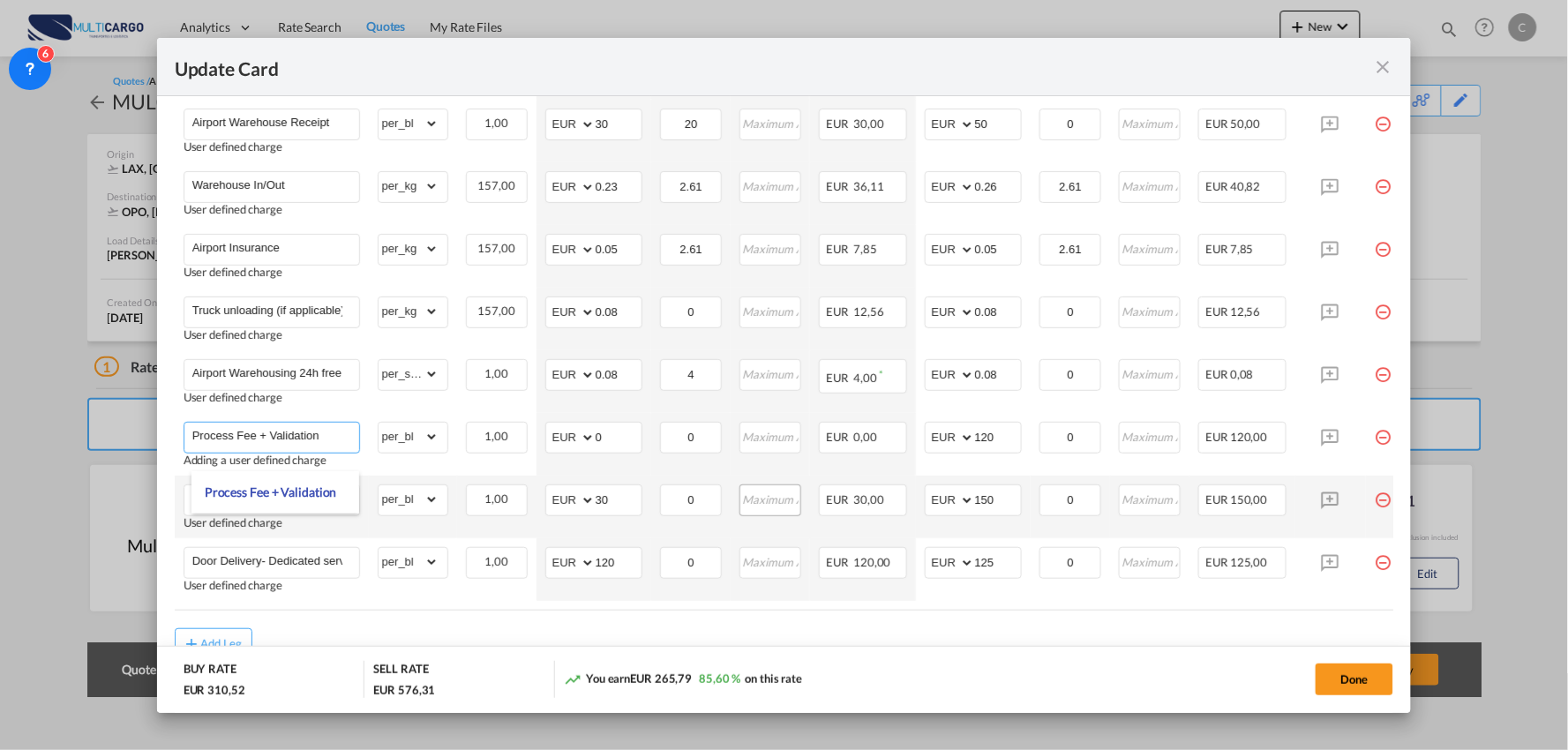
scroll to position [587, 0]
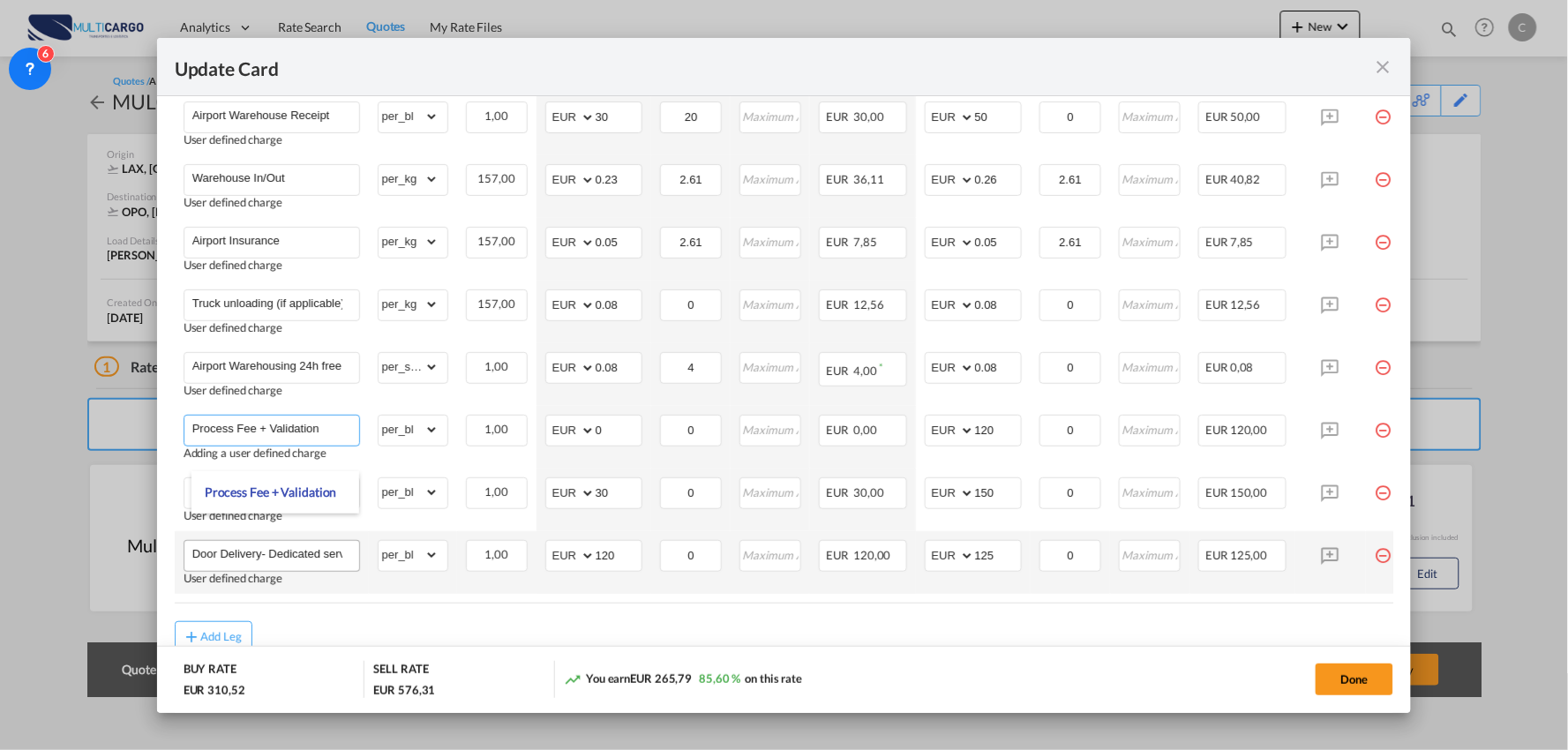
type input "Process Fee + Validation"
click at [274, 551] on input "Door Delivery- Dedicated service" at bounding box center [276, 554] width 167 height 27
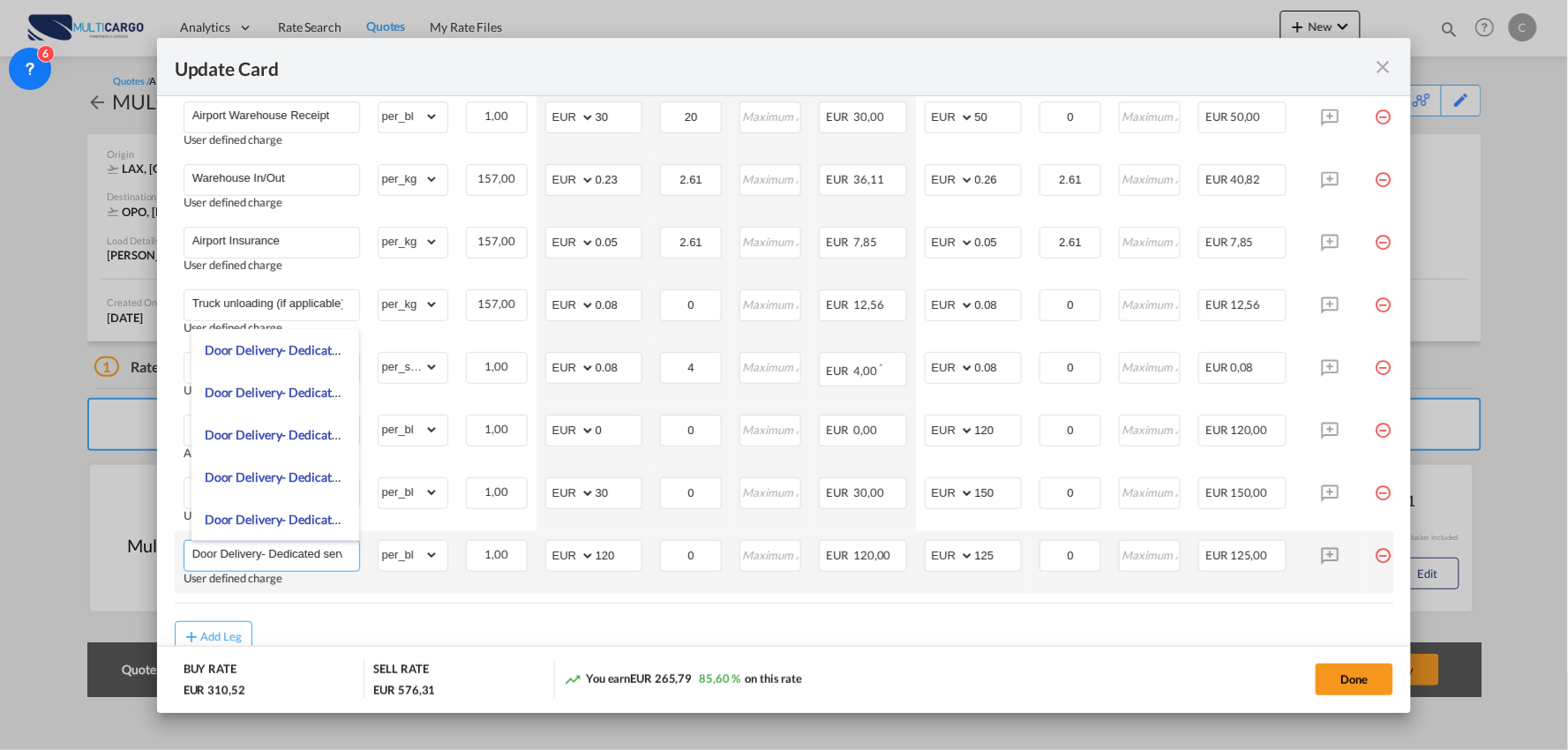
scroll to position [0, 15]
drag, startPoint x: 263, startPoint y: 551, endPoint x: 540, endPoint y: 556, distance: 277.0
click at [540, 556] on tr "Door Delivery- Dedicated service User defined charge Please Enter Already Exist…" at bounding box center [800, 562] width 1251 height 62
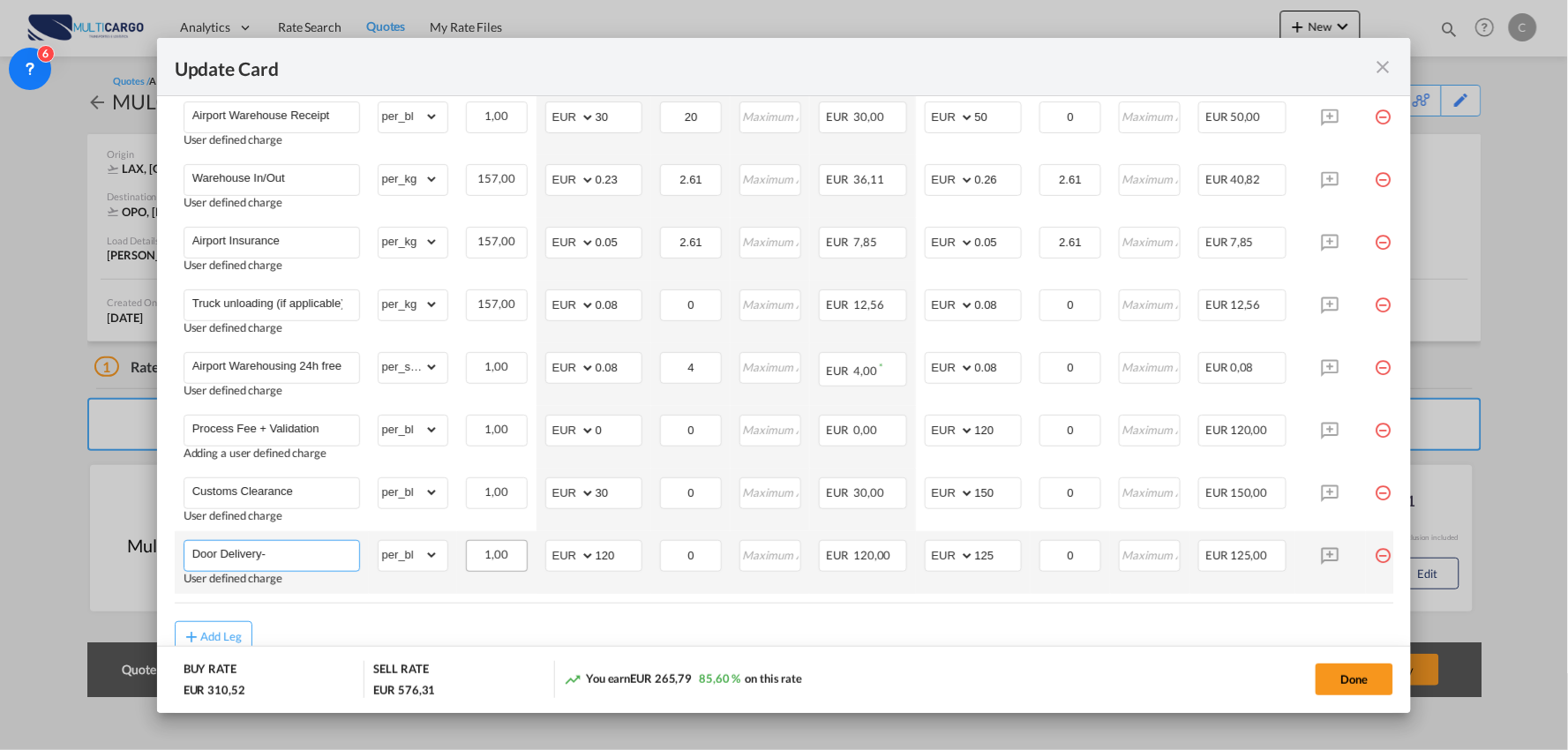
scroll to position [0, 0]
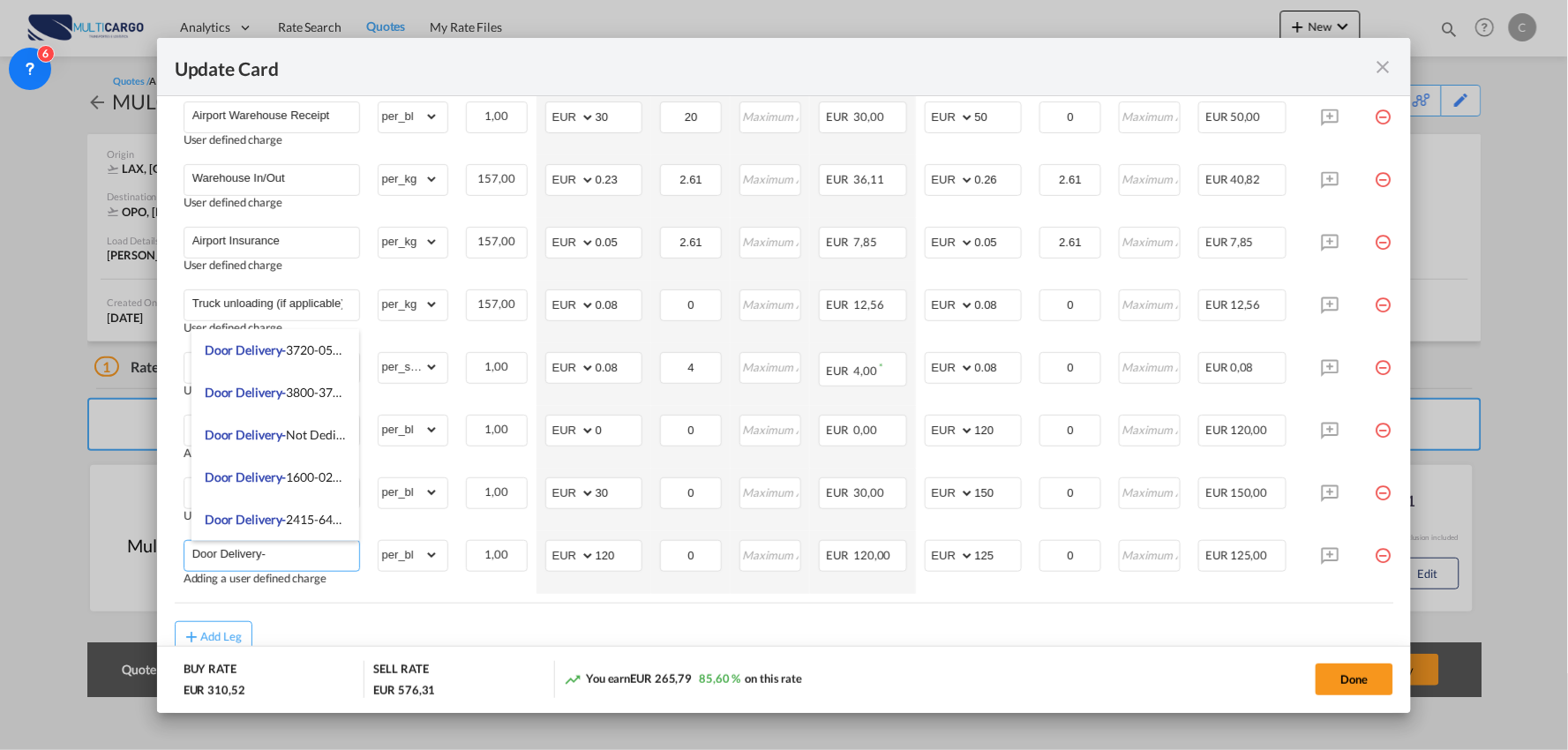
drag, startPoint x: 257, startPoint y: 551, endPoint x: 4, endPoint y: 542, distance: 253.2
click at [4, 542] on div "Update Card Port of [GEOGRAPHIC_DATA] LAX T/S .a{fill:#aaa8ad;} Airline Multica…" at bounding box center [784, 375] width 1568 height 750
paste input "elivery OPO - [GEOGRAPHIC_DATA]"
type input "Delivery OPO - [GEOGRAPHIC_DATA]"
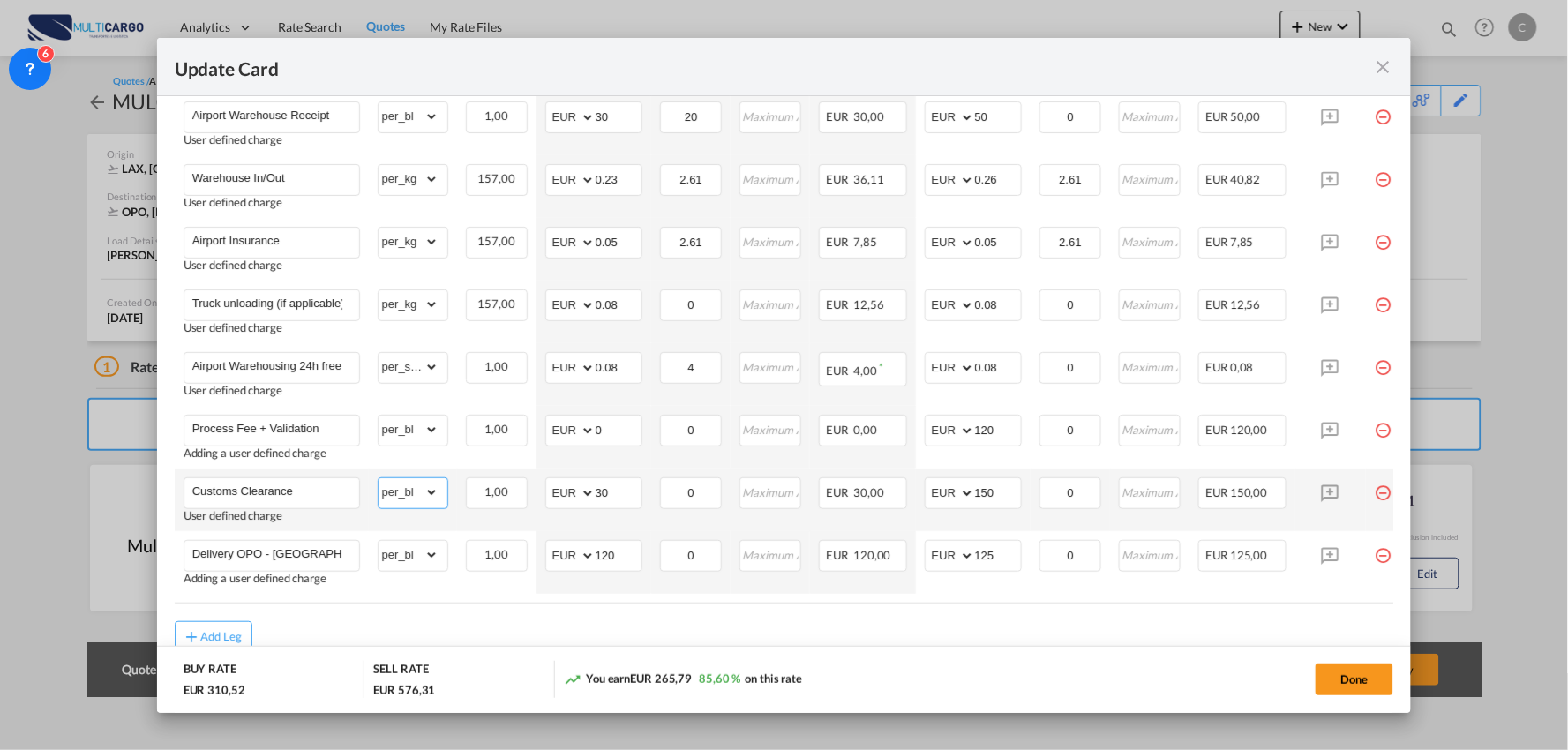
drag, startPoint x: 427, startPoint y: 494, endPoint x: 434, endPoint y: 478, distance: 17.5
click at [427, 494] on select "gross_weight volumetric_weight per_shipment per_bl per_km % on air freight per_…" at bounding box center [408, 492] width 60 height 28
select select "per_document"
click at [379, 478] on select "gross_weight volumetric_weight per_shipment per_bl per_km % on air freight per_…" at bounding box center [408, 492] width 60 height 28
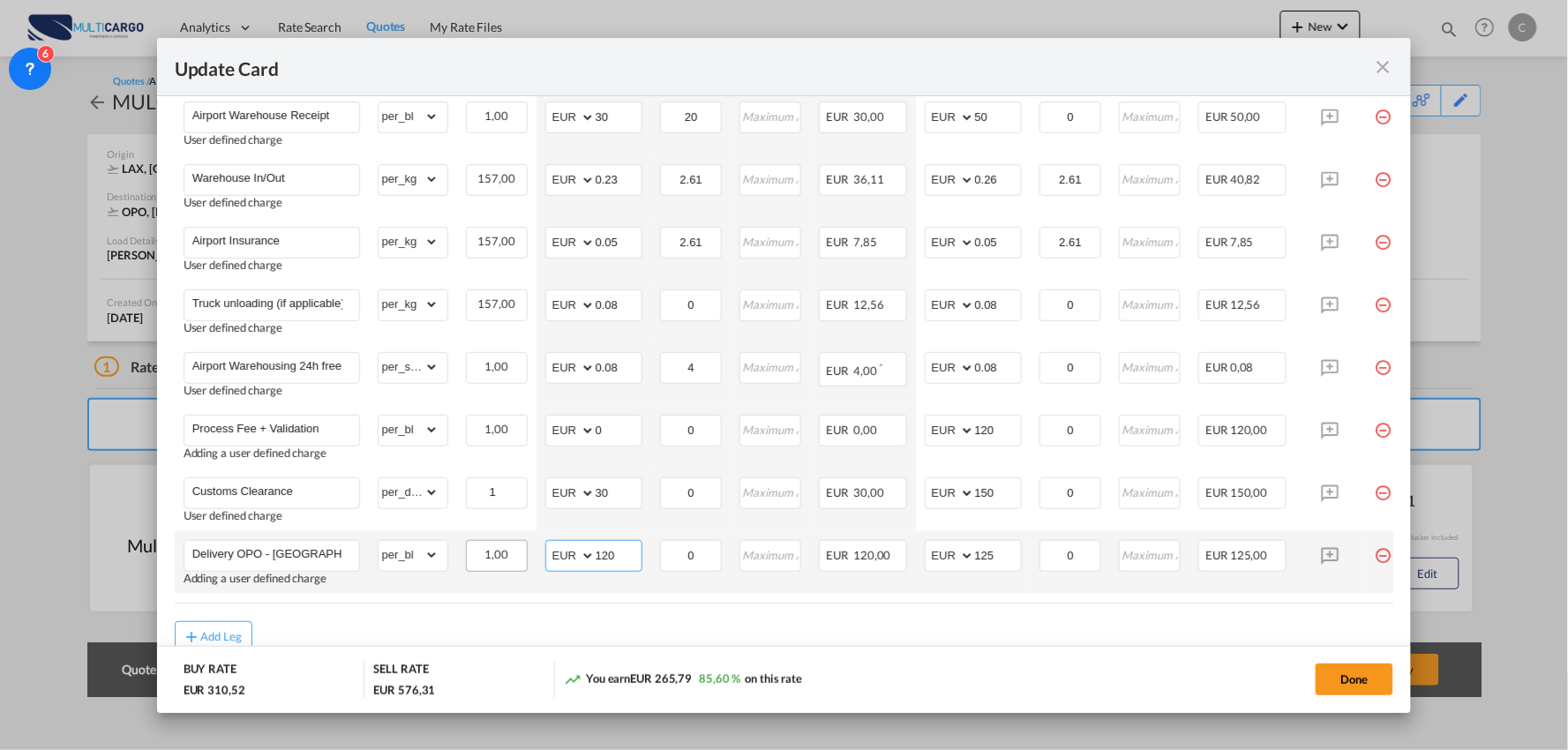
drag, startPoint x: 616, startPoint y: 550, endPoint x: 479, endPoint y: 569, distance: 138.3
click at [499, 567] on tr "Delivery OPO - [GEOGRAPHIC_DATA] Adding a user defined charge Please Enter Alre…" at bounding box center [800, 562] width 1251 height 62
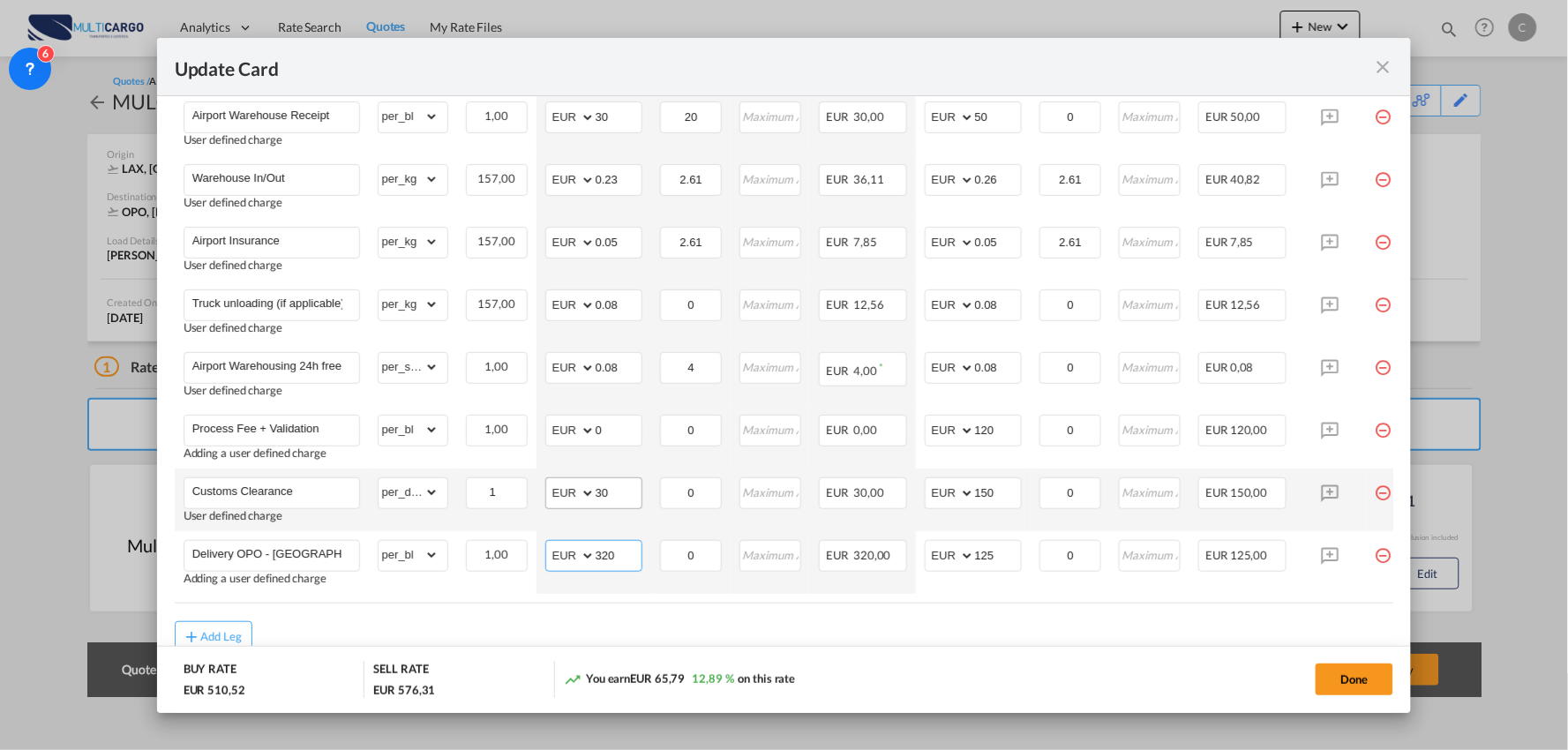
type input "320"
drag, startPoint x: 620, startPoint y: 494, endPoint x: 544, endPoint y: 494, distance: 76.0
click at [545, 494] on md-input-container "AED AFN ALL AMD ANG AOA ARS AUD AWG AZN BAM BBD BDT BGN BHD BIF BMD BND [PERSON…" at bounding box center [593, 493] width 97 height 32
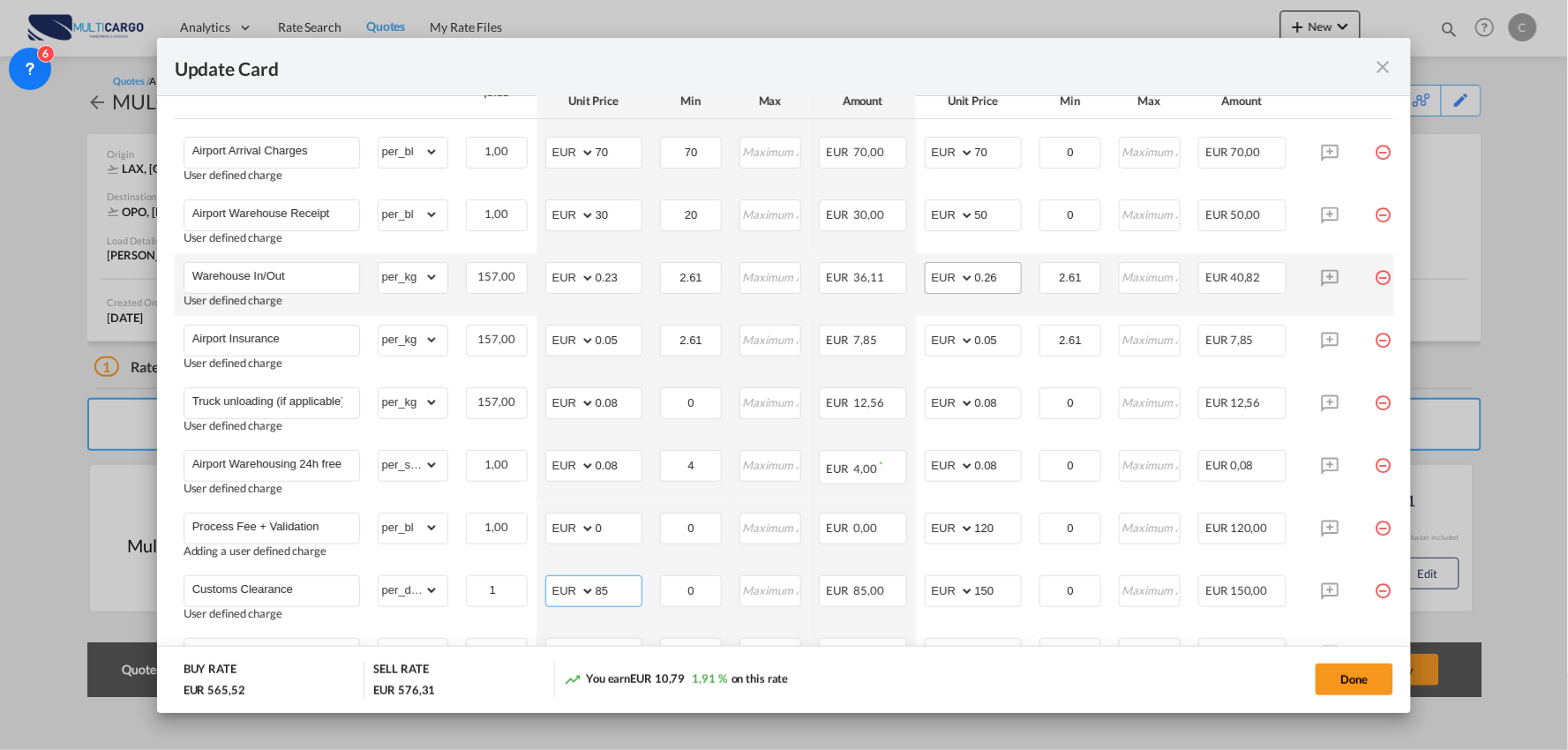
type input "85"
click at [1002, 271] on input "0.26" at bounding box center [998, 276] width 46 height 27
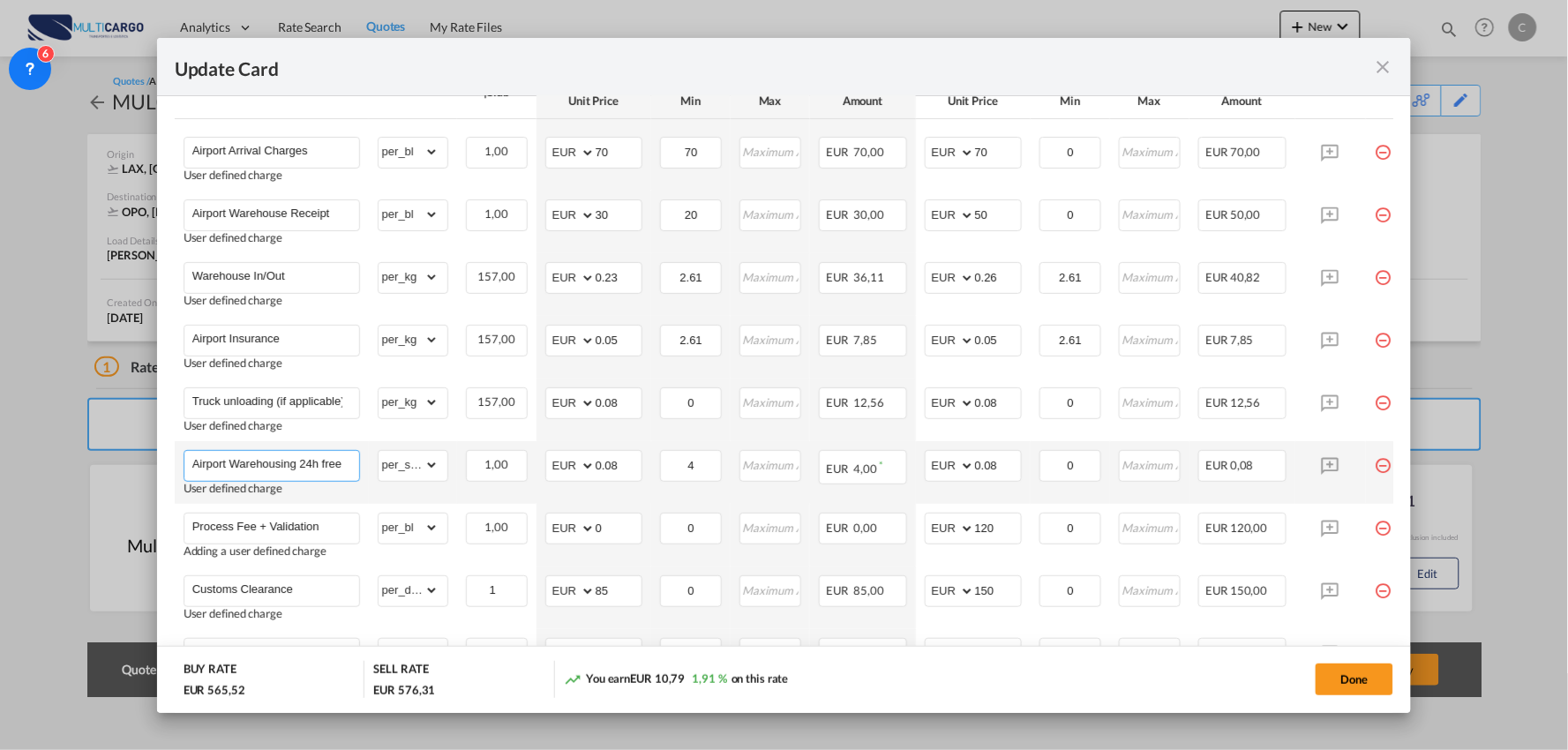
click at [326, 467] on input "Airport Warehousing 24h free *Eur x CW x Day - up to 7day - min EUR 4,00" at bounding box center [276, 464] width 167 height 27
type input "Airport Warehousing *Eur x CW x Day - up to 7day - min EUR 4,00"
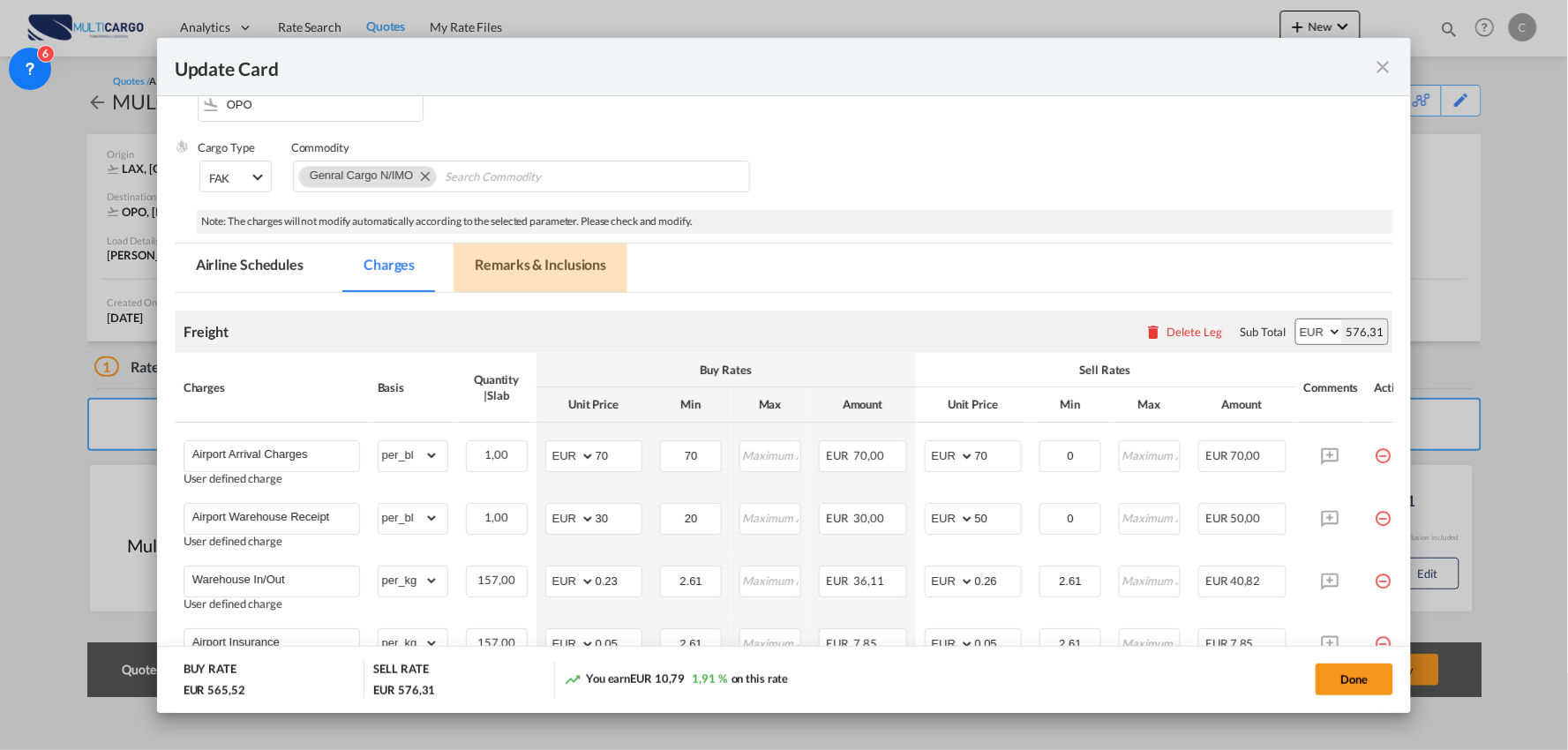
click at [534, 259] on md-tab-item "Remarks & Inclusions" at bounding box center [540, 267] width 174 height 49
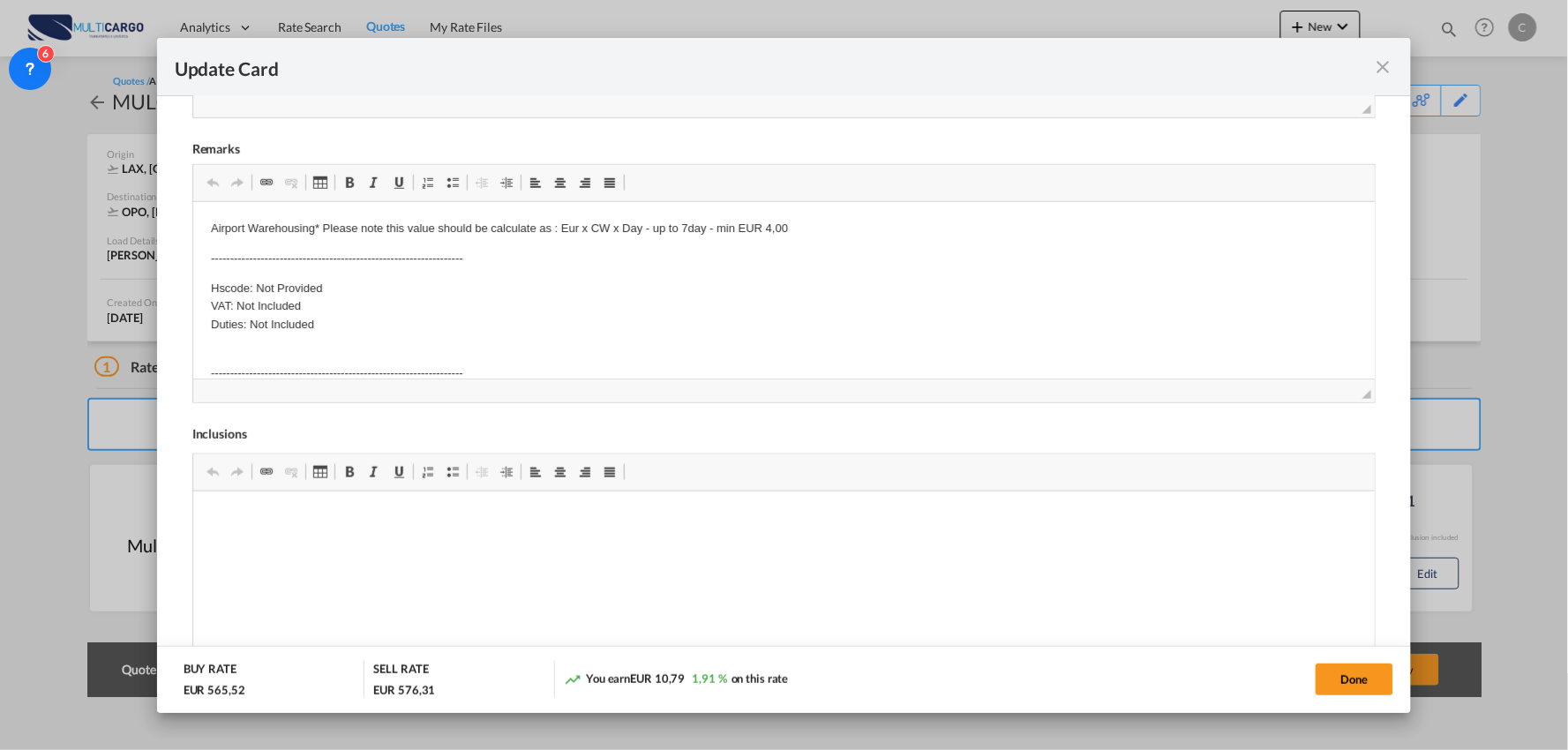
scroll to position [675, 0]
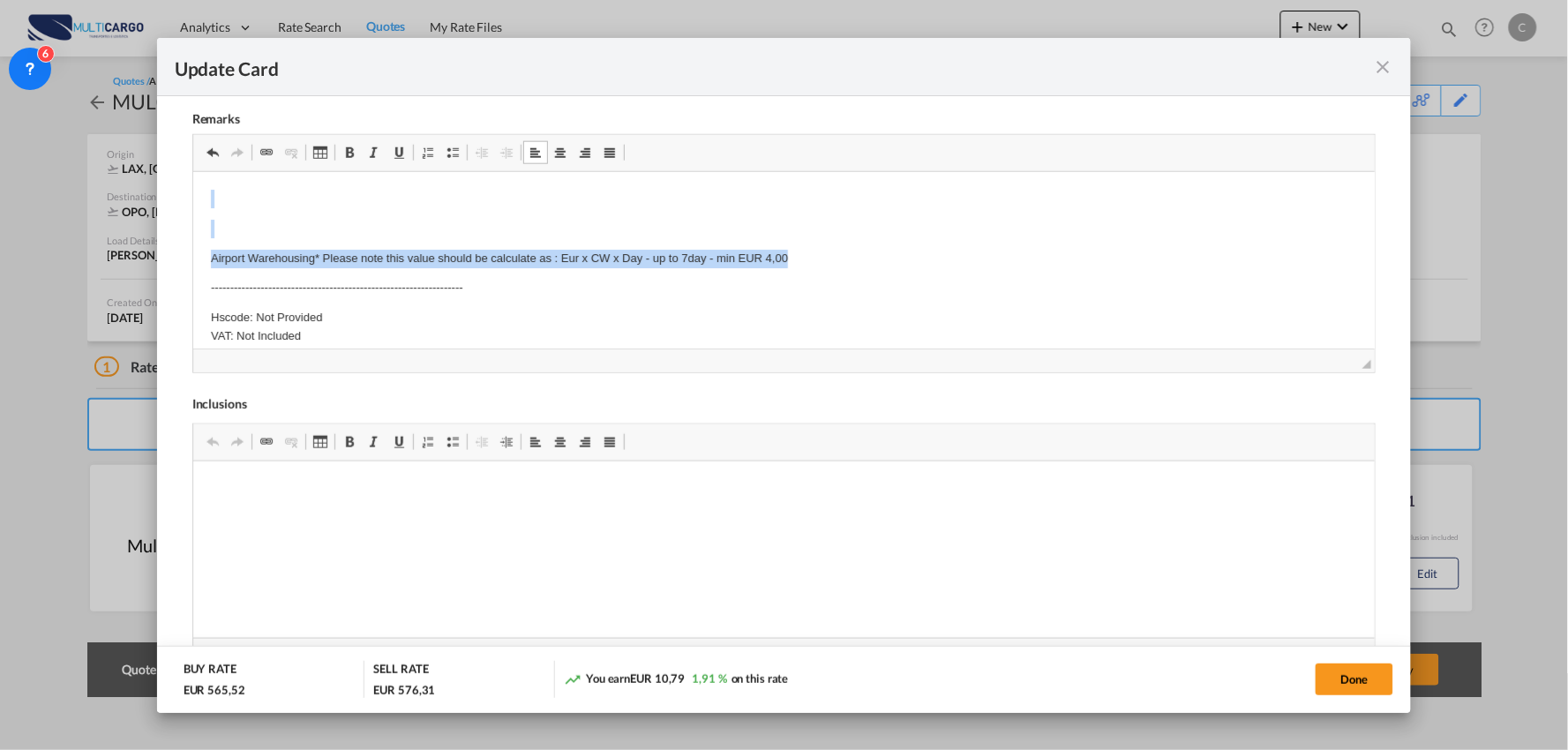
drag, startPoint x: 820, startPoint y: 255, endPoint x: 186, endPoint y: 177, distance: 638.8
click at [192, 177] on html "Airport Warehousing* Please note this value should be calculate as : Eur x CW x…" at bounding box center [783, 342] width 1182 height 342
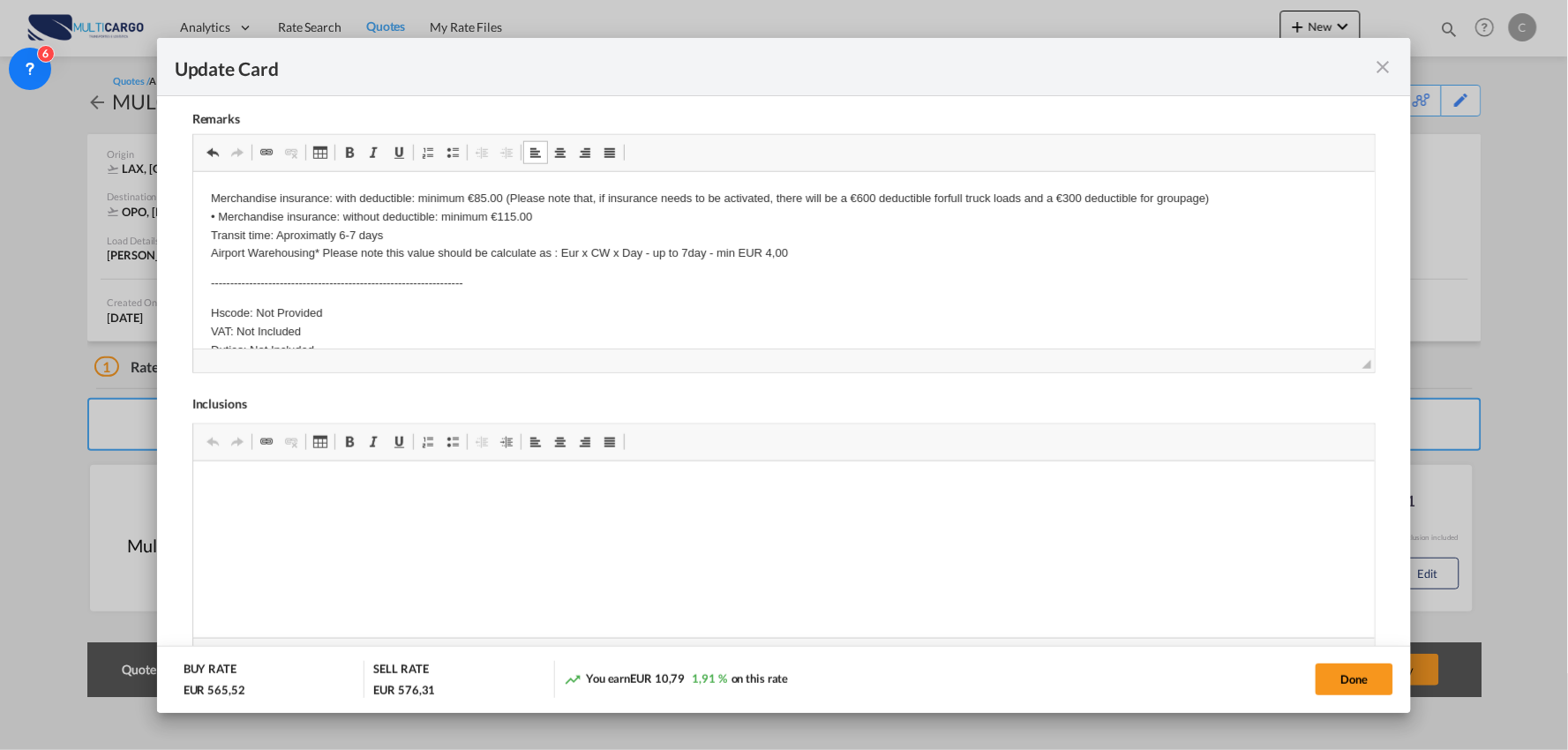
click at [372, 198] on p "Merchandise insurance: with deductible: minimum €85.00 (Please note that, if in…" at bounding box center [783, 225] width 1147 height 73
click at [1348, 679] on button "Done" at bounding box center [1354, 679] width 77 height 32
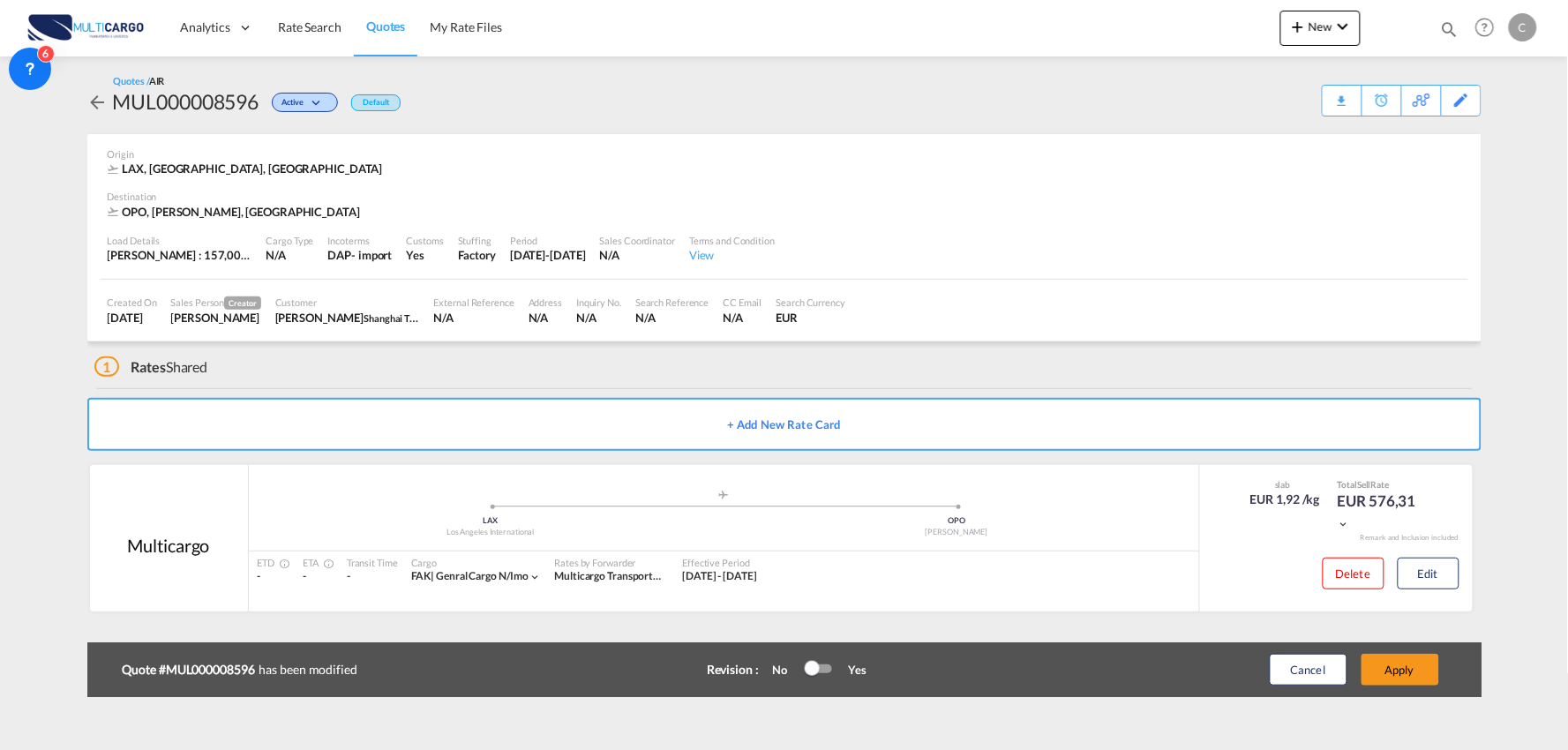
click at [1405, 670] on button "Apply" at bounding box center [1400, 670] width 77 height 32
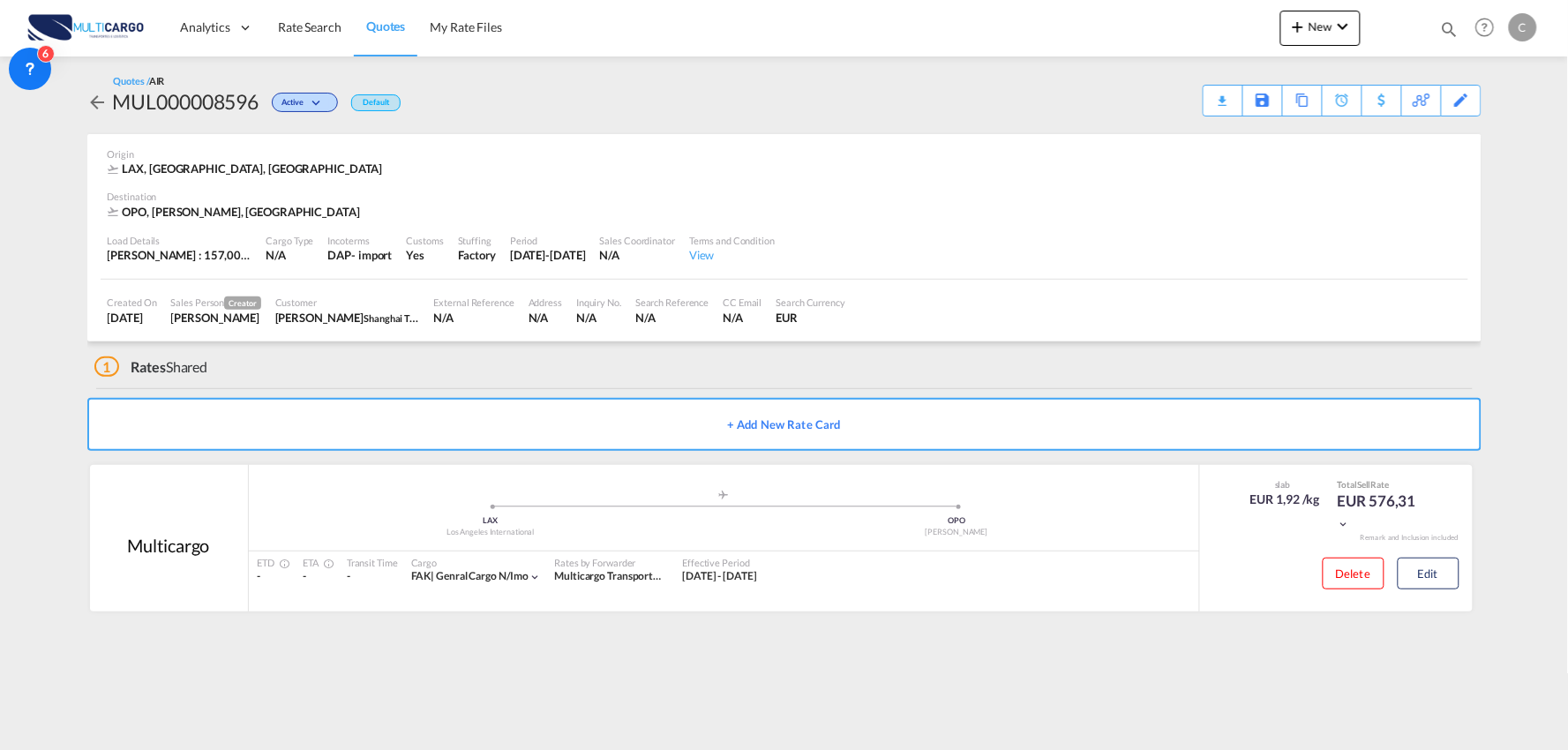
click at [387, 371] on div "1 Rates Shared" at bounding box center [788, 363] width 1387 height 43
click at [663, 378] on div "1 Rates Shared" at bounding box center [788, 363] width 1387 height 43
click at [1414, 571] on button "Edit" at bounding box center [1428, 573] width 61 height 32
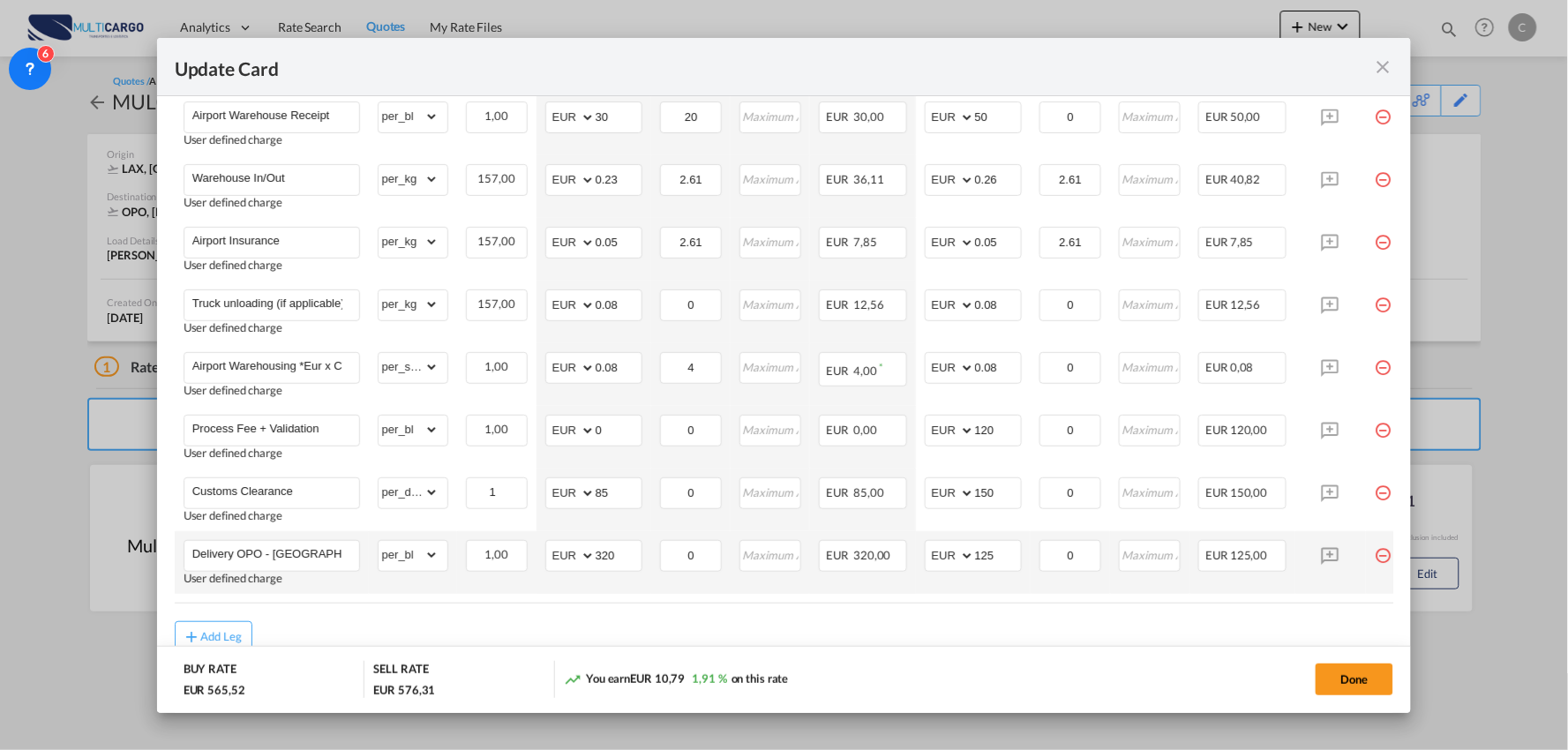
scroll to position [661, 0]
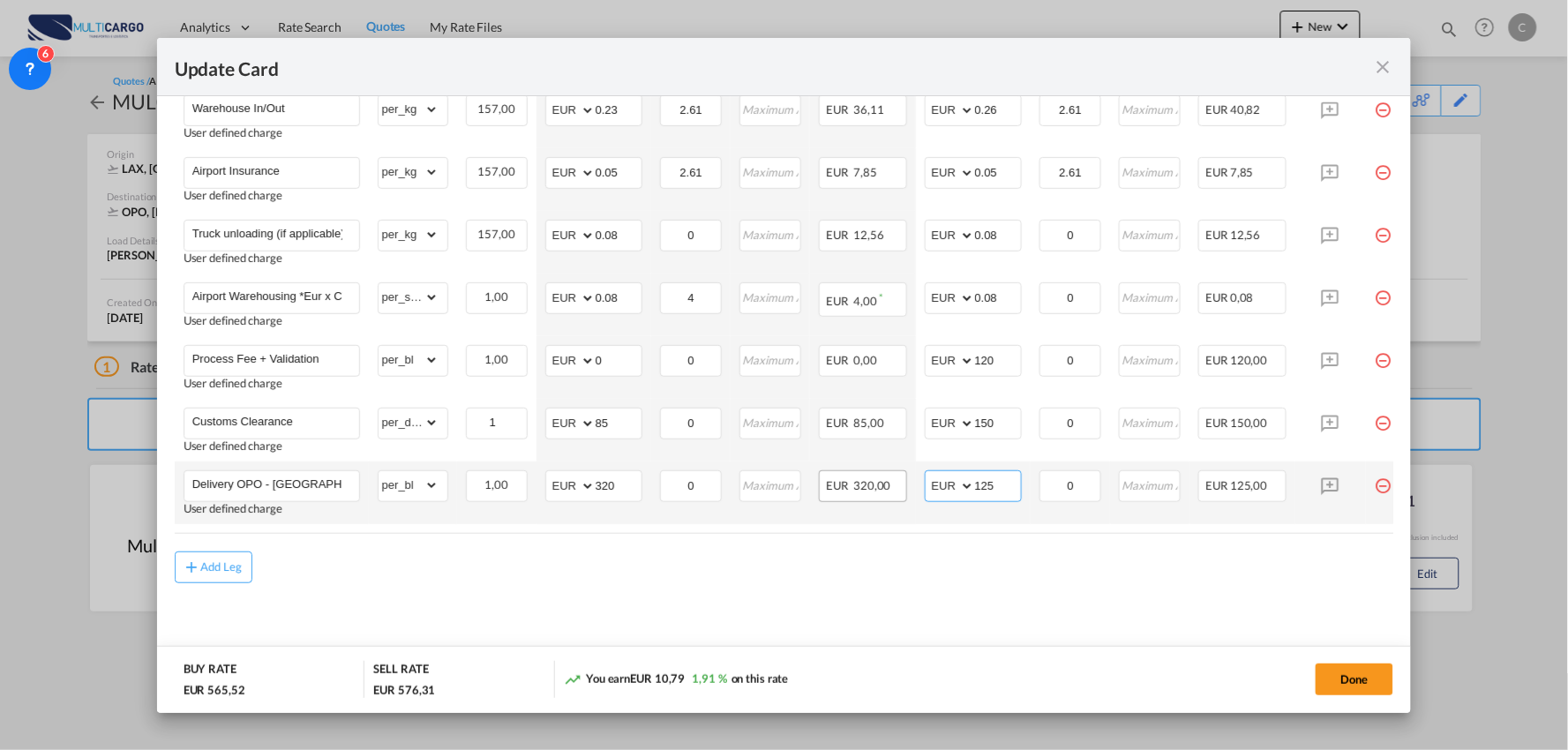
drag, startPoint x: 995, startPoint y: 481, endPoint x: 840, endPoint y: 485, distance: 155.1
click at [840, 485] on tr "Delivery OPO - [GEOGRAPHIC_DATA] User defined charge Please Enter Already Exist…" at bounding box center [800, 492] width 1251 height 62
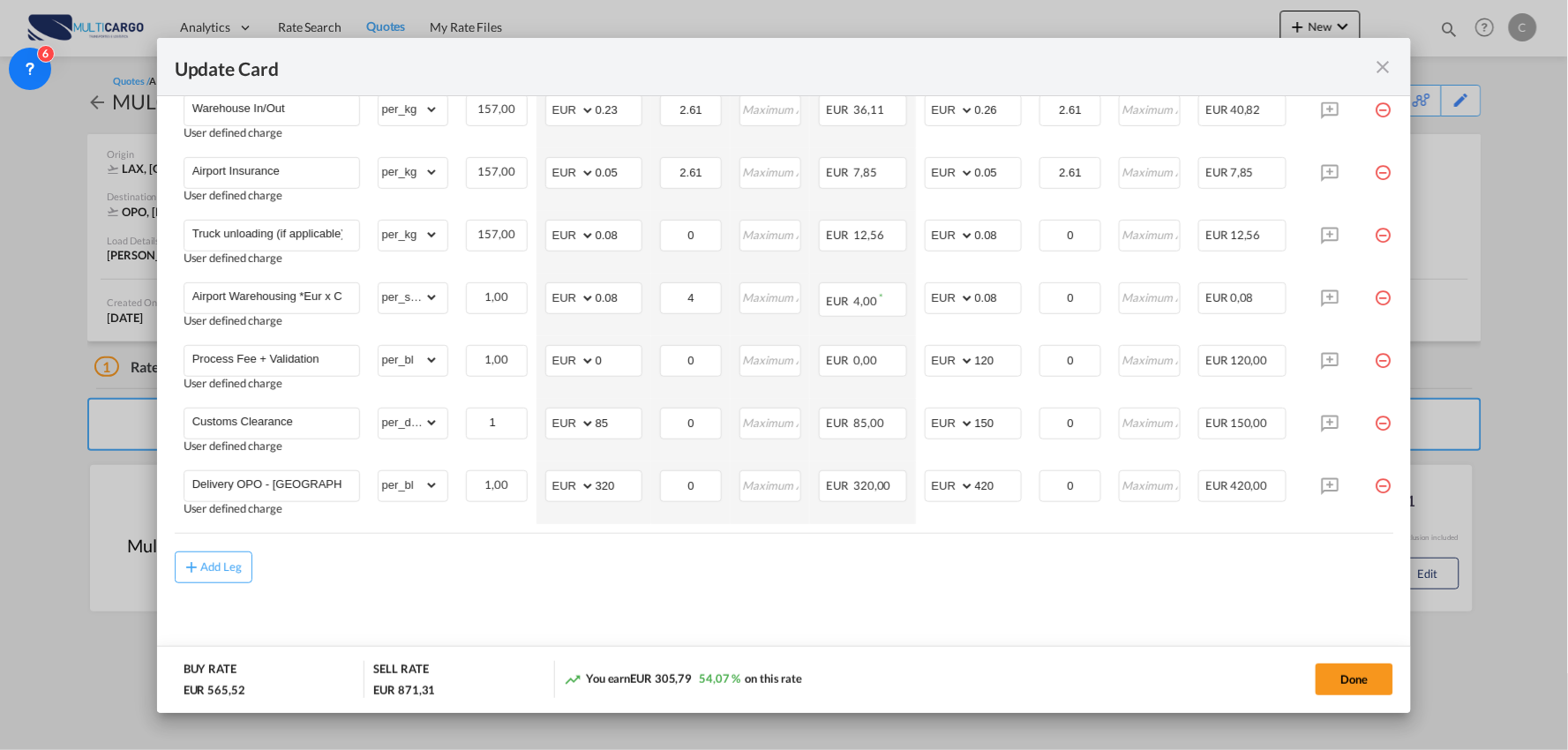
drag, startPoint x: 1009, startPoint y: 596, endPoint x: 45, endPoint y: 557, distance: 964.8
click at [980, 602] on md-content "Freight Please enter leg name Leg Name Already Exists Delete Leg Sub Total AED …" at bounding box center [785, 244] width 1220 height 846
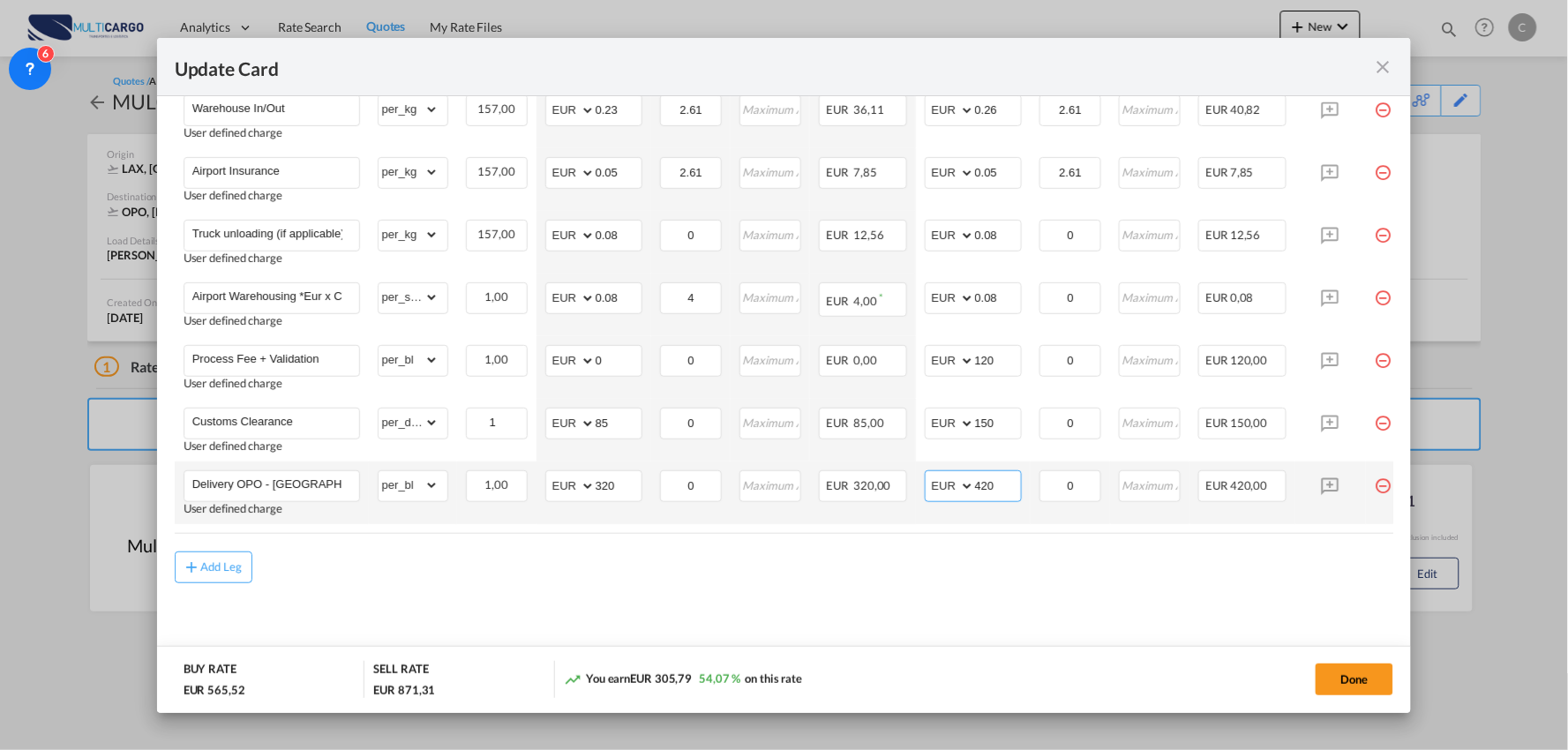
click at [1000, 472] on input "420" at bounding box center [998, 484] width 46 height 27
type input "430"
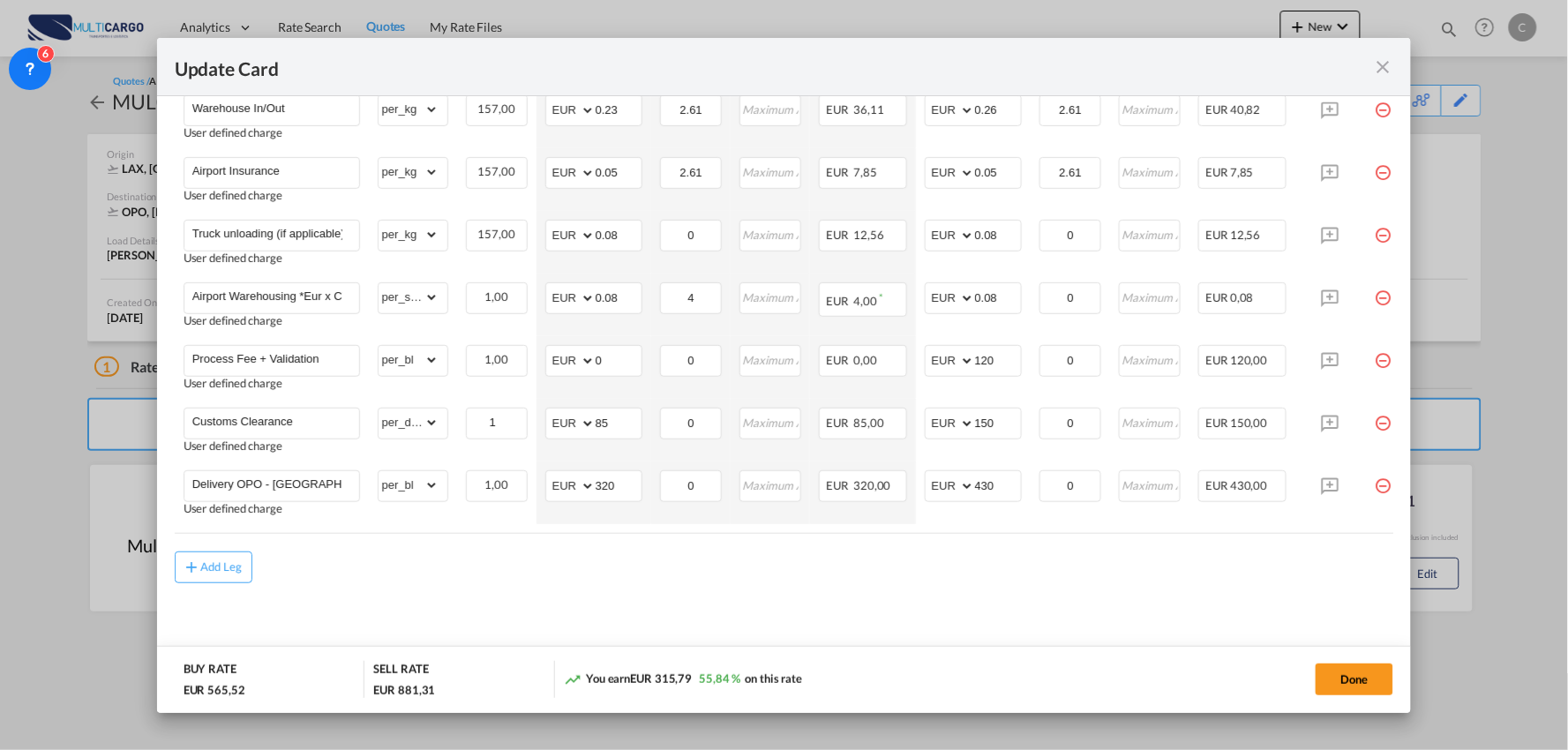
click at [1071, 579] on div "Add Leg" at bounding box center [785, 567] width 1220 height 32
click at [1354, 662] on div "Done" at bounding box center [1160, 678] width 467 height 36
click at [1360, 681] on button "Done" at bounding box center [1354, 679] width 77 height 32
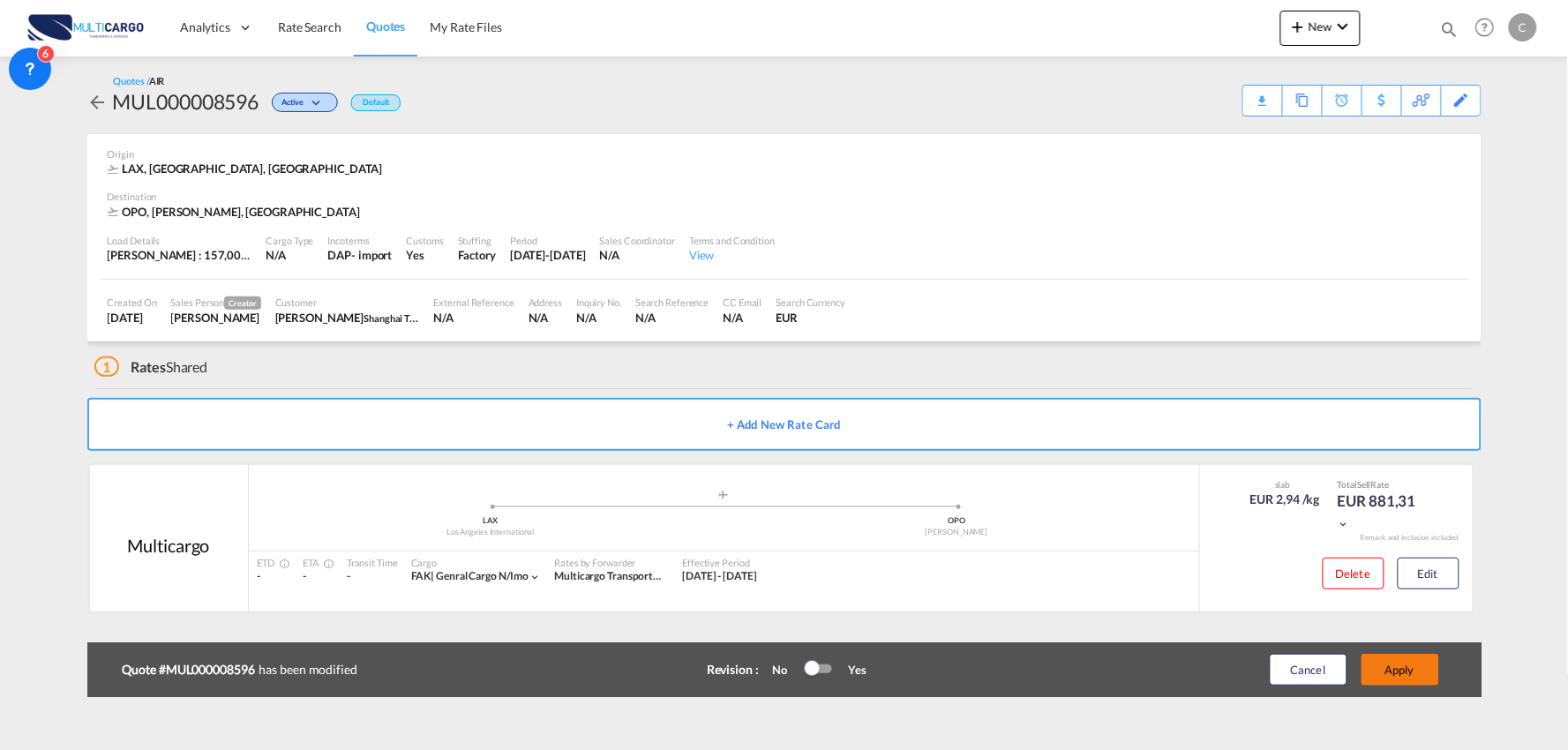
click at [1390, 658] on button "Apply" at bounding box center [1400, 670] width 77 height 32
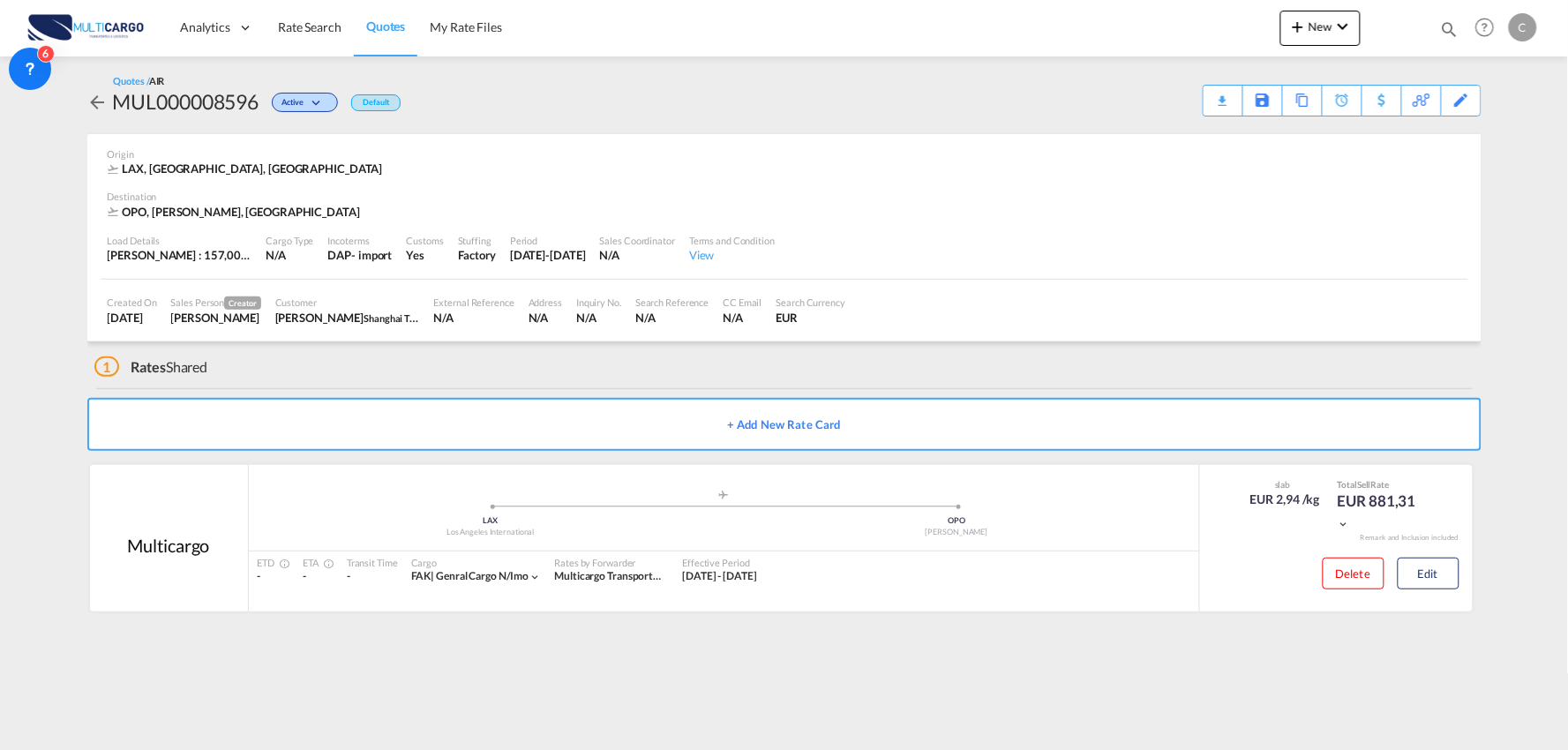
drag, startPoint x: 1197, startPoint y: 110, endPoint x: 1196, endPoint y: 124, distance: 14.0
click at [1197, 124] on div "Quotes / AIR MUL000008596 Active Default Download Quote Save As Template Copy Q…" at bounding box center [784, 95] width 1394 height 77
click at [1214, 99] on div "Download Quote" at bounding box center [1188, 100] width 90 height 28
click at [675, 644] on md-content "Analytics Reports Dashboard Rate Search Quotes My Rate Files New Rates Ratecard" at bounding box center [784, 375] width 1568 height 750
click at [518, 375] on div "1 Rates Shared" at bounding box center [788, 363] width 1387 height 43
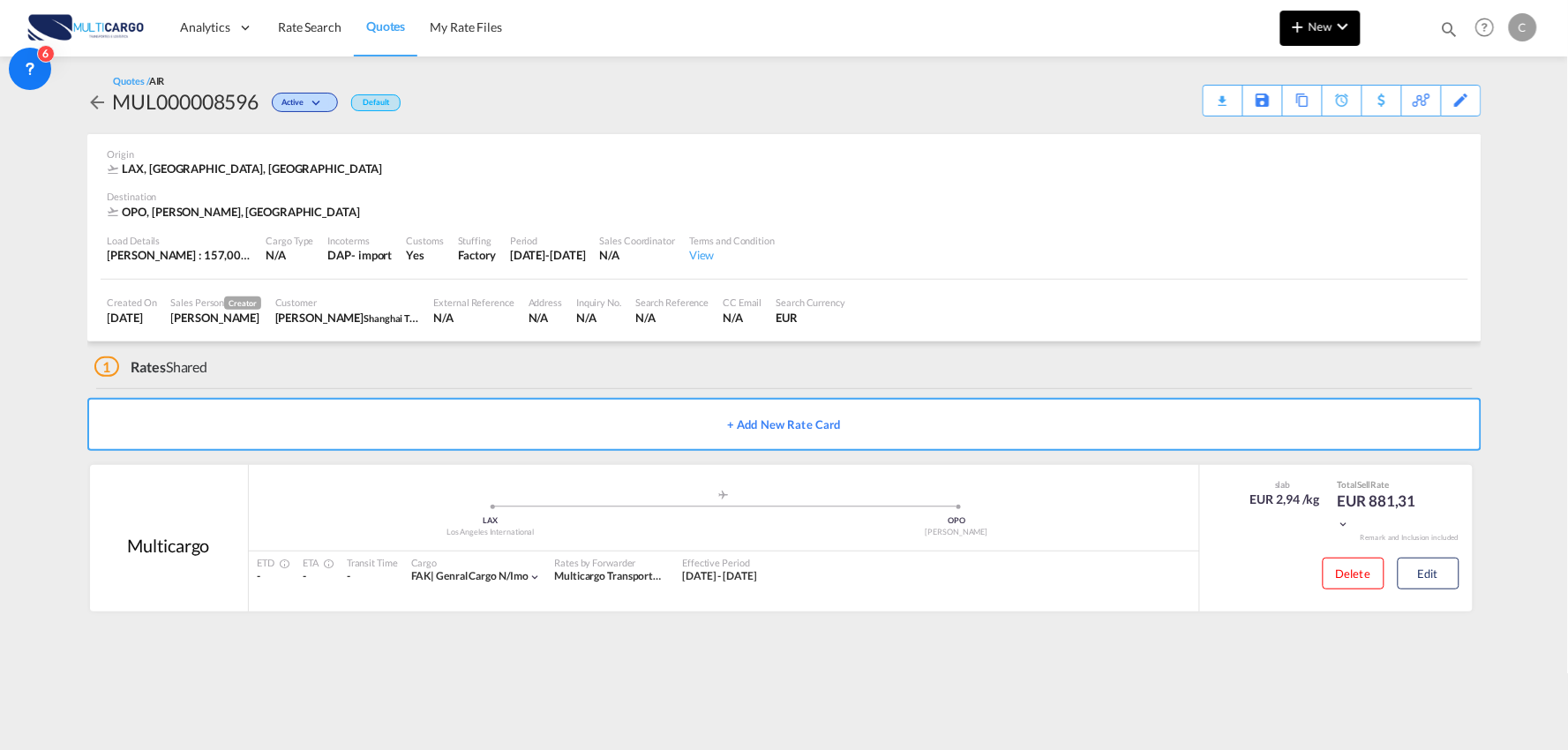
click at [1333, 28] on md-icon "icon-chevron-down" at bounding box center [1343, 27] width 21 height 21
click at [1302, 137] on div "Quote" at bounding box center [1295, 132] width 65 height 44
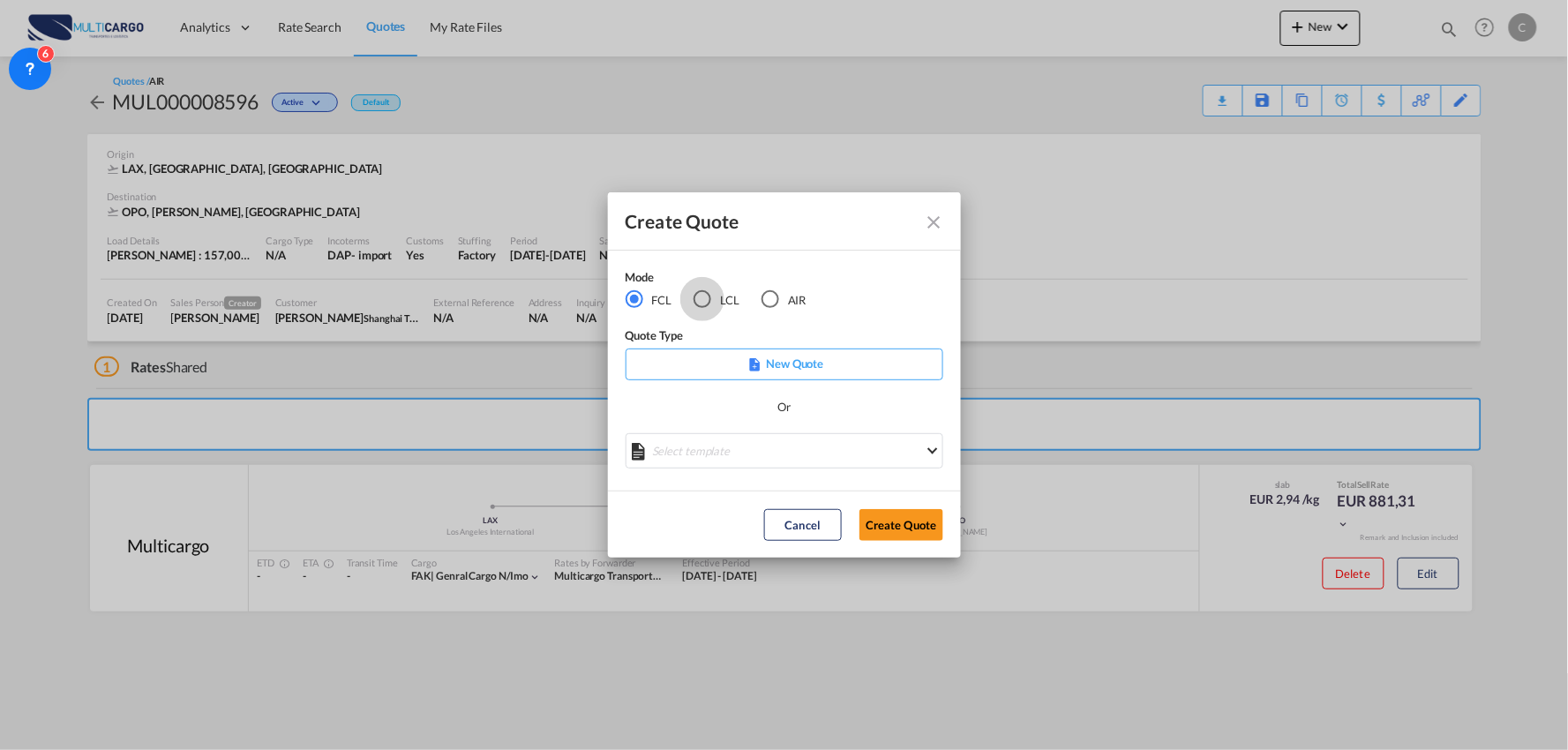
click at [707, 296] on div "LCL" at bounding box center [702, 299] width 18 height 18
click at [805, 444] on md-select "Select template EXP LCL Globelink 09/2025 [PERSON_NAME] | [DATE] EXP [GEOGRAPHI…" at bounding box center [784, 451] width 317 height 36
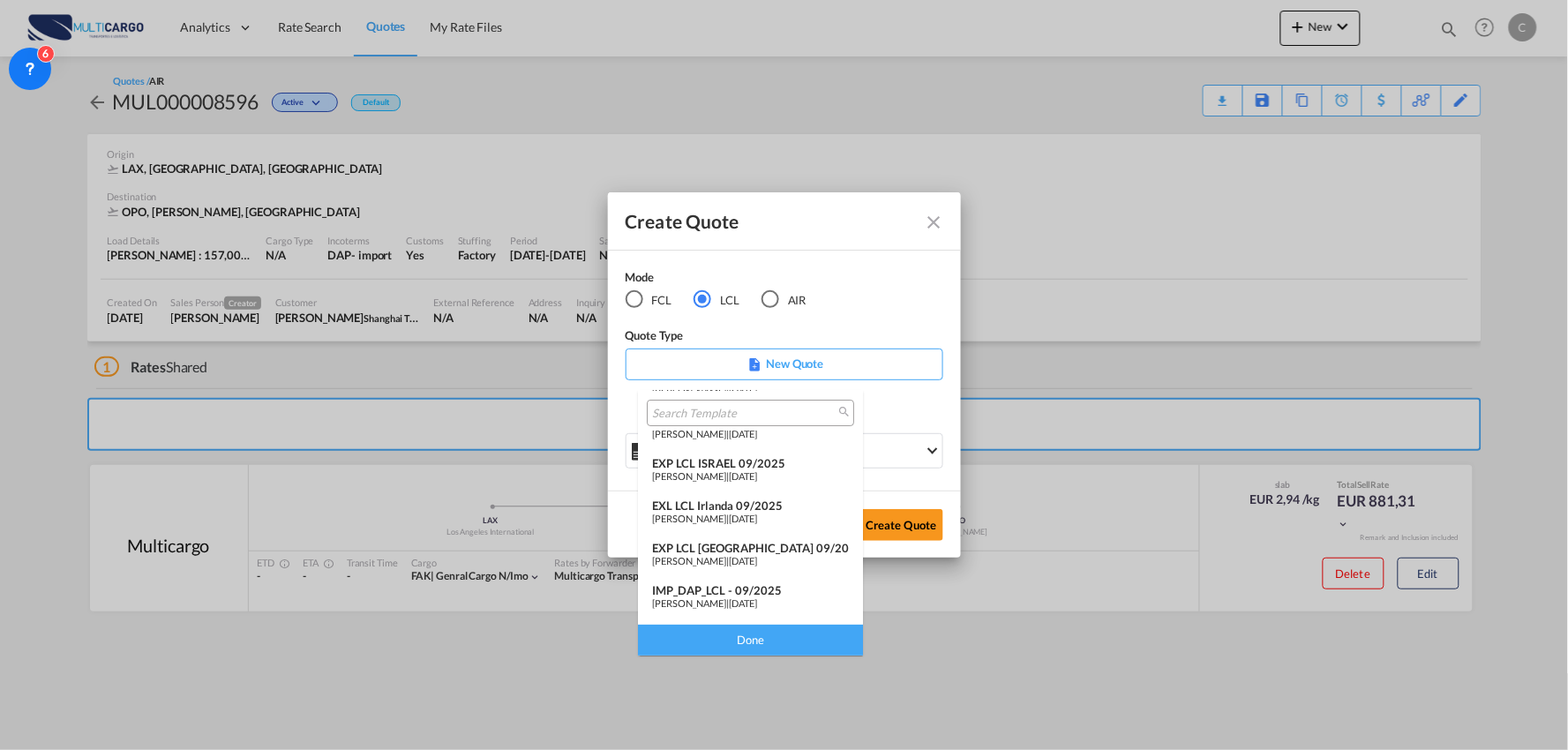
scroll to position [98, 0]
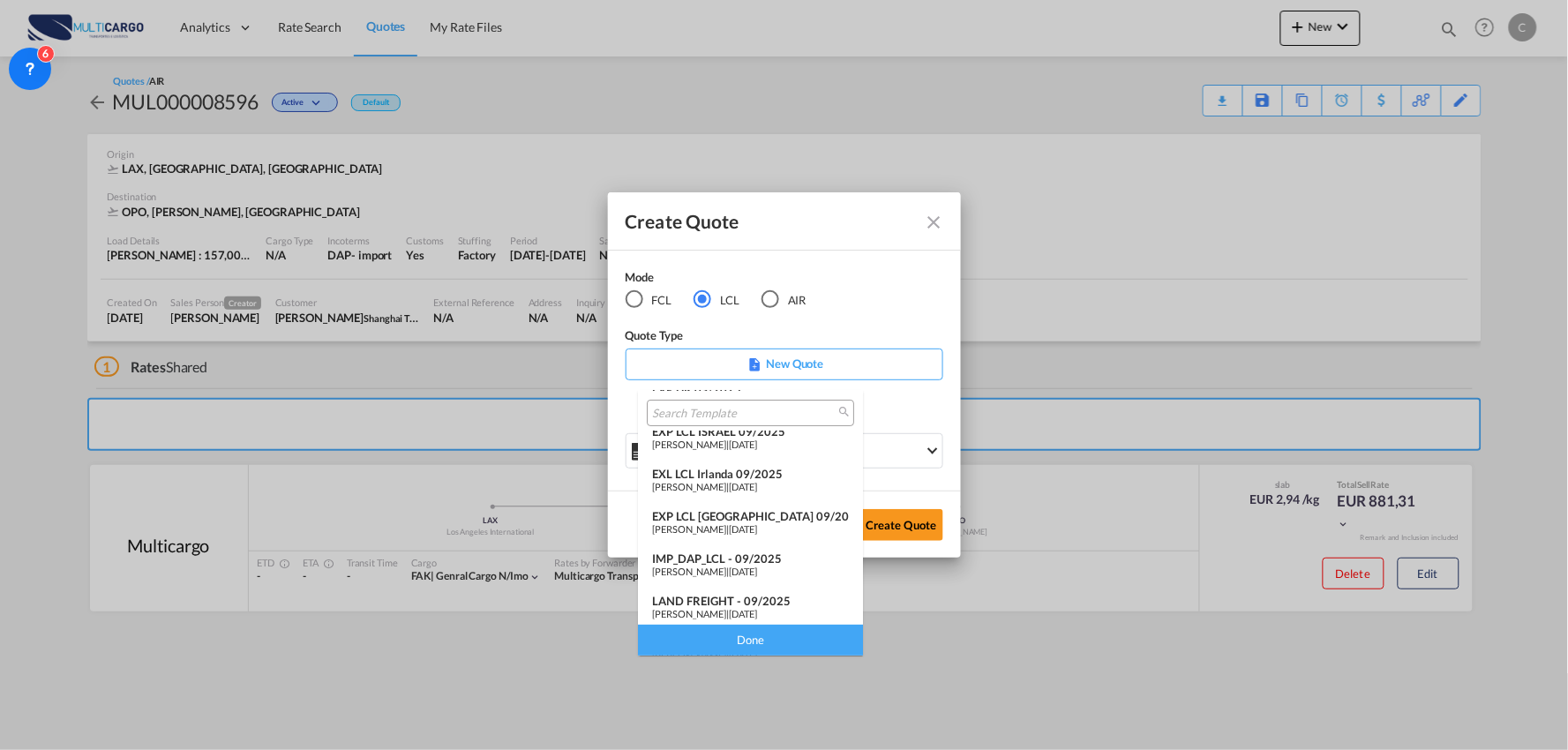
click at [711, 555] on div "IMP_DAP_LCL - 09/2025" at bounding box center [750, 558] width 196 height 14
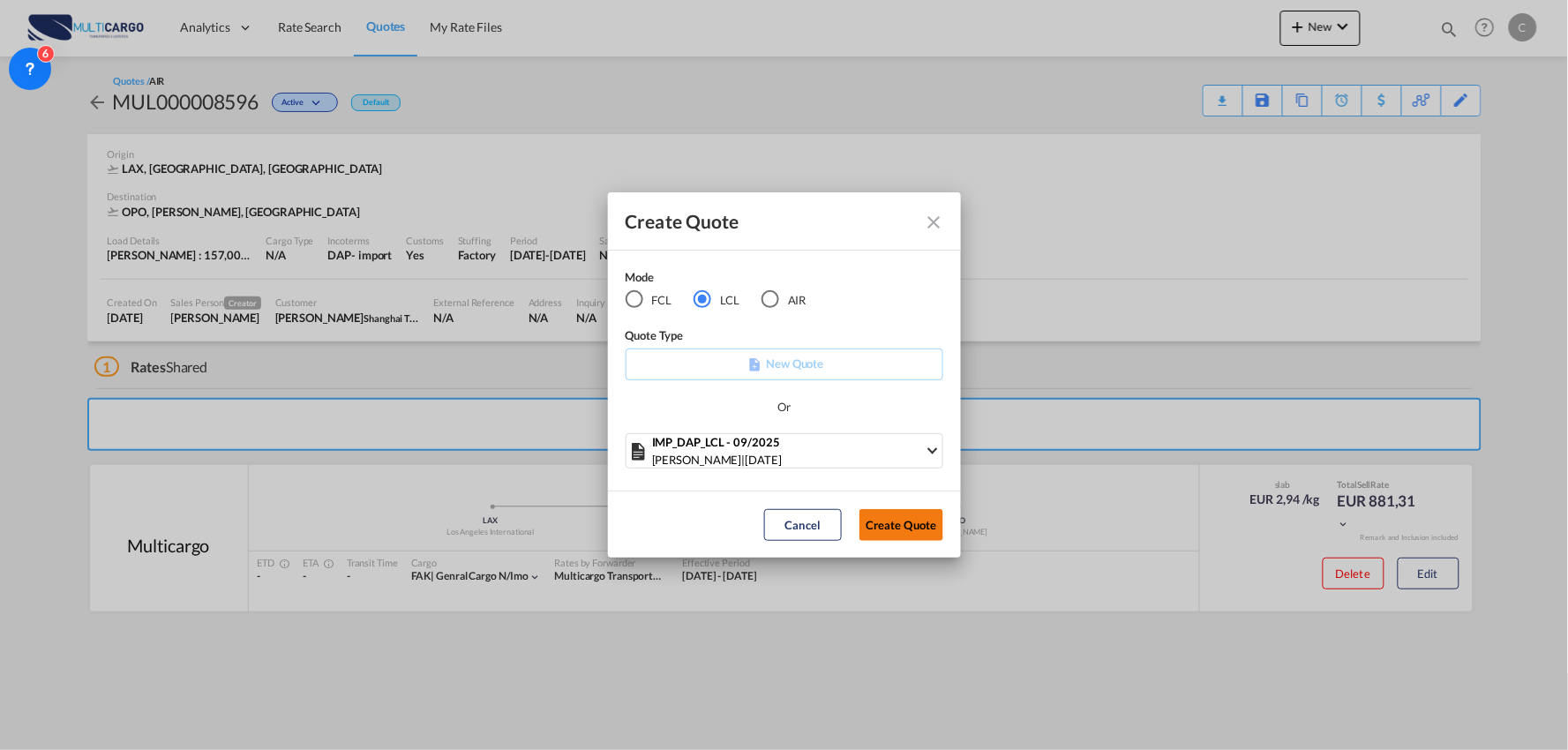
click at [919, 523] on button "Create Quote" at bounding box center [901, 525] width 84 height 32
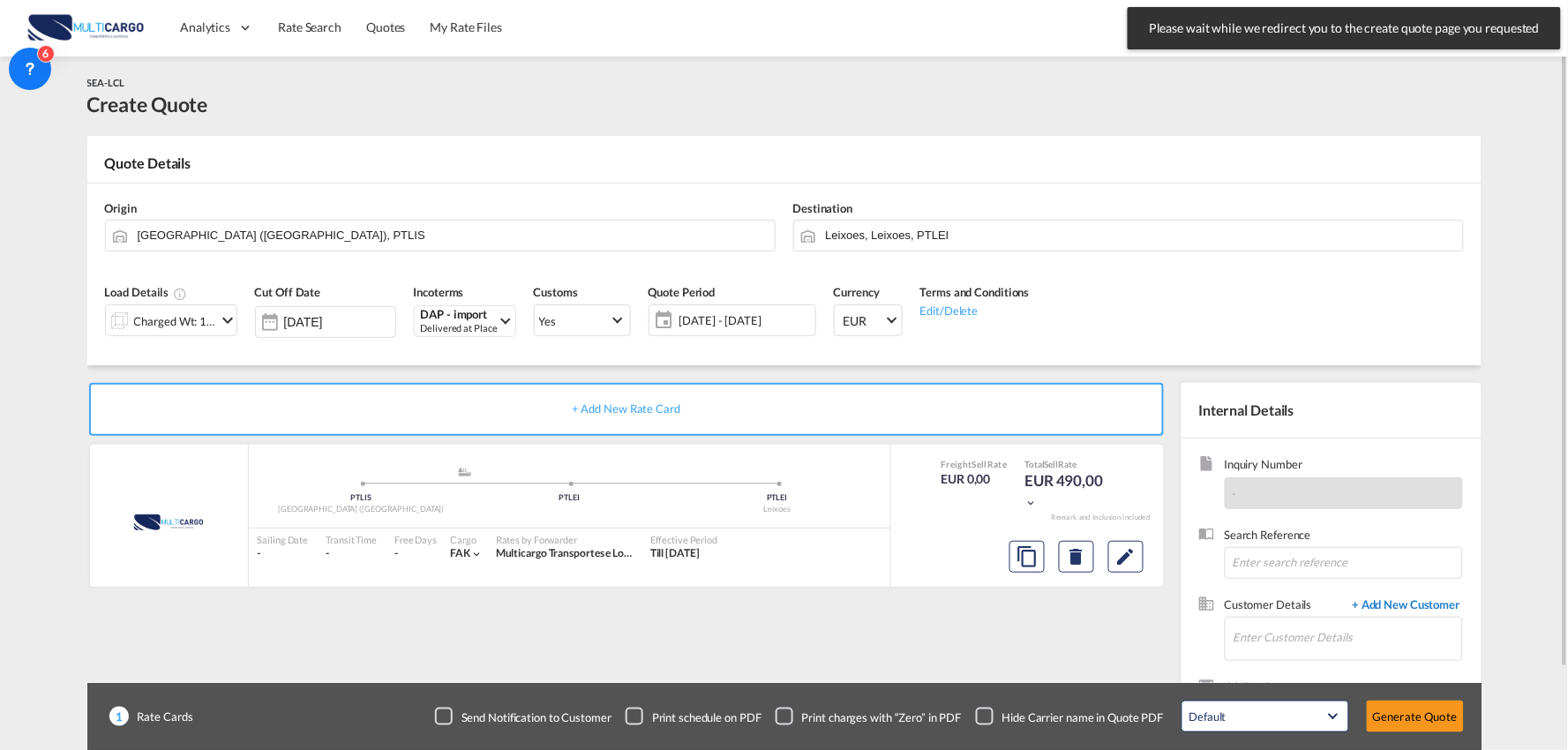
click at [1383, 604] on span "+ Add New Customer" at bounding box center [1404, 606] width 119 height 20
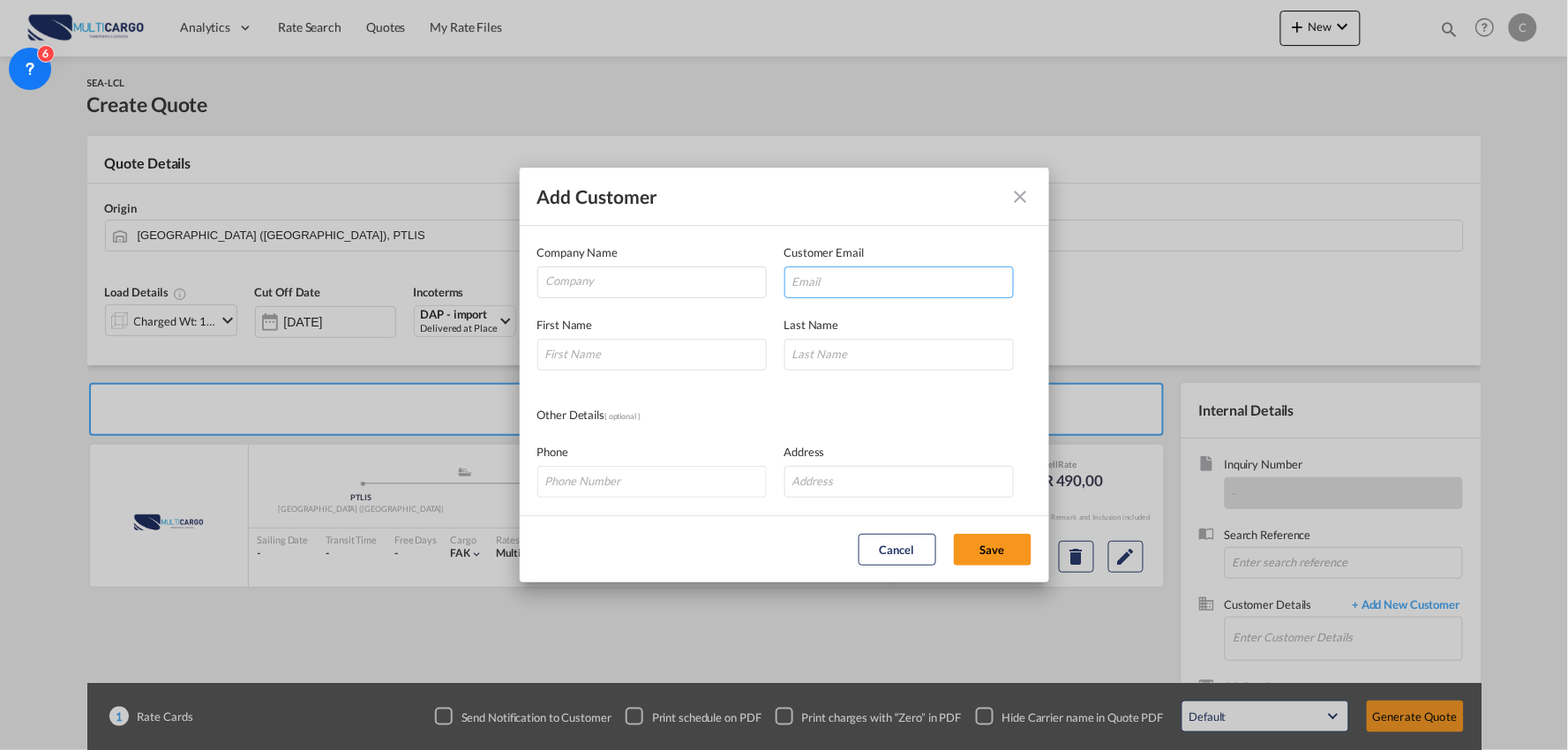
type input "[EMAIL_ADDRESS][DOMAIN_NAME]'"
click at [977, 285] on input "'os001@friendline-cn.com'" at bounding box center [899, 283] width 229 height 32
paste input "Pallet: 1PLT G.W.:157KGS VOL:1.80CBM DIMS:122x102x145 cm"
type input "Pallet: 1PLT G.W.:157KGS VOL:1.80CBM DIMS:122x102x145 cm"
click at [983, 291] on input "'os001@friendline-cn.com'" at bounding box center [899, 283] width 229 height 32
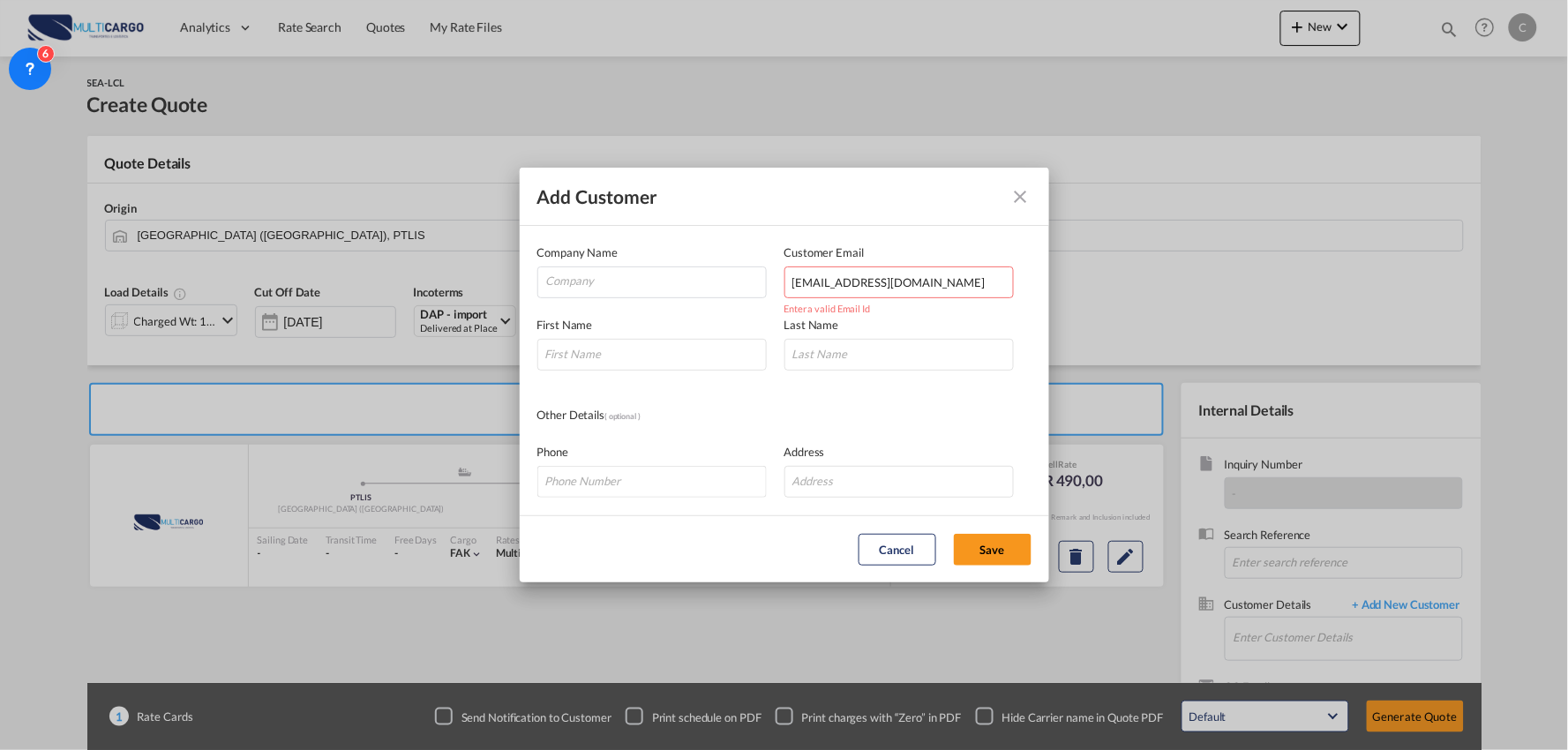
click at [795, 280] on input "'os001@friendline-cn.com" at bounding box center [899, 283] width 229 height 32
type input "os001@friendline-cn.com"
drag, startPoint x: 598, startPoint y: 345, endPoint x: 587, endPoint y: 338, distance: 13.0
click at [598, 345] on input "Add Customer Company ..." at bounding box center [652, 355] width 229 height 32
type input "MR"
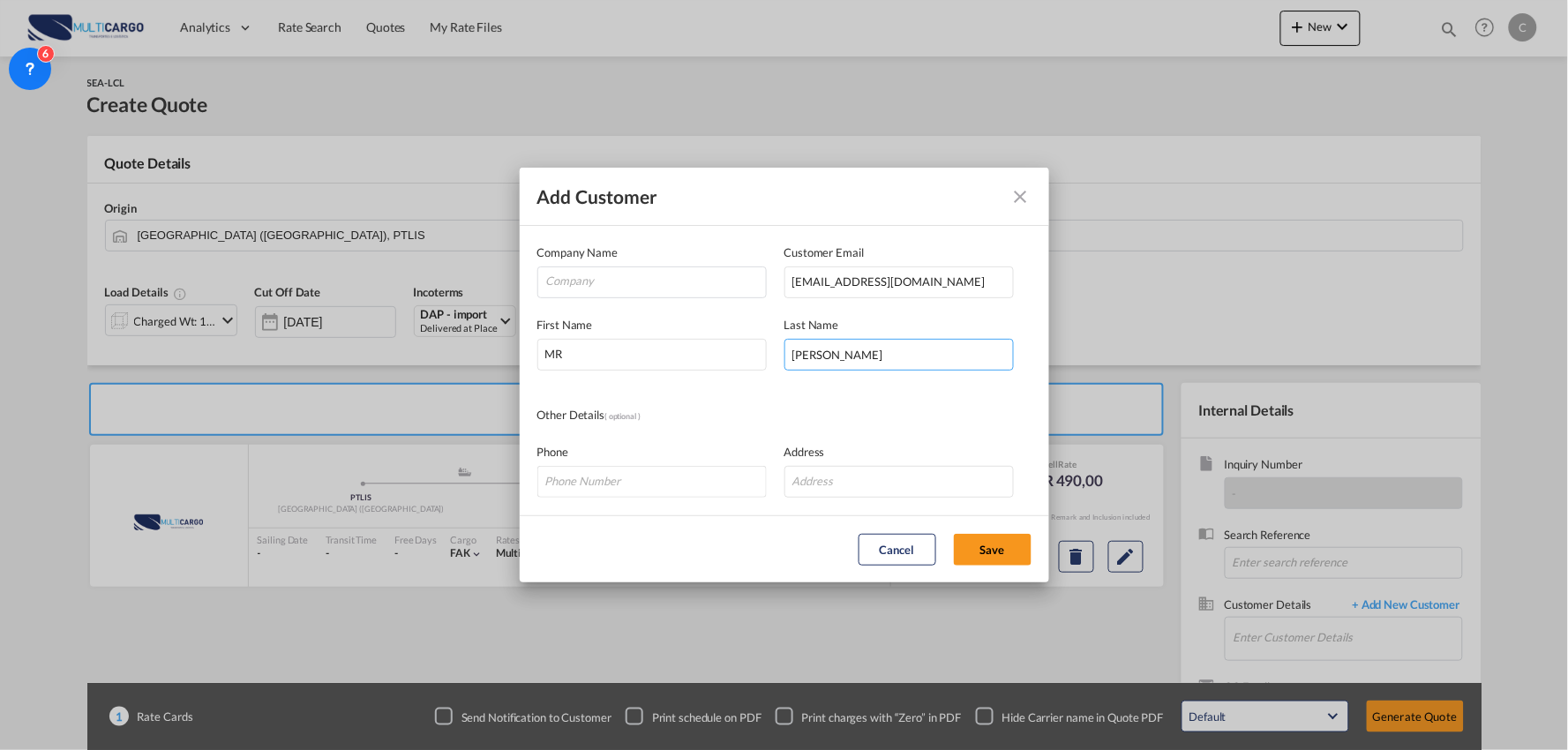
type input "Leo"
click at [658, 274] on input "Company" at bounding box center [655, 281] width 220 height 27
paste input "Qingdao Friend International Logistics Co.,Ltd"
type input "Qingdao Friend International Logistics Co.,Ltd"
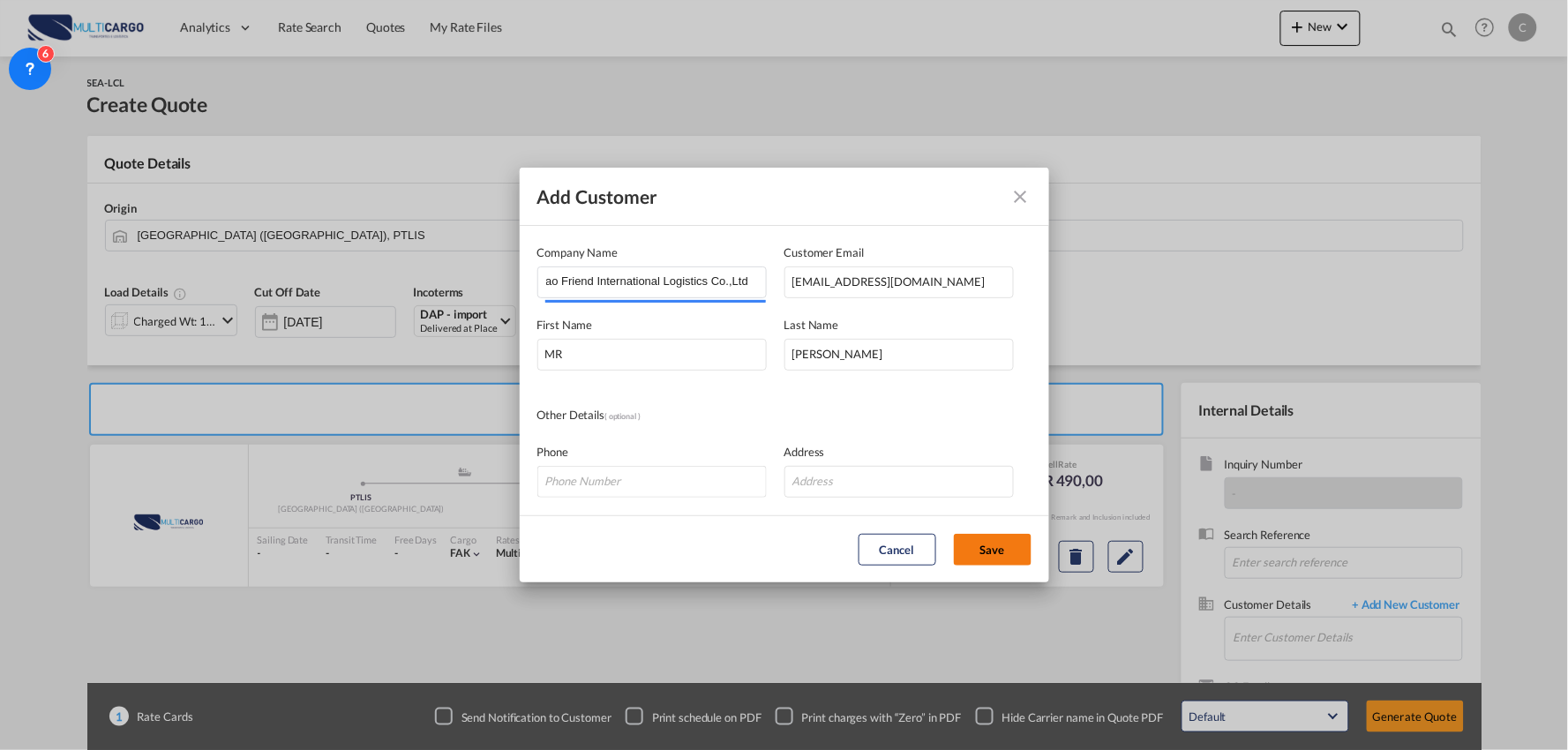
click at [989, 553] on button "Save" at bounding box center [992, 550] width 77 height 32
type input "Qingdao Friend International Logistics Co.,Ltd, MR Leo, os001@friendline-cn.com"
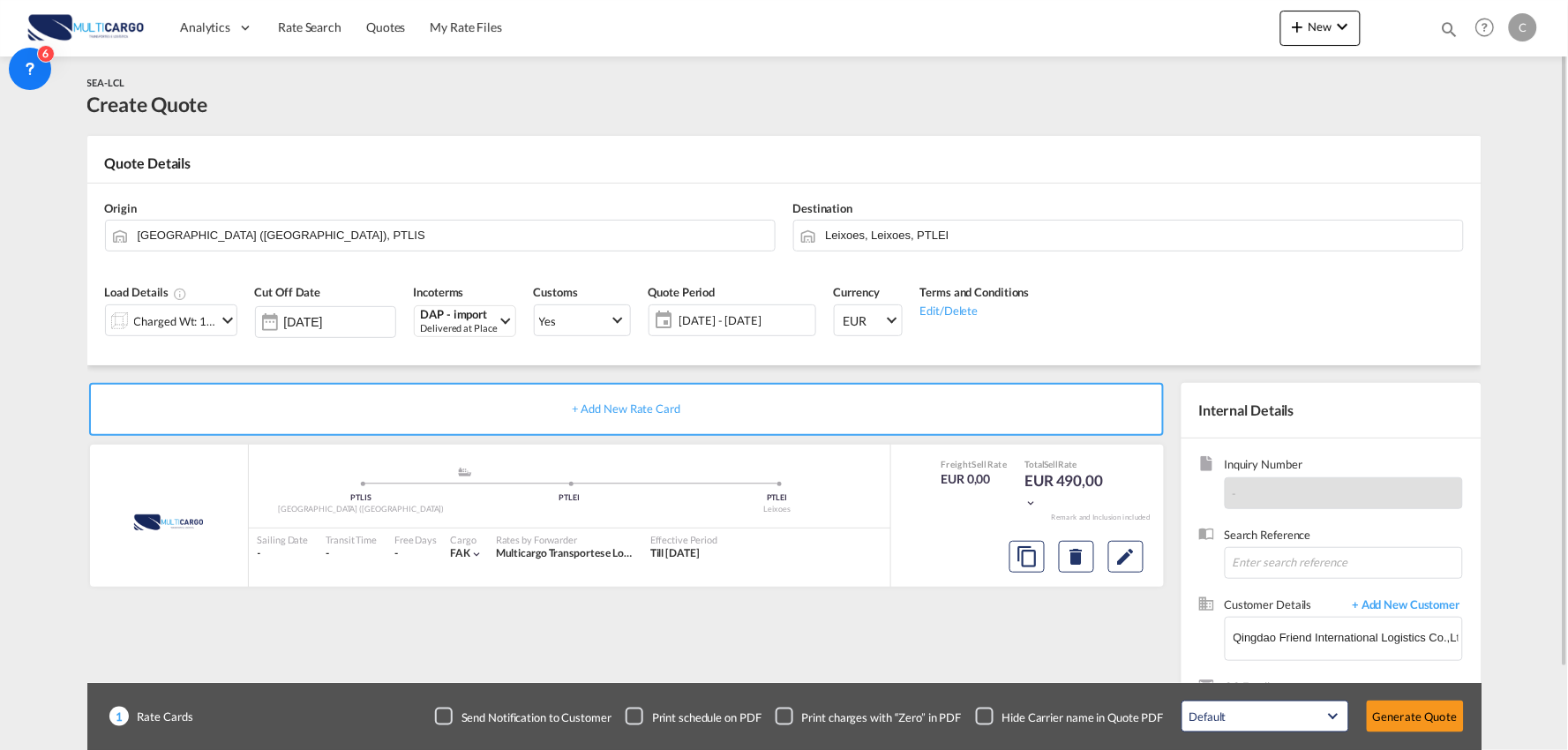
click at [976, 709] on div "Checkbox No Ink" at bounding box center [985, 716] width 18 height 18
click at [966, 658] on div "+ Add New Rate Card MultiCargo added by you .a{fill:#aaa8ad;} .a{fill:#aaa8ad;}…" at bounding box center [629, 567] width 1085 height 369
click at [326, 243] on input "Lisbon (Lisboa), PTLIS" at bounding box center [452, 235] width 628 height 31
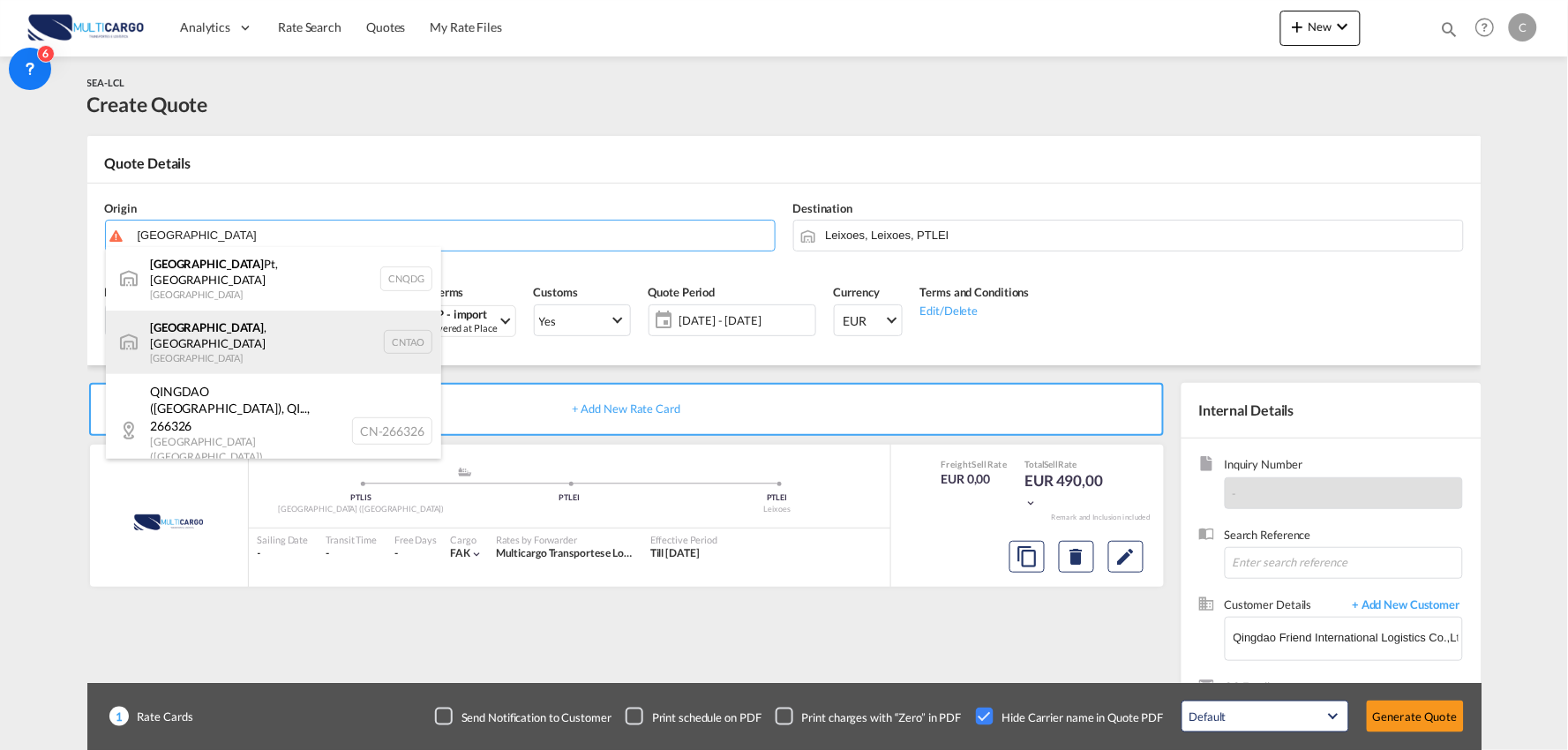
click at [219, 311] on div "Qingdao , SD China CNTAO" at bounding box center [273, 341] width 335 height 63
type input "Qingdao, SD, CNTAO"
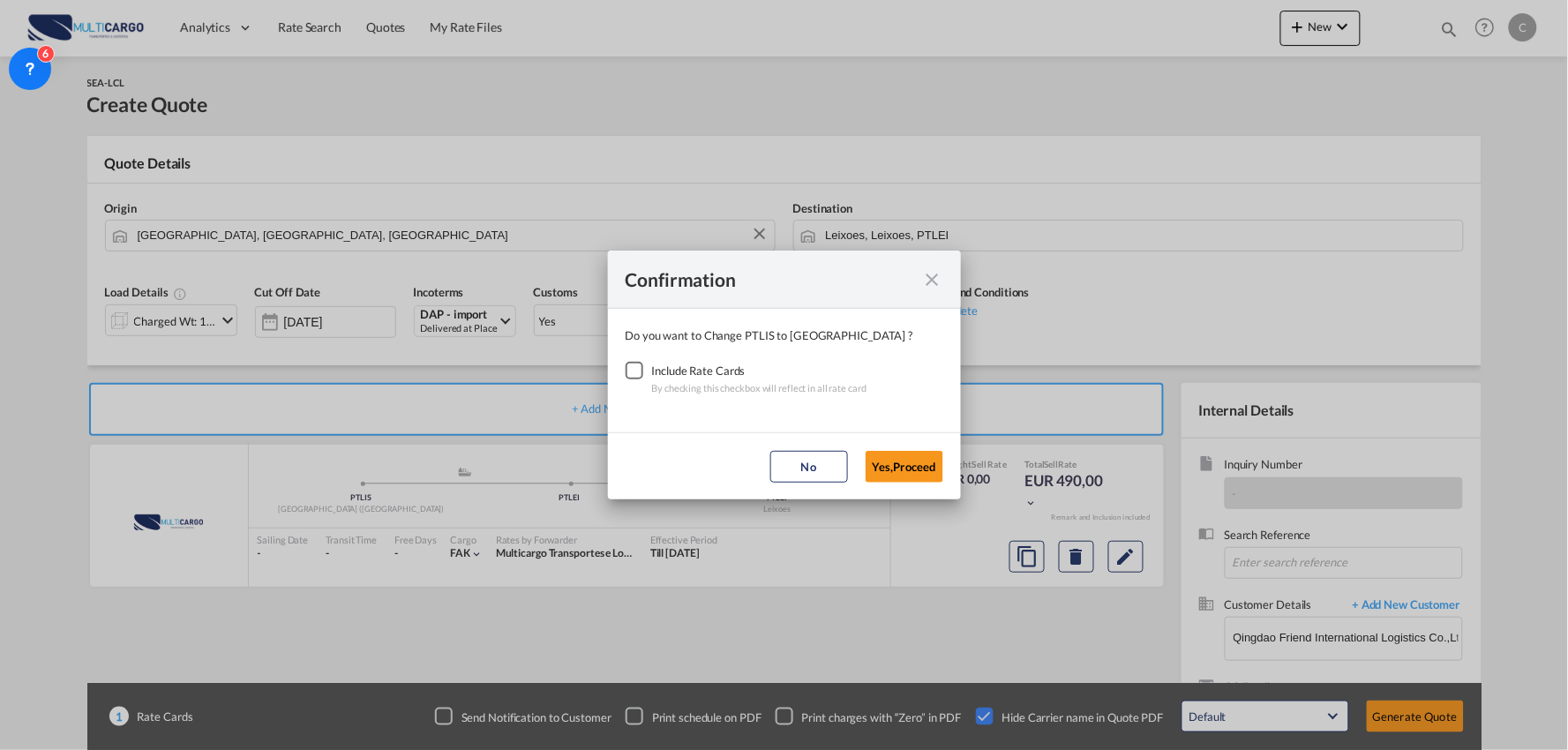
click at [628, 367] on div "Checkbox No Ink" at bounding box center [635, 371] width 18 height 18
click at [894, 477] on button "Yes,Proceed" at bounding box center [904, 467] width 77 height 32
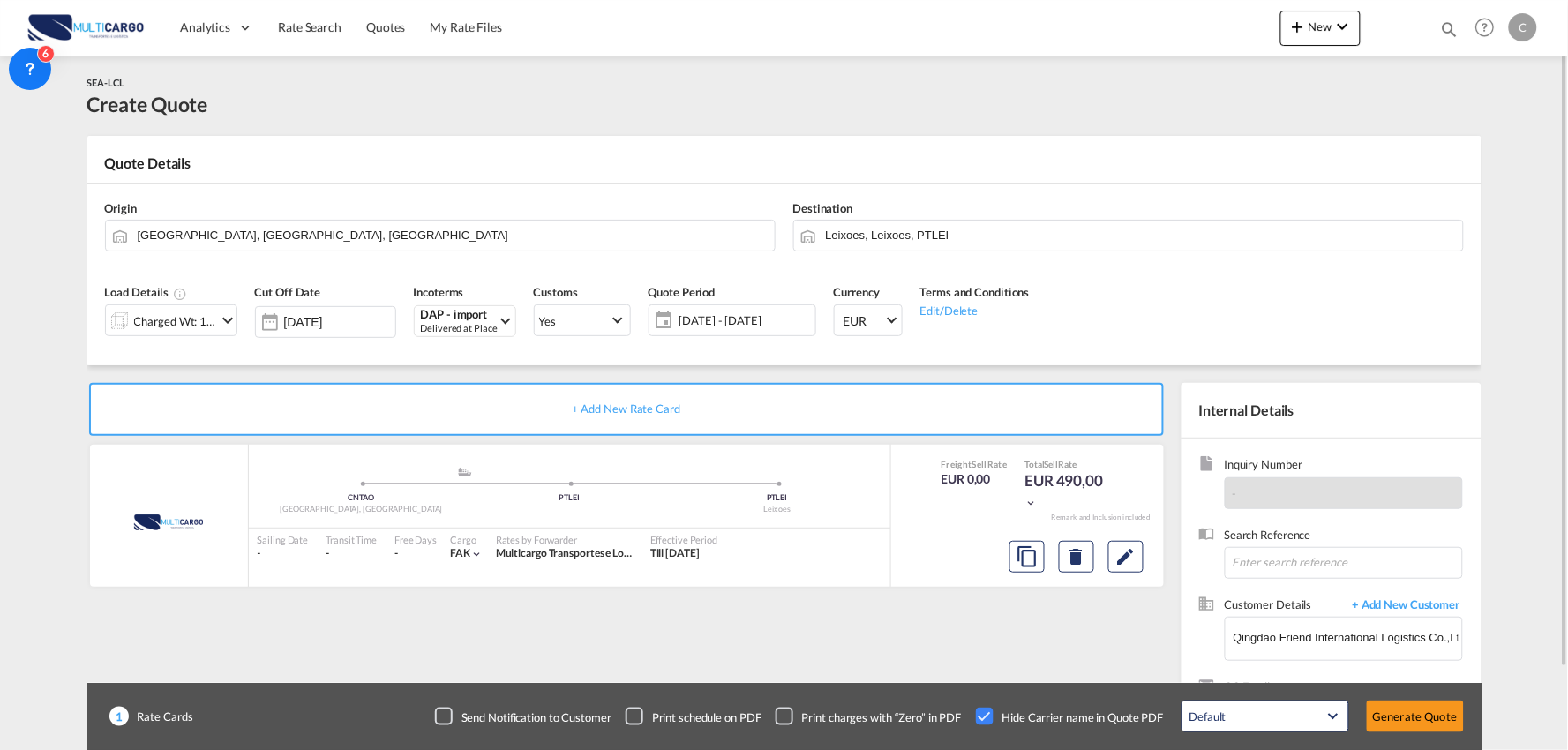
drag, startPoint x: 229, startPoint y: 311, endPoint x: 214, endPoint y: 313, distance: 15.1
click at [224, 313] on md-icon "icon-chevron-down" at bounding box center [228, 320] width 21 height 21
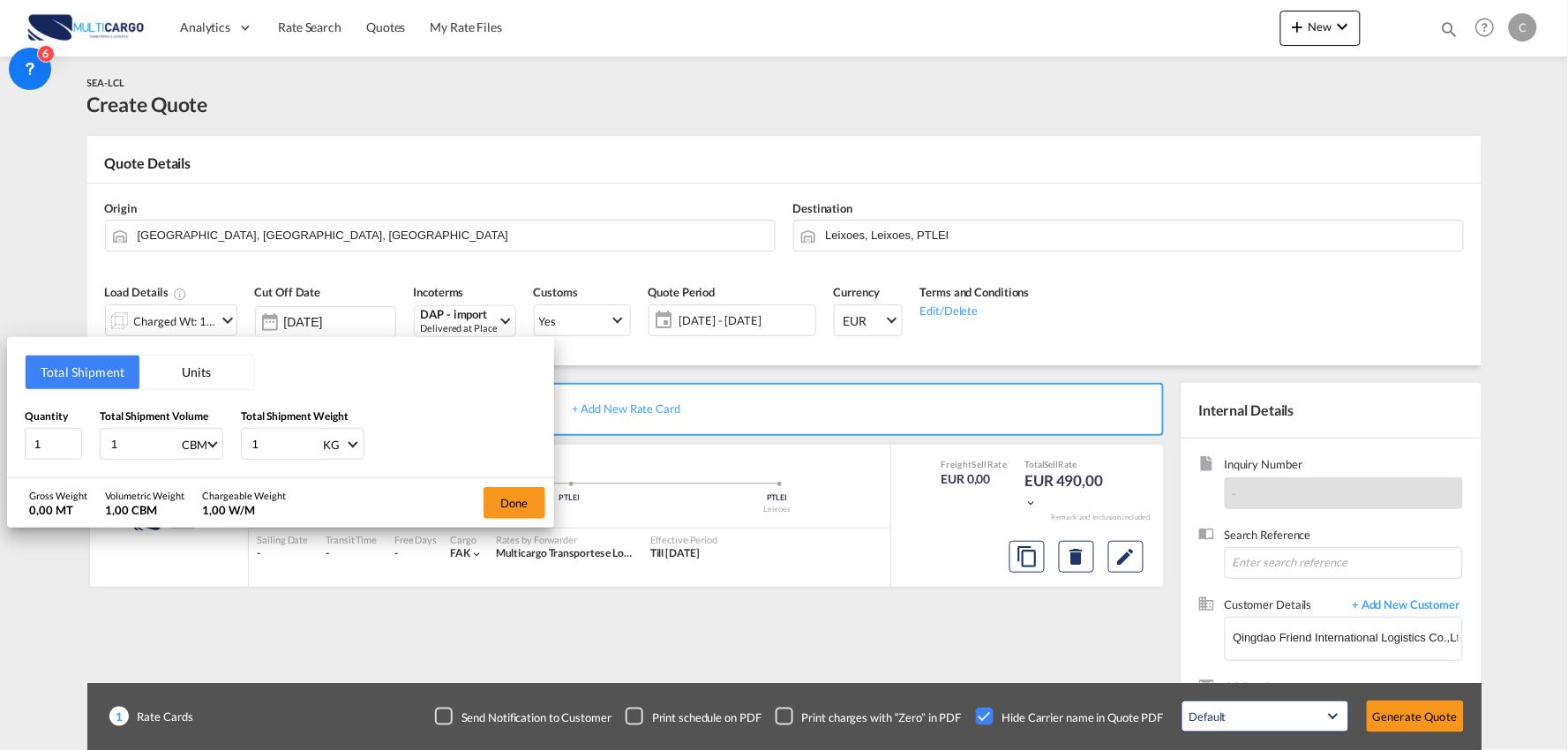
drag, startPoint x: 107, startPoint y: 445, endPoint x: 19, endPoint y: 432, distance: 89.0
click at [28, 441] on div "Quantity 1 Total Shipment Volume 1 CBM CBM CFT Total Shipment Weight 1 KG KG LB" at bounding box center [281, 435] width 512 height 53
type input "3"
type input "3.68"
drag, startPoint x: 30, startPoint y: 444, endPoint x: 3, endPoint y: 445, distance: 27.0
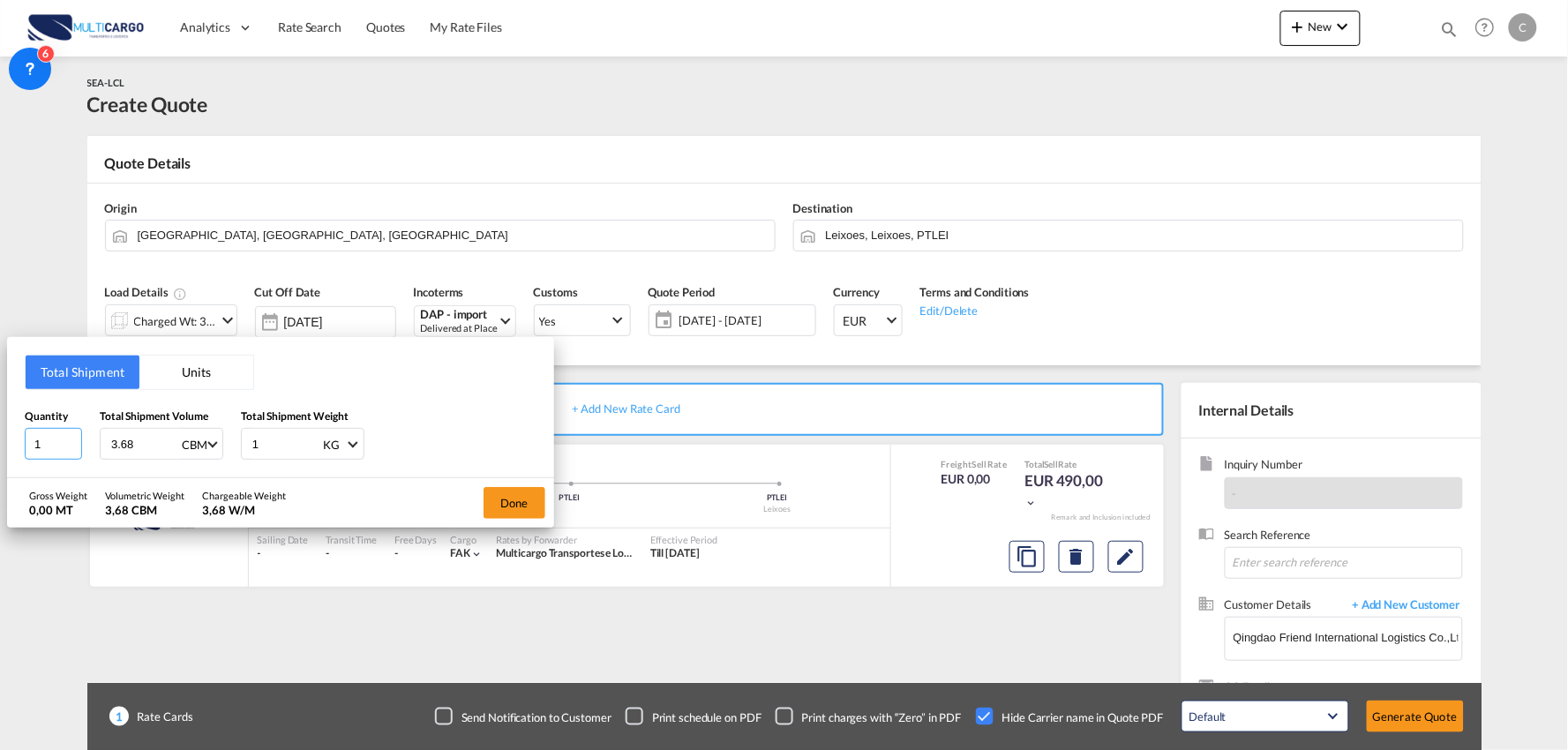
click at [18, 445] on div "Total Shipment Units Quantity 1 Total Shipment Volume 3.68 CBM CBM CFT Total Sh…" at bounding box center [280, 407] width 547 height 141
drag, startPoint x: 40, startPoint y: 439, endPoint x: -7, endPoint y: 445, distance: 47.4
click at [0, 445] on html "Analytics Reports Dashboard Rate Search Quotes My Rate Files" at bounding box center [784, 375] width 1568 height 750
type input "2"
click at [210, 443] on div "Quantity 2 Total Shipment Volume 3.68 CBM CBM CFT Total Shipment Weight 1 KG KG…" at bounding box center [281, 435] width 512 height 53
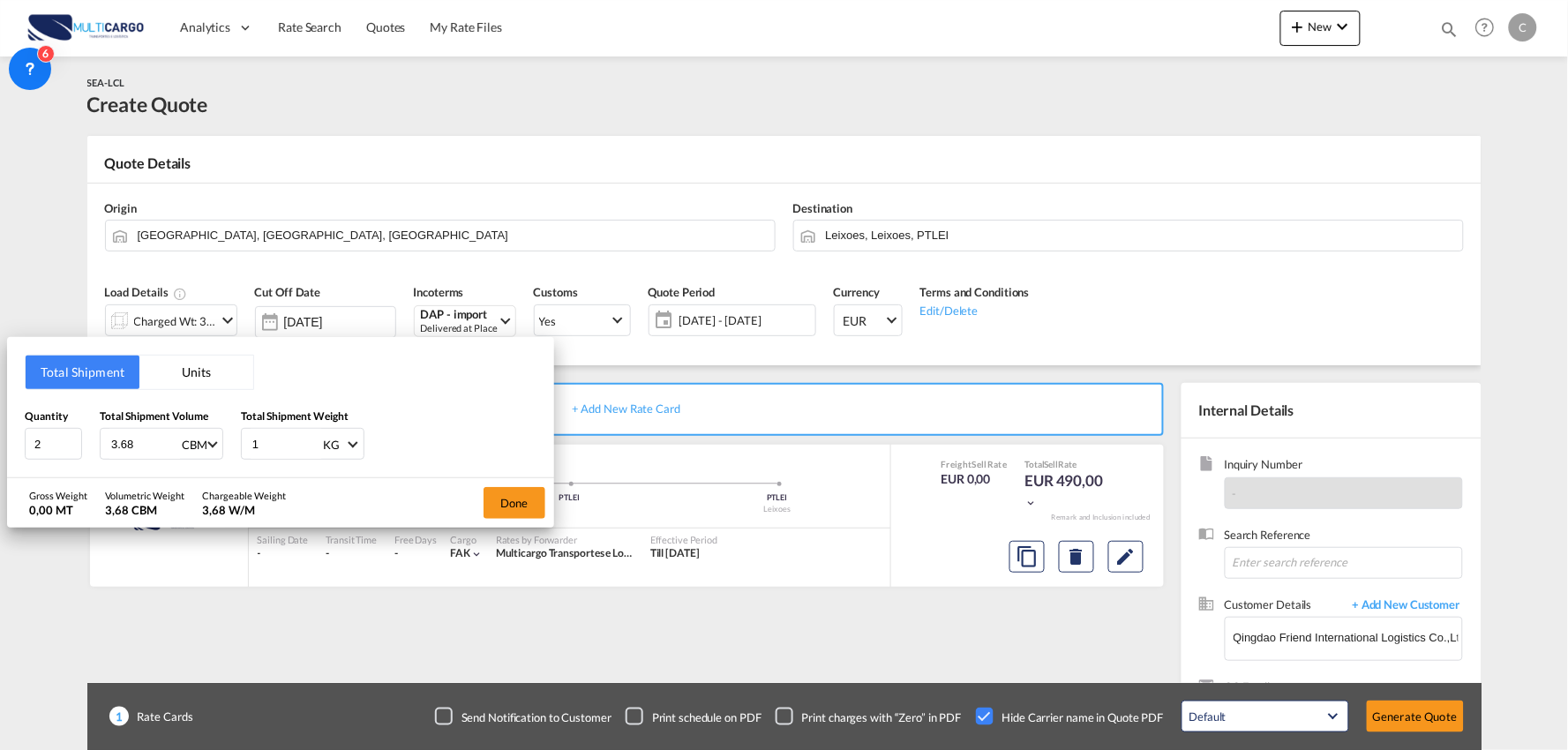
click at [296, 439] on input "1" at bounding box center [285, 443] width 70 height 30
drag, startPoint x: 292, startPoint y: 439, endPoint x: 196, endPoint y: 436, distance: 96.0
click at [196, 436] on div "Quantity 2 Total Shipment Volume 3.68 CBM CBM CFT Total Shipment Weight 1 KG KG…" at bounding box center [281, 435] width 512 height 53
type input "602"
click at [542, 496] on button "Done" at bounding box center [514, 503] width 61 height 32
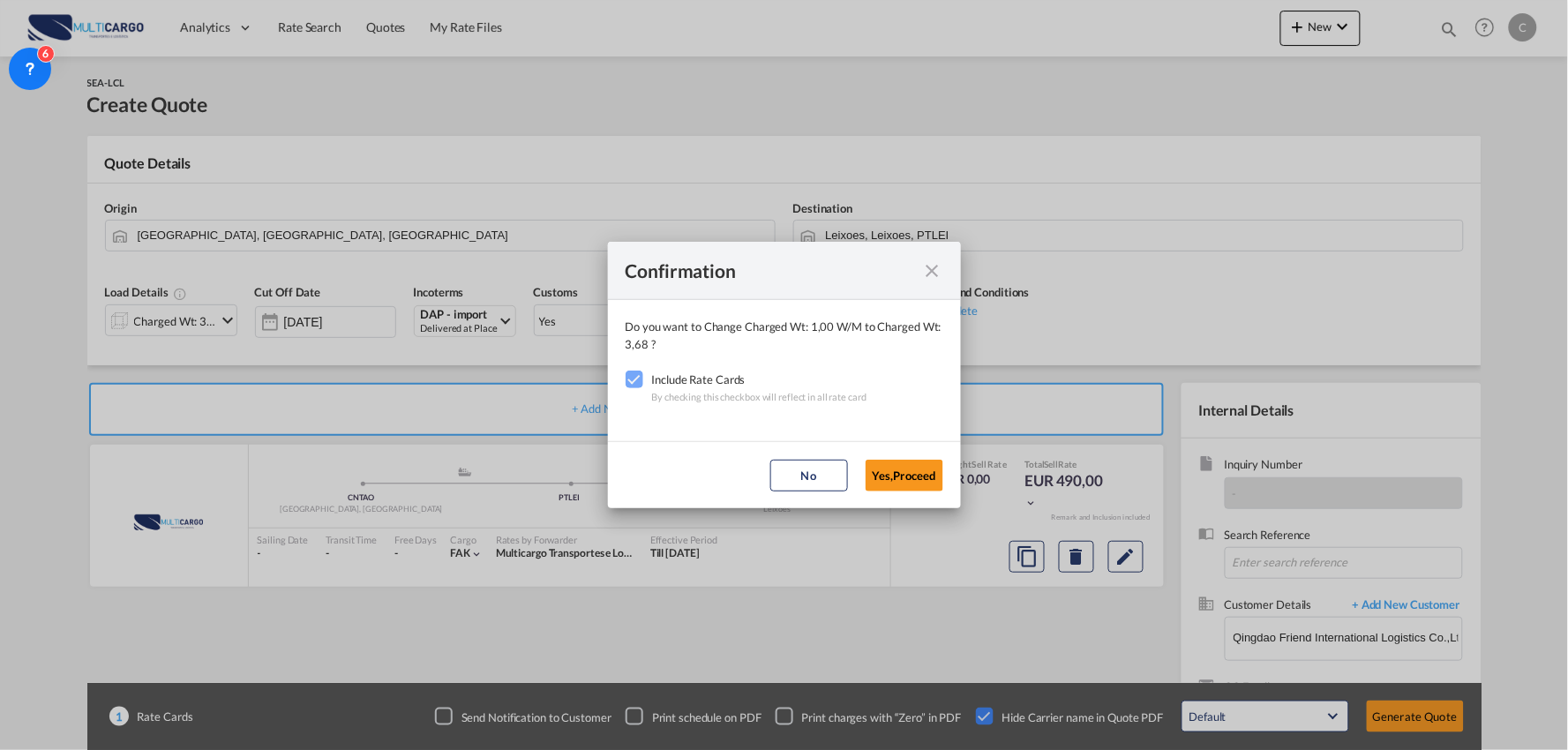
click at [903, 473] on button "Yes,Proceed" at bounding box center [904, 475] width 77 height 32
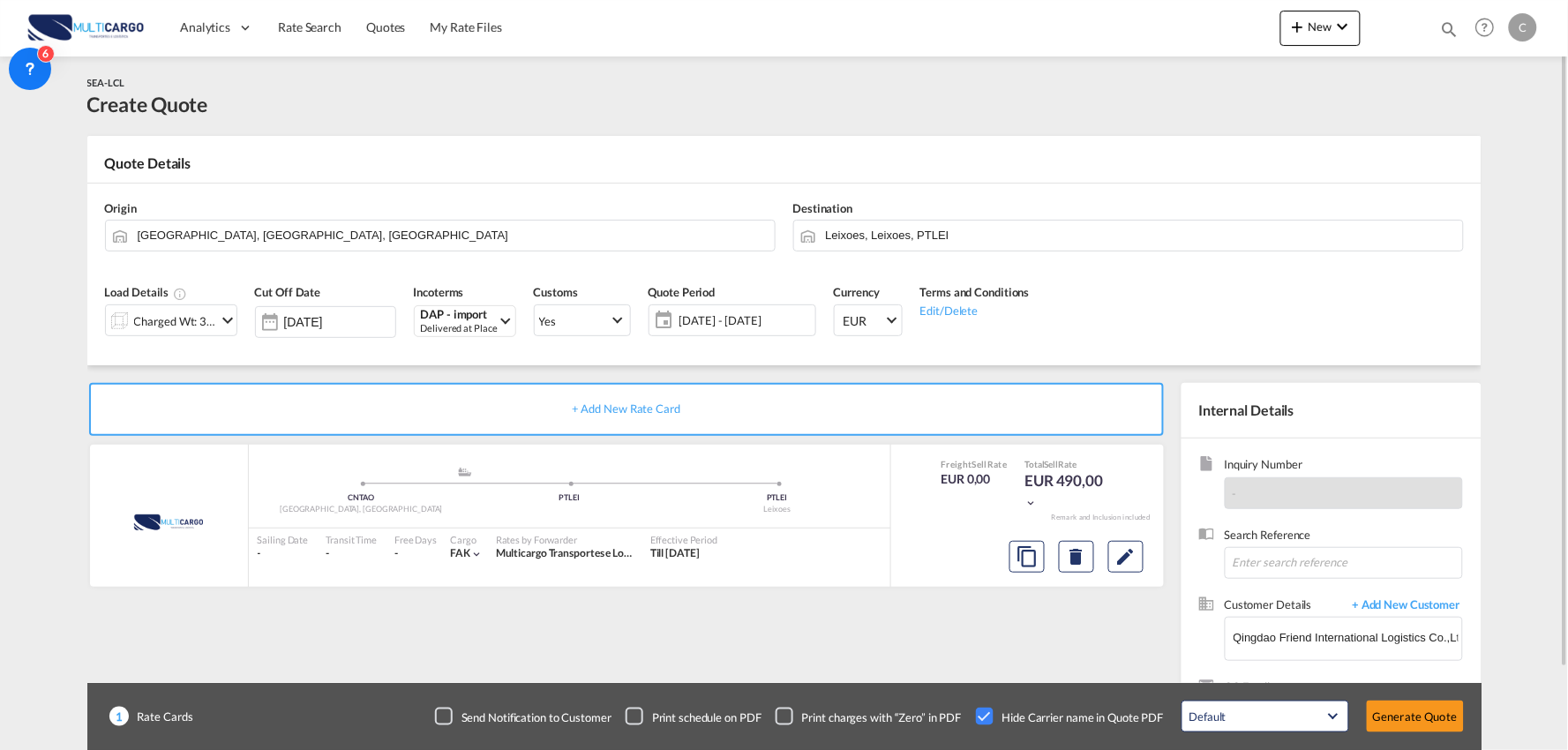
click at [866, 616] on div "Confirmation Do you want to Change Charged Wt: 3,68 W/M to Charged Wt: 3,68 ? I…" at bounding box center [784, 375] width 1568 height 750
click at [344, 97] on div "SEA-LCL Create Quote" at bounding box center [784, 96] width 1394 height 44
click at [1444, 726] on button "Generate Quote" at bounding box center [1415, 716] width 97 height 32
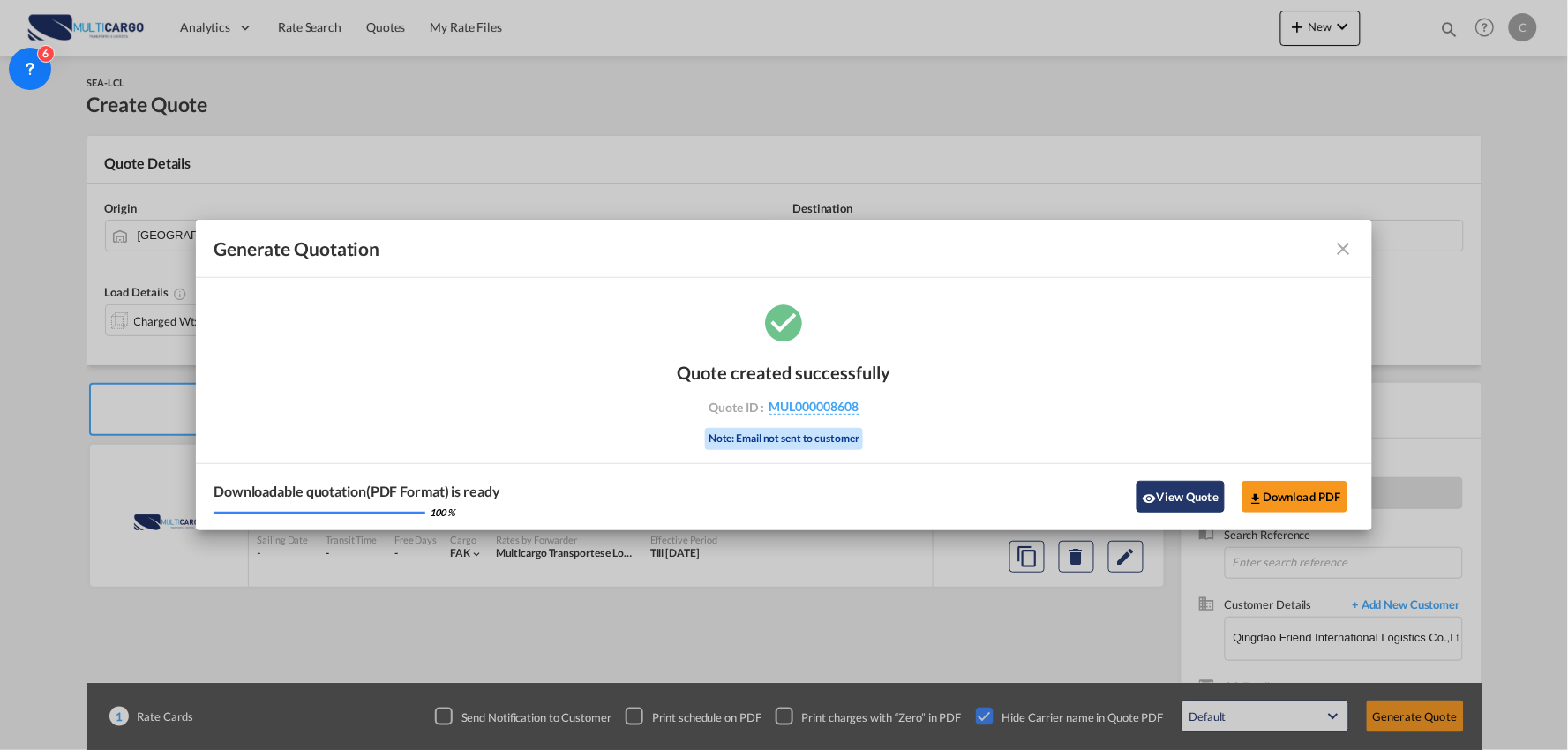
click at [1191, 491] on button "View Quote" at bounding box center [1180, 497] width 88 height 32
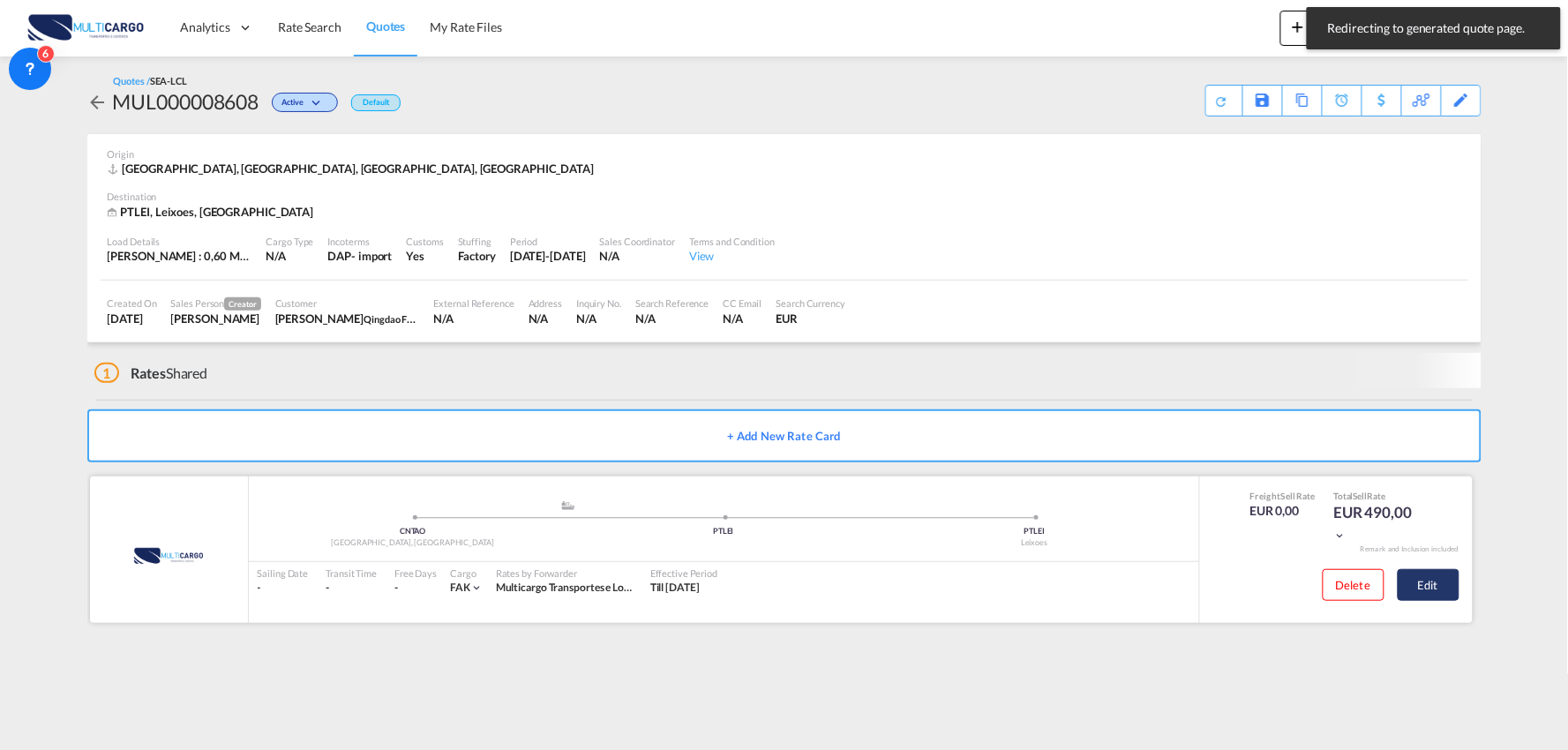
click at [1417, 569] on button "Edit" at bounding box center [1428, 585] width 61 height 32
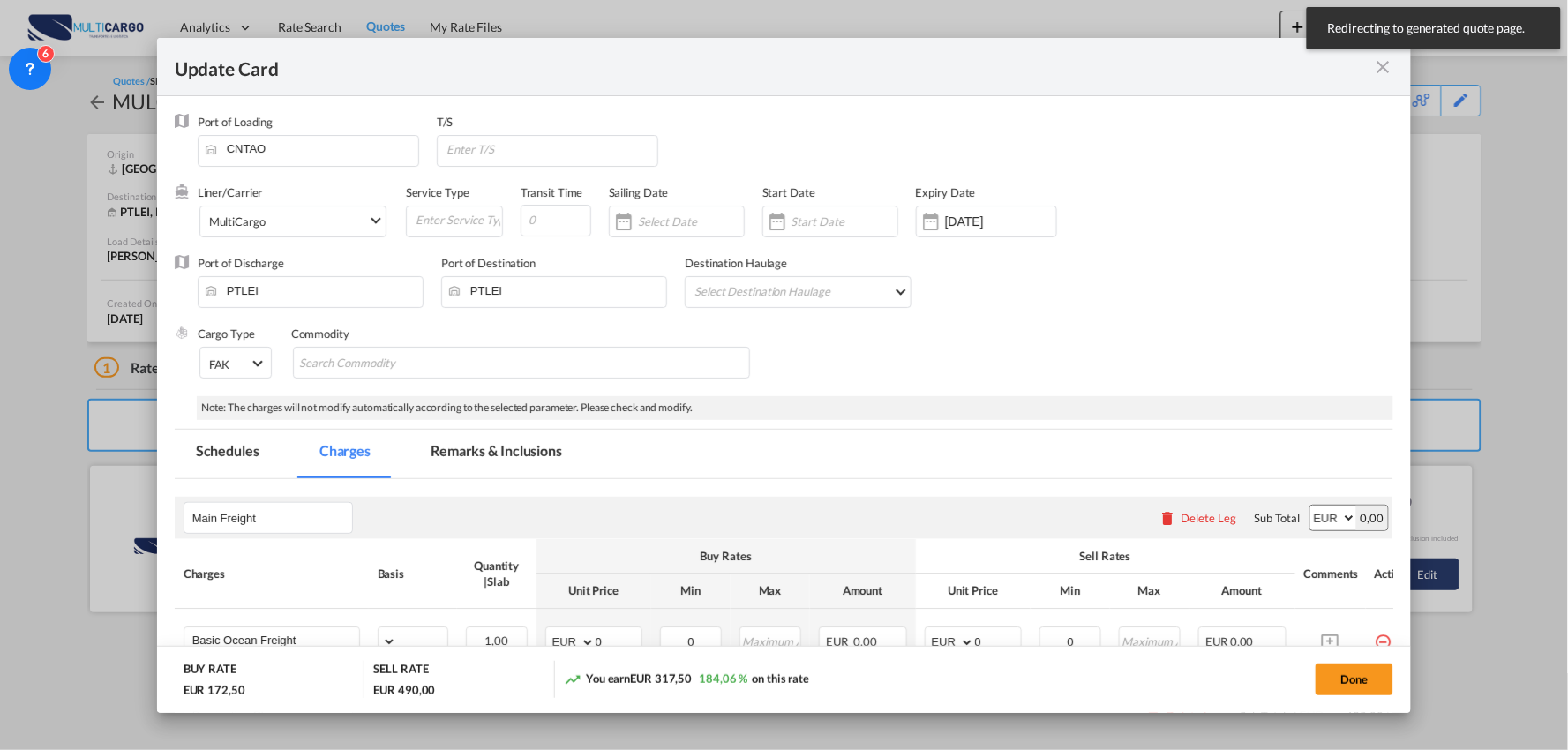
click at [1423, 583] on div "Update Card Port of Loading CNTAO T/S Liner/Carrier MultiCargo MultiCargo Servi…" at bounding box center [784, 375] width 1568 height 750
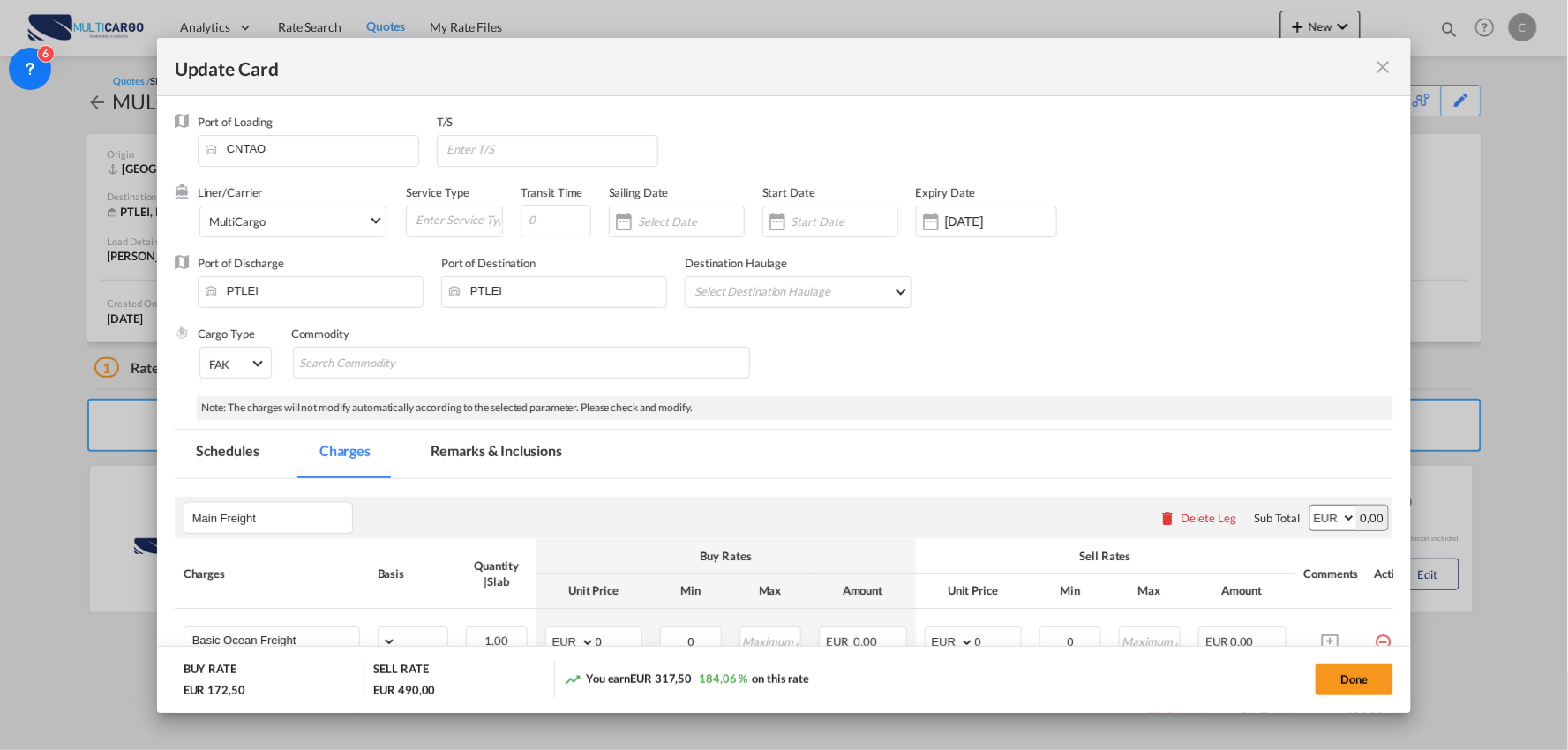
select select "per_shipment"
select select "per_bl"
select select "per_shipment"
select select "per_doc"
select select "per_shipment"
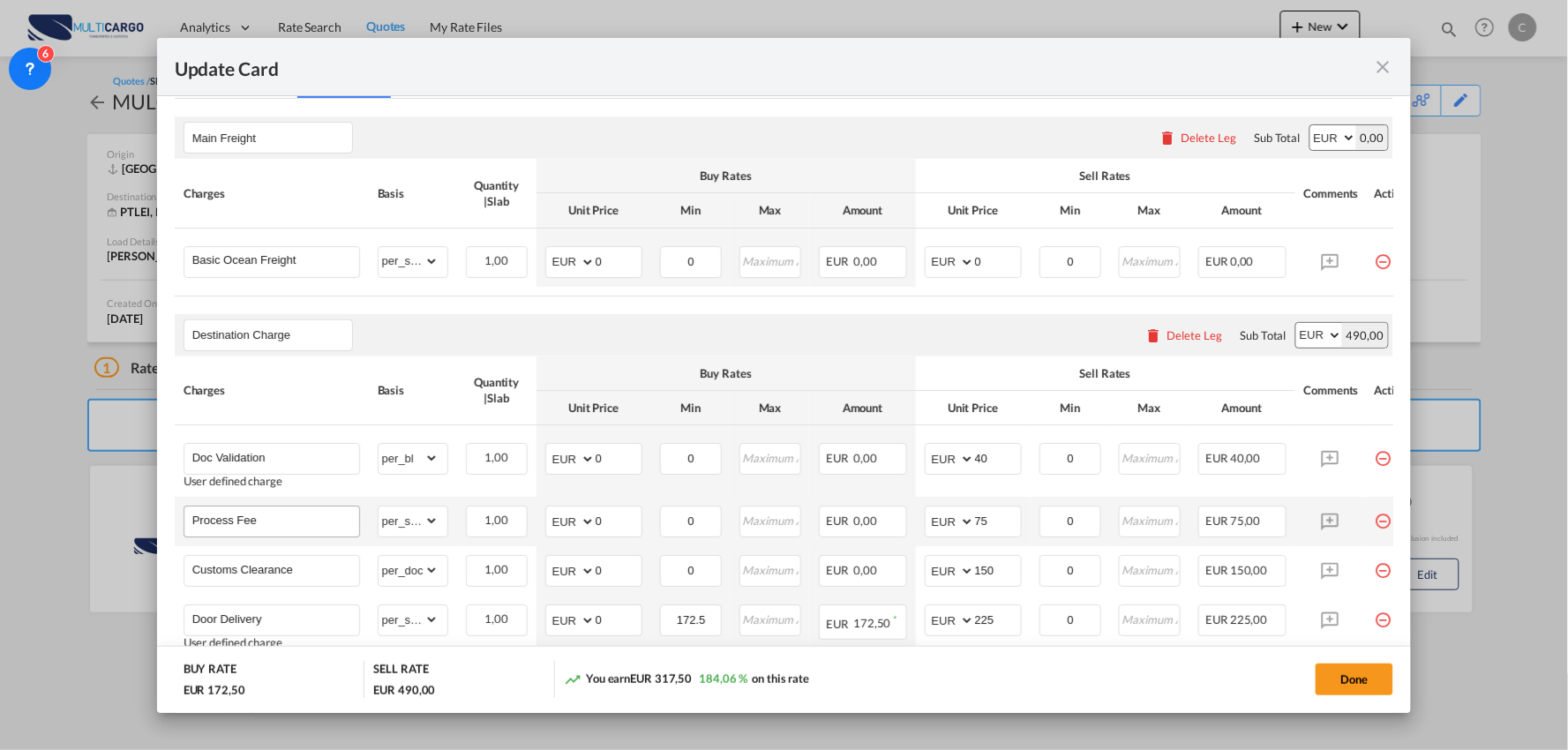
scroll to position [392, 0]
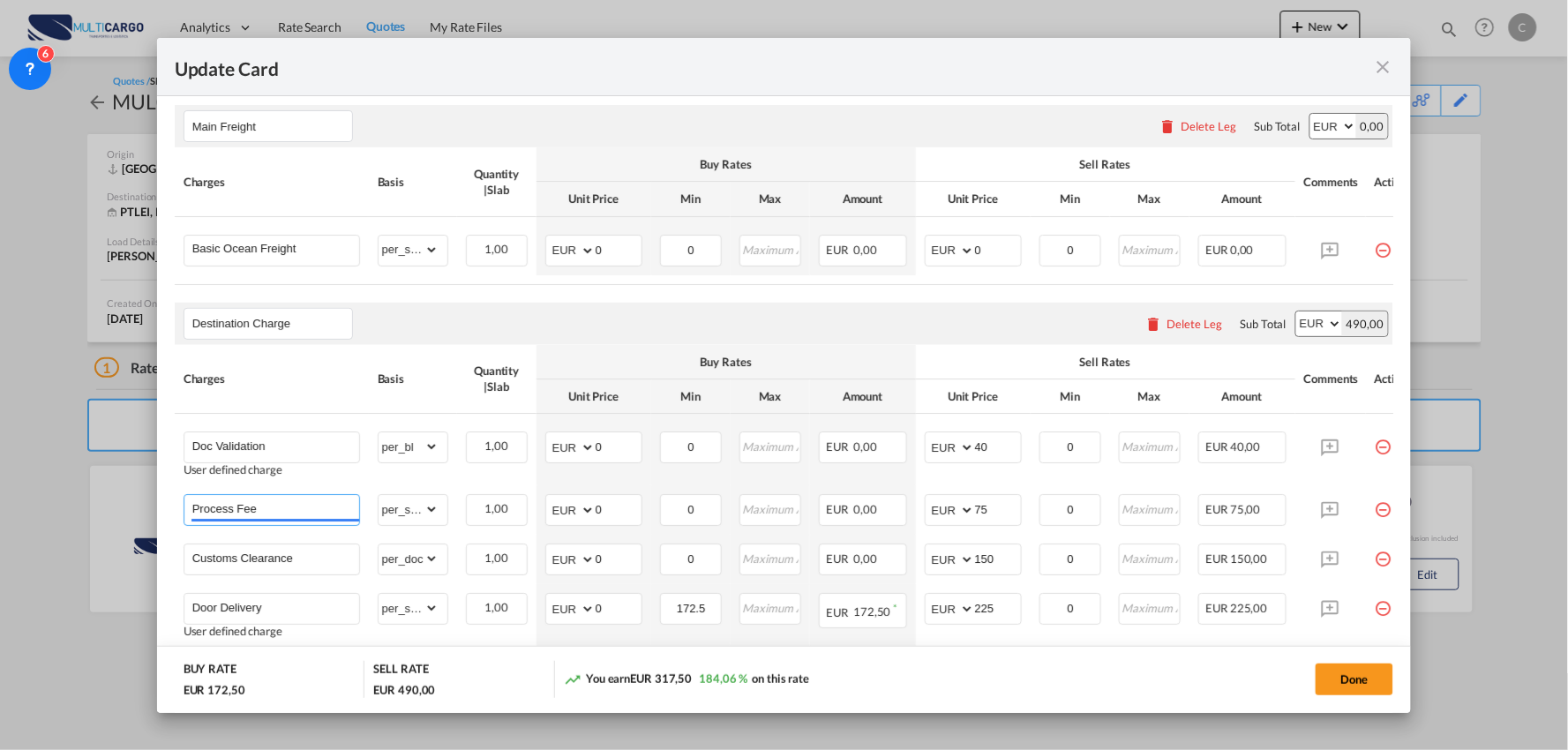
drag, startPoint x: 122, startPoint y: 499, endPoint x: 67, endPoint y: 489, distance: 55.9
click at [67, 489] on div "Update Card Port of Loading CNTAO T/S Liner/Carrier MultiCargo Atlantic Contain…" at bounding box center [784, 375] width 1568 height 750
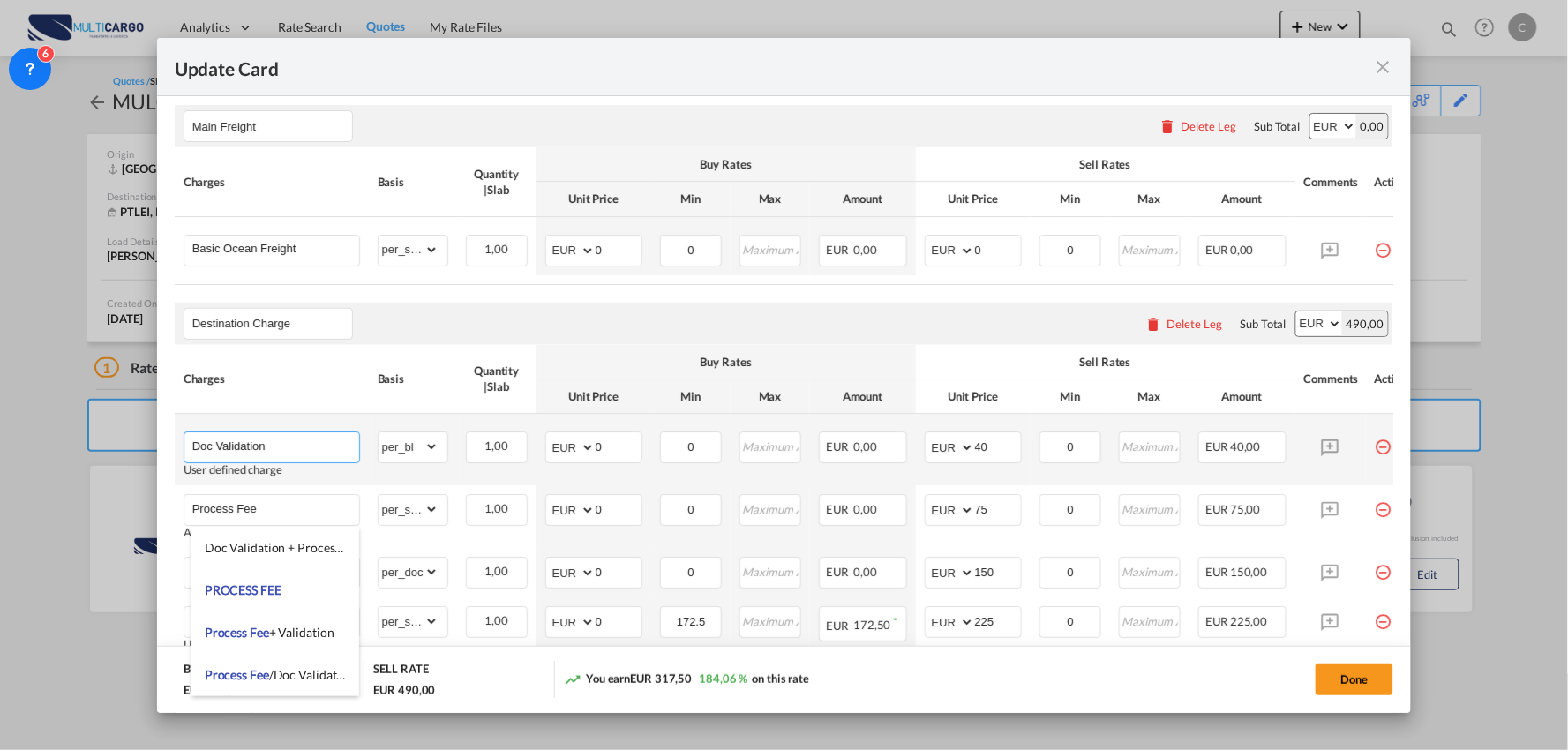
click at [307, 457] on input "Doc Validation" at bounding box center [276, 445] width 167 height 27
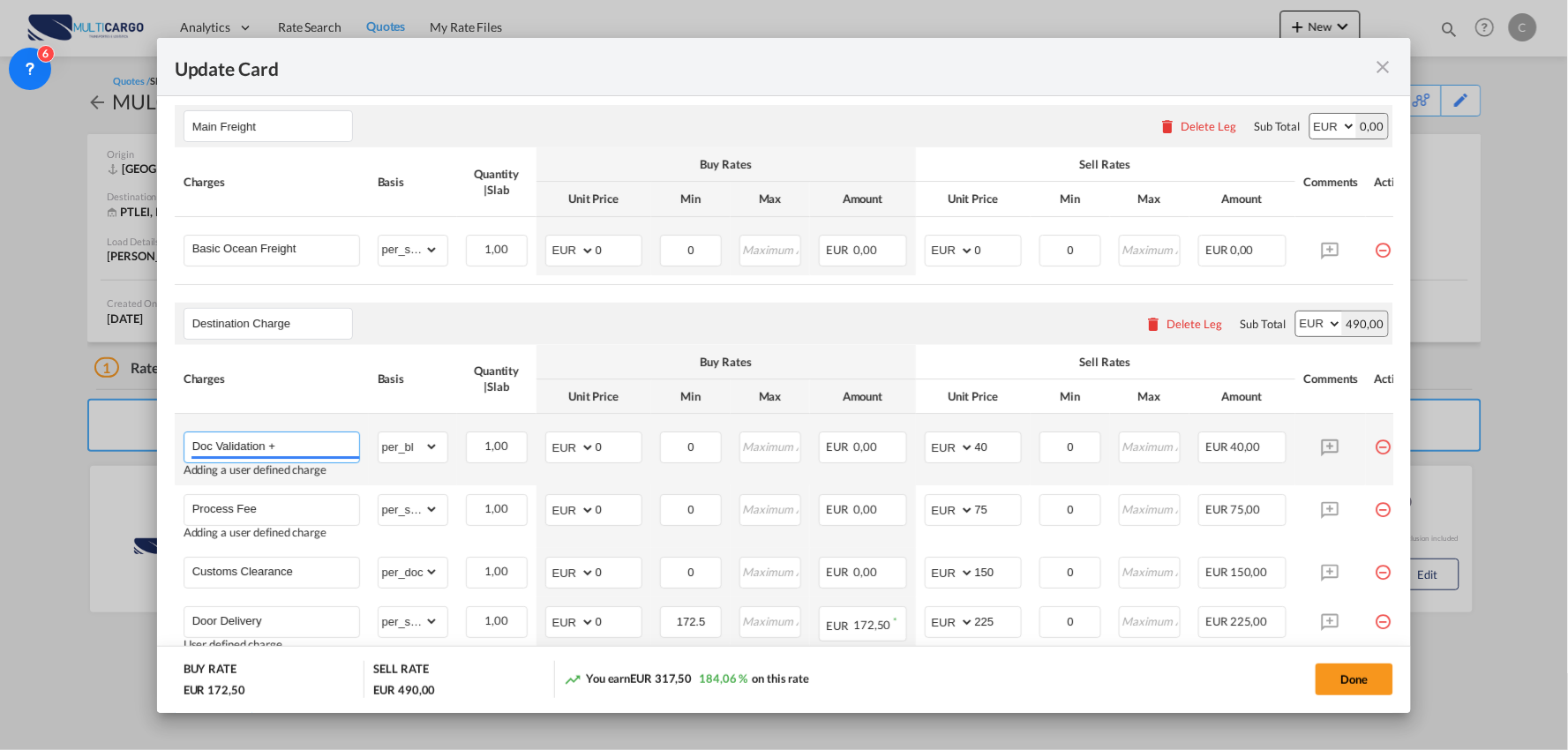
paste input "Process Fee"
type input "Doc Validation + Process Fee"
drag, startPoint x: 996, startPoint y: 452, endPoint x: 910, endPoint y: 447, distance: 86.1
click at [911, 448] on tr "Doc Validation + Process Fee Adding a user defined charge Please Enter Already …" at bounding box center [800, 450] width 1251 height 71
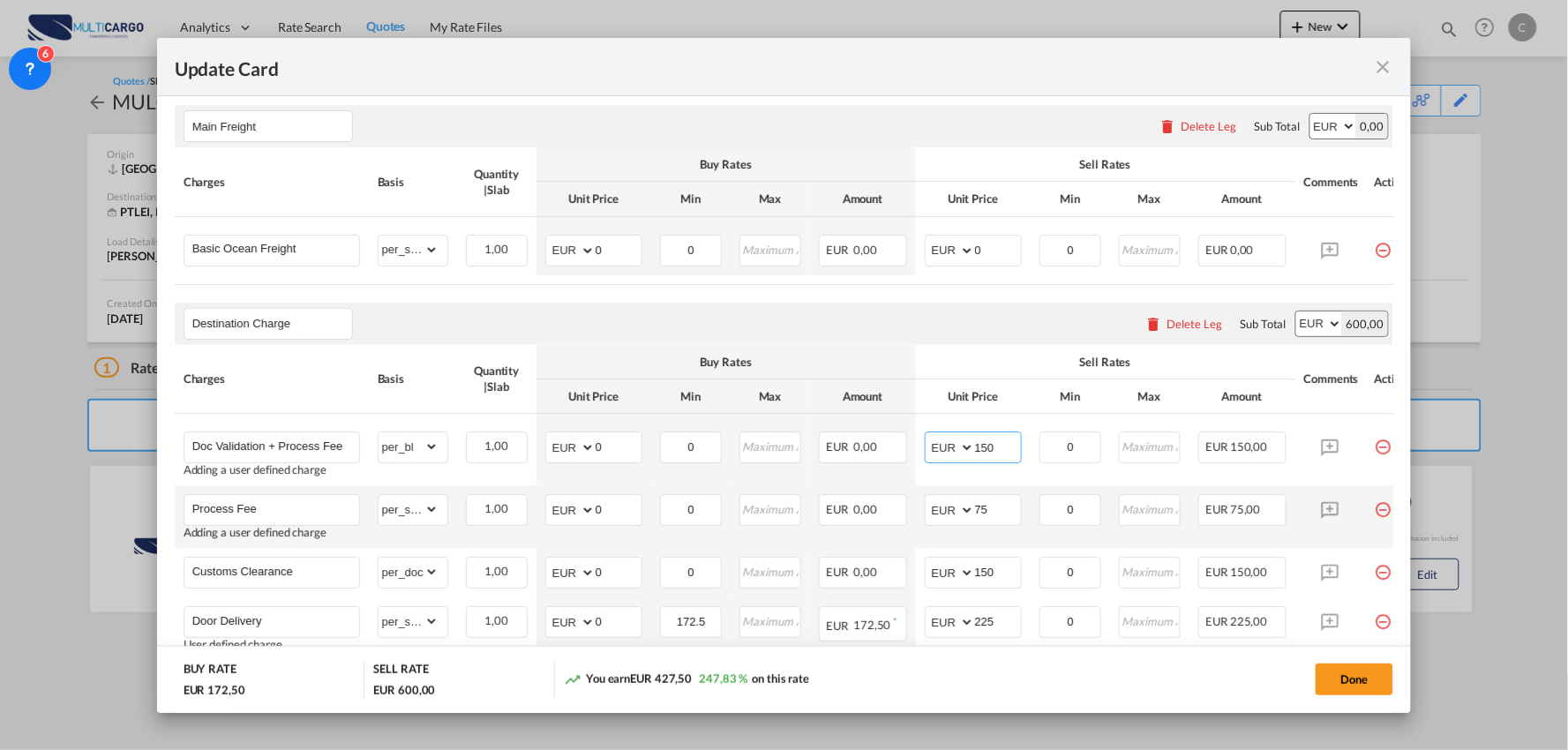
type input "150"
click at [1377, 512] on md-icon "icon-minus-circle-outline red-400-fg pt-7" at bounding box center [1383, 503] width 18 height 18
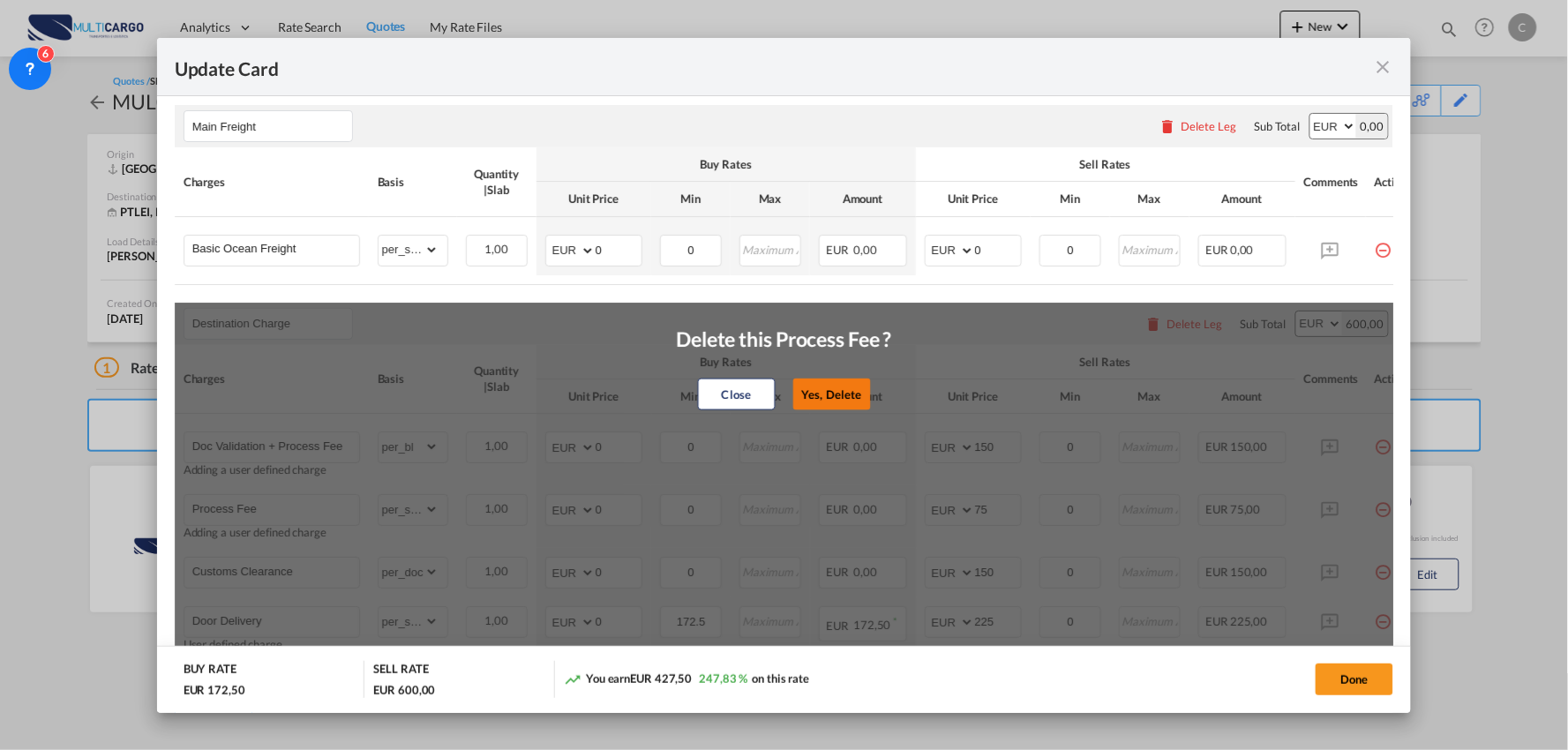
click at [840, 397] on button "Yes, Delete" at bounding box center [830, 395] width 77 height 32
type input "Customs Clearance"
select select "per_doc"
type input "150"
type input "Door Delivery"
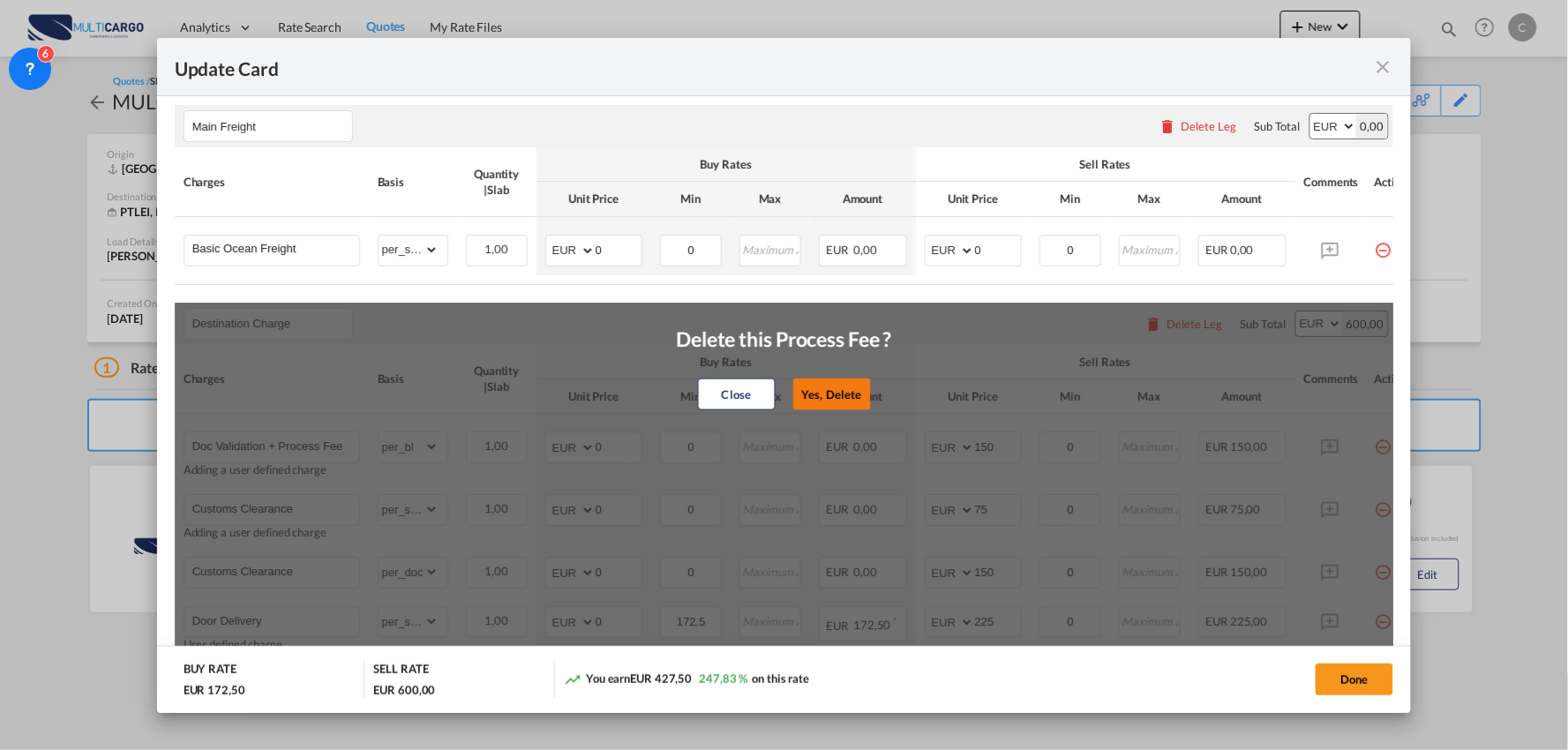
select select "per_shipment"
type input "172.5"
type input "225"
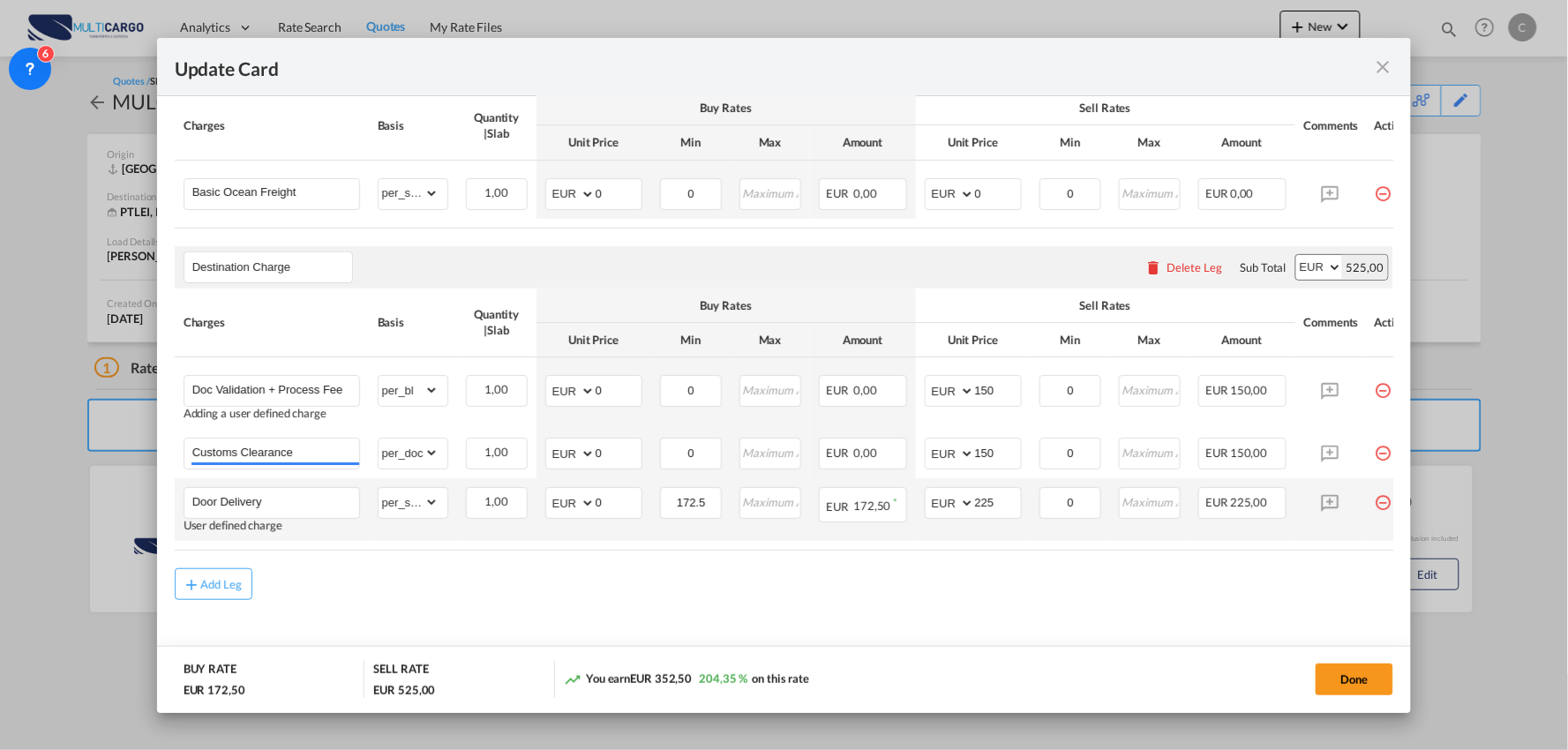
scroll to position [474, 0]
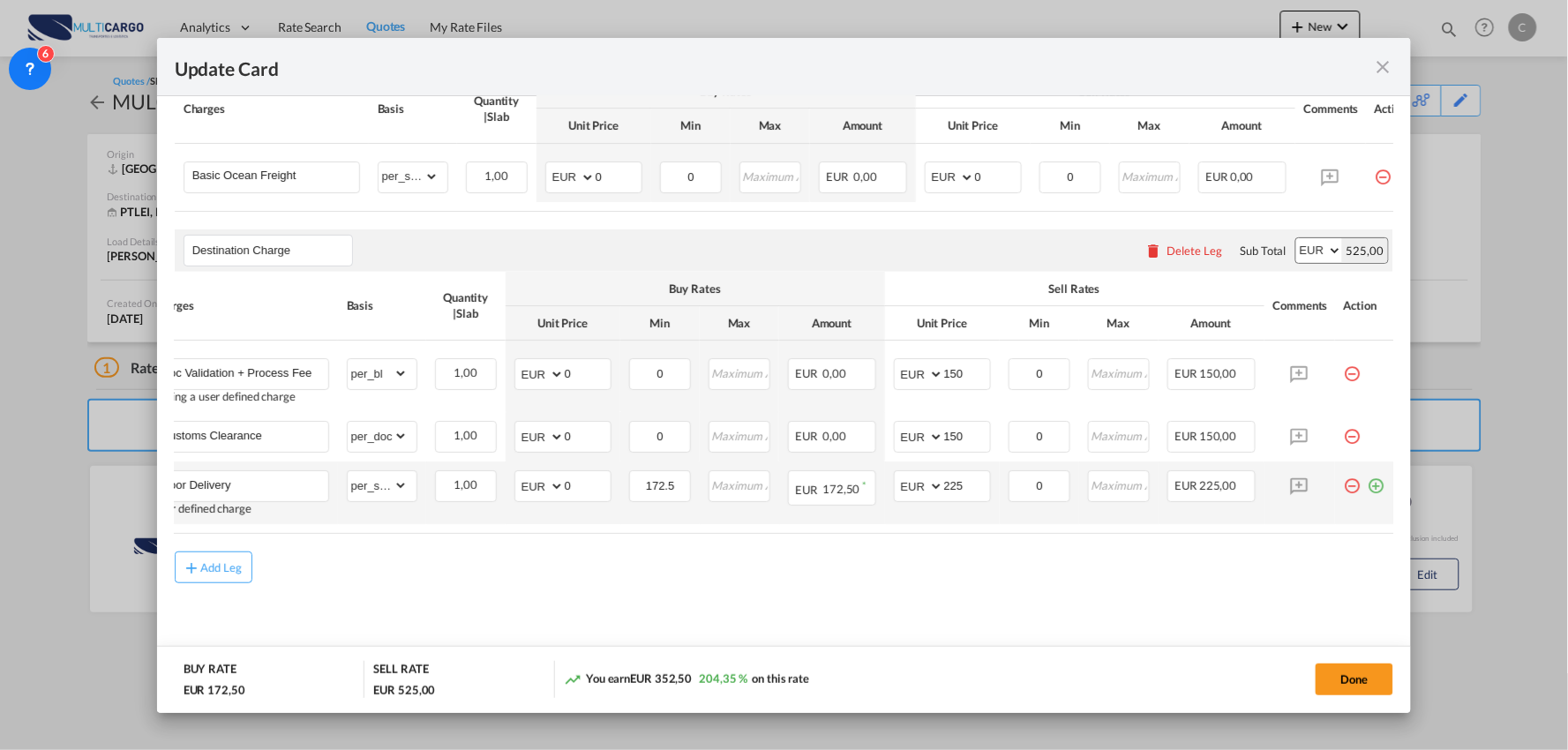
click at [1368, 476] on md-icon "icon-plus-circle-outline green-400-fg" at bounding box center [1377, 479] width 18 height 18
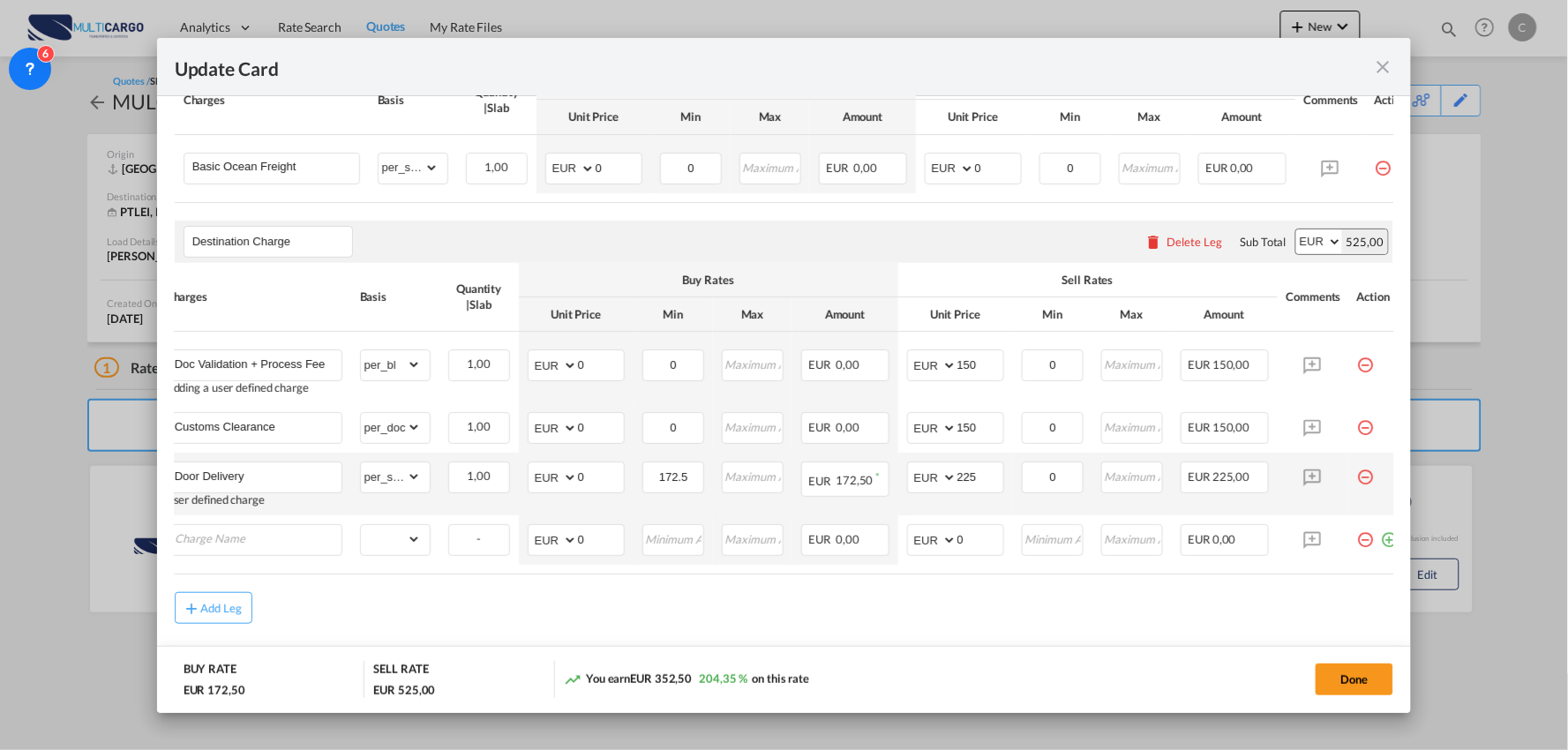
scroll to position [0, 0]
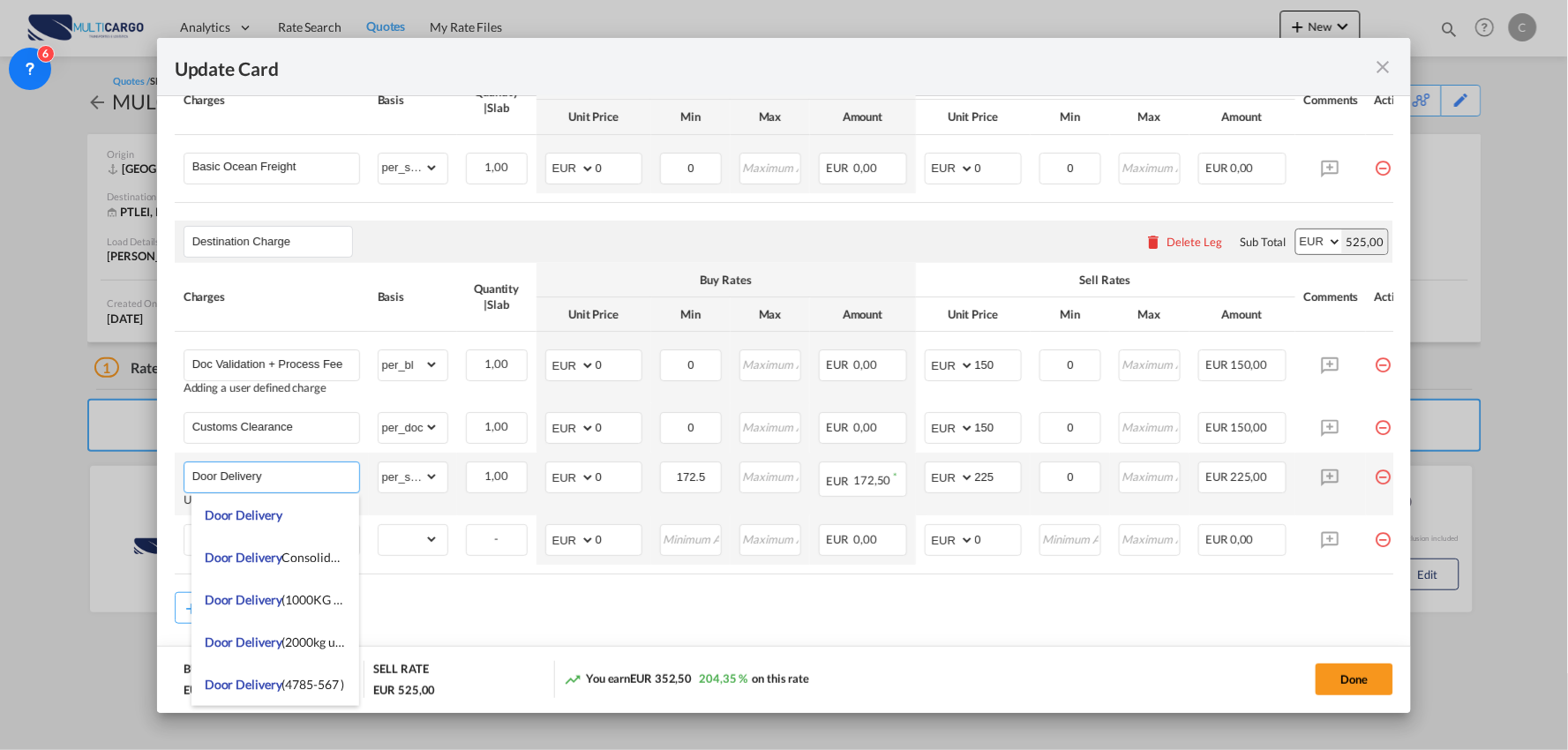
click at [309, 485] on input "Door Delivery" at bounding box center [276, 475] width 167 height 27
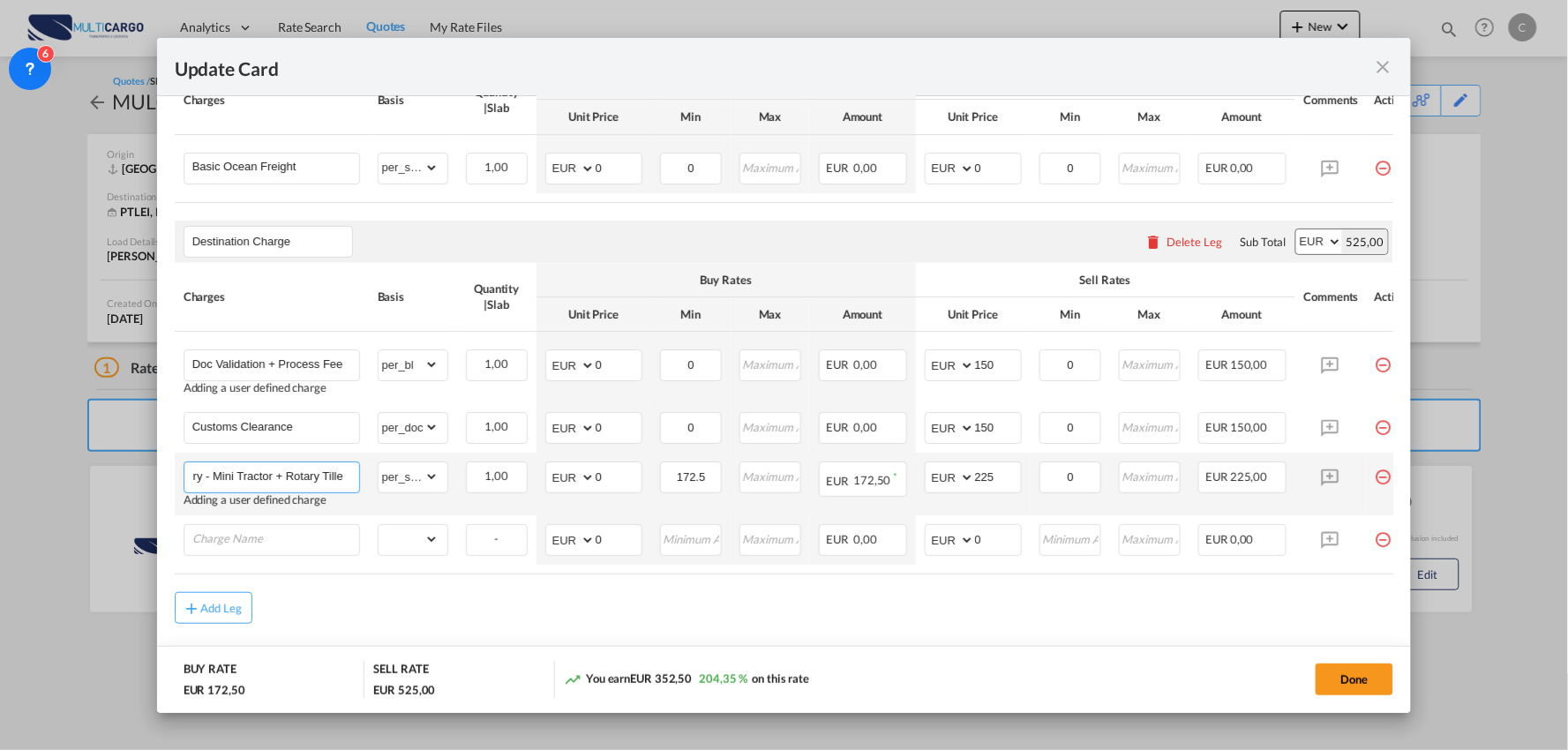
scroll to position [0, 63]
type input "Door Delivery - Mini Tractor + Rotary Tiller"
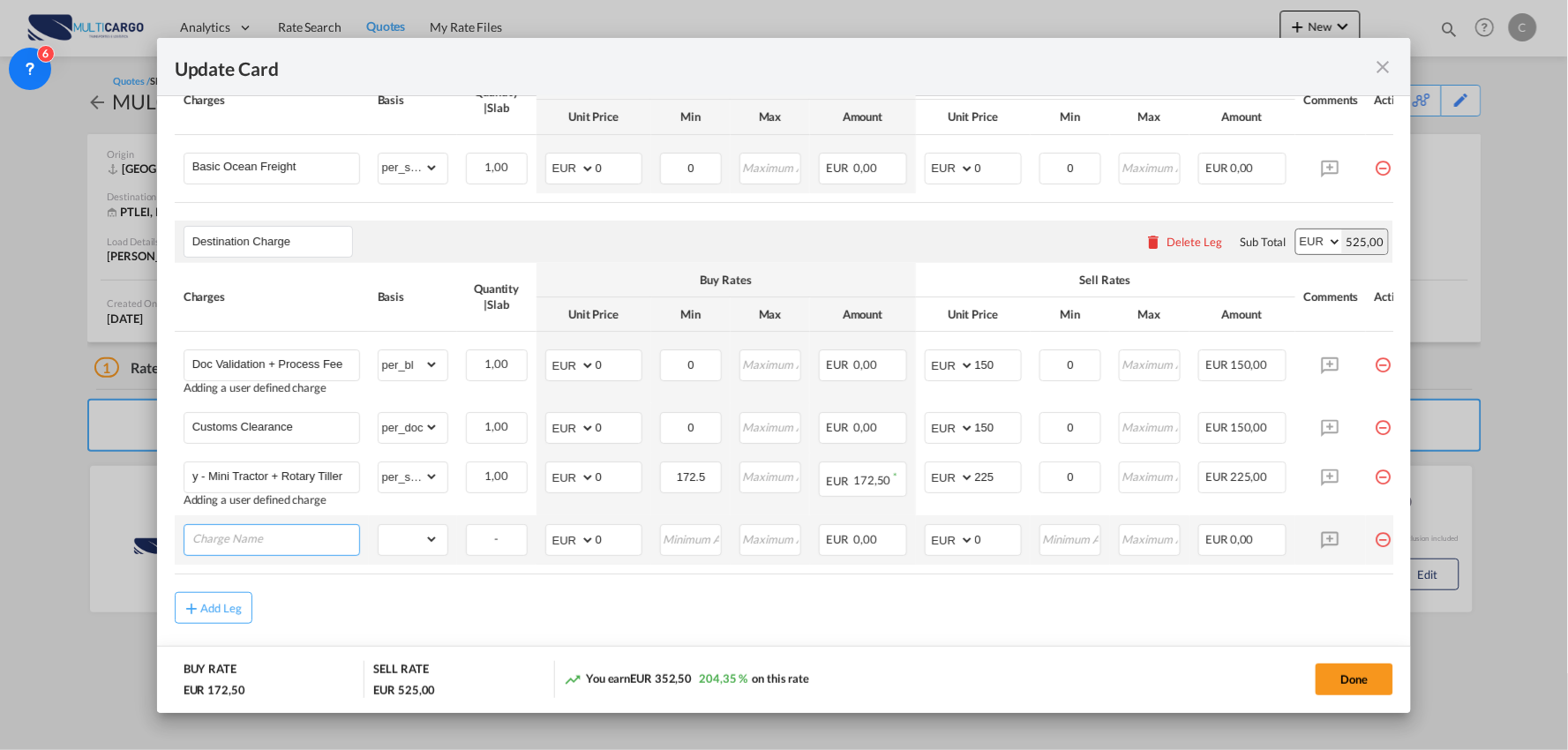
click at [298, 545] on input "Charge Name" at bounding box center [276, 539] width 167 height 27
type input "Delivery Trailer"
click at [418, 544] on select "gross_weight volumetric_weight per_shipment per_bl per_km per_hawb per_kg flat …" at bounding box center [408, 539] width 60 height 28
select select "per_shipment"
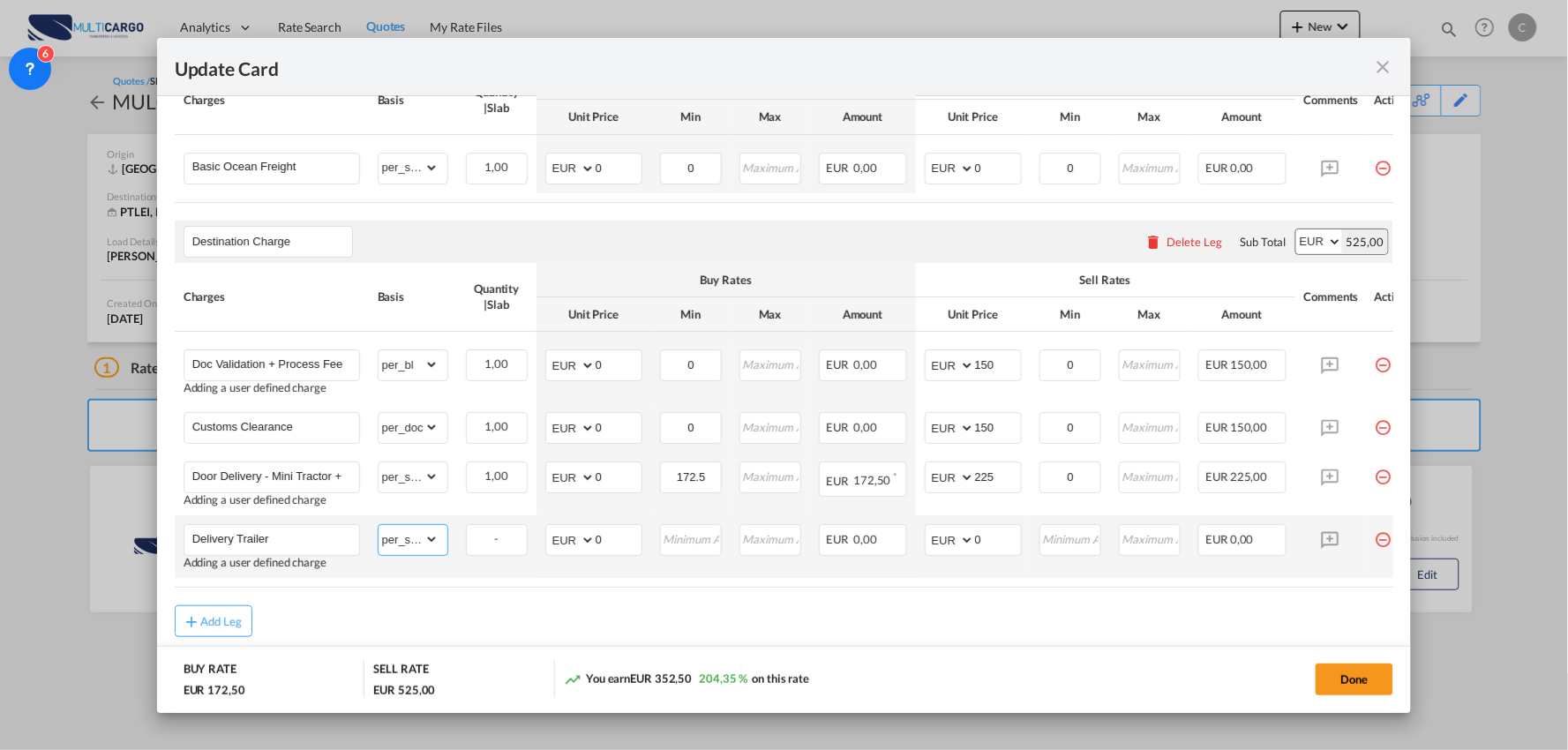
click at [379, 530] on select "gross_weight volumetric_weight per_shipment per_bl per_km per_hawb per_kg flat …" at bounding box center [408, 539] width 60 height 28
drag, startPoint x: 395, startPoint y: 442, endPoint x: 407, endPoint y: 419, distance: 25.9
click at [395, 441] on select "gross_weight volumetric_weight per_shipment per_bl per_km per_hawb per_kg flat …" at bounding box center [408, 427] width 60 height 28
click at [710, 623] on div "Add Leg" at bounding box center [785, 621] width 1220 height 32
drag, startPoint x: 712, startPoint y: 435, endPoint x: 683, endPoint y: 435, distance: 29.0
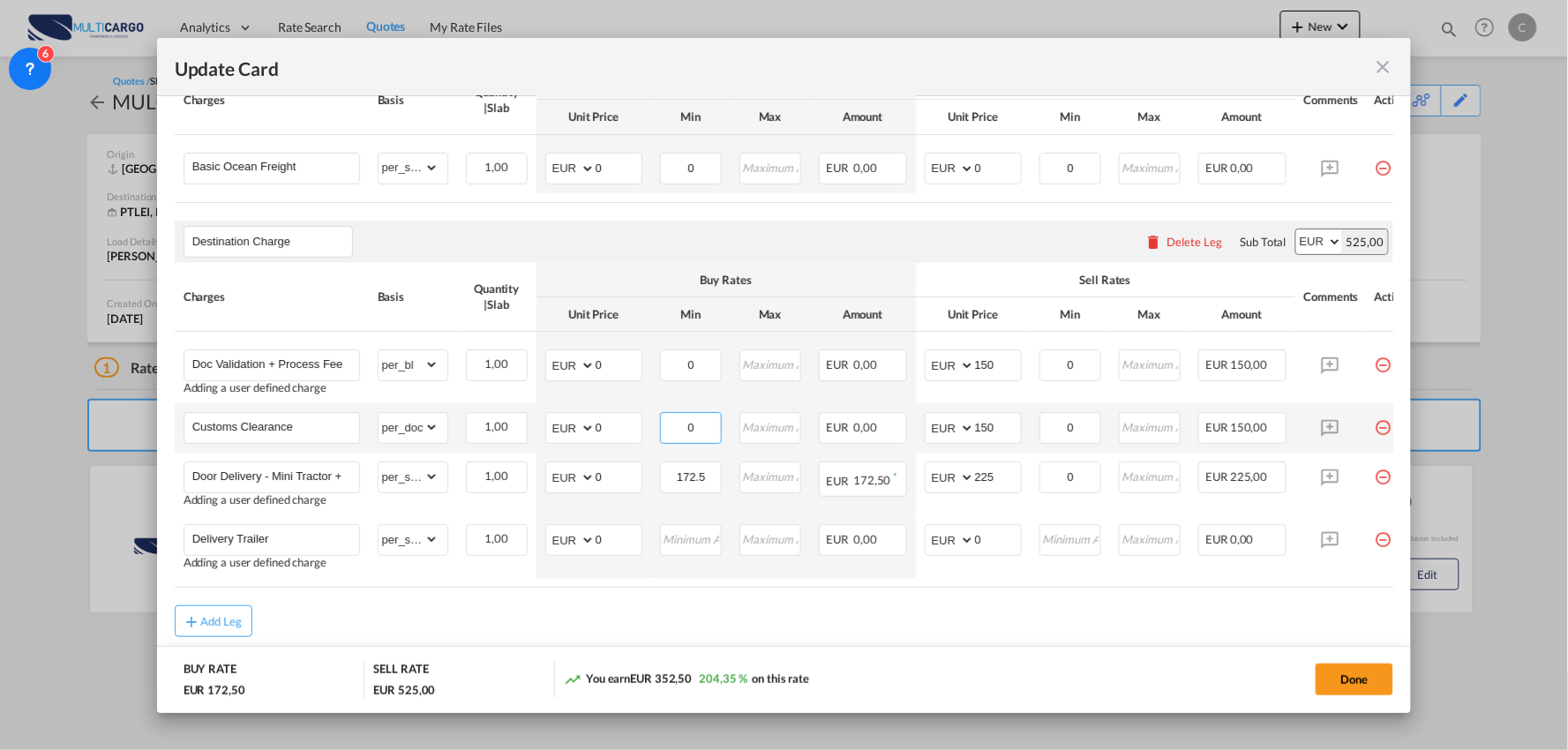
click at [683, 435] on input "0" at bounding box center [691, 427] width 60 height 27
type input "85"
drag, startPoint x: 861, startPoint y: 644, endPoint x: 150, endPoint y: 613, distance: 711.7
click at [858, 641] on div "Add Leg" at bounding box center [785, 625] width 1220 height 32
drag, startPoint x: 1004, startPoint y: 489, endPoint x: 939, endPoint y: 491, distance: 65.0
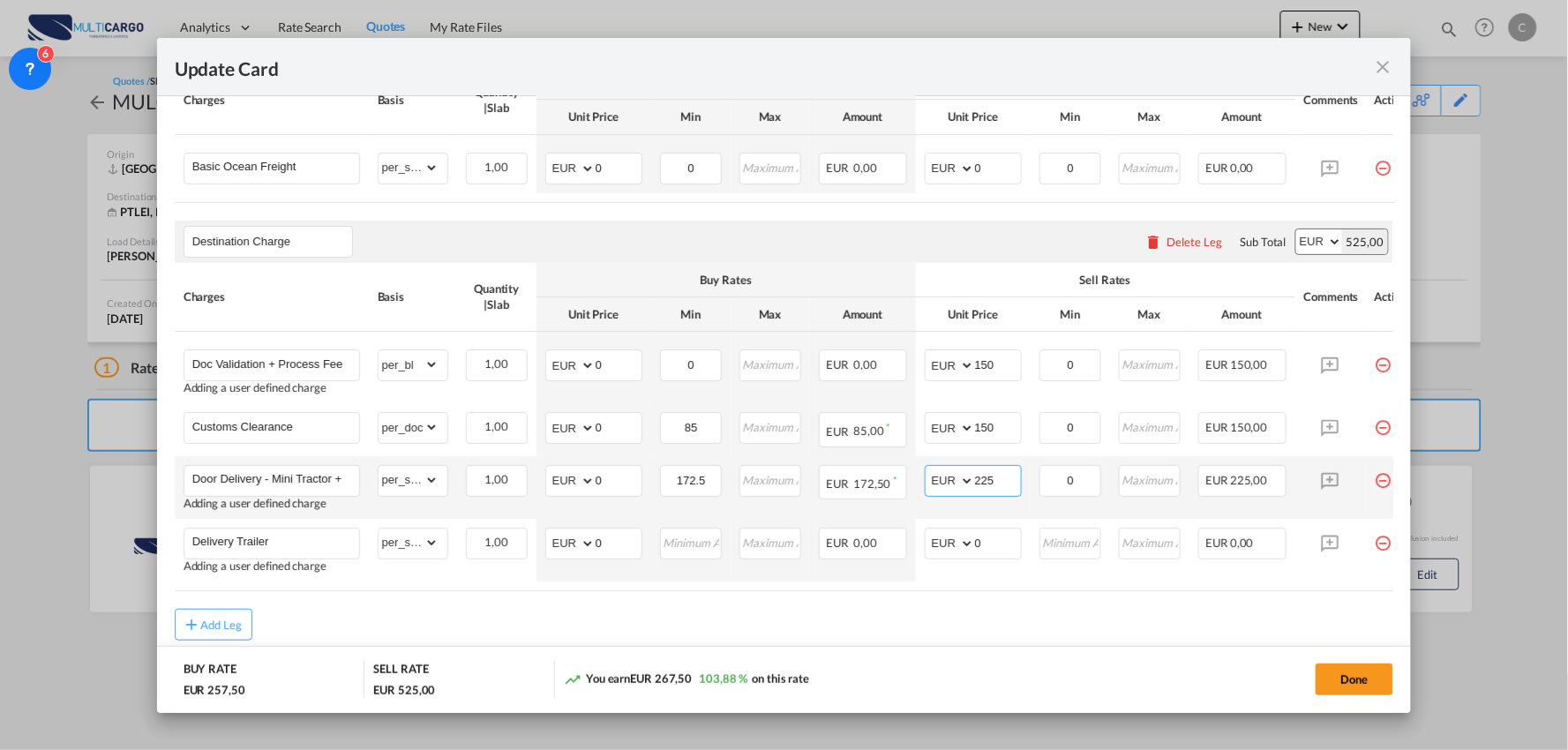
click at [940, 491] on md-input-container "AED AFN ALL AMD ANG AOA ARS AUD AWG AZN BAM BBD BDT BGN BHD BIF BMD BND BOB BRL…" at bounding box center [972, 481] width 97 height 32
click at [947, 634] on div "Add Leg" at bounding box center [785, 625] width 1220 height 32
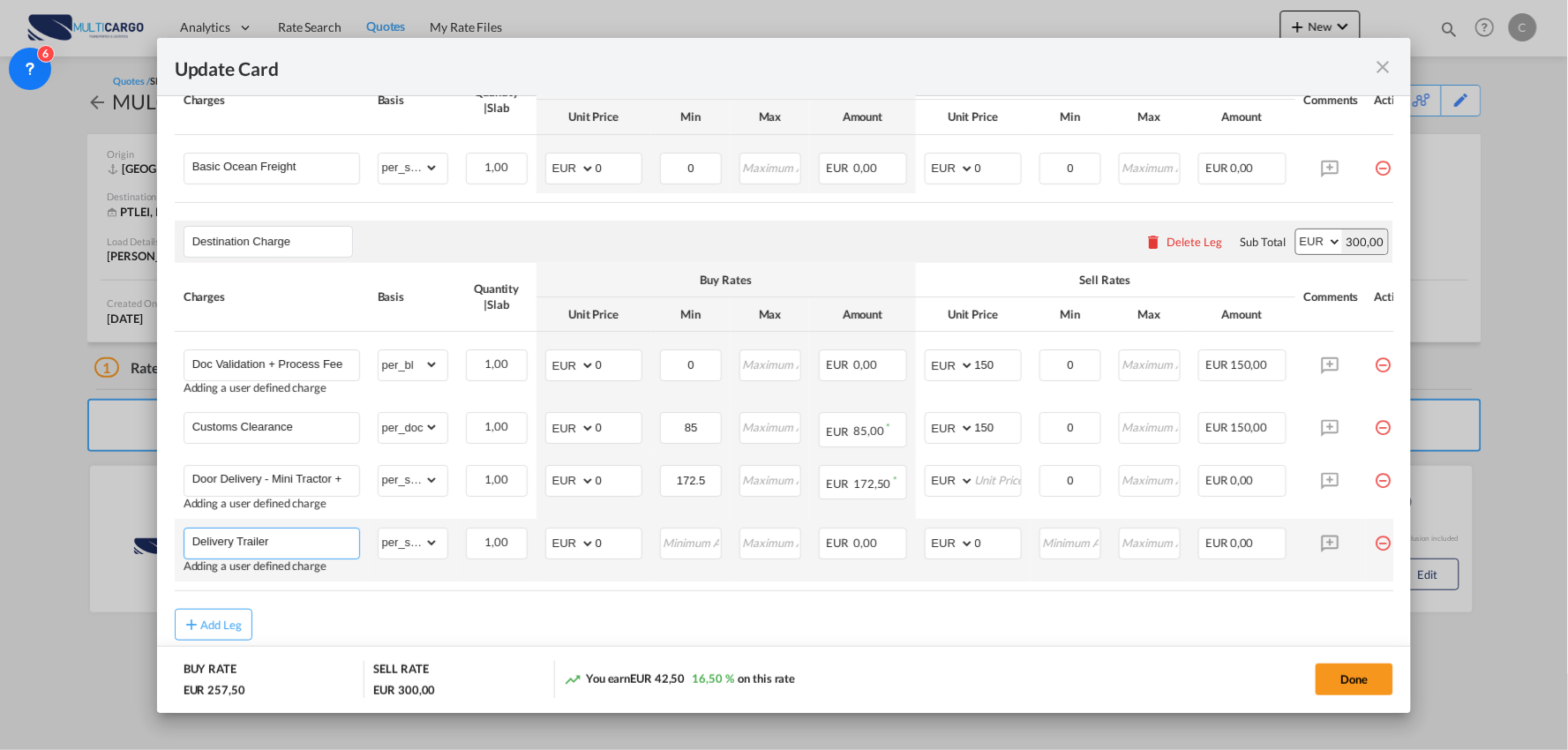
click at [319, 536] on input "Delivery Trailer" at bounding box center [276, 542] width 167 height 27
click at [720, 629] on div "Add Leg" at bounding box center [785, 625] width 1220 height 32
click at [737, 66] on div "Update Card" at bounding box center [774, 67] width 1198 height 22
drag, startPoint x: 1099, startPoint y: 74, endPoint x: 796, endPoint y: 186, distance: 323.0
click at [1099, 74] on div "Update Card" at bounding box center [774, 67] width 1198 height 22
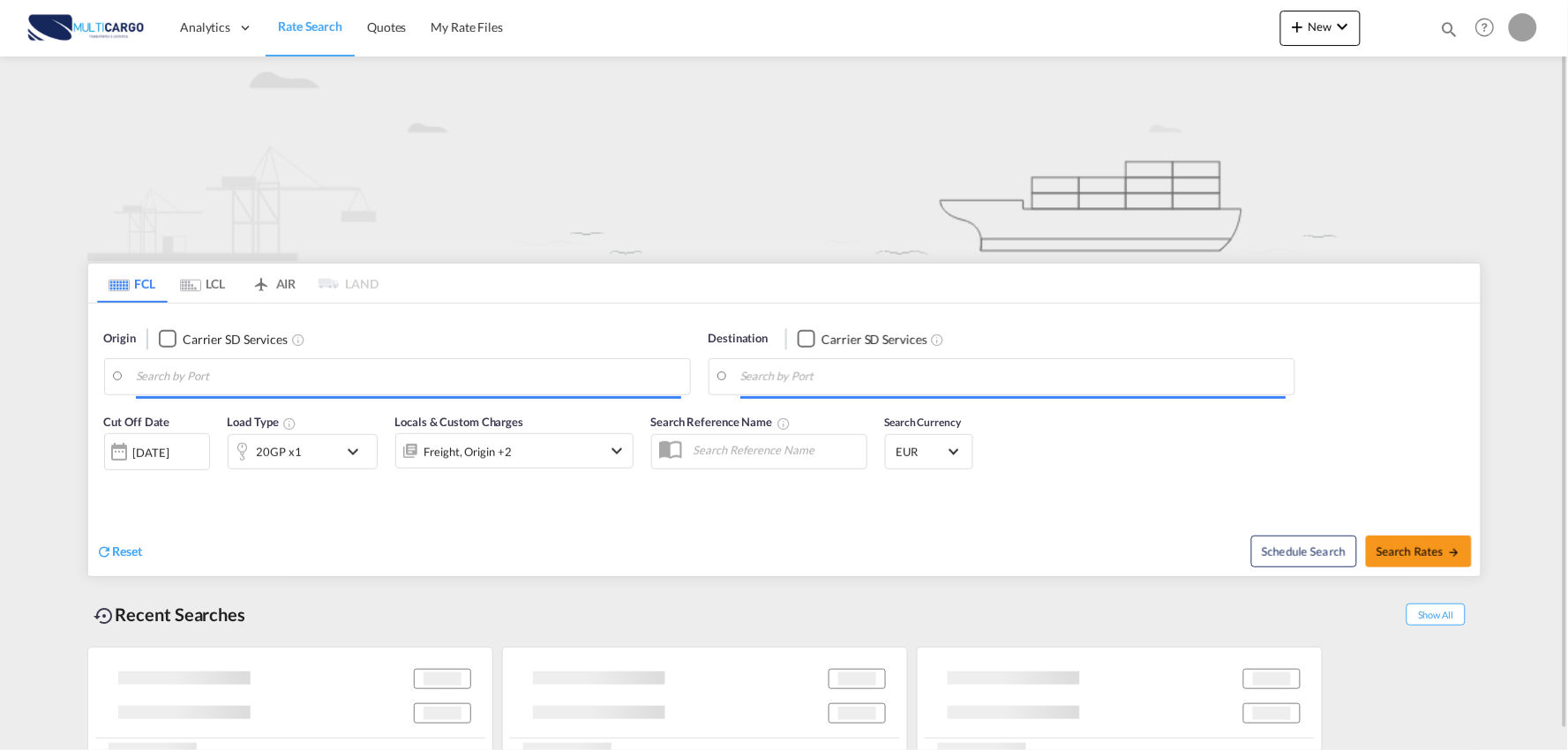
type input "Port of [GEOGRAPHIC_DATA], [GEOGRAPHIC_DATA], [GEOGRAPHIC_DATA]"
type input "Leixoes, Leixoes, PTLEI"
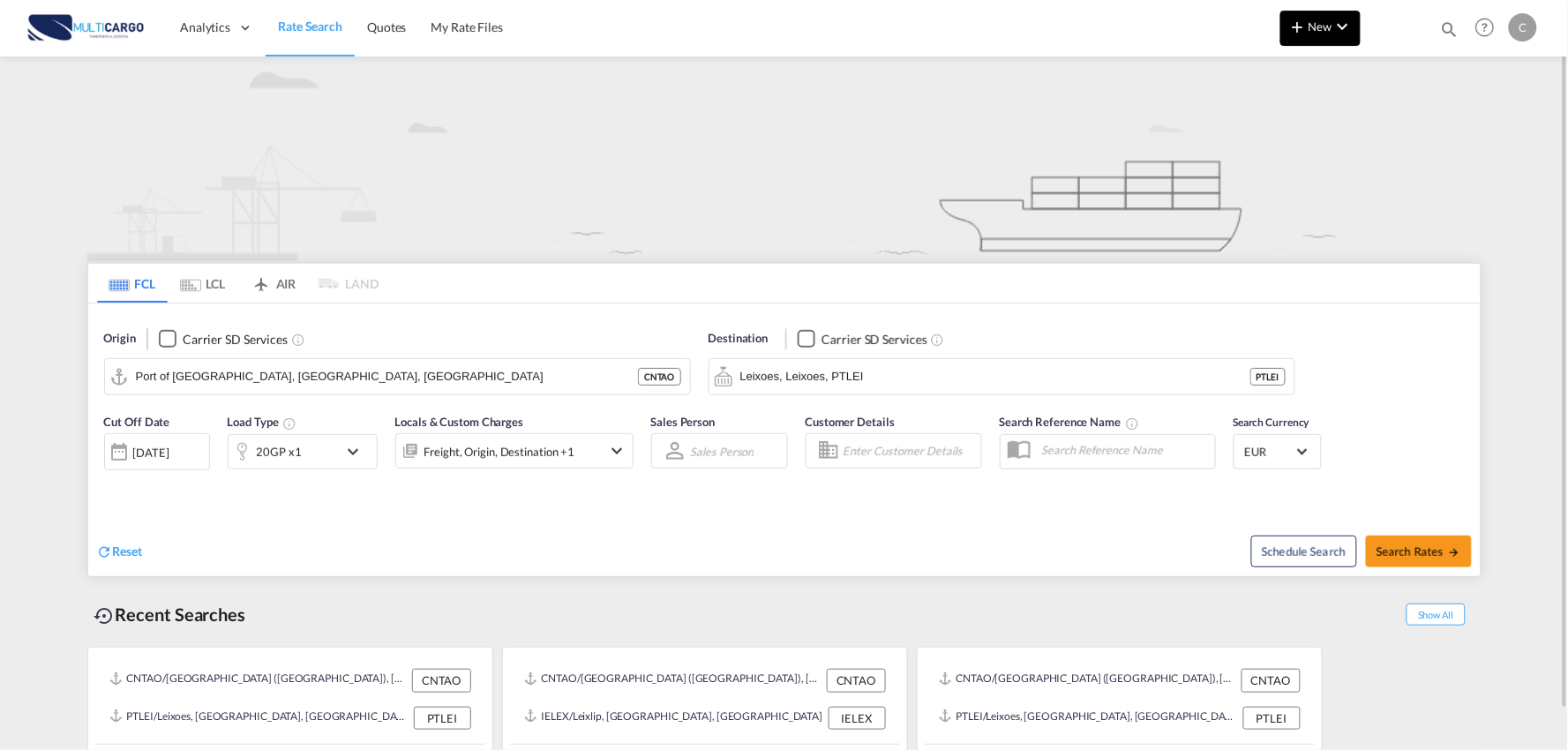
click at [1292, 25] on md-icon "icon-plus 400-fg" at bounding box center [1298, 27] width 21 height 21
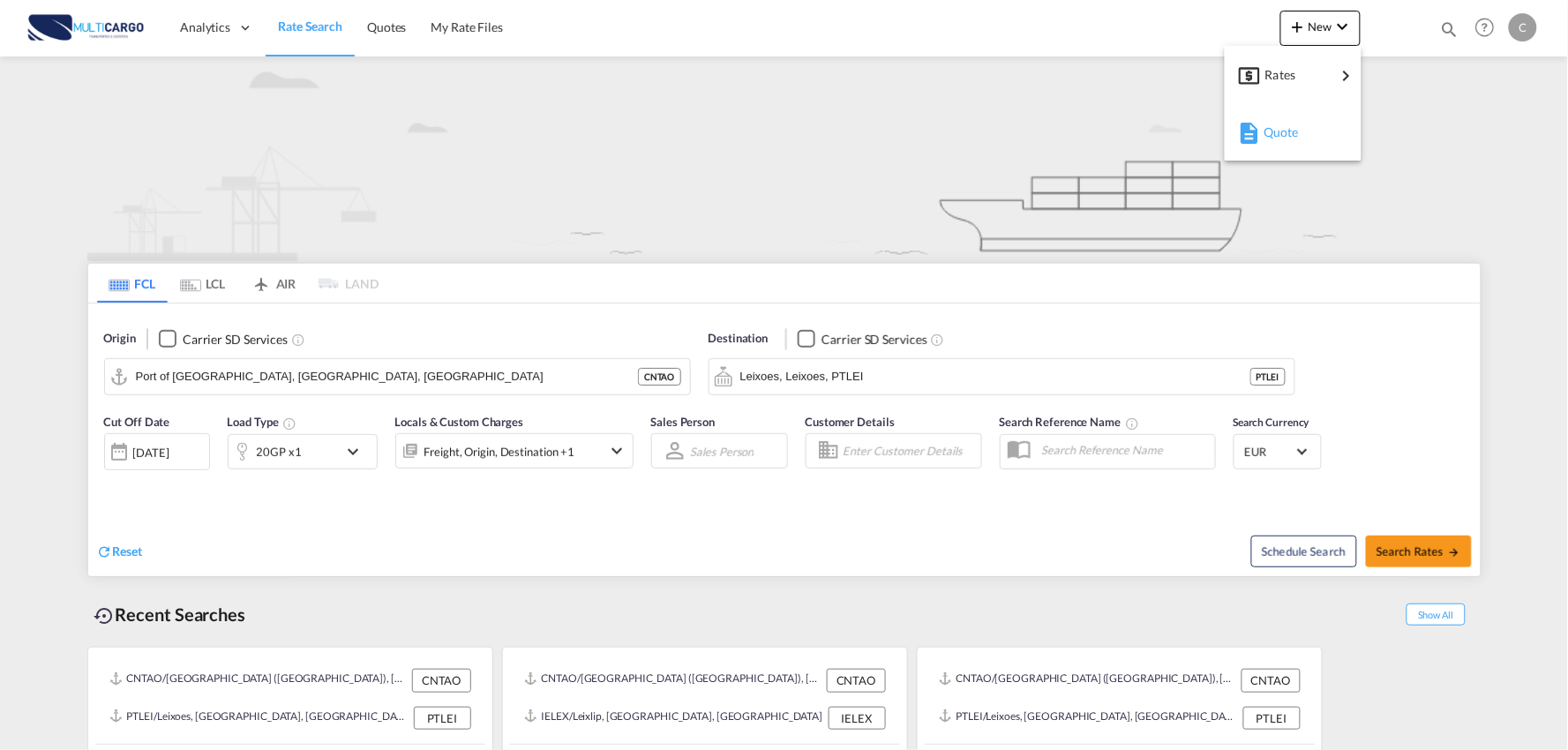
click at [1283, 128] on span "Quote" at bounding box center [1273, 132] width 20 height 36
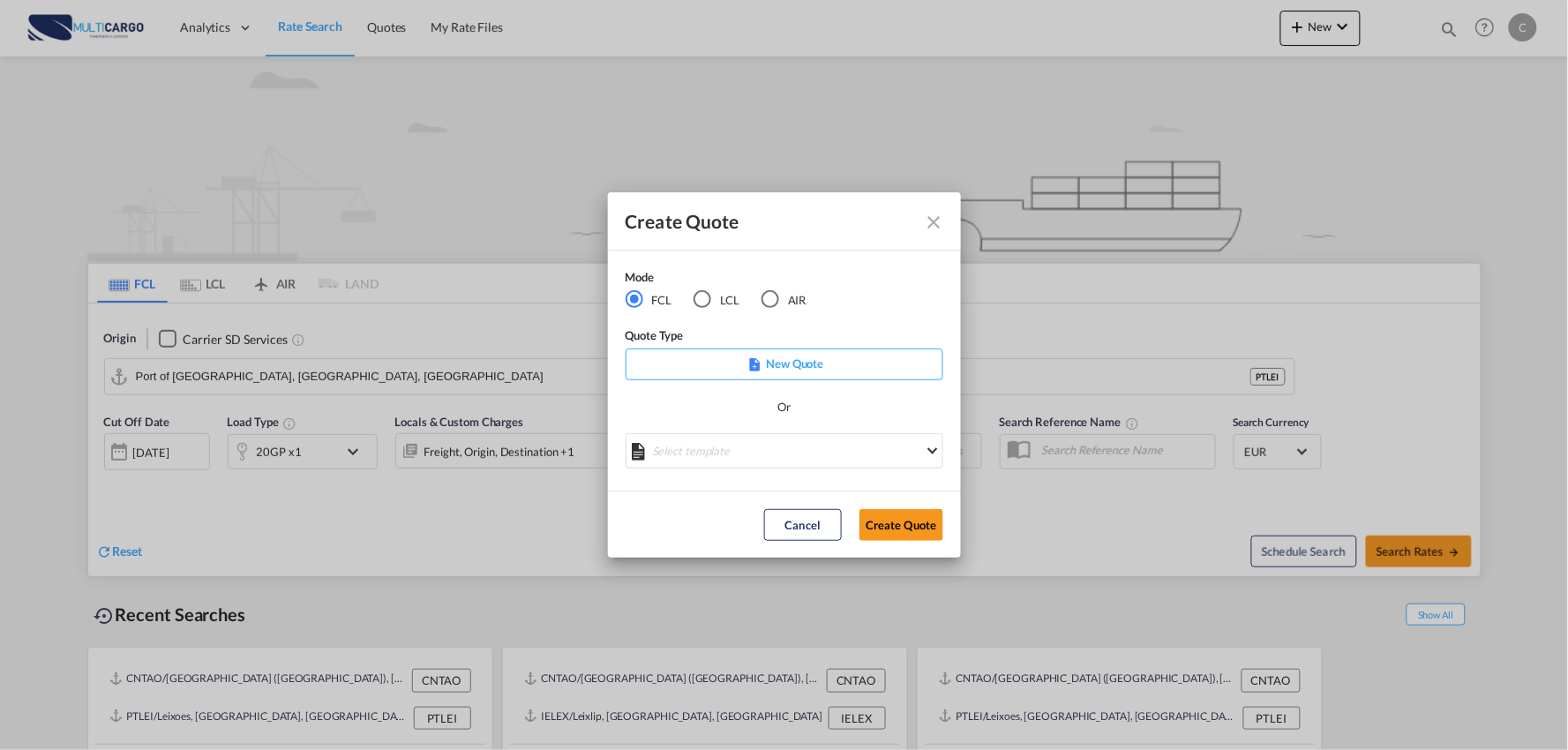
click at [706, 299] on div "LCL" at bounding box center [702, 299] width 18 height 18
click at [751, 457] on md-select "Select template EXP LCL Globelink 09/2025 [PERSON_NAME] | [DATE] EXP [GEOGRAPHI…" at bounding box center [784, 451] width 317 height 36
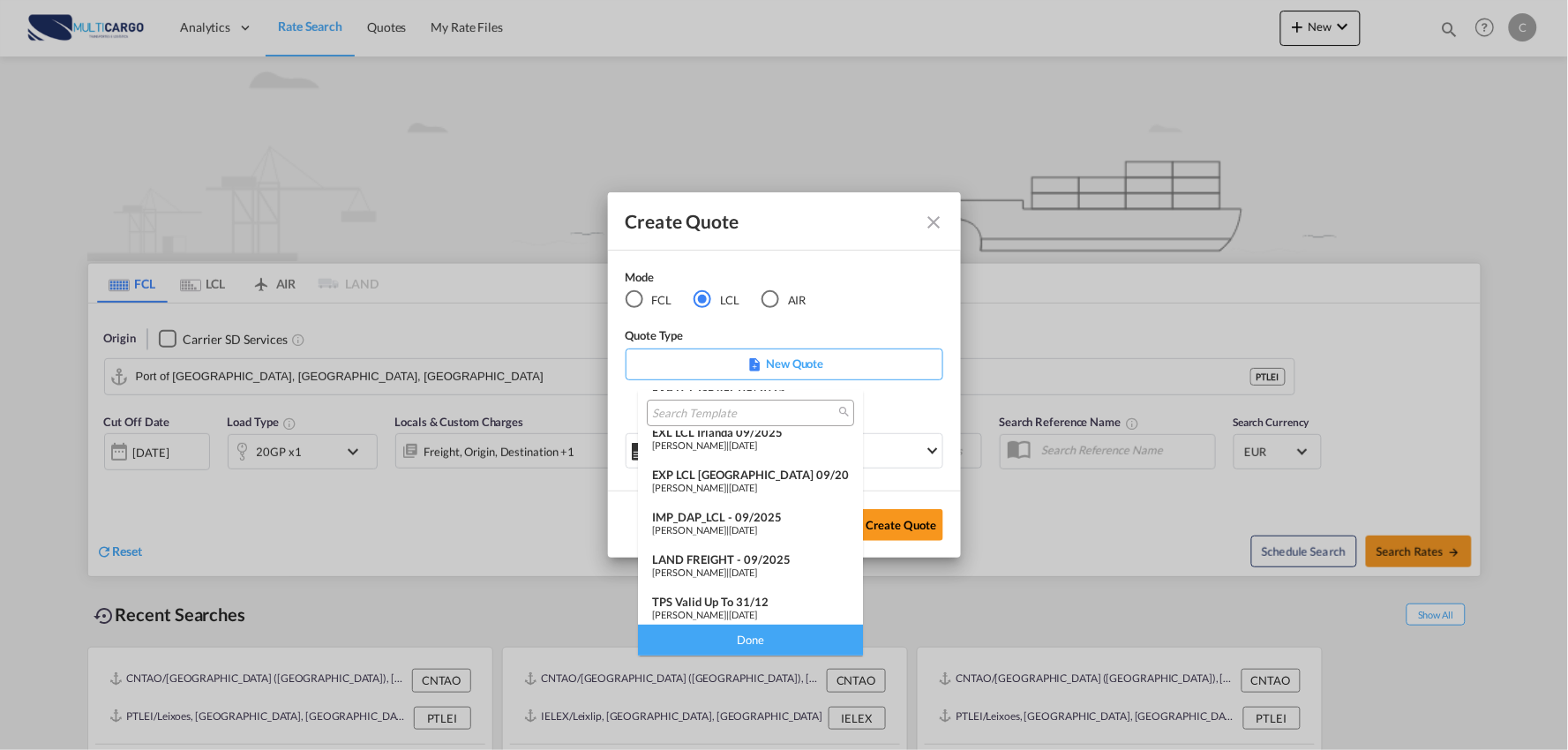
scroll to position [144, 0]
drag, startPoint x: 711, startPoint y: 598, endPoint x: 750, endPoint y: 601, distance: 39.1
click at [711, 597] on div "TPS valid up to 31/12" at bounding box center [750, 597] width 196 height 14
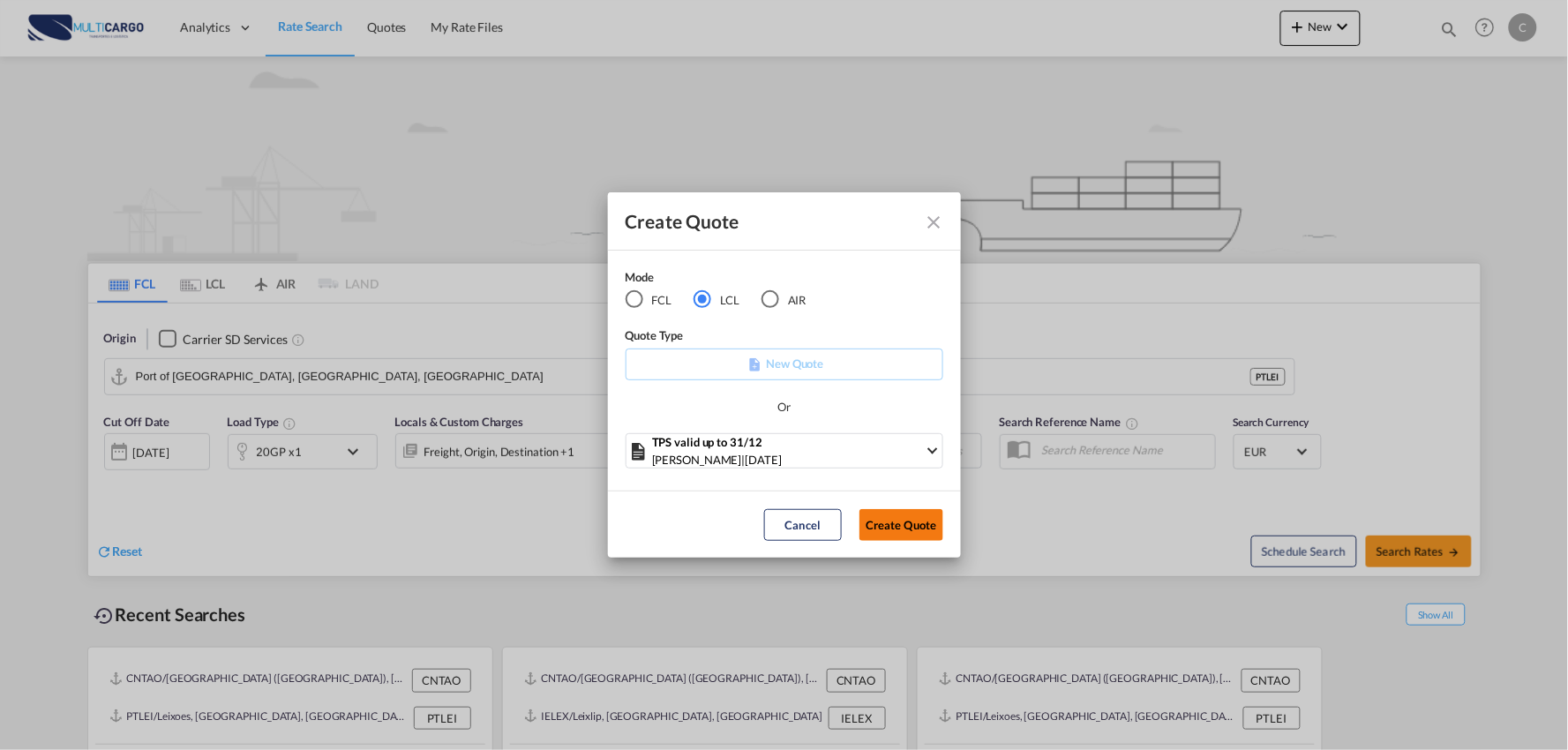
click at [902, 523] on button "Create Quote" at bounding box center [901, 525] width 84 height 32
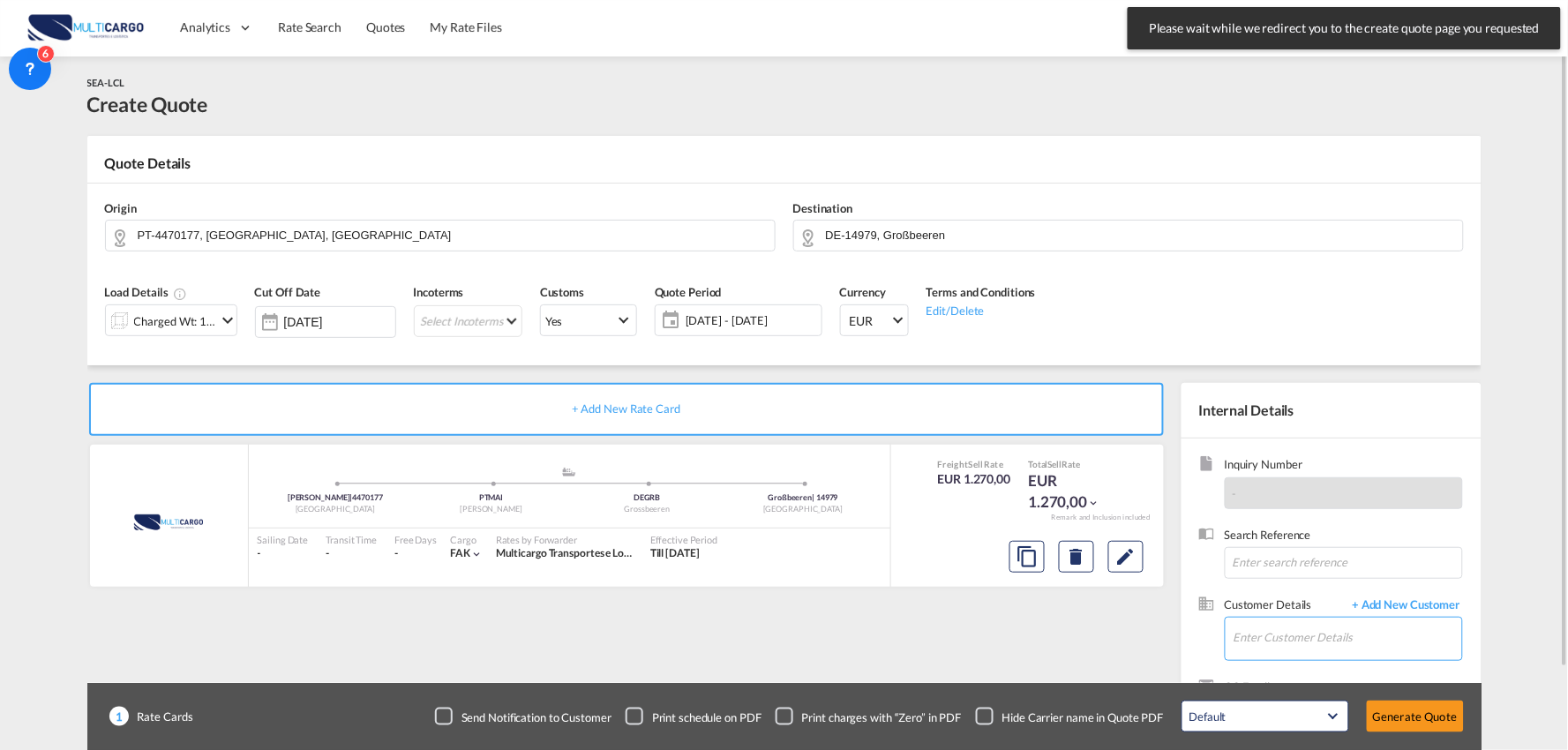
click at [1300, 641] on input "Enter Customer Details" at bounding box center [1348, 637] width 228 height 40
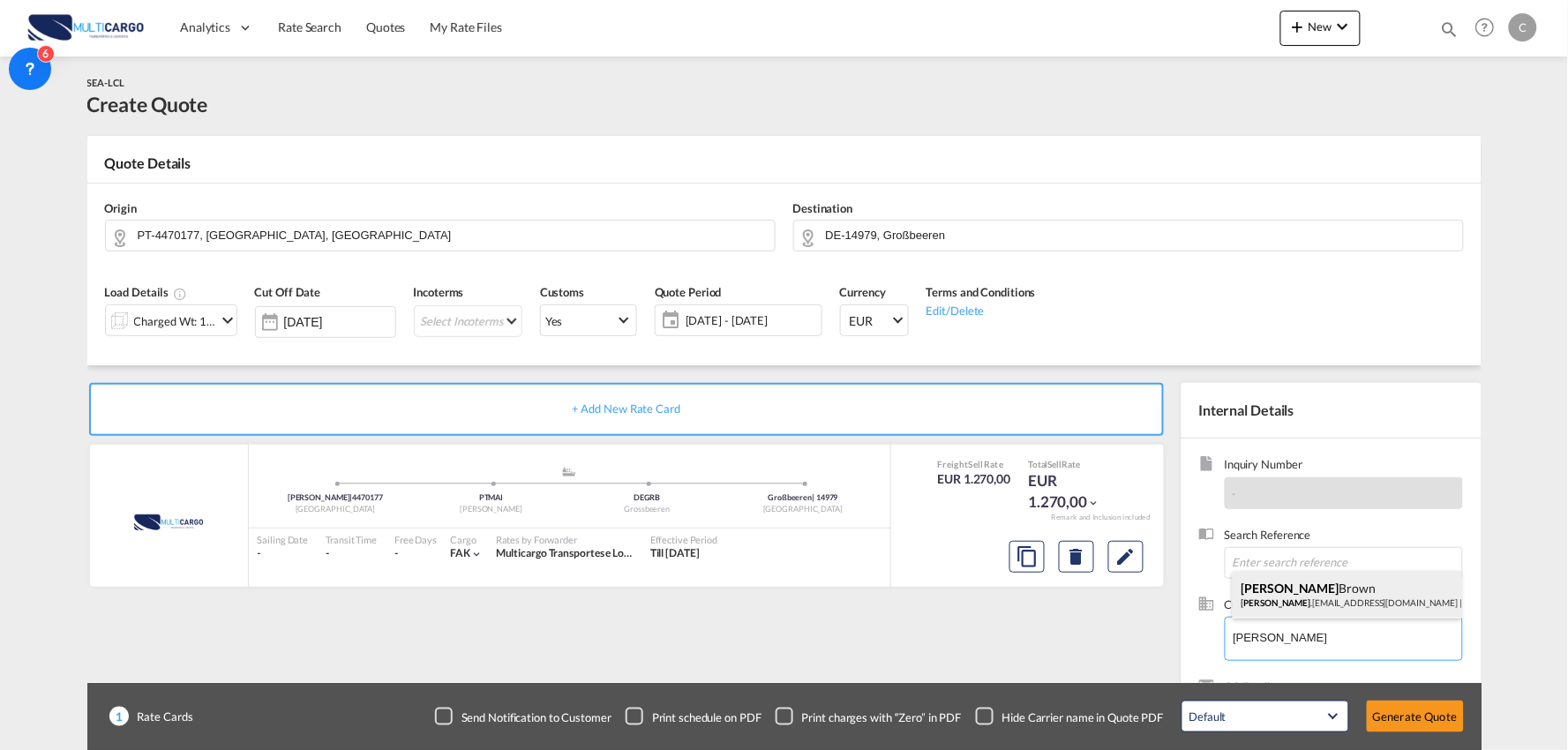
click at [1303, 597] on div "[PERSON_NAME] [PERSON_NAME] .[EMAIL_ADDRESS][DOMAIN_NAME] | TPS Global Logistics" at bounding box center [1348, 594] width 229 height 48
type input "TPS Global Logistics, [PERSON_NAME], [PERSON_NAME][EMAIL_ADDRESS][PERSON_NAME][…"
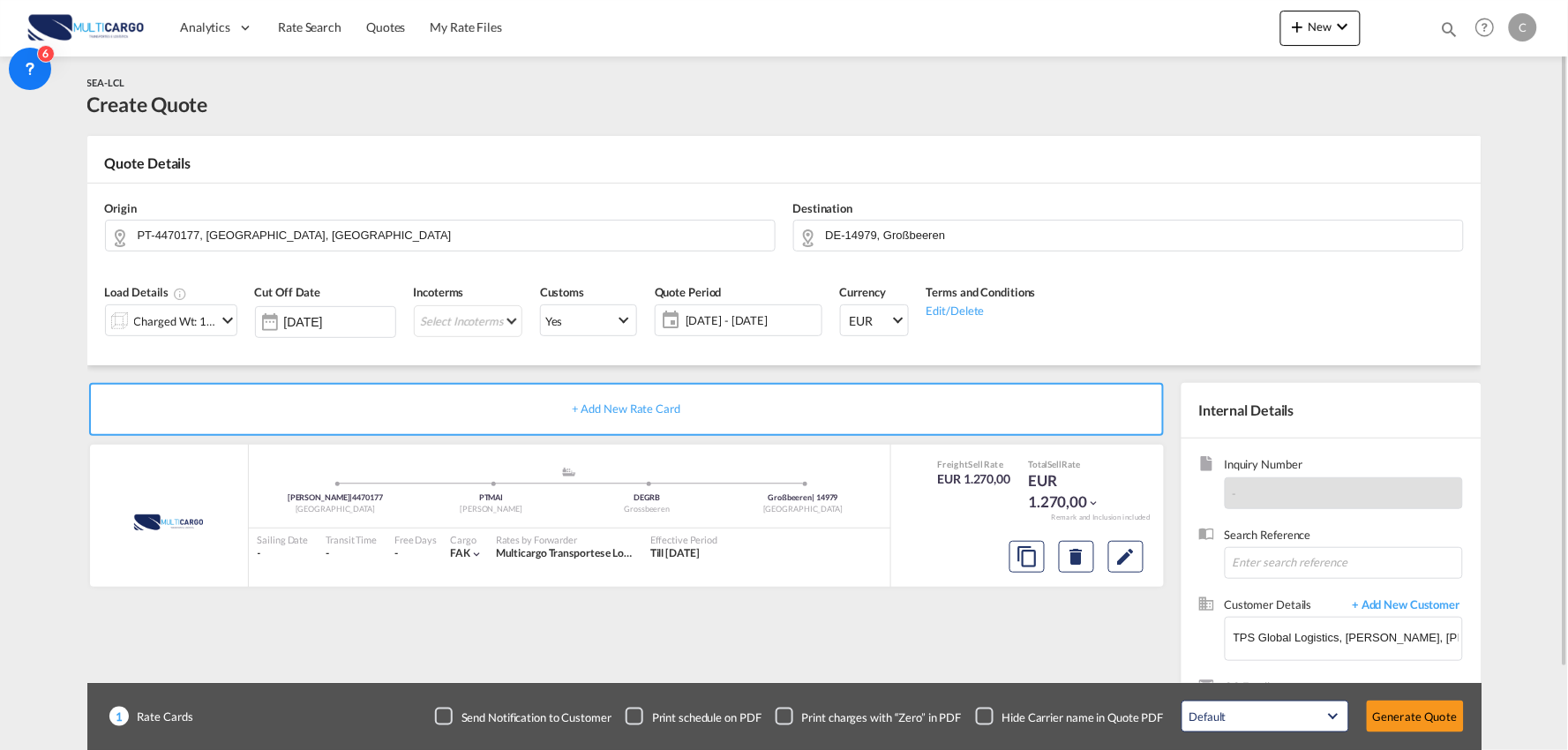
click at [982, 707] on div "Checkbox No Ink" at bounding box center [985, 716] width 18 height 18
click at [921, 630] on div "+ Add New Rate Card MultiCargo added by you [PERSON_NAME] | 4470177 [GEOGRAPHIC…" at bounding box center [629, 567] width 1085 height 369
click at [175, 312] on div "Charged Wt: 1,73 W/M" at bounding box center [175, 321] width 83 height 25
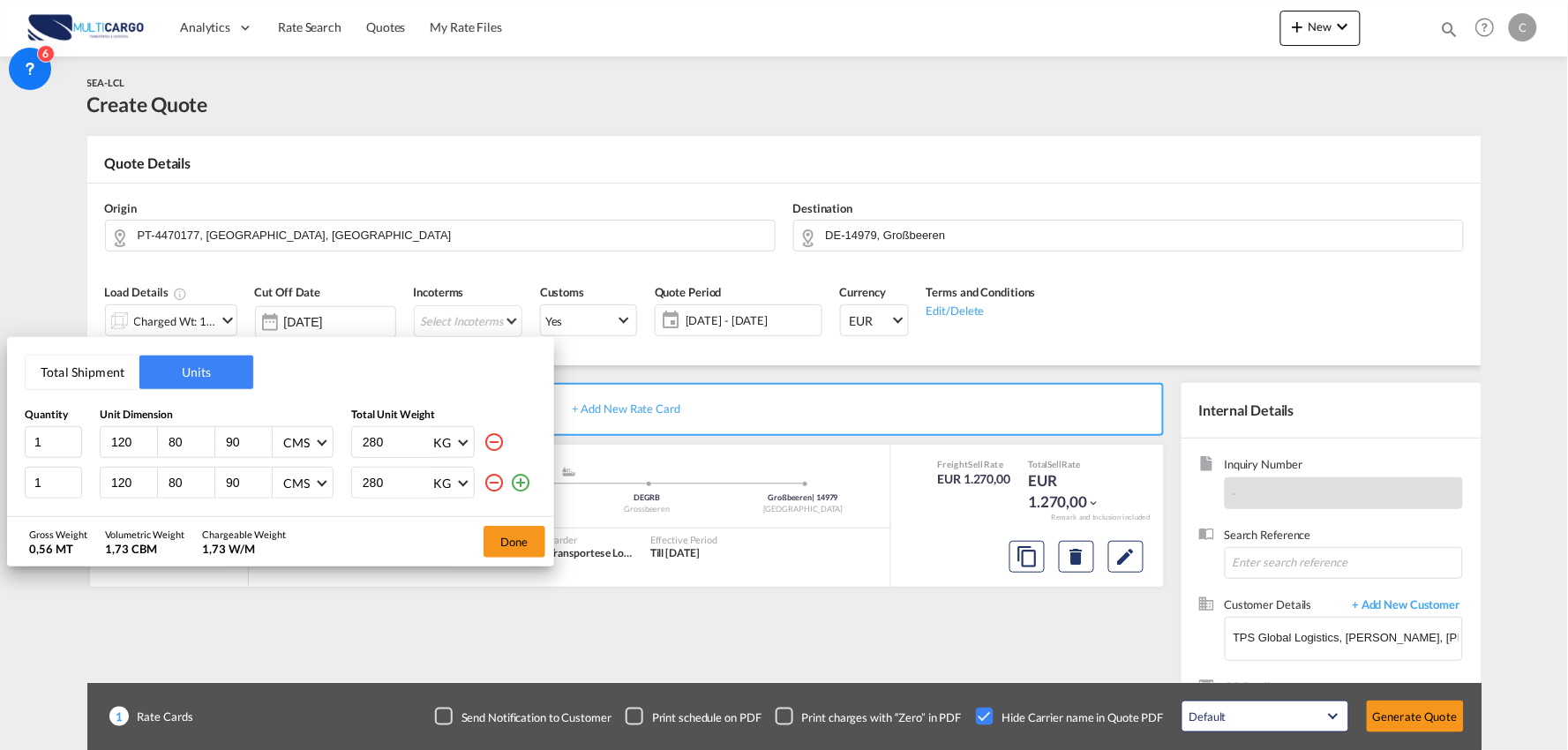
click at [224, 442] on input "90" at bounding box center [248, 442] width 48 height 16
type input "115"
click at [495, 478] on md-icon "icon-minus-circle-outline" at bounding box center [494, 483] width 21 height 21
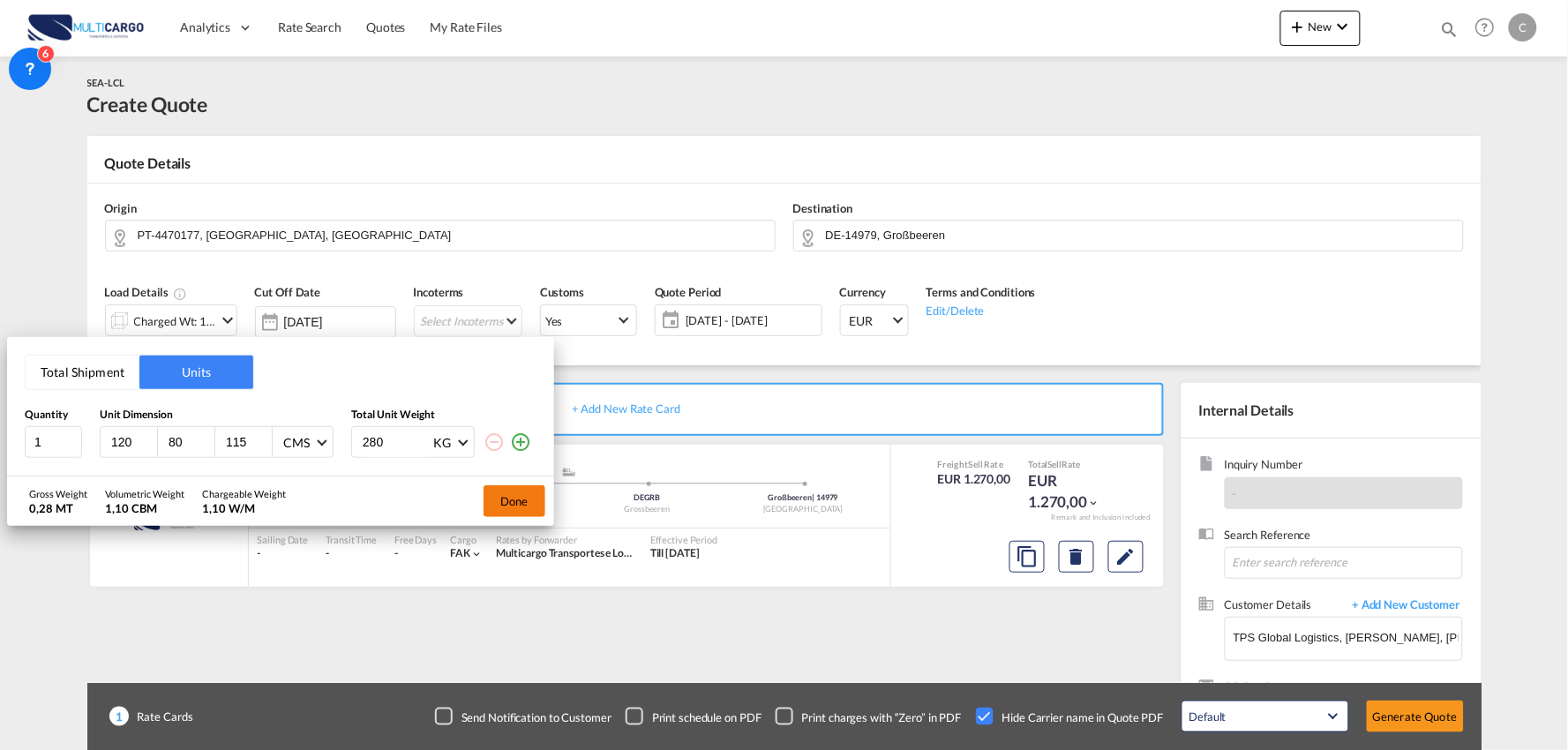
click at [508, 499] on button "Done" at bounding box center [514, 501] width 61 height 32
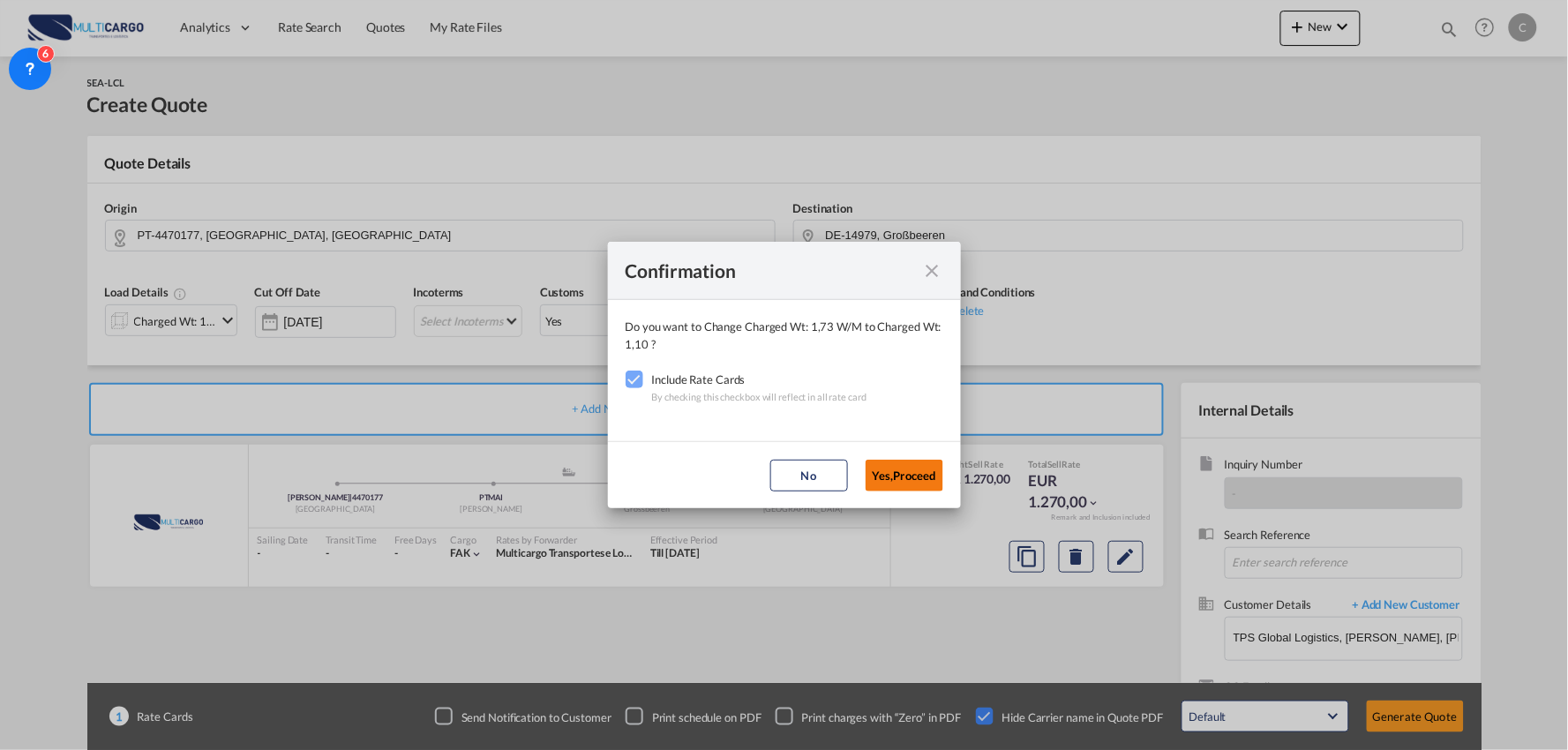
click at [876, 477] on button "Yes,Proceed" at bounding box center [904, 475] width 77 height 32
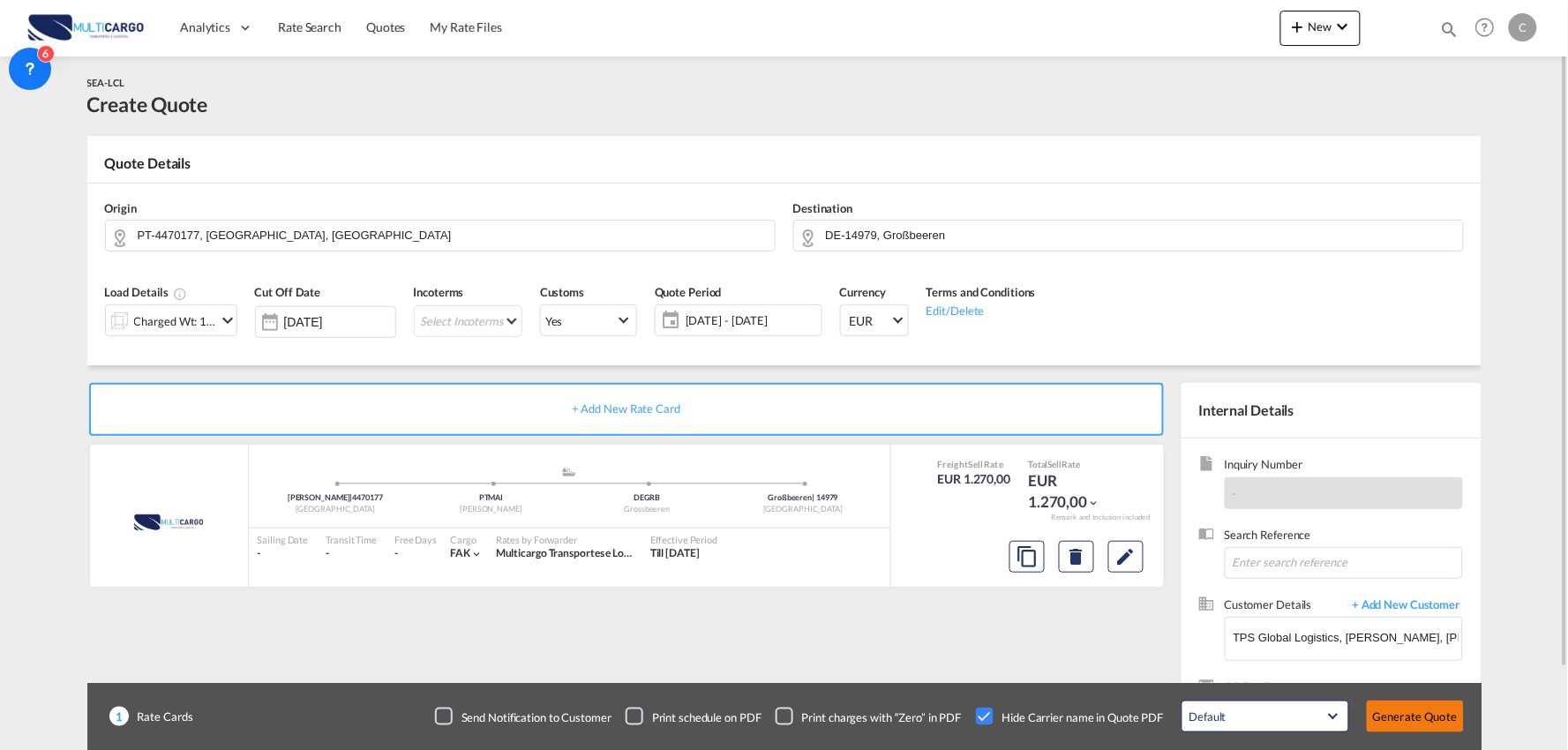
click at [1436, 711] on button "Generate Quote" at bounding box center [1415, 716] width 97 height 32
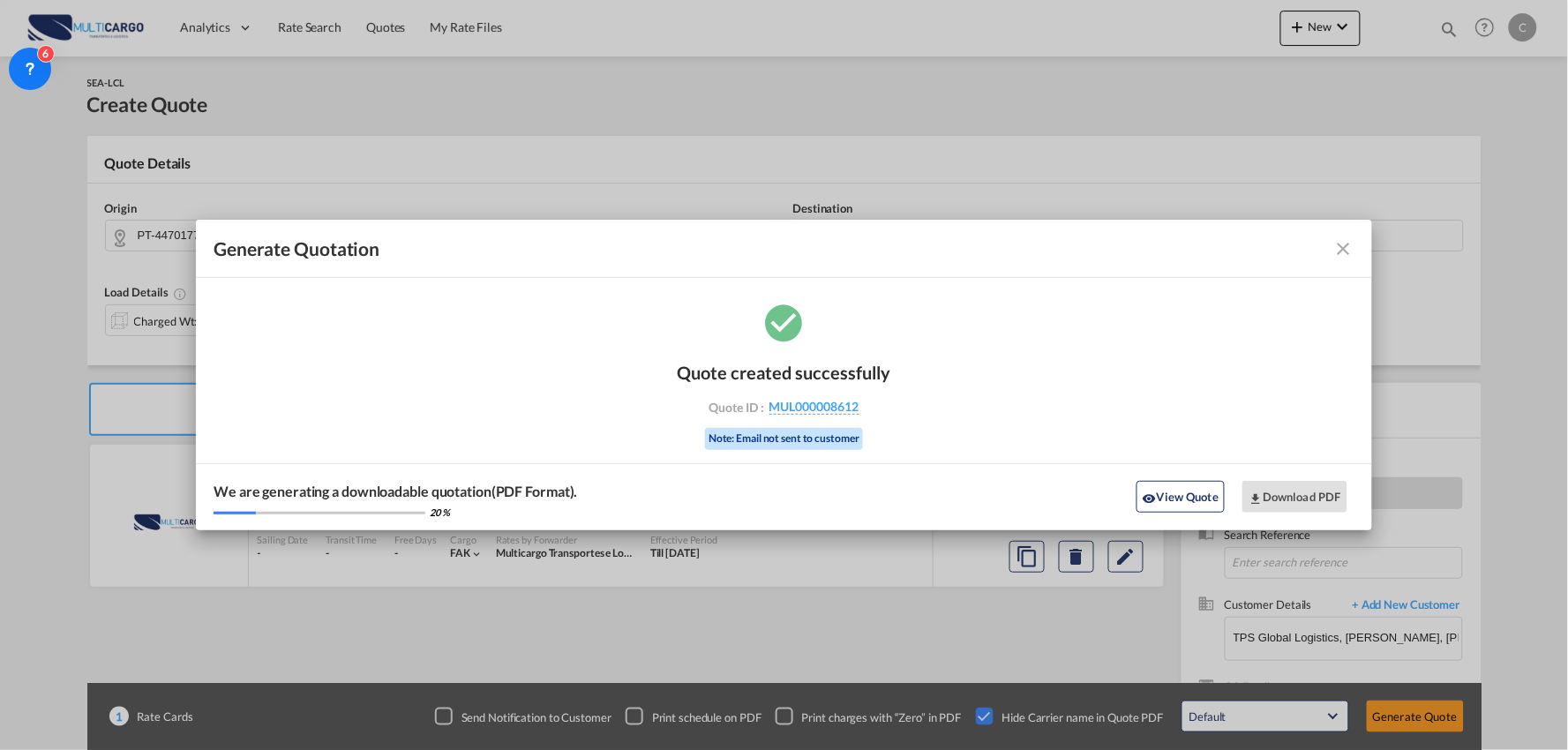
click at [177, 313] on div "Generate Quotation Quote created successfully Quote ID : MUL000008612 Note: Ema…" at bounding box center [784, 375] width 1568 height 750
click at [1147, 481] on div "We are generating a downloadable quotation(PDF Format). 20 % View Quote Downloa…" at bounding box center [783, 496] width 1176 height 67
click at [1148, 492] on md-icon "icon-eye" at bounding box center [1149, 499] width 14 height 14
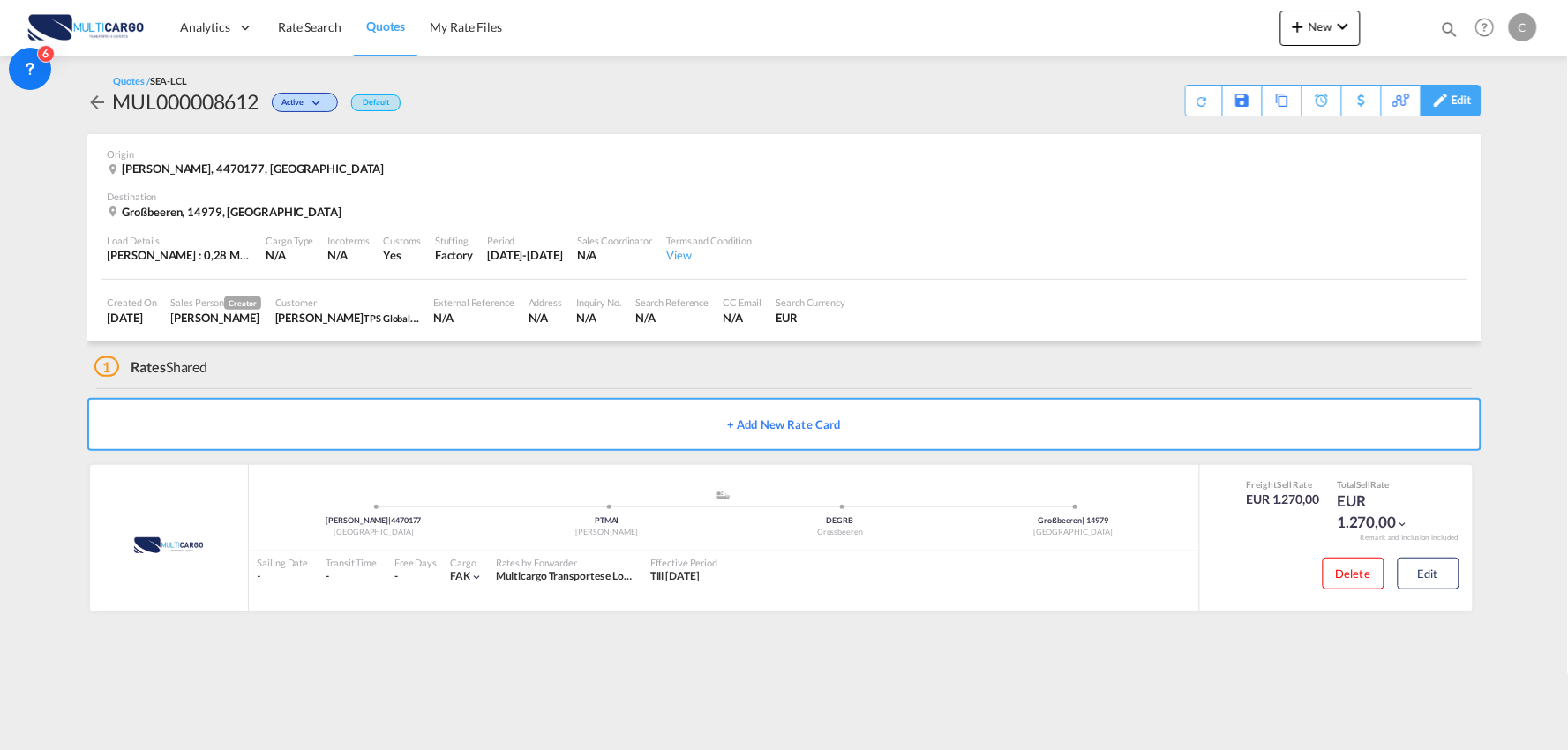
click at [1458, 100] on div "Edit" at bounding box center [1461, 100] width 20 height 30
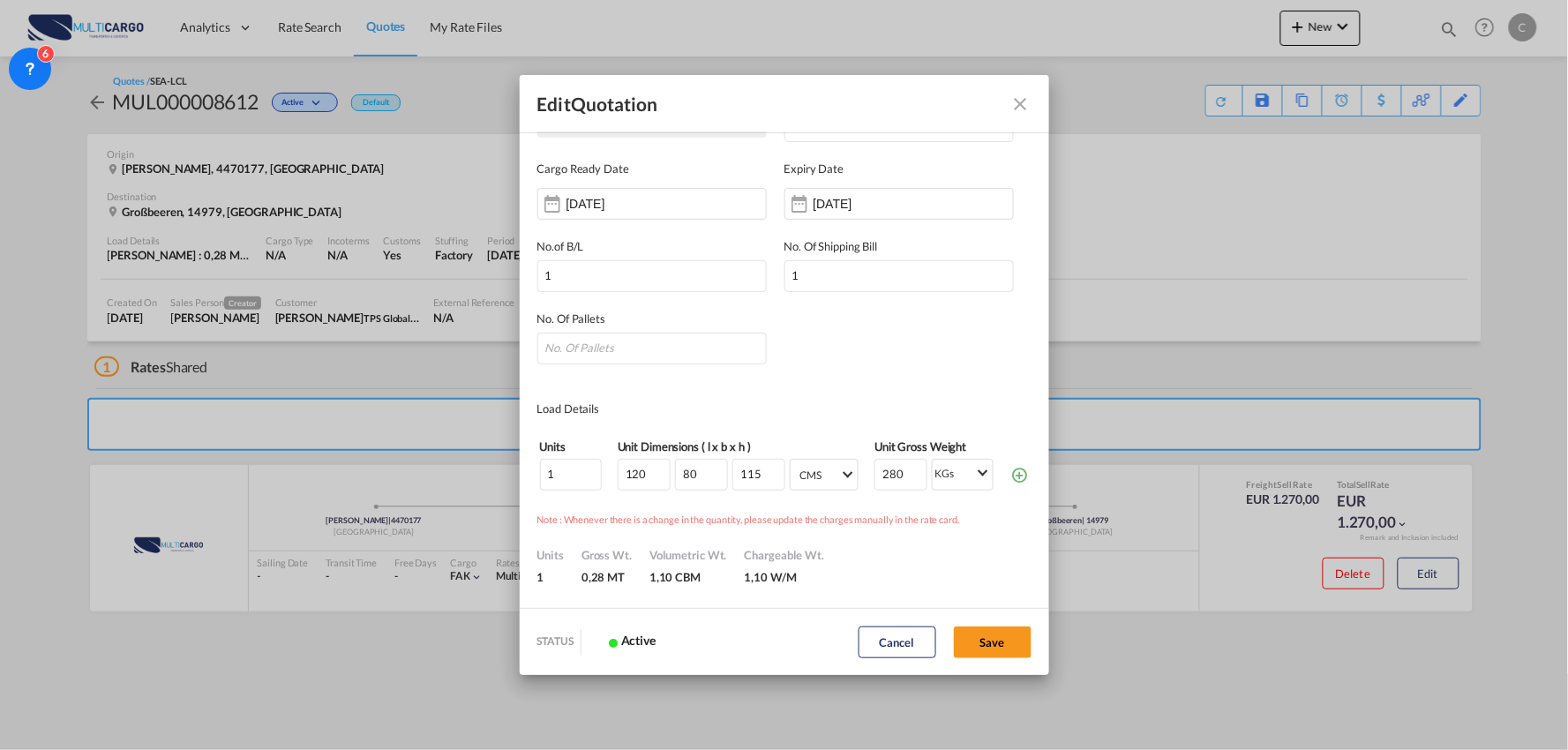
scroll to position [98, 0]
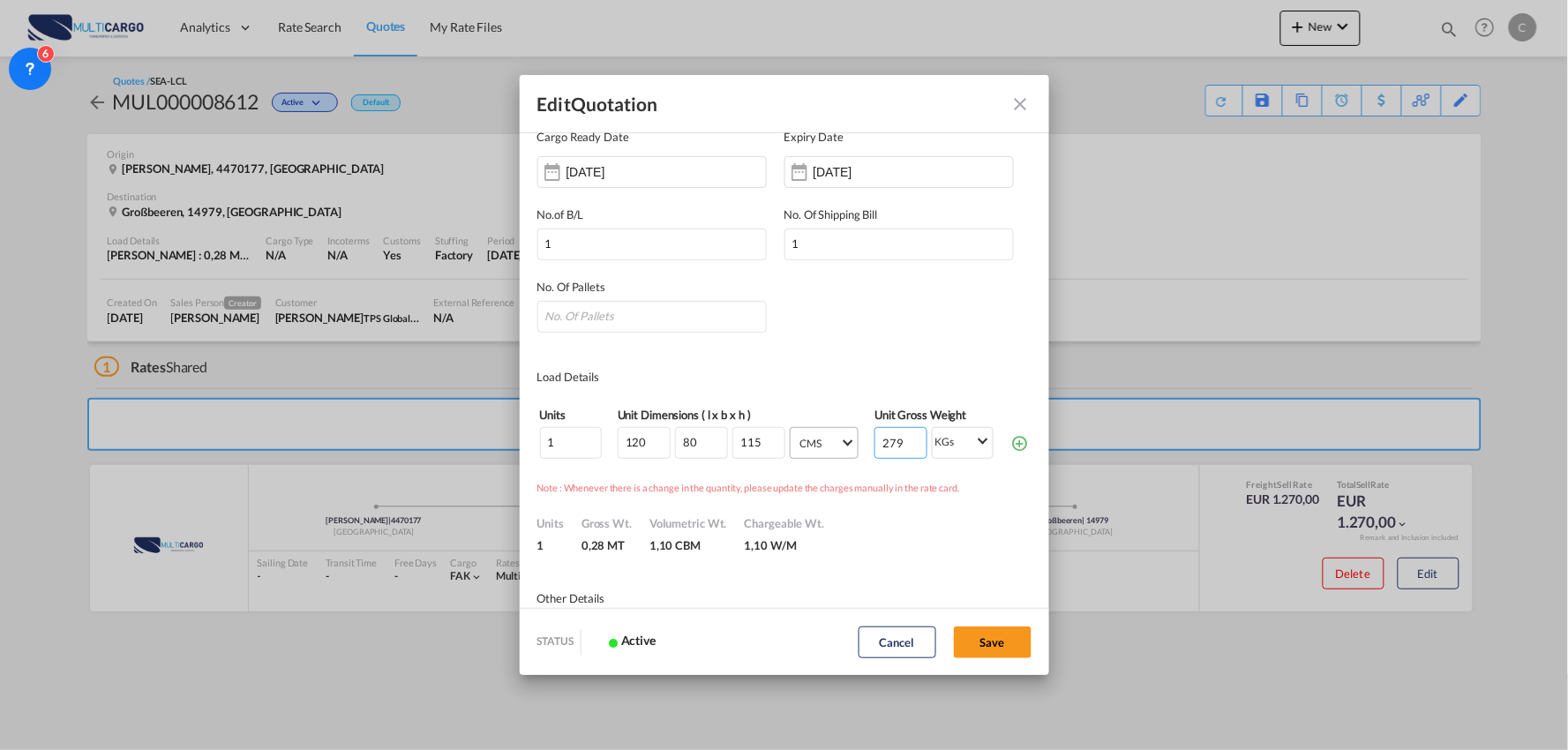
drag, startPoint x: 897, startPoint y: 443, endPoint x: 828, endPoint y: 443, distance: 69.0
click at [875, 443] on input "279" at bounding box center [901, 443] width 53 height 32
click at [888, 437] on input "279" at bounding box center [901, 443] width 53 height 32
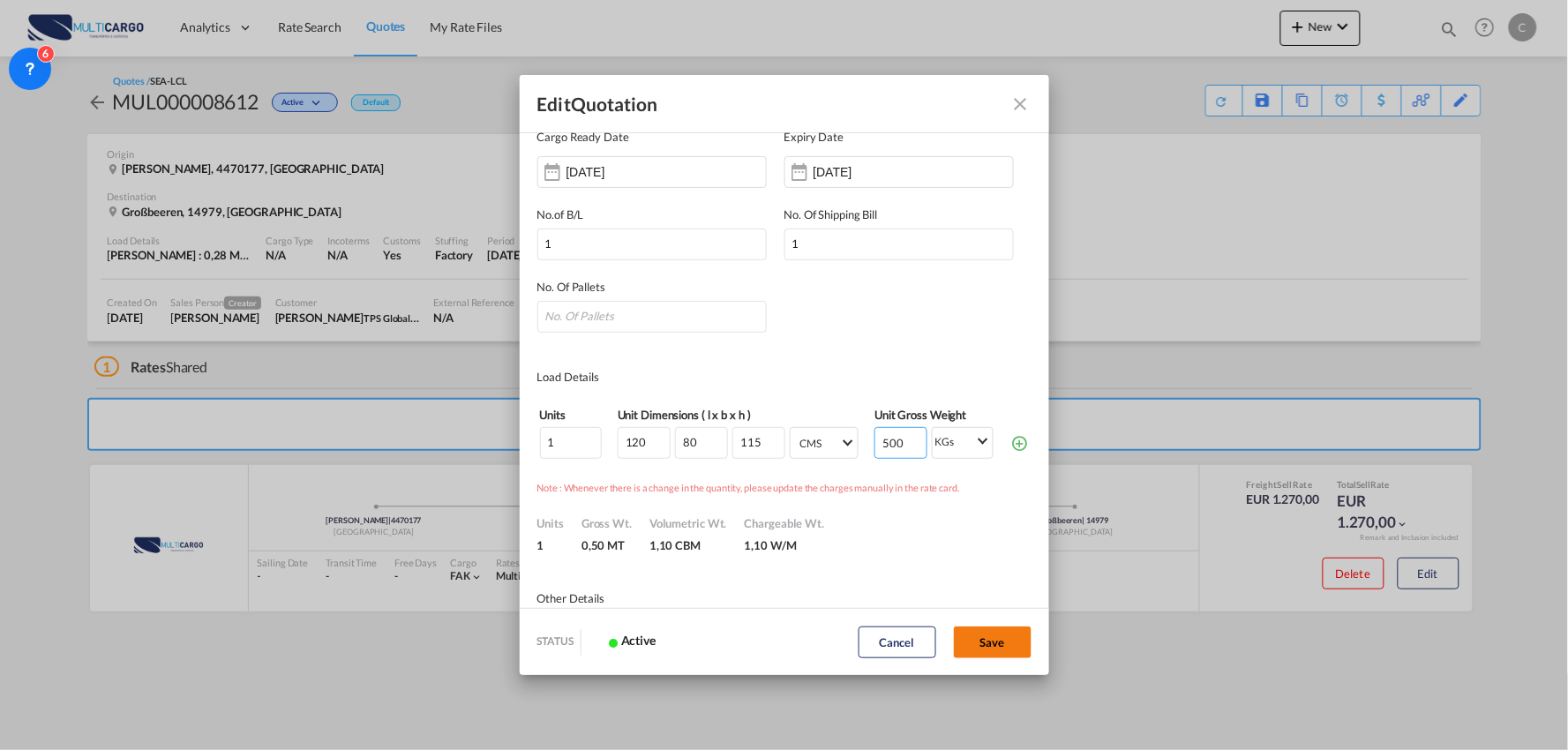
type input "500"
click at [990, 655] on button "Save" at bounding box center [992, 642] width 77 height 32
click at [1004, 641] on button "Save" at bounding box center [992, 642] width 77 height 32
click at [672, 320] on input "Quote ID IncotermsSelect ..." at bounding box center [652, 316] width 229 height 32
type input "1"
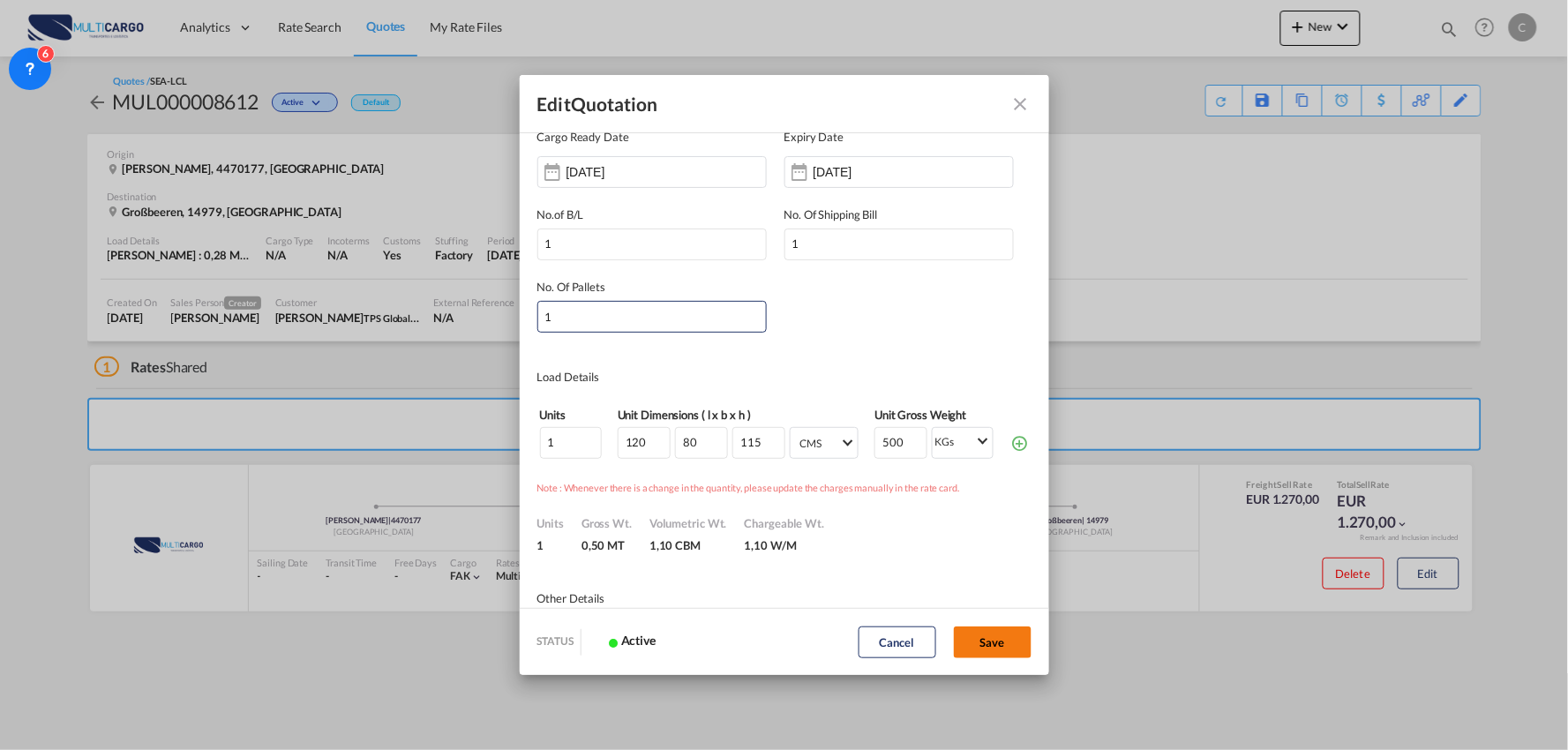
click at [995, 647] on button "Save" at bounding box center [992, 642] width 77 height 32
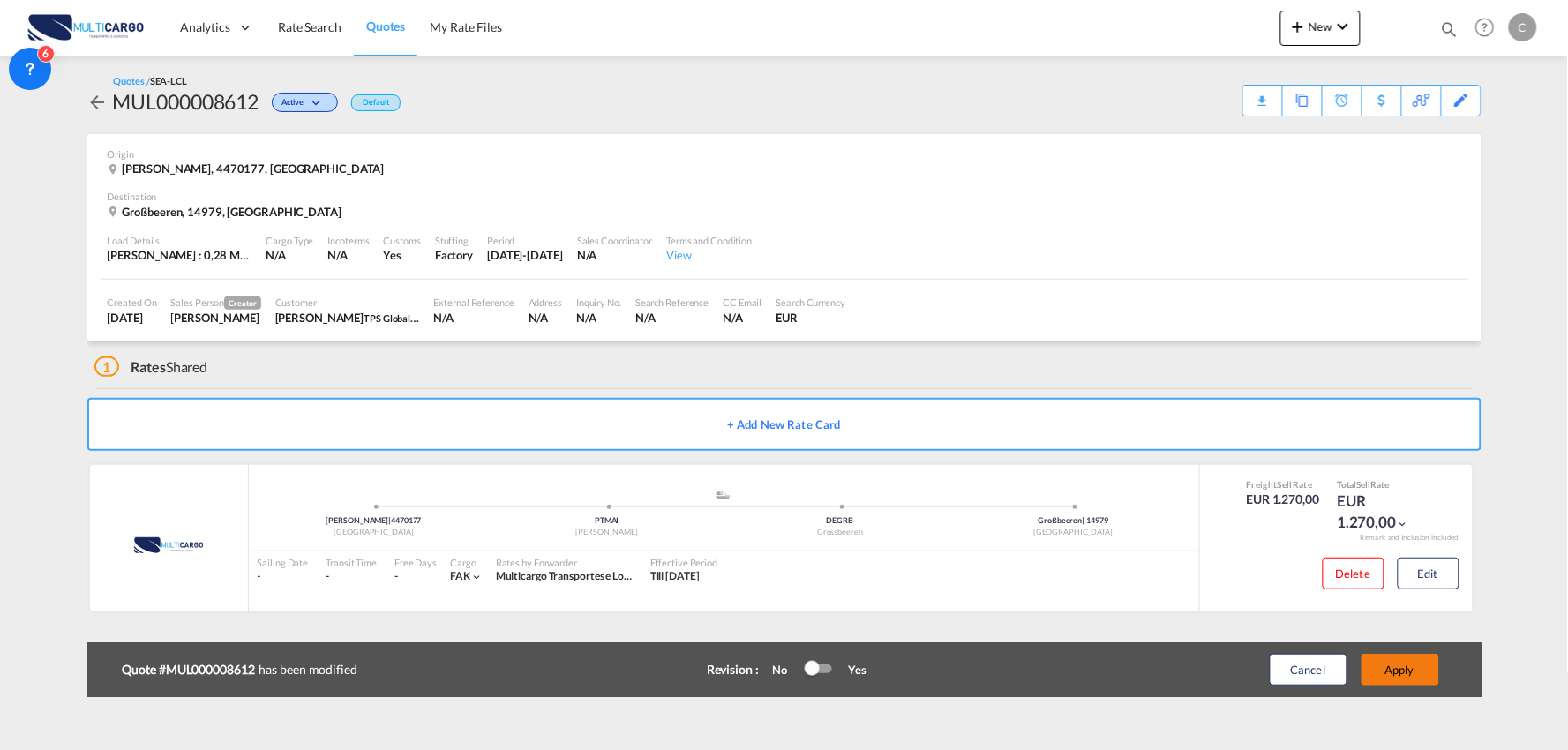
click at [1408, 667] on button "Apply" at bounding box center [1400, 670] width 77 height 32
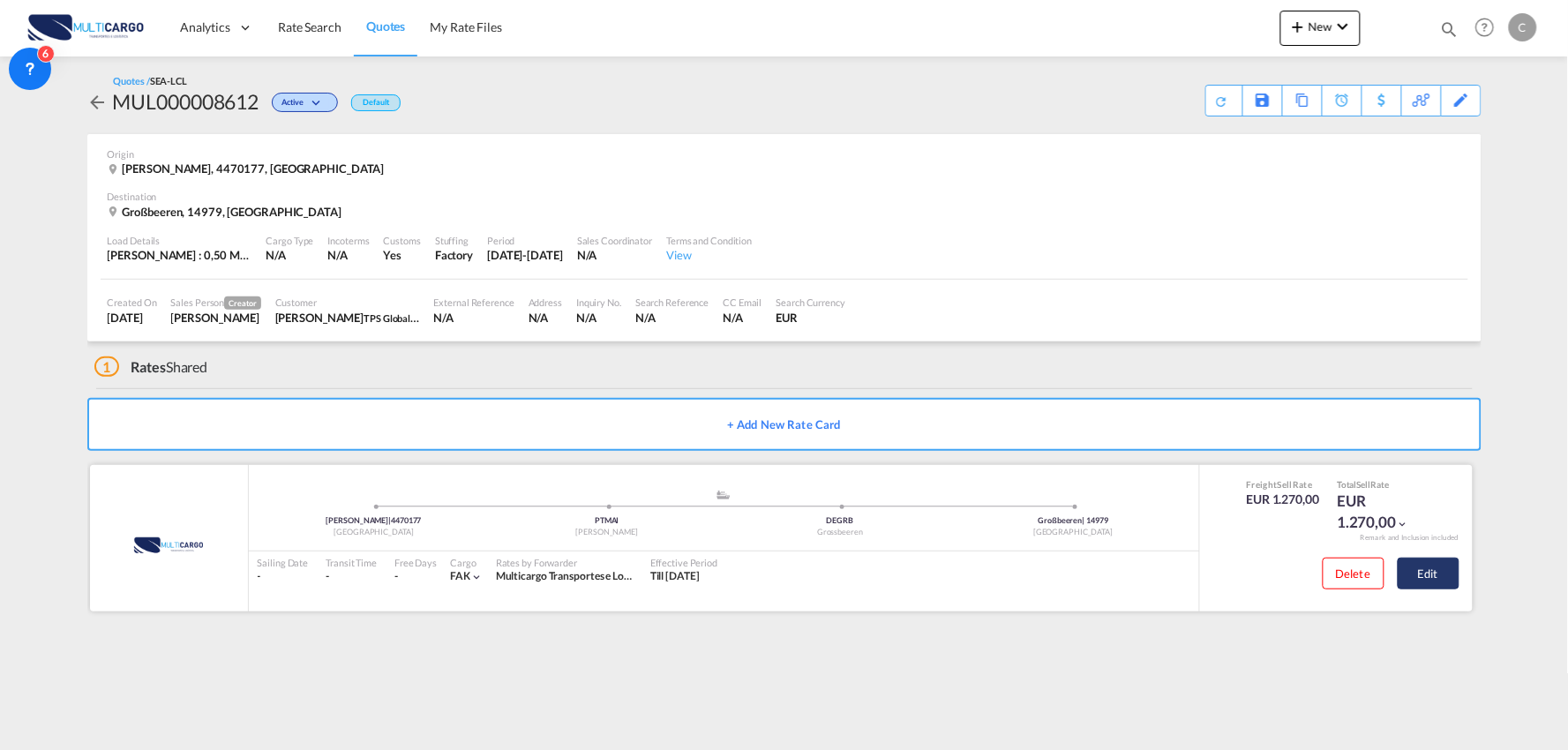
click at [1439, 583] on button "Edit" at bounding box center [1428, 573] width 61 height 32
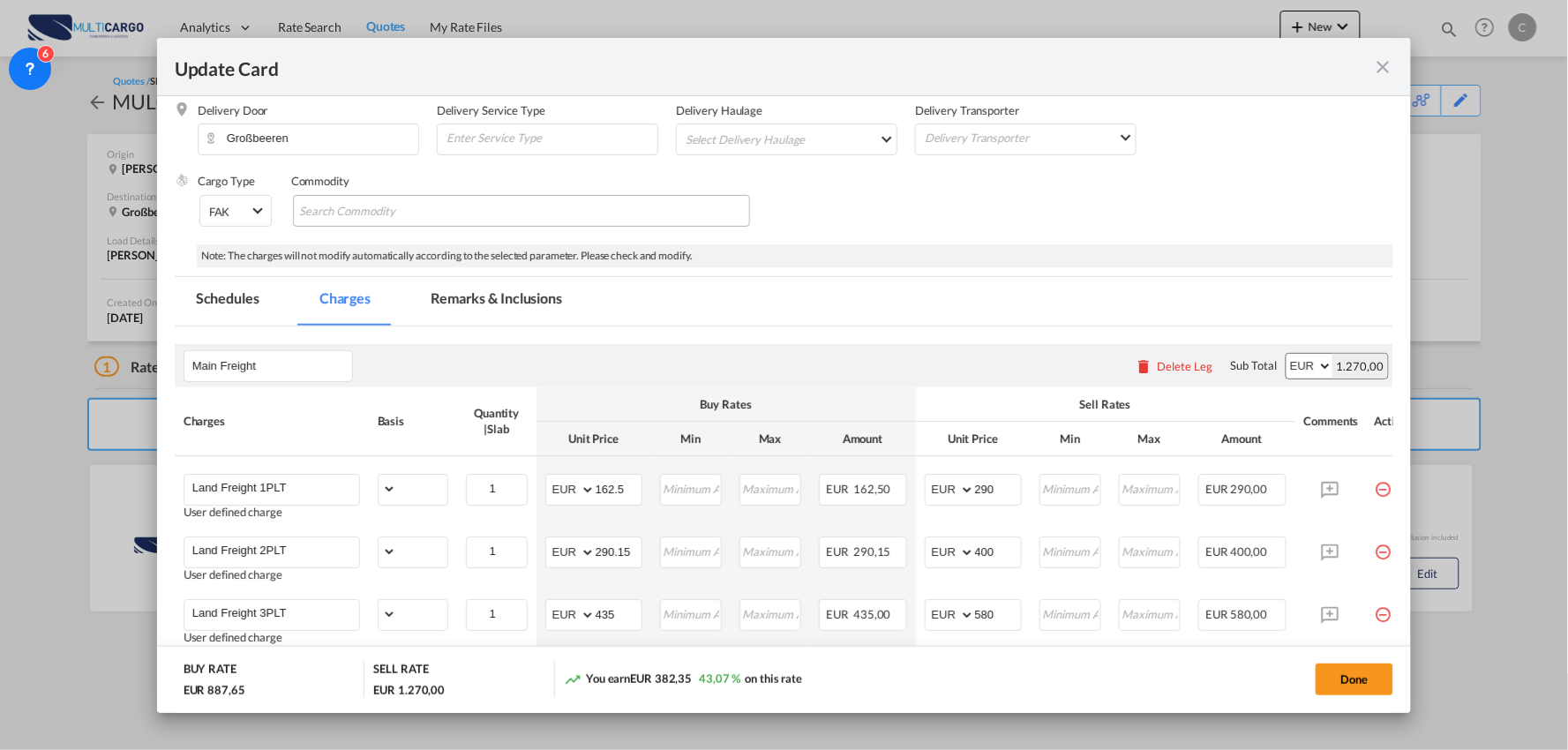
select select "per_package"
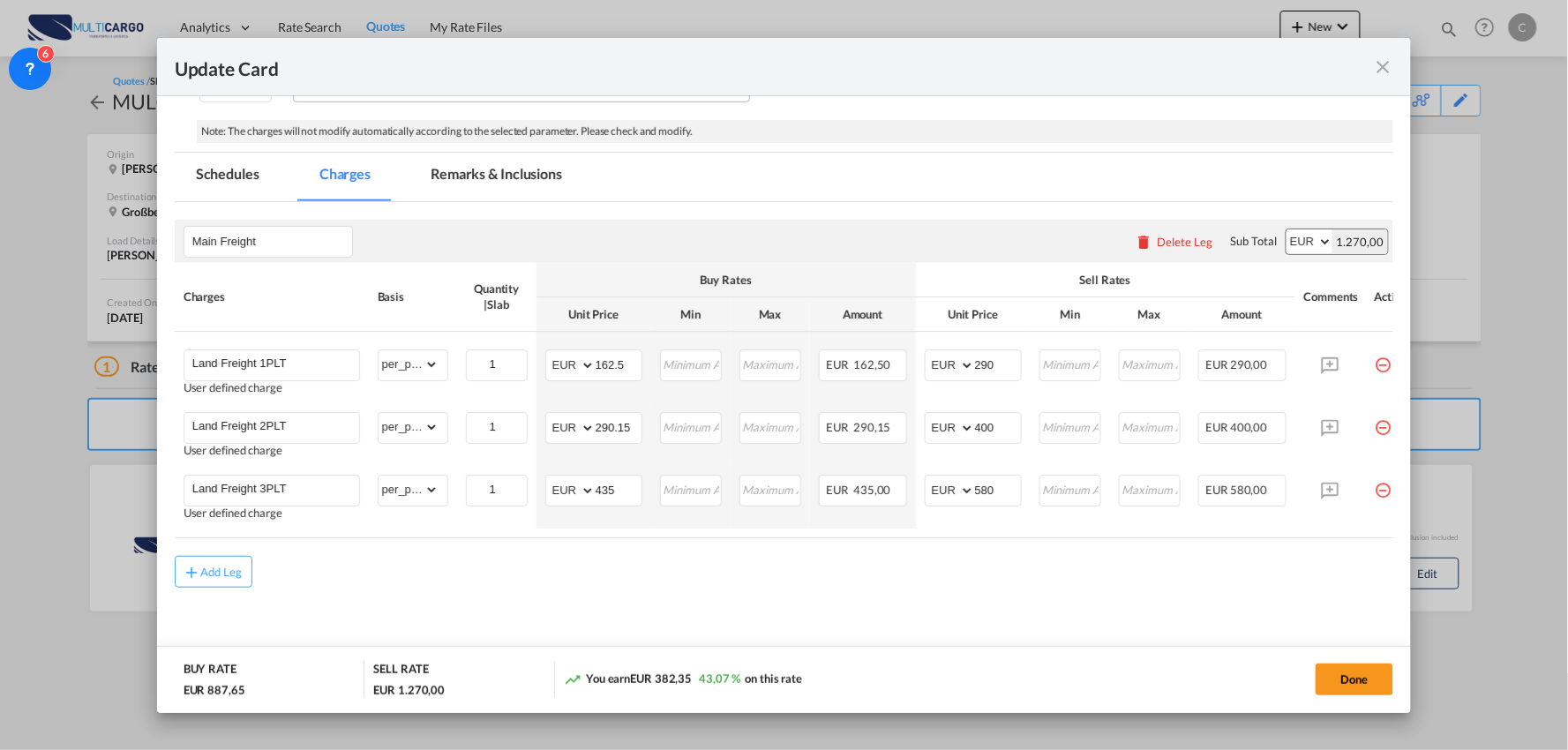
scroll to position [427, 0]
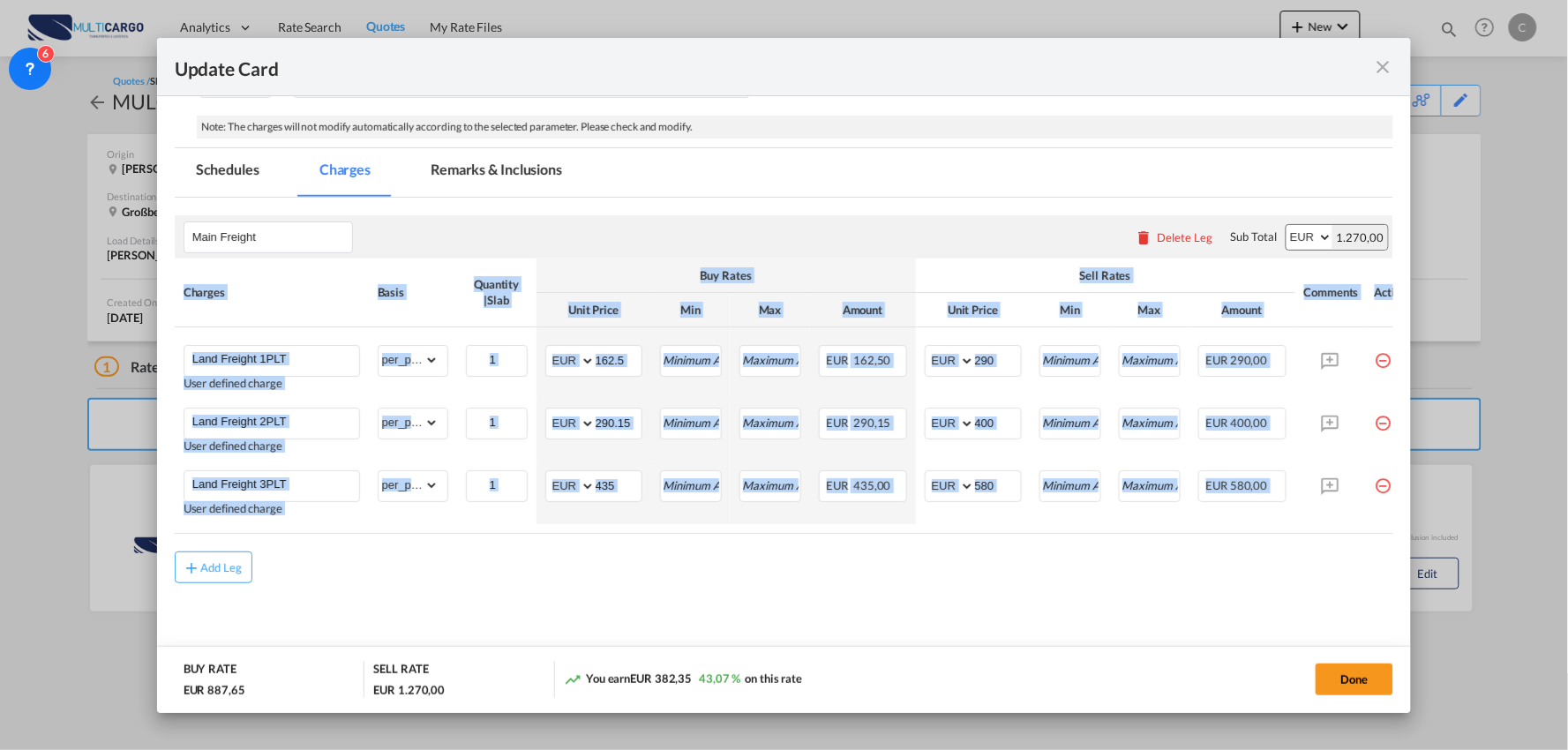
drag, startPoint x: 1270, startPoint y: 534, endPoint x: 1327, endPoint y: 537, distance: 57.1
click at [1330, 537] on air-lcl-rate-modification "Main Freight Please enter leg name Leg Name Already Exists Delete Leg Sub Total…" at bounding box center [785, 390] width 1220 height 386
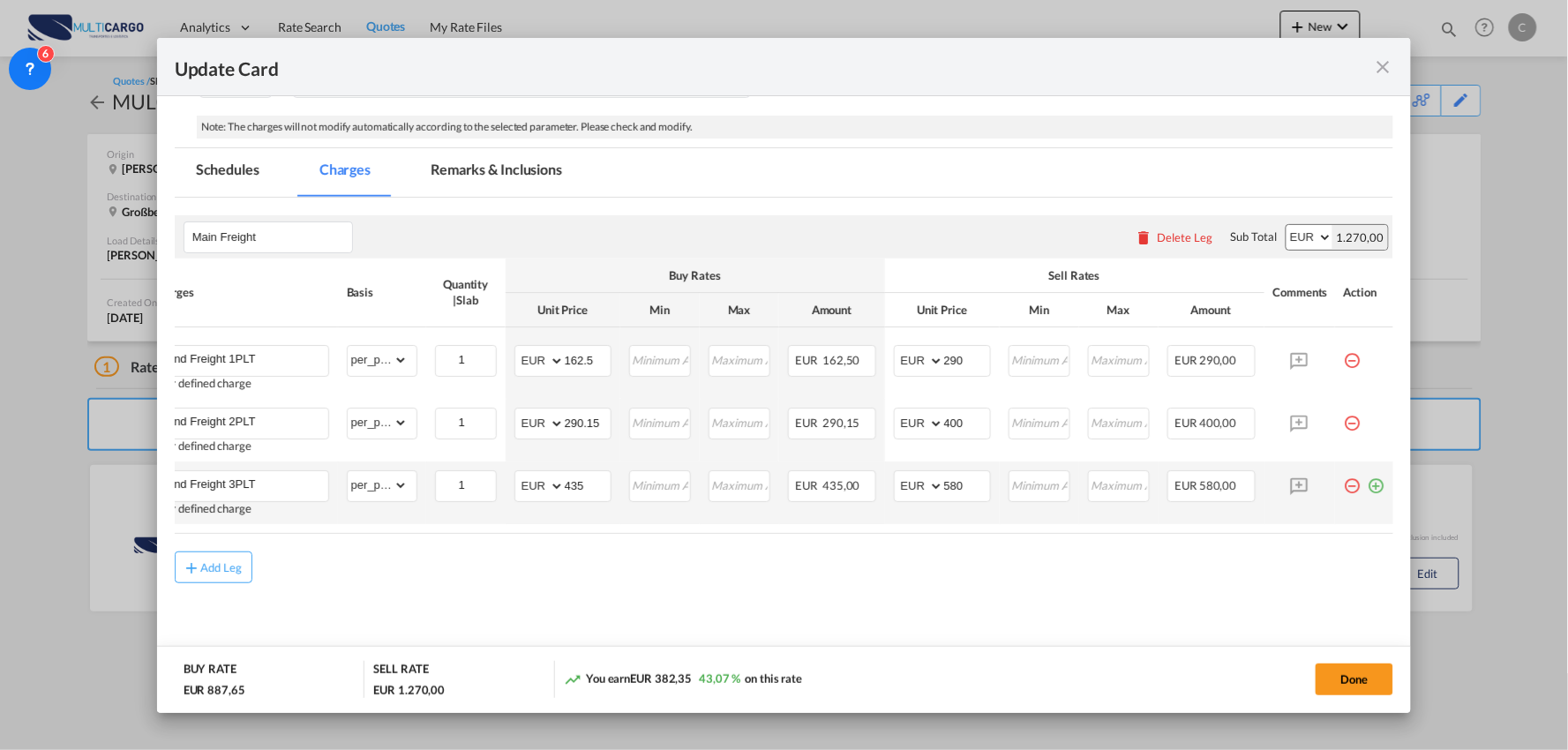
click at [1344, 472] on md-icon "icon-minus-circle-outline red-400-fg pt-7" at bounding box center [1353, 479] width 18 height 18
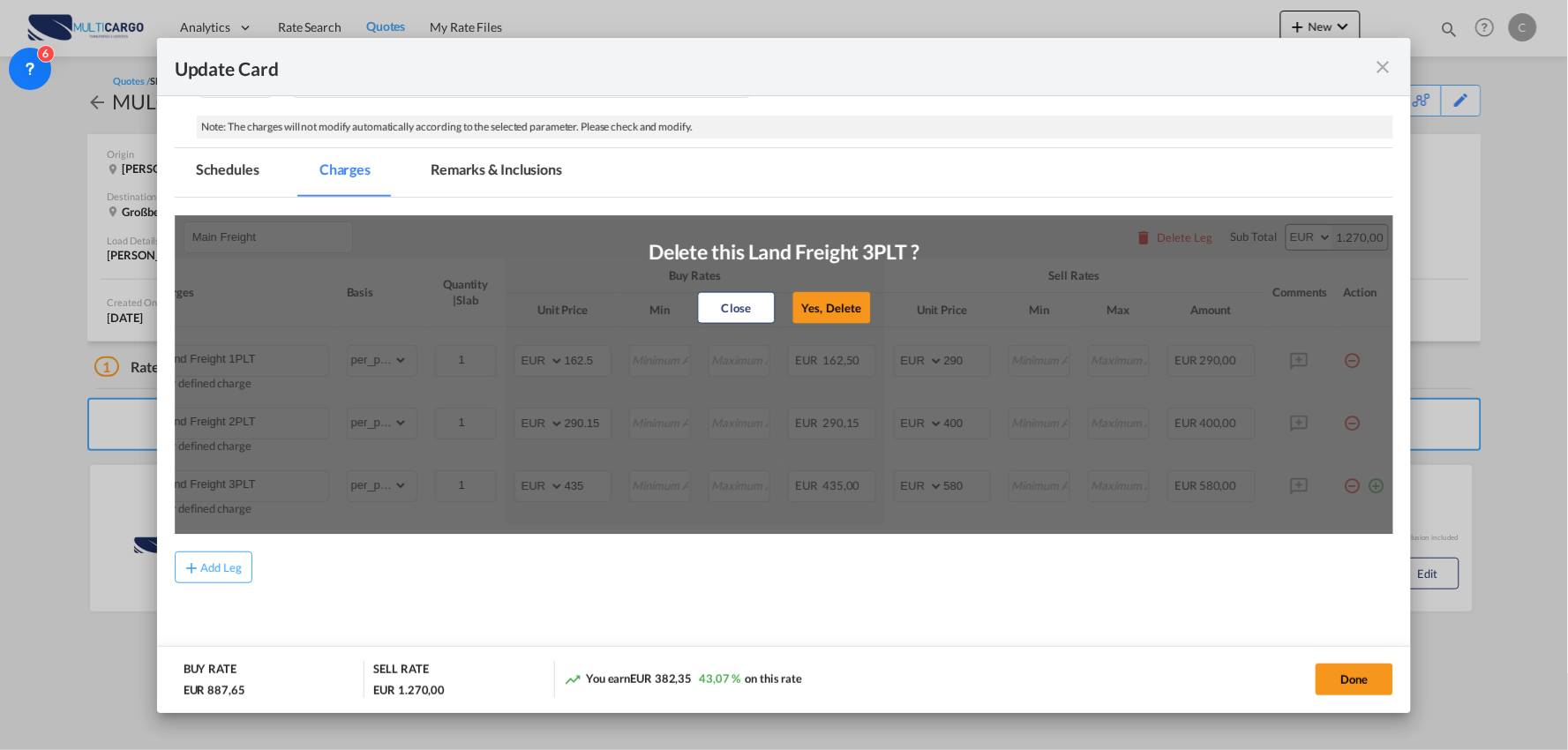
drag, startPoint x: 827, startPoint y: 307, endPoint x: 1068, endPoint y: 362, distance: 247.2
click at [826, 307] on button "Yes, Delete" at bounding box center [831, 308] width 77 height 32
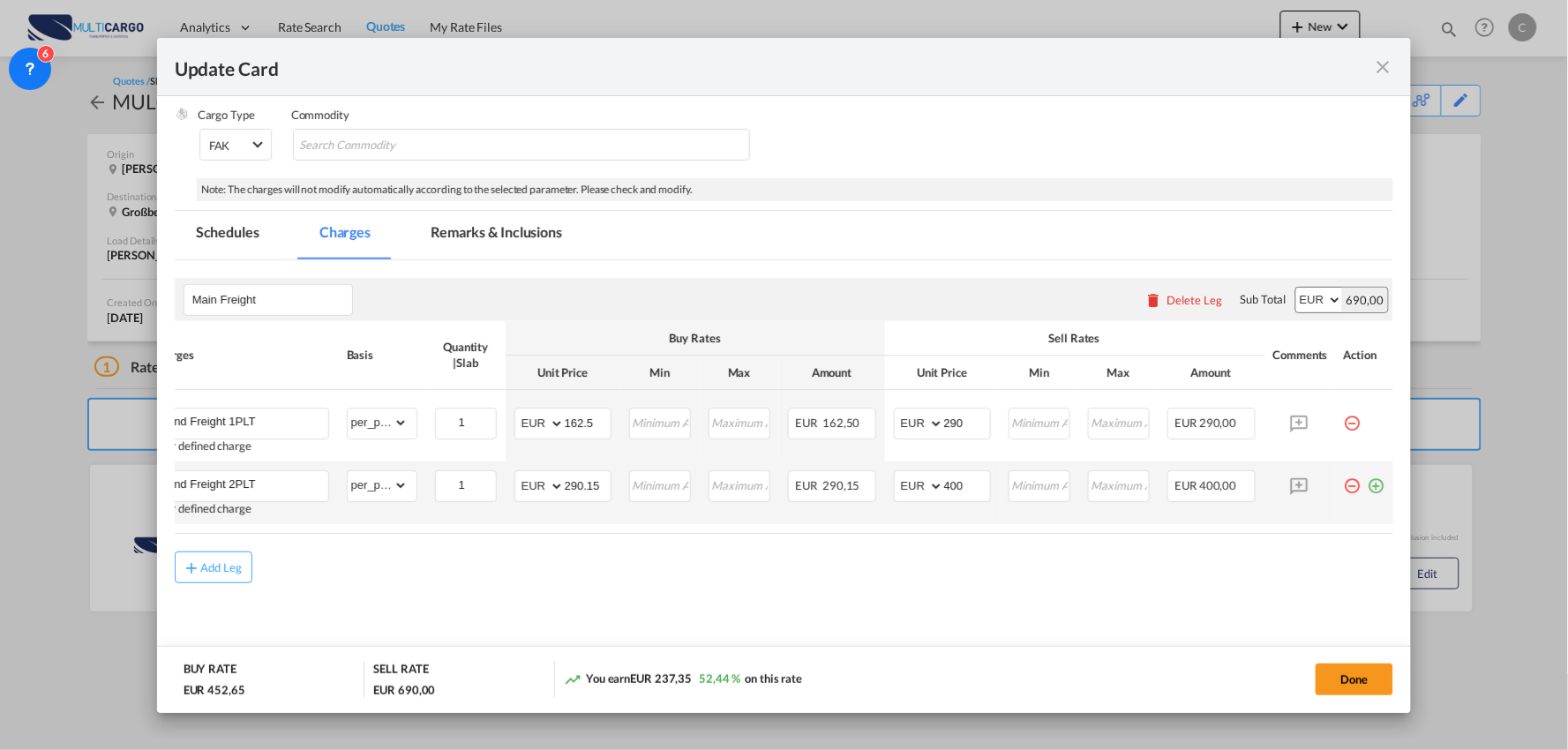
click at [1344, 477] on md-icon "icon-minus-circle-outline red-400-fg pt-7" at bounding box center [1353, 479] width 18 height 18
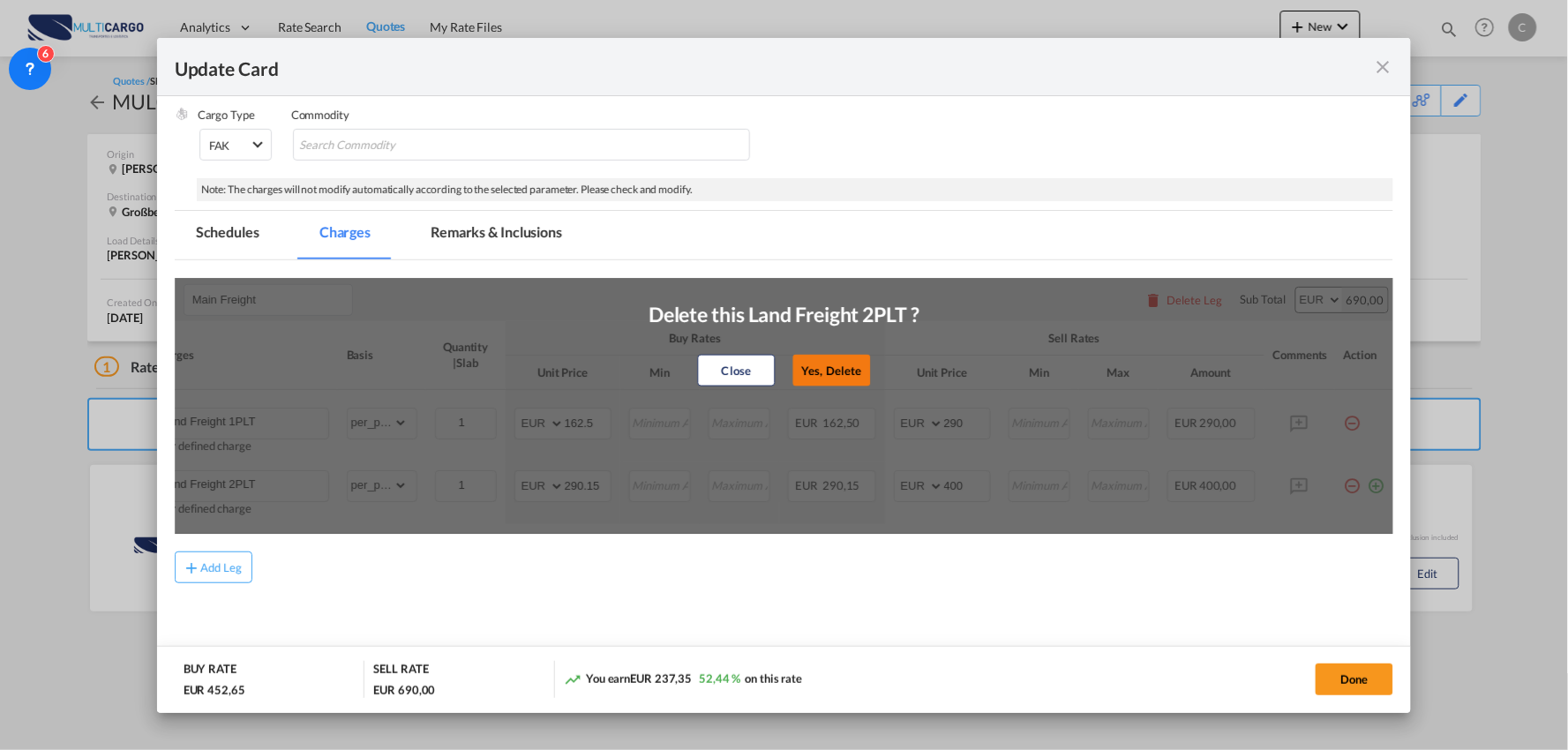
click at [808, 366] on button "Yes, Delete" at bounding box center [831, 371] width 77 height 32
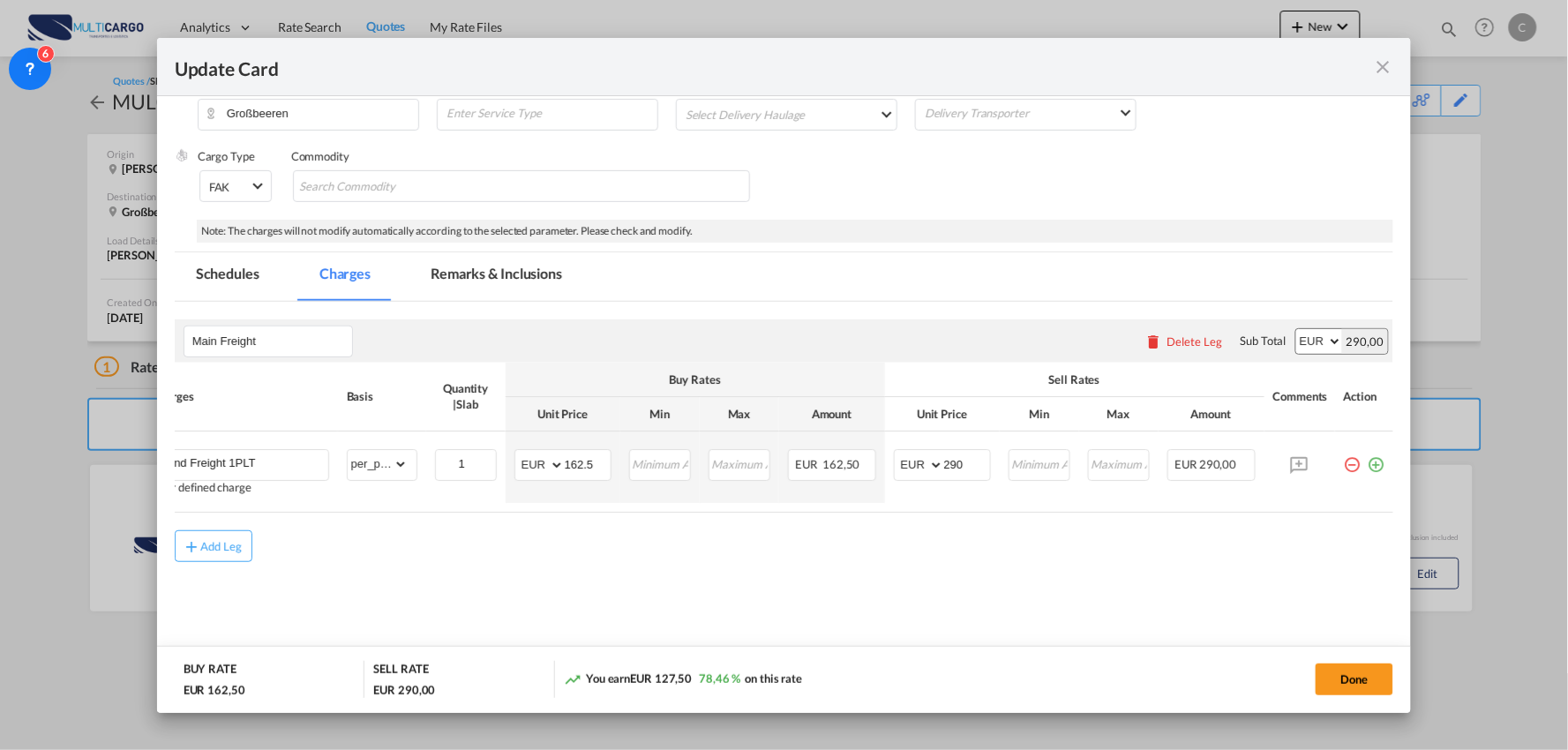
scroll to position [318, 0]
drag, startPoint x: 540, startPoint y: 507, endPoint x: 382, endPoint y: 509, distance: 158.0
click at [382, 509] on table "Charges Basis Quantity | Slab Buy Rates Sell Rates Comments Action Unit Price M…" at bounding box center [769, 437] width 1251 height 150
click at [1348, 686] on button "Done" at bounding box center [1354, 679] width 77 height 32
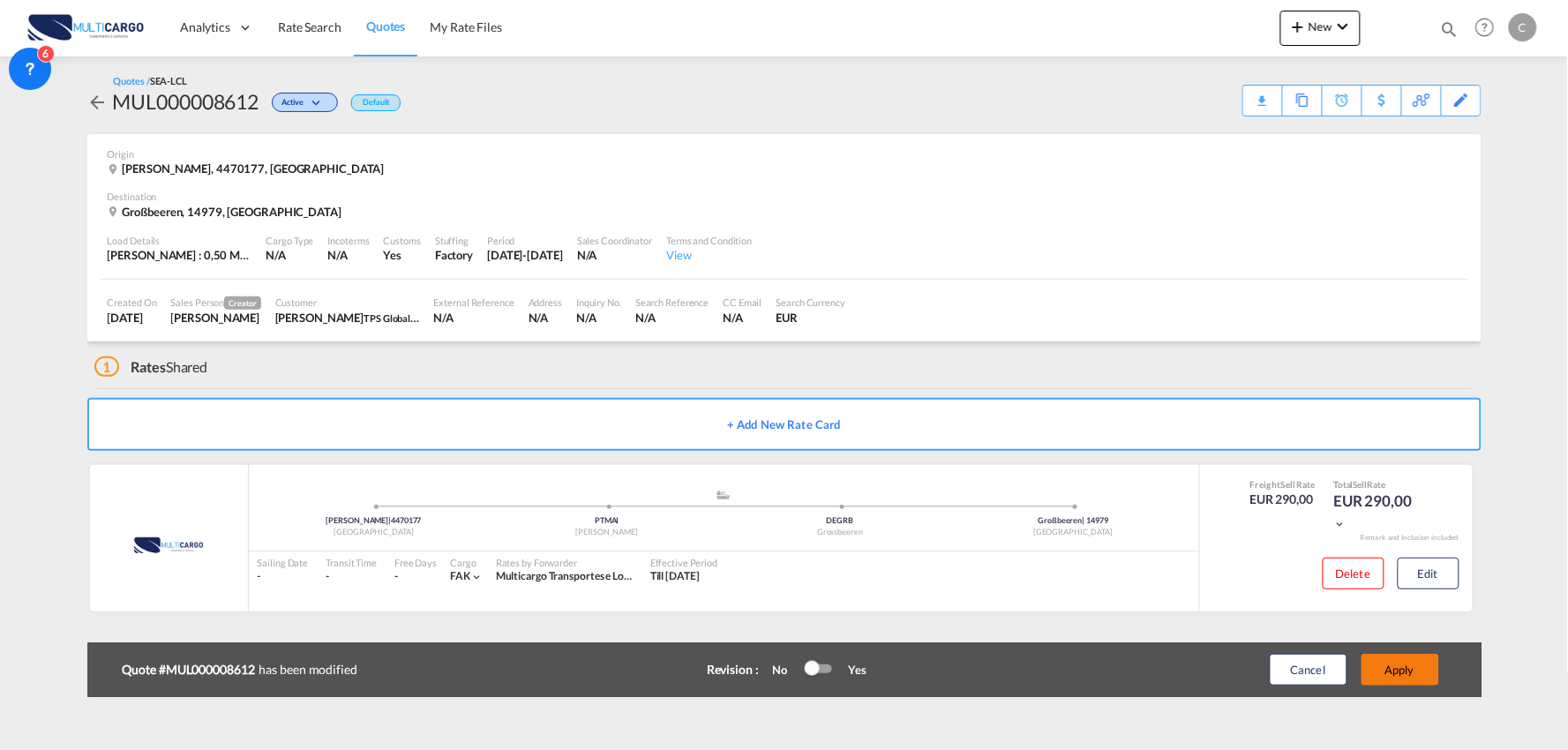
click at [1424, 666] on button "Apply" at bounding box center [1400, 670] width 77 height 32
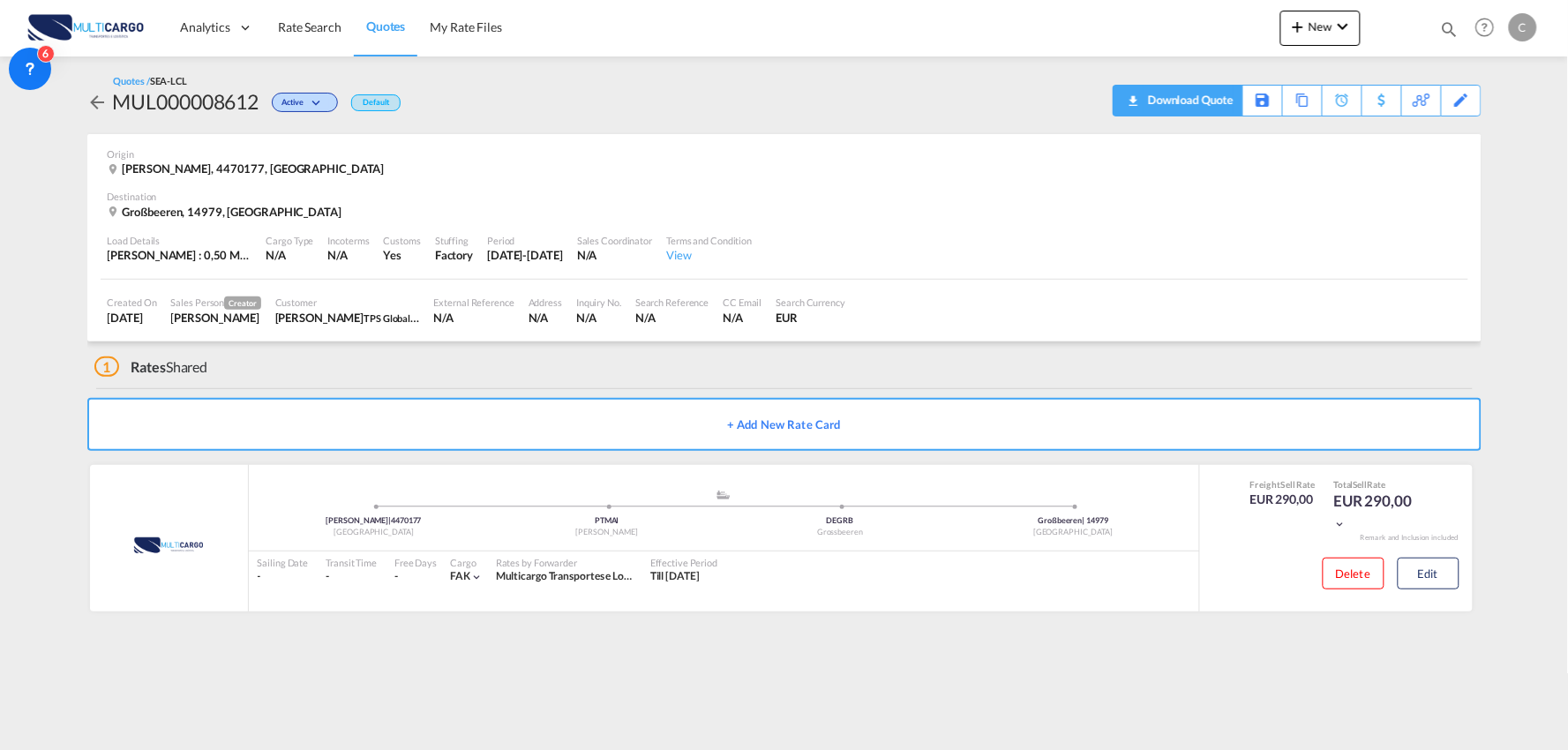
click at [1214, 101] on div "Download Quote" at bounding box center [1188, 100] width 90 height 28
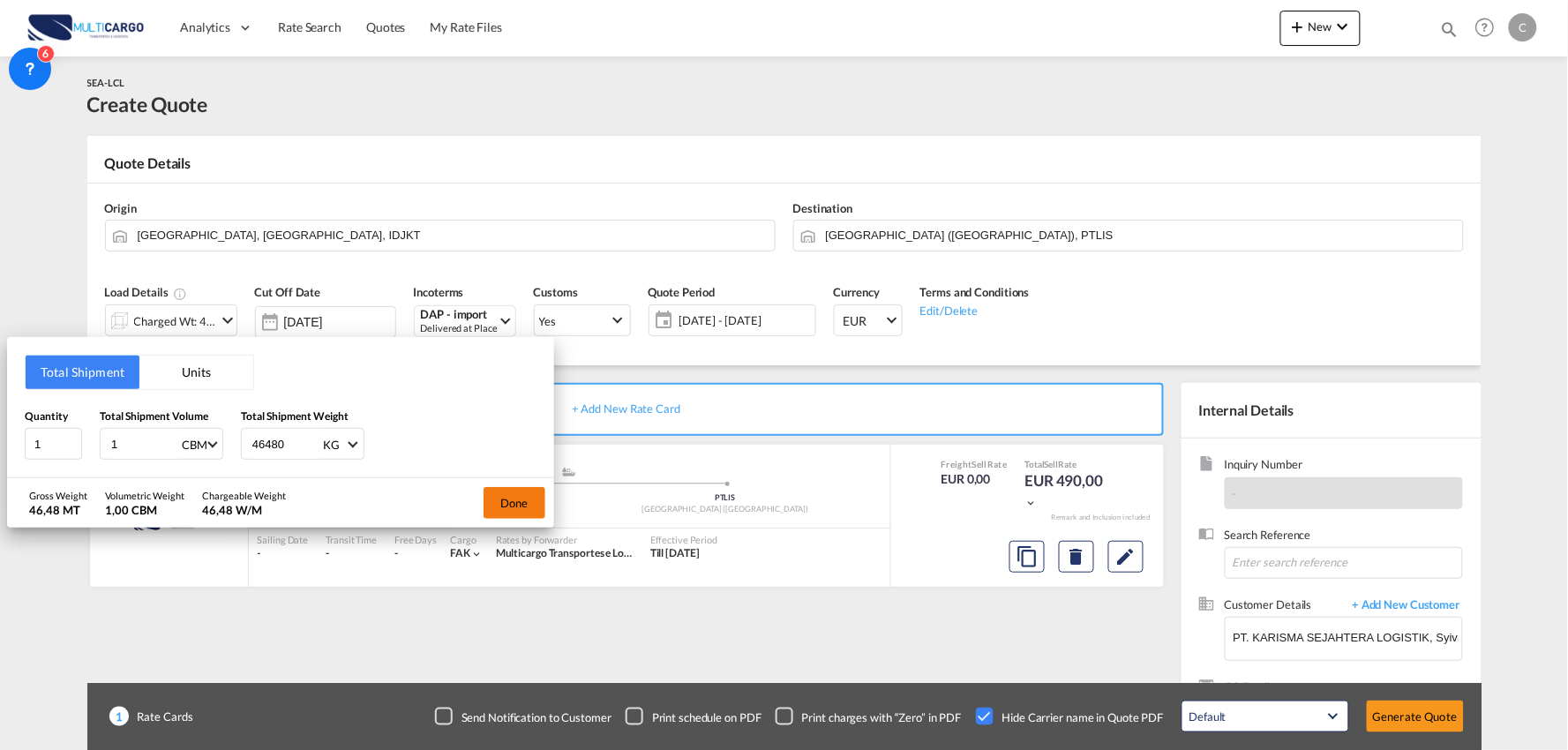
click at [497, 504] on button "Done" at bounding box center [514, 503] width 61 height 32
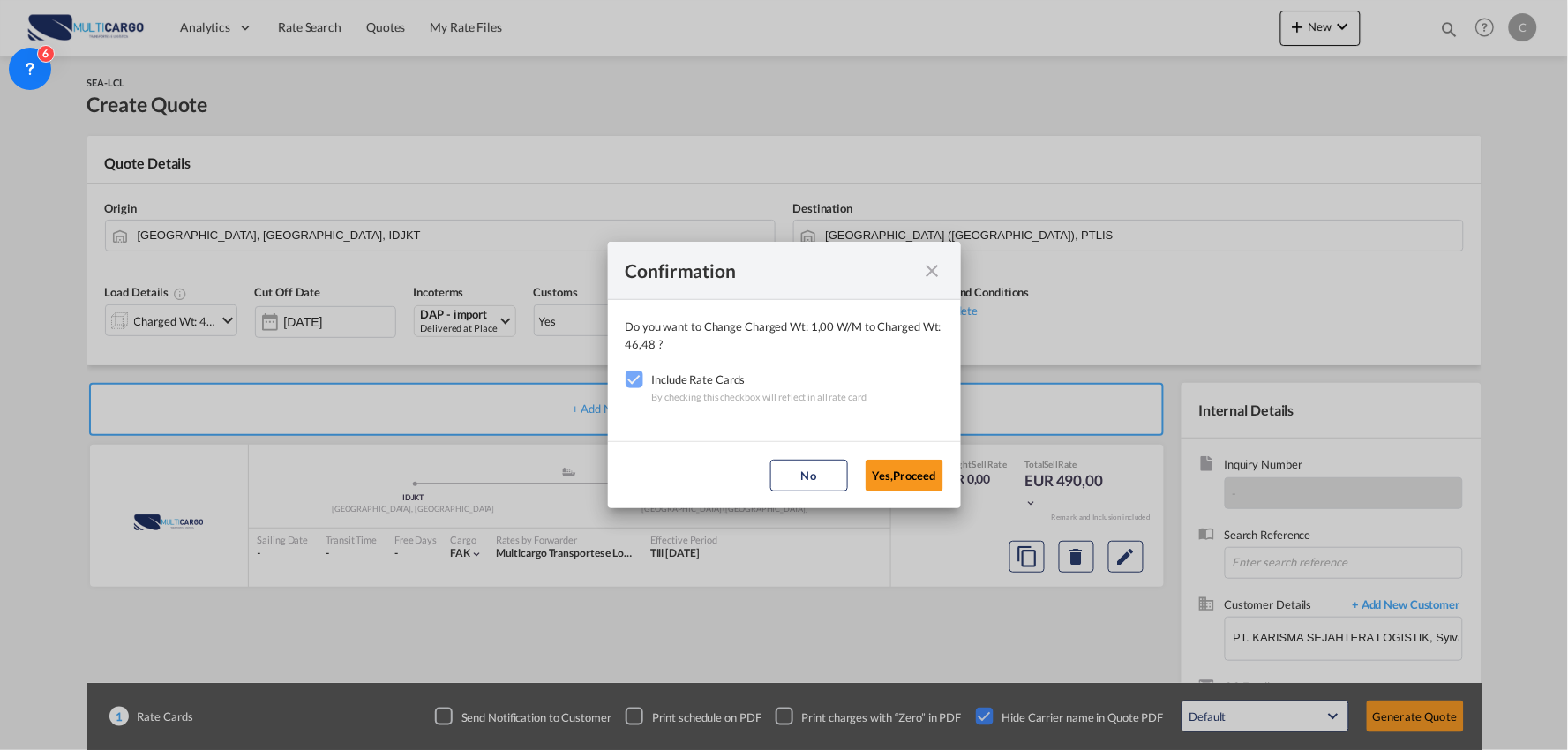
click at [940, 267] on md-icon "icon-close fg-AAA8AD cursor" at bounding box center [932, 271] width 21 height 21
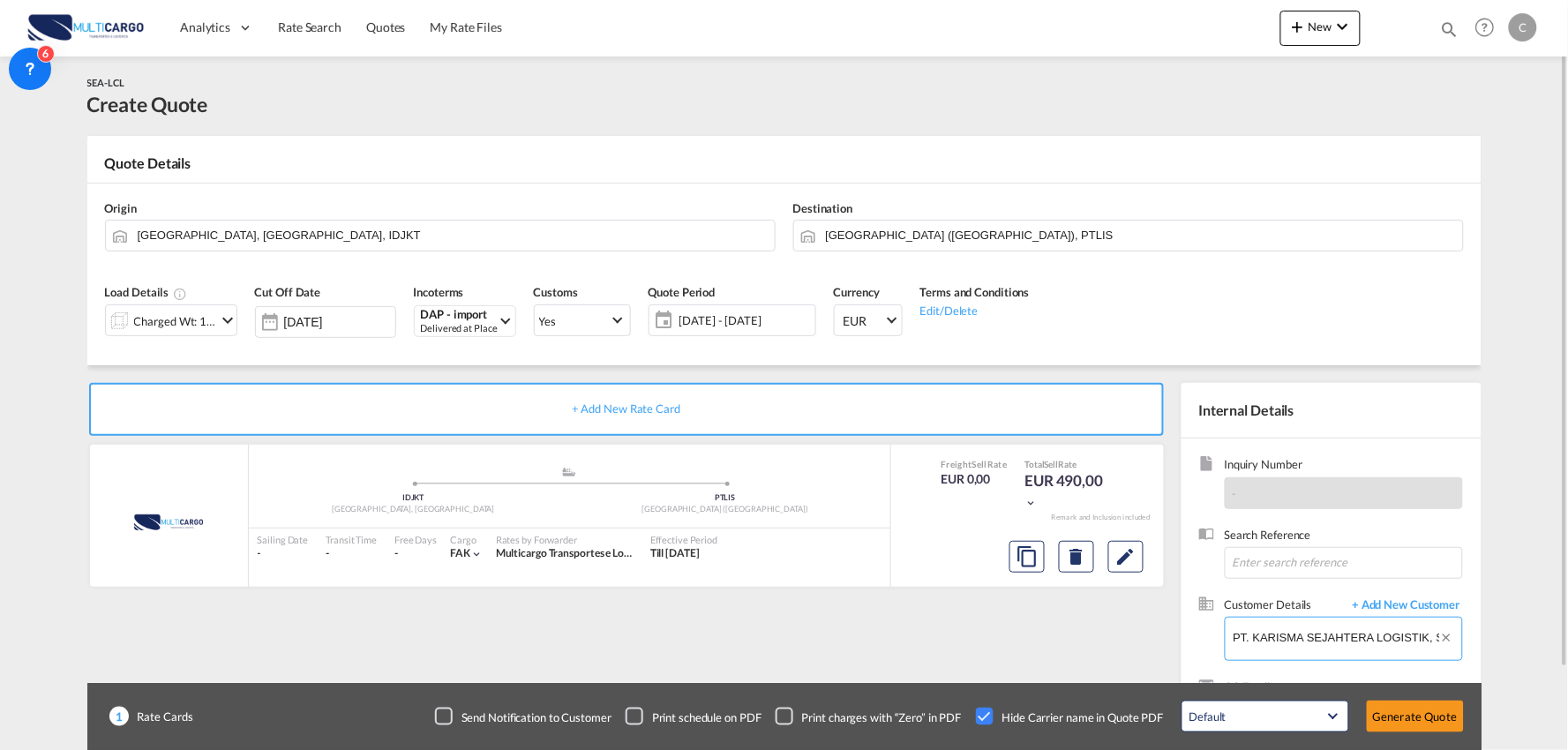
click at [1316, 647] on input "PT. KARISMA SEJAHTERA LOGISTIK, Syiva [PERSON_NAME], [EMAIL_ADDRESS][DOMAIN_NAM…" at bounding box center [1348, 637] width 228 height 40
drag, startPoint x: 1301, startPoint y: 635, endPoint x: 966, endPoint y: 636, distance: 335.0
click at [966, 636] on div "+ Add New Rate Card MultiCargo added by you .a{fill:#aaa8ad;} .a{fill:#aaa8ad;}…" at bounding box center [784, 562] width 1394 height 395
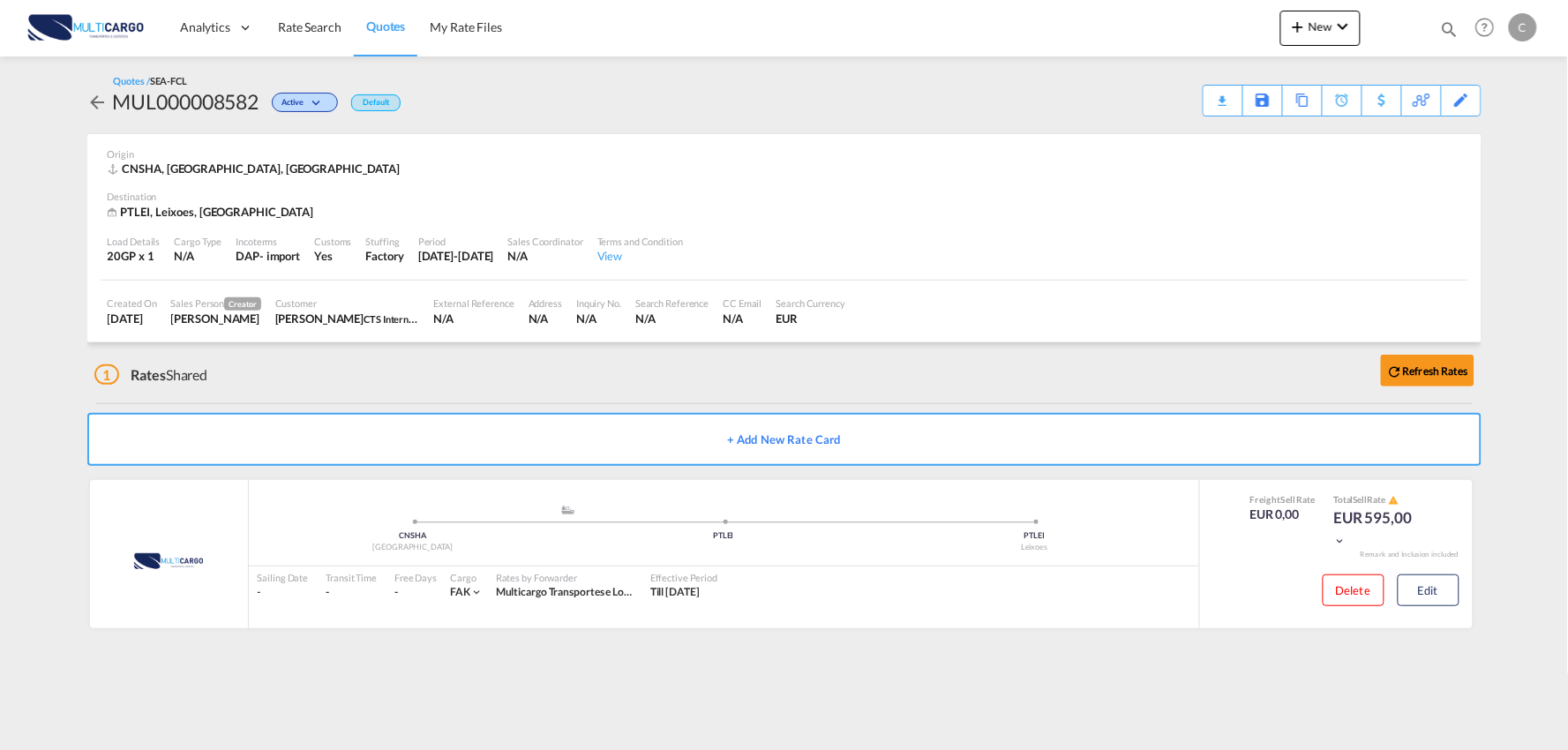
click at [375, 392] on div "1 Rates Shared Refresh Rates" at bounding box center [788, 371] width 1387 height 57
click at [1448, 591] on button "Edit" at bounding box center [1428, 590] width 61 height 32
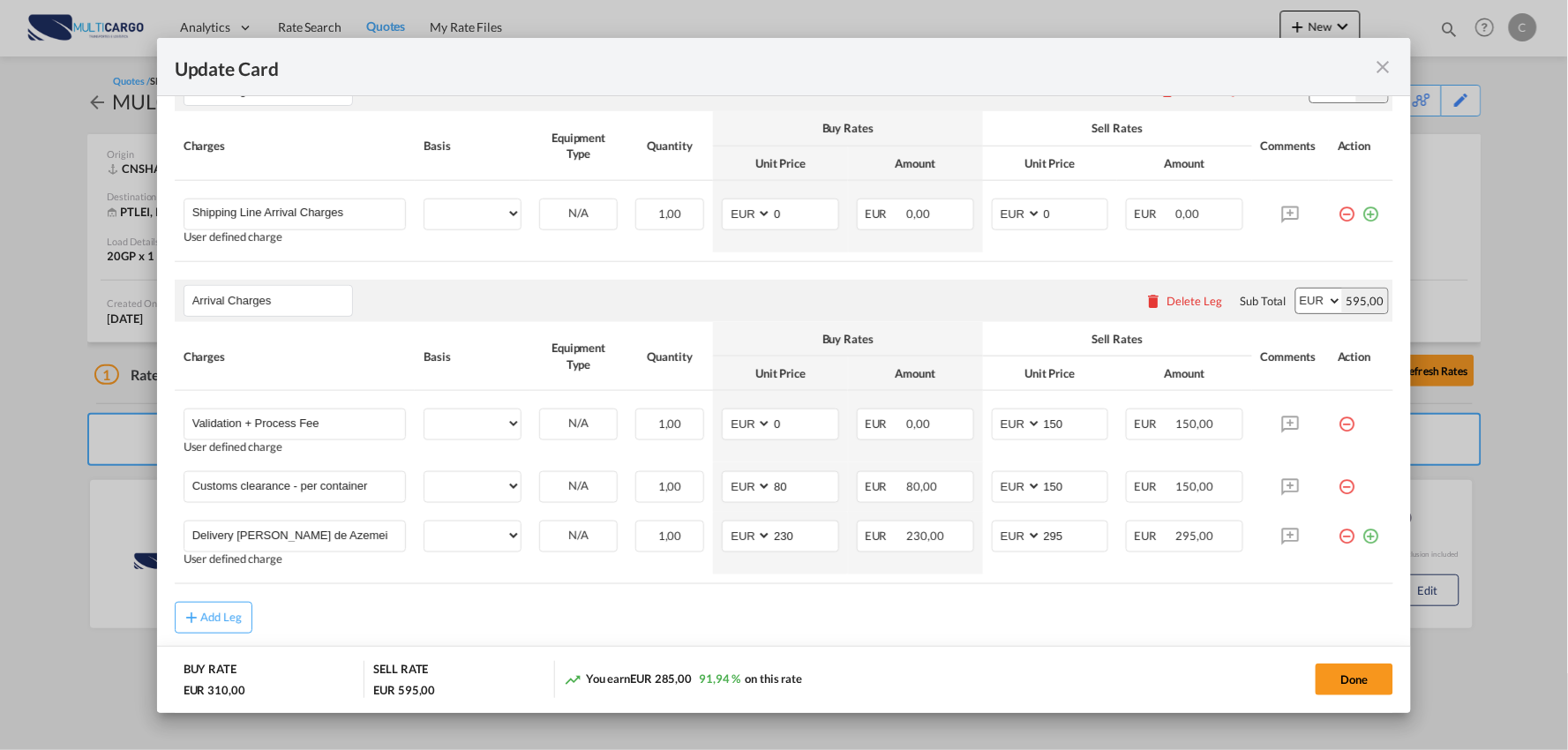
scroll to position [548, 0]
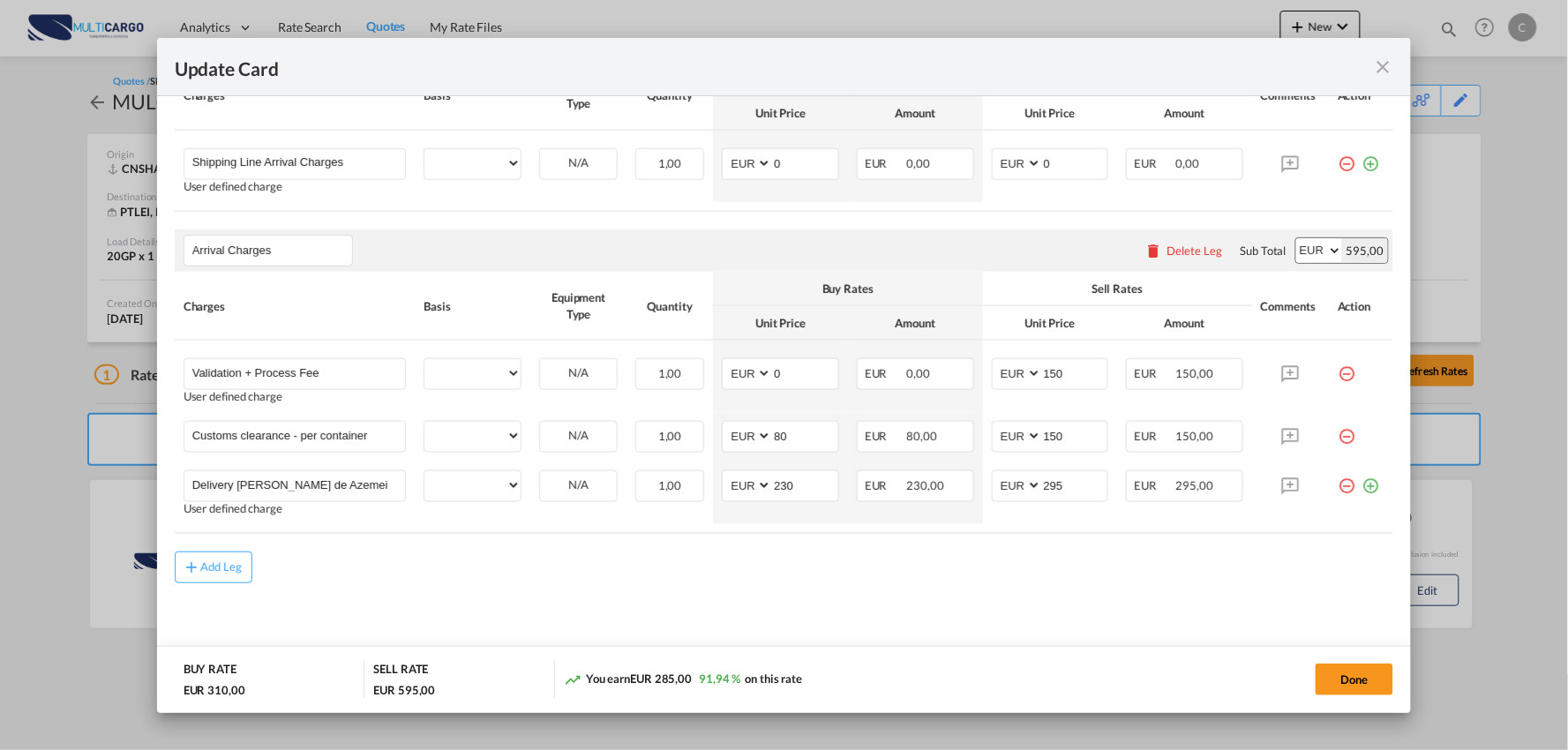
select select "per container"
select select "per B/L"
select select "per container"
click at [574, 553] on div "Add Leg" at bounding box center [785, 567] width 1220 height 32
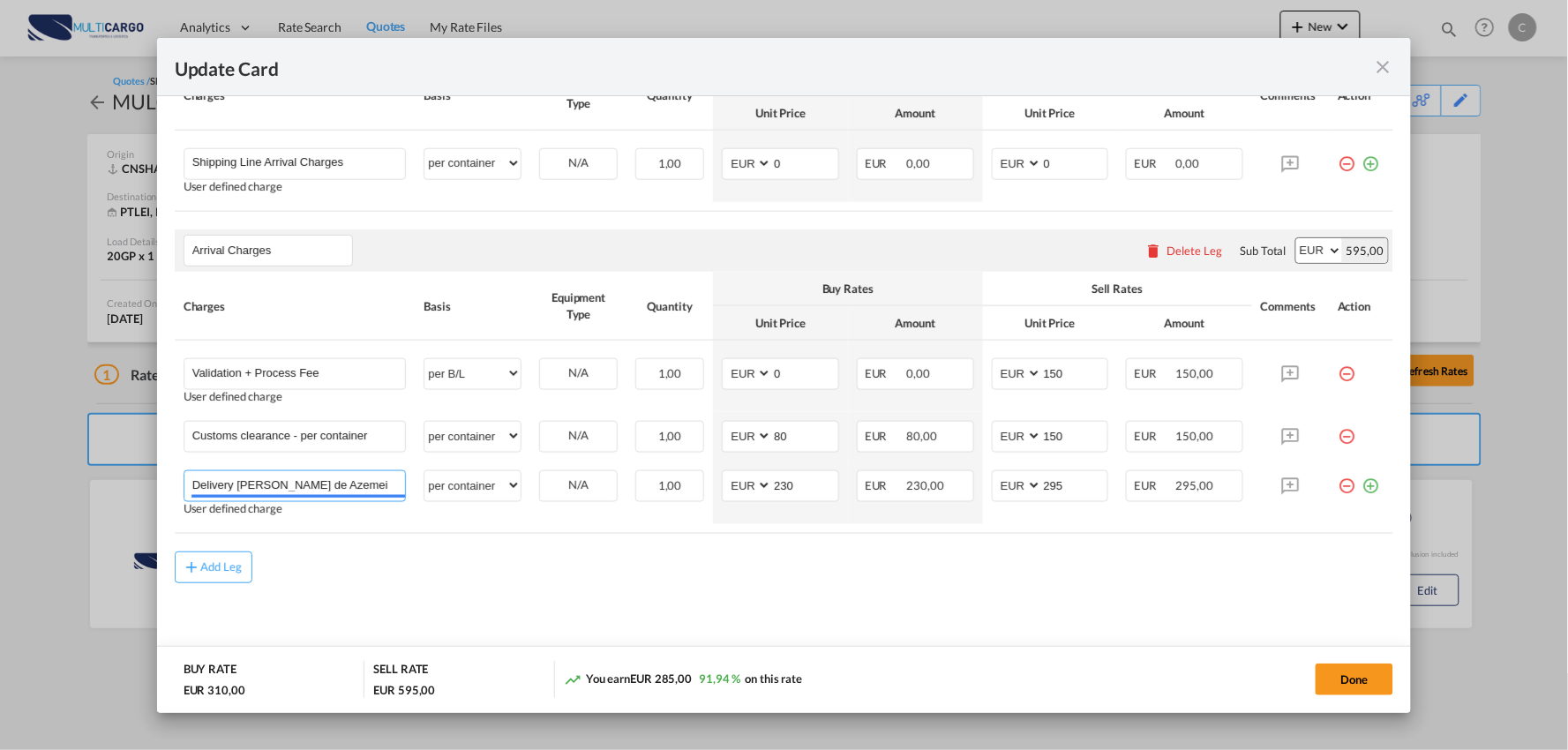
drag, startPoint x: 376, startPoint y: 491, endPoint x: 64, endPoint y: 468, distance: 312.8
click at [65, 490] on div "Update Card Port of Loading CNSHA T/S Liner/Carrier MultiCargo Atlantic Contain…" at bounding box center [784, 375] width 1568 height 750
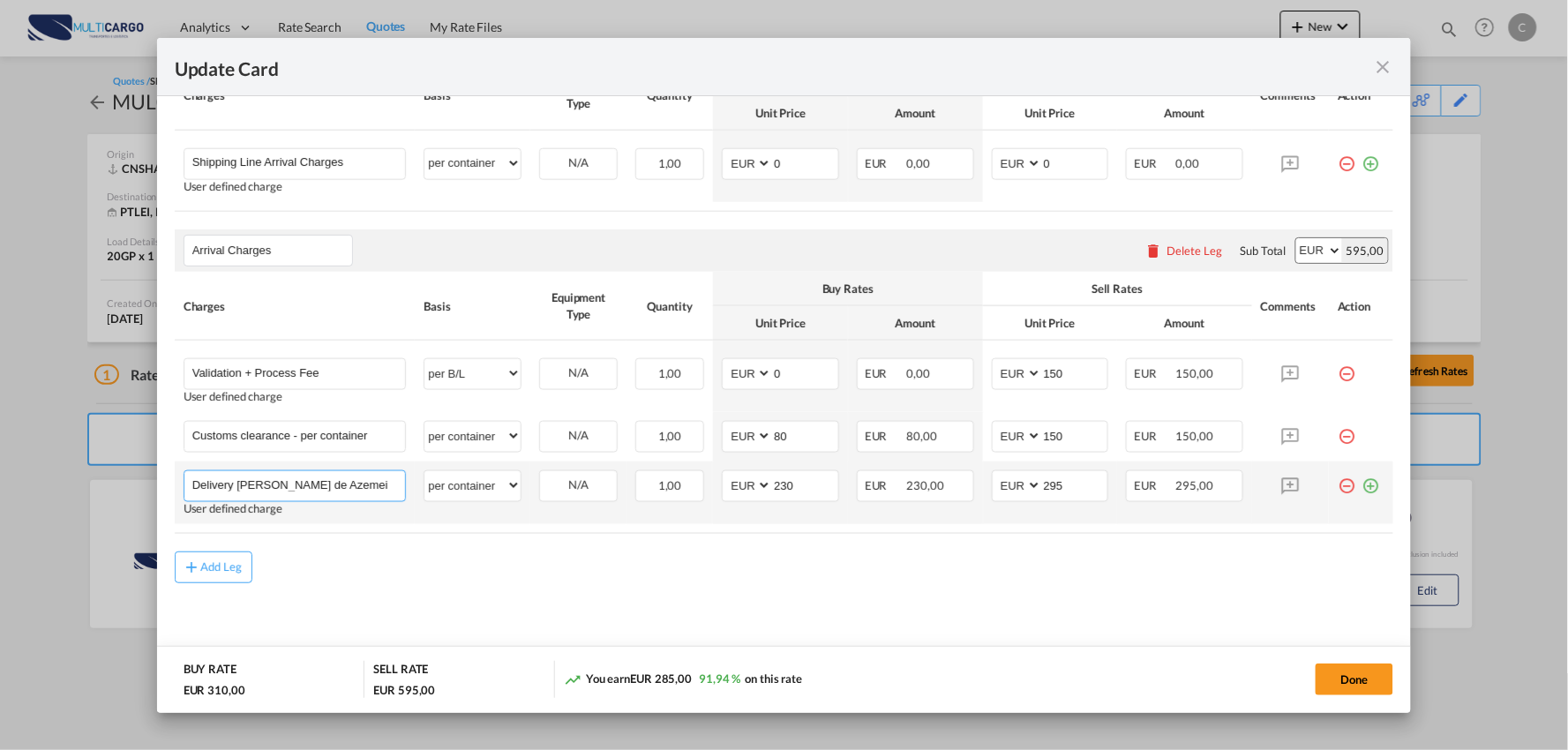
click at [381, 491] on input "Delivery Oliverira de Azemeis" at bounding box center [299, 484] width 213 height 27
drag, startPoint x: 359, startPoint y: 489, endPoint x: 236, endPoint y: 487, distance: 123.0
click at [236, 487] on input "Delivery Oliverira de Azemeis" at bounding box center [299, 484] width 213 height 27
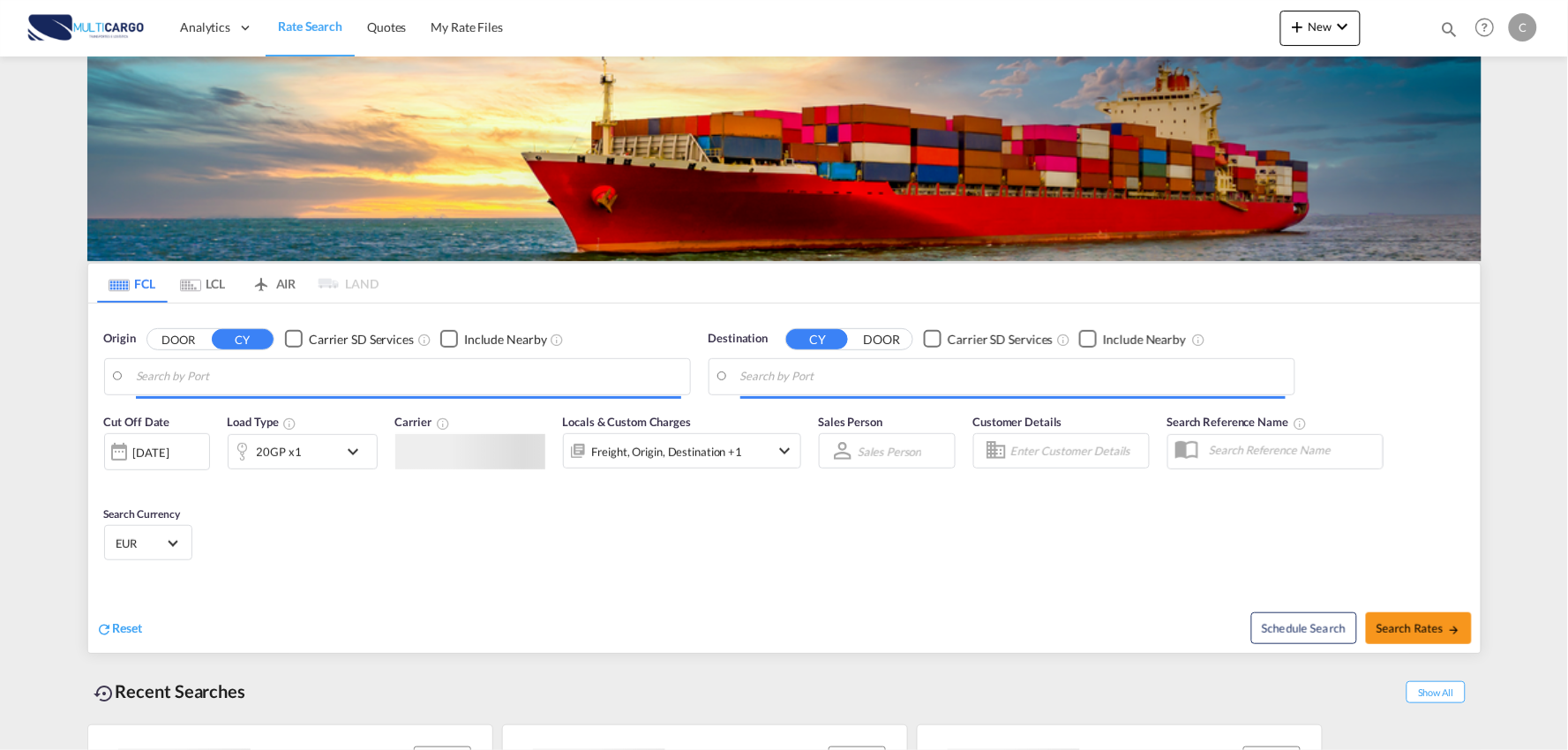
type input "Port of [GEOGRAPHIC_DATA], [GEOGRAPHIC_DATA], [GEOGRAPHIC_DATA]"
type input "Leixoes, Leixoes, PTLEI"
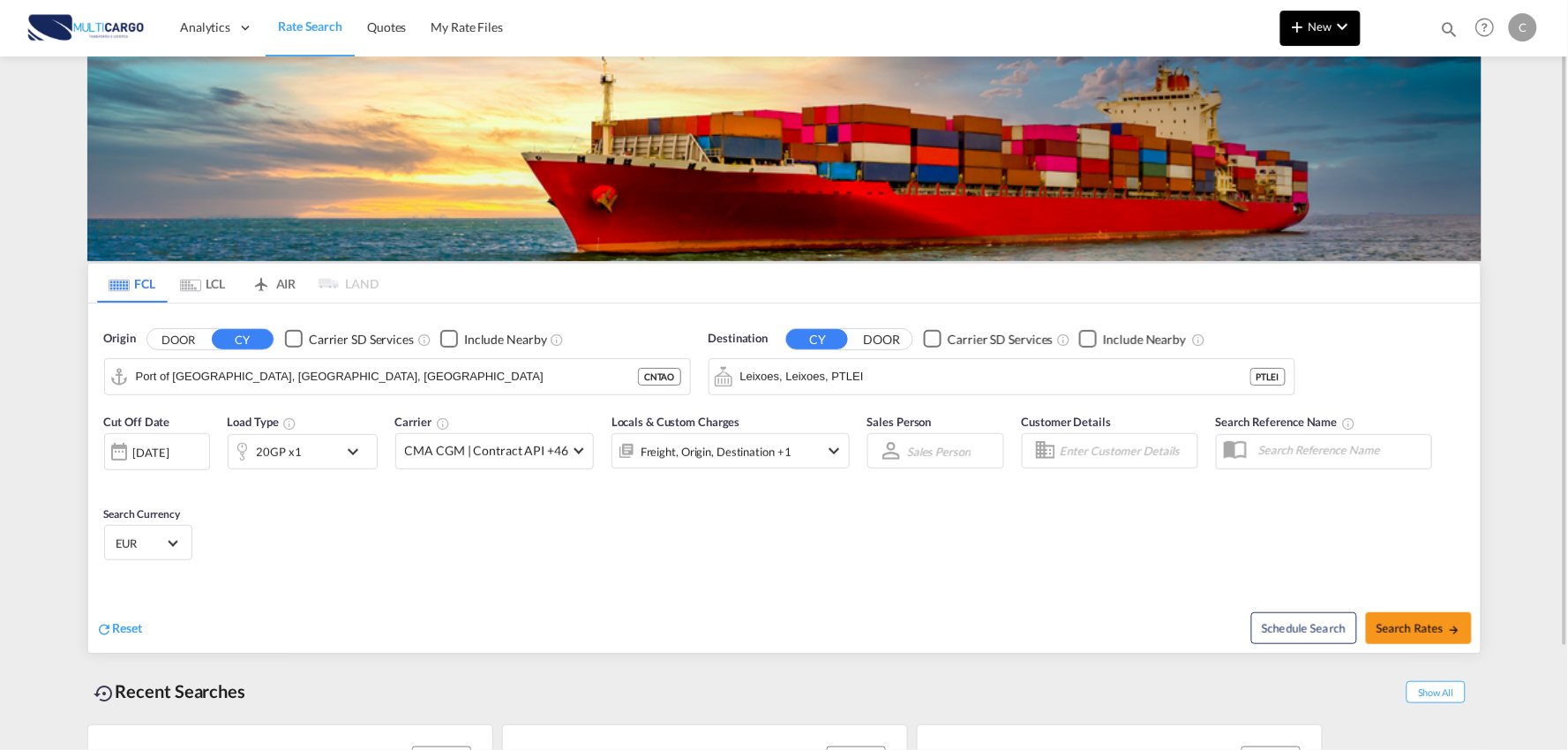
click at [1332, 37] on button "New" at bounding box center [1320, 28] width 80 height 36
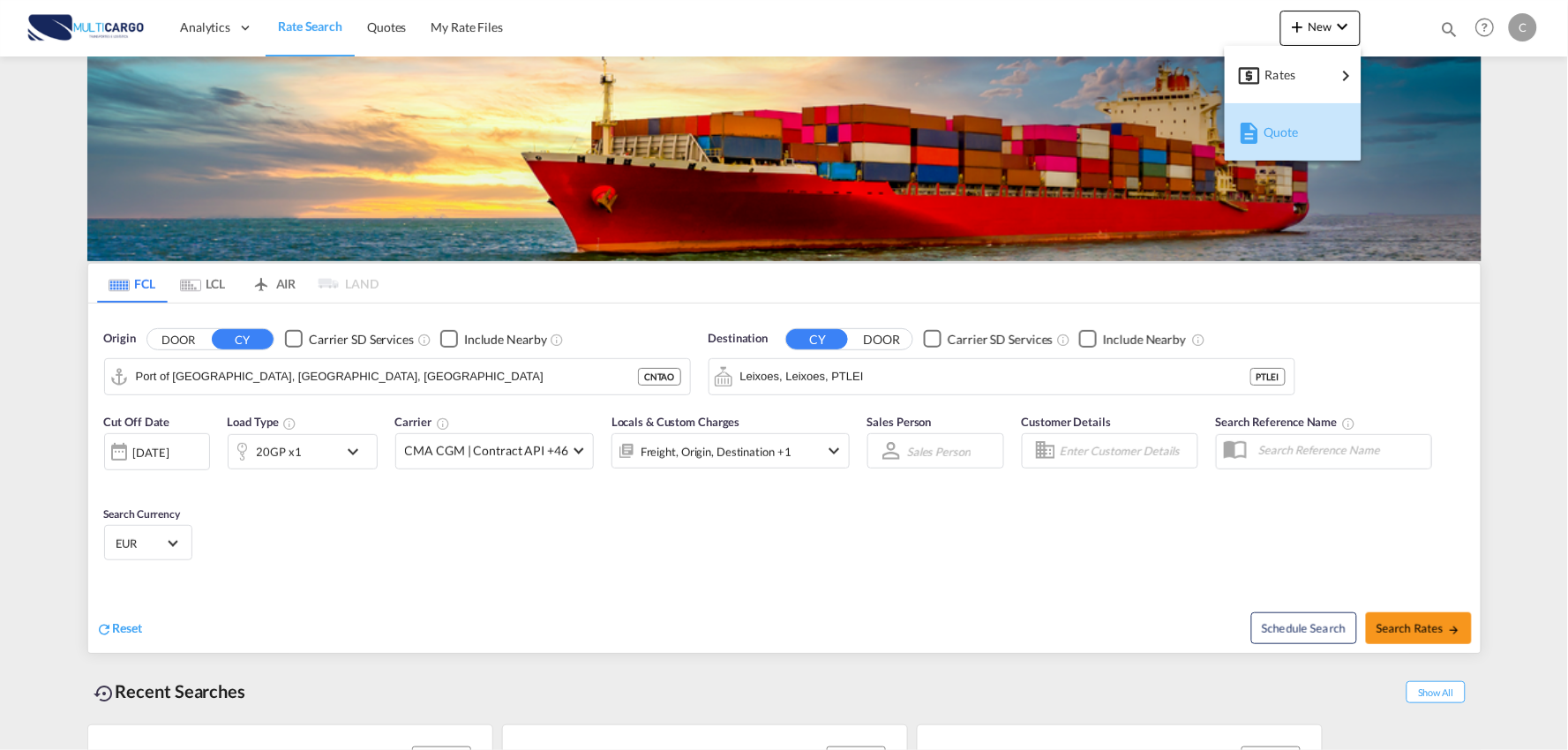
click at [1282, 142] on span "Quote" at bounding box center [1273, 132] width 20 height 36
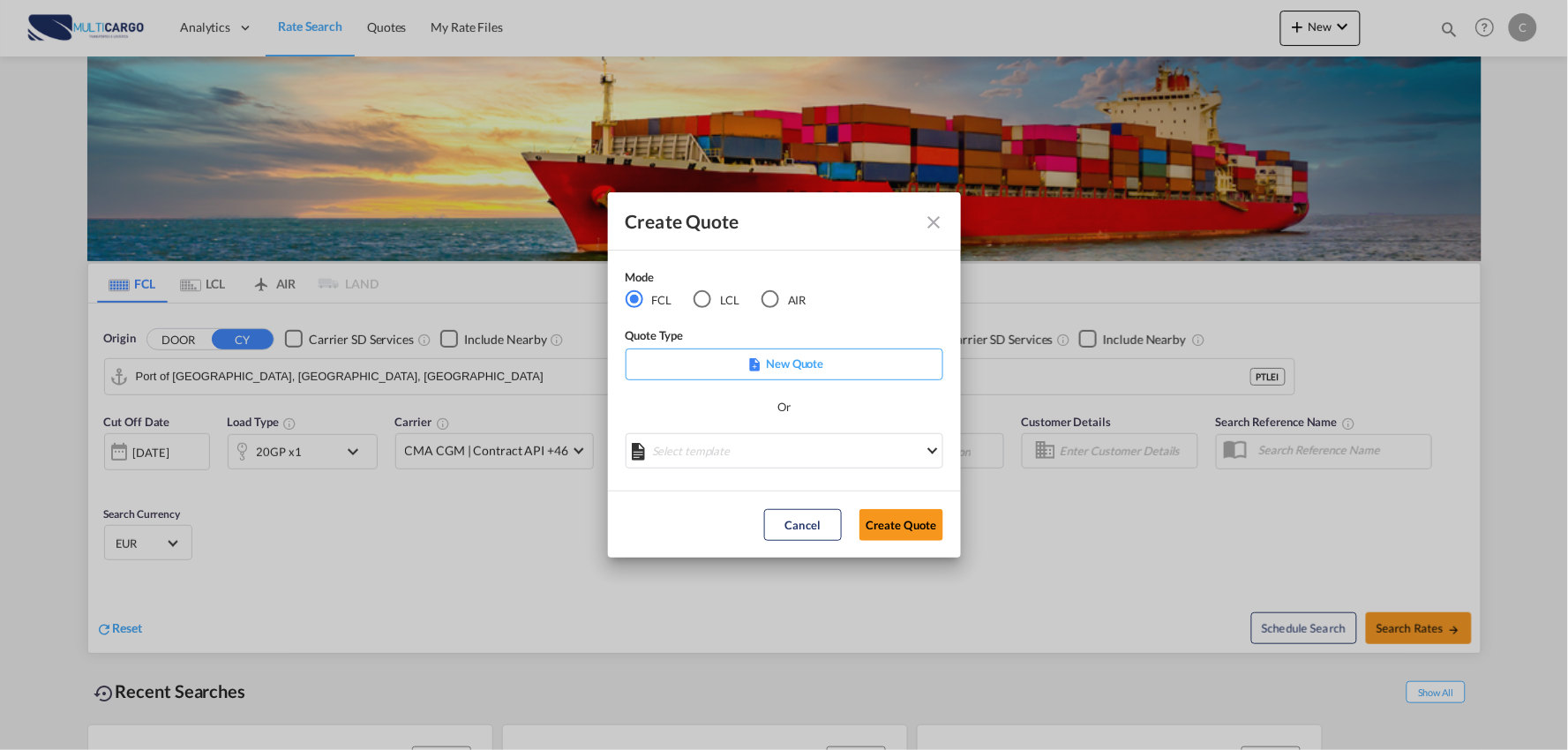
click at [773, 305] on div "AIR" at bounding box center [771, 299] width 18 height 18
click at [756, 448] on md-select "Select template EXP EXW AIR 09/2025 [PERSON_NAME] | [DATE] IMP_DAP_AIR <500KG -…" at bounding box center [784, 451] width 317 height 36
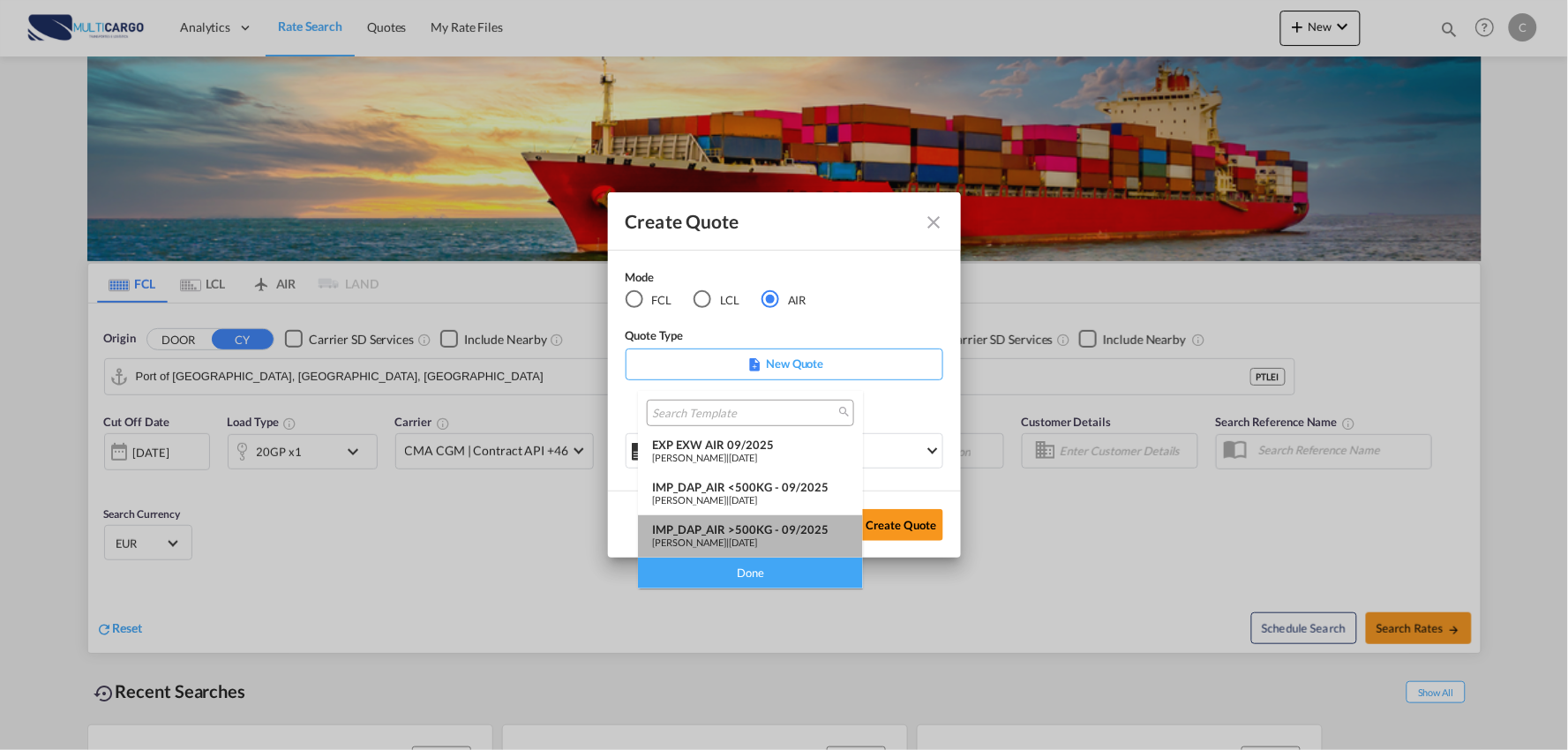
click at [771, 524] on div "IMP_DAP_AIR >500KG - 09/2025" at bounding box center [750, 530] width 196 height 14
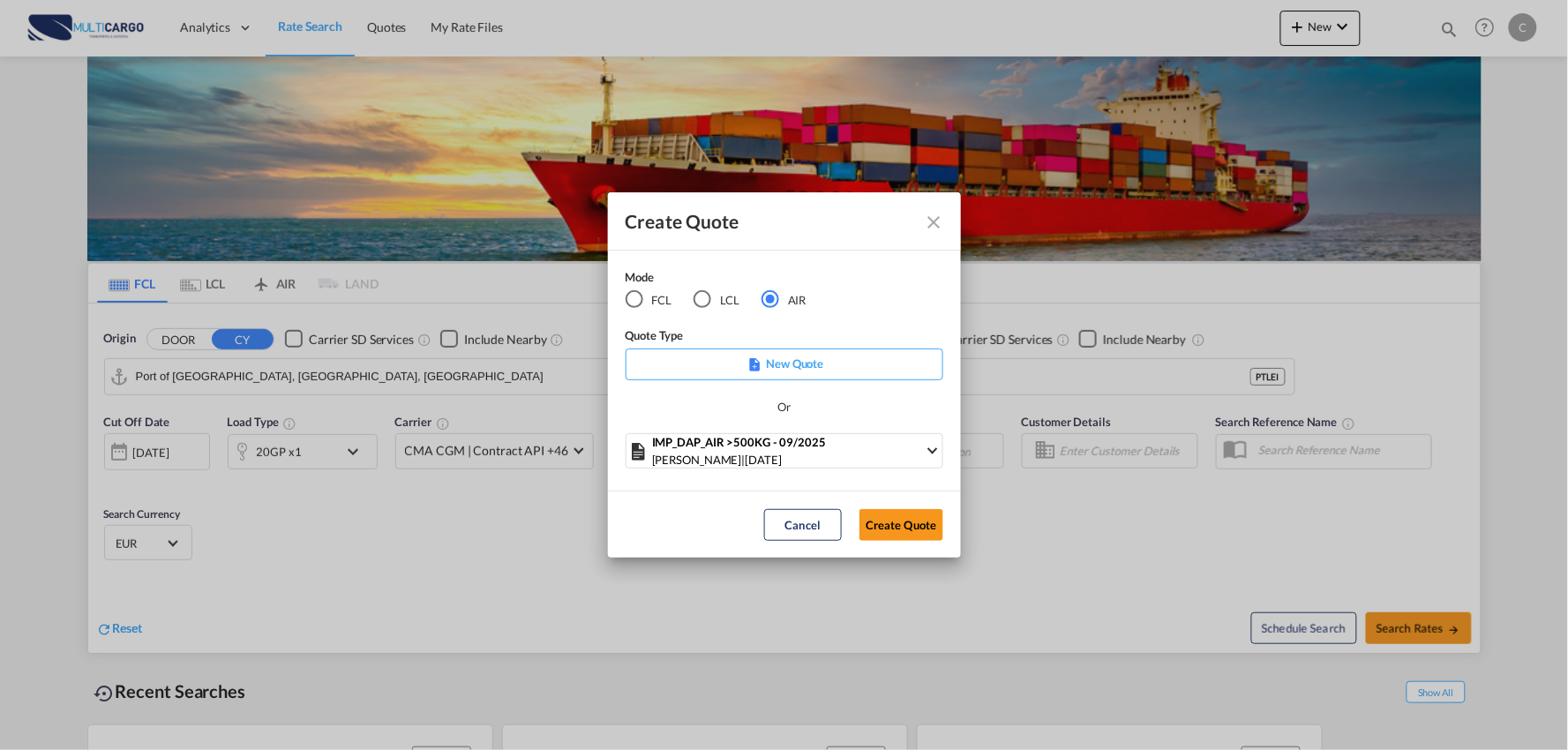
click at [906, 506] on md-dialog-actions "Cancel Create Quote" at bounding box center [784, 523] width 353 height 67
click at [908, 517] on button "Create Quote" at bounding box center [901, 525] width 84 height 32
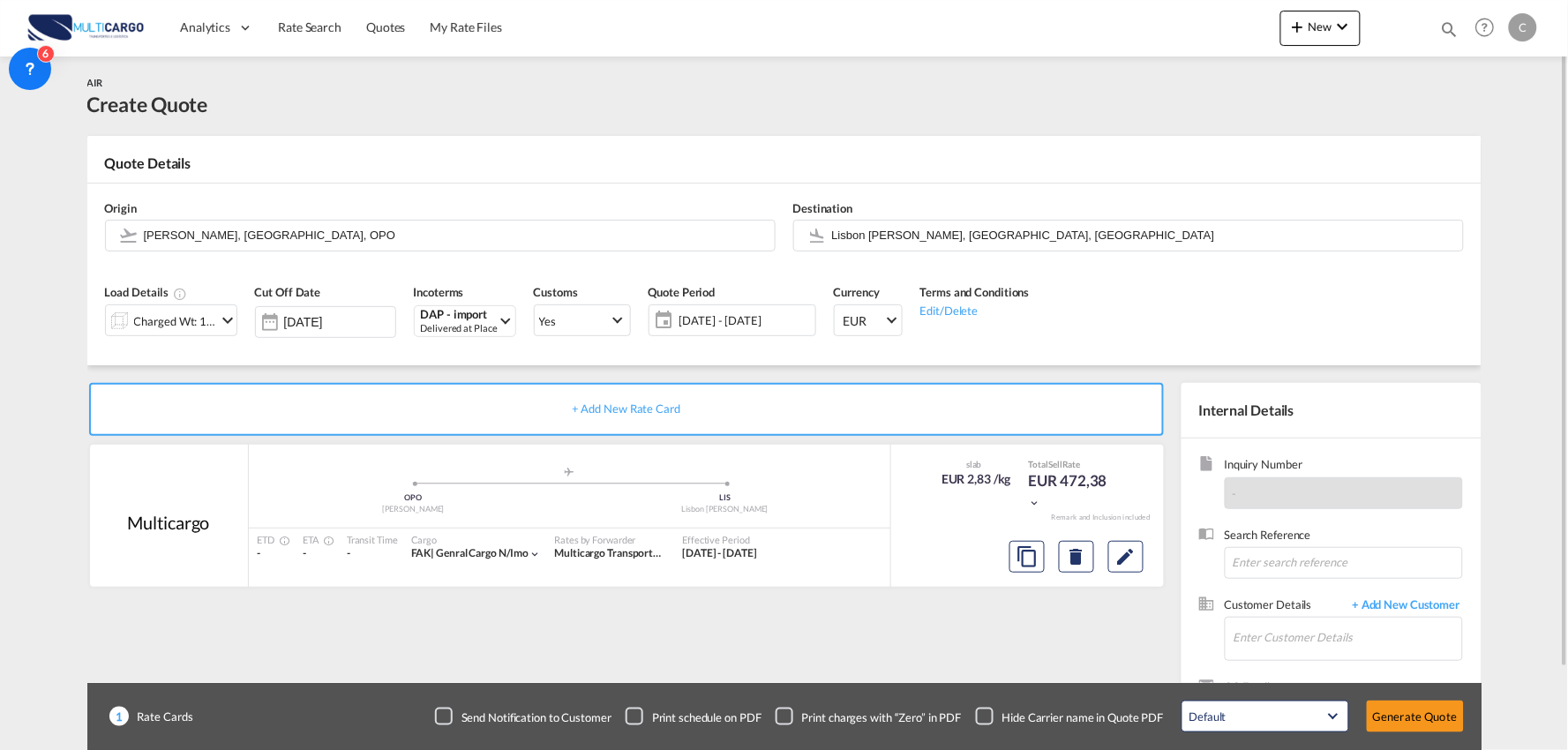
click at [151, 340] on div "Load Details Charged Wt: 166,67 KG" at bounding box center [171, 316] width 150 height 84
click at [163, 322] on div "Charged Wt: 166,67 KG" at bounding box center [175, 321] width 83 height 25
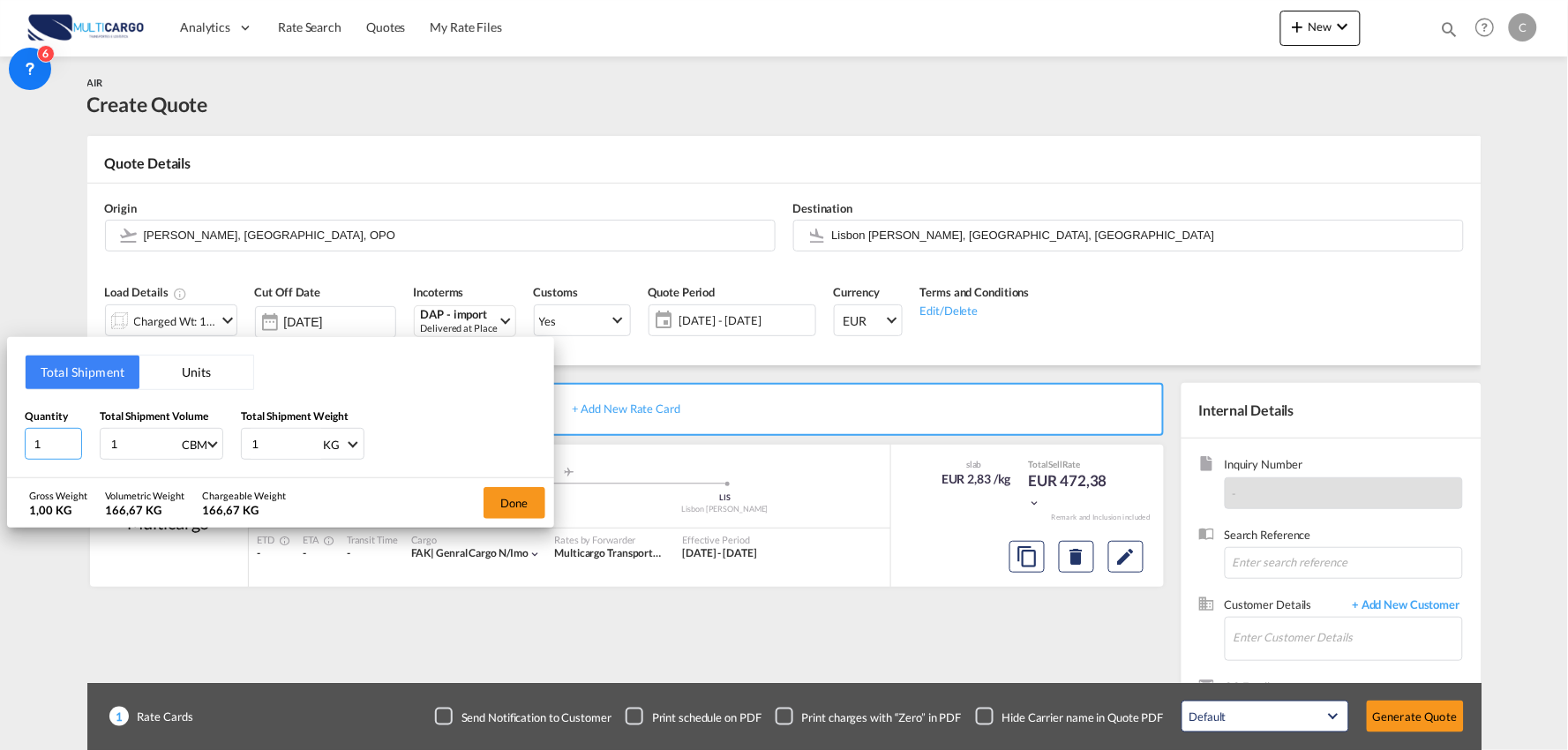
drag, startPoint x: 55, startPoint y: 439, endPoint x: -29, endPoint y: 443, distance: 84.1
click at [0, 443] on html "Analytics Reports Dashboard Rate Search Quotes My Rate Files" at bounding box center [784, 375] width 1568 height 750
type input "29"
type input "1.459"
drag, startPoint x: 265, startPoint y: 435, endPoint x: 223, endPoint y: 445, distance: 43.2
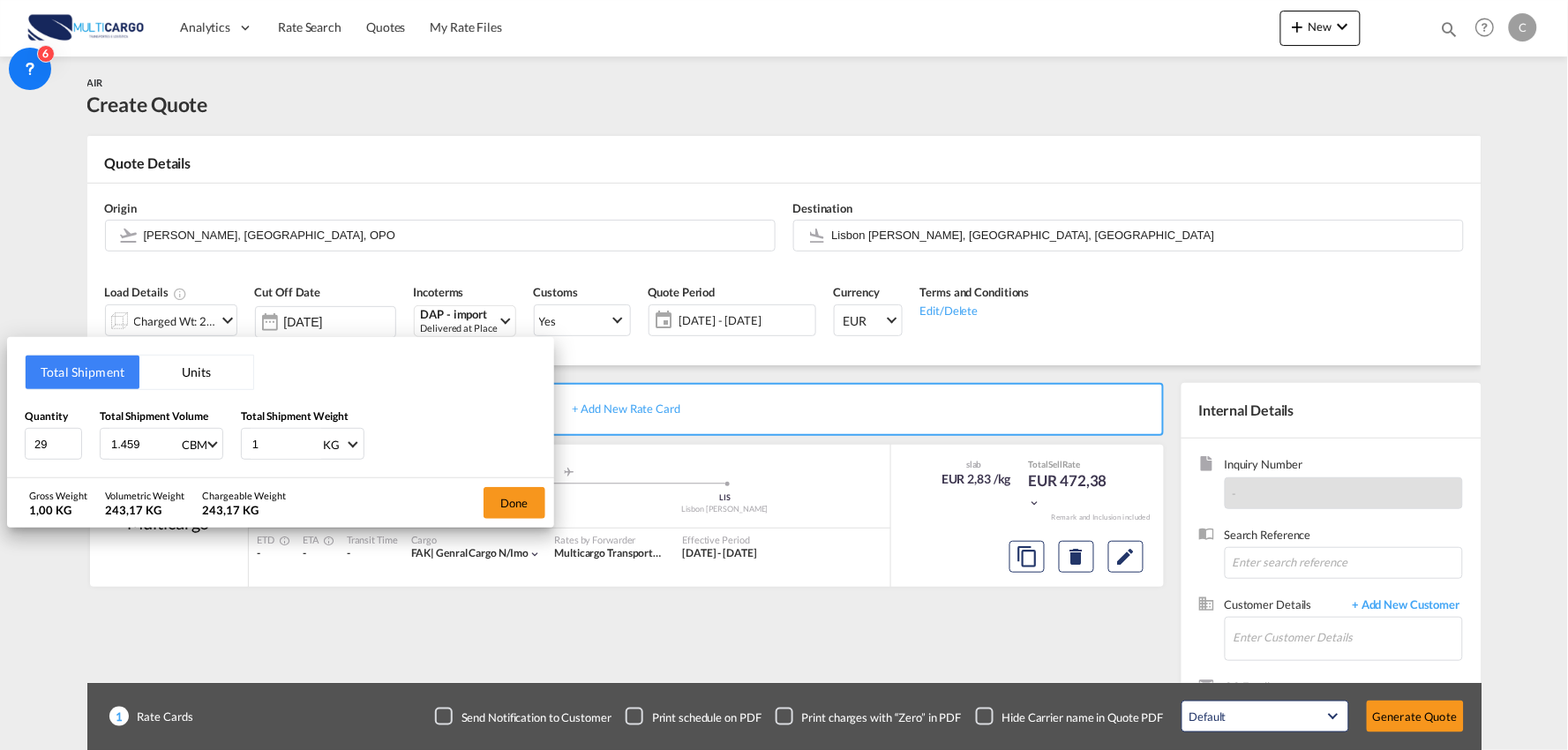
click at [223, 445] on div "Quantity 29 Total Shipment Volume 1.459 CBM CBM CFT KG LB Total Shipment Weight…" at bounding box center [281, 435] width 512 height 53
type input "358.174"
click at [503, 504] on button "Done" at bounding box center [514, 503] width 61 height 32
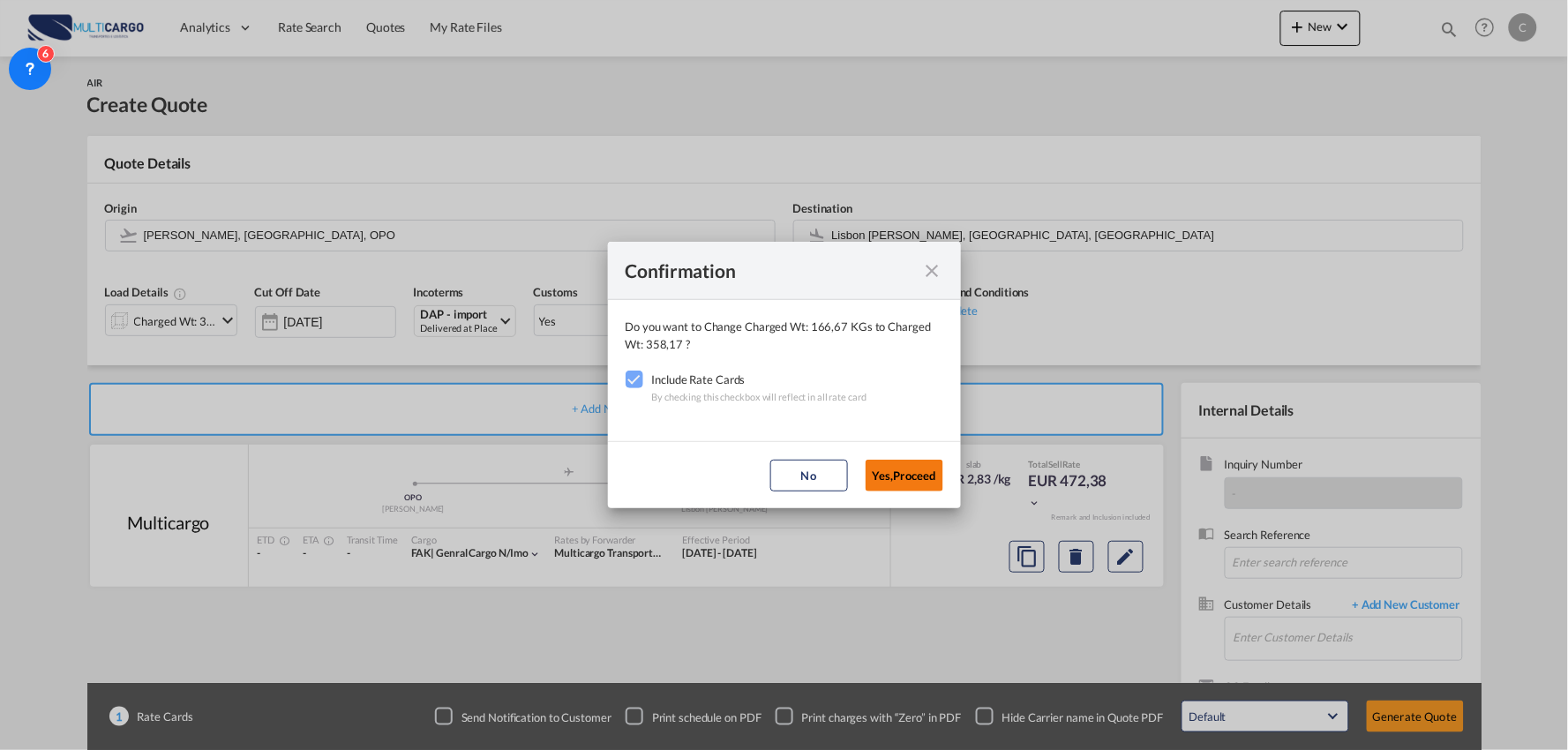
click at [921, 473] on button "Yes,Proceed" at bounding box center [904, 475] width 77 height 32
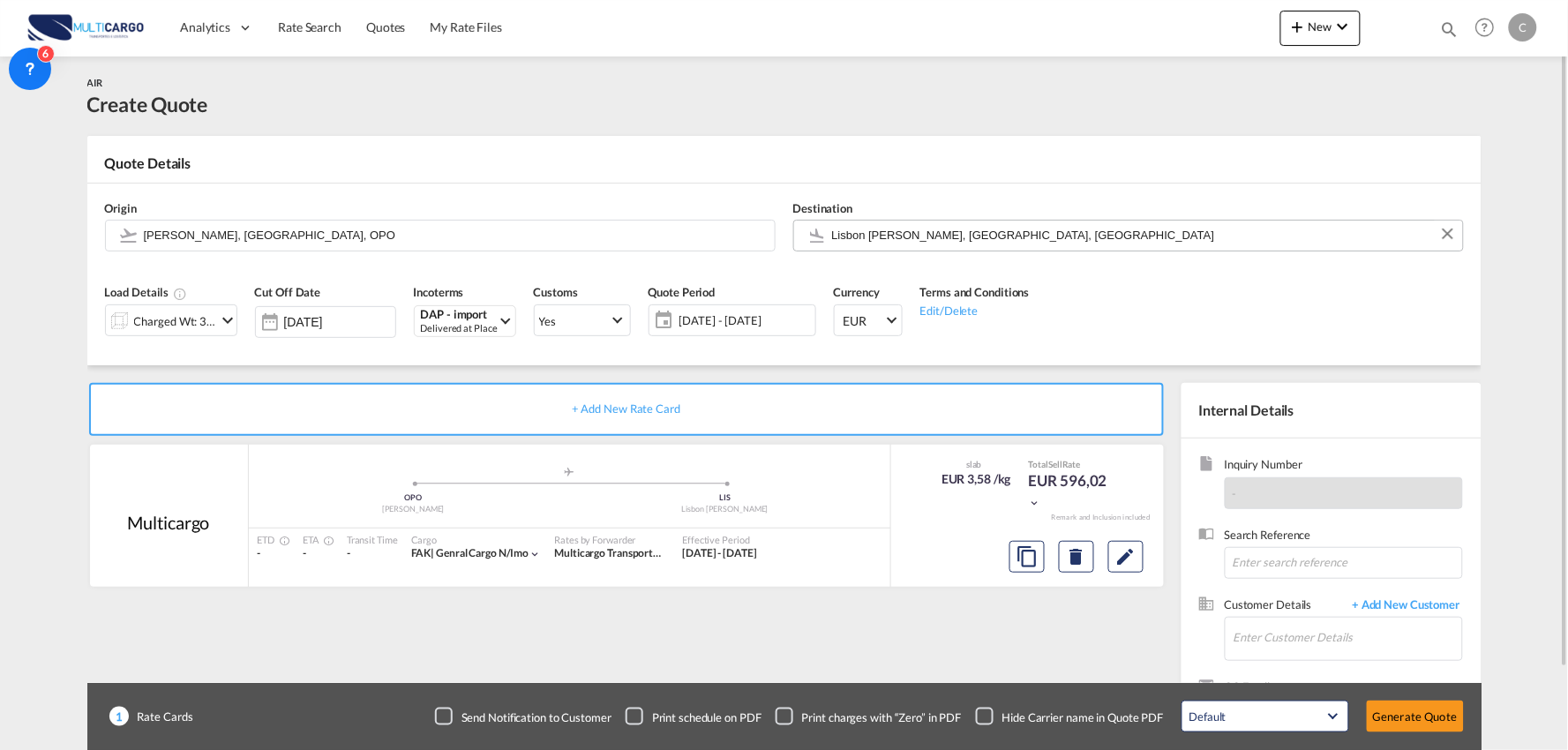
click at [906, 245] on input "Lisbon [PERSON_NAME], [GEOGRAPHIC_DATA], [GEOGRAPHIC_DATA]" at bounding box center [1143, 235] width 622 height 31
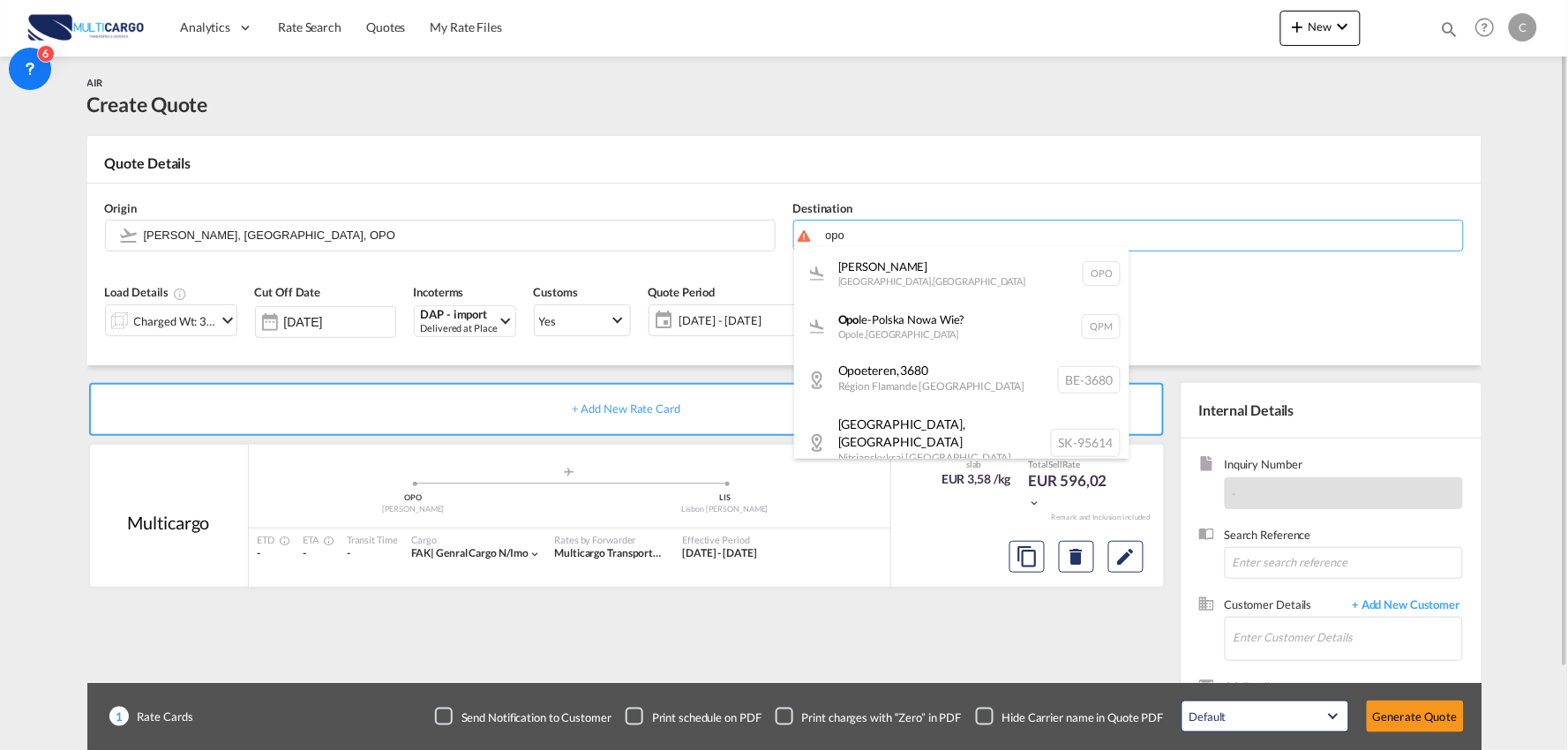
click at [900, 274] on div "[PERSON_NAME][GEOGRAPHIC_DATA] , [GEOGRAPHIC_DATA] OPO" at bounding box center [961, 274] width 335 height 53
type input "[PERSON_NAME], [GEOGRAPHIC_DATA], OPO"
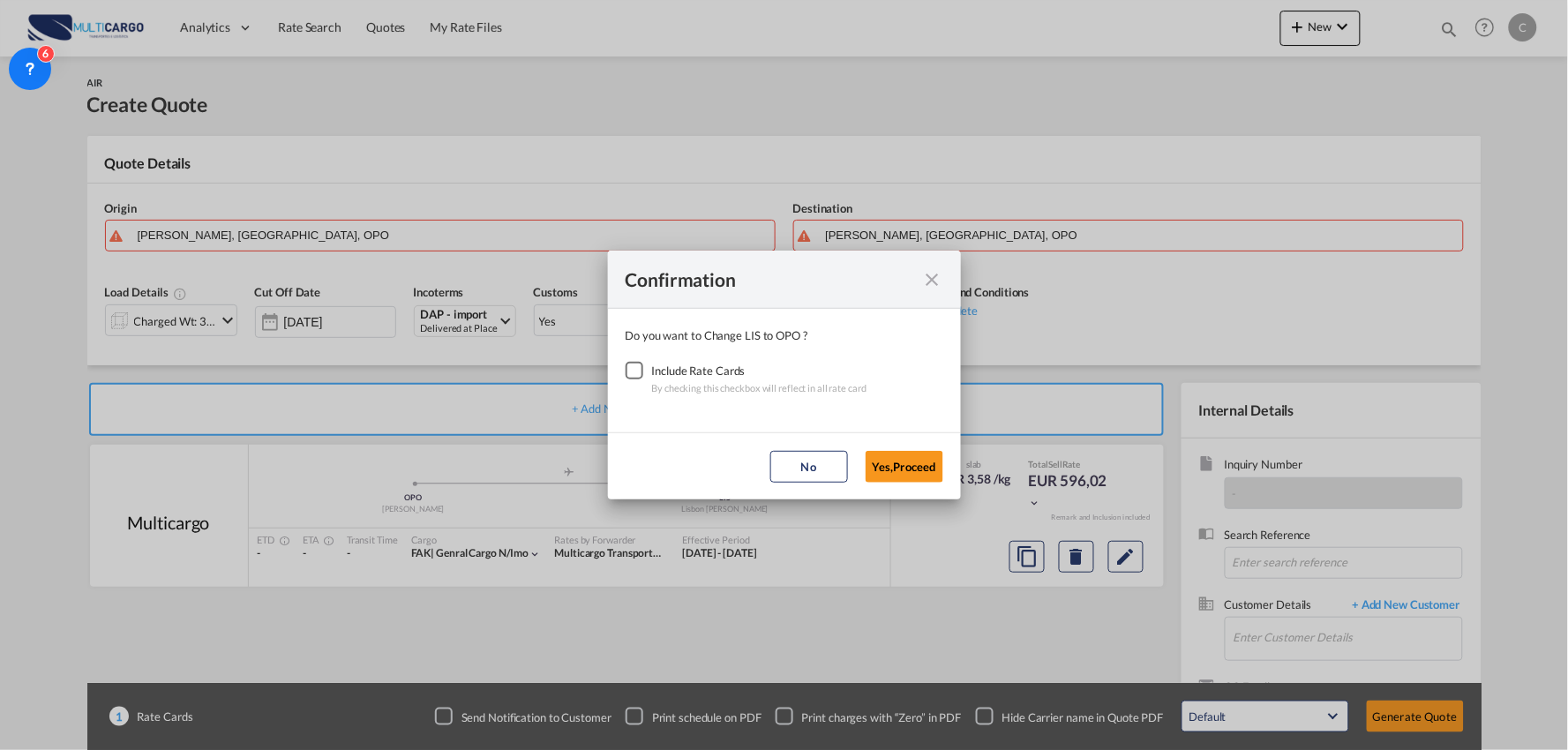
drag, startPoint x: 632, startPoint y: 371, endPoint x: 735, endPoint y: 397, distance: 106.2
click at [633, 371] on div "Checkbox No Ink" at bounding box center [635, 371] width 18 height 18
click at [889, 469] on button "Yes,Proceed" at bounding box center [904, 467] width 77 height 32
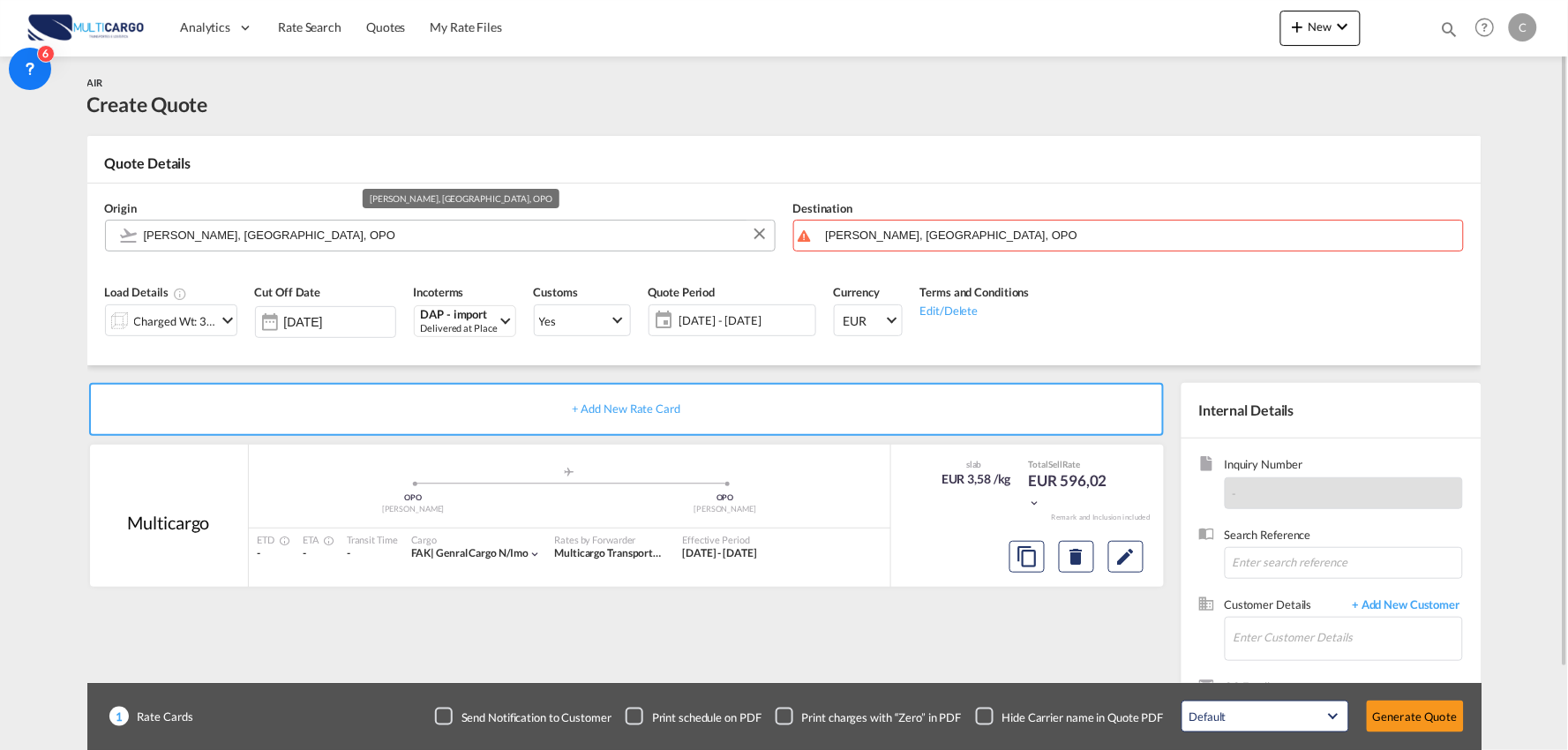
click at [195, 243] on input "[PERSON_NAME], [GEOGRAPHIC_DATA], OPO" at bounding box center [455, 235] width 622 height 31
click at [330, 233] on input "[PERSON_NAME], [GEOGRAPHIC_DATA], OPO" at bounding box center [455, 235] width 622 height 31
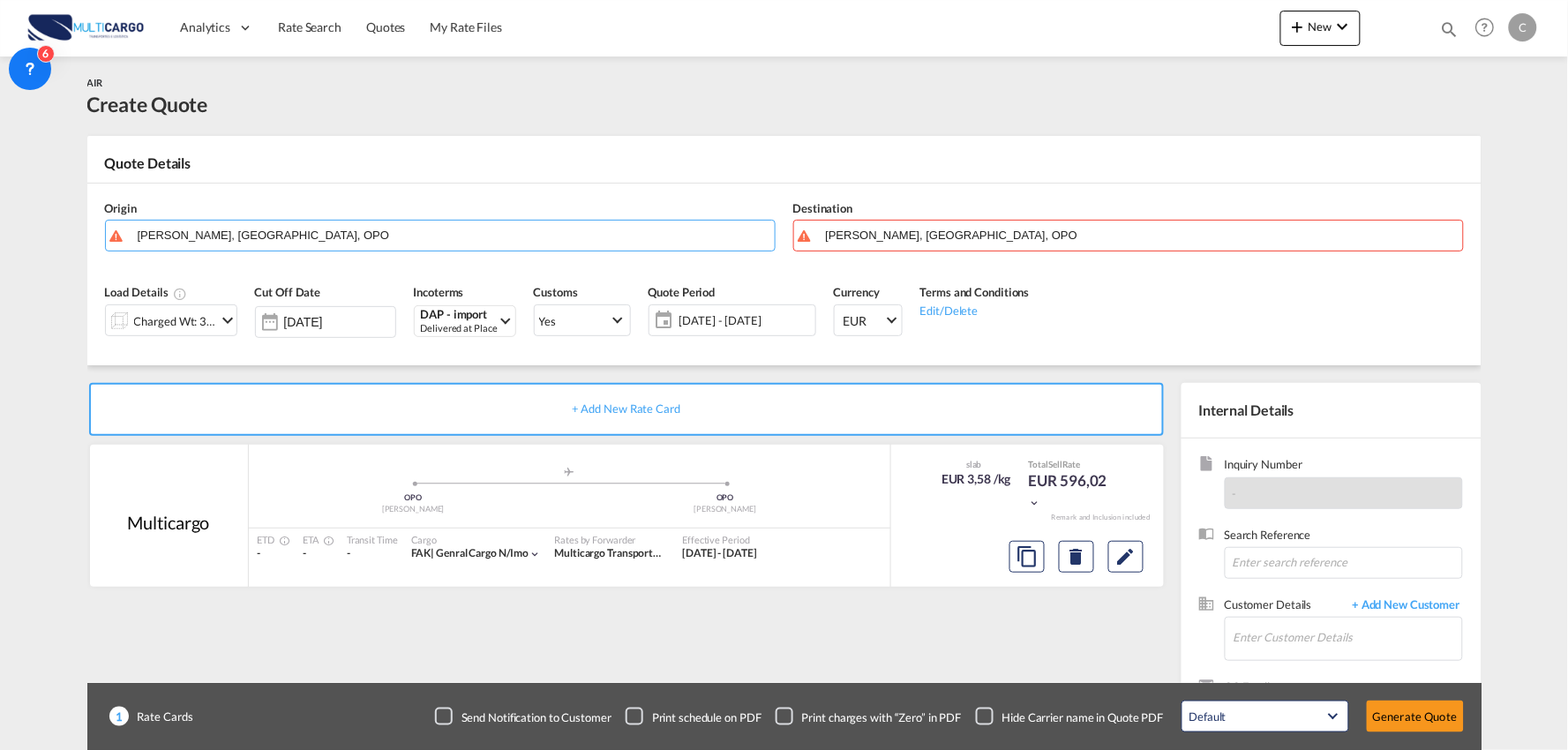
drag, startPoint x: 381, startPoint y: 247, endPoint x: -93, endPoint y: 243, distance: 474.0
click at [0, 243] on html "Analytics Reports Dashboard Rate Search Quotes My Rate Files" at bounding box center [784, 375] width 1568 height 750
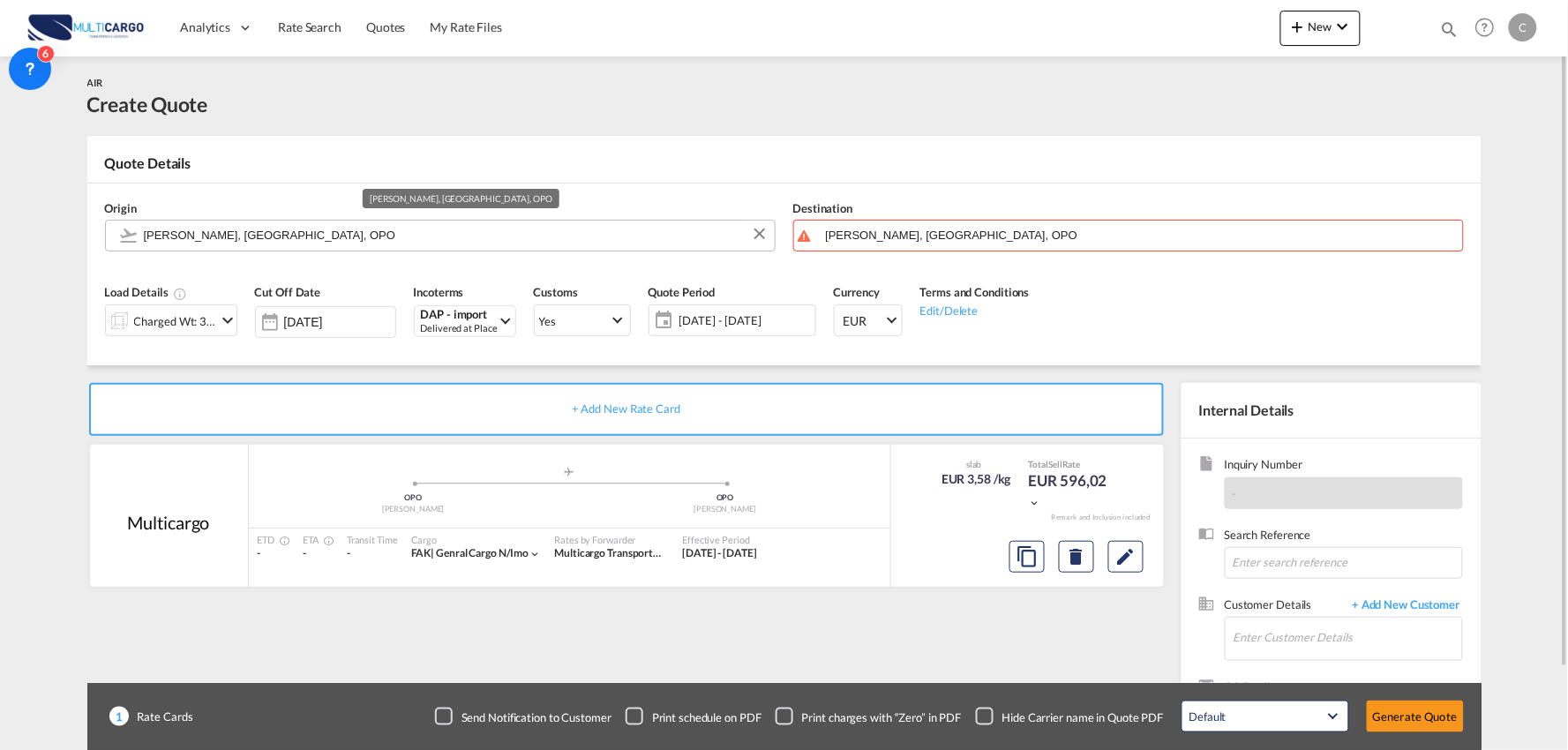
click at [329, 220] on input "[PERSON_NAME], [GEOGRAPHIC_DATA], OPO" at bounding box center [455, 235] width 622 height 31
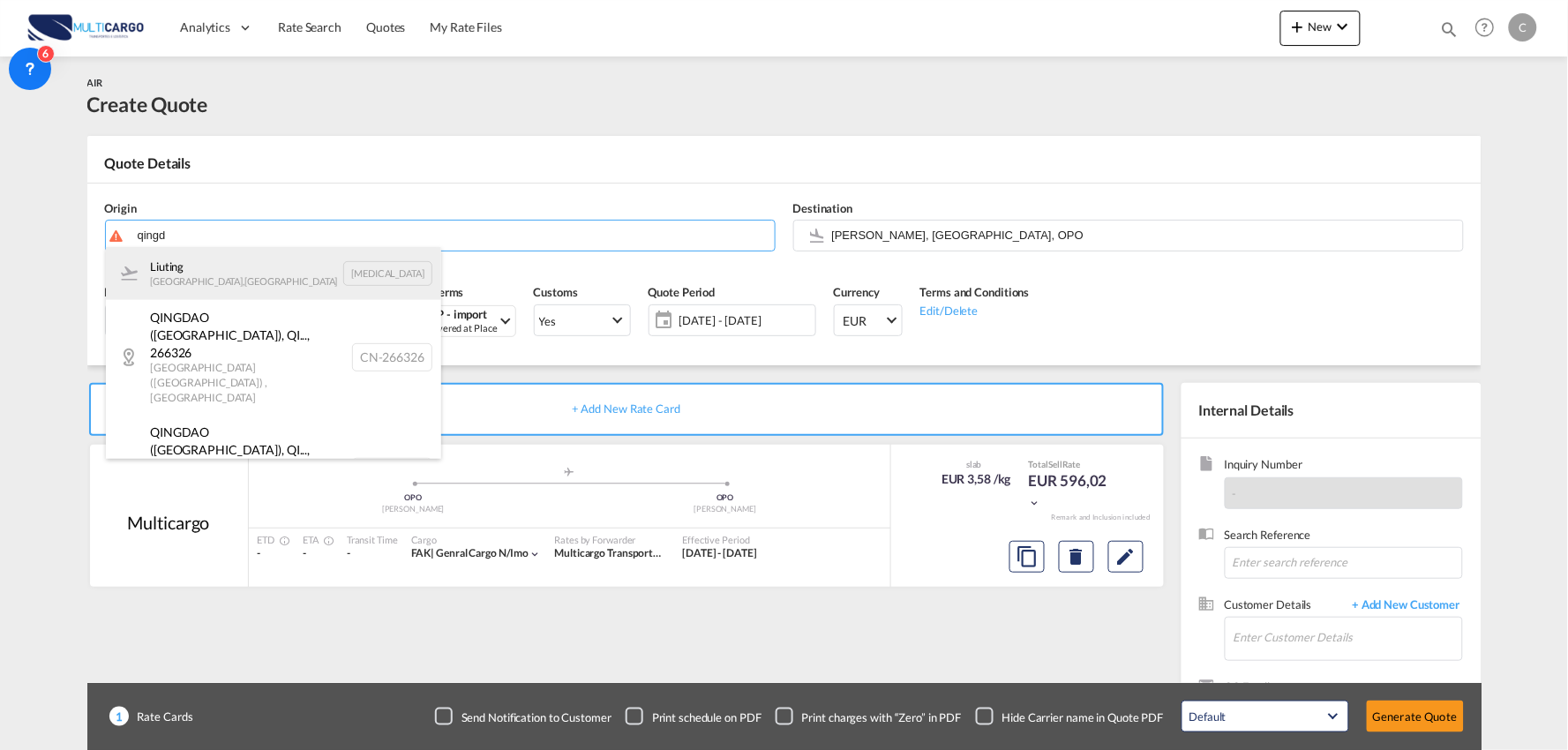
click at [223, 271] on div "[PERSON_NAME][GEOGRAPHIC_DATA] , [GEOGRAPHIC_DATA][PERSON_NAME][MEDICAL_DATA]" at bounding box center [273, 274] width 335 height 53
type input "Liuting, [GEOGRAPHIC_DATA], [MEDICAL_DATA]"
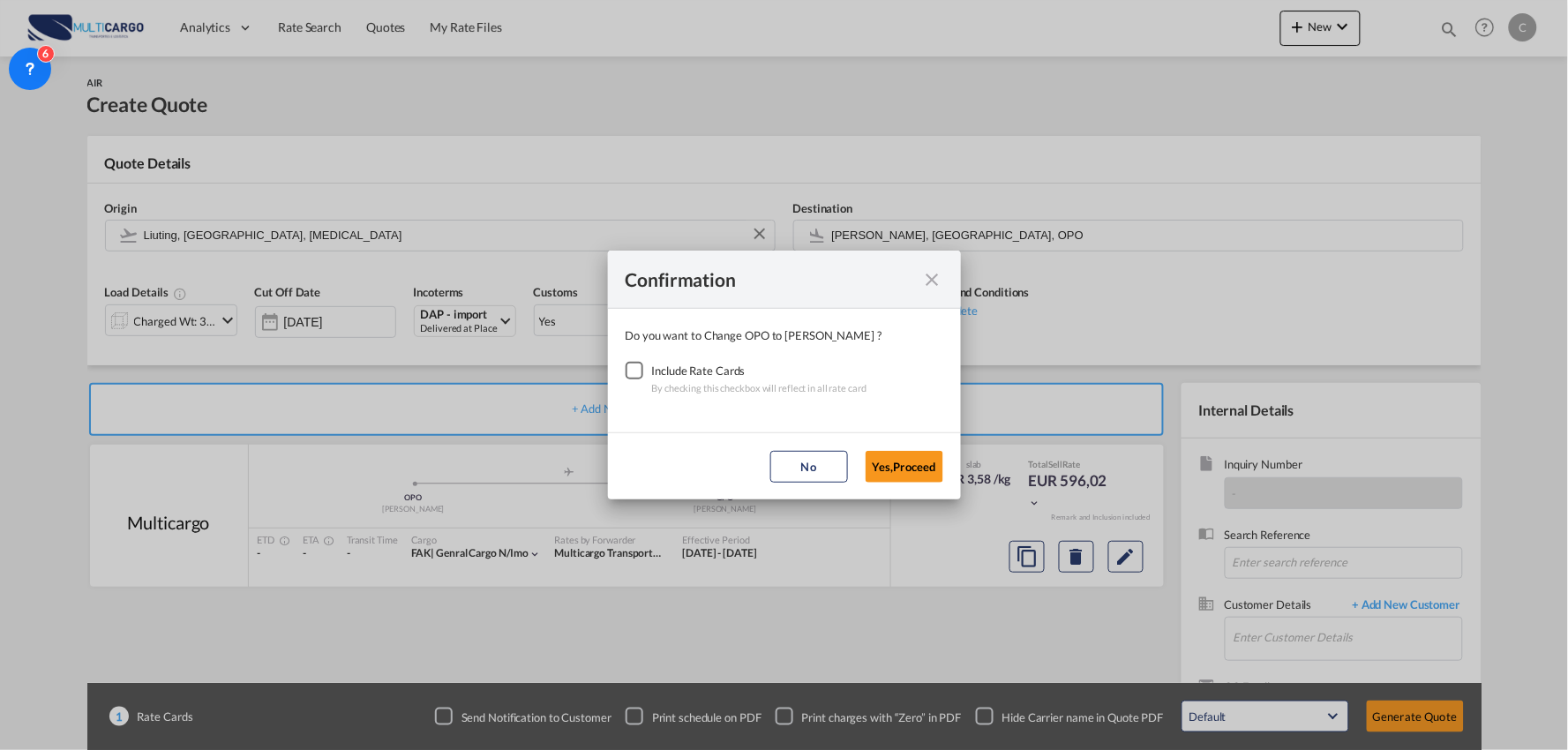
click at [644, 367] on div "Checkbox No Ink" at bounding box center [635, 371] width 18 height 18
click at [903, 461] on button "Yes,Proceed" at bounding box center [904, 467] width 77 height 32
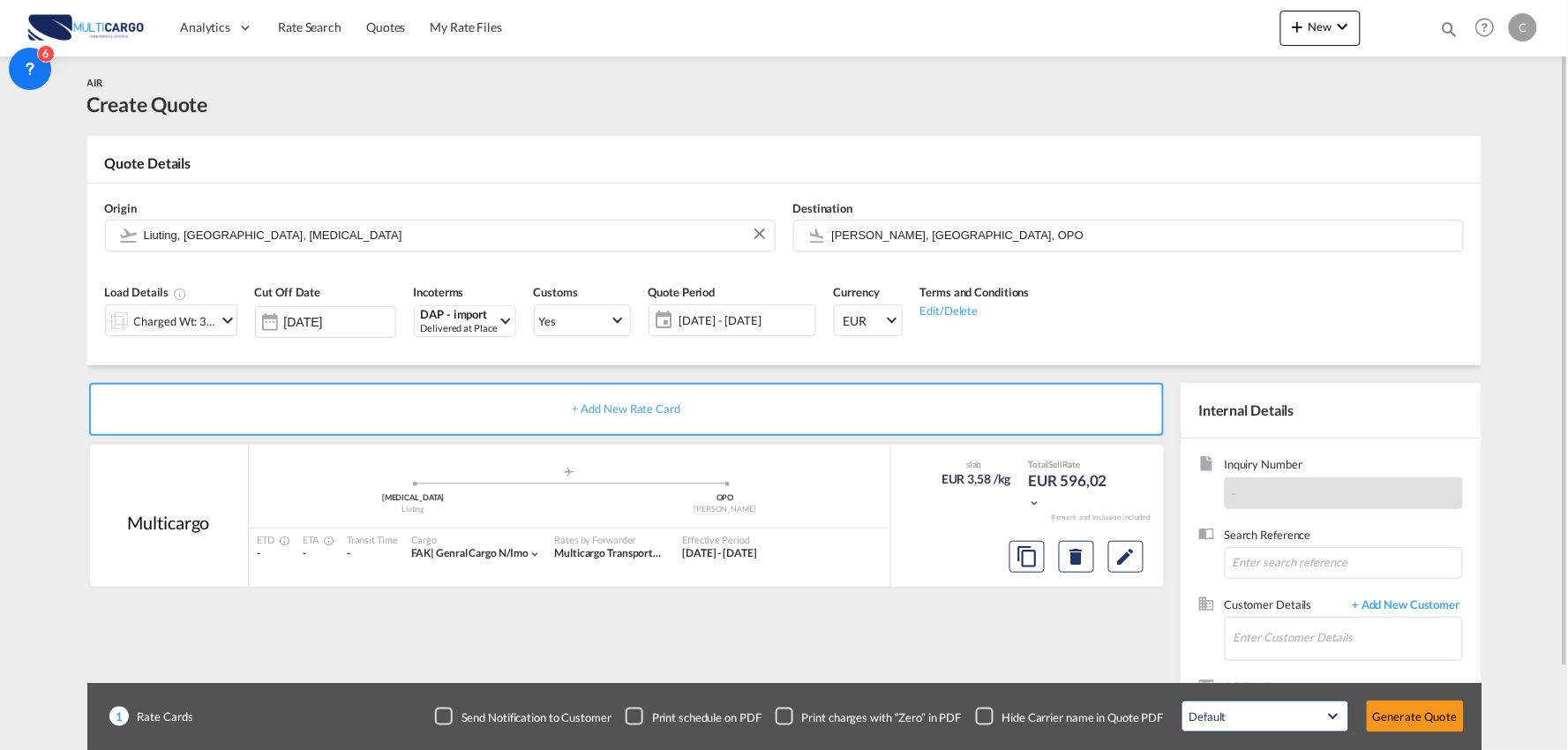
click at [987, 718] on div "Checkbox No Ink" at bounding box center [985, 716] width 18 height 18
click at [1396, 605] on span "+ Add New Customer" at bounding box center [1404, 606] width 119 height 20
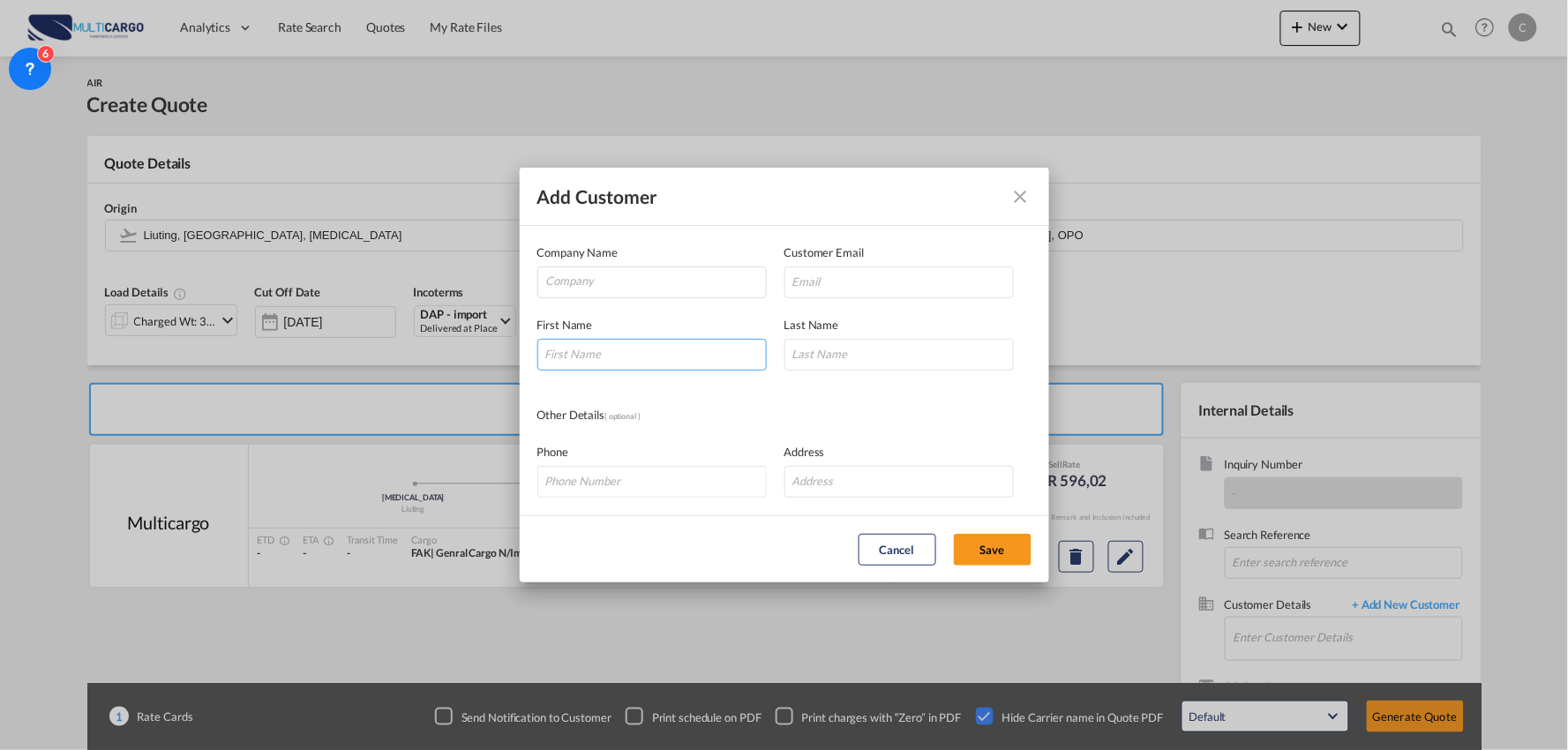
click at [574, 347] on input "Add Customer Company ..." at bounding box center [652, 355] width 229 height 32
type input "Biill"
type input "Zhang"
click at [582, 354] on input "Biill" at bounding box center [652, 355] width 229 height 32
click at [613, 356] on input "Biil" at bounding box center [652, 355] width 229 height 32
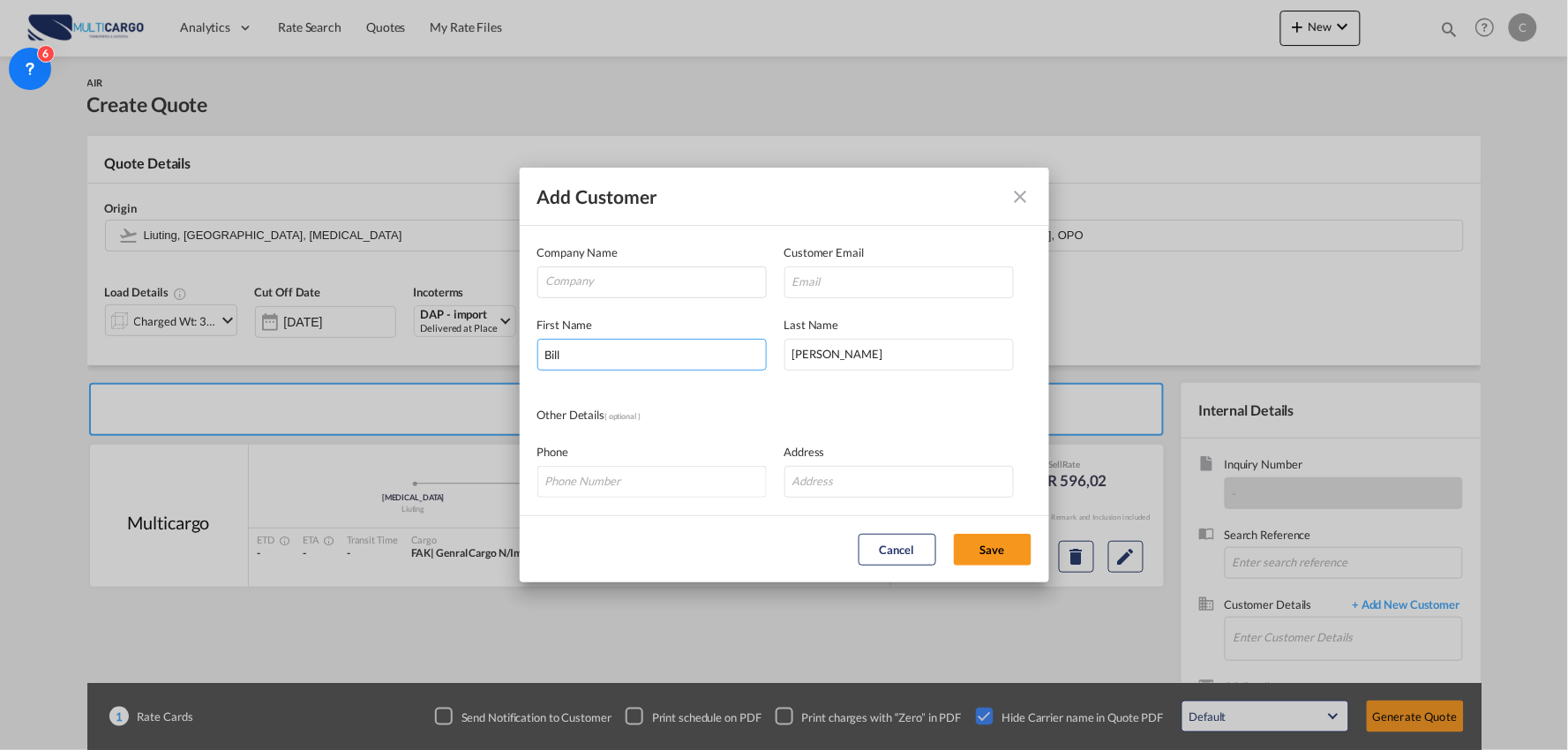
type input "Bill"
click at [871, 275] on input "Add Customer Company ..." at bounding box center [899, 283] width 229 height 32
paste input "[EMAIL_ADDRESS][DOMAIN_NAME]"
type input "[EMAIL_ADDRESS][DOMAIN_NAME]"
click at [631, 355] on input "Bill" at bounding box center [652, 355] width 229 height 32
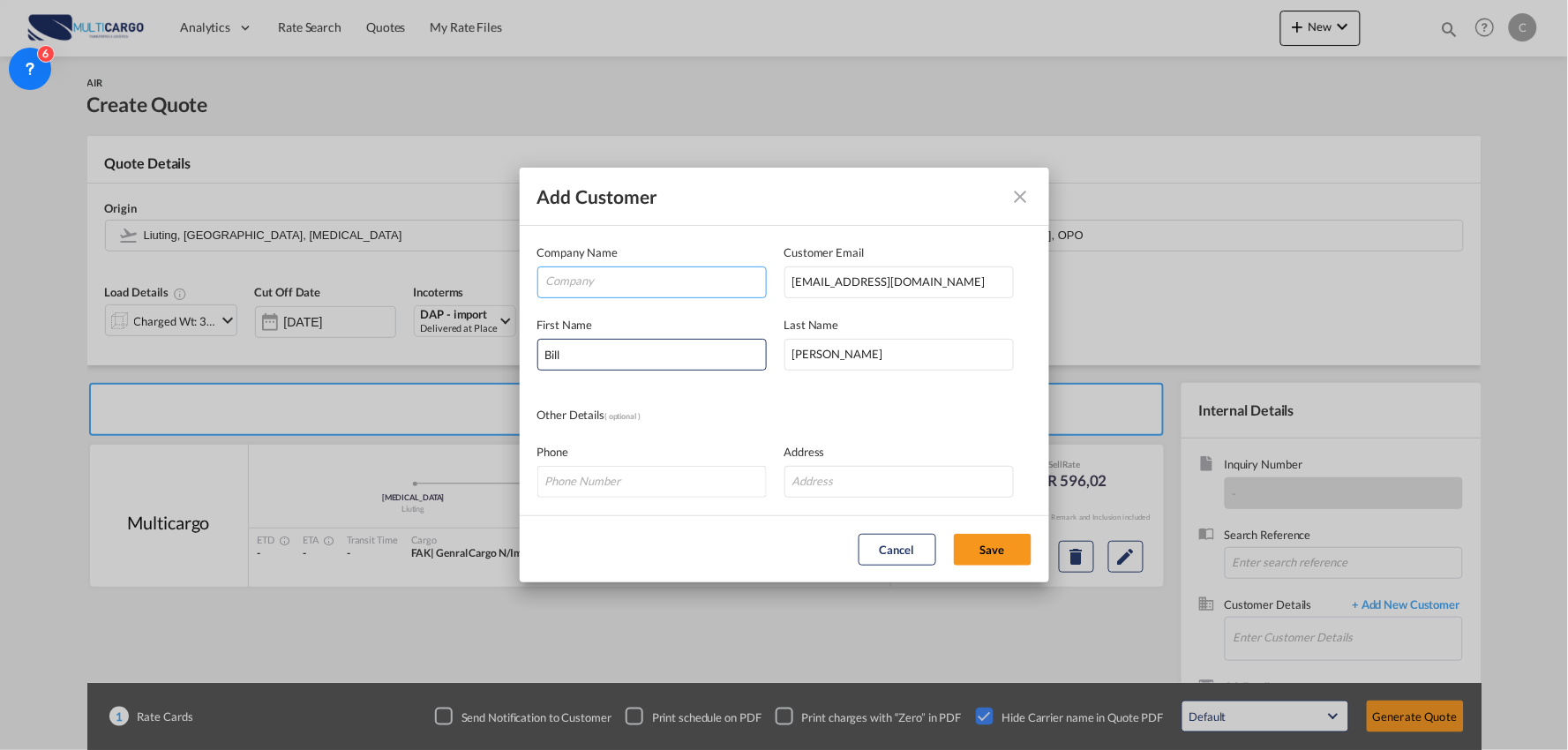
click at [596, 285] on input "Company" at bounding box center [655, 281] width 220 height 27
drag, startPoint x: 649, startPoint y: 266, endPoint x: 671, endPoint y: 278, distance: 25.1
click at [649, 267] on md-autocomplete "Add Customer Company ..." at bounding box center [652, 283] width 229 height 32
click at [649, 279] on input "Company" at bounding box center [655, 281] width 220 height 27
paste input "Qingdao Honesty International Logistics Co., Ltd."
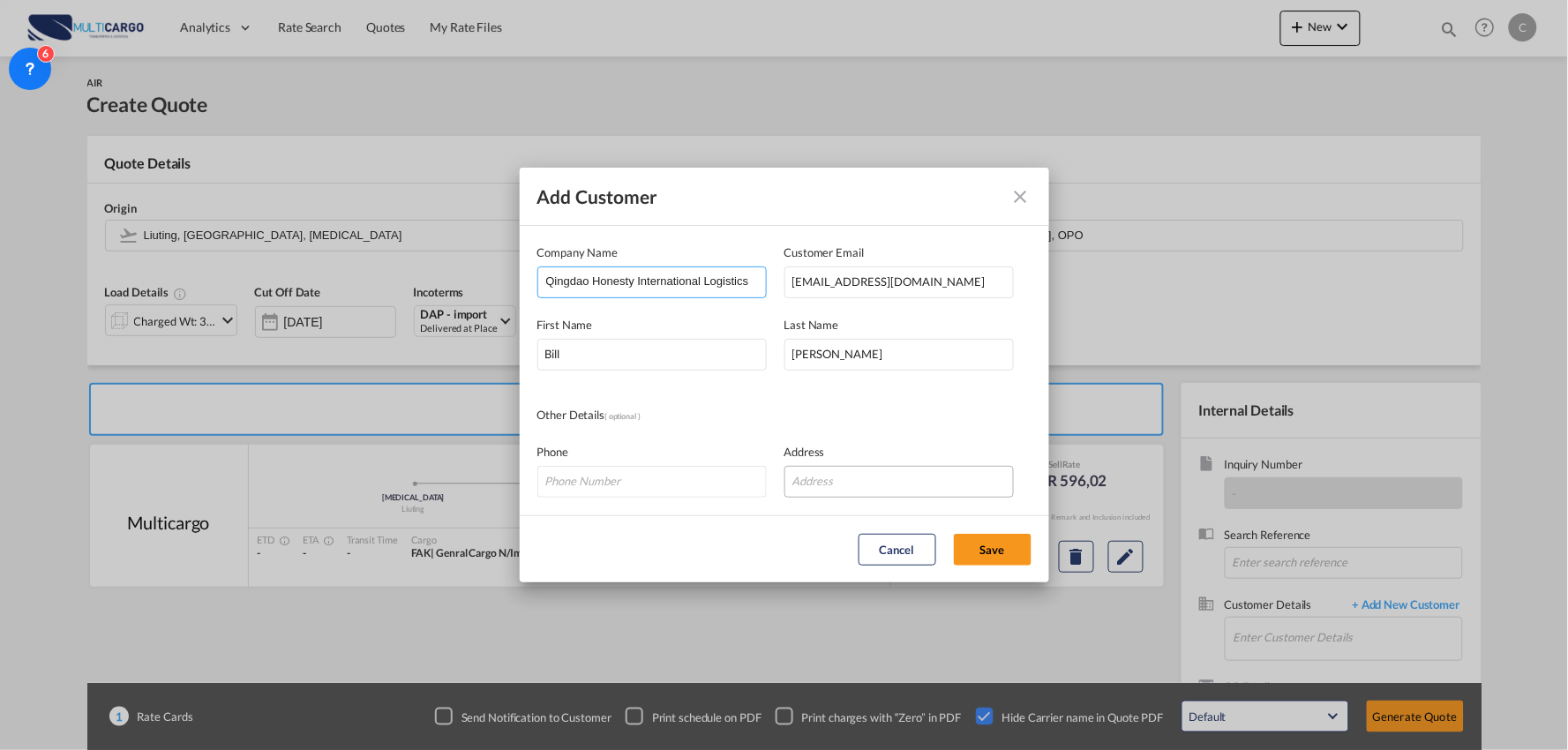
scroll to position [0, 49]
type input "Qingdao Honesty International Logistics Co., Ltd."
click at [889, 481] on input "Add Customer Company ..." at bounding box center [899, 482] width 229 height 32
click at [881, 421] on div "Other Details ( optional )" at bounding box center [784, 416] width 494 height 20
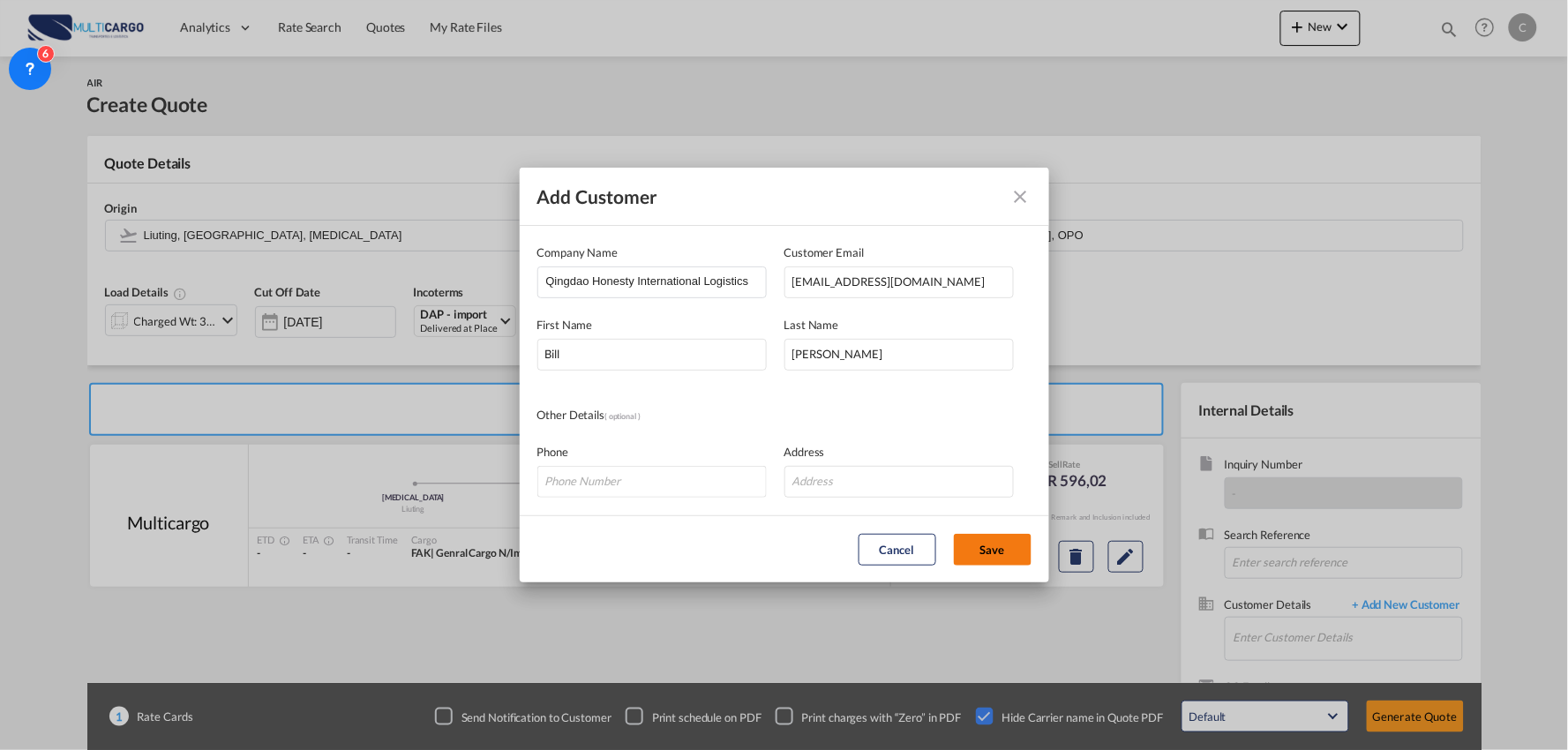
click at [994, 544] on button "Save" at bounding box center [992, 550] width 77 height 32
type input "Qingdao Honesty International Logistics Co., Ltd., [PERSON_NAME], [EMAIL_ADDRES…"
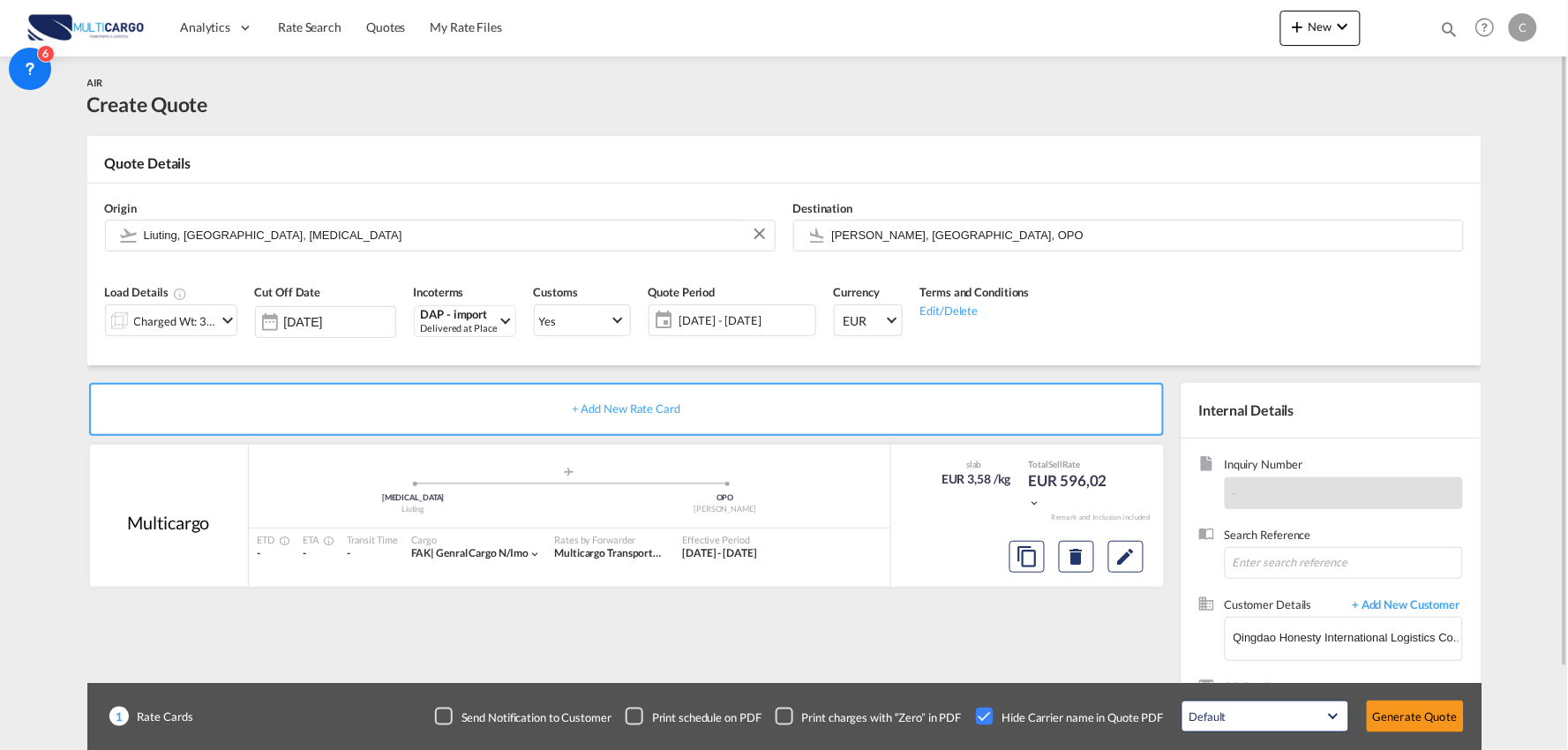
click at [1003, 631] on div "+ Add New Rate Card Multicargo added by you .a{fill:#aaa8ad;} .a{fill:#aaa8ad;}…" at bounding box center [629, 567] width 1085 height 369
click at [1391, 706] on button "Generate Quote" at bounding box center [1415, 716] width 97 height 32
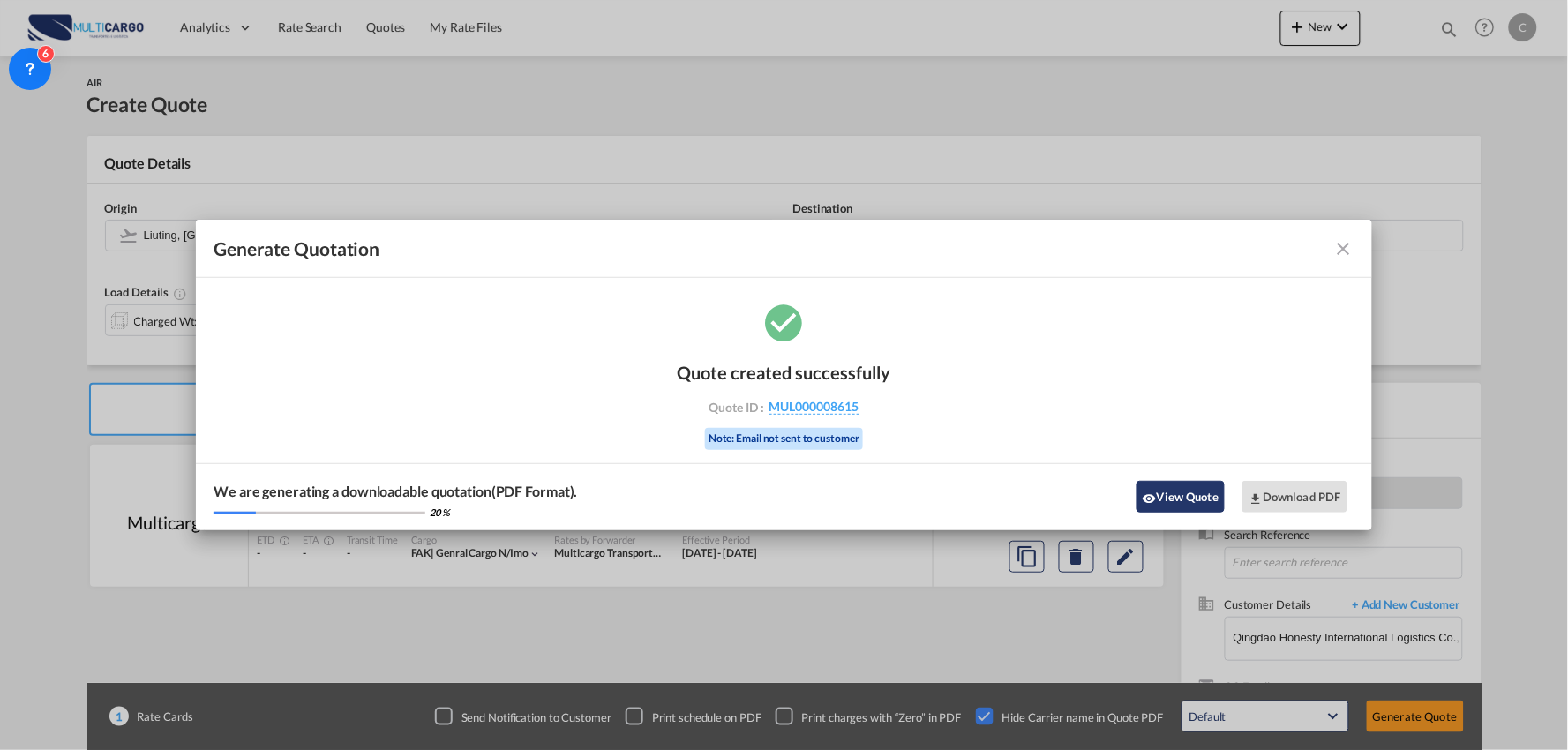
click at [1180, 499] on button "View Quote" at bounding box center [1180, 497] width 88 height 32
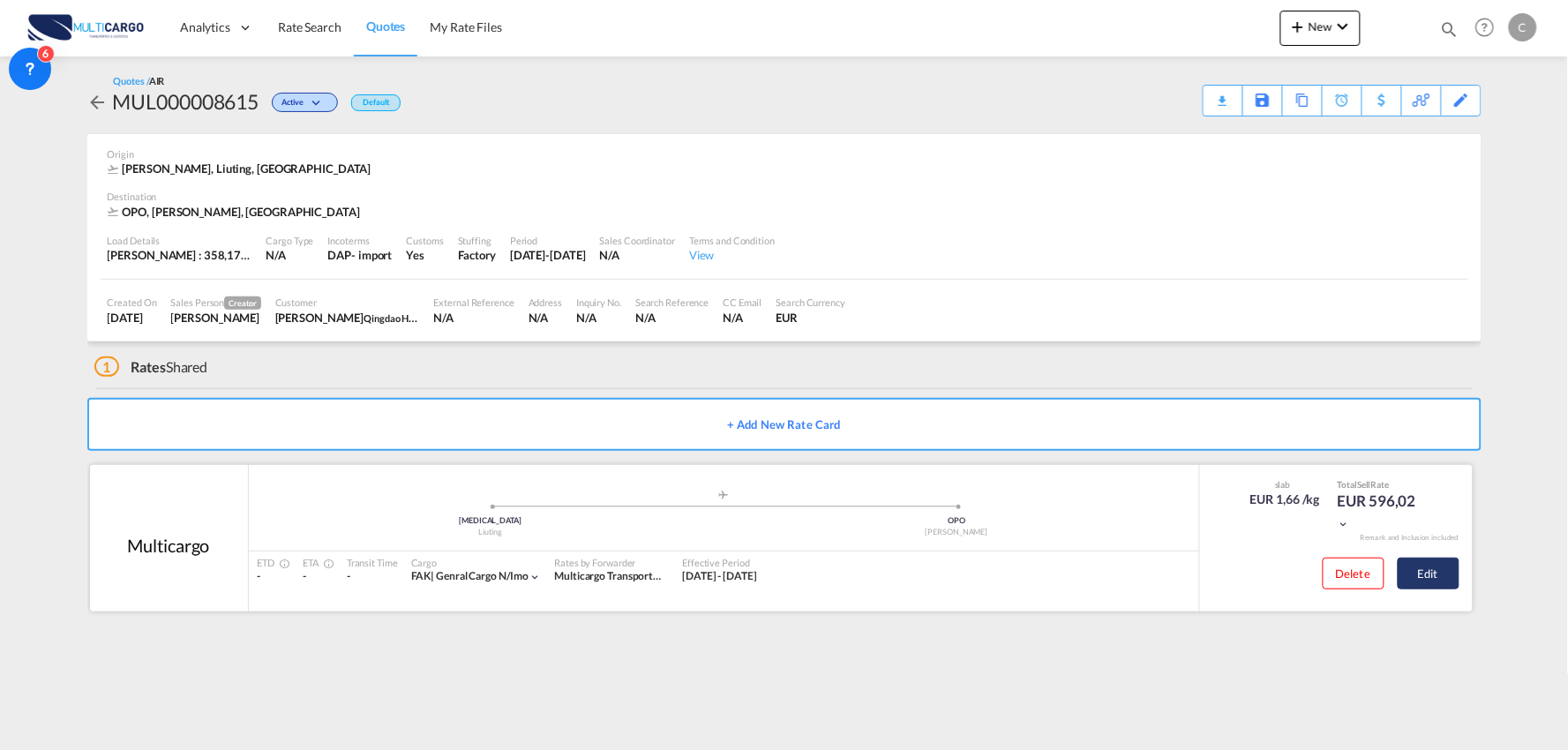
click at [1444, 567] on button "Edit" at bounding box center [1428, 573] width 61 height 32
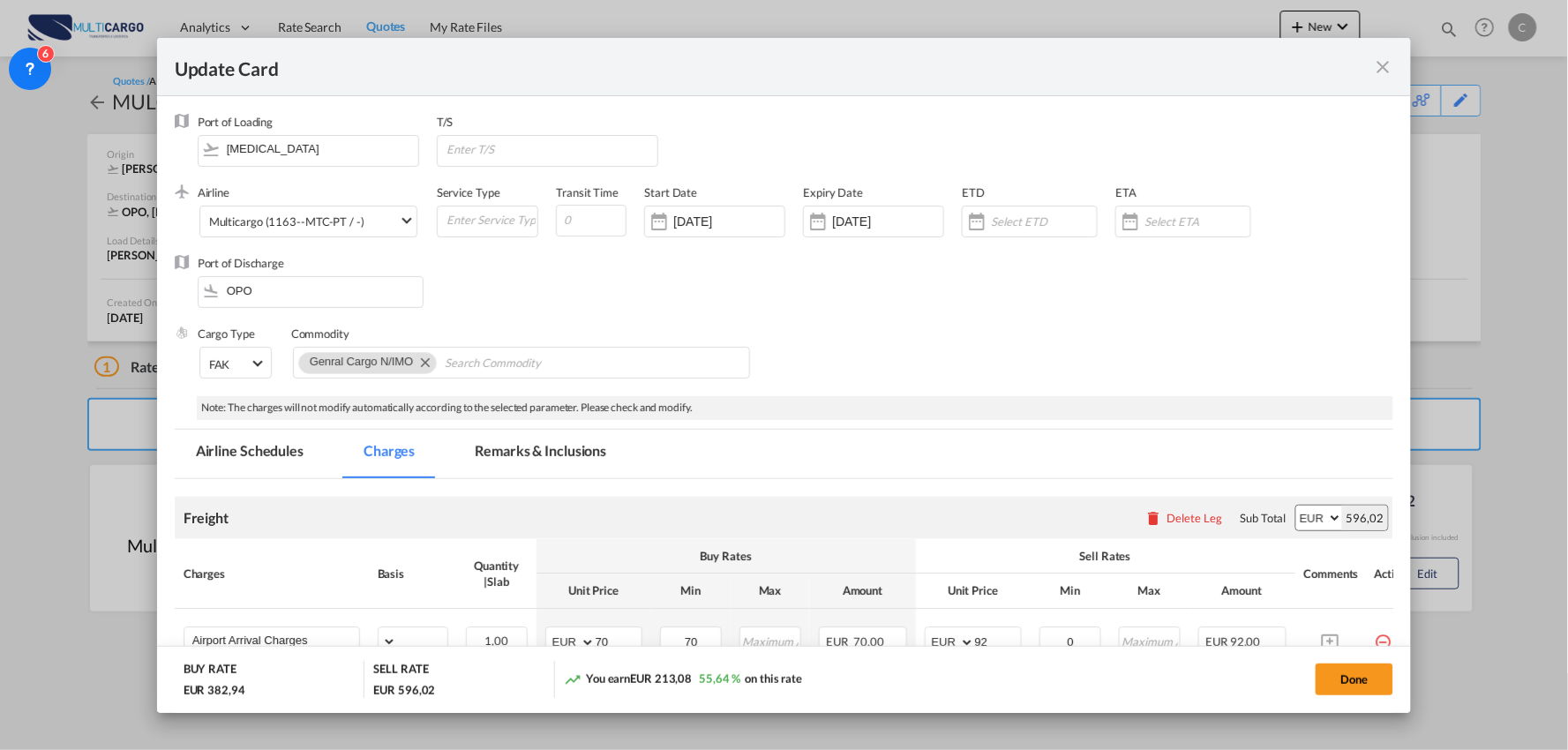
select select "per_bl"
select select "per_kg"
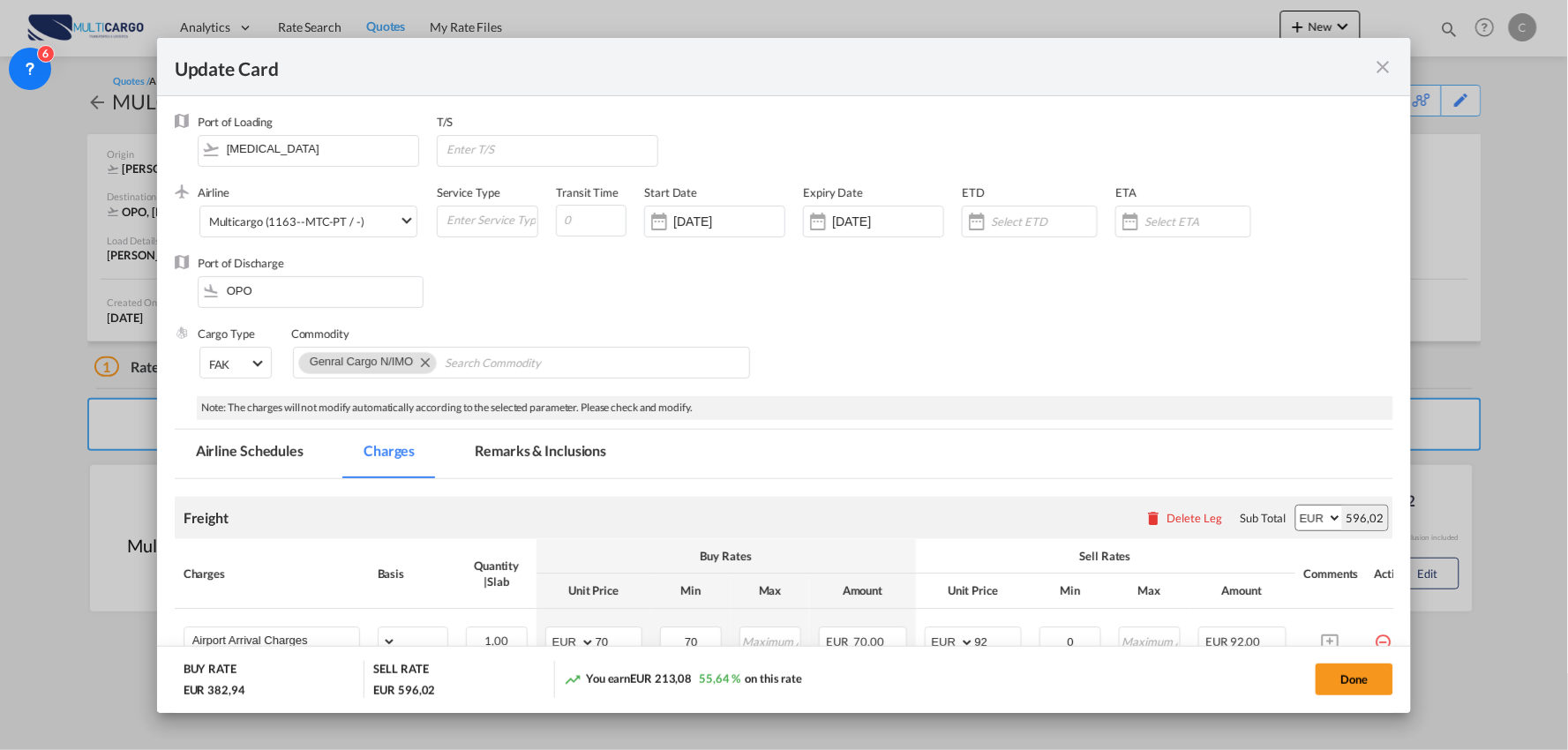
select select "per_shipment"
select select "per_bl"
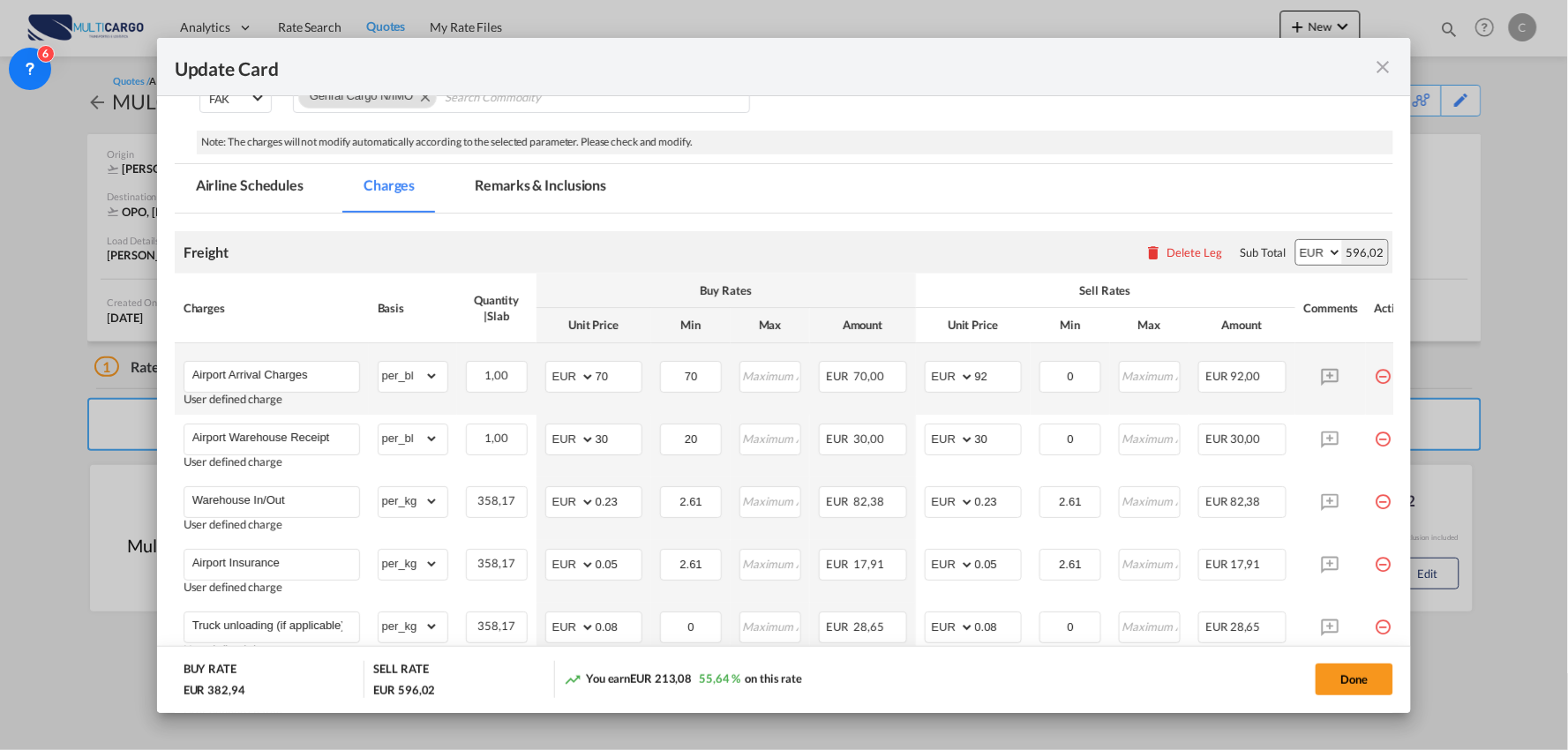
scroll to position [294, 0]
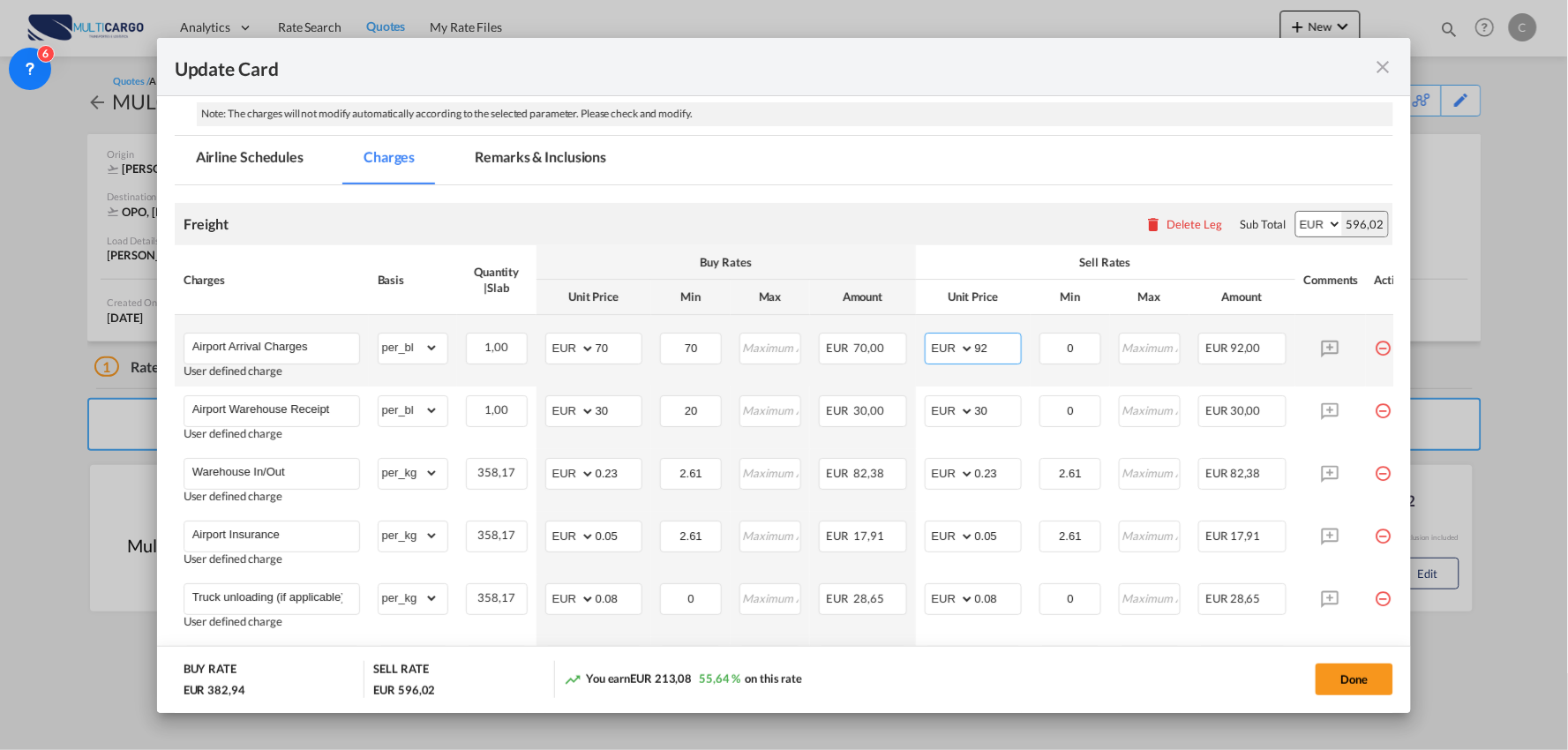
drag, startPoint x: 999, startPoint y: 358, endPoint x: 921, endPoint y: 355, distance: 78.1
click at [922, 358] on td "AED AFN ALL AMD ANG AOA ARS AUD AWG AZN BAM BBD BDT BGN BHD BIF BMD BND BOB BRL…" at bounding box center [972, 350] width 115 height 71
type input "70"
click at [972, 257] on div "Sell Rates" at bounding box center [1105, 262] width 362 height 16
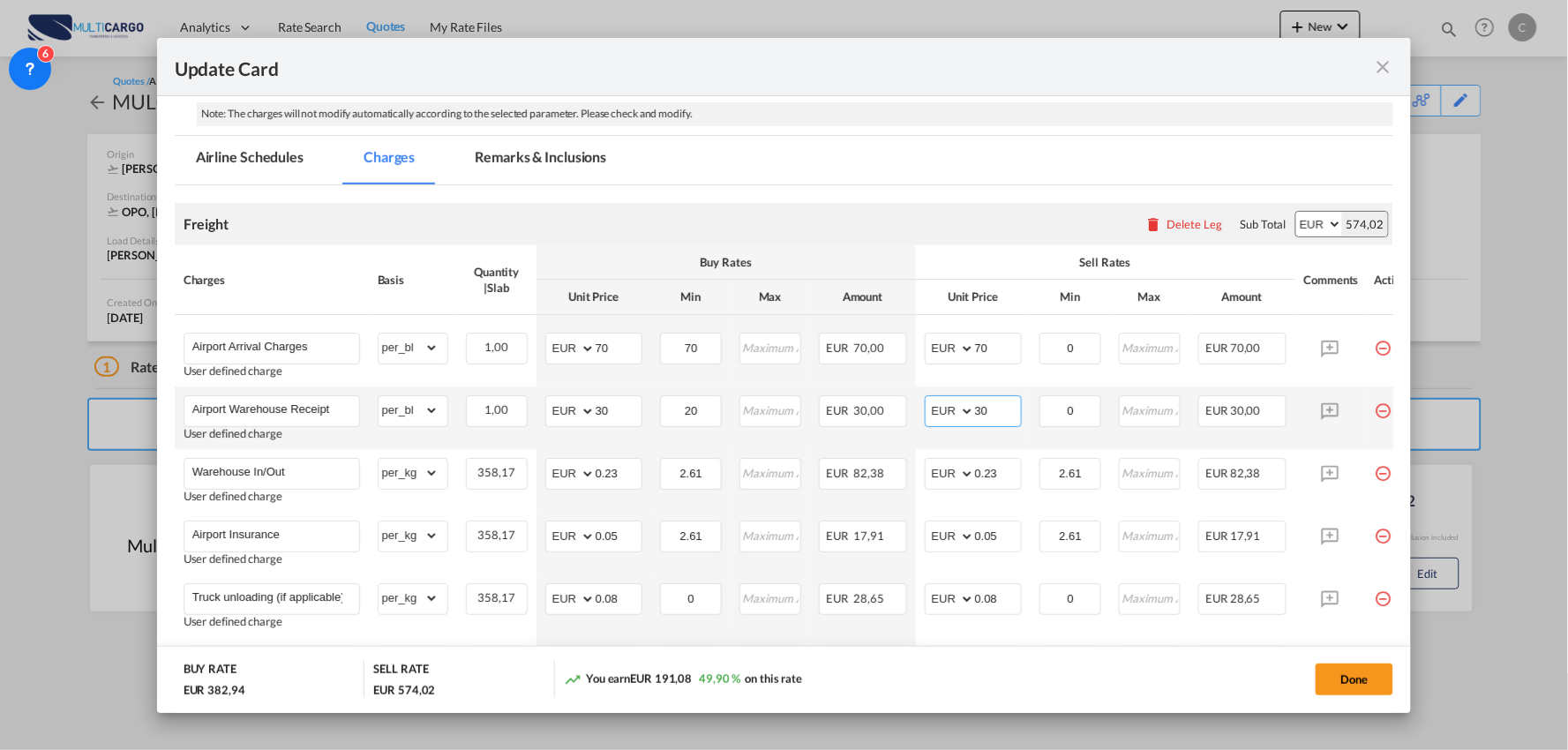
drag, startPoint x: 987, startPoint y: 417, endPoint x: 942, endPoint y: 417, distance: 45.0
click at [945, 417] on md-input-container "AED AFN ALL AMD ANG AOA ARS AUD AWG AZN BAM BBD BDT BGN BHD BIF BMD BND BOB BRL…" at bounding box center [972, 411] width 97 height 32
type input "50"
click at [948, 235] on div "Freight Please enter leg name Leg Name Already Exists Delete Leg Sub Total AED …" at bounding box center [785, 224] width 1220 height 43
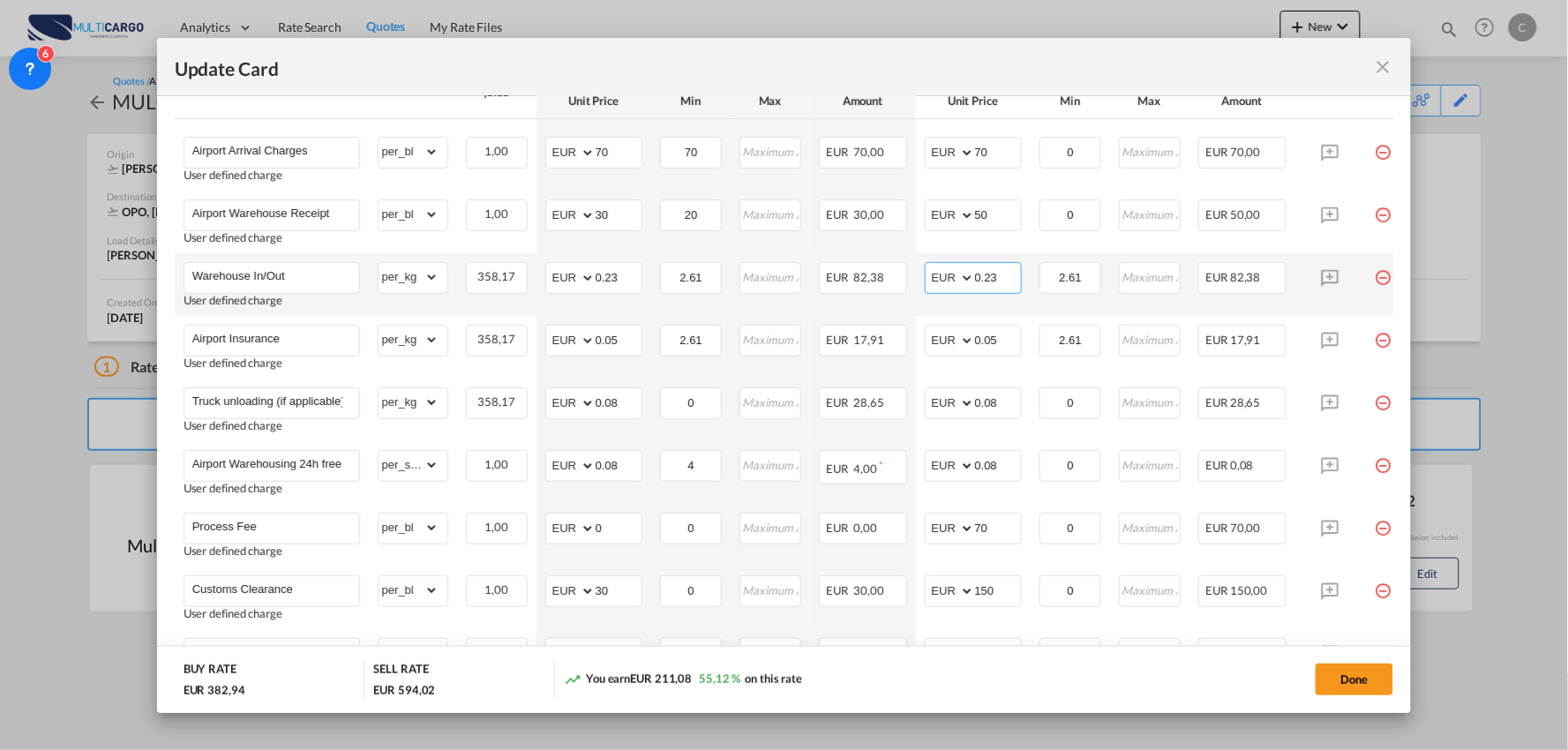
click at [1003, 285] on input "0.23" at bounding box center [998, 276] width 46 height 27
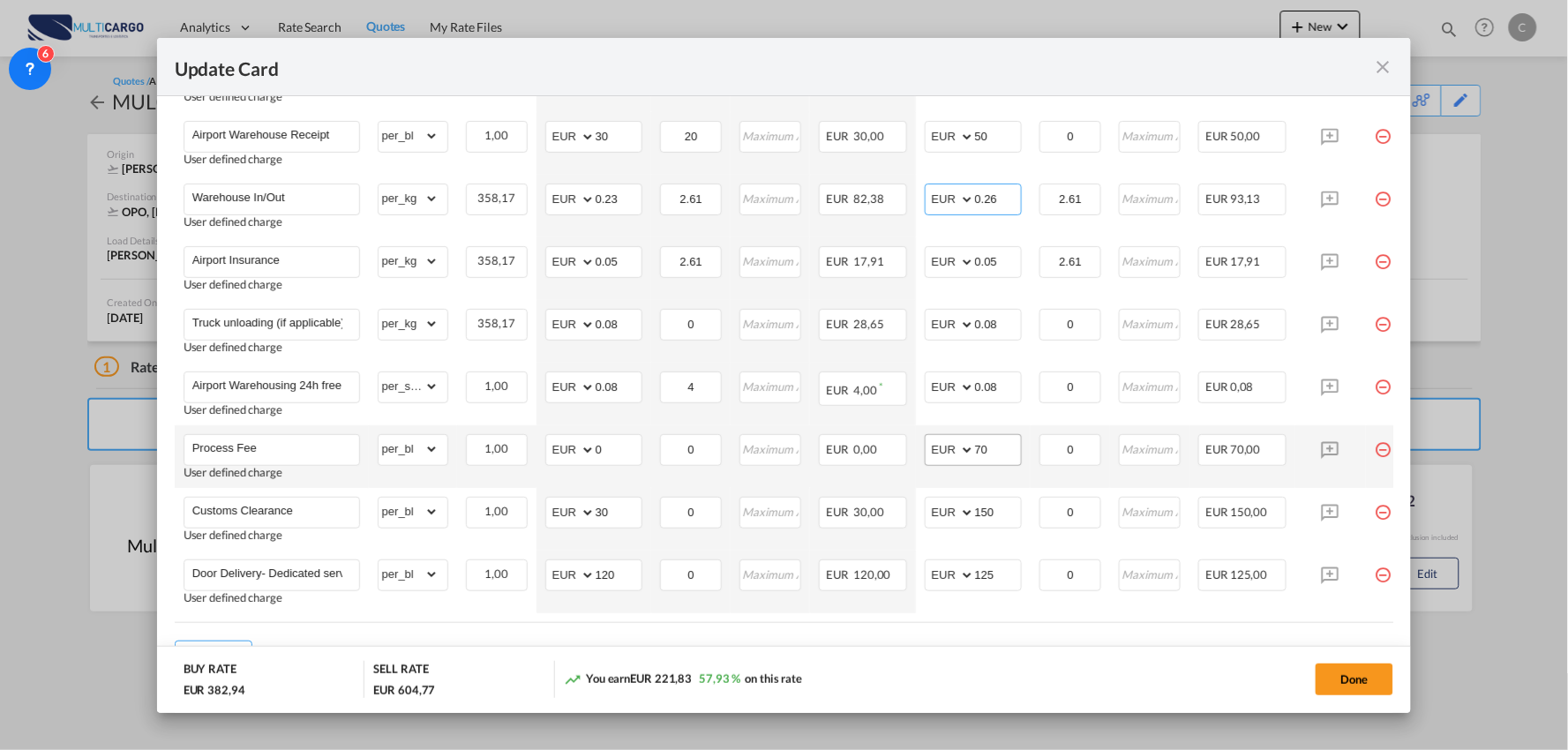
scroll to position [661, 0]
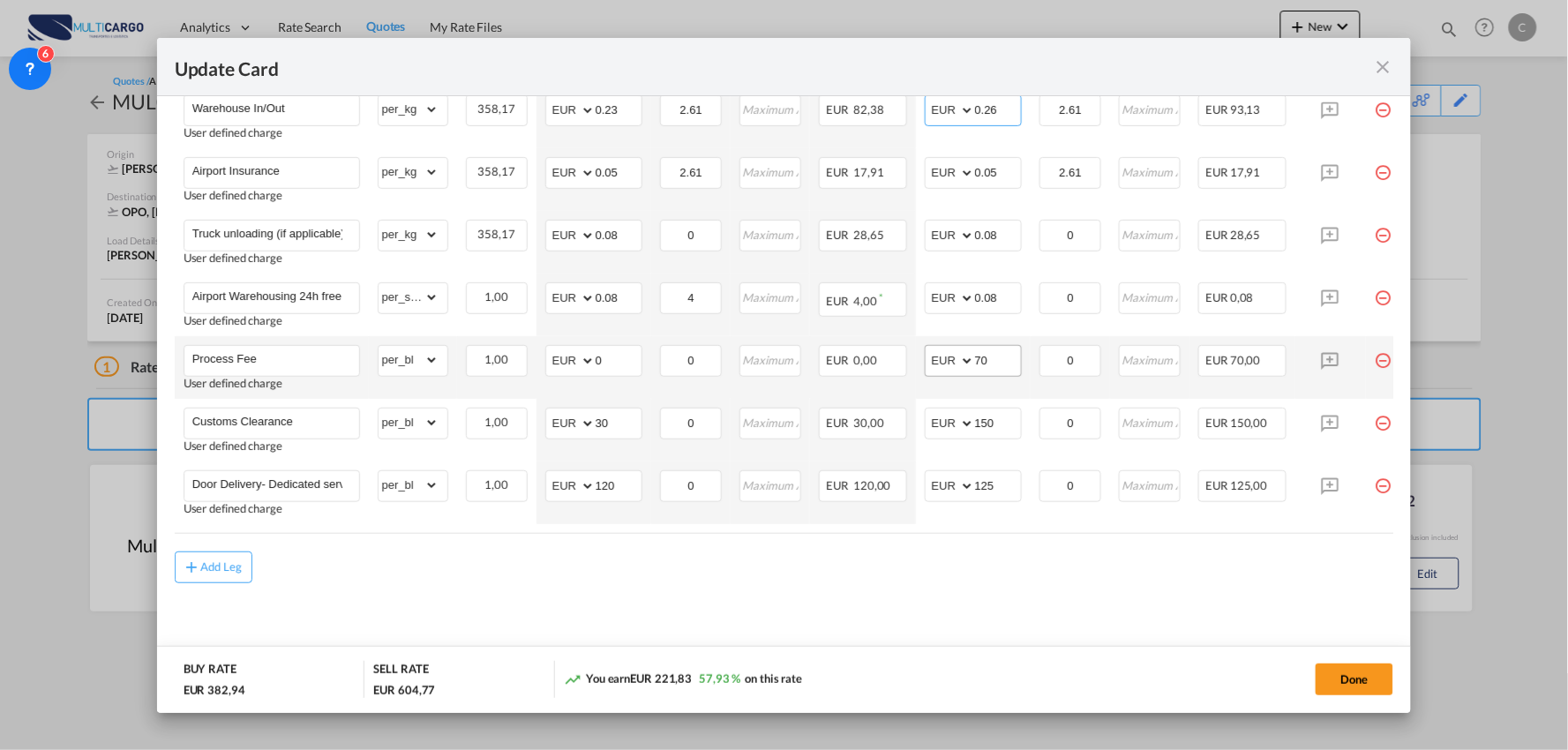
type input "0.26"
drag, startPoint x: 1003, startPoint y: 349, endPoint x: 866, endPoint y: 355, distance: 137.1
click at [866, 355] on tr "Process Fee User defined charge Please Enter Already Exists gross_weight volume…" at bounding box center [800, 367] width 1251 height 62
type input "90"
click at [912, 601] on md-content "Freight Please enter leg name Leg Name Already Exists Delete Leg Sub Total AED …" at bounding box center [785, 244] width 1220 height 846
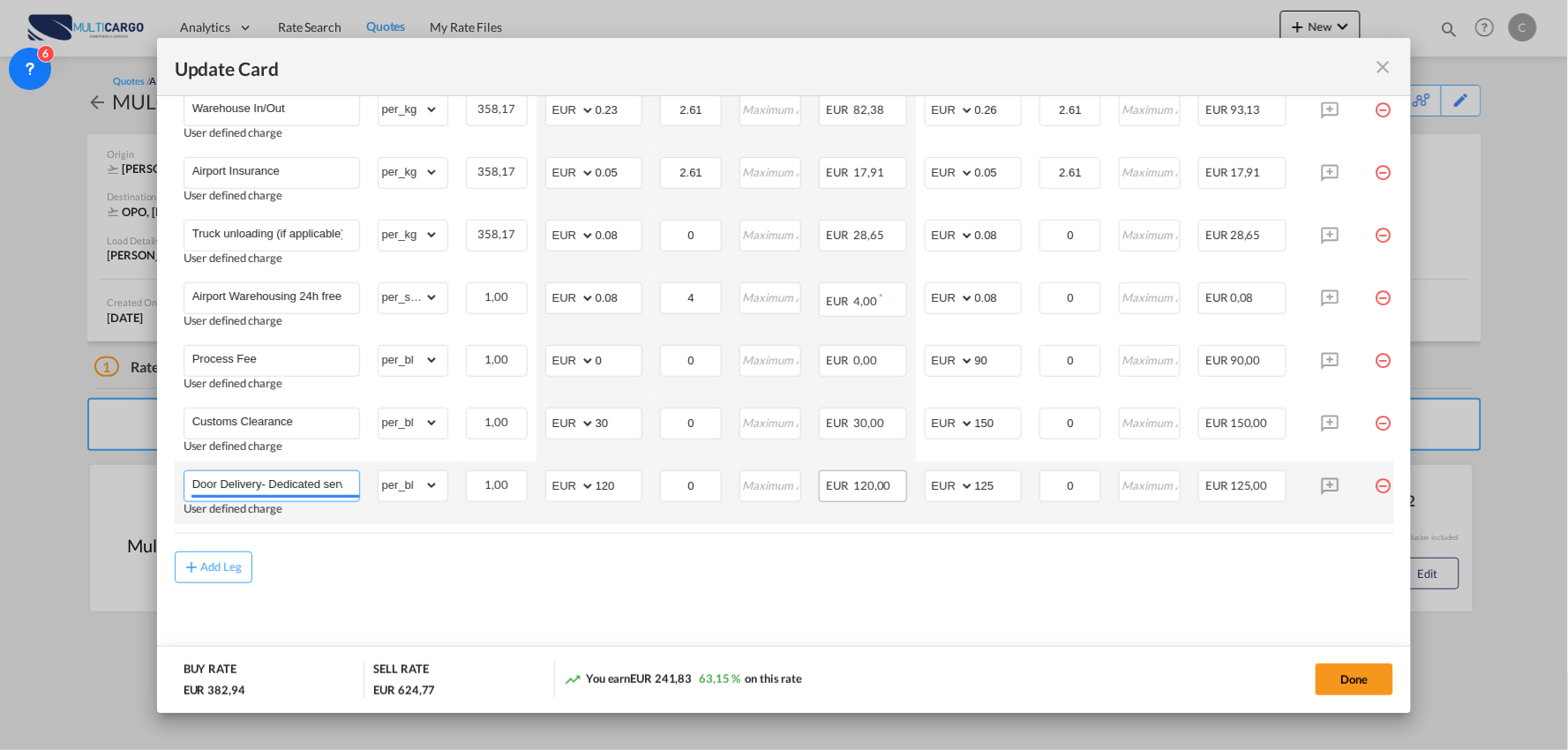
scroll to position [0, 15]
drag, startPoint x: 267, startPoint y: 476, endPoint x: 850, endPoint y: 485, distance: 583.1
click at [850, 485] on tr "Door Delivery- Dedicated service User defined charge Please Enter Already Exist…" at bounding box center [800, 492] width 1251 height 62
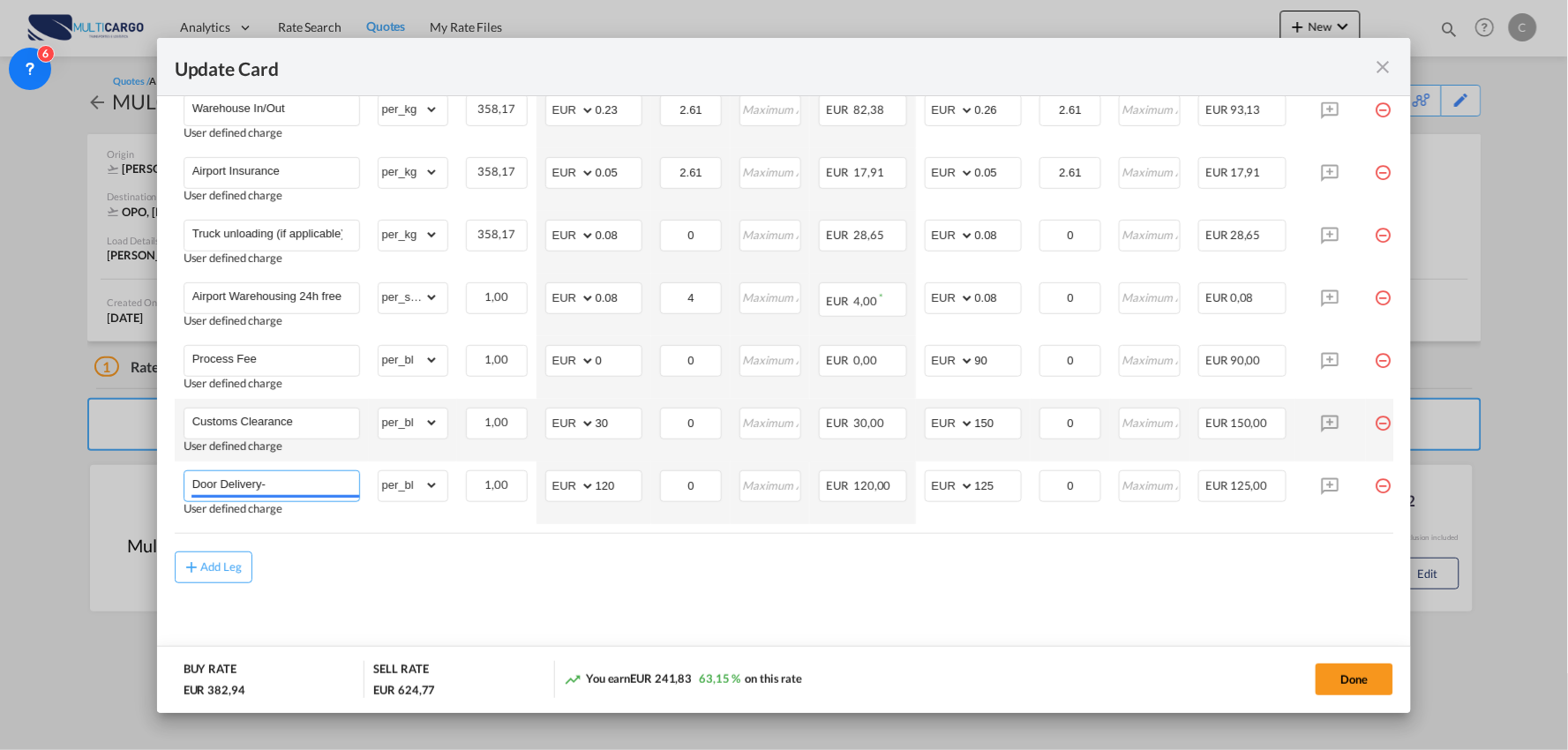
scroll to position [0, 0]
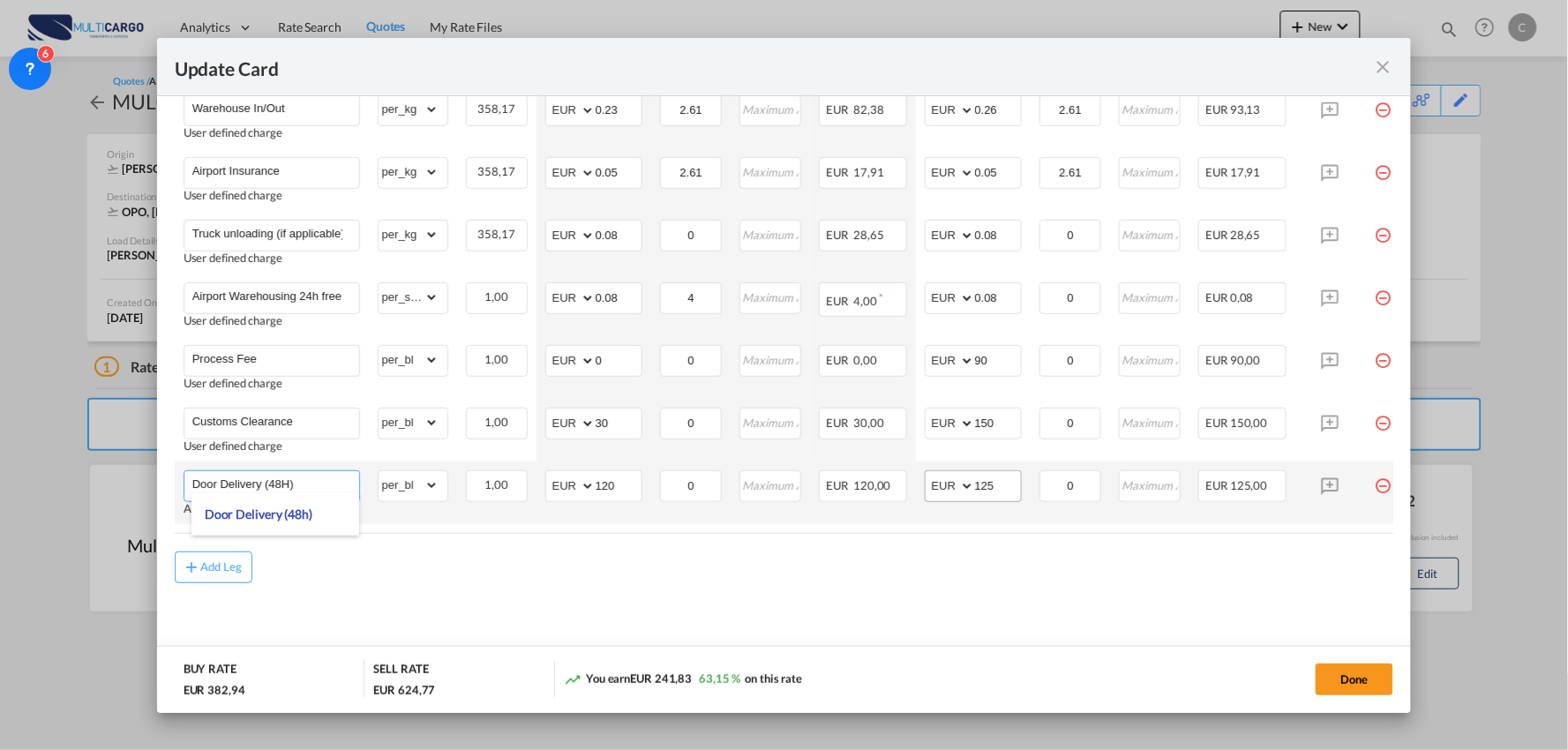
type input "Door Delivery (48H)"
drag, startPoint x: 976, startPoint y: 483, endPoint x: 883, endPoint y: 498, distance: 94.2
click at [883, 498] on tr "Door Delivery (48H) Adding a user defined charge Please Enter Already Exists gr…" at bounding box center [800, 492] width 1251 height 62
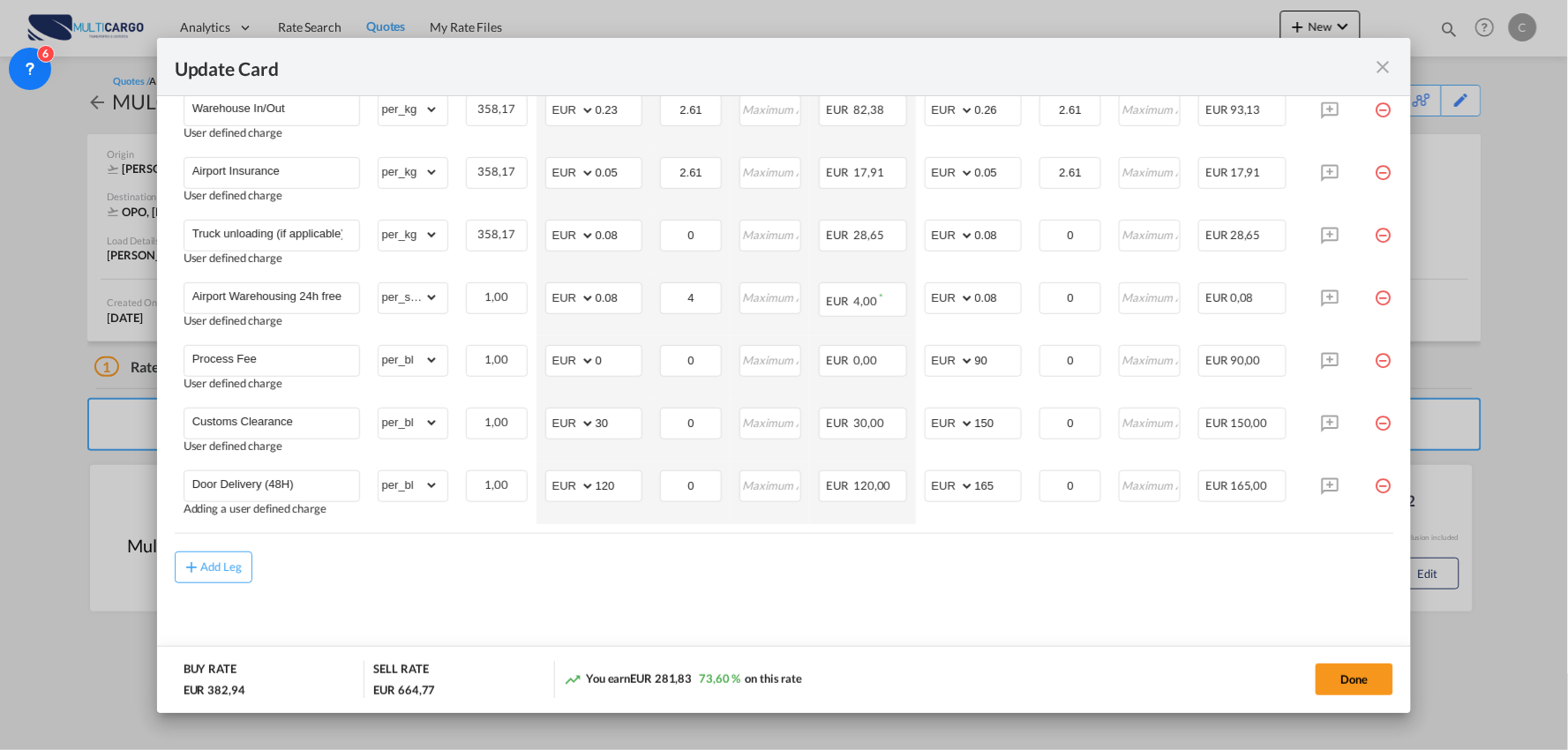
click at [841, 571] on div "Add Leg" at bounding box center [785, 567] width 1220 height 32
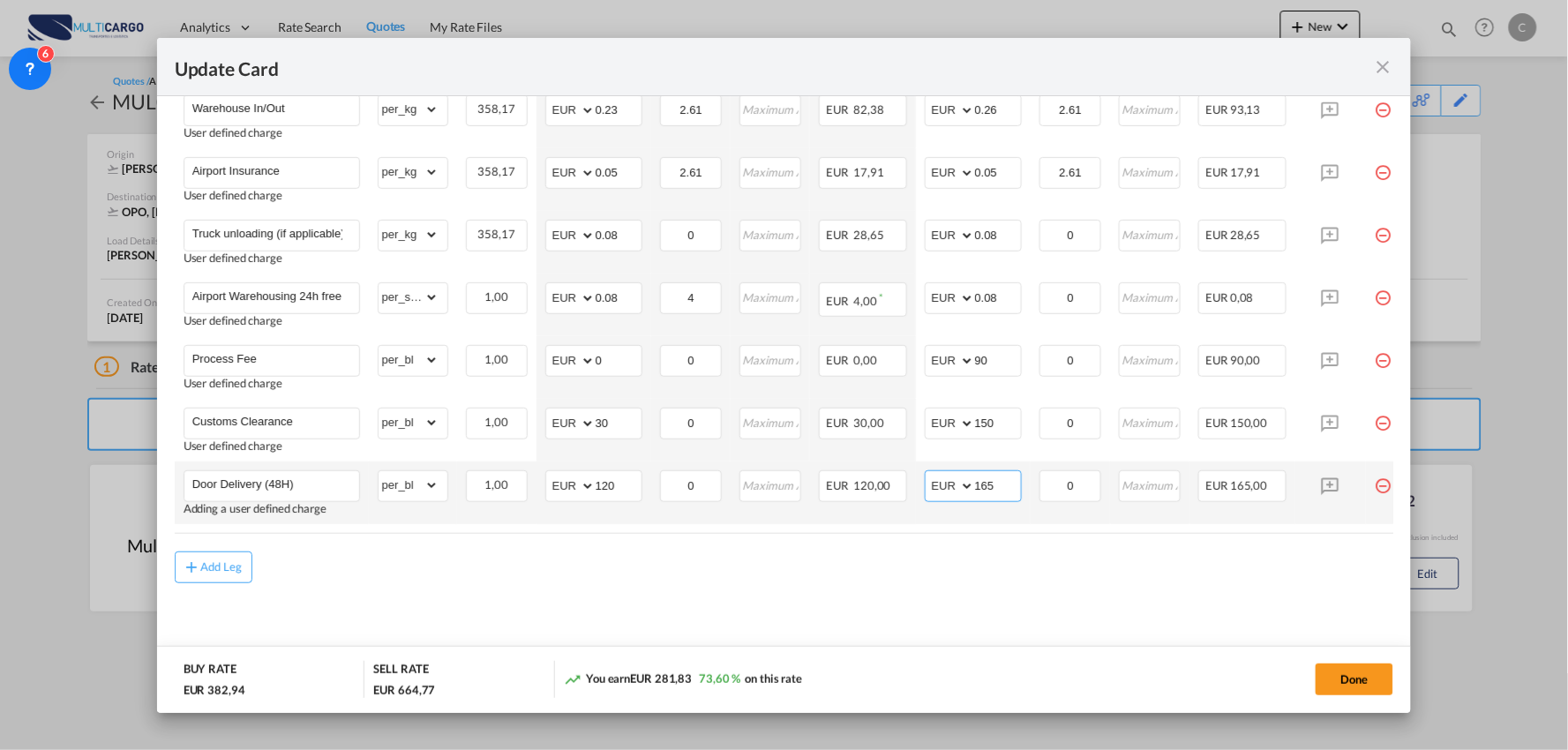
drag, startPoint x: 1001, startPoint y: 487, endPoint x: 888, endPoint y: 498, distance: 113.5
click at [888, 499] on tr "Door Delivery (48H) Adding a user defined charge Please Enter Already Exists gr…" at bounding box center [800, 492] width 1251 height 62
type input "170"
drag, startPoint x: 772, startPoint y: 559, endPoint x: 623, endPoint y: 515, distance: 155.4
click at [772, 559] on div "Add Leg" at bounding box center [785, 567] width 1220 height 32
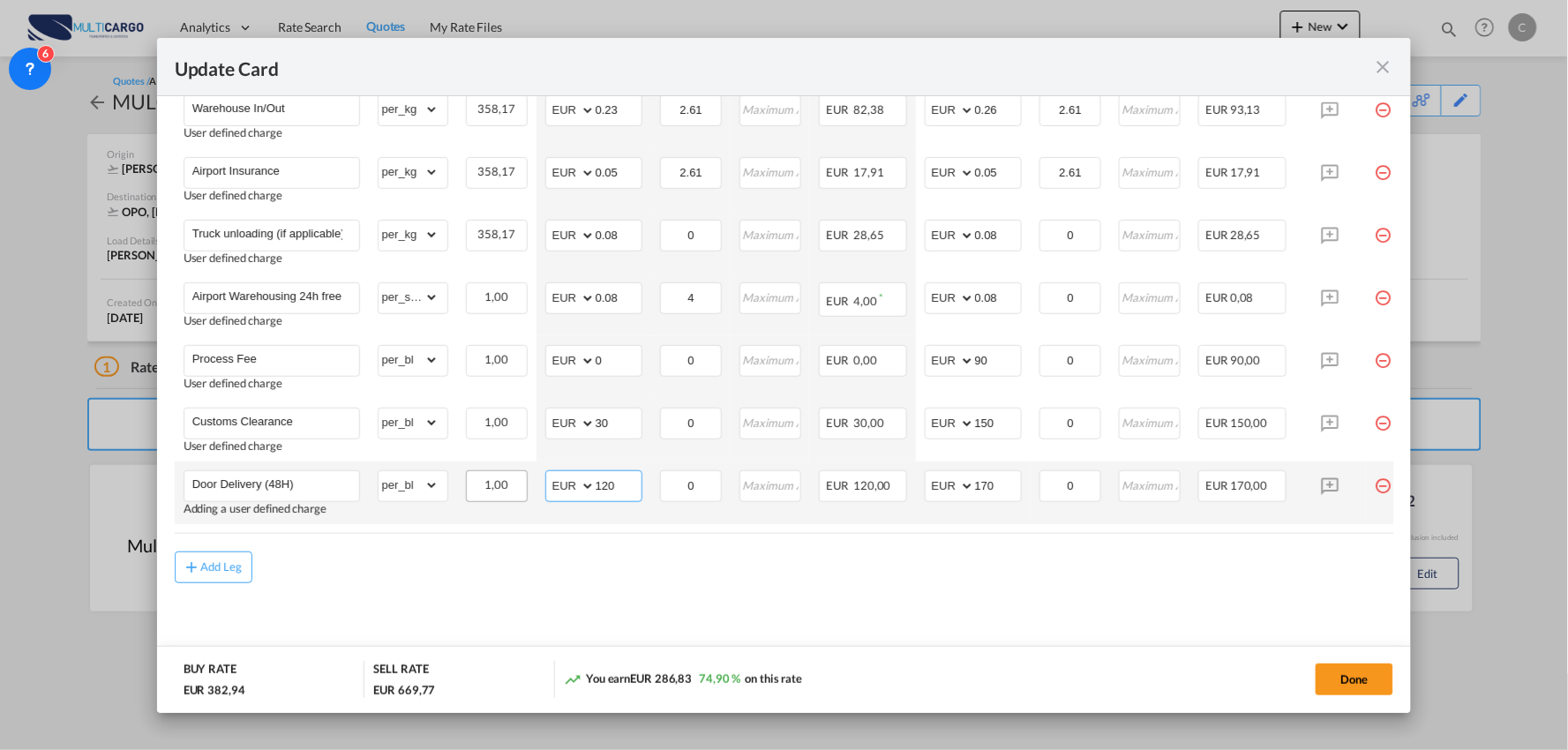
drag, startPoint x: 515, startPoint y: 478, endPoint x: 500, endPoint y: 478, distance: 15.0
click at [506, 478] on tr "Door Delivery (48H) Adding a user defined charge Please Enter Already Exists gr…" at bounding box center [800, 492] width 1251 height 62
click at [1009, 475] on input "170" at bounding box center [998, 484] width 46 height 27
click at [1003, 483] on input "170" at bounding box center [998, 484] width 46 height 27
drag, startPoint x: 622, startPoint y: 478, endPoint x: 519, endPoint y: 477, distance: 103.0
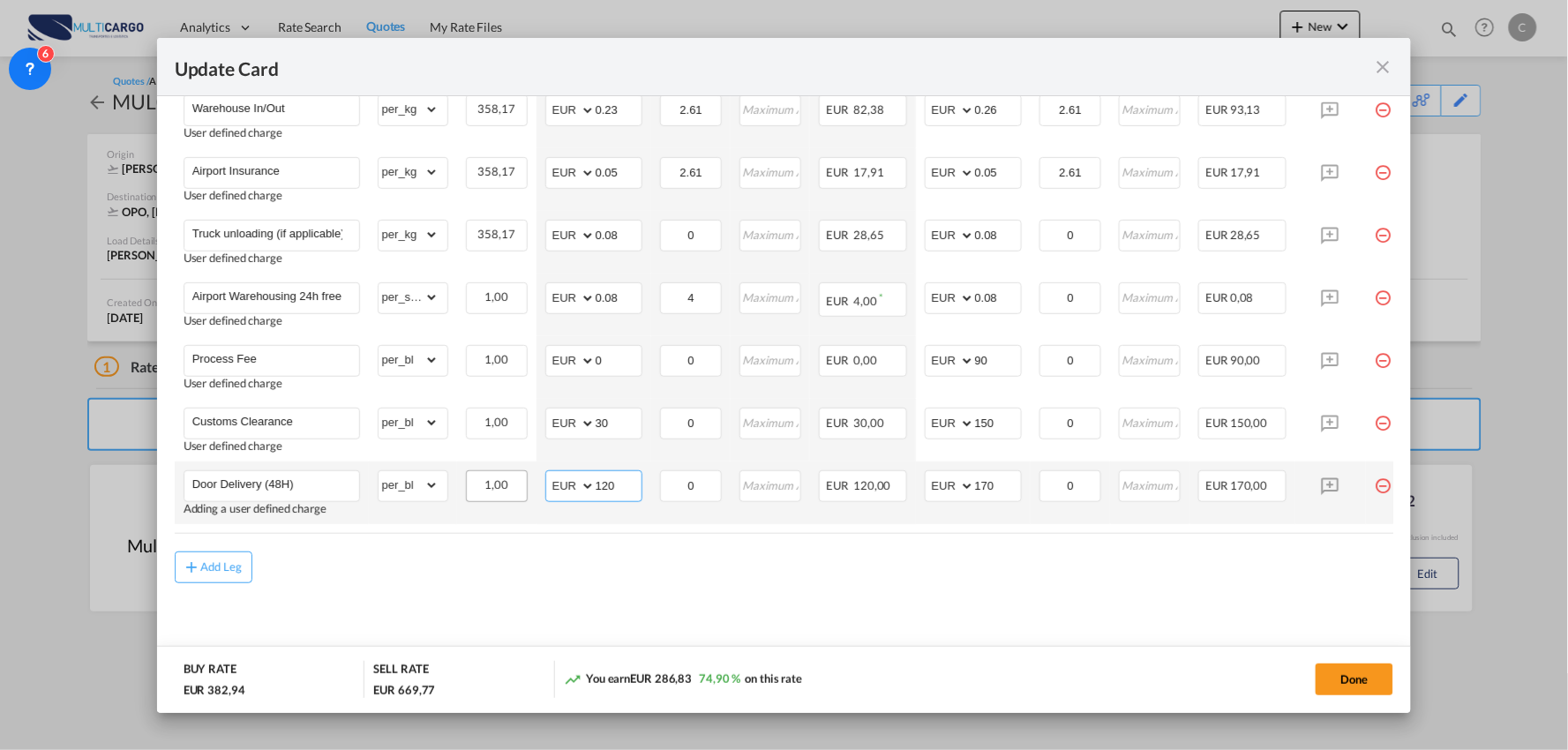
click at [519, 477] on tr "Door Delivery (48H) Adding a user defined charge Please Enter Already Exists gr…" at bounding box center [800, 492] width 1251 height 62
type input "120"
click at [693, 570] on div "Add Leg" at bounding box center [785, 567] width 1220 height 32
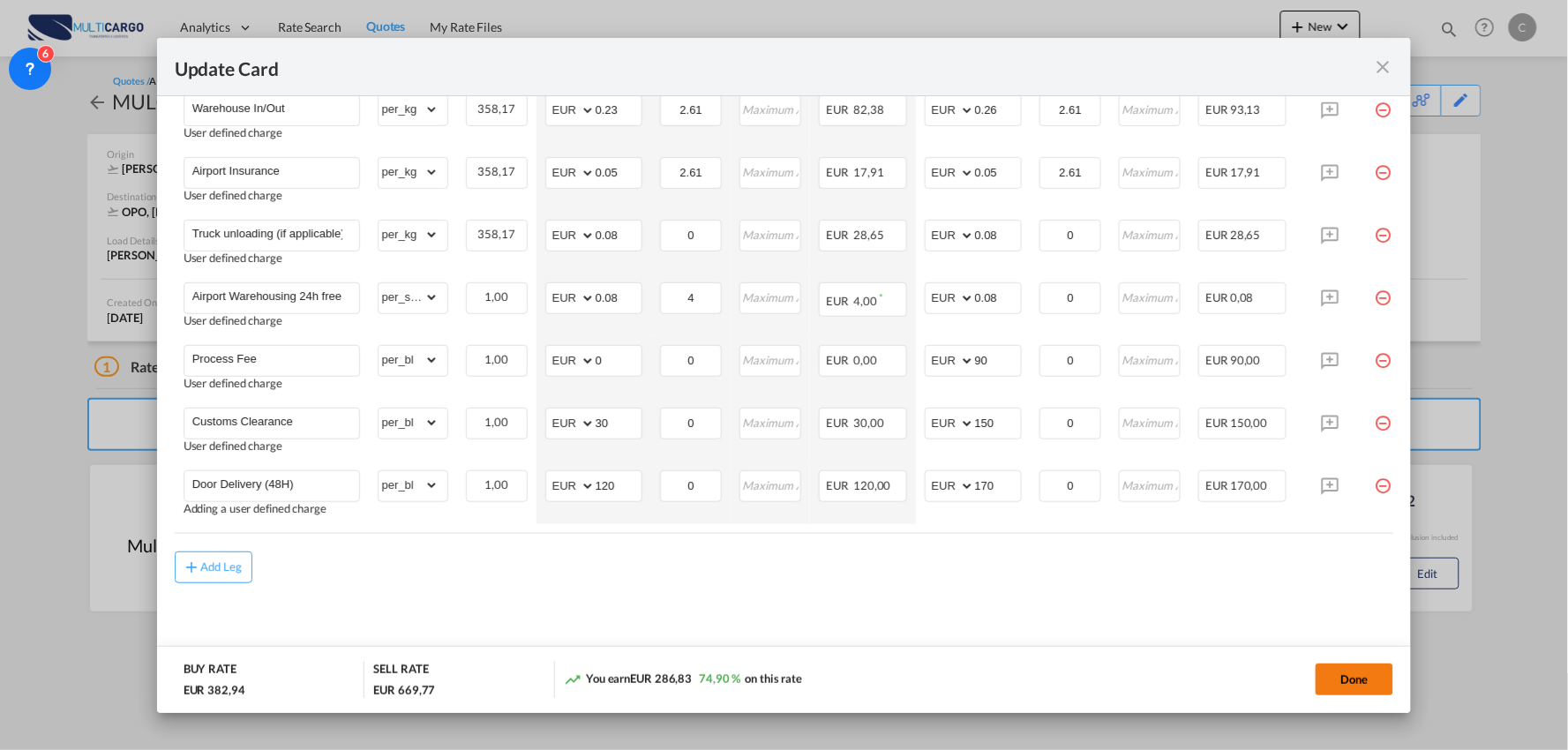
click at [1377, 690] on button "Done" at bounding box center [1354, 679] width 77 height 32
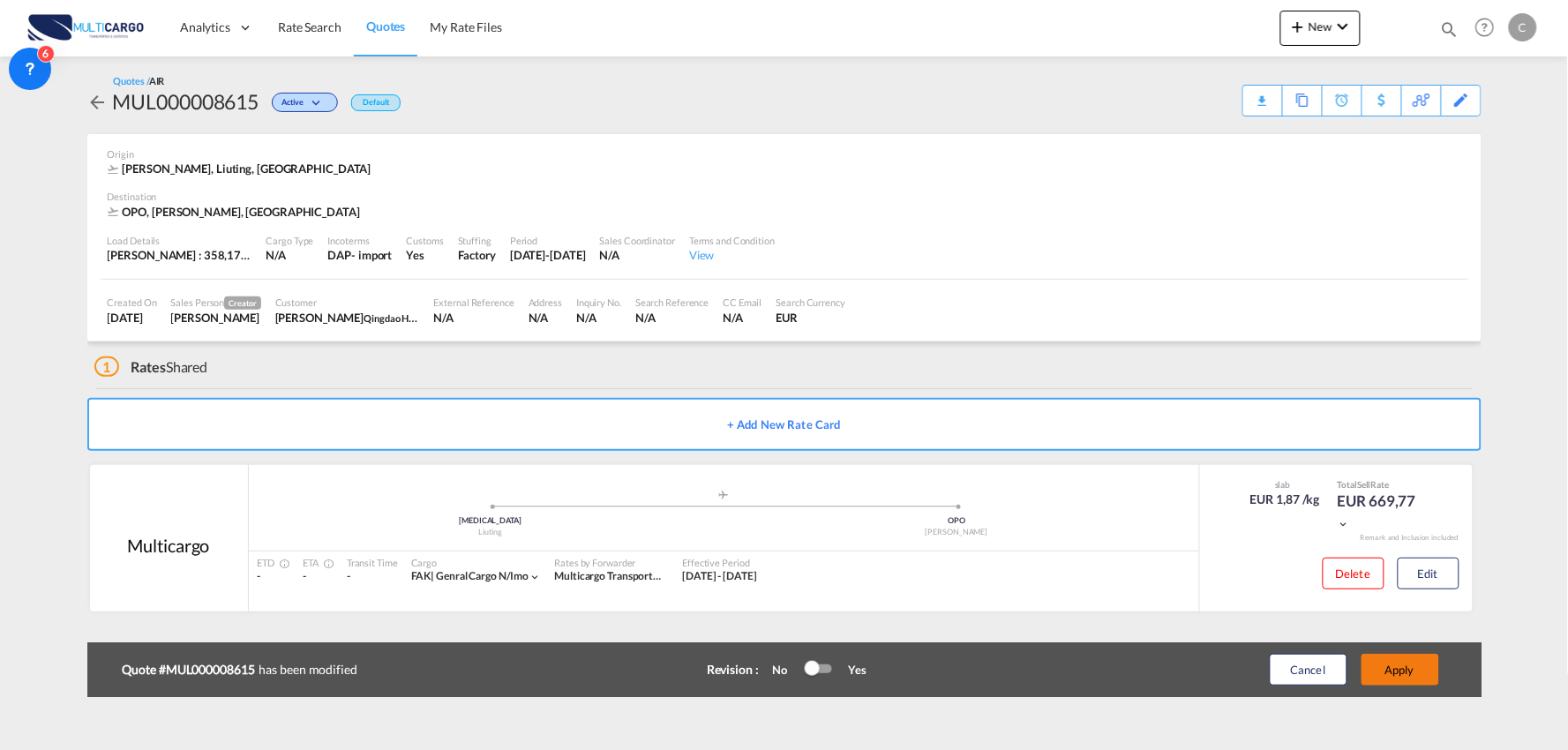
click at [1409, 666] on button "Apply" at bounding box center [1400, 670] width 77 height 32
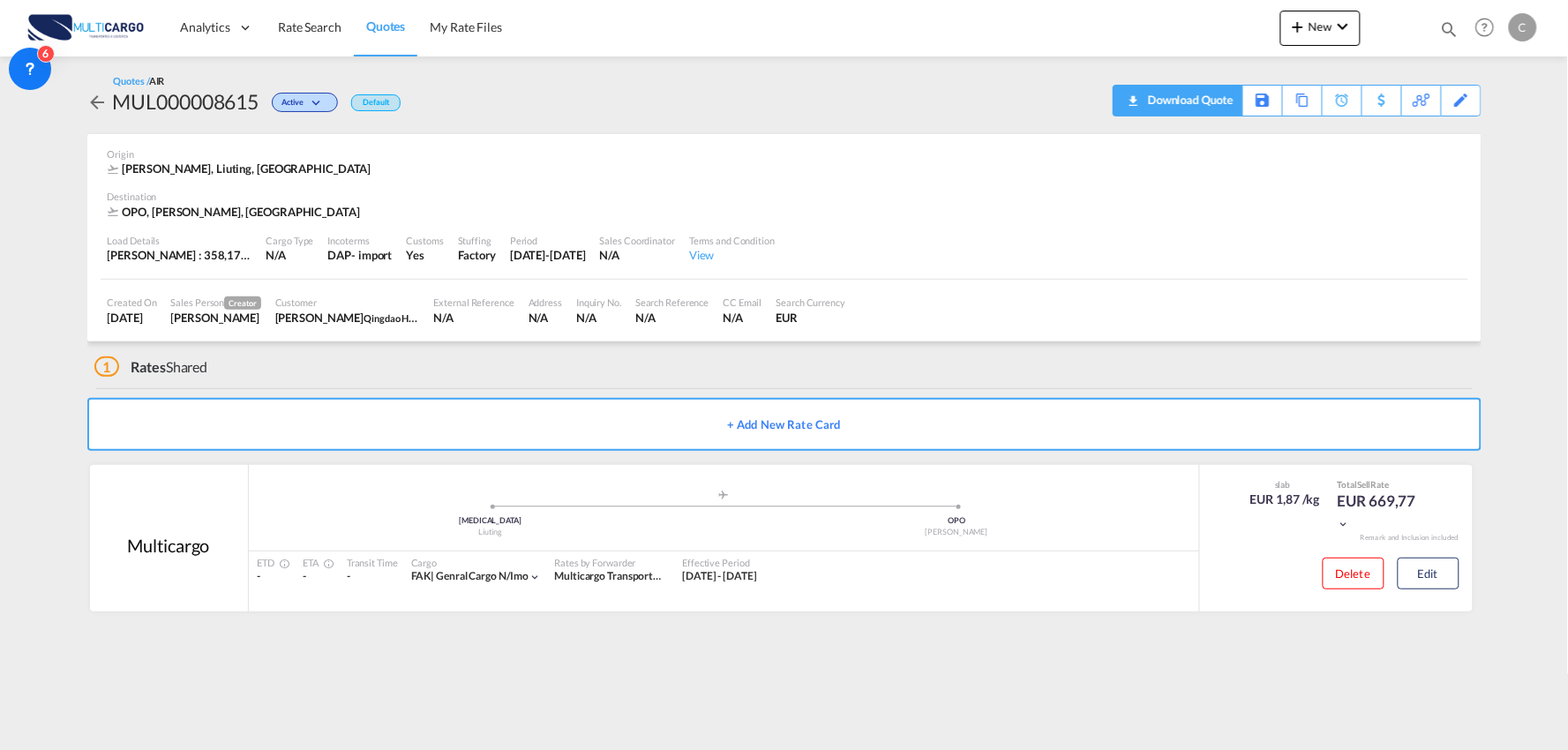
click at [1213, 109] on div "Download Quote" at bounding box center [1188, 100] width 90 height 28
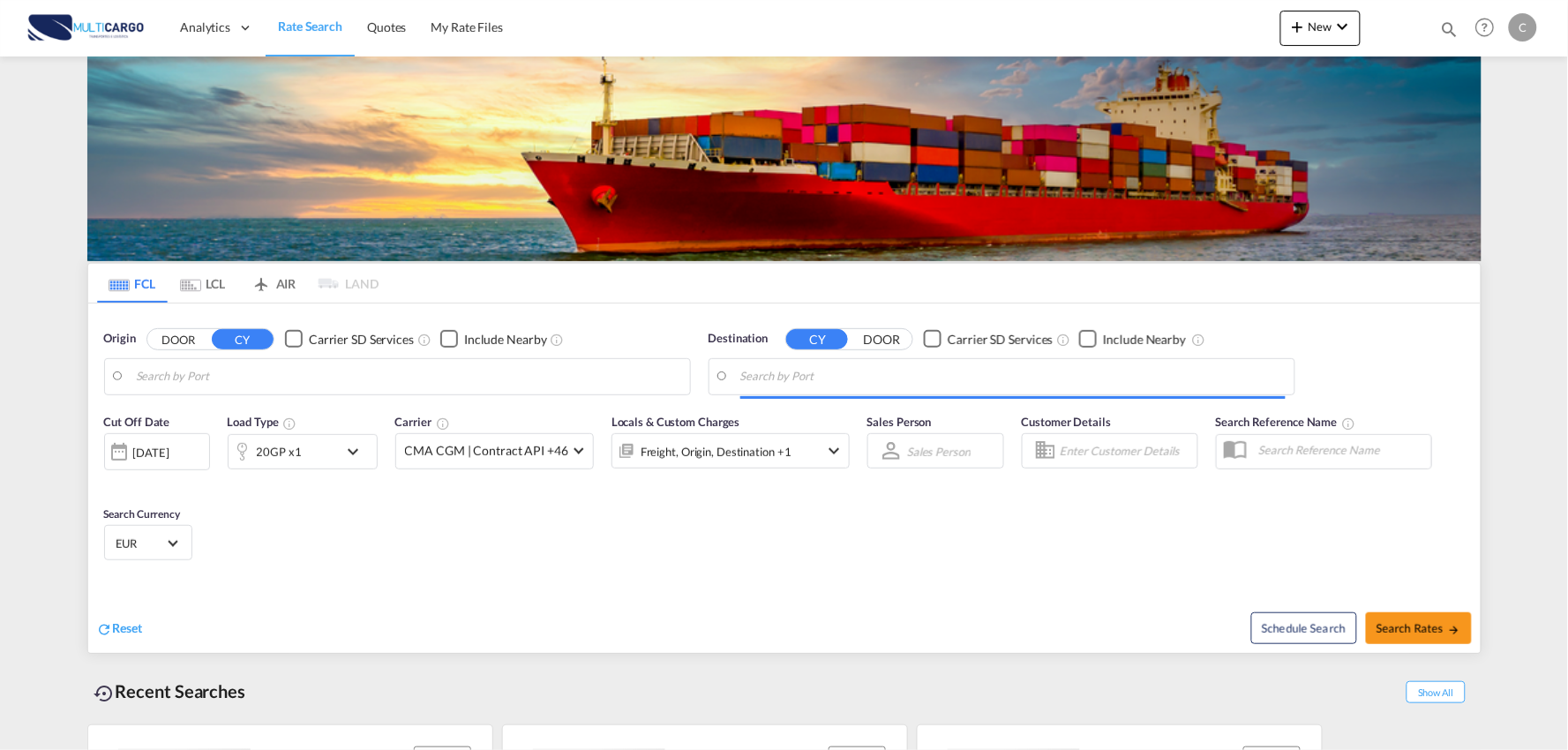
type input "Port of [GEOGRAPHIC_DATA], [GEOGRAPHIC_DATA], [GEOGRAPHIC_DATA]"
type input "Leixoes, Leixoes, PTLEI"
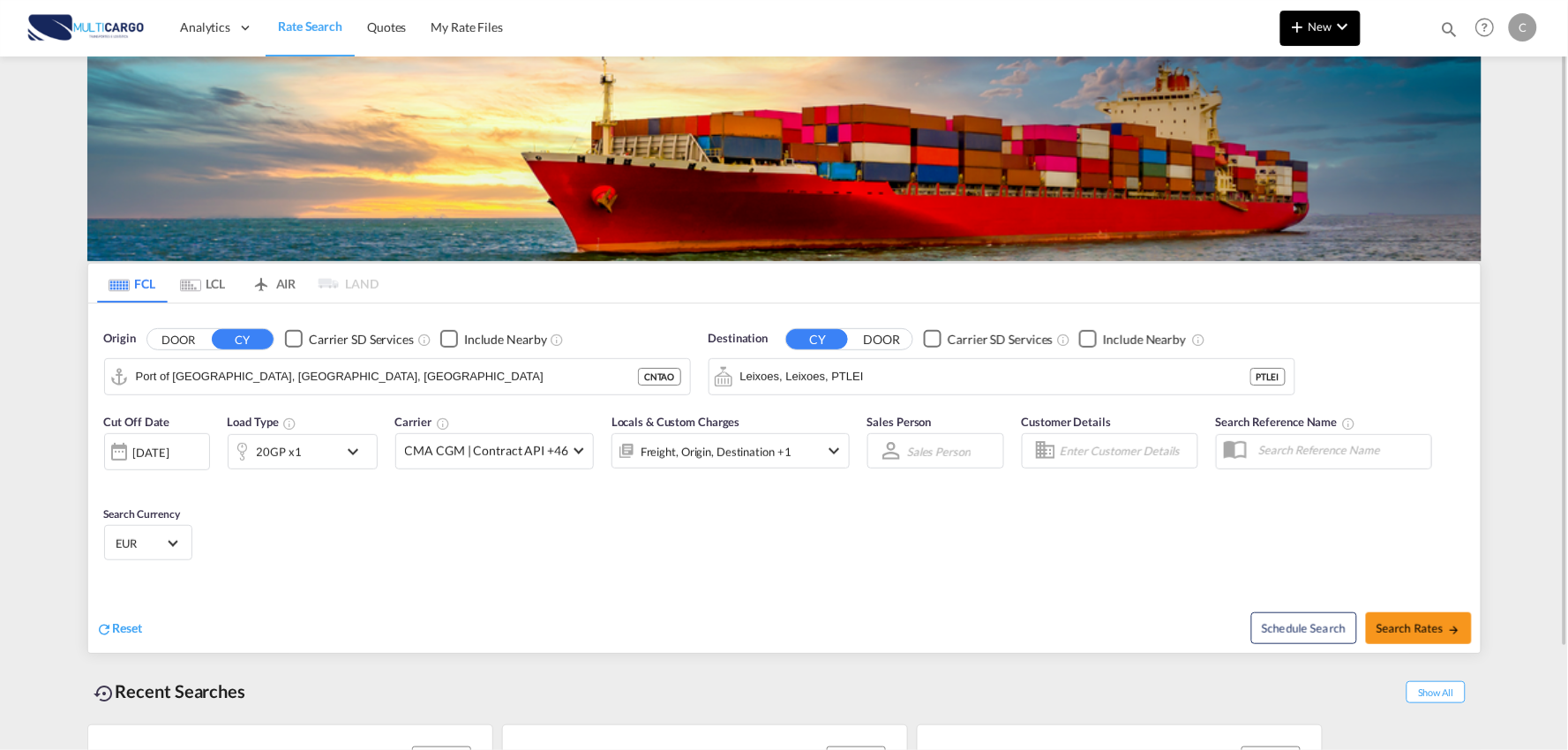
click at [1312, 32] on span "New" at bounding box center [1320, 27] width 66 height 14
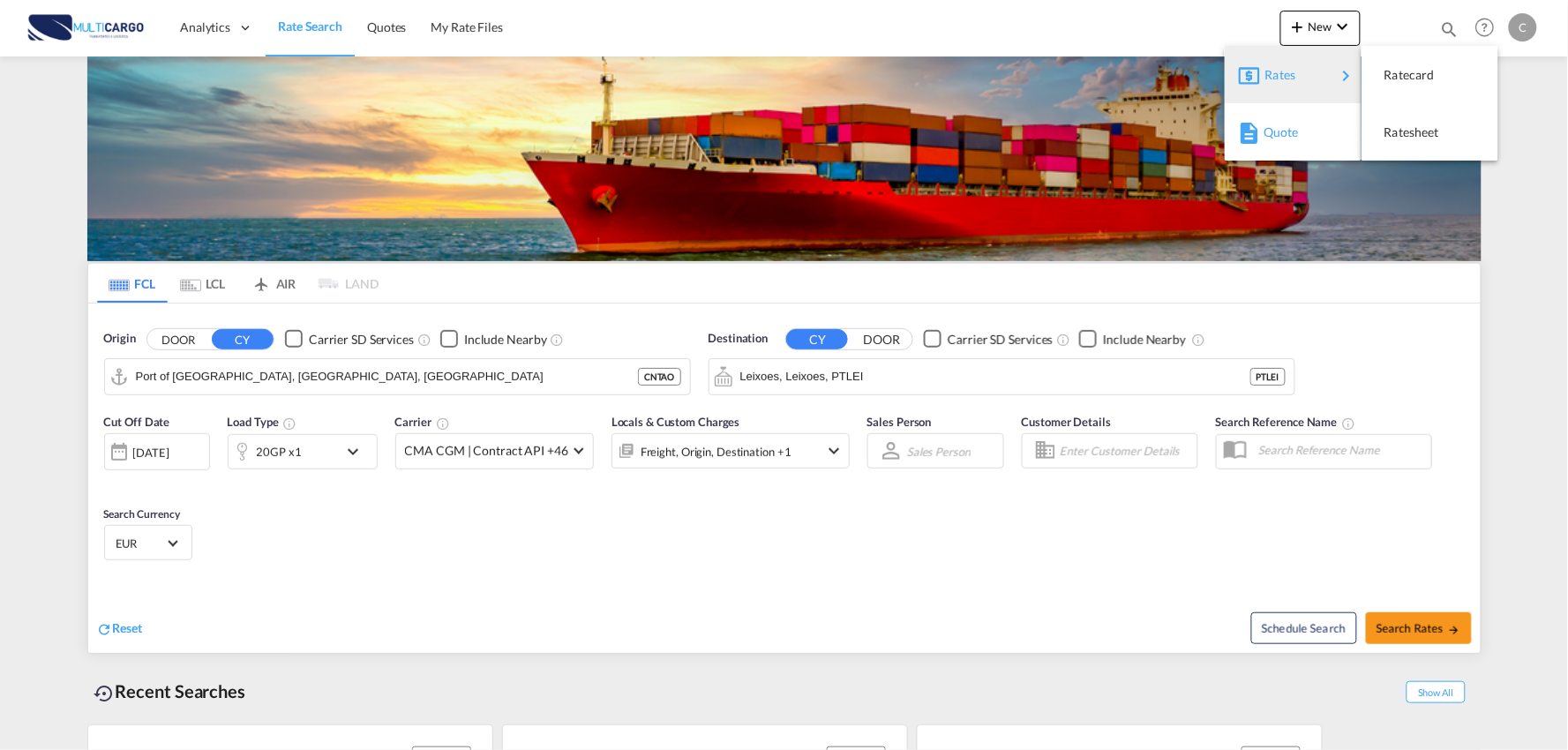
click at [1275, 133] on span "Quote" at bounding box center [1273, 132] width 20 height 36
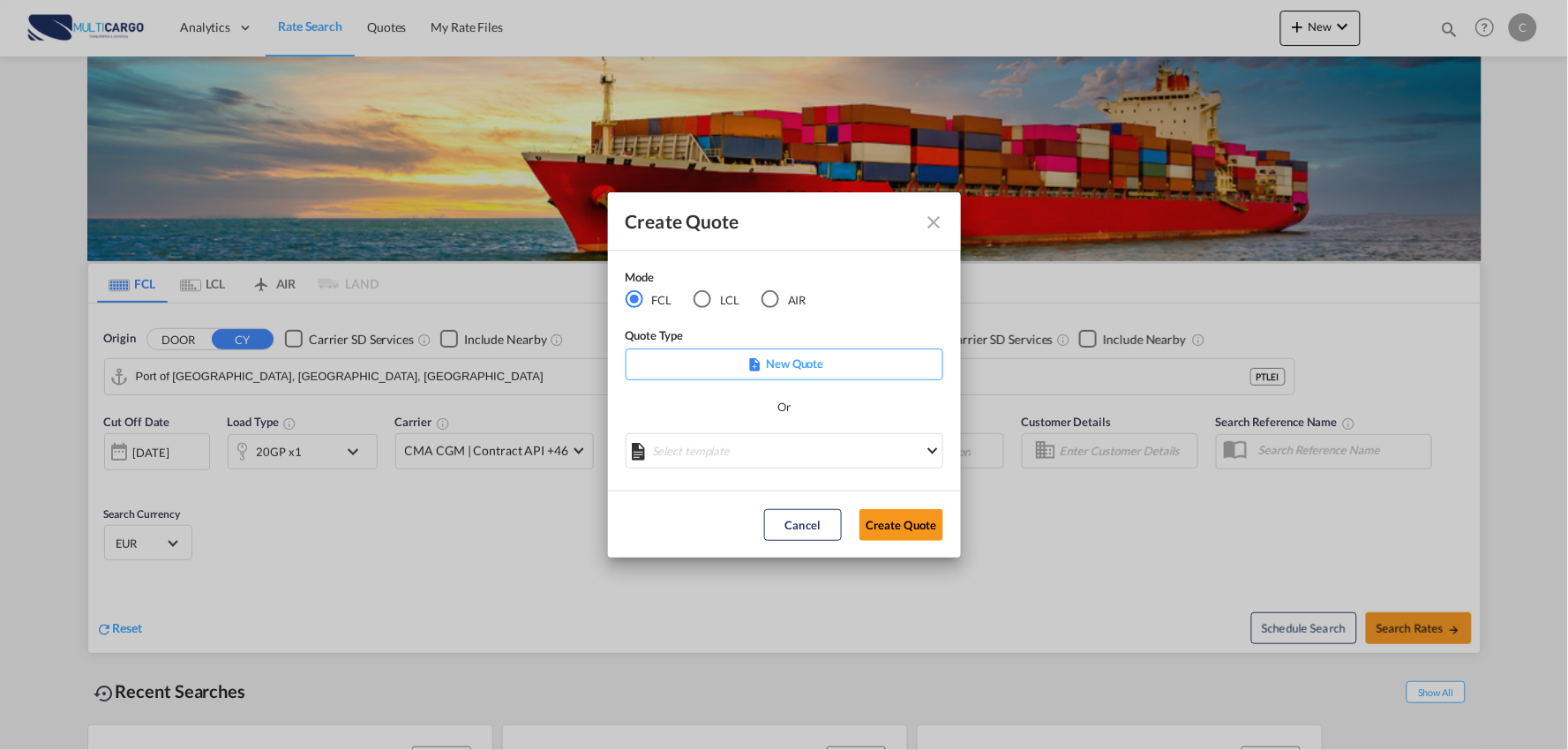
click at [776, 300] on div "AIR" at bounding box center [771, 299] width 18 height 18
click at [771, 451] on md-select "Select template EXP EXW AIR 09/2025 [PERSON_NAME] | [DATE] IMP_DAP_AIR <500KG -…" at bounding box center [784, 451] width 317 height 36
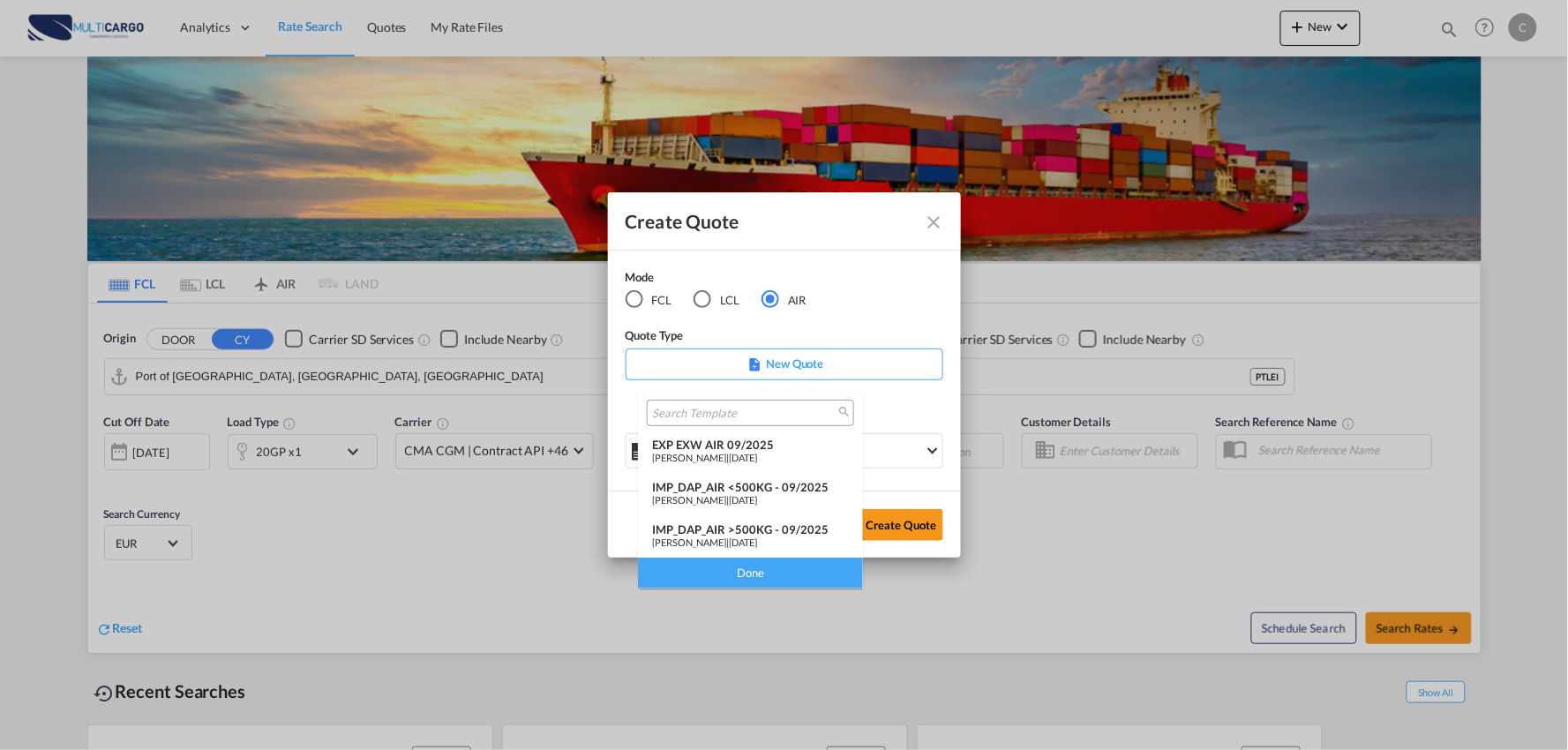
click at [778, 528] on div "IMP_DAP_AIR >500KG - 09/2025" at bounding box center [750, 530] width 196 height 14
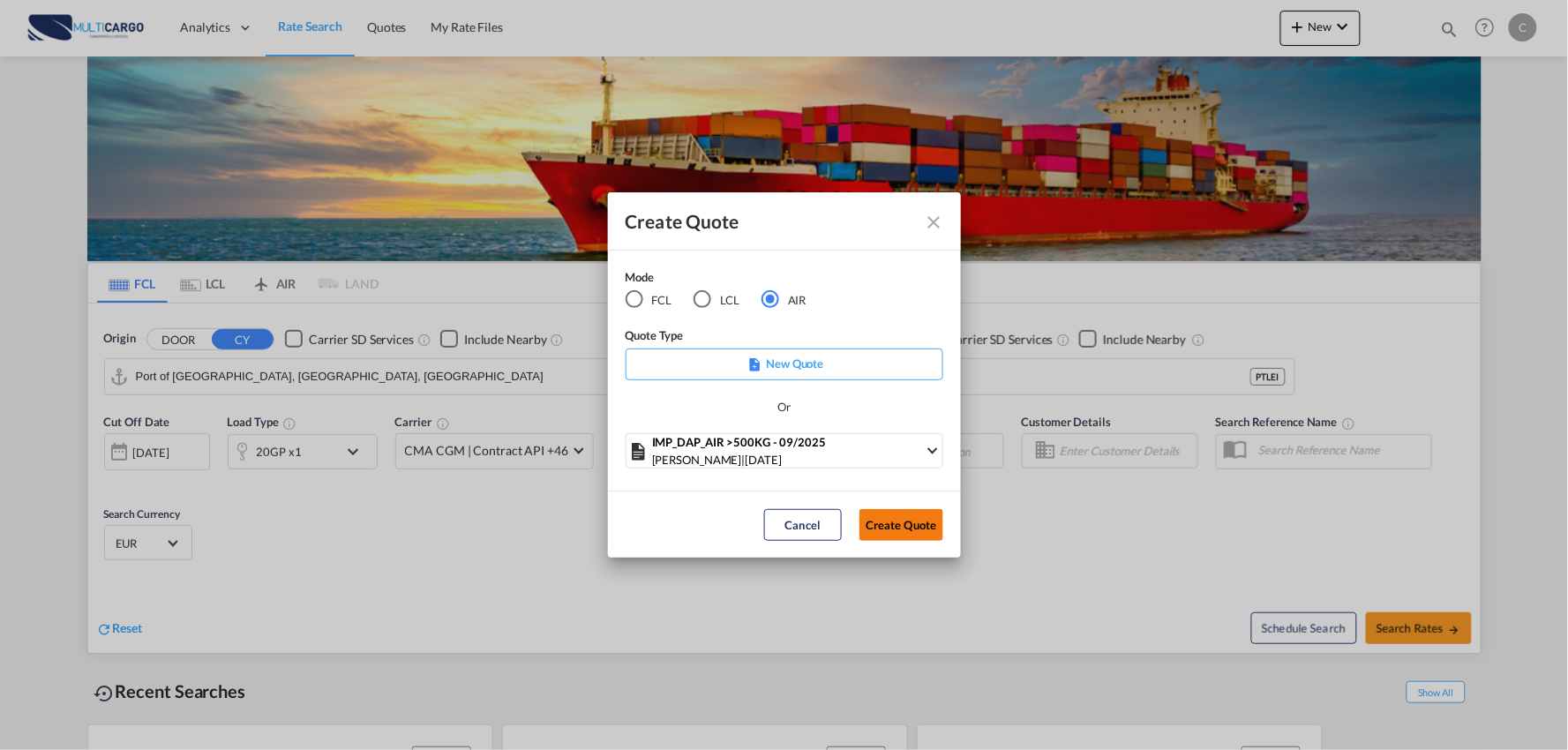
click at [913, 531] on button "Create Quote" at bounding box center [901, 525] width 84 height 32
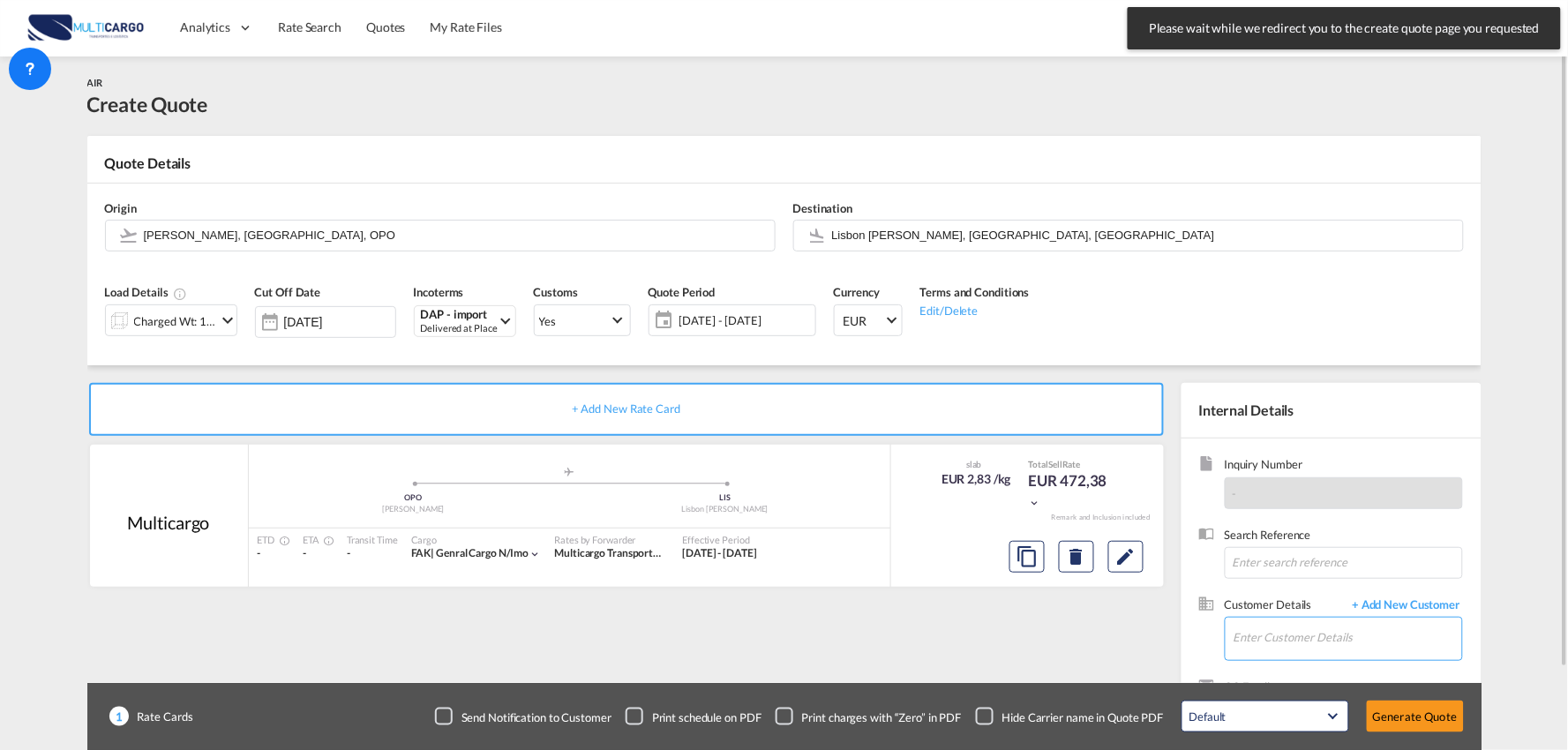
click at [1352, 625] on input "Enter Customer Details" at bounding box center [1348, 637] width 228 height 40
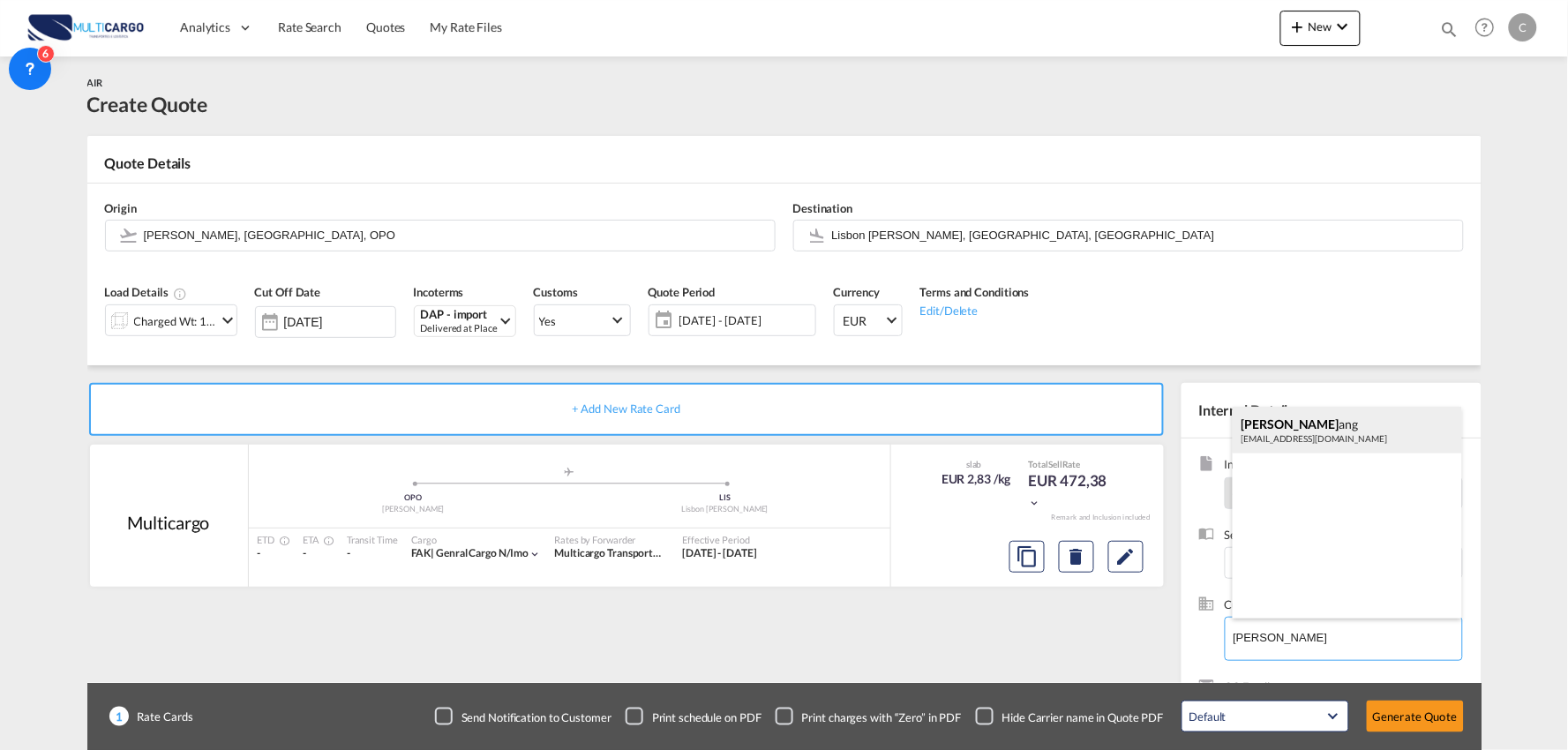
click at [1306, 428] on div "[PERSON_NAME] ang [EMAIL_ADDRESS][DOMAIN_NAME]" at bounding box center [1348, 431] width 229 height 48
type input "Qingdao Honesty International Logistics Co., Ltd., [PERSON_NAME], [EMAIL_ADDRES…"
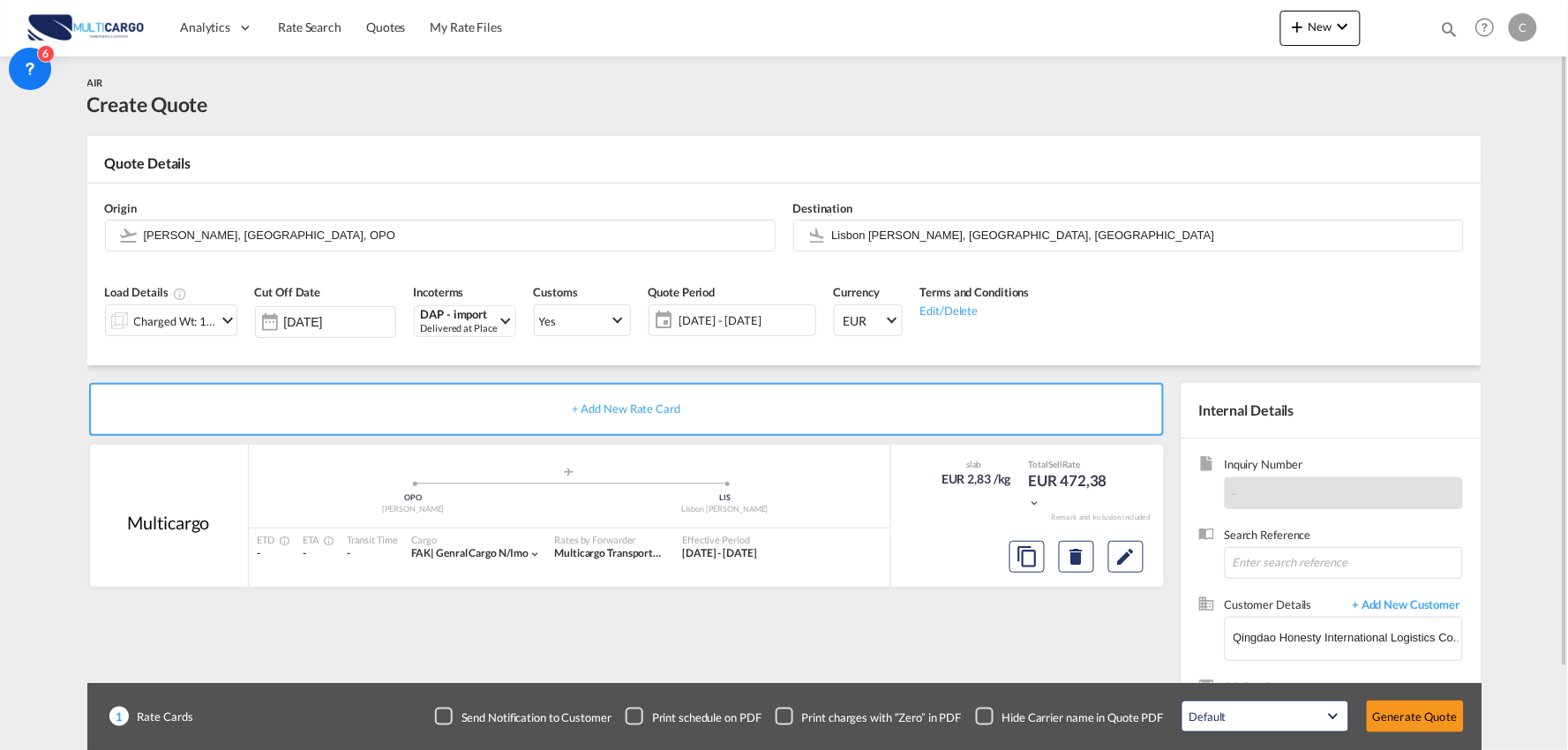
click at [1026, 625] on div "+ Add New Rate Card Multicargo added by you .a{fill:#aaa8ad;} .a{fill:#aaa8ad;}…" at bounding box center [629, 567] width 1085 height 369
click at [985, 715] on div "Checkbox No Ink" at bounding box center [985, 716] width 18 height 18
click at [847, 673] on div "+ Add New Rate Card Multicargo added by you .a{fill:#aaa8ad;} .a{fill:#aaa8ad;}…" at bounding box center [629, 567] width 1085 height 369
click at [876, 231] on input "Lisbon [PERSON_NAME], [GEOGRAPHIC_DATA], [GEOGRAPHIC_DATA]" at bounding box center [1143, 235] width 622 height 31
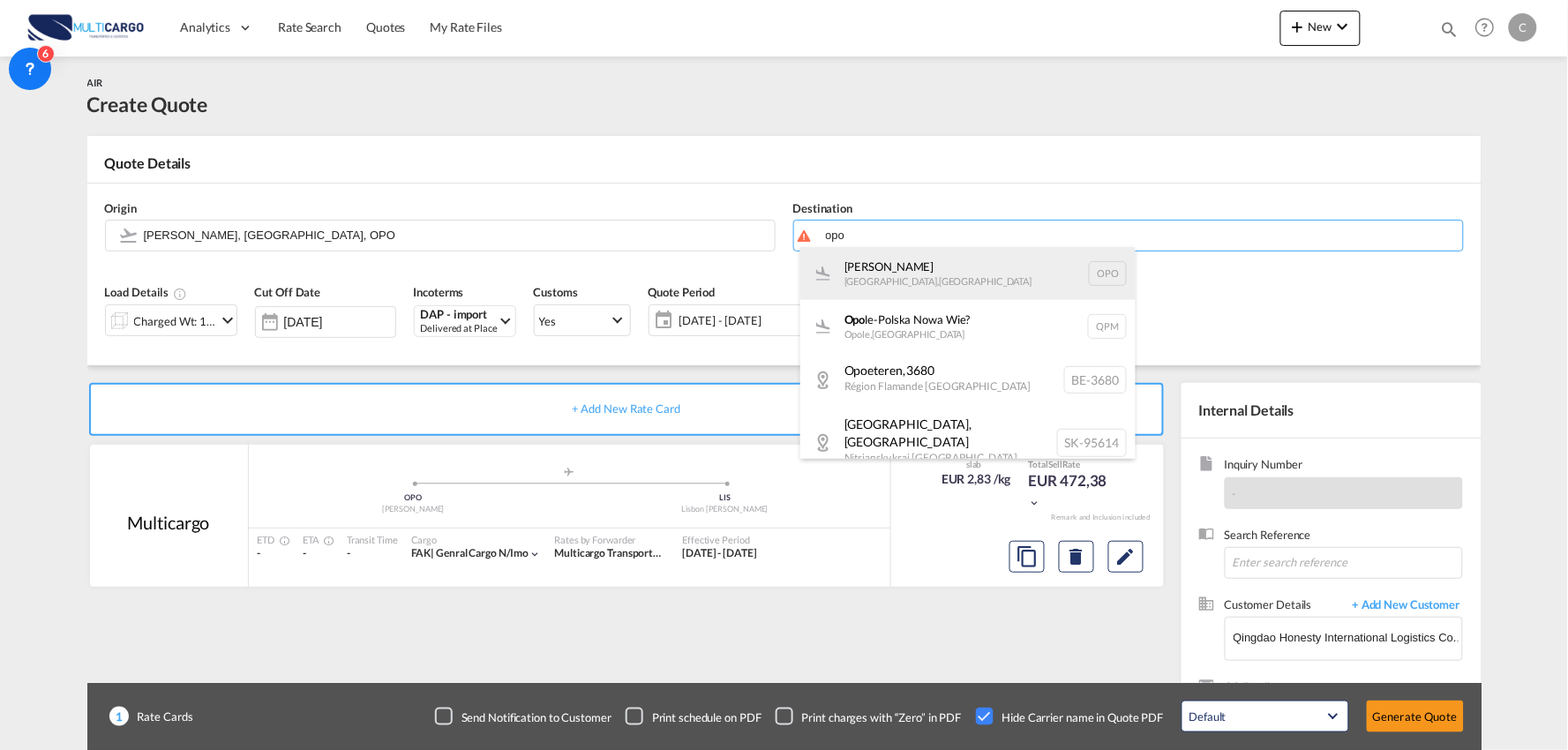
click at [942, 268] on div "[PERSON_NAME][GEOGRAPHIC_DATA] , [GEOGRAPHIC_DATA] OPO" at bounding box center [967, 274] width 335 height 53
type input "[PERSON_NAME], [GEOGRAPHIC_DATA], OPO"
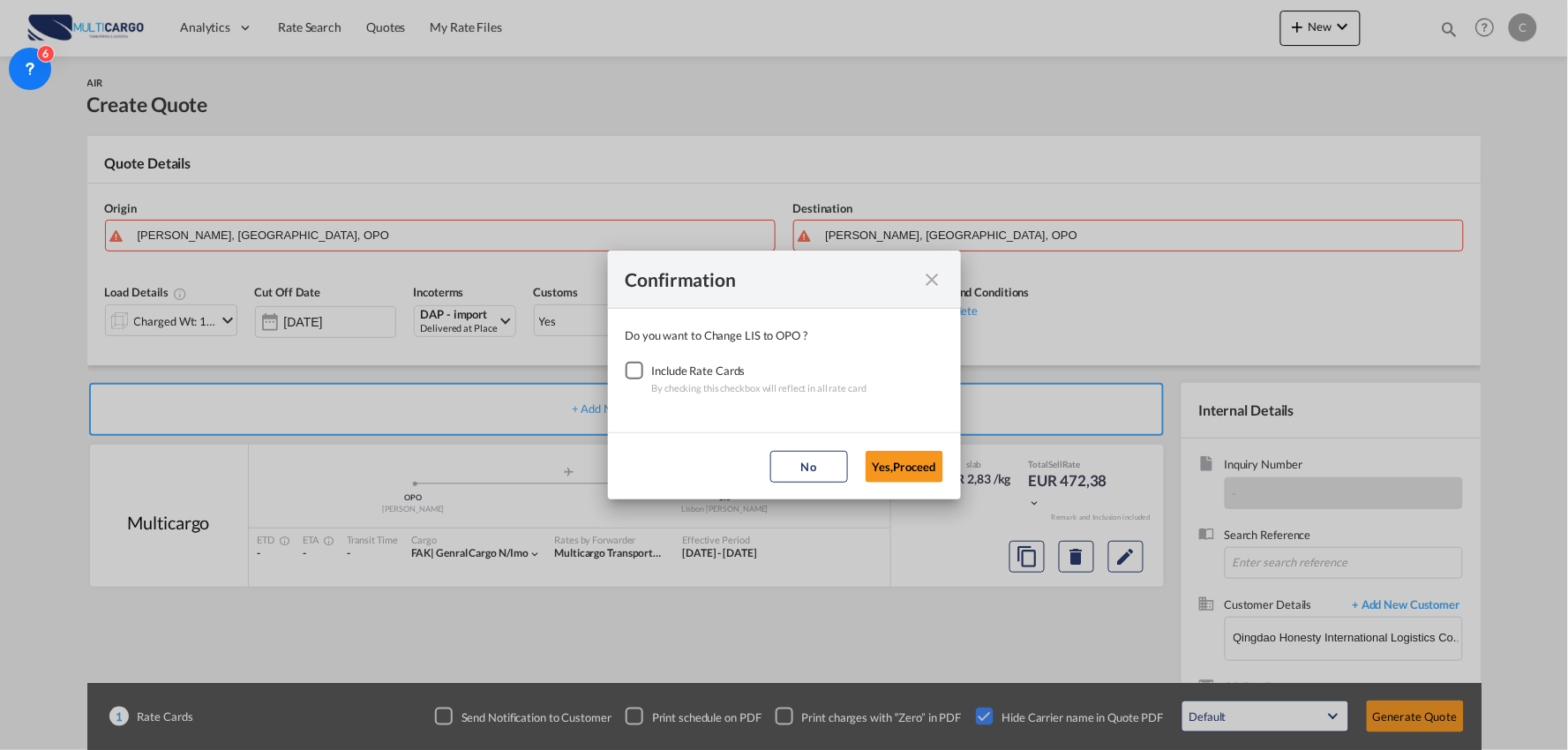
click at [638, 371] on div "Checkbox No Ink" at bounding box center [635, 371] width 18 height 18
click at [928, 487] on md-dialog-actions "No Yes,Proceed" at bounding box center [784, 465] width 353 height 67
click at [900, 465] on button "Yes,Proceed" at bounding box center [904, 467] width 77 height 32
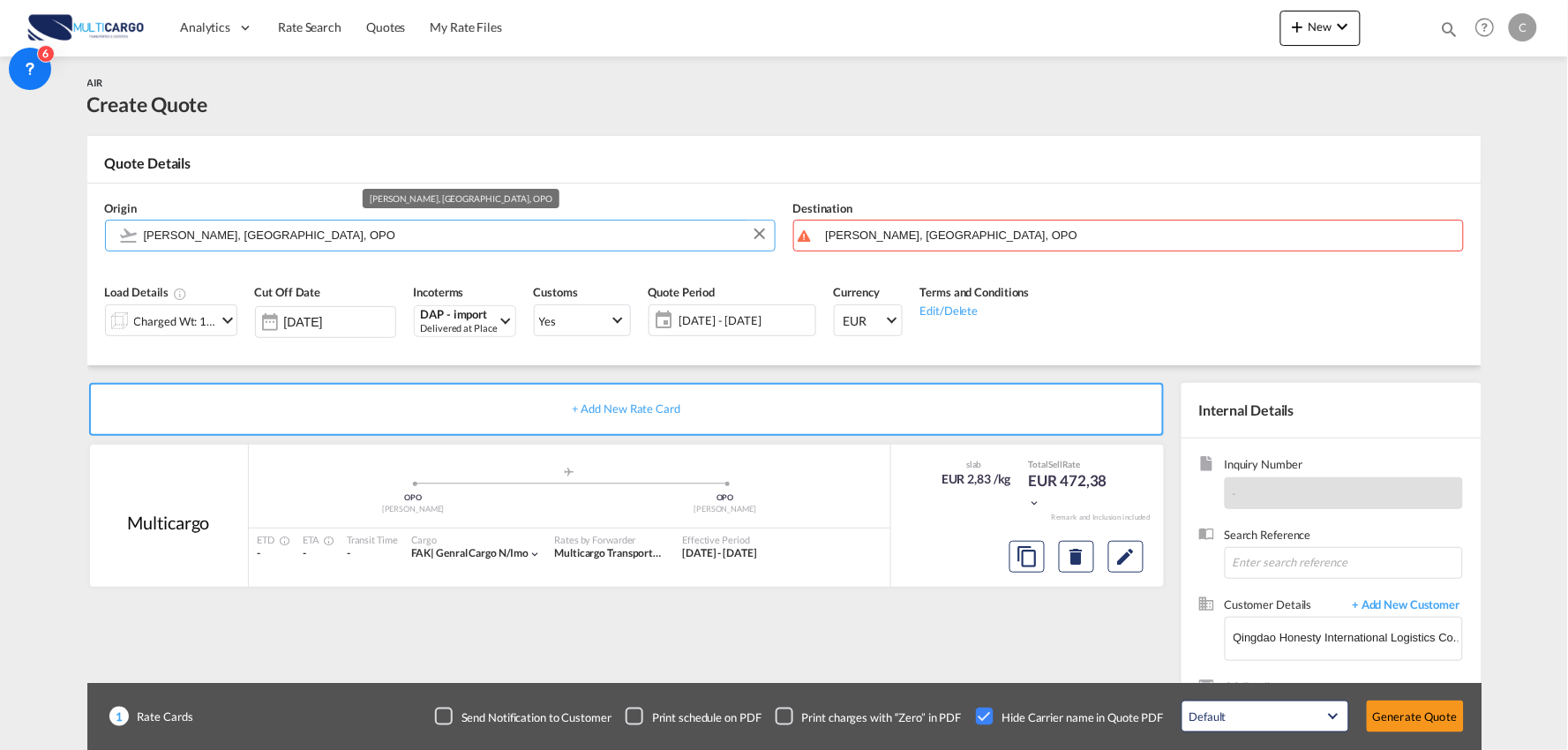
click at [284, 230] on input "[PERSON_NAME], [GEOGRAPHIC_DATA], OPO" at bounding box center [455, 235] width 622 height 31
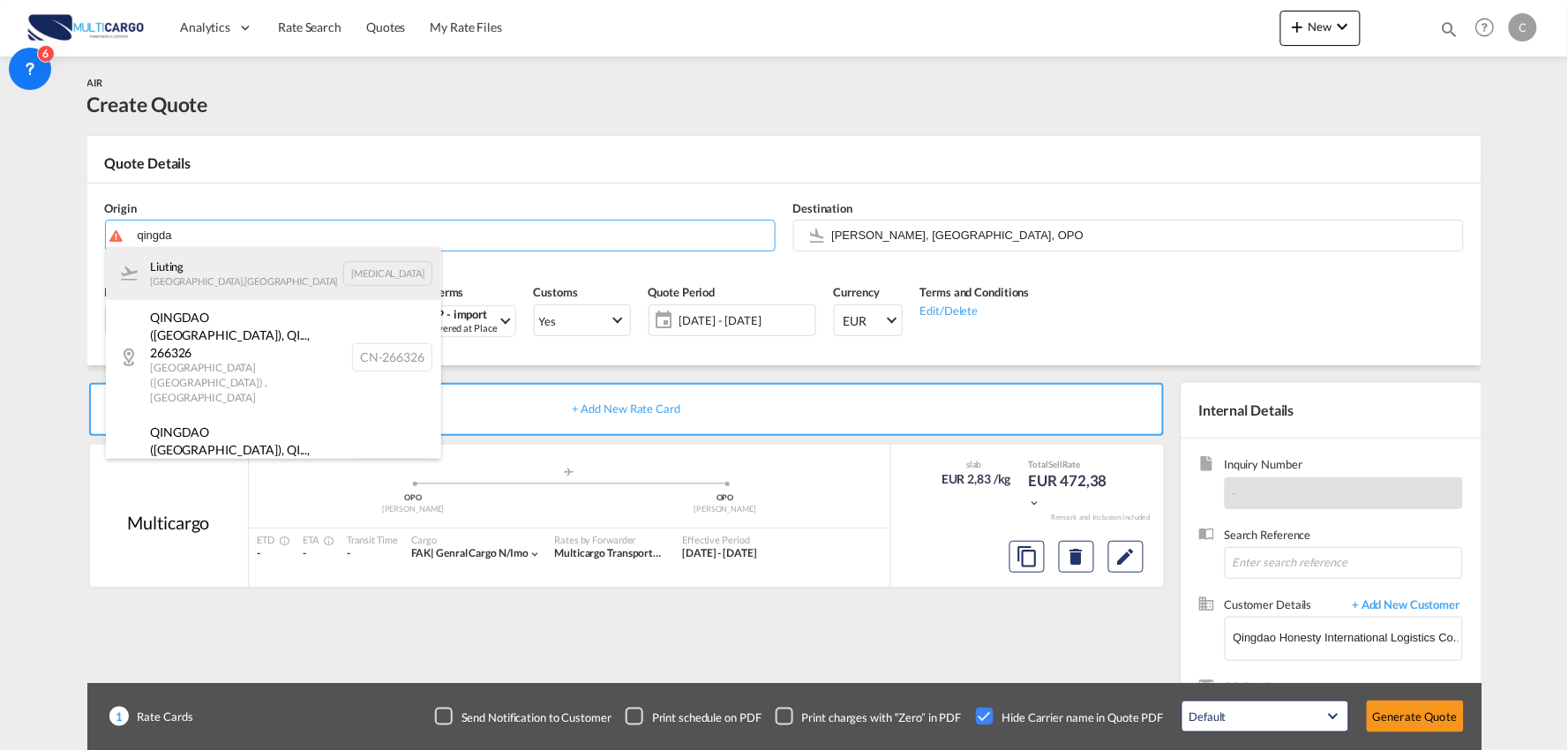
click at [189, 267] on div "[PERSON_NAME][GEOGRAPHIC_DATA] , [GEOGRAPHIC_DATA][PERSON_NAME][MEDICAL_DATA]" at bounding box center [273, 274] width 335 height 53
type input "Liuting, [GEOGRAPHIC_DATA], [MEDICAL_DATA]"
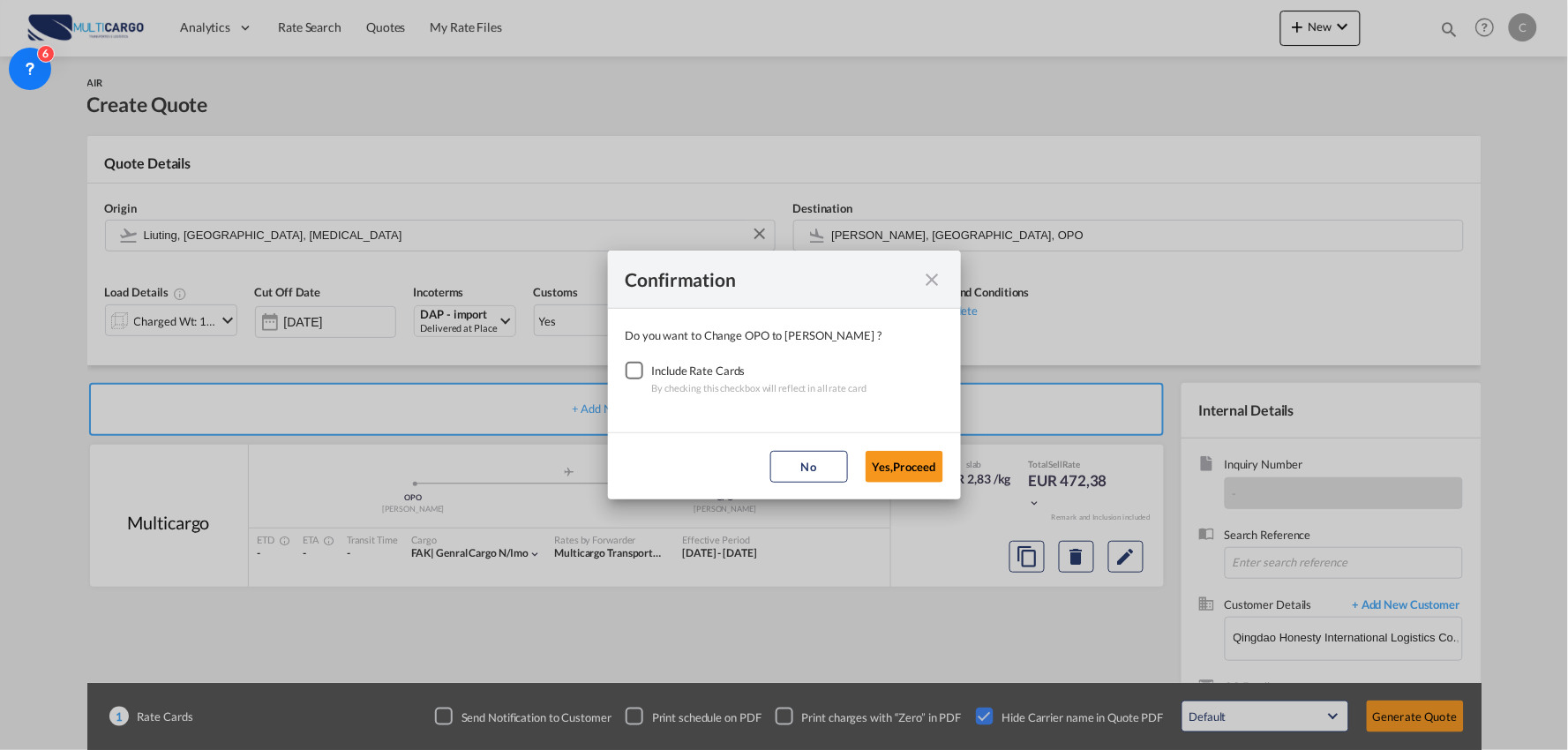
click at [626, 372] on div "Checkbox No Ink" at bounding box center [635, 371] width 18 height 18
click at [903, 470] on button "Yes,Proceed" at bounding box center [904, 467] width 77 height 32
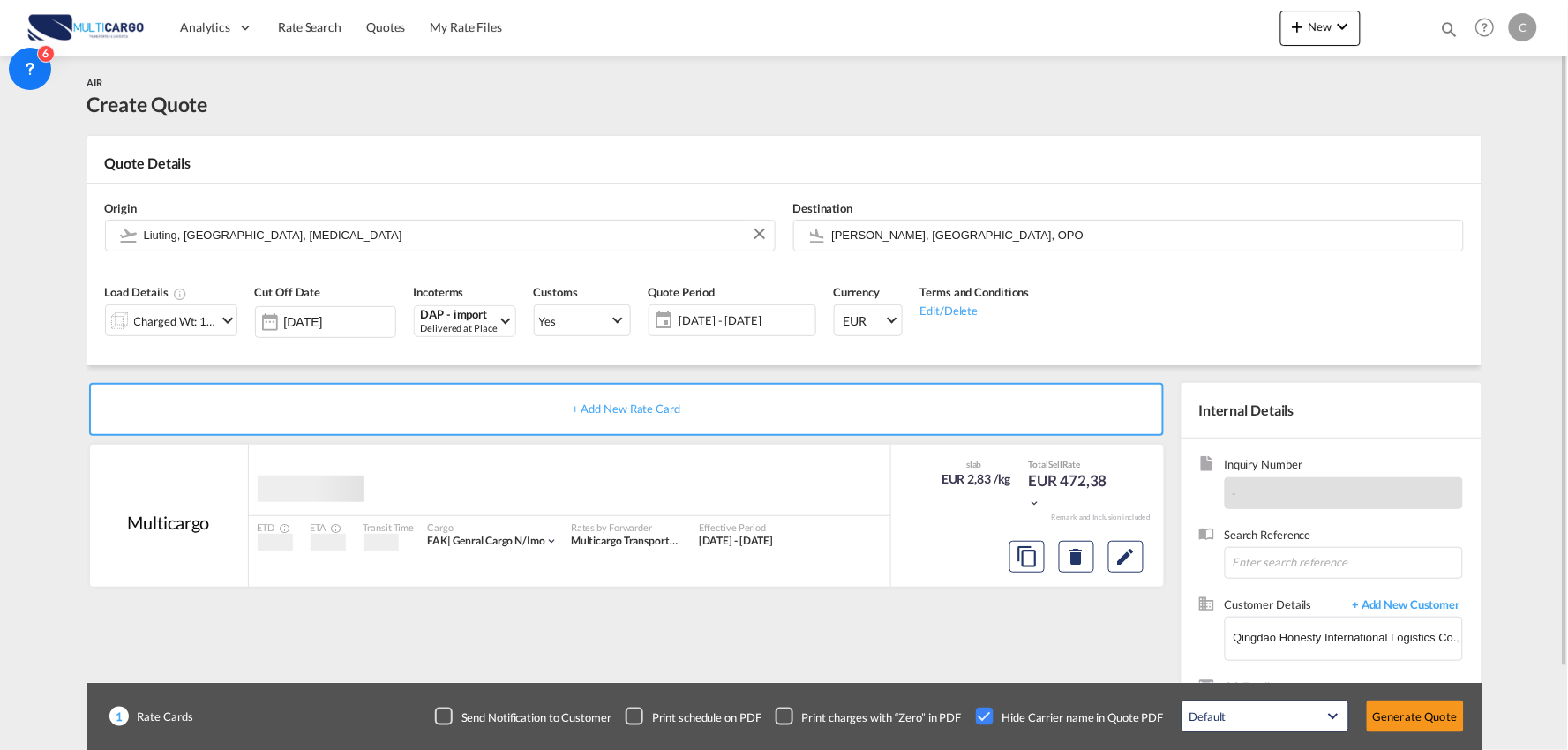
click at [156, 321] on div "Charged Wt: 166,67 KG" at bounding box center [175, 321] width 83 height 25
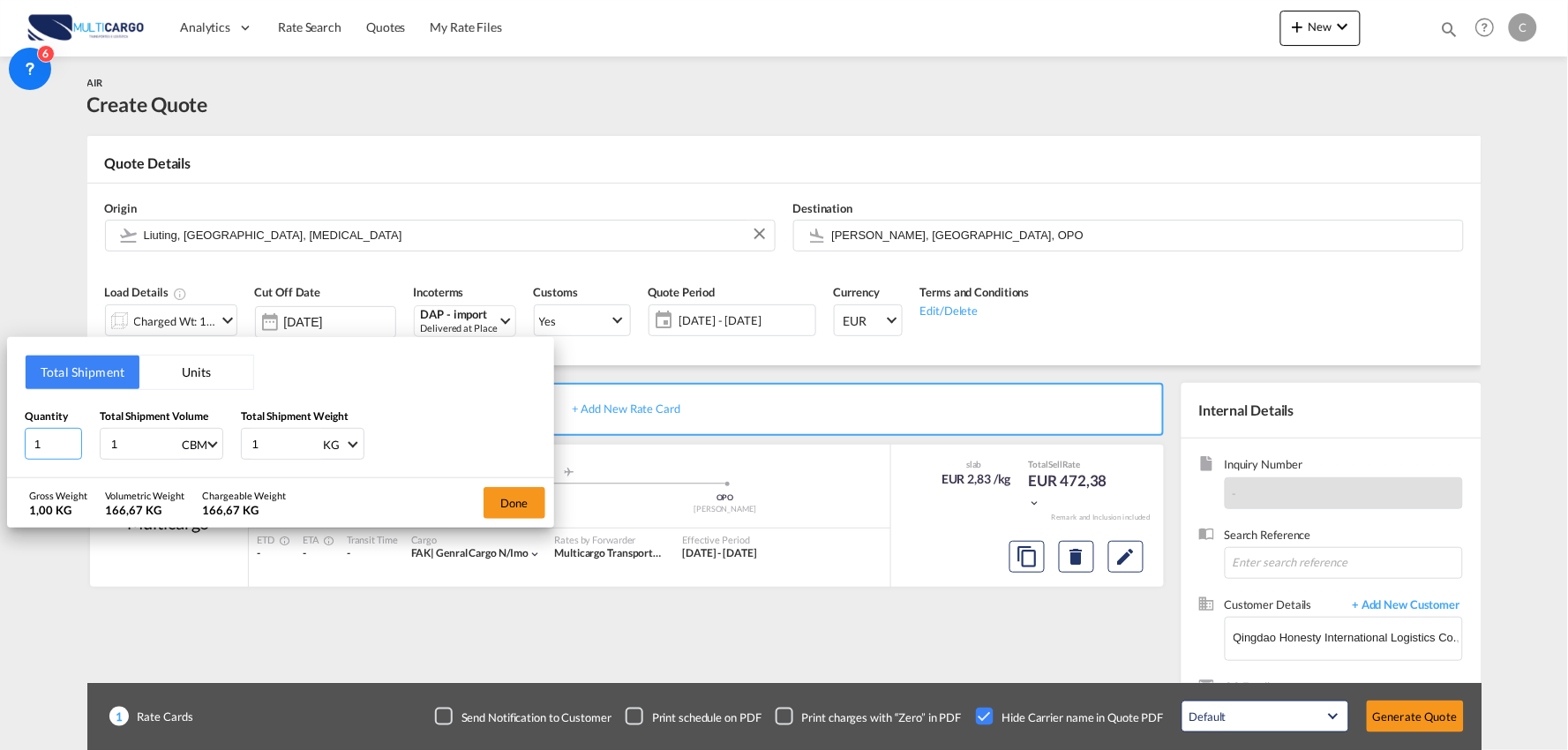
drag, startPoint x: 57, startPoint y: 435, endPoint x: 0, endPoint y: 442, distance: 57.4
click at [0, 442] on div "Total Shipment Units Quantity 1 Total Shipment Volume 1 CBM CBM CFT KG LB Total…" at bounding box center [784, 375] width 1568 height 750
type input "2"
type input "360"
drag, startPoint x: 144, startPoint y: 435, endPoint x: 54, endPoint y: 444, distance: 90.4
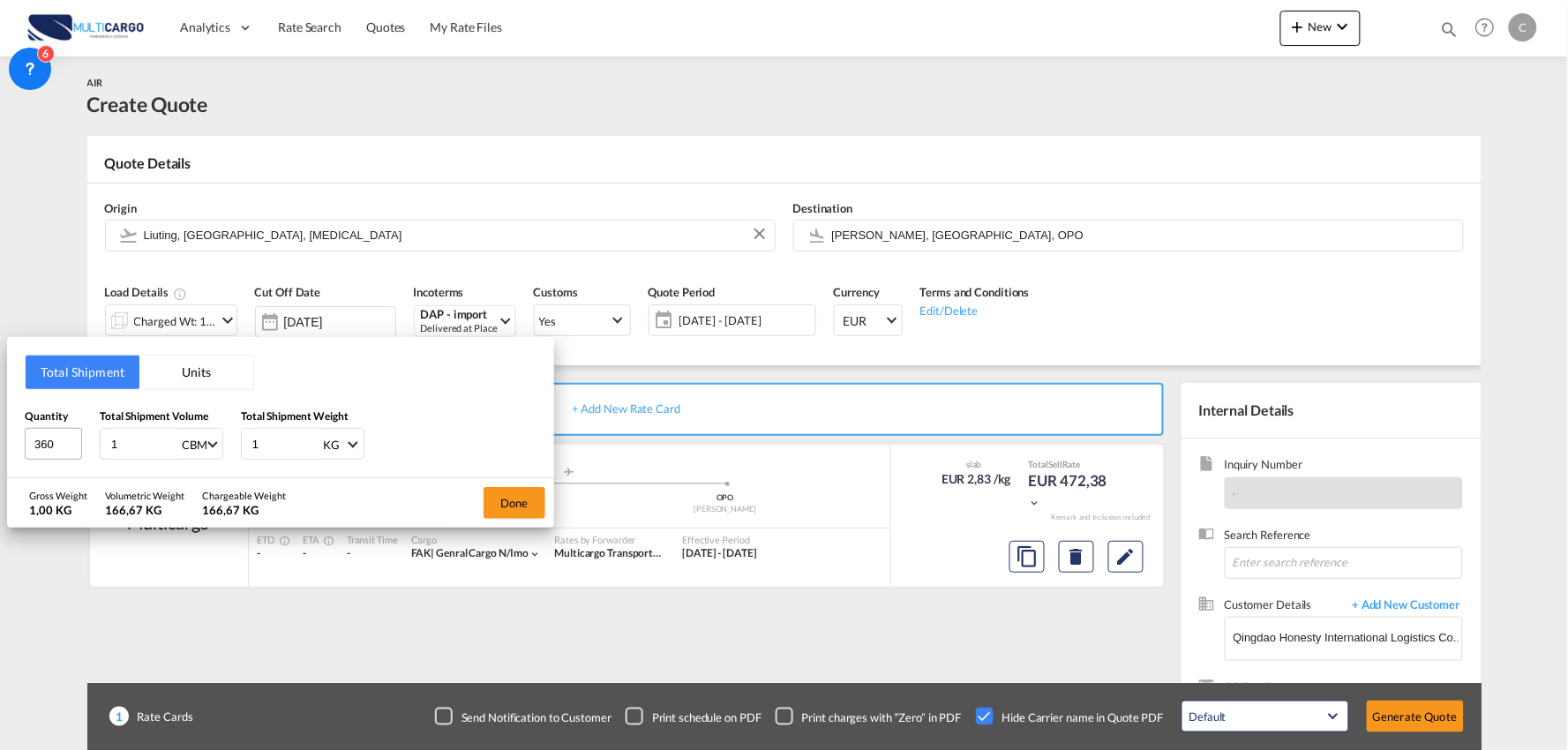
click at [54, 444] on div "Quantity 360 Total Shipment Volume 1 CBM CBM CFT KG LB Total Shipment Weight 1 …" at bounding box center [281, 435] width 512 height 53
type input "11"
type input "11.089"
drag, startPoint x: 276, startPoint y: 441, endPoint x: 226, endPoint y: 432, distance: 50.8
click at [232, 435] on div "Quantity 360 Total Shipment Volume 11.089 CBM CBM CFT KG LB Total Shipment Weig…" at bounding box center [281, 435] width 512 height 53
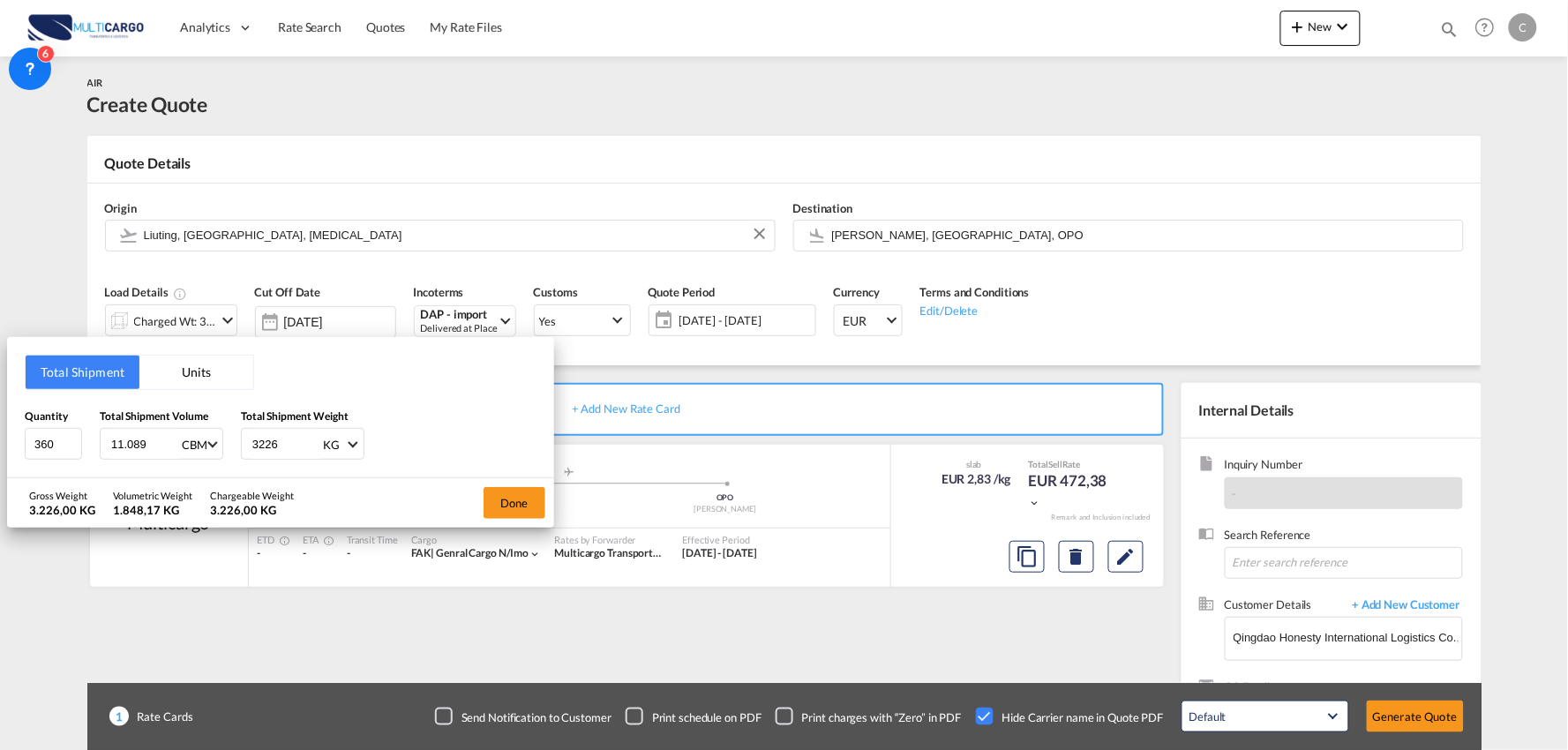
drag, startPoint x: 284, startPoint y: 443, endPoint x: 153, endPoint y: 455, distance: 131.5
click at [177, 454] on div "Quantity 360 Total Shipment Volume 11.089 CBM CBM CFT KG LB Total Shipment Weig…" at bounding box center [281, 435] width 512 height 53
type input "3236.6"
click at [508, 499] on button "Done" at bounding box center [514, 503] width 61 height 32
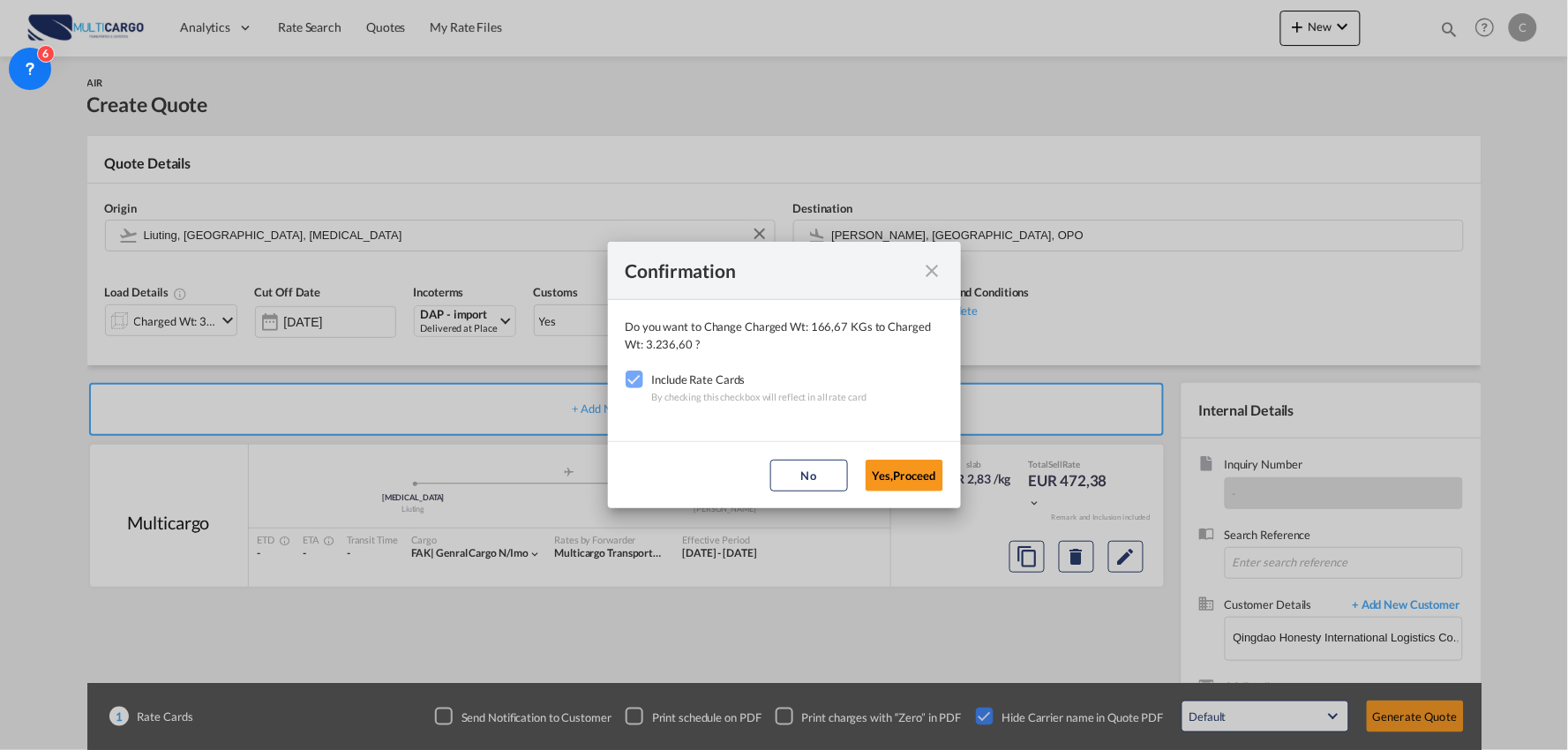
click at [926, 475] on button "Yes,Proceed" at bounding box center [904, 475] width 77 height 32
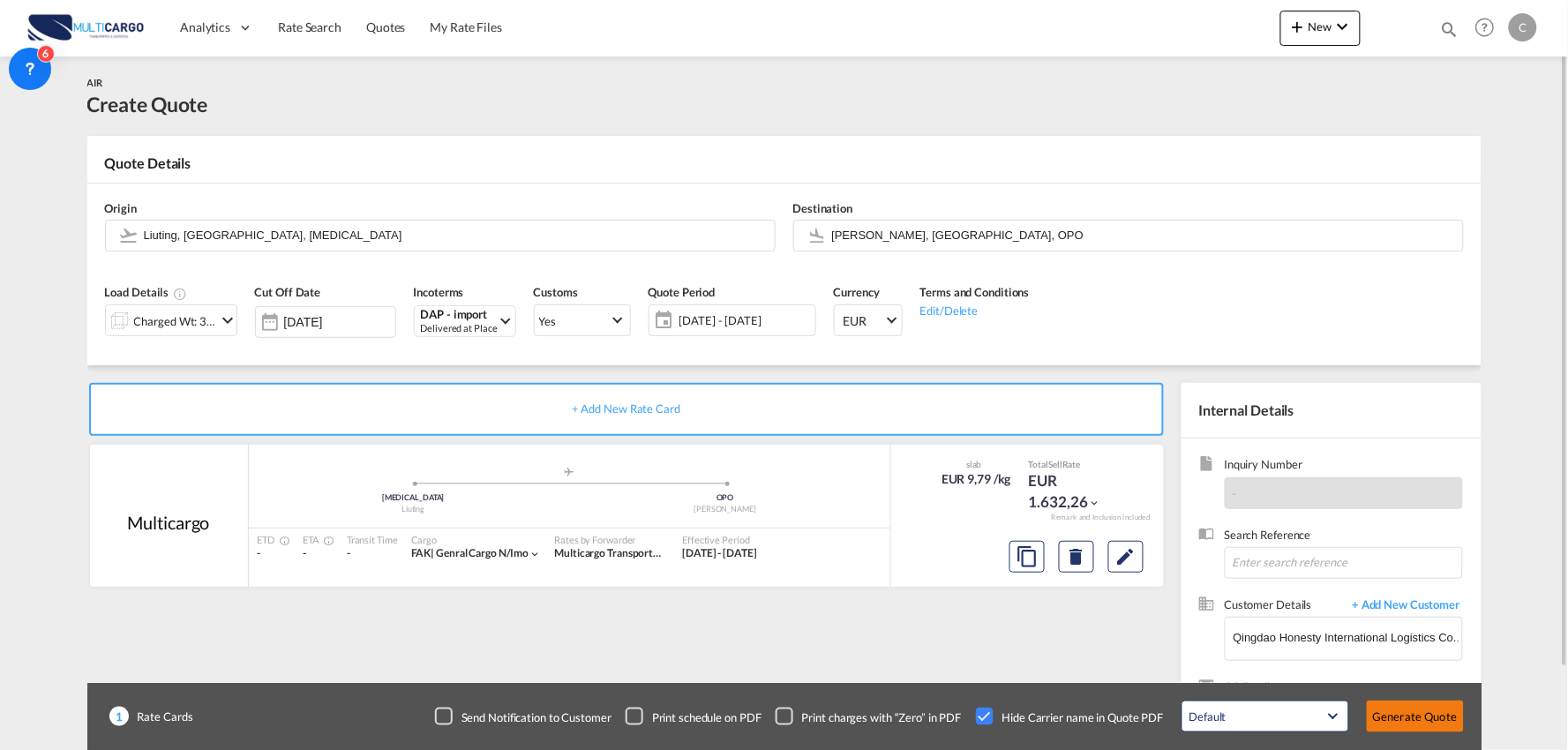
click at [1396, 709] on button "Generate Quote" at bounding box center [1415, 716] width 97 height 32
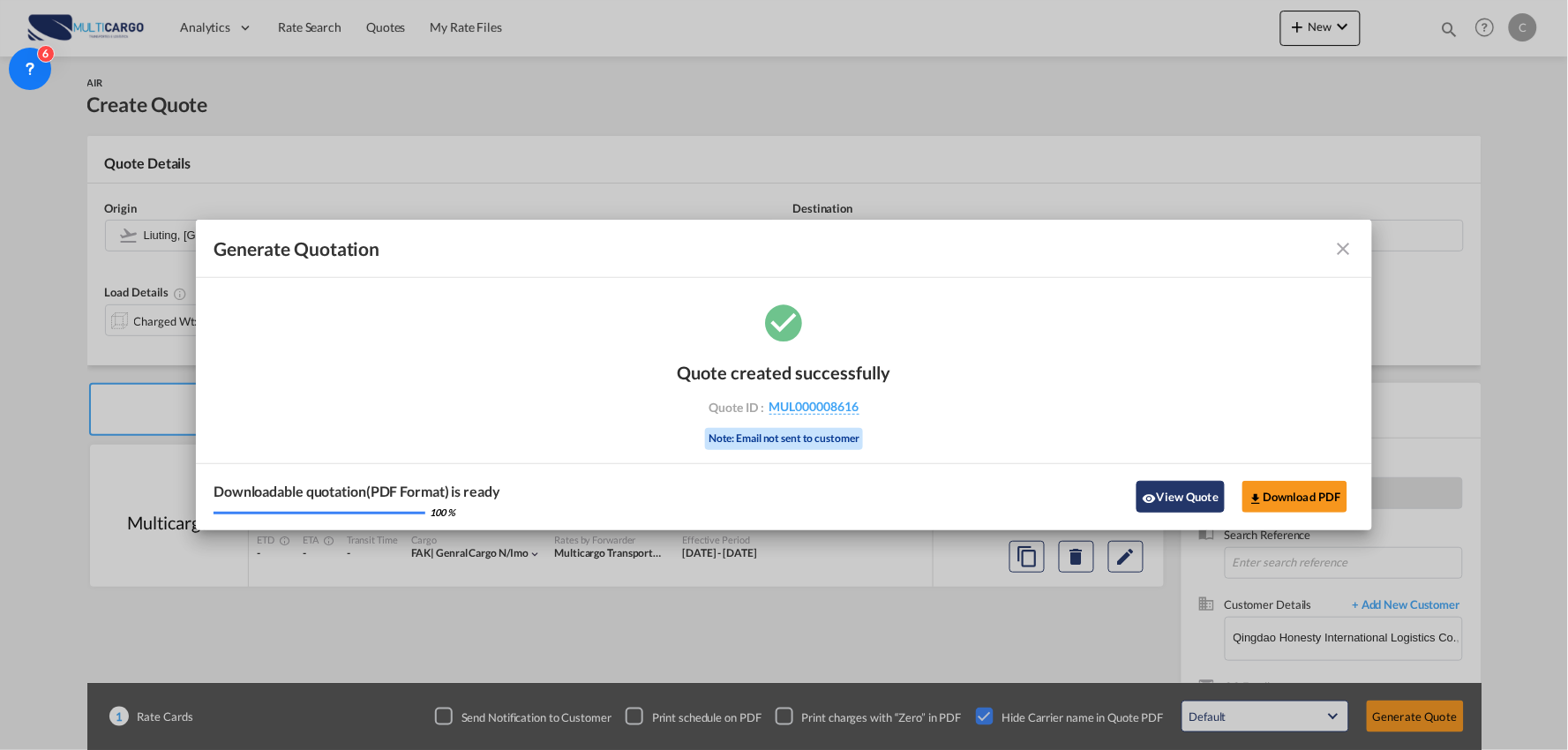
click at [1183, 488] on button "View Quote" at bounding box center [1180, 497] width 88 height 32
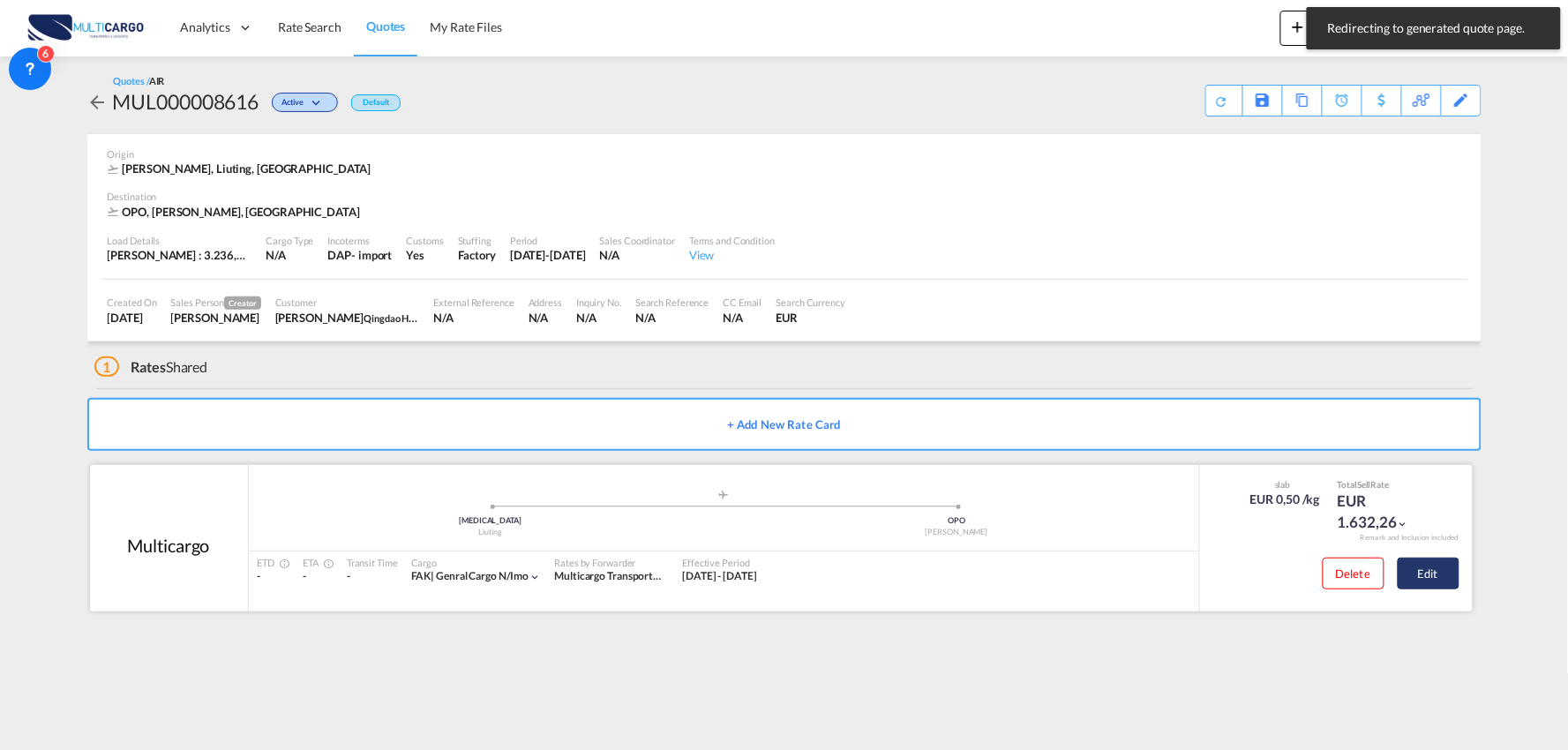
click at [1426, 573] on button "Edit" at bounding box center [1428, 573] width 61 height 32
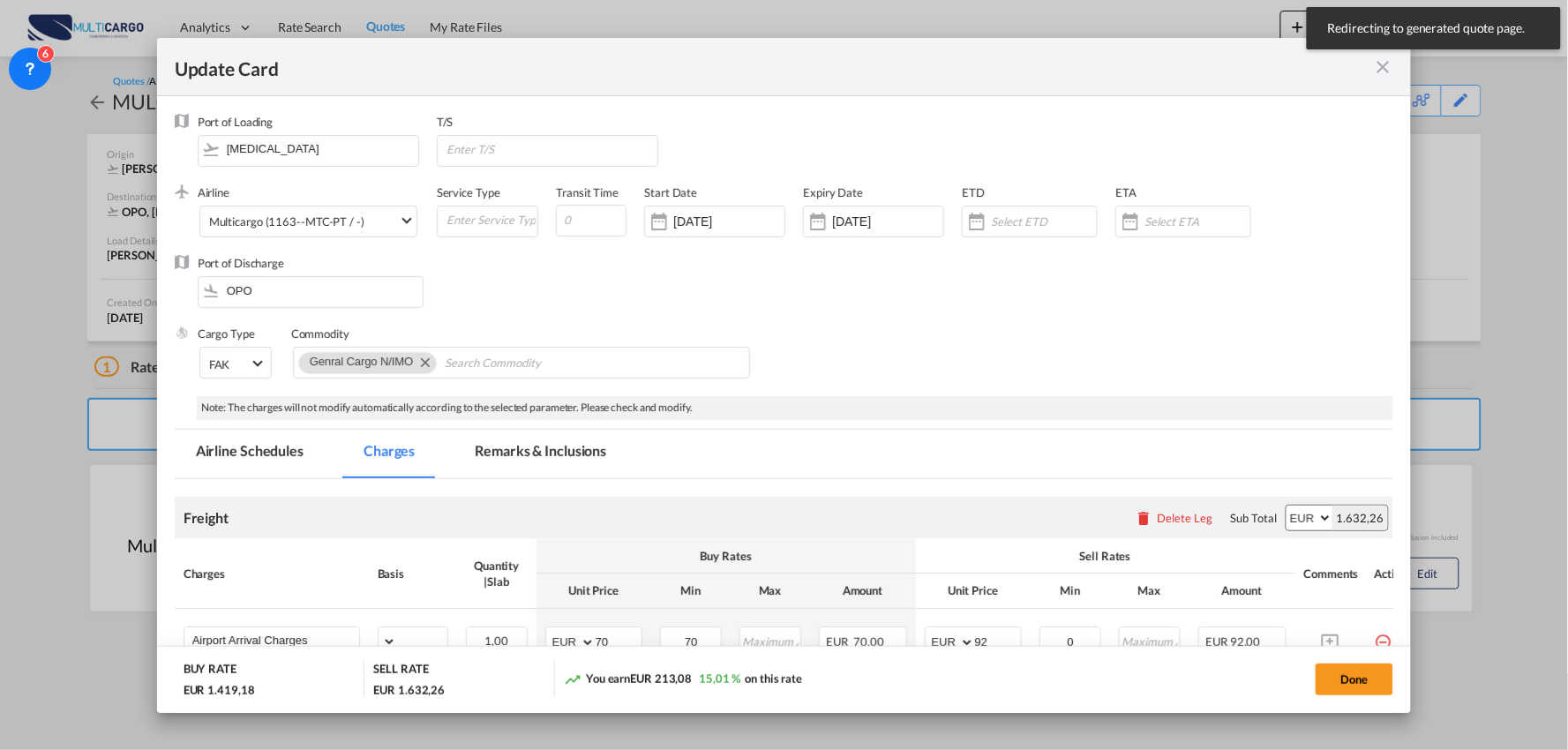
select select "per_bl"
select select "per_kg"
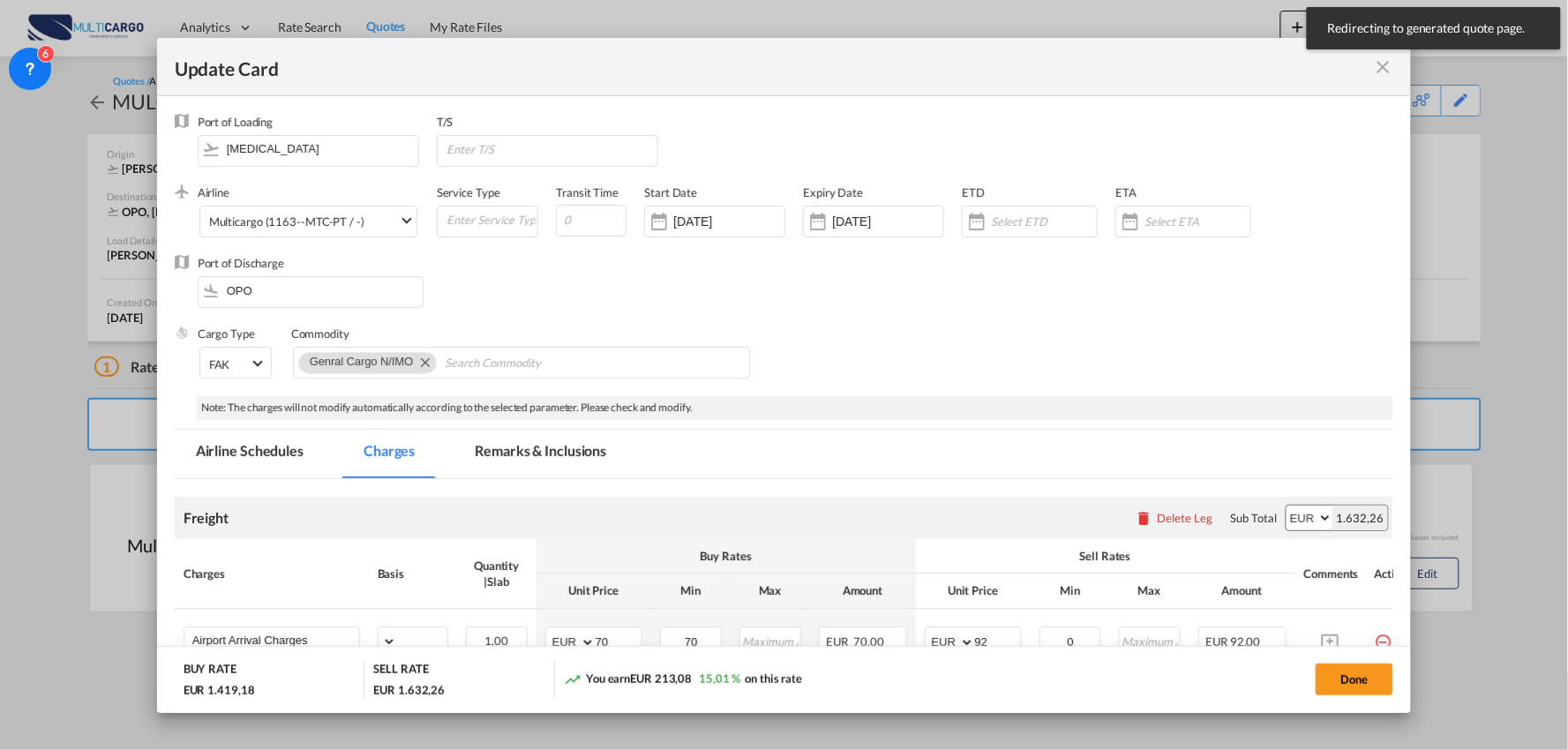
select select "per_shipment"
select select "per_bl"
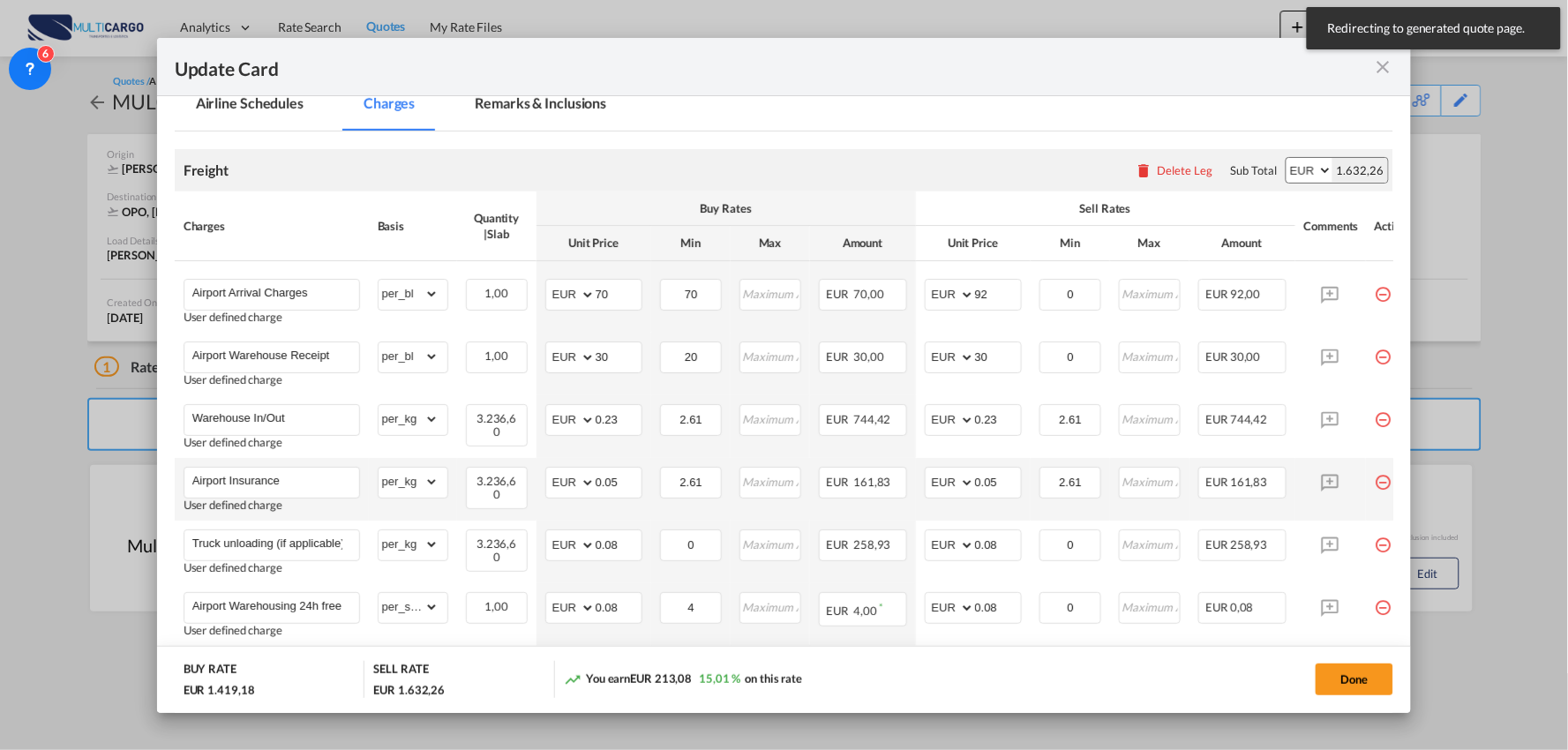
scroll to position [392, 0]
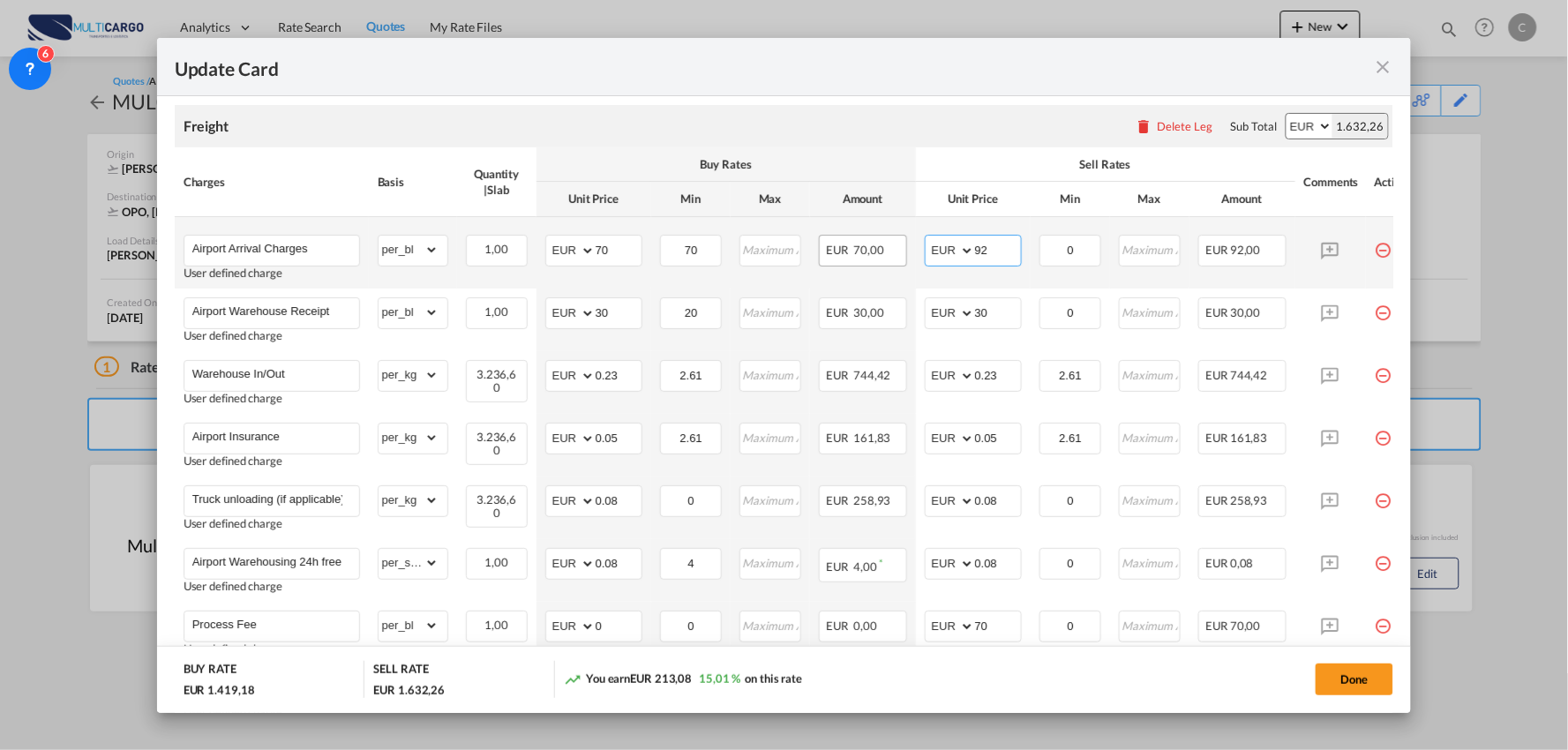
drag, startPoint x: 996, startPoint y: 240, endPoint x: 892, endPoint y: 240, distance: 104.0
click at [900, 250] on tr "Airport Arrival Charges User defined charge Please Enter Already Exists gross_w…" at bounding box center [800, 252] width 1251 height 71
type input "70"
click at [991, 85] on div "Update Card" at bounding box center [784, 68] width 1254 height 59
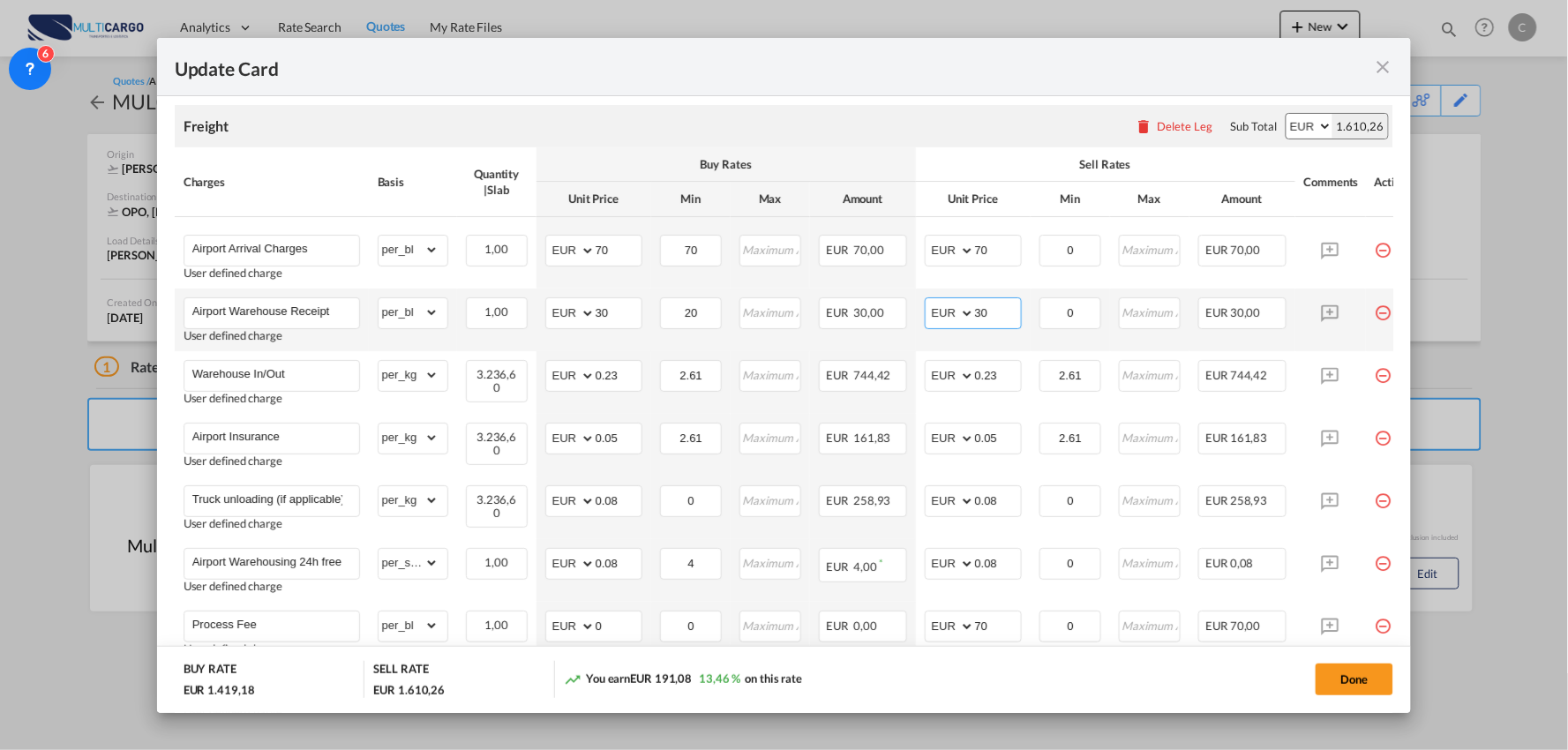
drag, startPoint x: 989, startPoint y: 322, endPoint x: 951, endPoint y: 323, distance: 38.0
click at [951, 323] on md-input-container "AED AFN ALL AMD ANG AOA ARS AUD AWG AZN BAM BBD BDT BGN BHD BIF BMD BND BOB BRL…" at bounding box center [972, 314] width 97 height 32
type input "50"
click at [908, 151] on th "Buy Rates" at bounding box center [726, 164] width 380 height 35
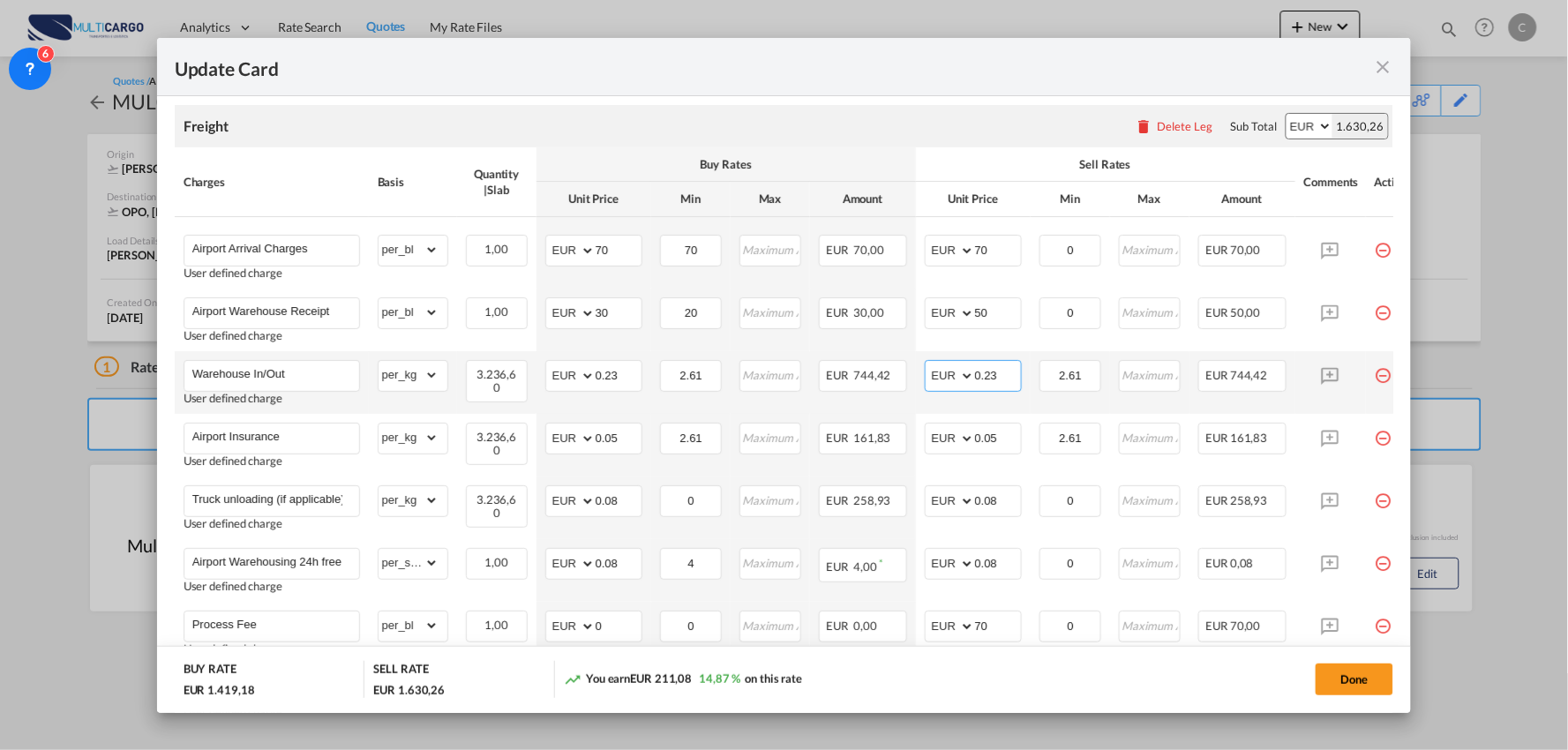
click at [993, 379] on input "0.23" at bounding box center [998, 374] width 46 height 27
click at [1004, 379] on input "0.23" at bounding box center [998, 374] width 46 height 27
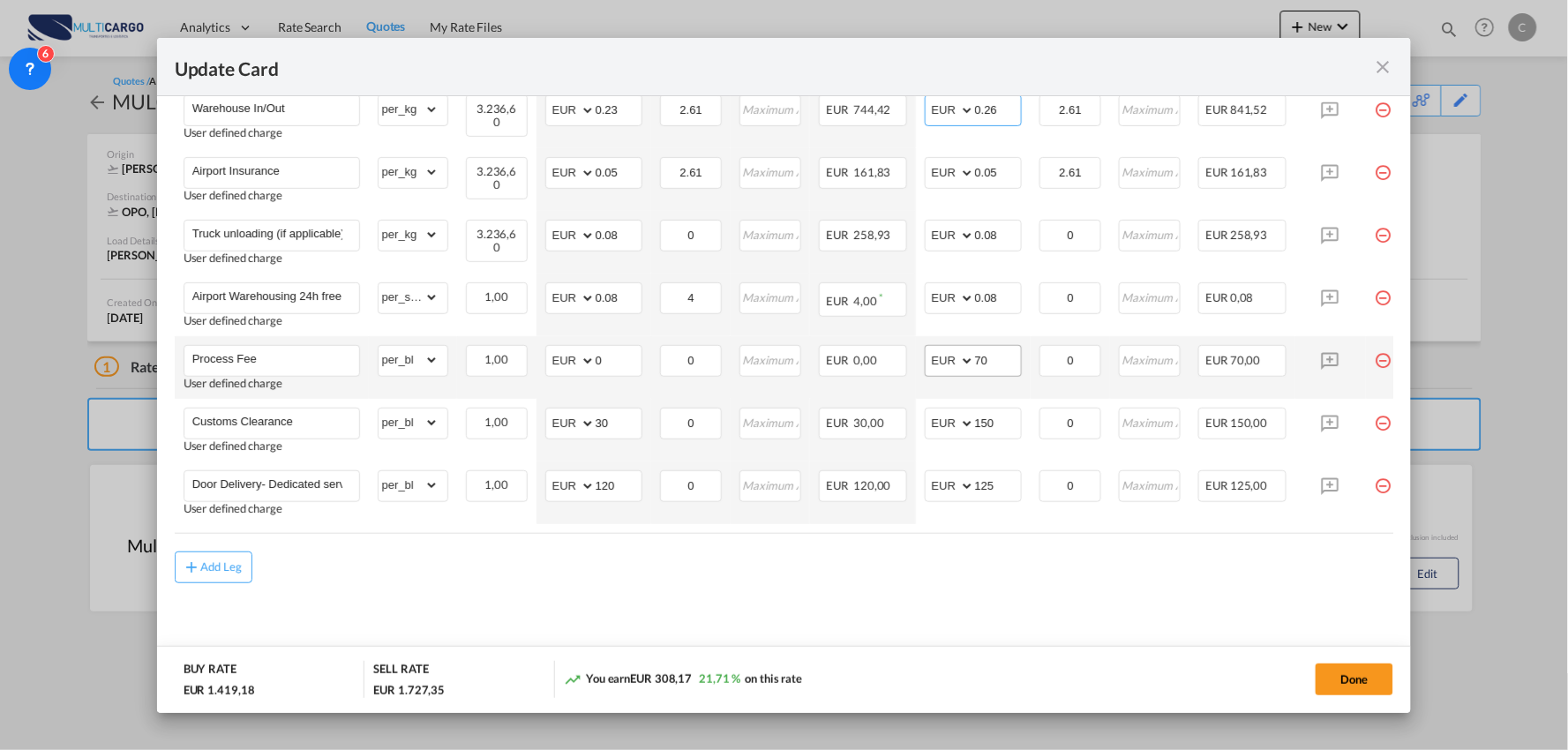
type input "0.26"
drag, startPoint x: 968, startPoint y: 356, endPoint x: 926, endPoint y: 363, distance: 42.6
click at [947, 359] on md-input-container "AED AFN ALL AMD ANG AOA ARS AUD AWG AZN BAM BBD BDT BGN BHD BIF BMD BND BOB BRL…" at bounding box center [972, 361] width 97 height 32
type input "90"
drag, startPoint x: 922, startPoint y: 618, endPoint x: 944, endPoint y: 585, distance: 39.7
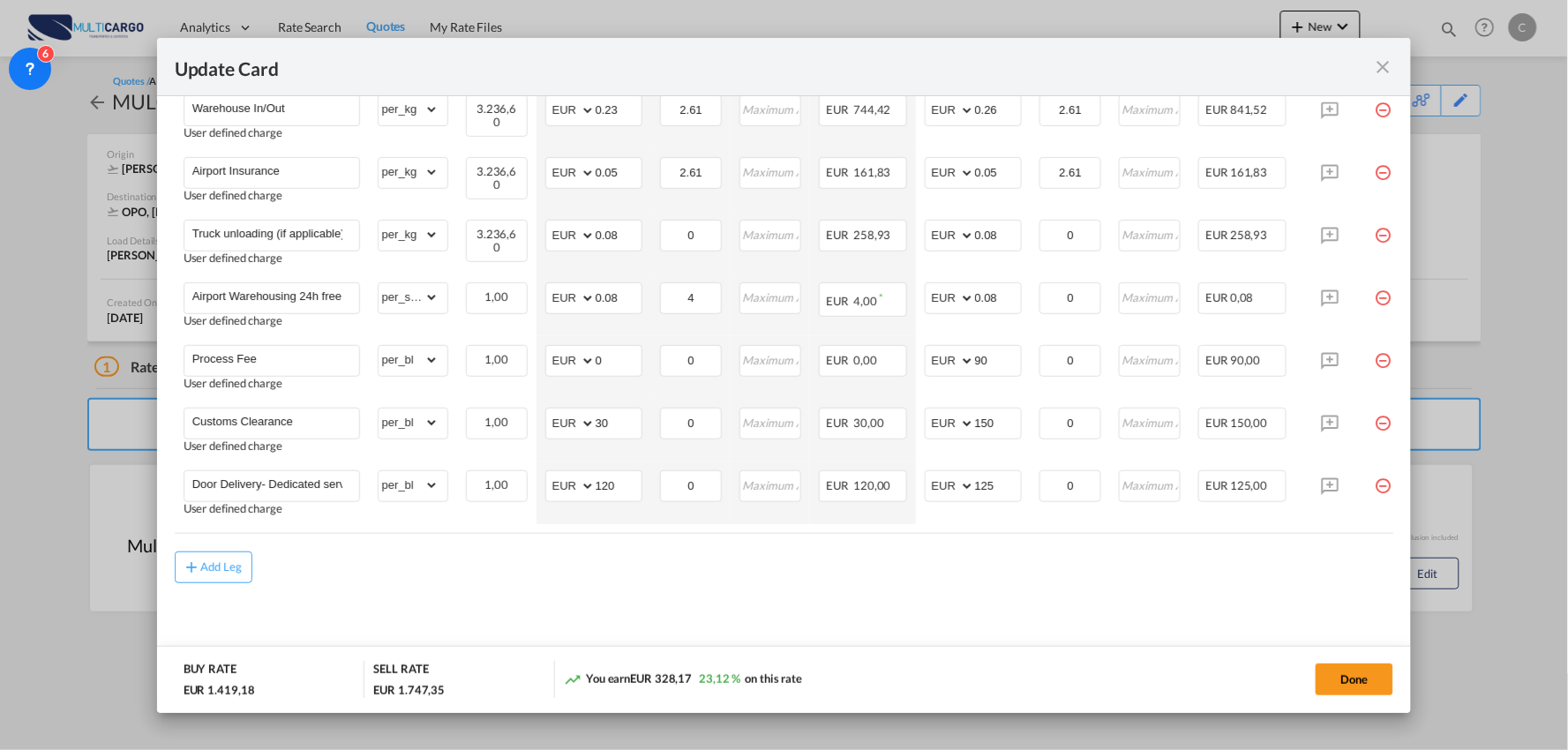
click at [920, 621] on md-content "Freight Please enter leg name Leg Name Already Exists Delete Leg Sub Total AED …" at bounding box center [785, 244] width 1220 height 846
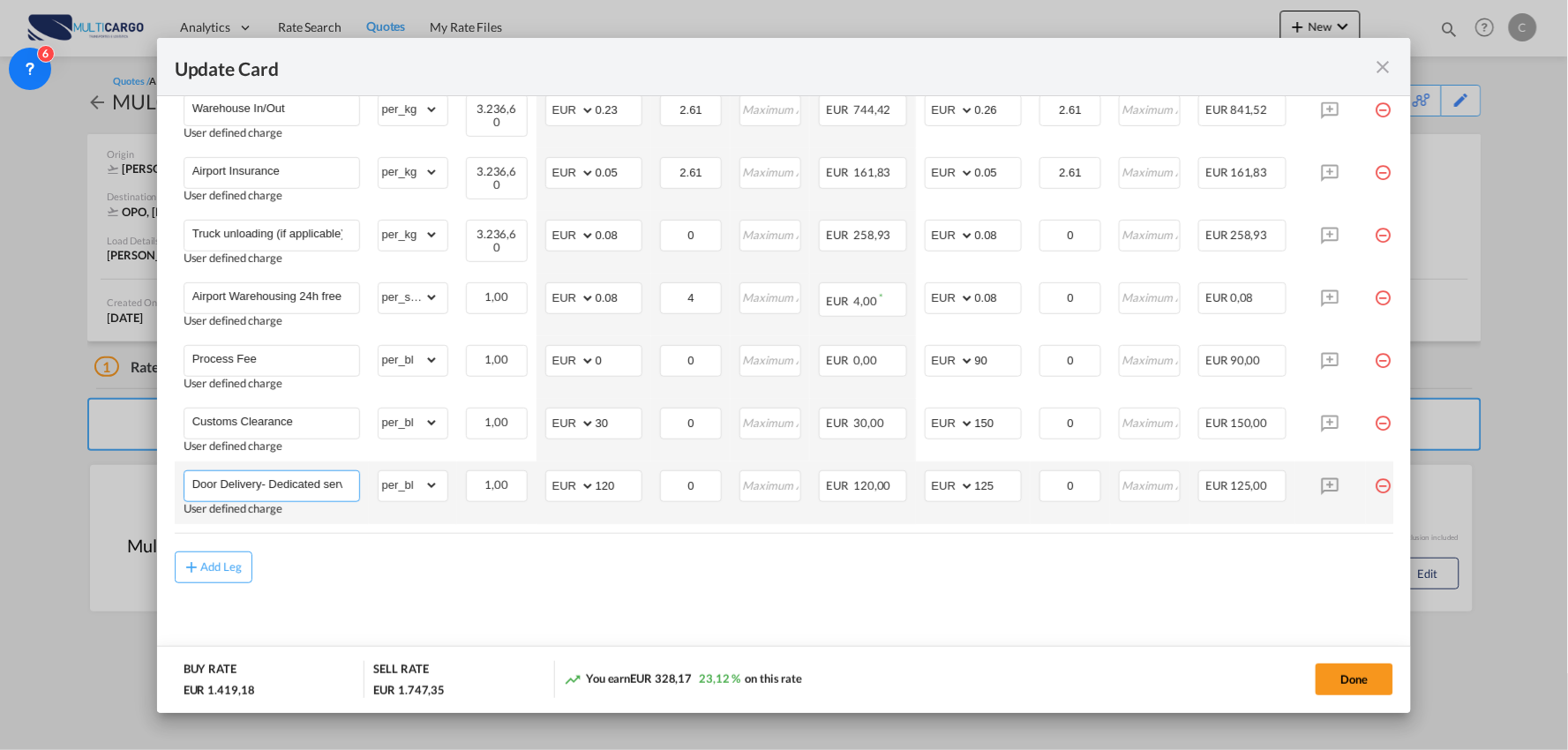
click at [258, 477] on input "Door Delivery- Dedicated service" at bounding box center [276, 484] width 167 height 27
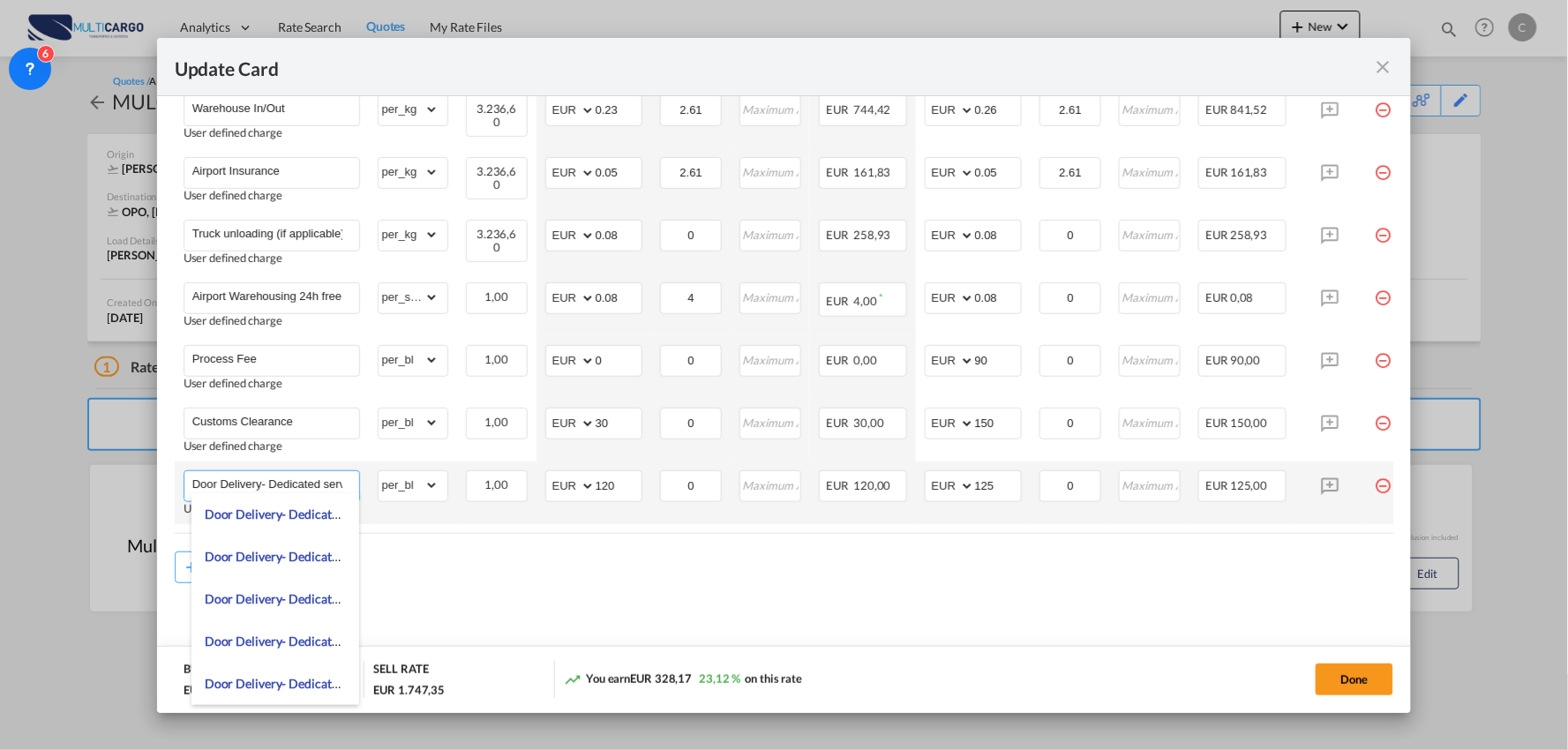
scroll to position [0, 15]
drag, startPoint x: 257, startPoint y: 479, endPoint x: 624, endPoint y: 518, distance: 369.1
click at [624, 518] on tr "Door Delivery- Dedicated service User defined charge Please Enter Already Exist…" at bounding box center [800, 492] width 1251 height 62
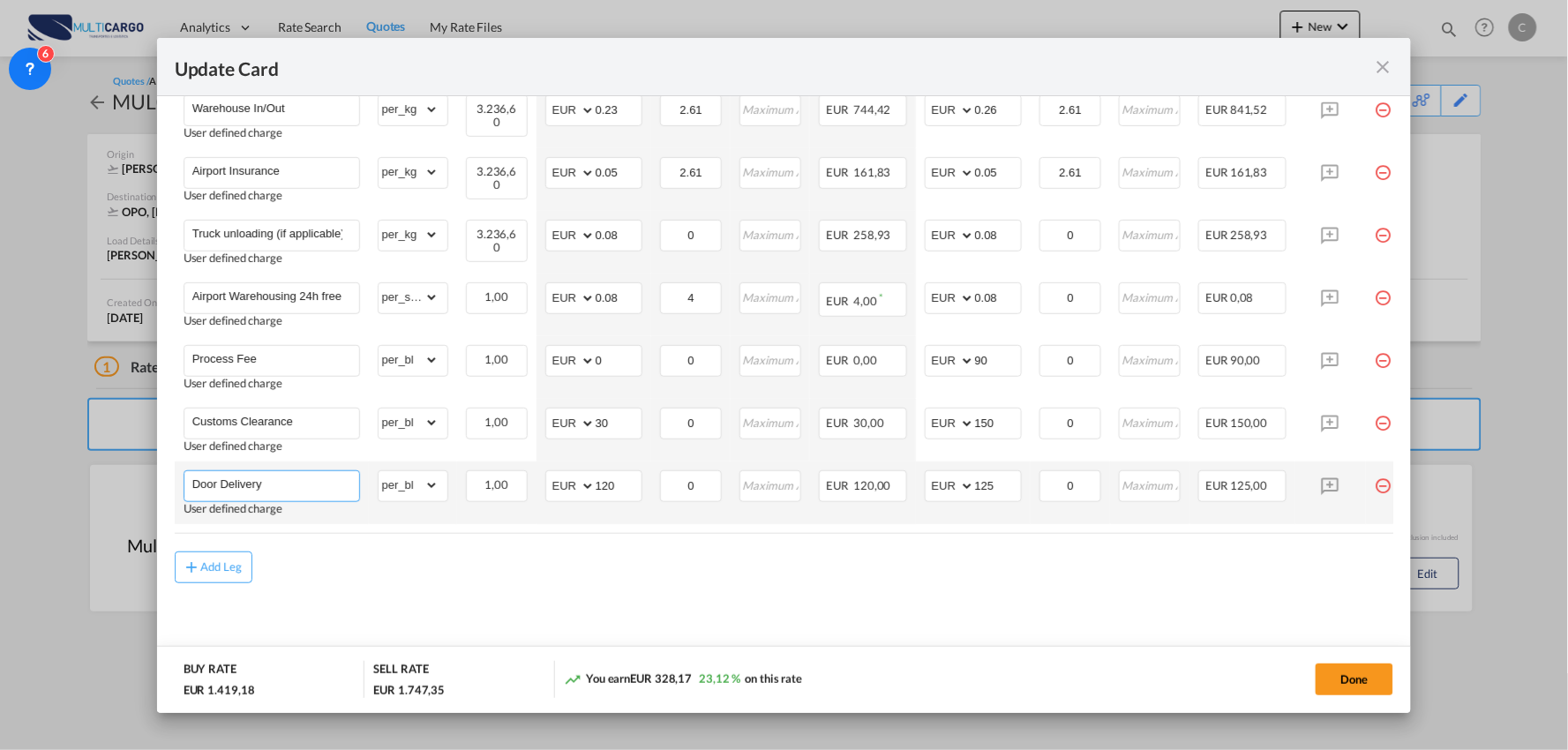
scroll to position [0, 0]
click at [310, 478] on input "Door Delivery -" at bounding box center [276, 484] width 167 height 27
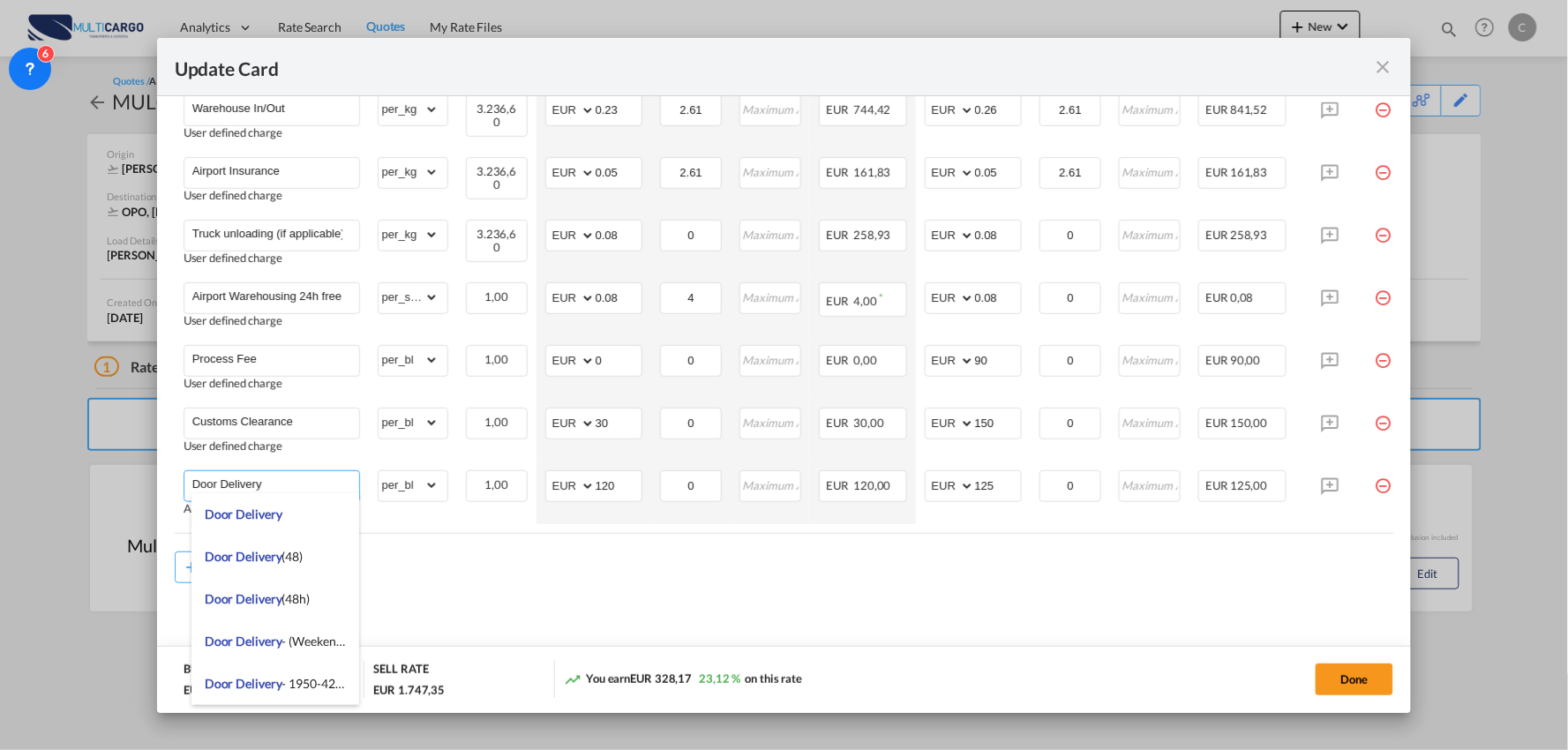
type input "Door Delivery"
click at [507, 594] on md-content "Freight Please enter leg name Leg Name Already Exists Delete Leg Sub Total AED …" at bounding box center [785, 244] width 1220 height 846
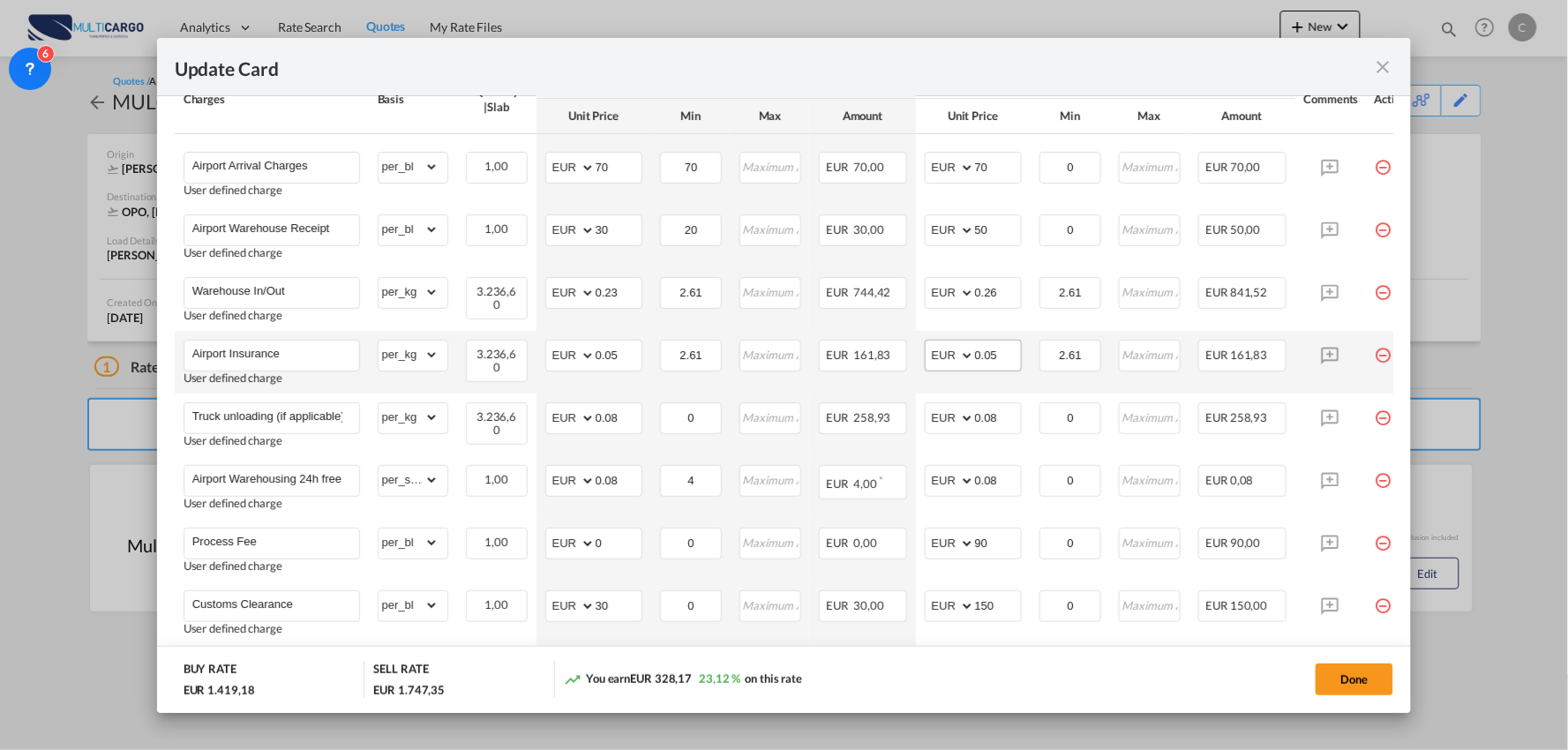
scroll to position [562, 0]
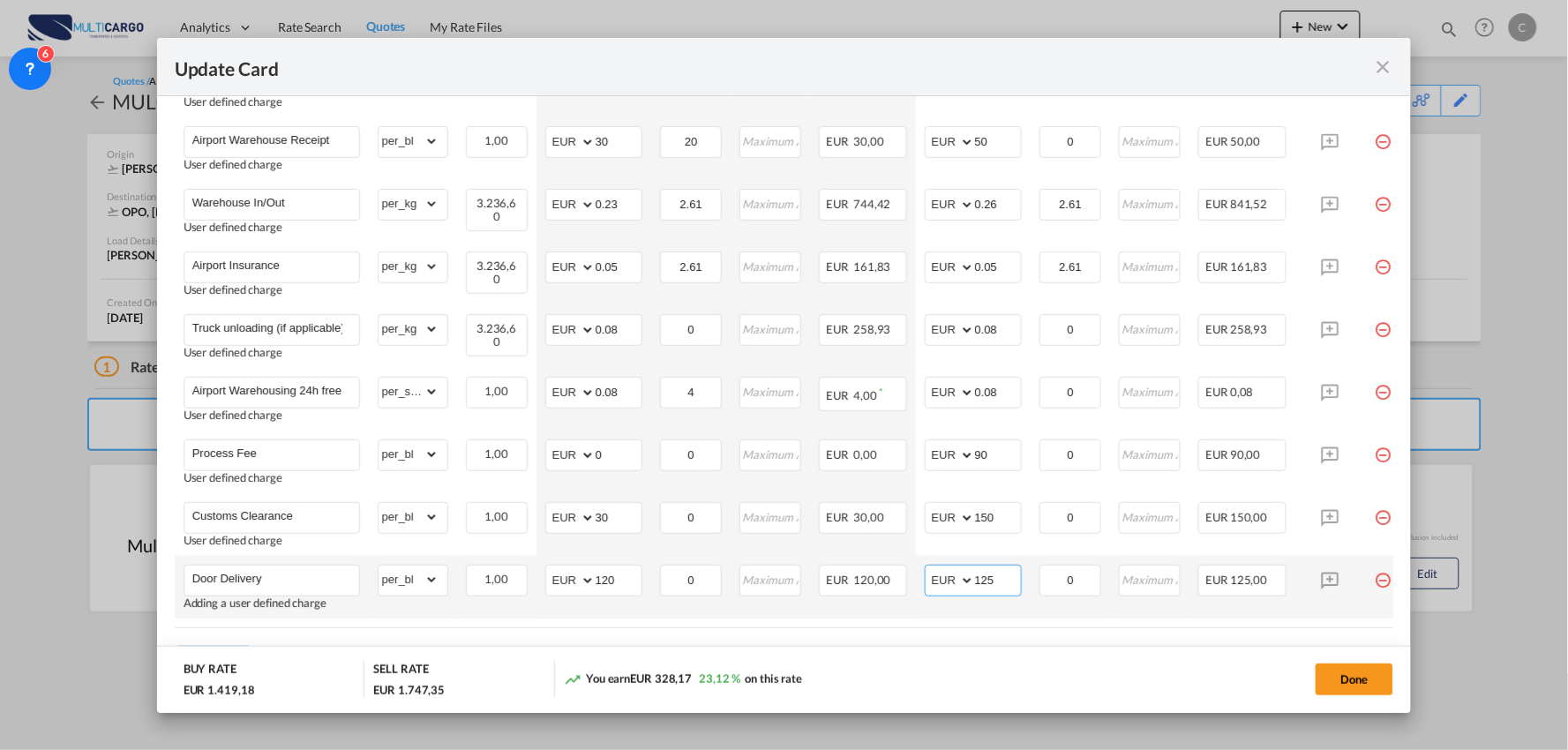
drag, startPoint x: 1002, startPoint y: 578, endPoint x: 917, endPoint y: 595, distance: 86.7
click at [930, 589] on md-input-container "AED AFN ALL AMD ANG AOA ARS AUD AWG AZN BAM BBD BDT BGN BHD BIF BMD BND BOB BRL…" at bounding box center [972, 580] width 97 height 32
type input "115"
drag, startPoint x: 636, startPoint y: 575, endPoint x: 514, endPoint y: 575, distance: 122.0
click at [516, 575] on tr "Door Delivery Adding a user defined charge Please Enter Already Exists gross_we…" at bounding box center [800, 586] width 1251 height 62
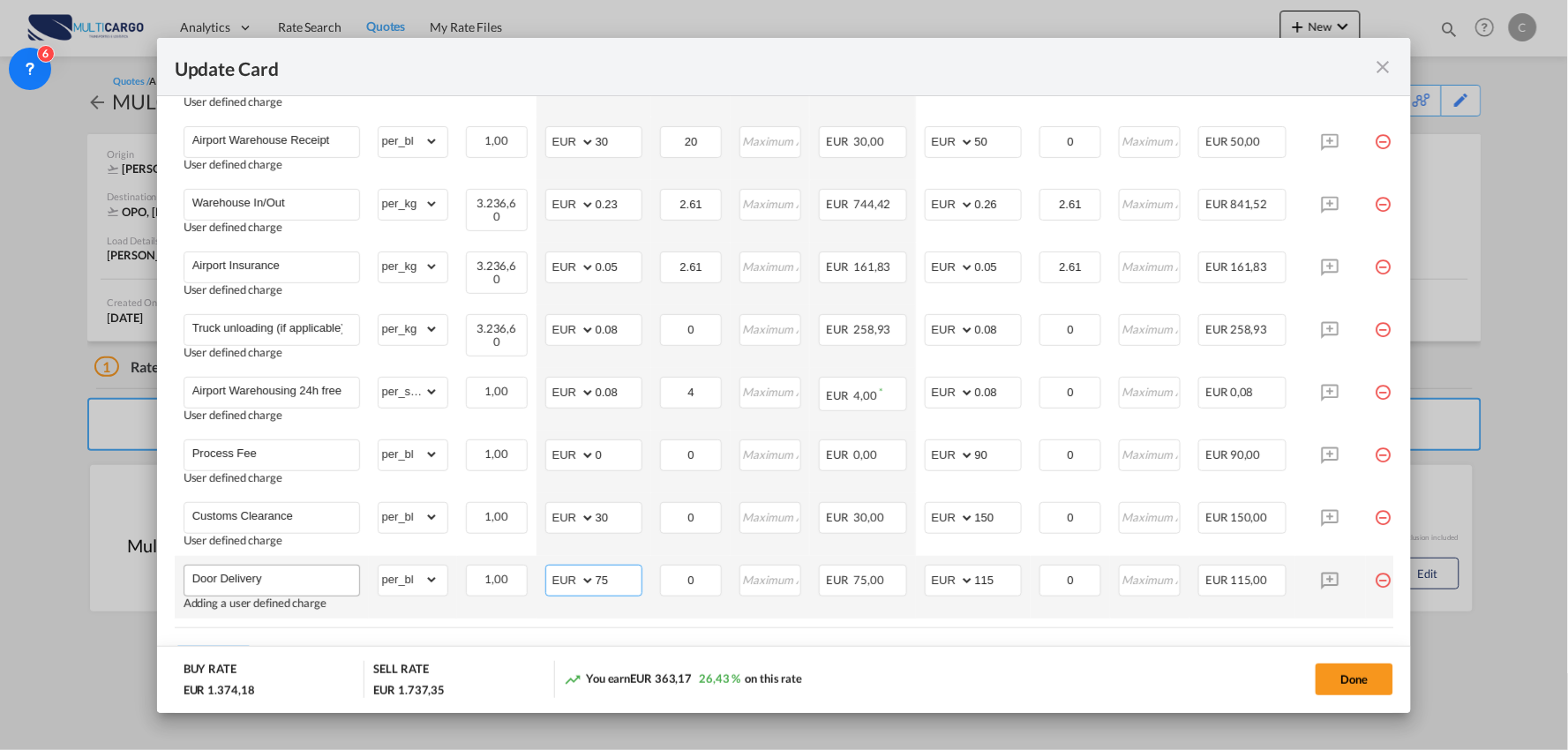
type input "75"
click at [347, 577] on input "Door Delivery" at bounding box center [276, 578] width 167 height 27
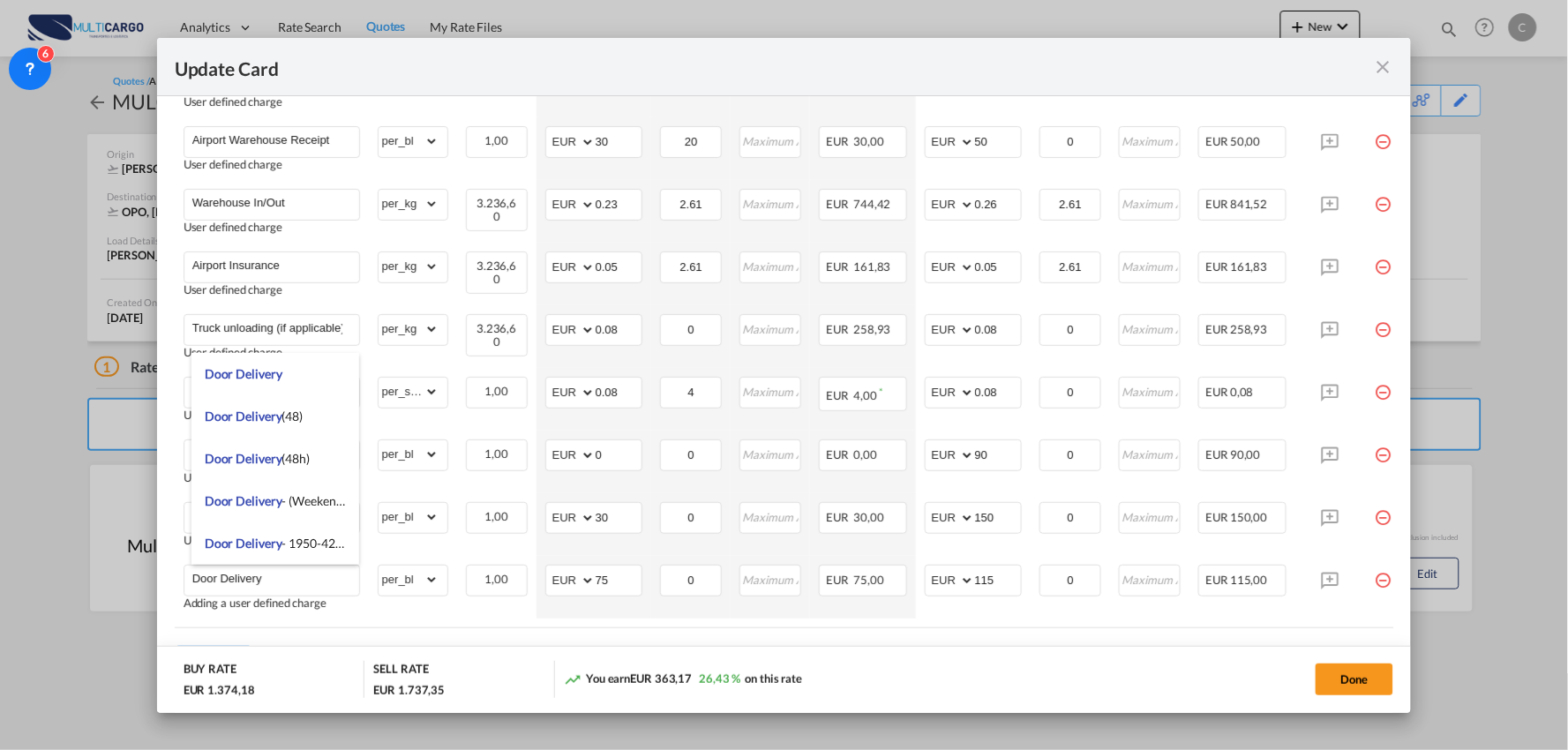
drag, startPoint x: 1033, startPoint y: 666, endPoint x: 1066, endPoint y: 664, distance: 33.1
click at [1036, 666] on div "Done" at bounding box center [1160, 678] width 467 height 36
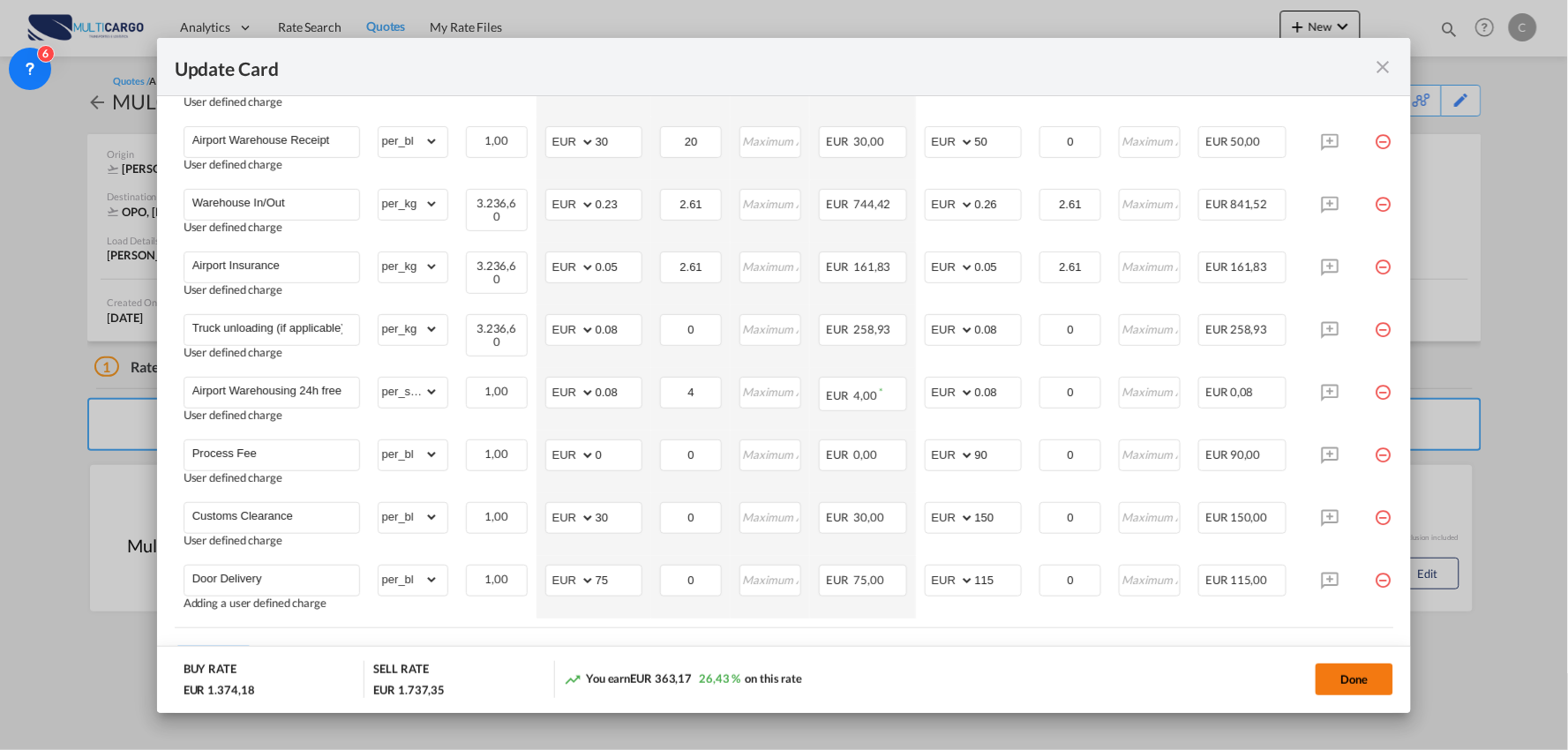
click at [1356, 682] on button "Done" at bounding box center [1354, 679] width 77 height 32
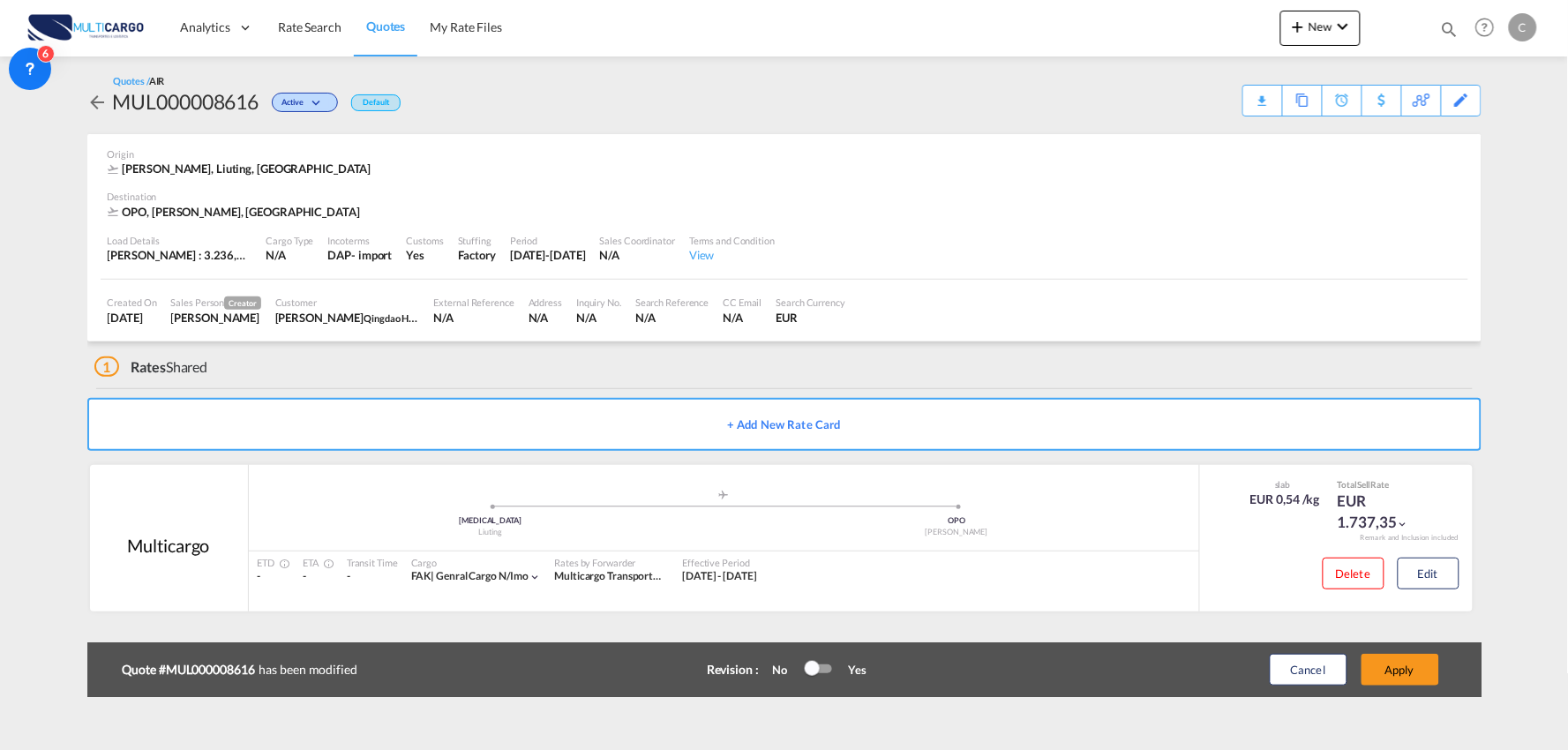
click at [295, 381] on div "1 Rates Shared" at bounding box center [788, 363] width 1387 height 43
click at [620, 148] on div "Origin" at bounding box center [784, 154] width 1354 height 13
click at [312, 355] on div "1 Rates Shared" at bounding box center [788, 363] width 1387 height 43
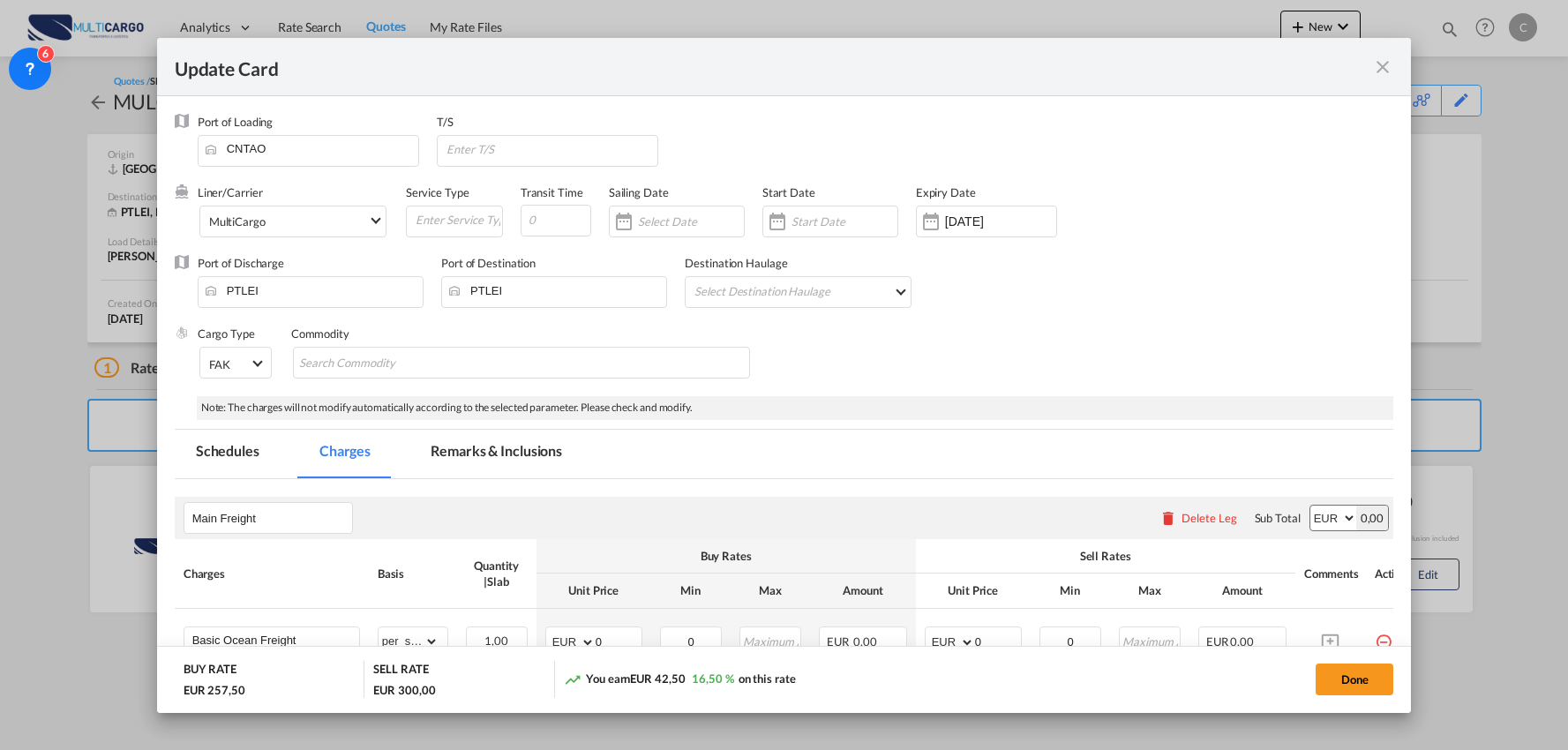
select select "per_shipment"
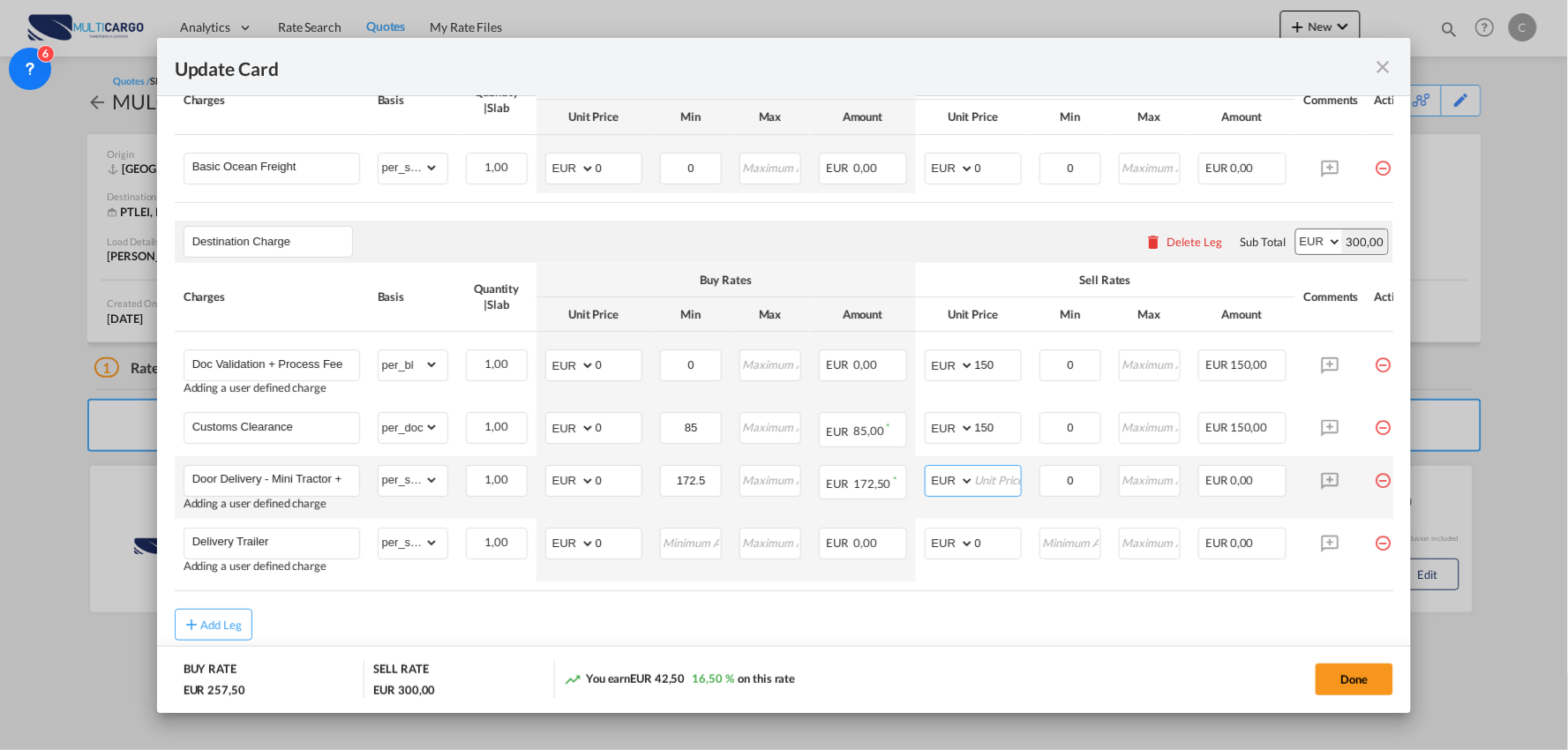
drag, startPoint x: 1014, startPoint y: 485, endPoint x: 1012, endPoint y: 475, distance: 10.2
click at [1014, 485] on input "Update Card Port ..." at bounding box center [998, 479] width 46 height 27
click at [734, 635] on div "Add Leg" at bounding box center [785, 625] width 1220 height 32
drag, startPoint x: 998, startPoint y: 490, endPoint x: 936, endPoint y: 490, distance: 62.0
click at [946, 490] on md-input-container "AED AFN ALL AMD ANG AOA ARS AUD AWG AZN BAM BBD BDT BGN BHD BIF BMD BND [PERSON…" at bounding box center [972, 481] width 97 height 32
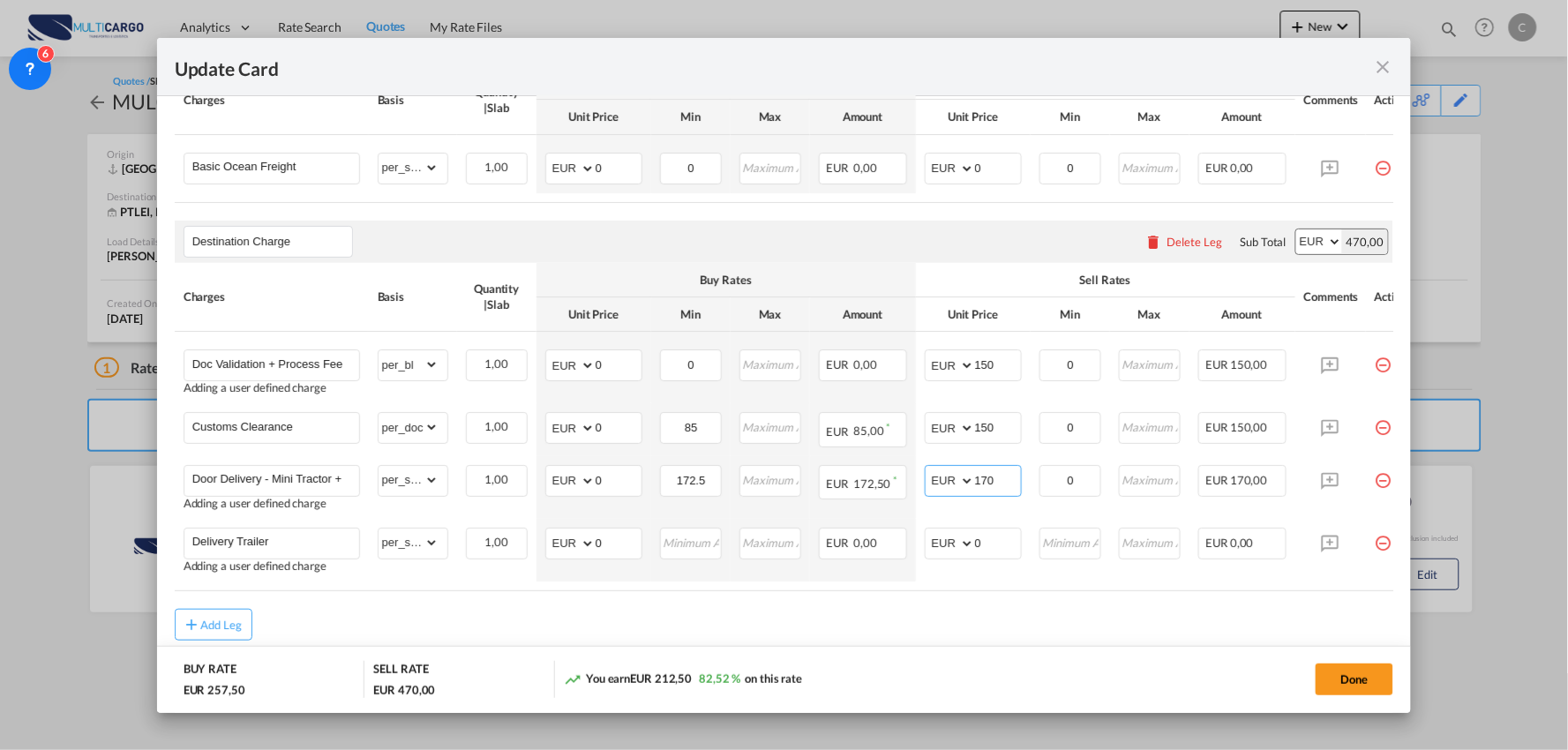
type input "170"
drag, startPoint x: 863, startPoint y: 618, endPoint x: 844, endPoint y: 620, distance: 19.1
click at [863, 618] on div "Add Leg" at bounding box center [785, 625] width 1220 height 32
click at [1000, 547] on input "0" at bounding box center [998, 542] width 46 height 27
click at [297, 542] on input "Delivery Trailer" at bounding box center [276, 542] width 167 height 27
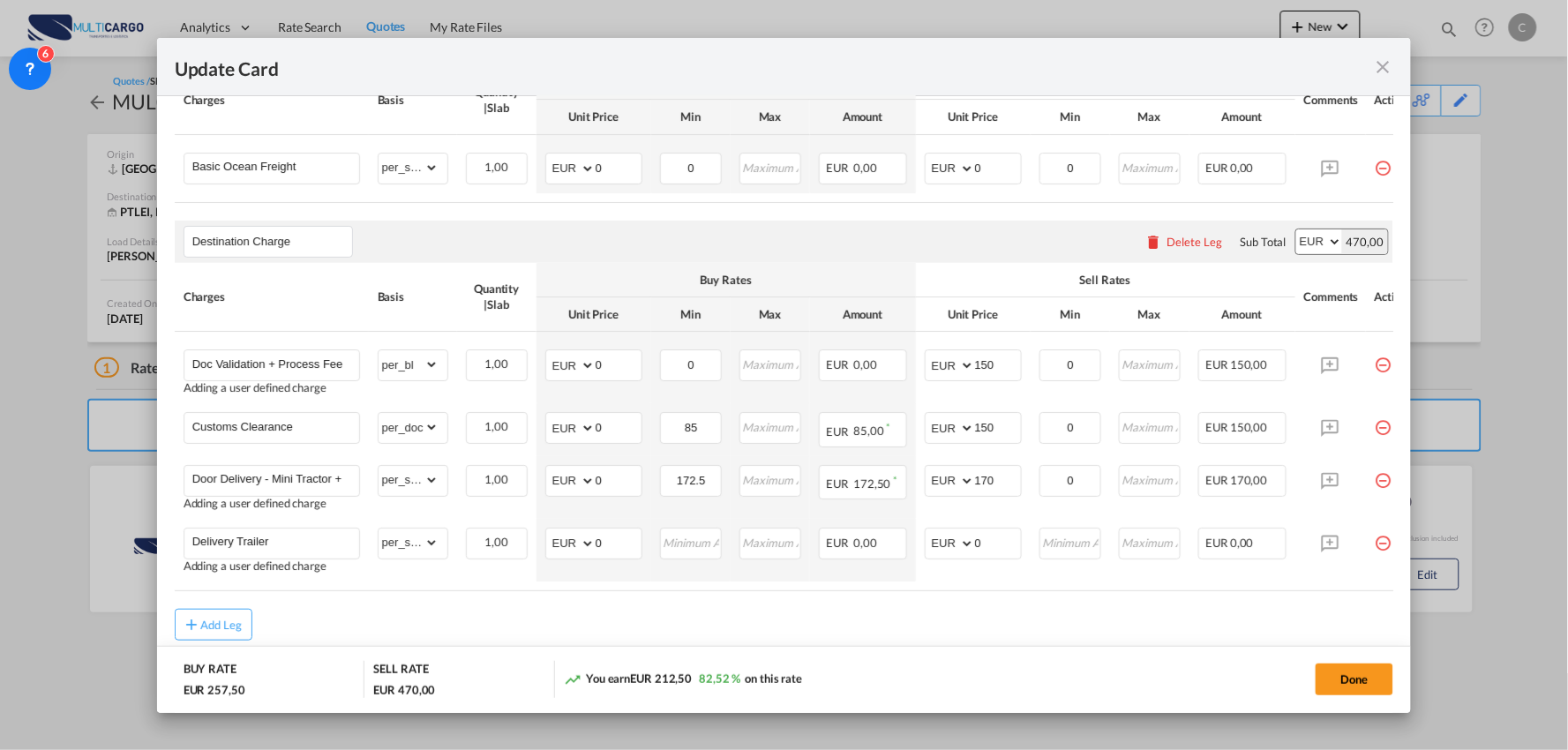
click at [804, 610] on air-lcl-rate-modification "Main Freight Please enter leg name Leg Name Already Exists Delete Leg Sub Total…" at bounding box center [785, 323] width 1220 height 634
drag, startPoint x: 1007, startPoint y: 553, endPoint x: 913, endPoint y: 555, distance: 94.0
click at [913, 555] on tr "Delivery Trailer Adding a user defined charge Please Enter Already Exists gross…" at bounding box center [800, 550] width 1251 height 62
click at [812, 621] on div "Add Leg" at bounding box center [785, 625] width 1220 height 32
click at [733, 634] on div "Add Leg" at bounding box center [785, 625] width 1220 height 32
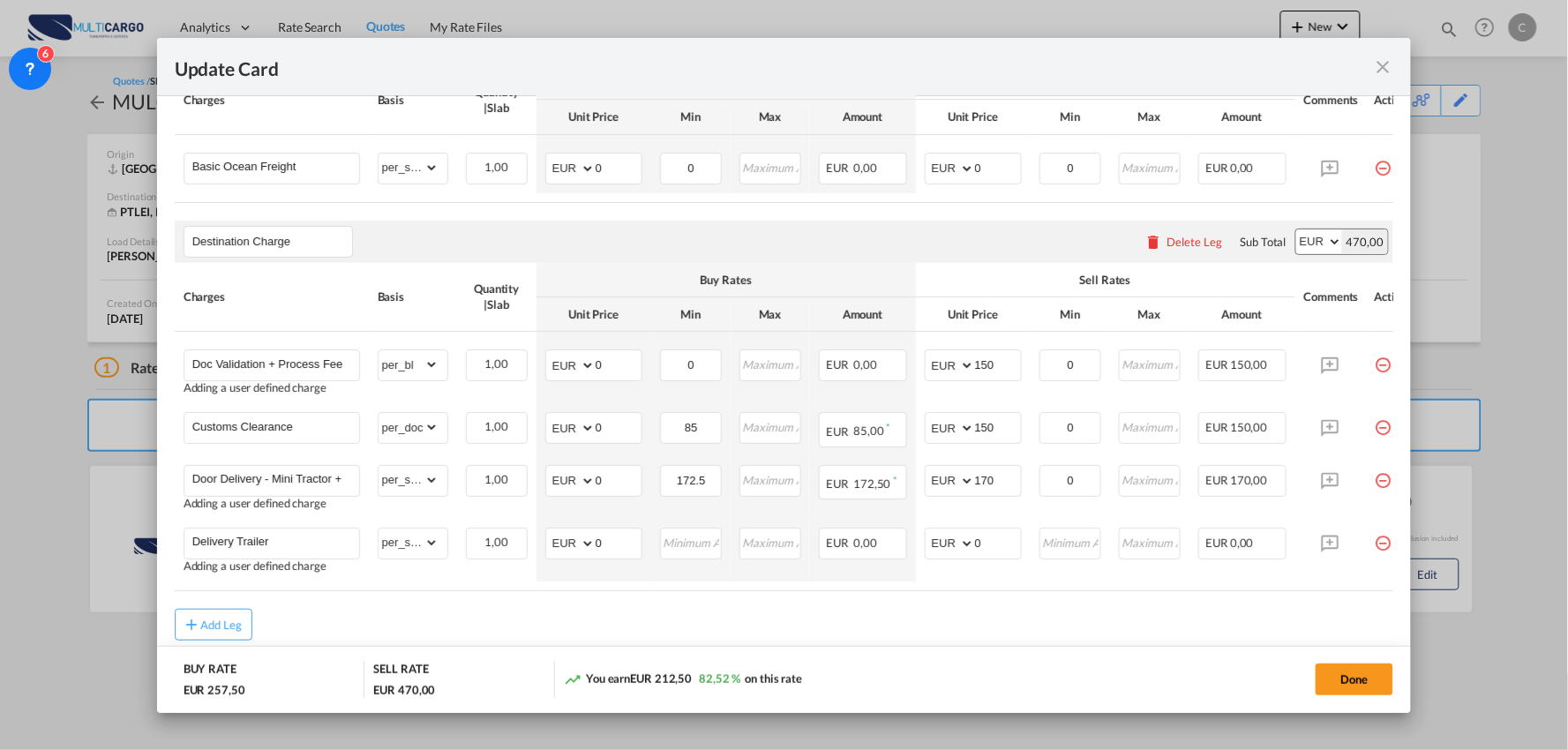
click at [659, 640] on div "Add Leg" at bounding box center [785, 625] width 1220 height 32
drag, startPoint x: 993, startPoint y: 554, endPoint x: 956, endPoint y: 547, distance: 37.7
click at [956, 547] on md-input-container "AED AFN ALL AMD ANG AOA ARS AUD AWG AZN BAM BBD BDT BGN BHD BIF BMD BND BOB BRL…" at bounding box center [972, 544] width 97 height 32
type input "120"
drag, startPoint x: 592, startPoint y: 548, endPoint x: 577, endPoint y: 548, distance: 15.0
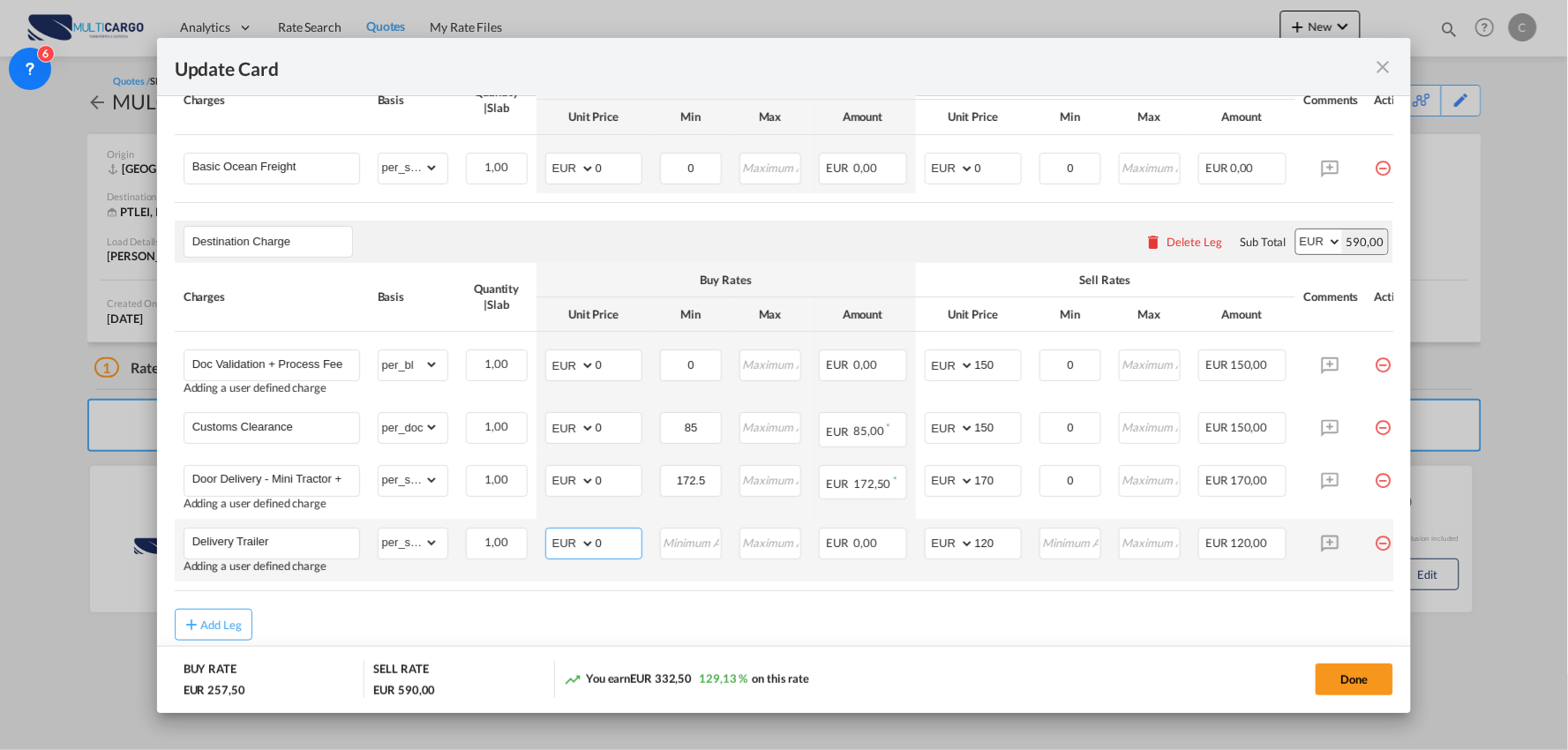
click at [577, 548] on md-input-container "AED AFN ALL AMD ANG AOA ARS AUD AWG AZN BAM BBD BDT BGN BHD BIF BMD BND BOB BRL…" at bounding box center [593, 544] width 97 height 32
type input "75"
drag, startPoint x: 615, startPoint y: 488, endPoint x: 580, endPoint y: 490, distance: 35.1
click at [587, 490] on md-input-container "AED AFN ALL AMD ANG AOA ARS AUD AWG AZN BAM BBD BDT BGN BHD BIF BMD BND BOB BRL…" at bounding box center [593, 481] width 97 height 32
type input "120"
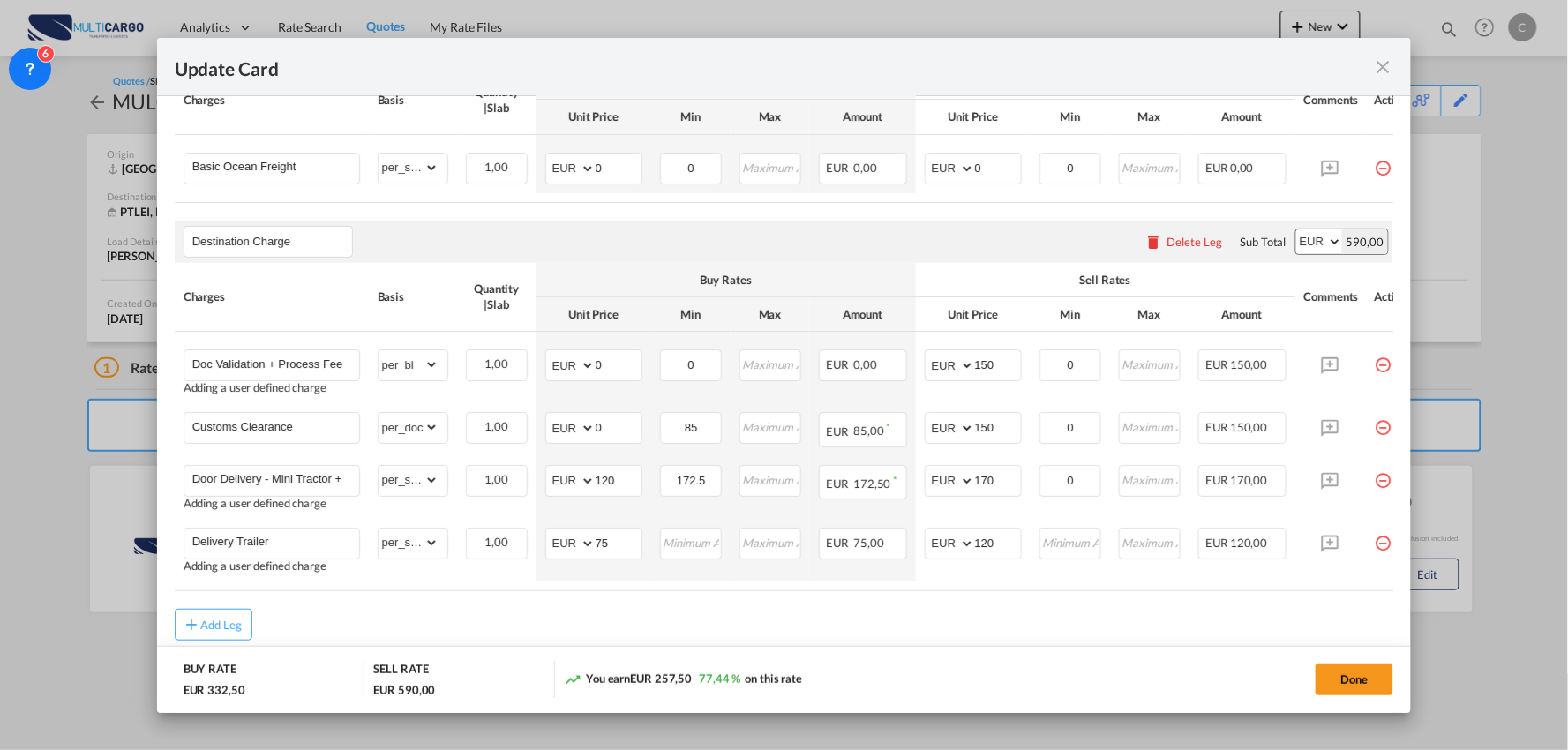
click at [965, 639] on div "Add Leg" at bounding box center [785, 625] width 1220 height 32
drag, startPoint x: 932, startPoint y: 616, endPoint x: 1433, endPoint y: 656, distance: 502.6
click at [938, 618] on div "Add Leg" at bounding box center [785, 625] width 1220 height 32
click at [1029, 612] on air-lcl-rate-modification "Main Freight Please enter leg name Leg Name Already Exists Delete Leg Sub Total…" at bounding box center [785, 323] width 1220 height 634
drag, startPoint x: 1004, startPoint y: 482, endPoint x: 955, endPoint y: 489, distance: 49.5
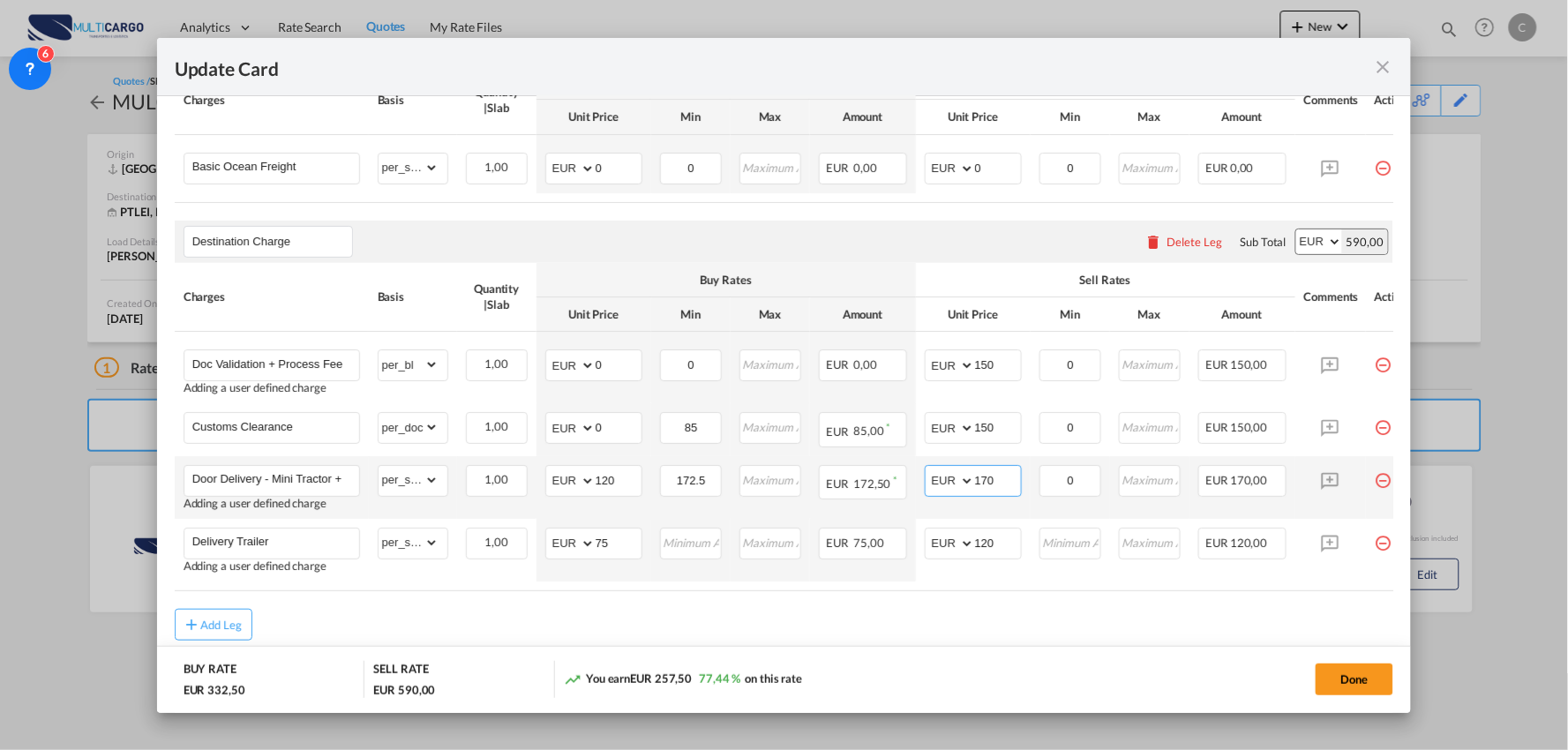
click at [955, 489] on md-input-container "AED AFN ALL AMD ANG AOA ARS AUD AWG AZN BAM BBD BDT BGN BHD BIF BMD BND [PERSON…" at bounding box center [972, 481] width 97 height 32
type input "165"
click at [939, 614] on air-lcl-rate-modification "Main Freight Please enter leg name Leg Name Already Exists Delete Leg Sub Total…" at bounding box center [785, 323] width 1220 height 634
drag, startPoint x: 964, startPoint y: 600, endPoint x: 1232, endPoint y: 610, distance: 268.2
click at [1231, 610] on air-lcl-rate-modification "Main Freight Please enter leg name Leg Name Already Exists Delete Leg Sub Total…" at bounding box center [785, 323] width 1220 height 634
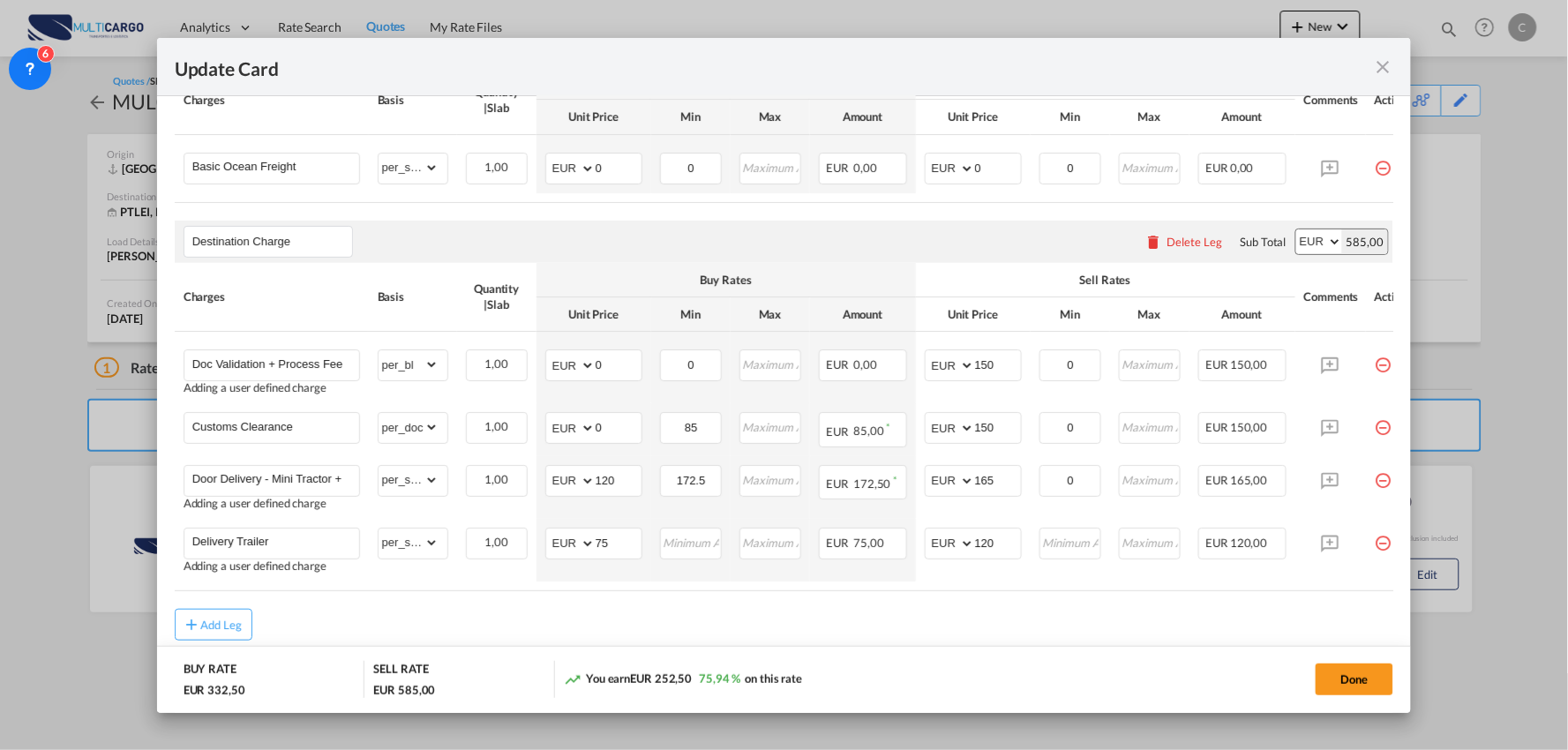
scroll to position [0, 45]
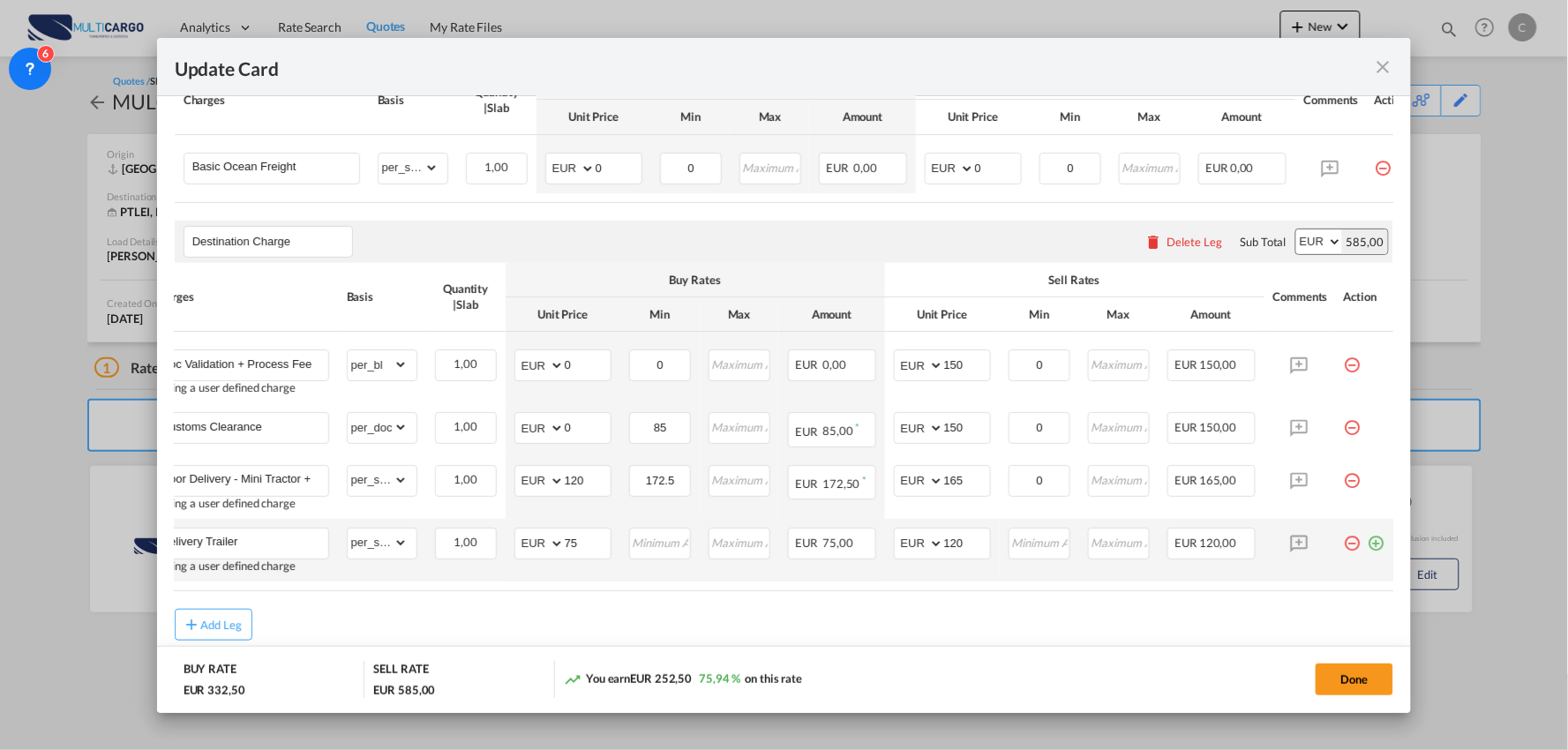
click at [1344, 545] on md-icon "icon-minus-circle-outline red-400-fg pt-7" at bounding box center [1353, 537] width 18 height 18
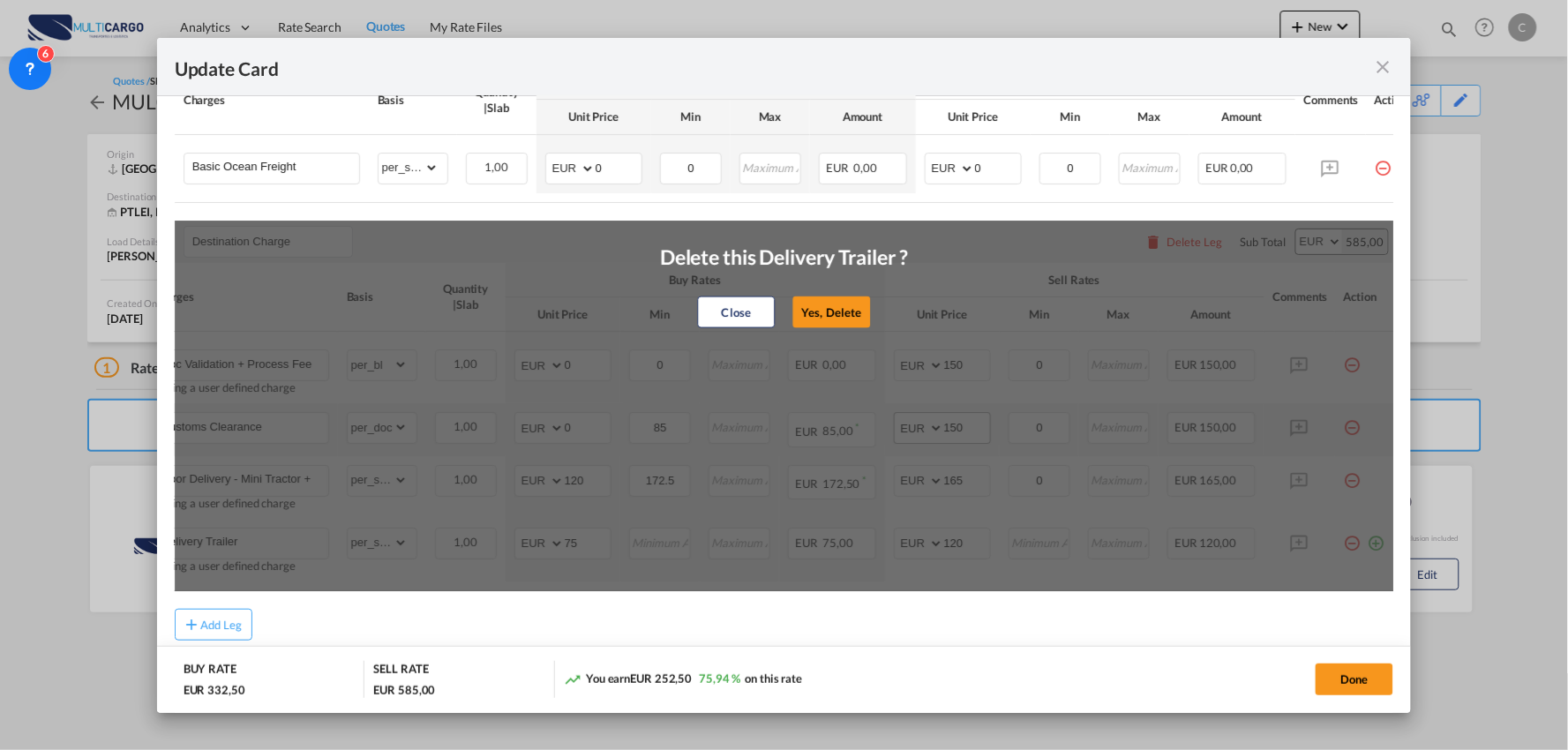
drag, startPoint x: 806, startPoint y: 310, endPoint x: 903, endPoint y: 421, distance: 147.4
click at [807, 310] on button "Yes, Delete" at bounding box center [830, 313] width 77 height 32
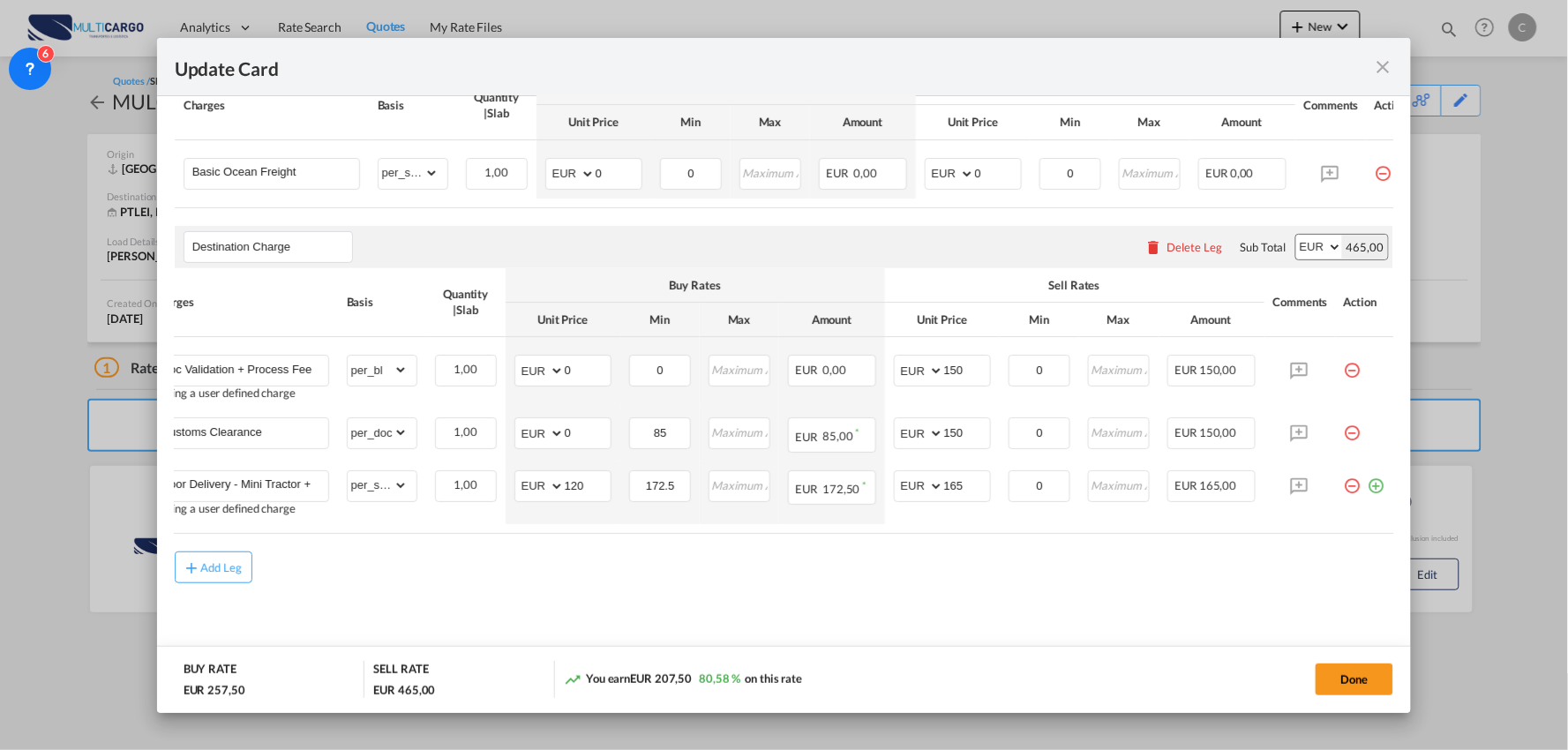
scroll to position [0, 0]
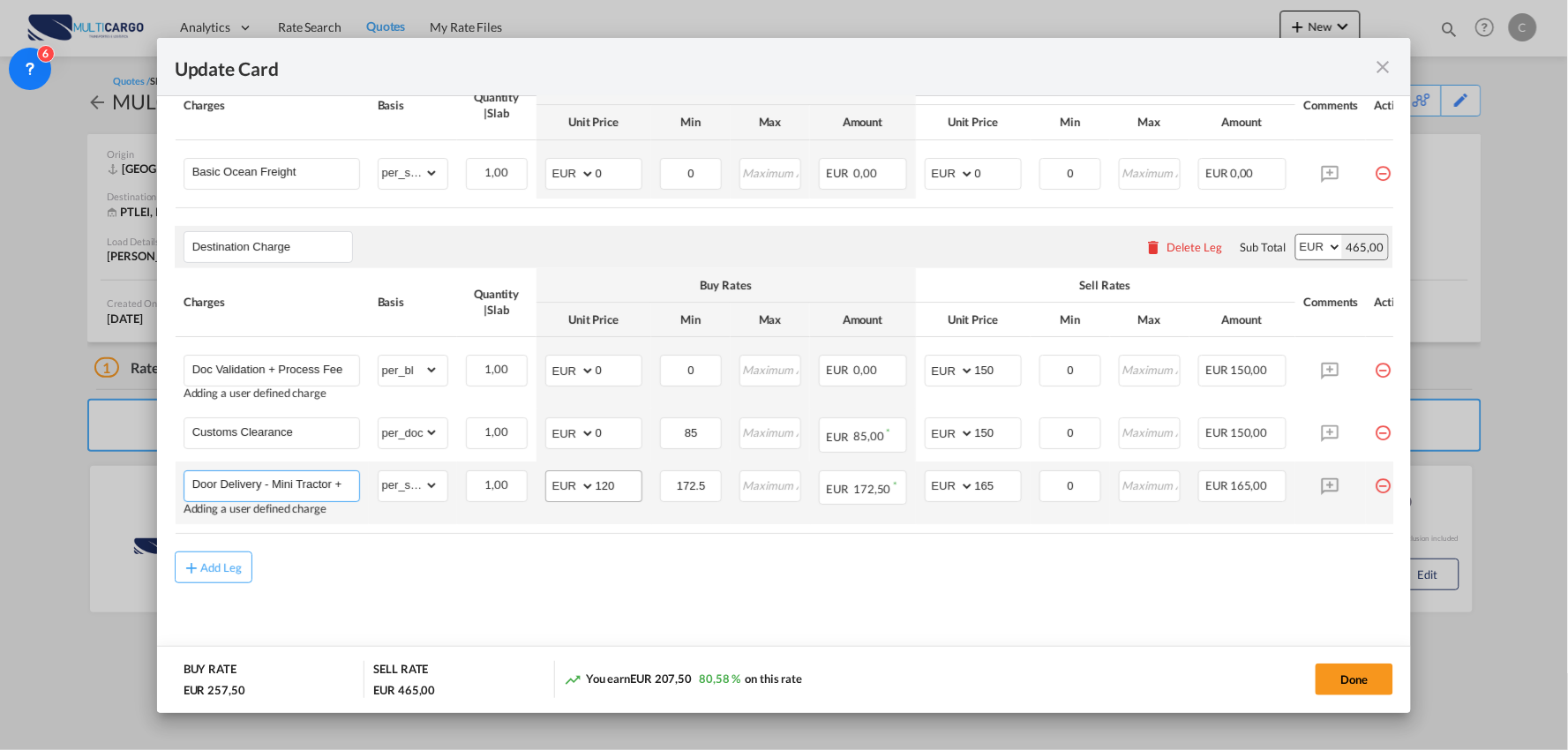
drag, startPoint x: 263, startPoint y: 481, endPoint x: 583, endPoint y: 481, distance: 320.0
click at [572, 481] on tr "Door Delivery - Mini Tractor + Rotary Tiller Adding a user defined charge Pleas…" at bounding box center [800, 492] width 1251 height 62
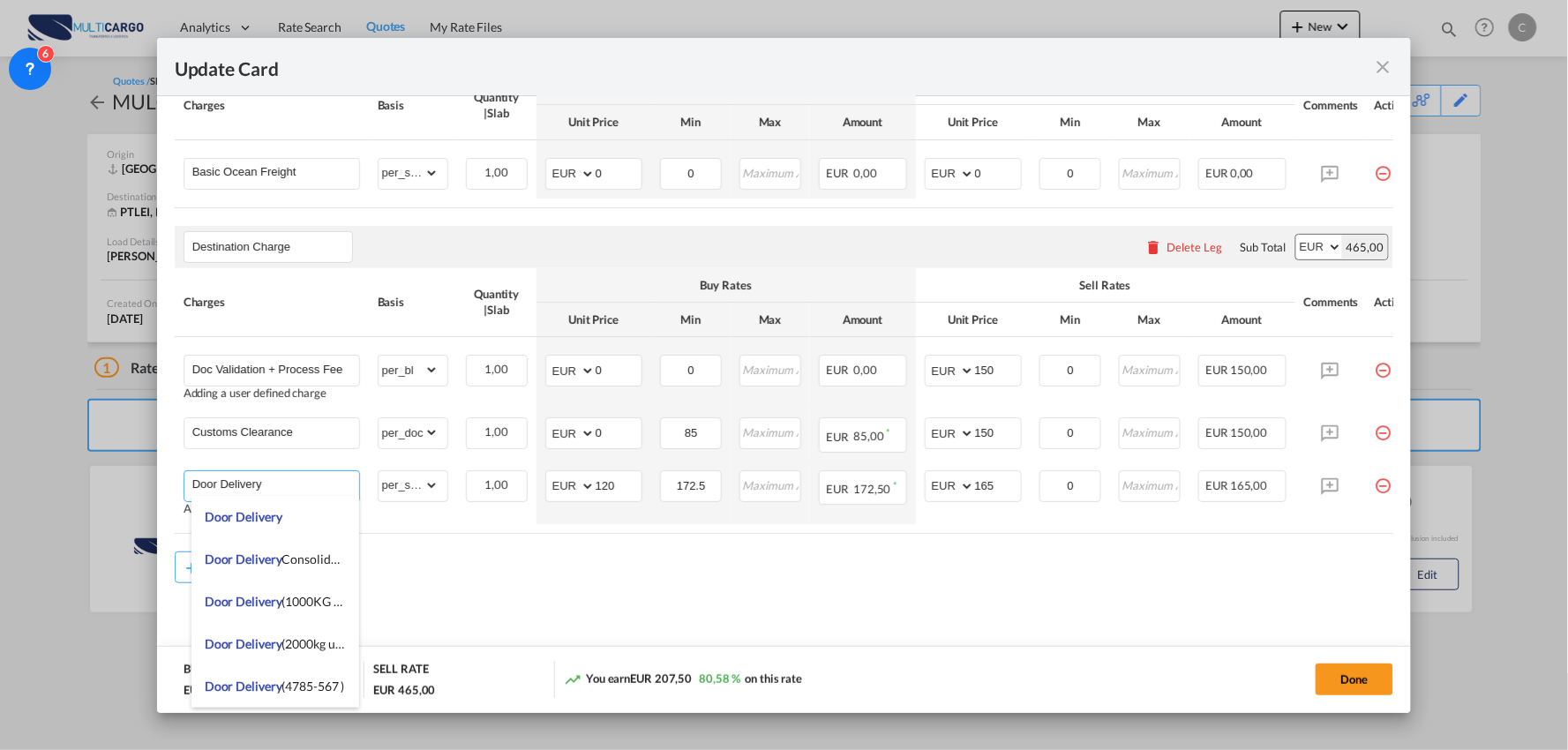
type input "Door Delivery"
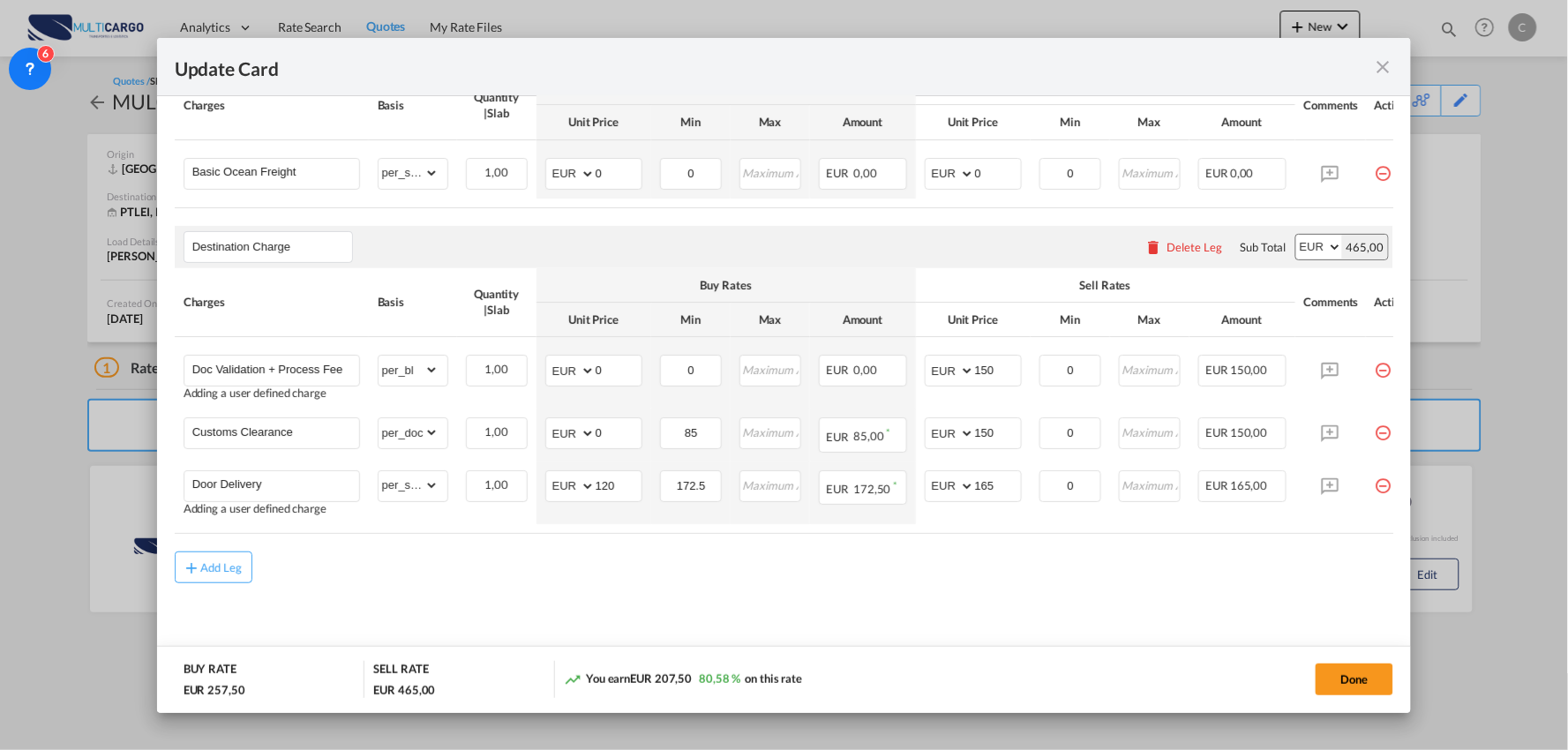
click at [623, 589] on md-content "Main Freight Please enter leg name Leg Name Already Exists Delete Leg Sub Total…" at bounding box center [785, 339] width 1220 height 657
drag, startPoint x: 1351, startPoint y: 656, endPoint x: 1351, endPoint y: 668, distance: 12.0
click at [1351, 657] on md-dialog-actions "BUY RATE EUR 257,50 SELL RATE EUR 465,00 You earn EUR 207,50 80,58 % on this ra…" at bounding box center [784, 679] width 1254 height 67
click at [1351, 668] on button "Done" at bounding box center [1354, 679] width 77 height 32
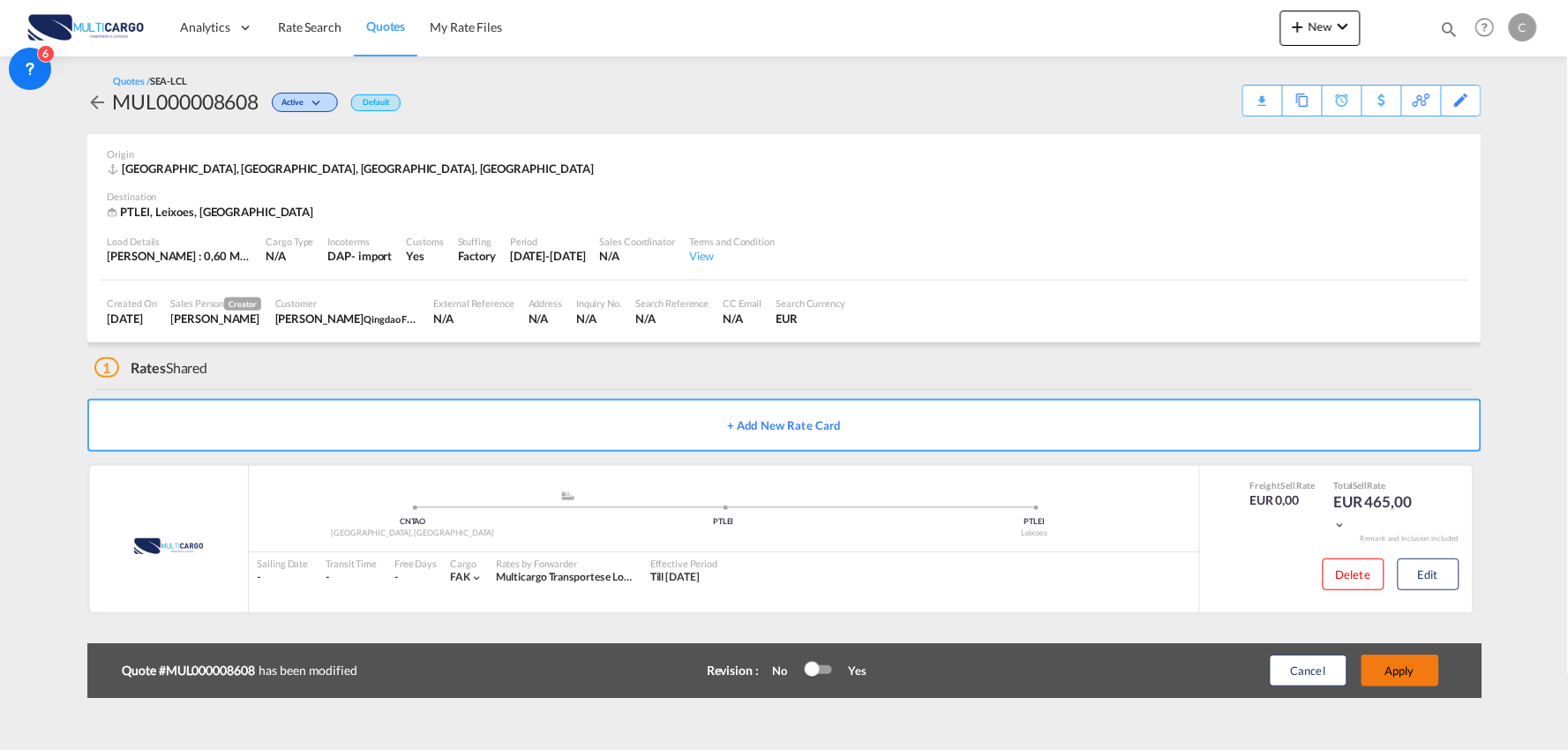
click at [1416, 666] on button "Apply" at bounding box center [1400, 671] width 77 height 32
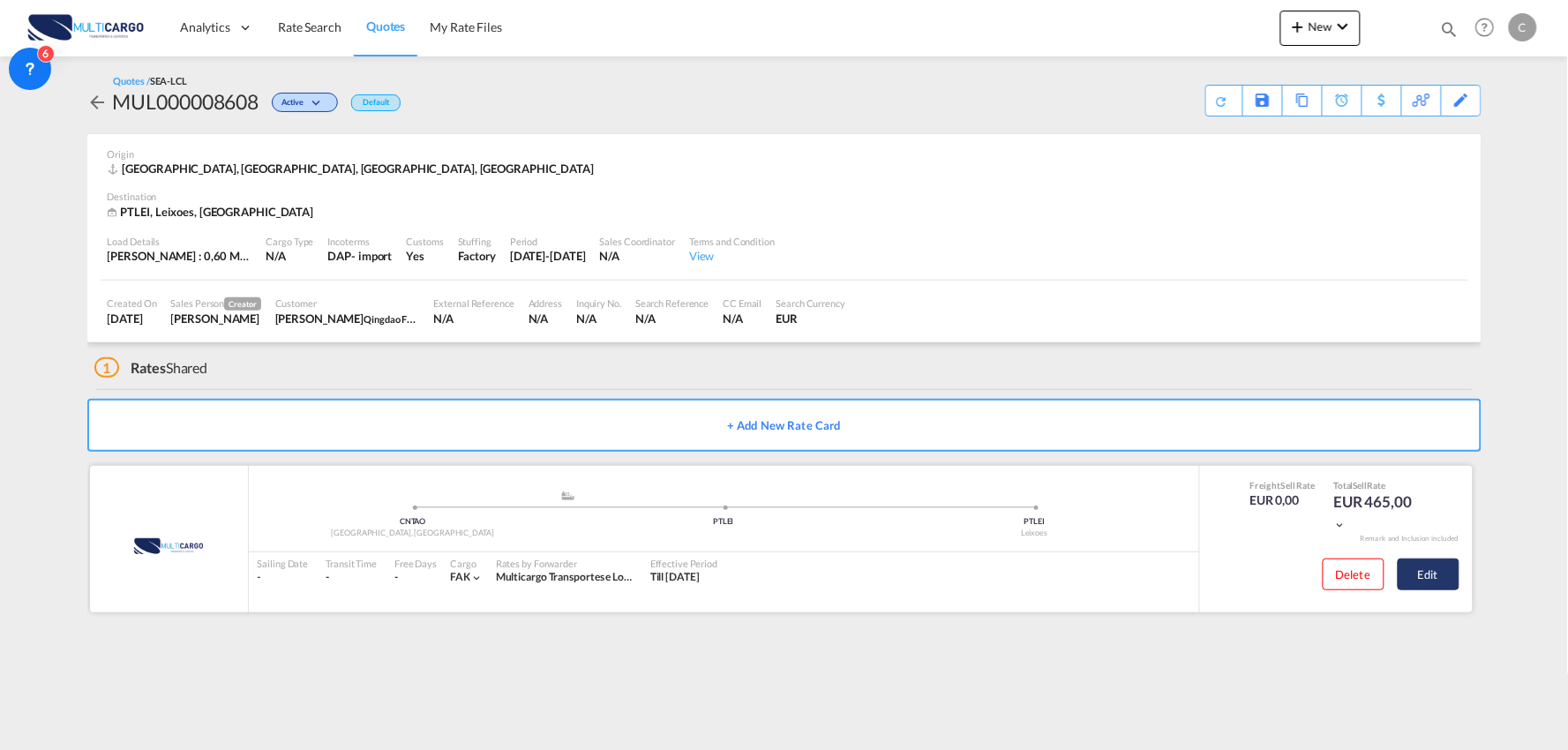
click at [1452, 582] on button "Edit" at bounding box center [1428, 574] width 61 height 32
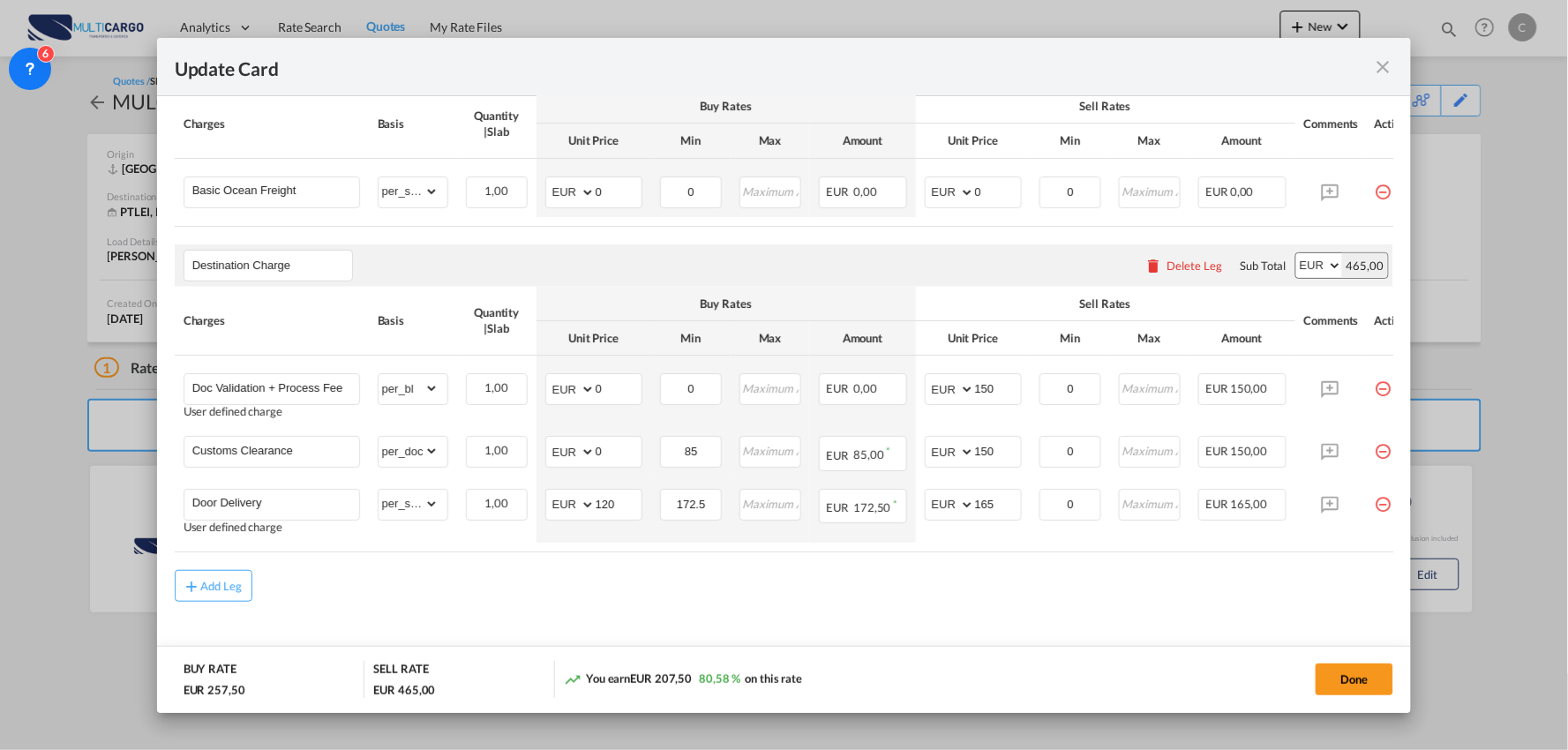
scroll to position [476, 0]
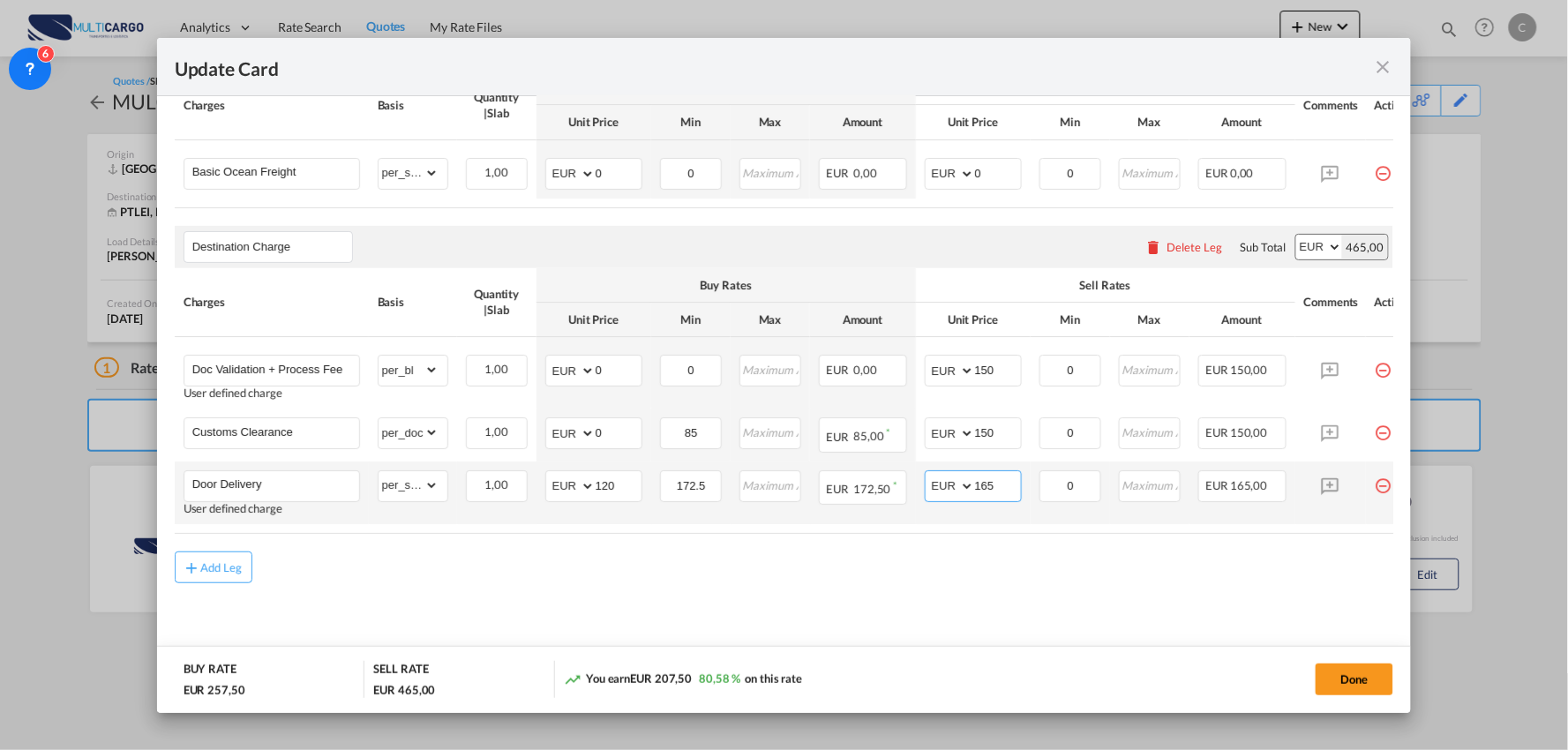
click at [1011, 483] on input "165" at bounding box center [998, 484] width 46 height 27
type input "175"
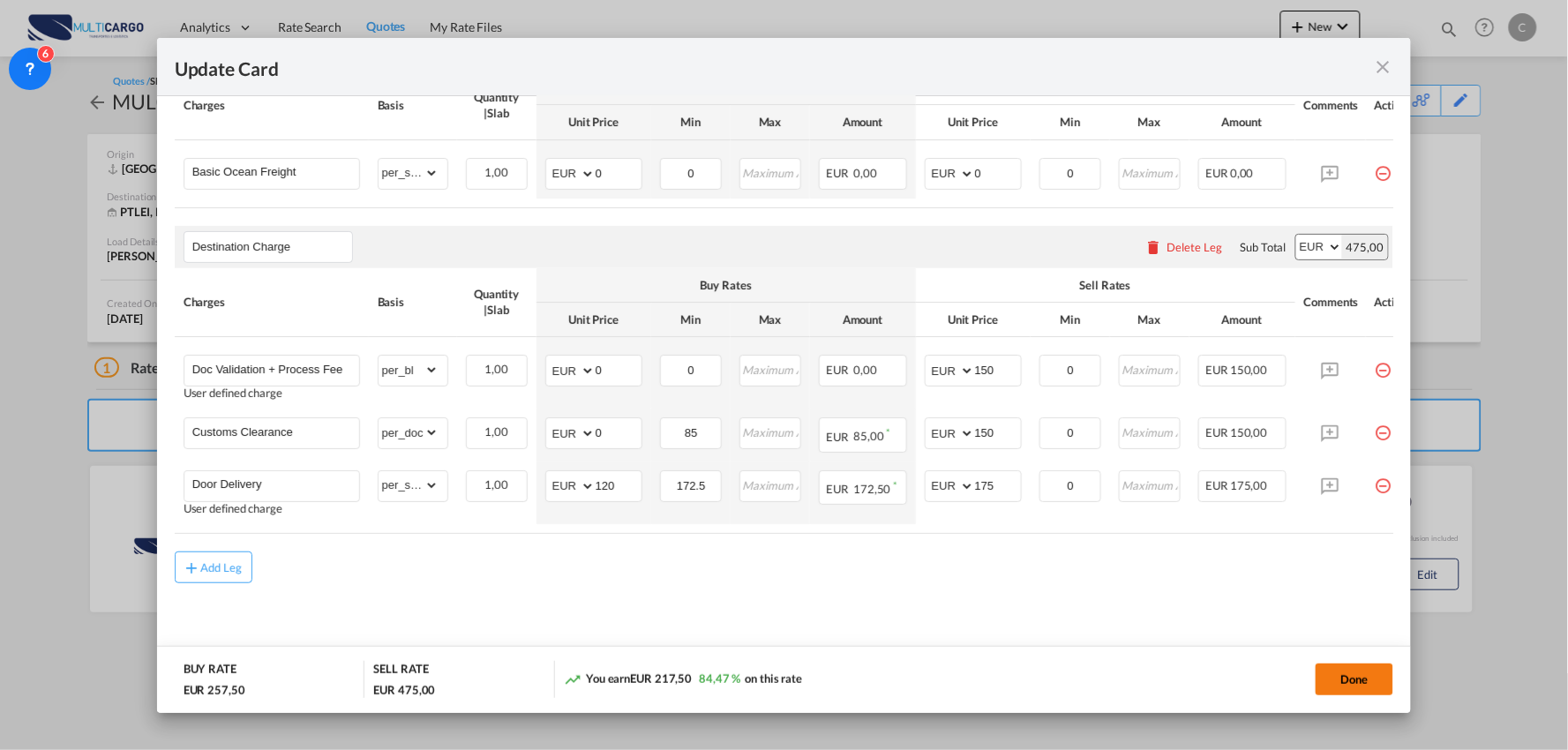
click at [1357, 680] on button "Done" at bounding box center [1354, 679] width 77 height 32
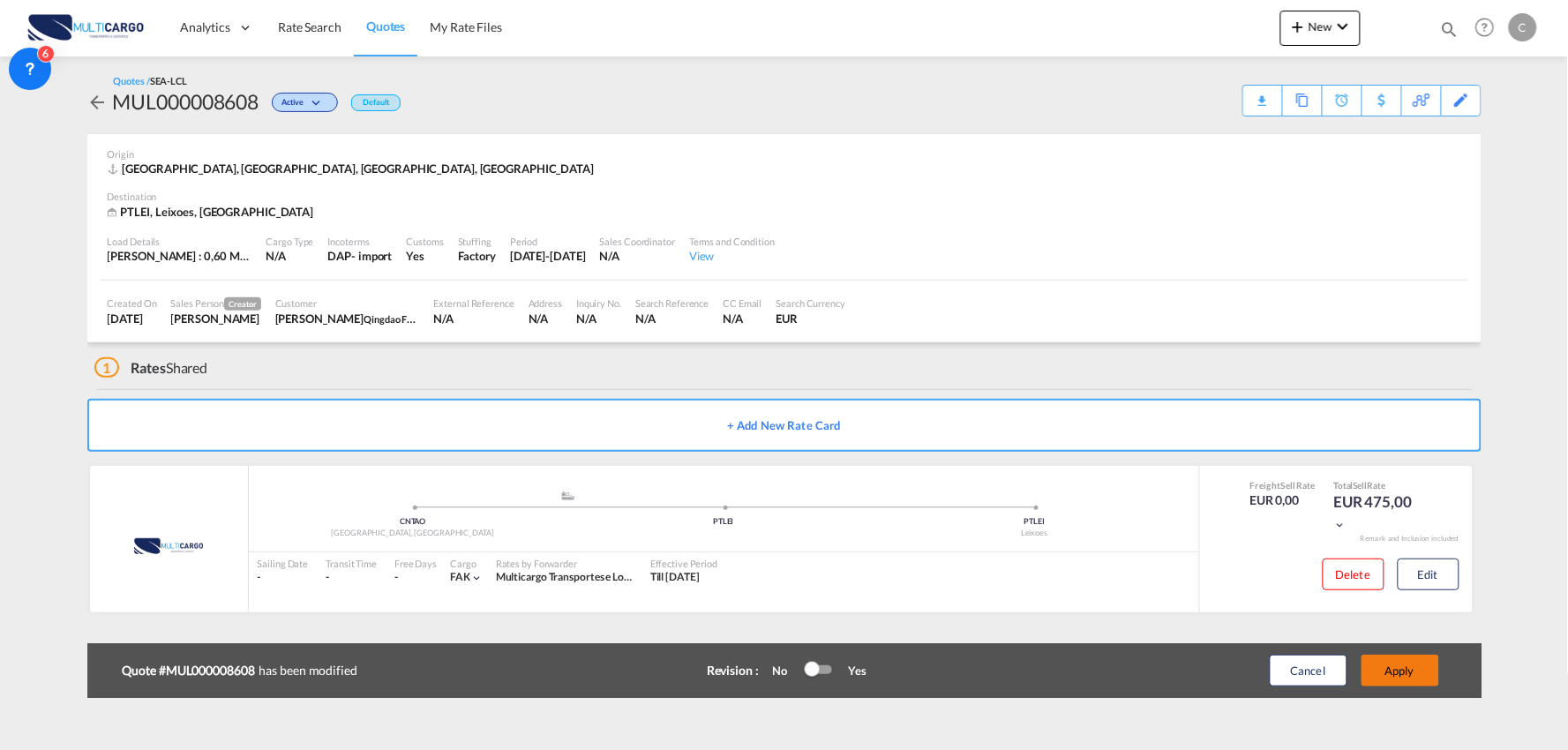
click at [1404, 673] on button "Apply" at bounding box center [1400, 671] width 77 height 32
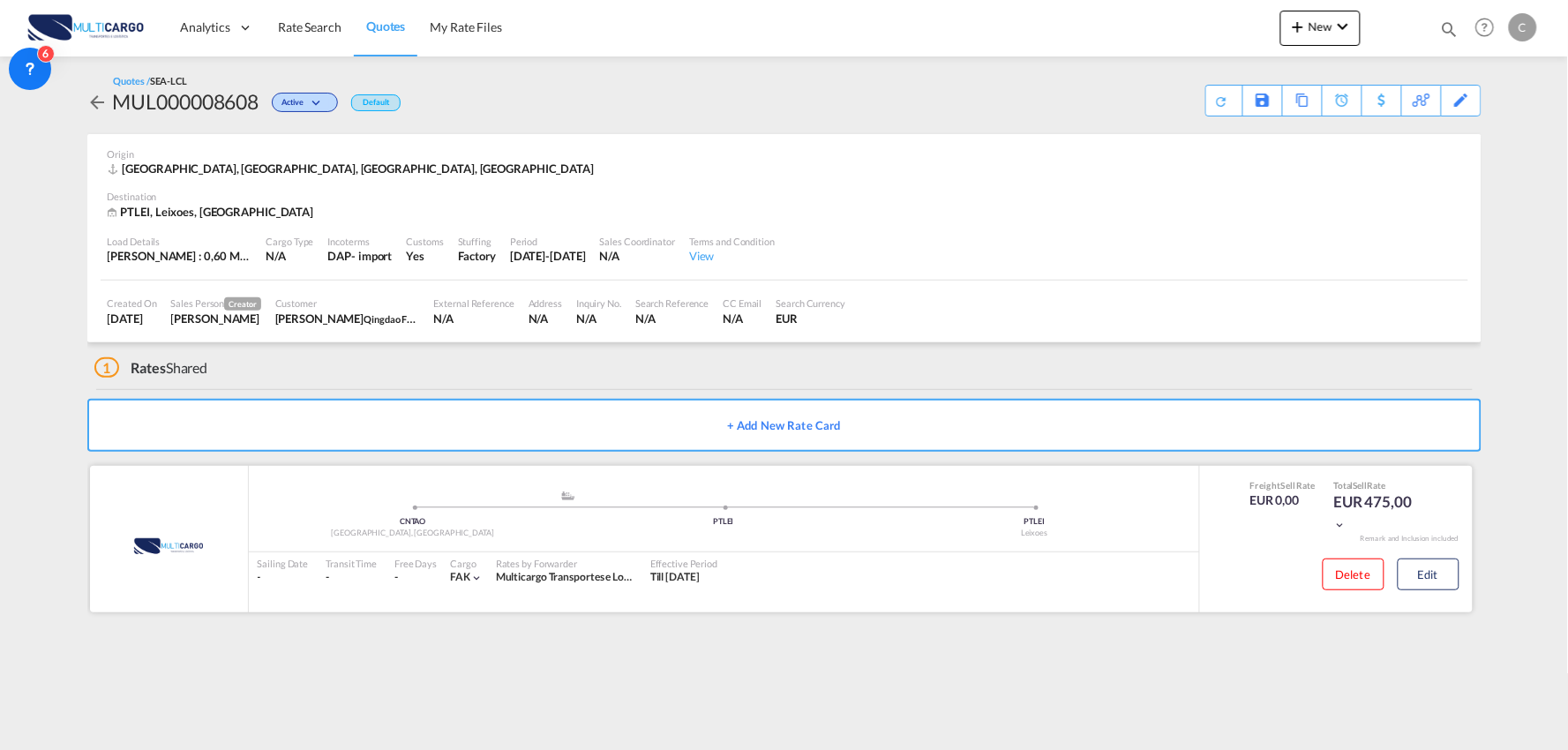
drag, startPoint x: 958, startPoint y: 654, endPoint x: 1015, endPoint y: 605, distance: 75.2
click at [958, 654] on md-content "Analytics Reports Dashboard Rate Search Quotes My Rate Files New Rates Ratecard" at bounding box center [784, 375] width 1568 height 750
click at [1214, 100] on div "Download Quote" at bounding box center [1188, 100] width 90 height 28
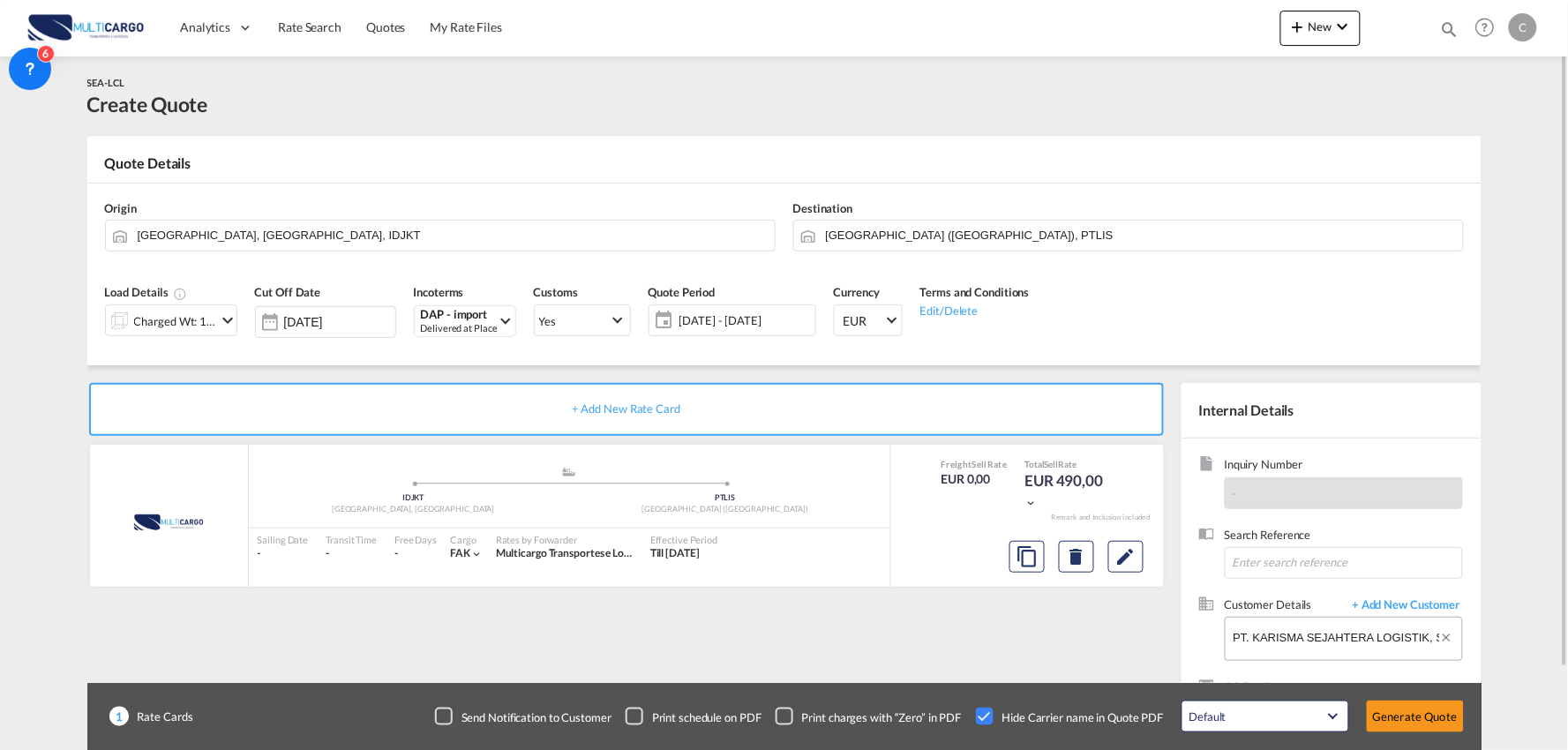
click at [1285, 642] on input "PT. KARISMA SEJAHTERA LOGISTIK, Syiva [PERSON_NAME], [EMAIL_ADDRESS][DOMAIN_NAM…" at bounding box center [1348, 637] width 228 height 40
drag, startPoint x: 1300, startPoint y: 637, endPoint x: 1069, endPoint y: 632, distance: 231.1
click at [1069, 632] on div "+ Add New Rate Card MultiCargo added by you .a{fill:#aaa8ad;} .a{fill:#aaa8ad;}…" at bounding box center [784, 562] width 1394 height 395
